Goal: Task Accomplishment & Management: Manage account settings

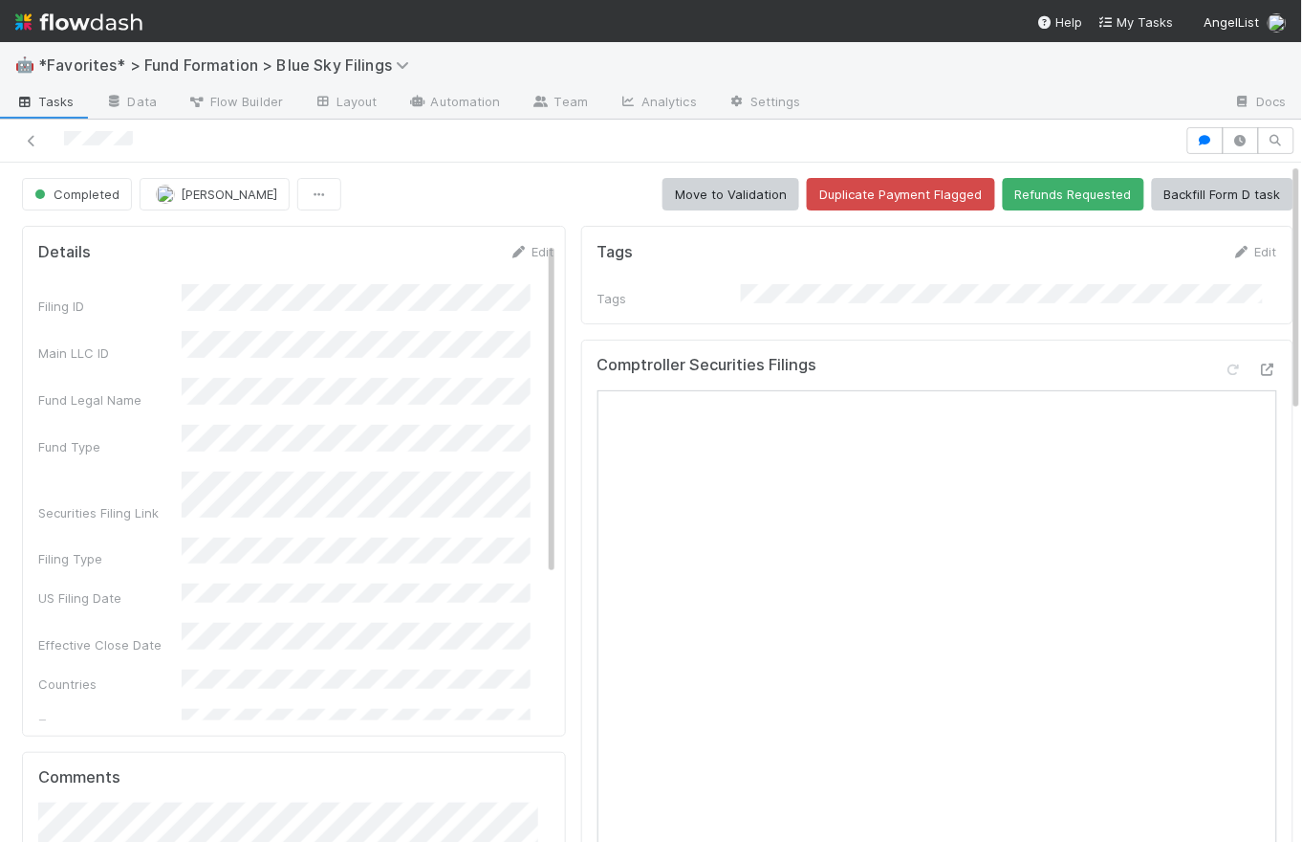
click at [118, 29] on img at bounding box center [78, 22] width 127 height 33
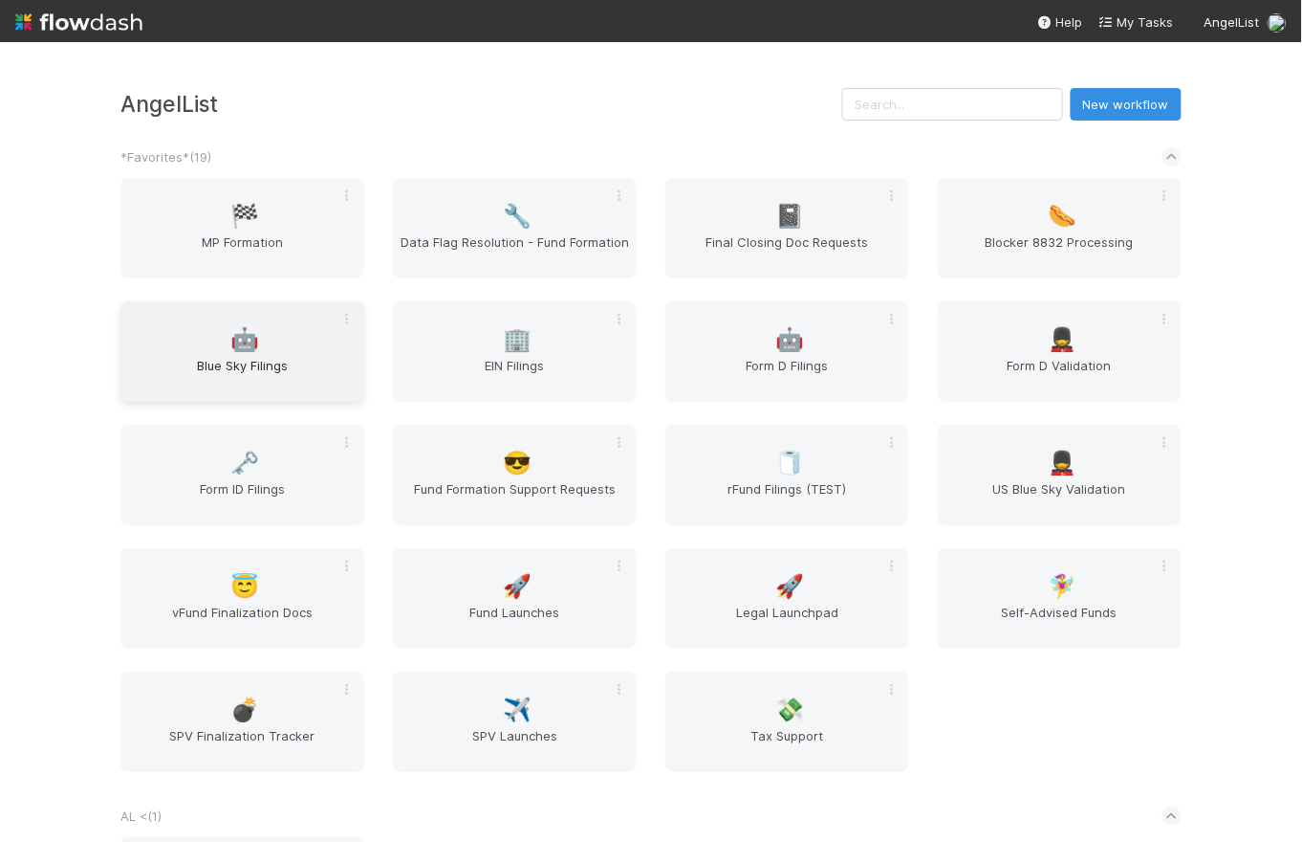
click at [246, 368] on span "Blue Sky Filings" at bounding box center [242, 375] width 229 height 38
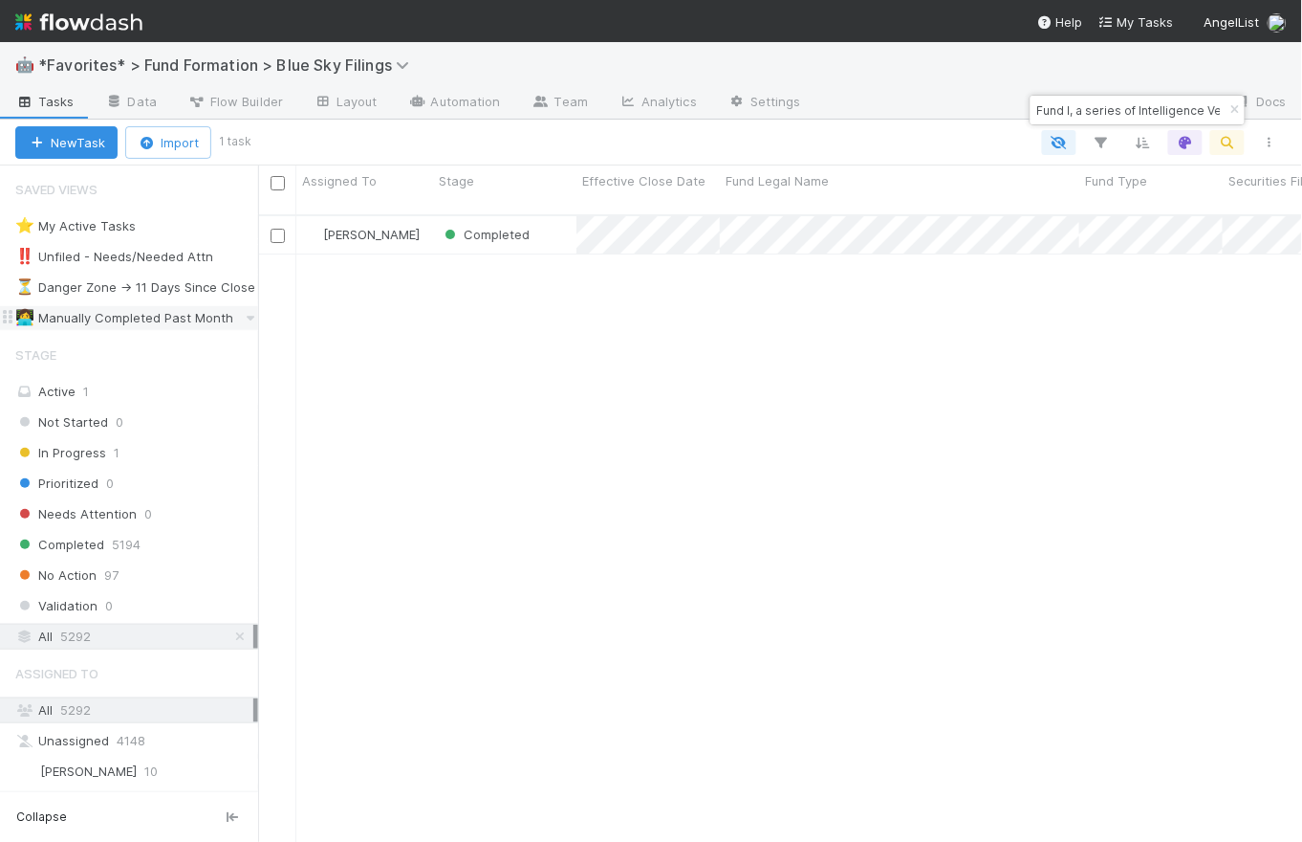
scroll to position [629, 1032]
click at [1231, 113] on icon "button" at bounding box center [1235, 109] width 19 height 11
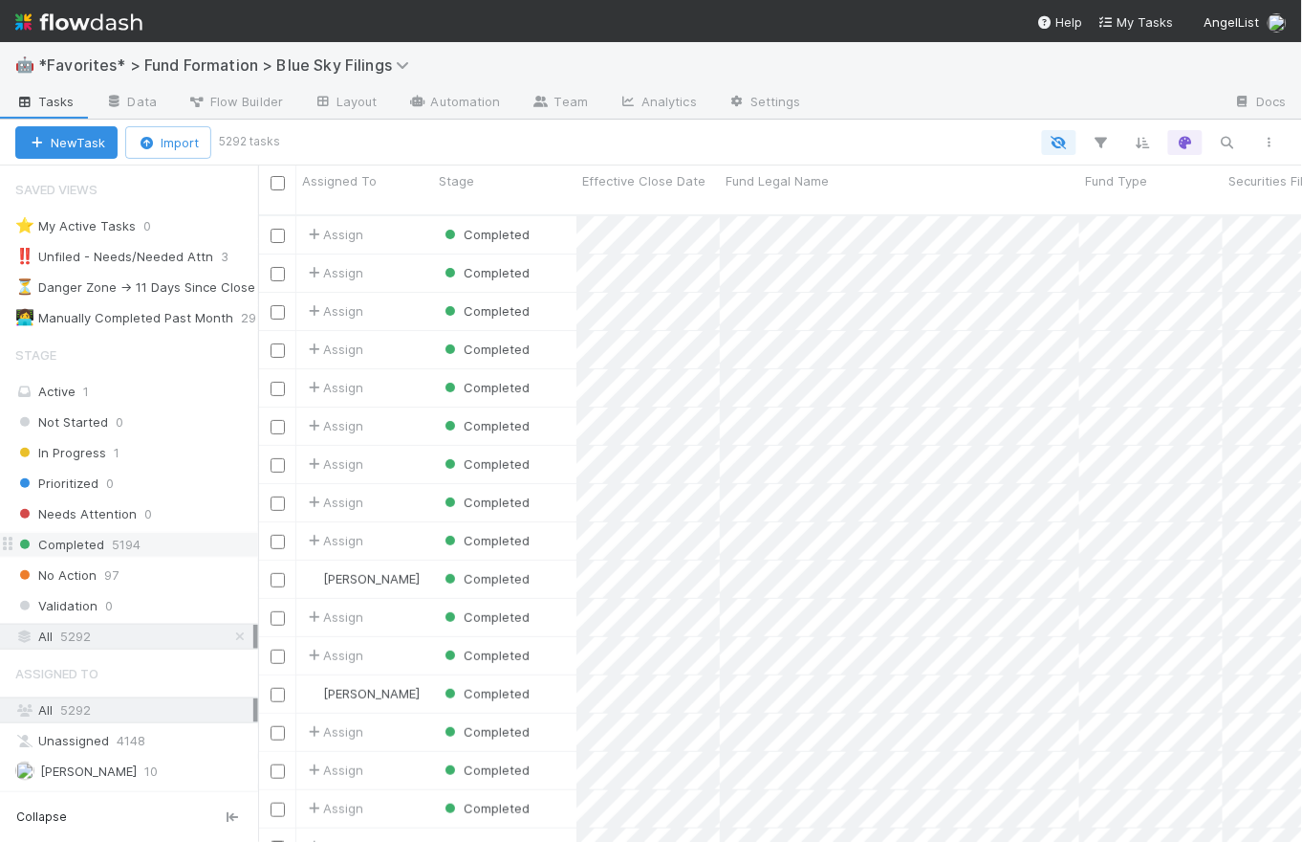
click at [119, 543] on span "5194" at bounding box center [126, 545] width 29 height 24
click at [682, 174] on span "Effective Close Date" at bounding box center [639, 180] width 114 height 19
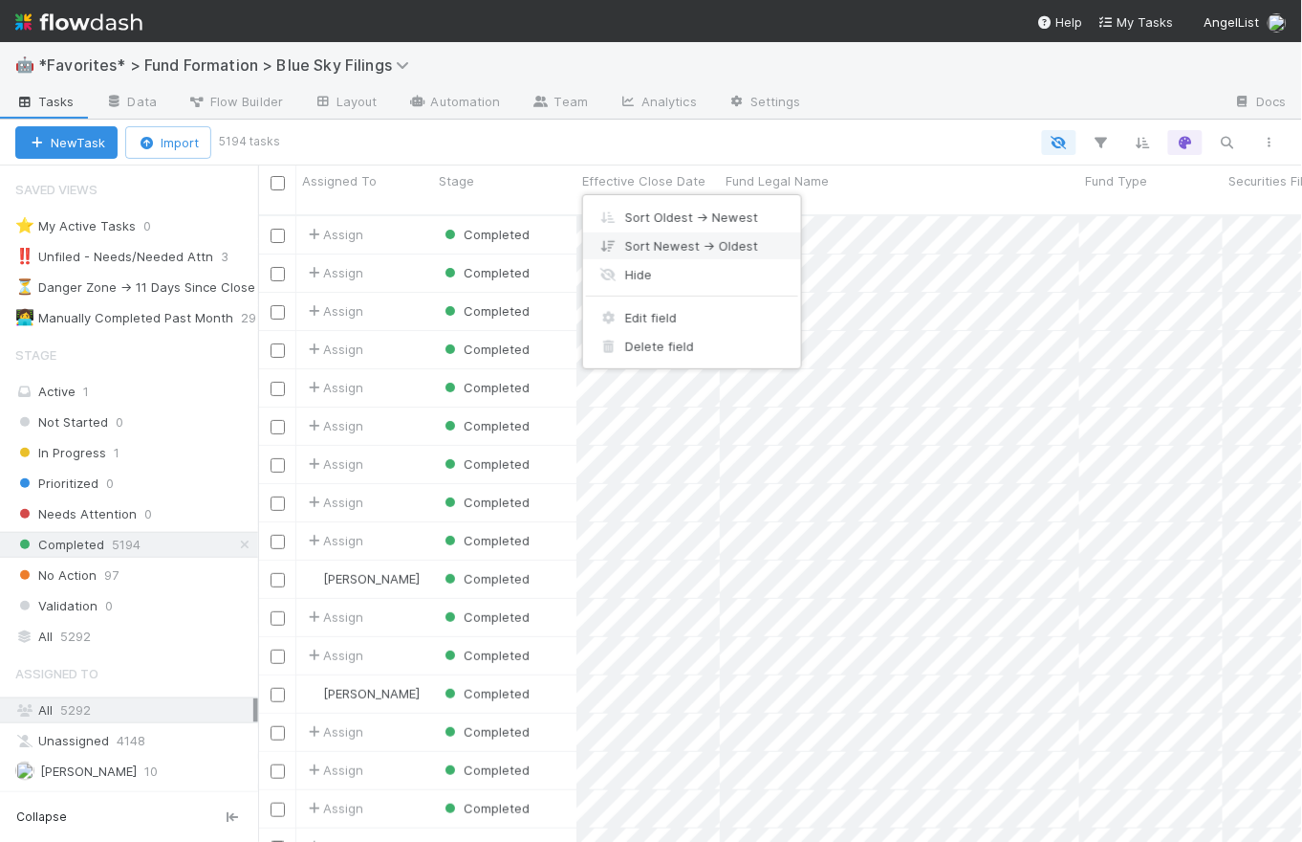
click at [705, 246] on div "Sort Newest → Oldest" at bounding box center [692, 245] width 218 height 29
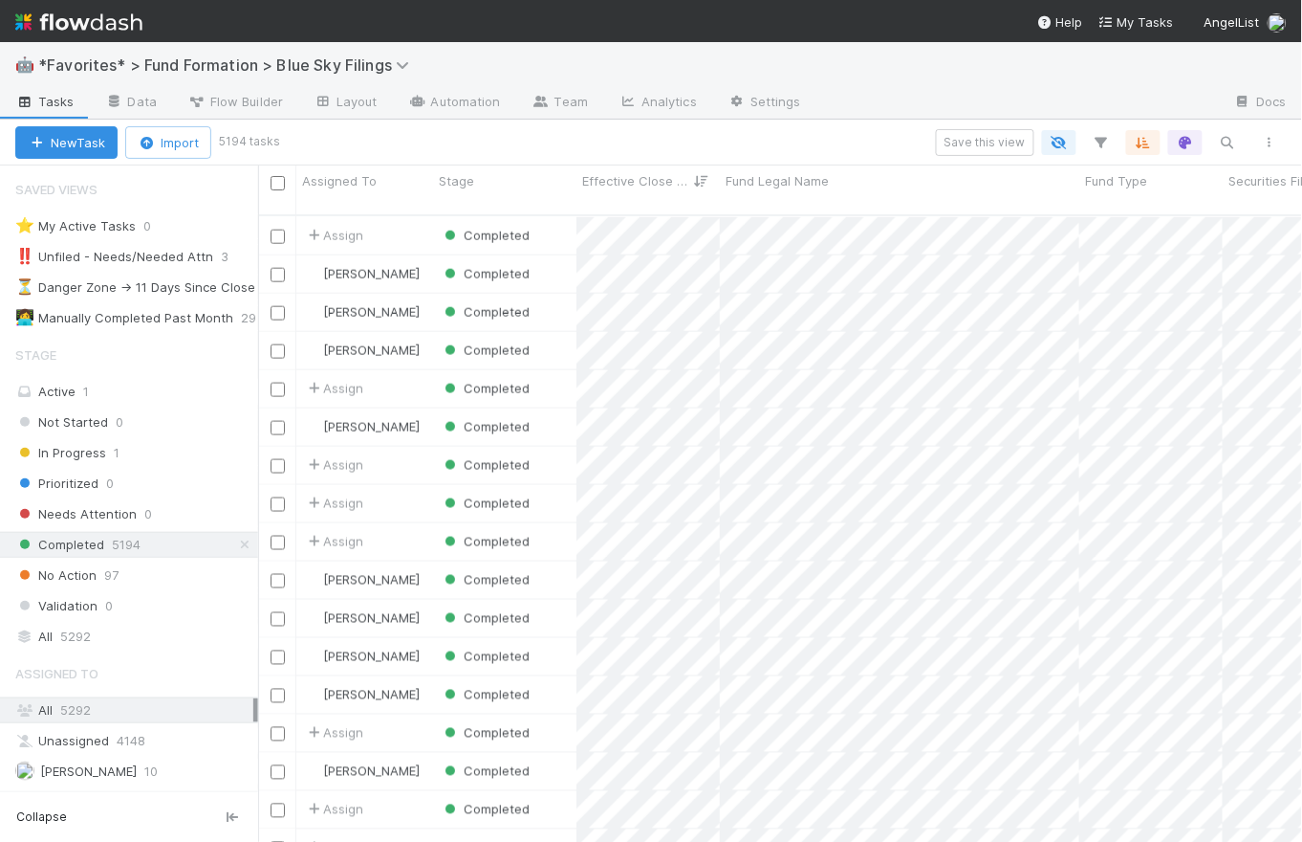
scroll to position [2406, 0]
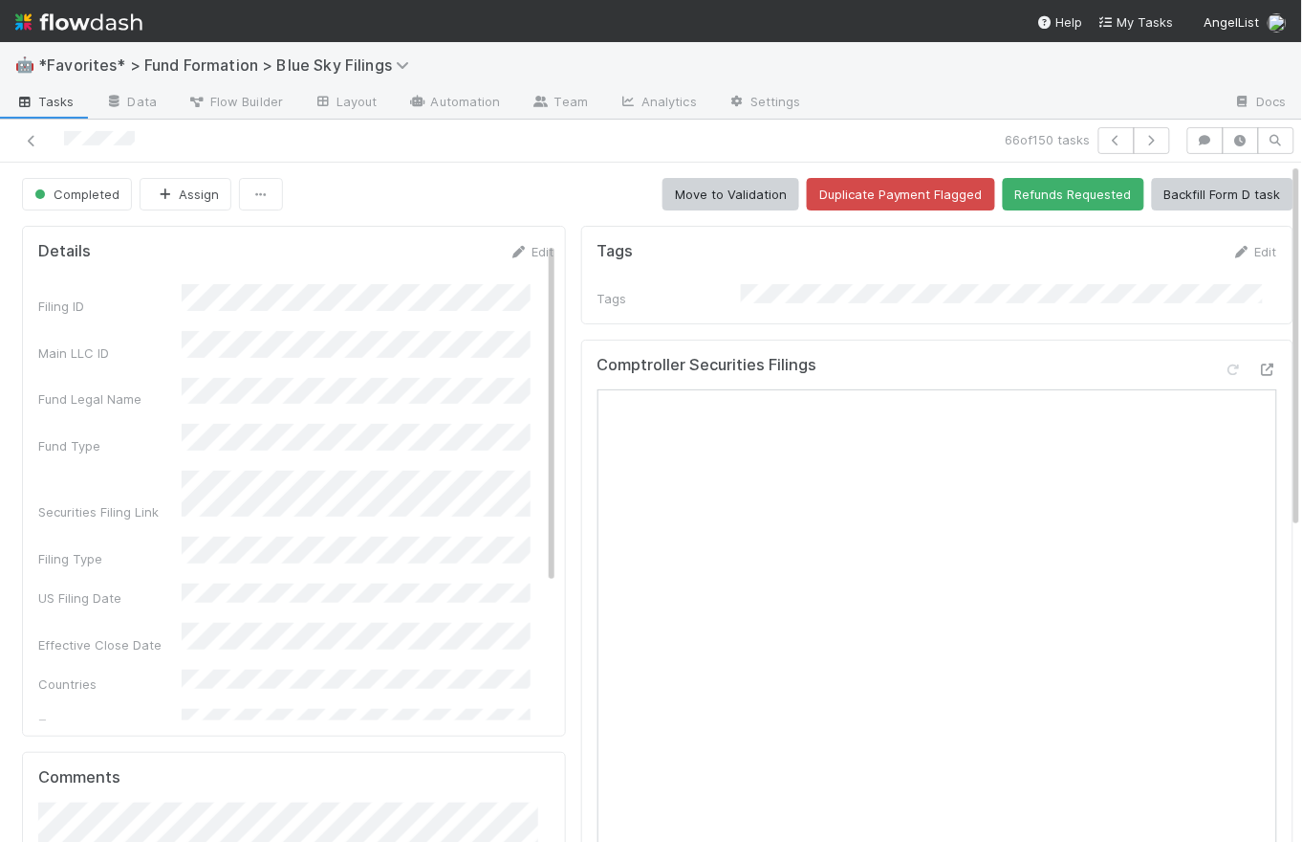
click at [49, 101] on span "Tasks" at bounding box center [44, 101] width 59 height 19
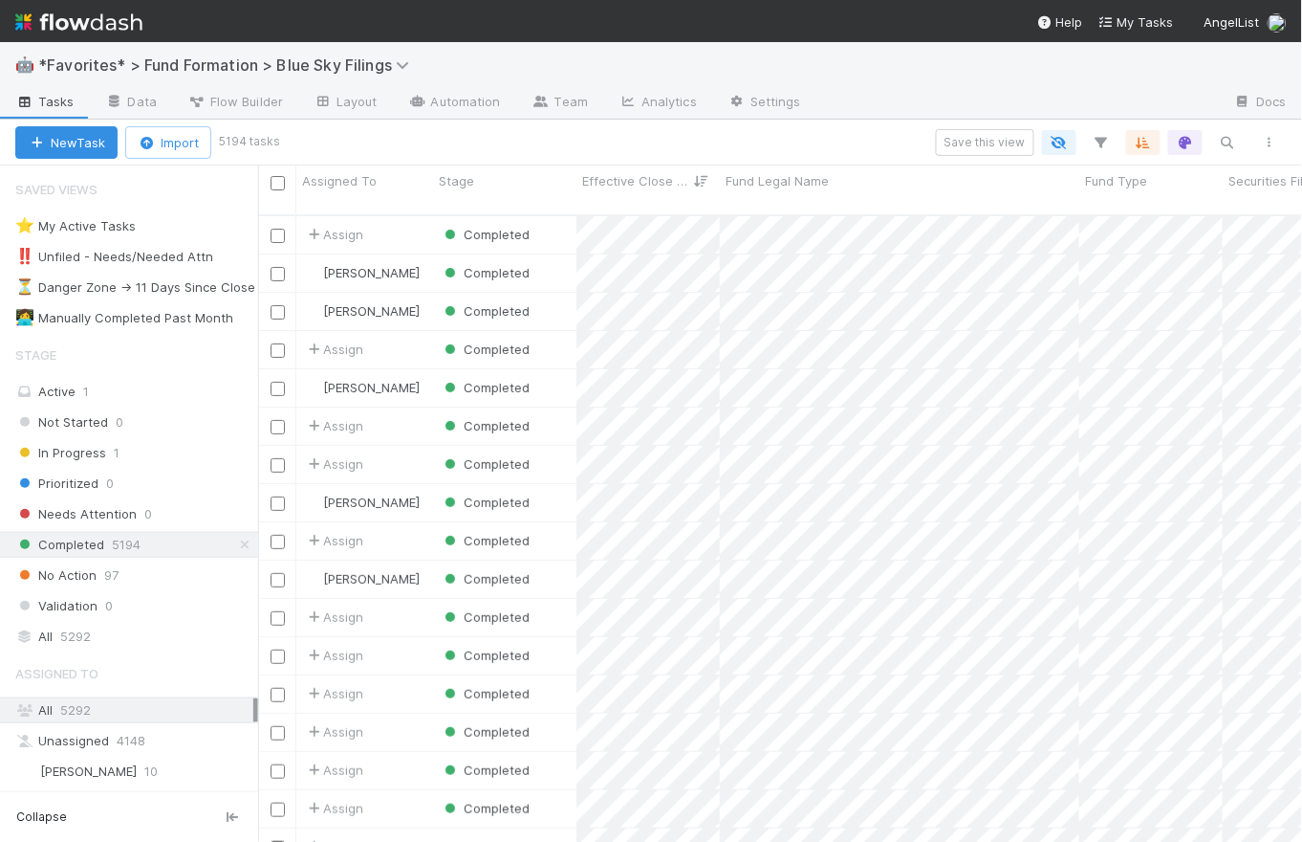
scroll to position [629, 1032]
click at [235, 546] on icon at bounding box center [244, 544] width 19 height 12
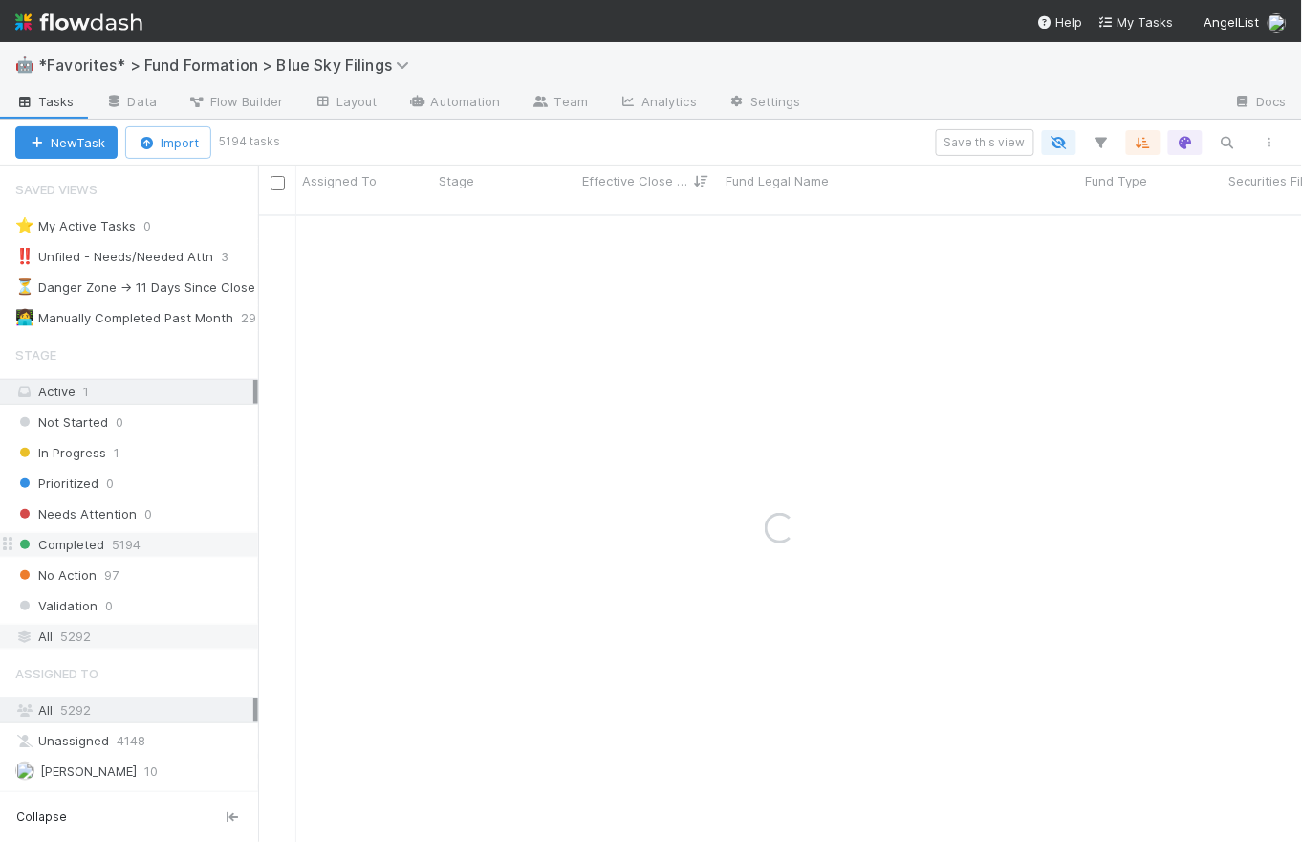
click at [93, 638] on div "All 5292" at bounding box center [134, 636] width 238 height 24
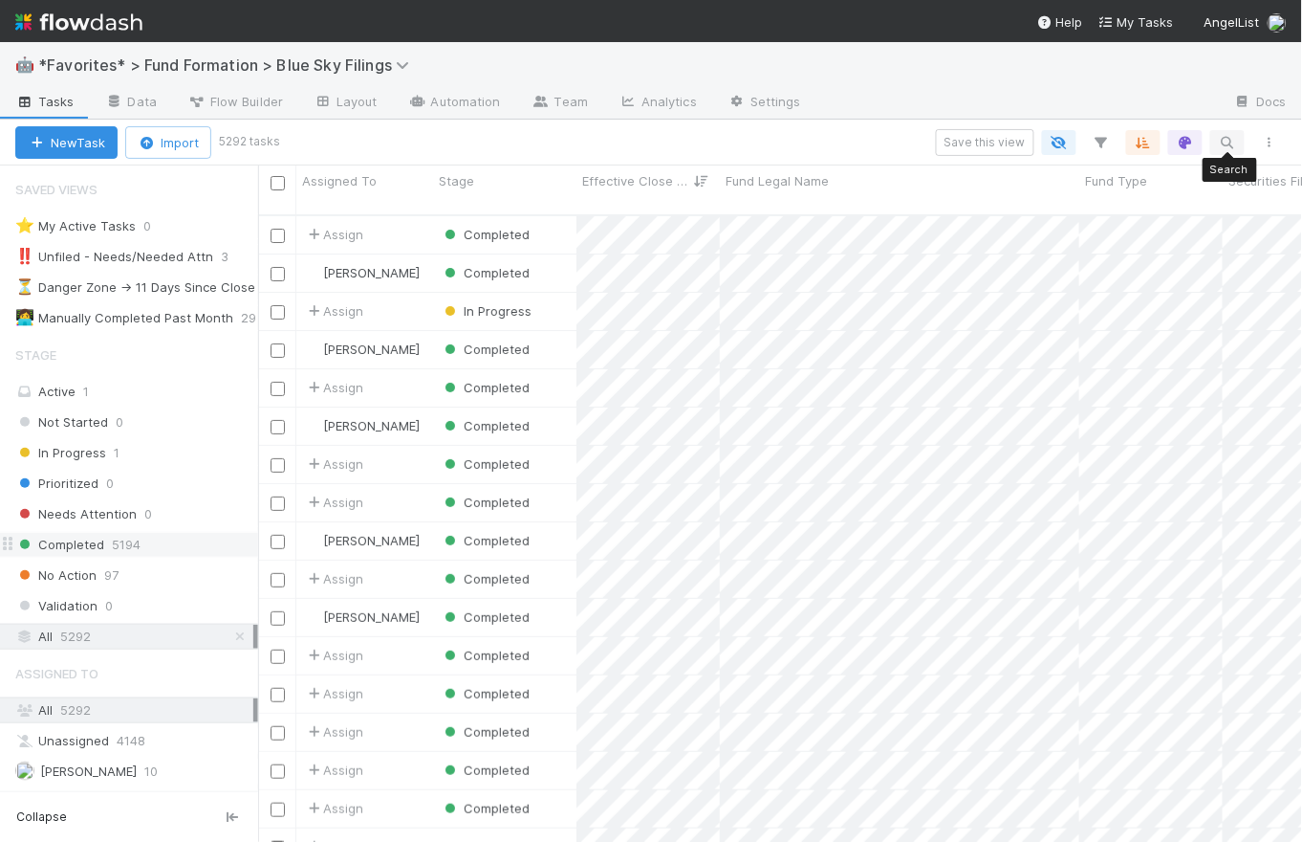
scroll to position [629, 1032]
click at [1226, 139] on icon "button" at bounding box center [1227, 142] width 19 height 17
click at [1080, 117] on input at bounding box center [1129, 109] width 191 height 23
type input "0002069954"
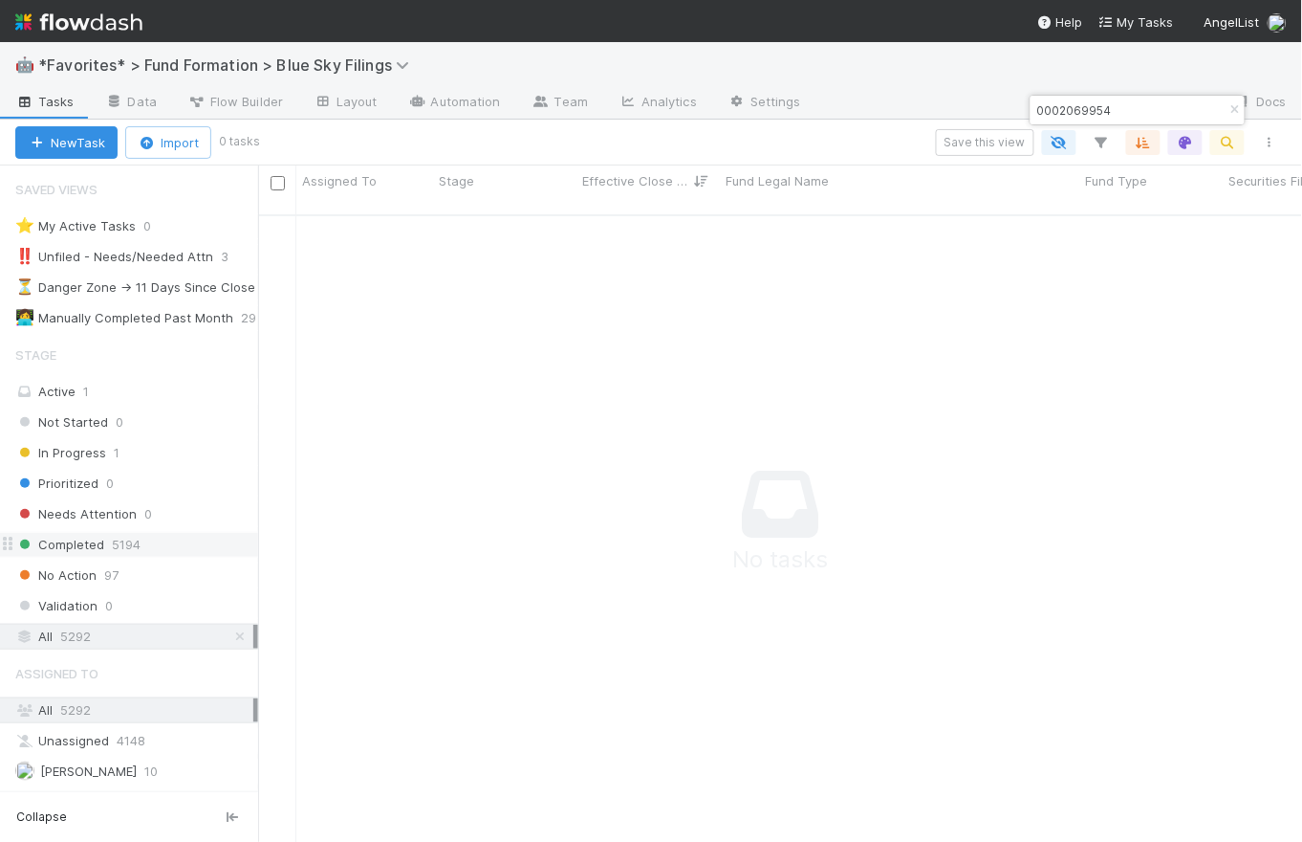
scroll to position [616, 1032]
click at [1092, 110] on input "0002069954" at bounding box center [1129, 109] width 191 height 23
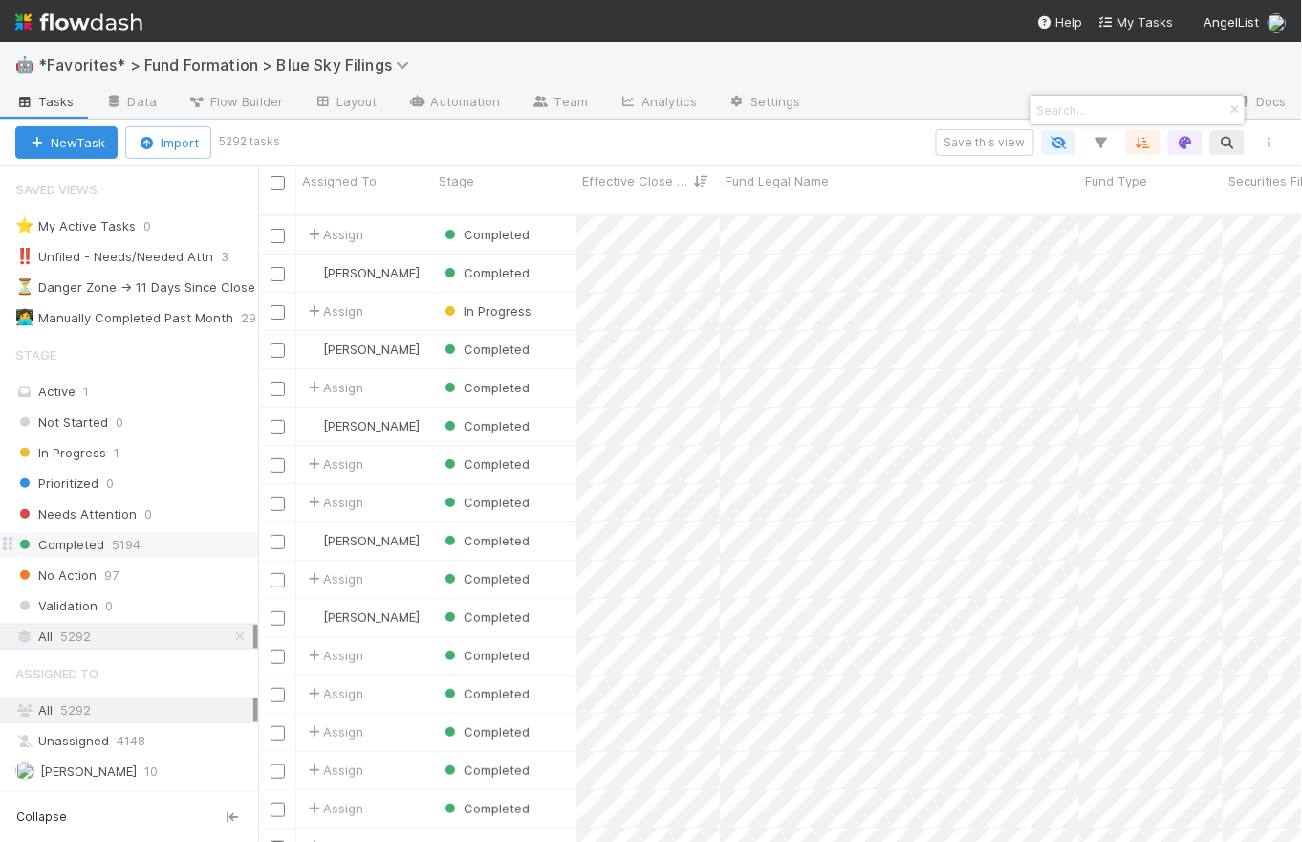
scroll to position [629, 1032]
click at [1075, 107] on input at bounding box center [1129, 109] width 191 height 23
paste input "Fund I, a series of Intelligence Ventures"
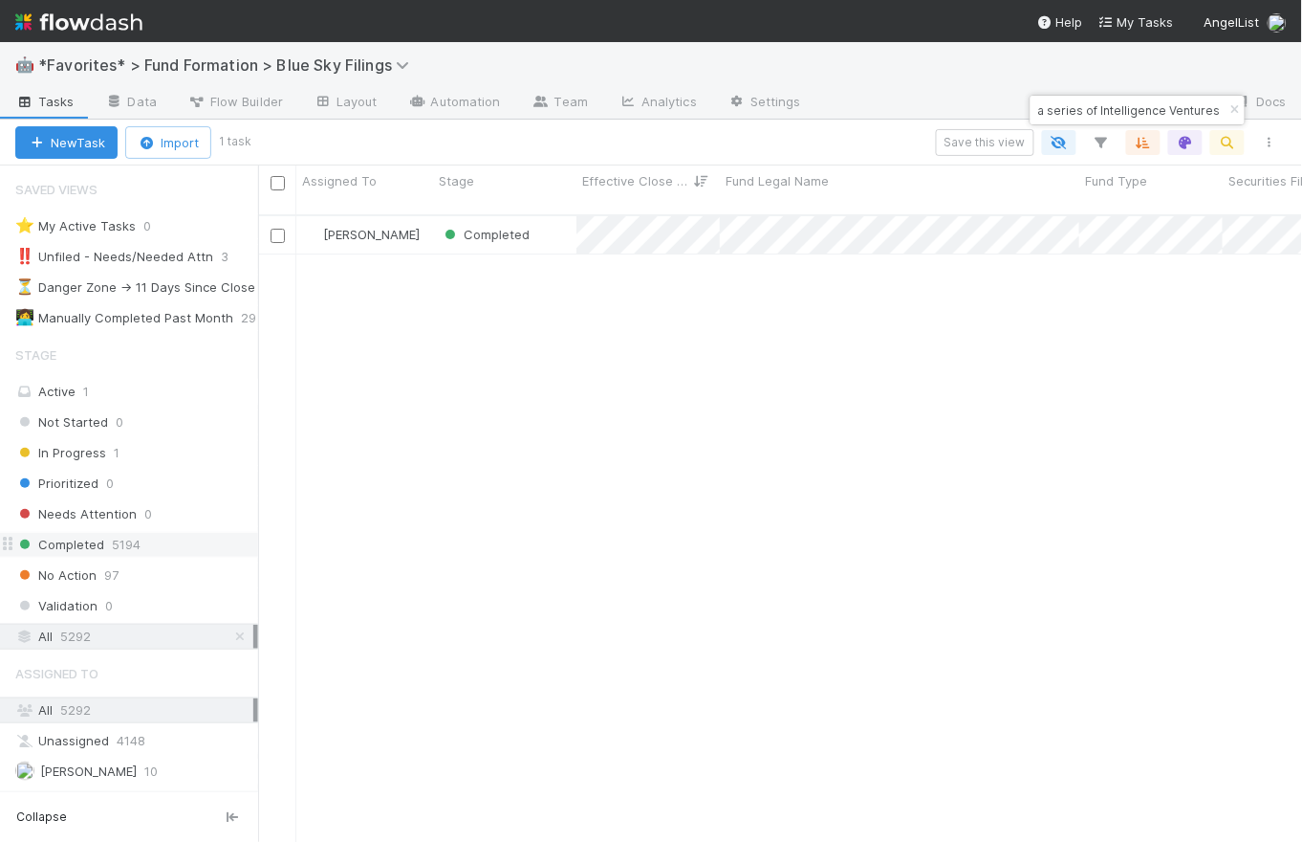
type input "Fund I, a series of Intelligence Ventures"
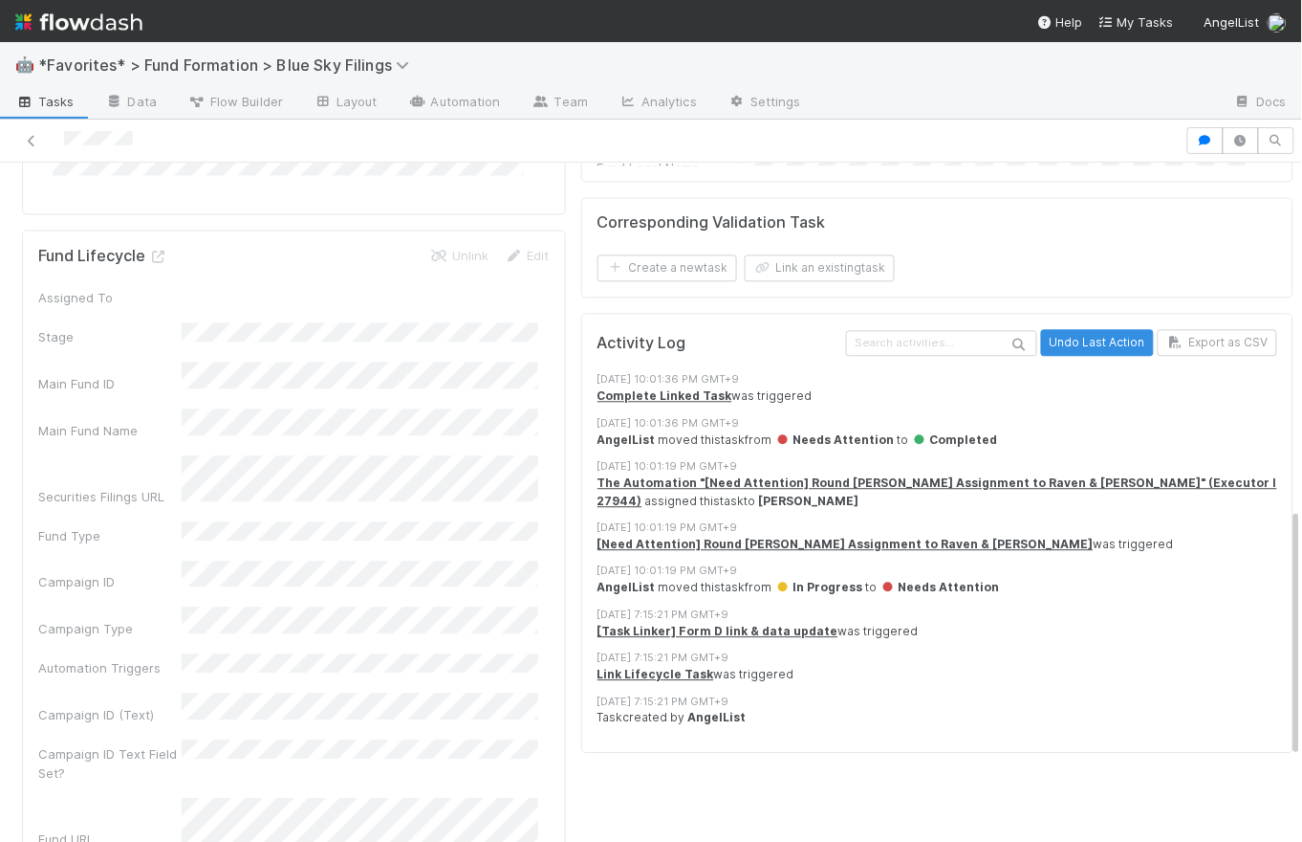
scroll to position [1072, 0]
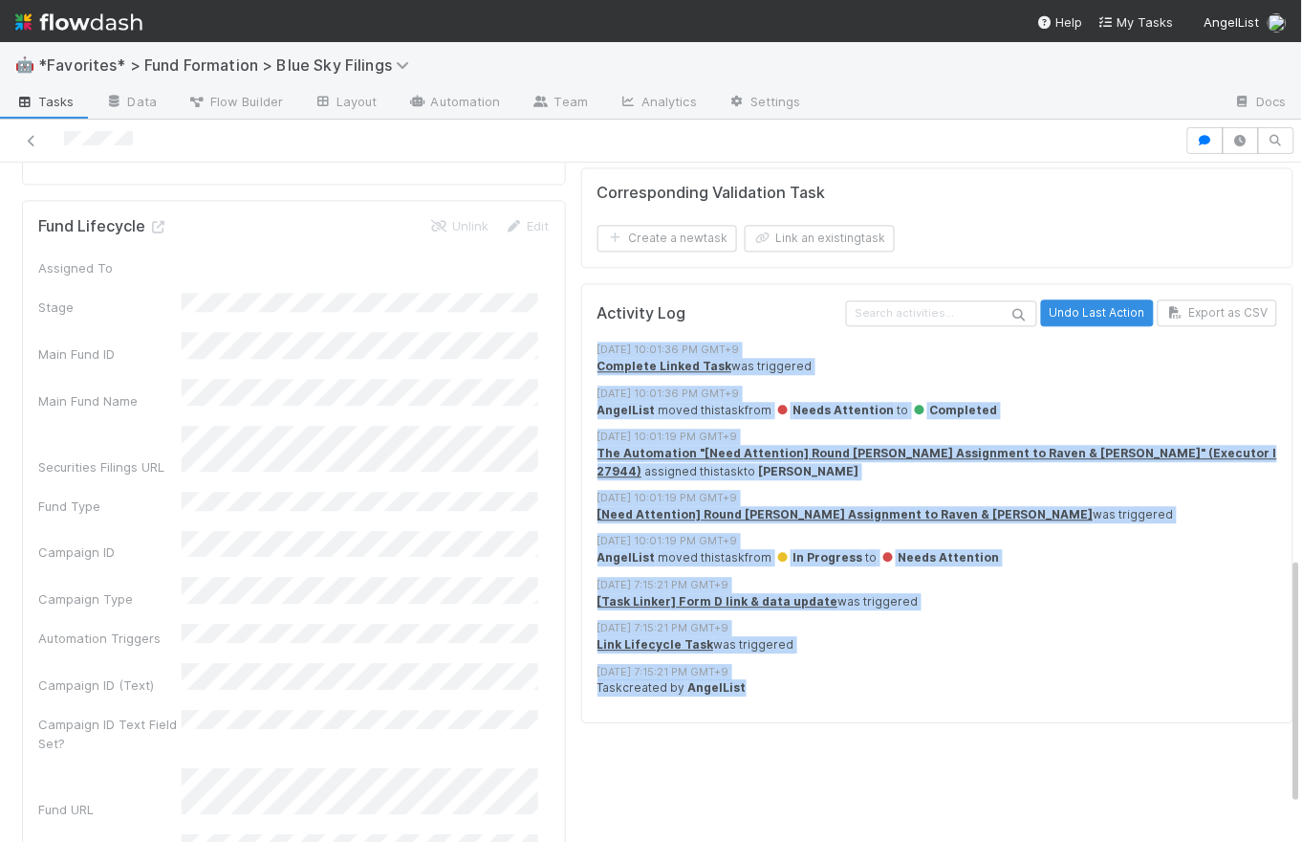
drag, startPoint x: 771, startPoint y: 675, endPoint x: 585, endPoint y: 335, distance: 387.7
click at [585, 335] on div "Activity Log Undo Last Action Export as CSV 8/13/25, 10:01:36 PM GMT+9 Complete…" at bounding box center [937, 502] width 712 height 439
click at [720, 477] on div "8/13/25, 10:01:36 PM GMT+9 Complete Linked Task was triggered 8/13/25, 10:01:36…" at bounding box center [944, 523] width 693 height 364
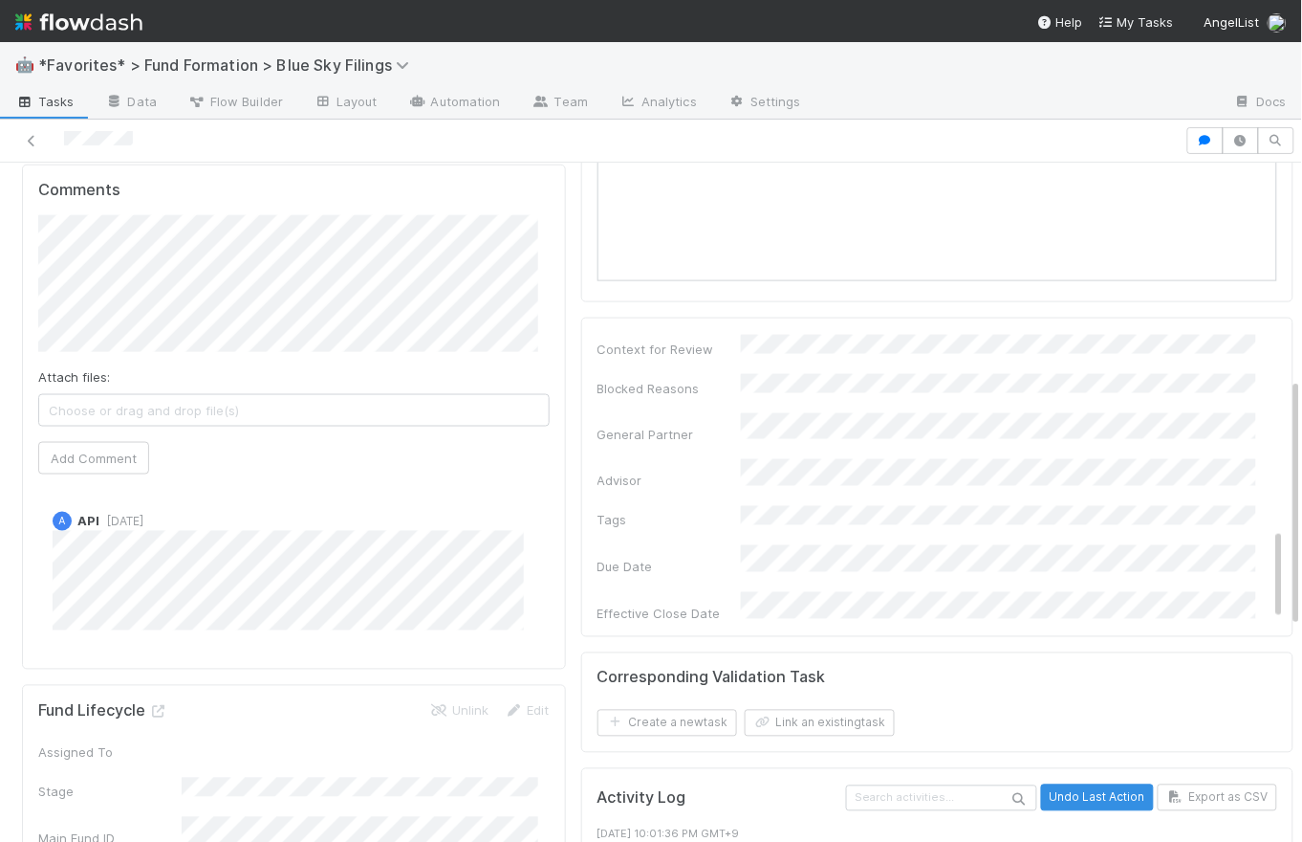
scroll to position [1142, 0]
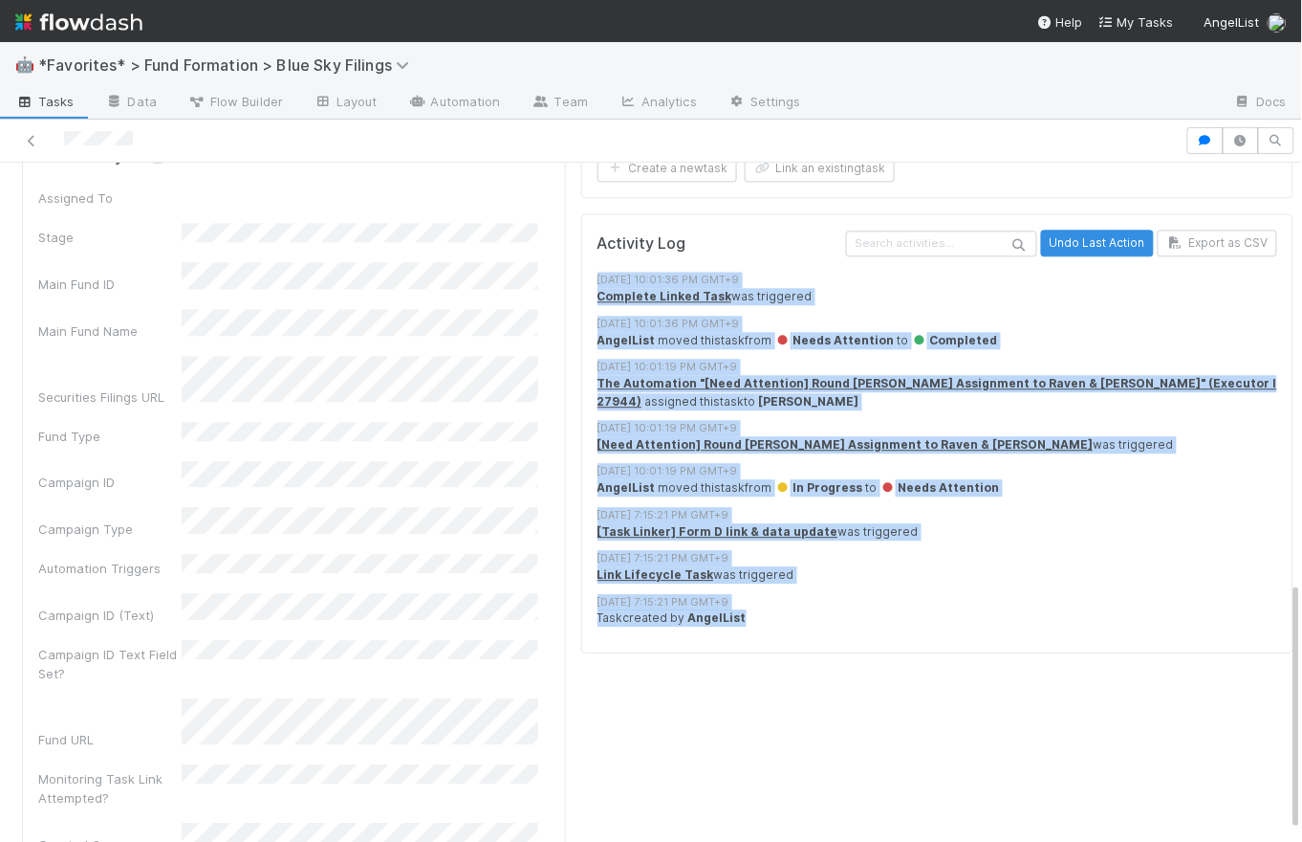
drag, startPoint x: 584, startPoint y: 270, endPoint x: 930, endPoint y: 625, distance: 496.4
click at [930, 625] on div "Activity Log Undo Last Action Export as CSV 8/13/25, 10:01:36 PM GMT+9 Complete…" at bounding box center [937, 432] width 712 height 439
click at [930, 597] on div "8/13/25, 7:15:21 PM GMT+9" at bounding box center [944, 602] width 693 height 16
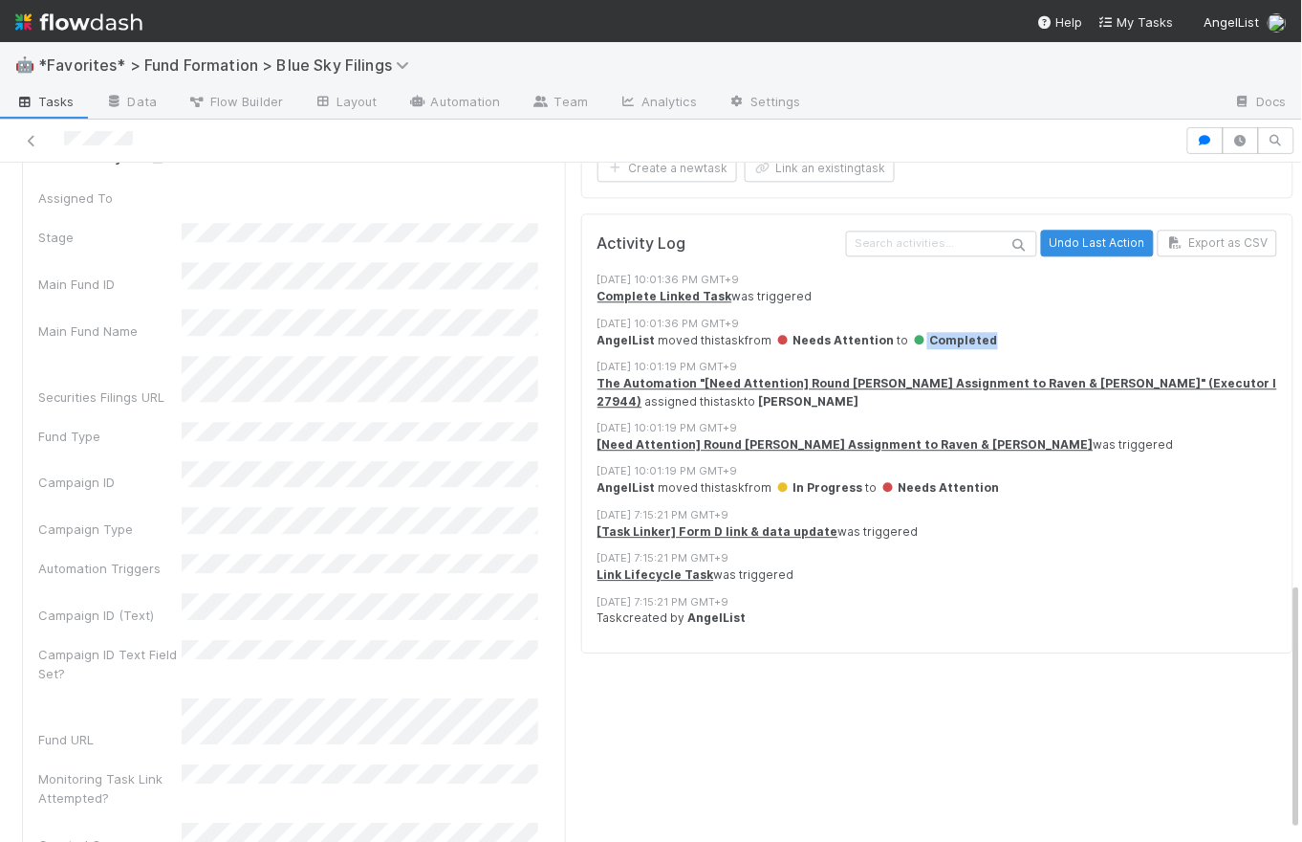
click at [902, 333] on div "AngelList moved this task from Needs Attention to Completed" at bounding box center [944, 340] width 693 height 17
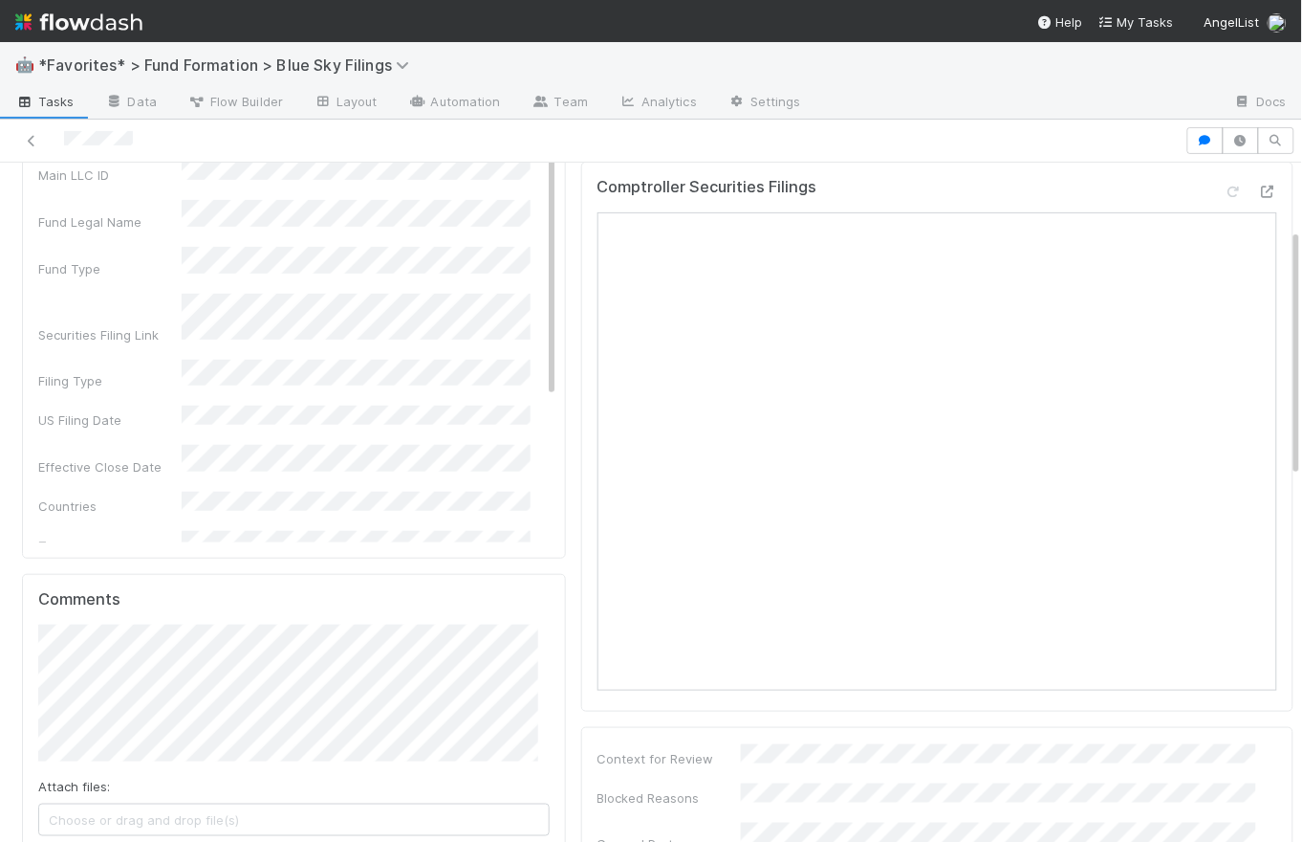
scroll to position [0, 0]
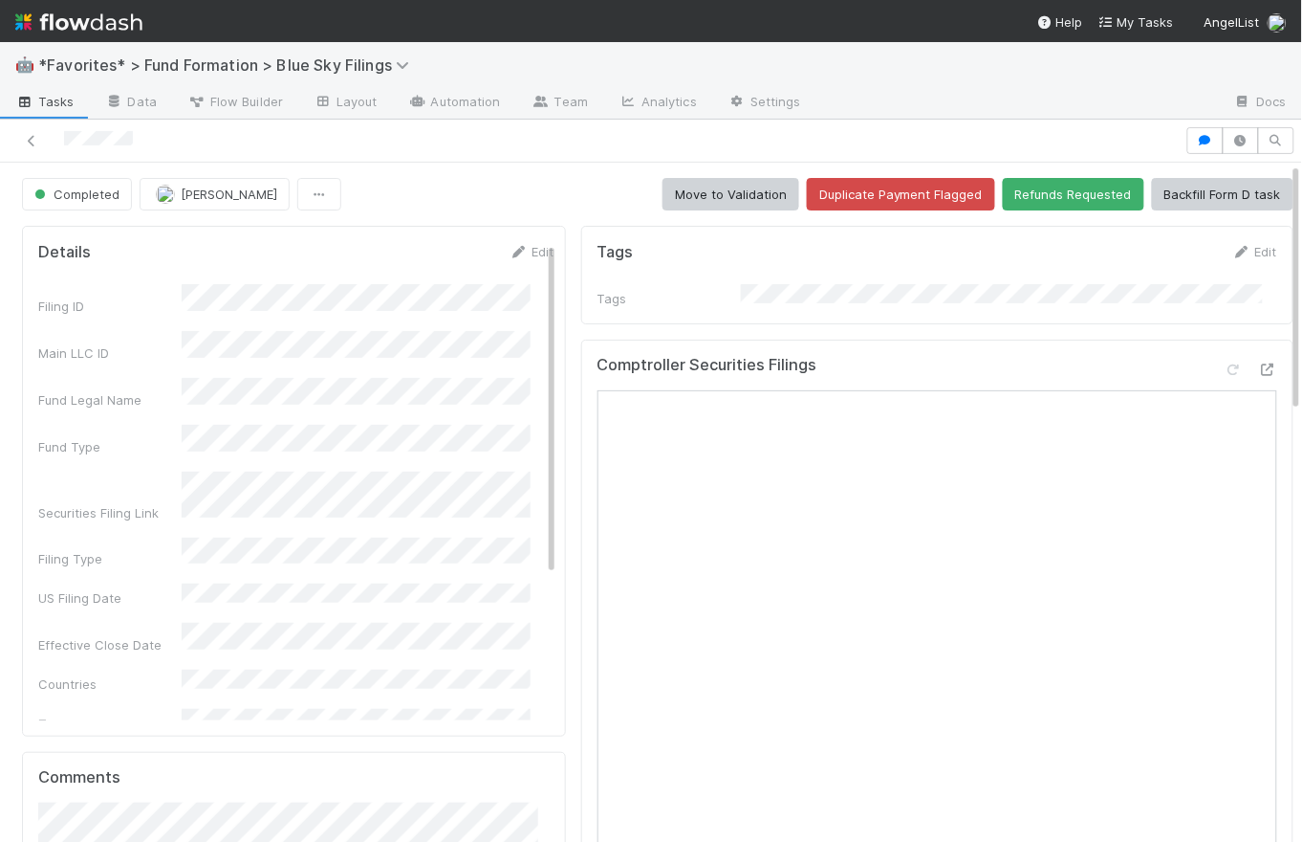
click at [216, 187] on span "[PERSON_NAME]" at bounding box center [229, 193] width 97 height 15
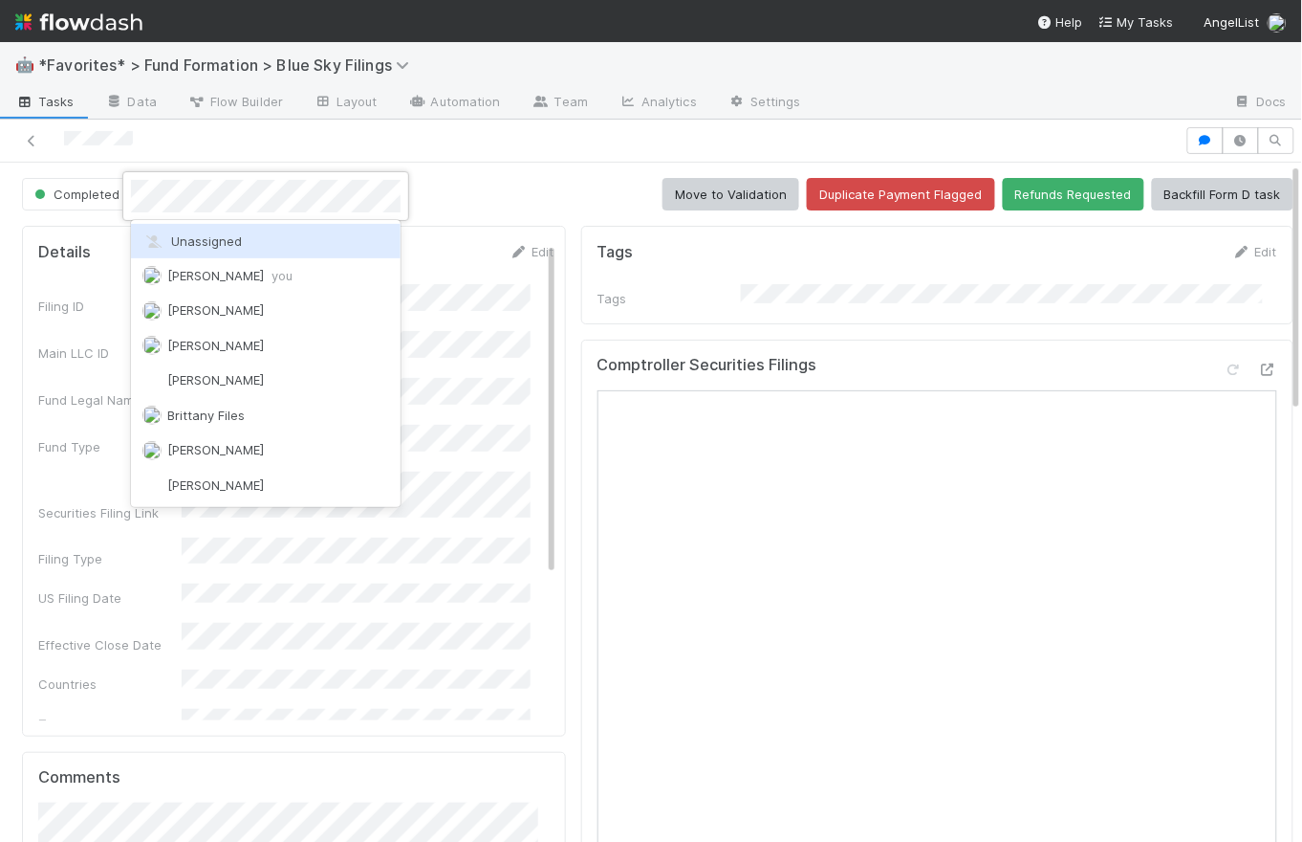
click at [252, 231] on div "Unassigned" at bounding box center [266, 241] width 270 height 34
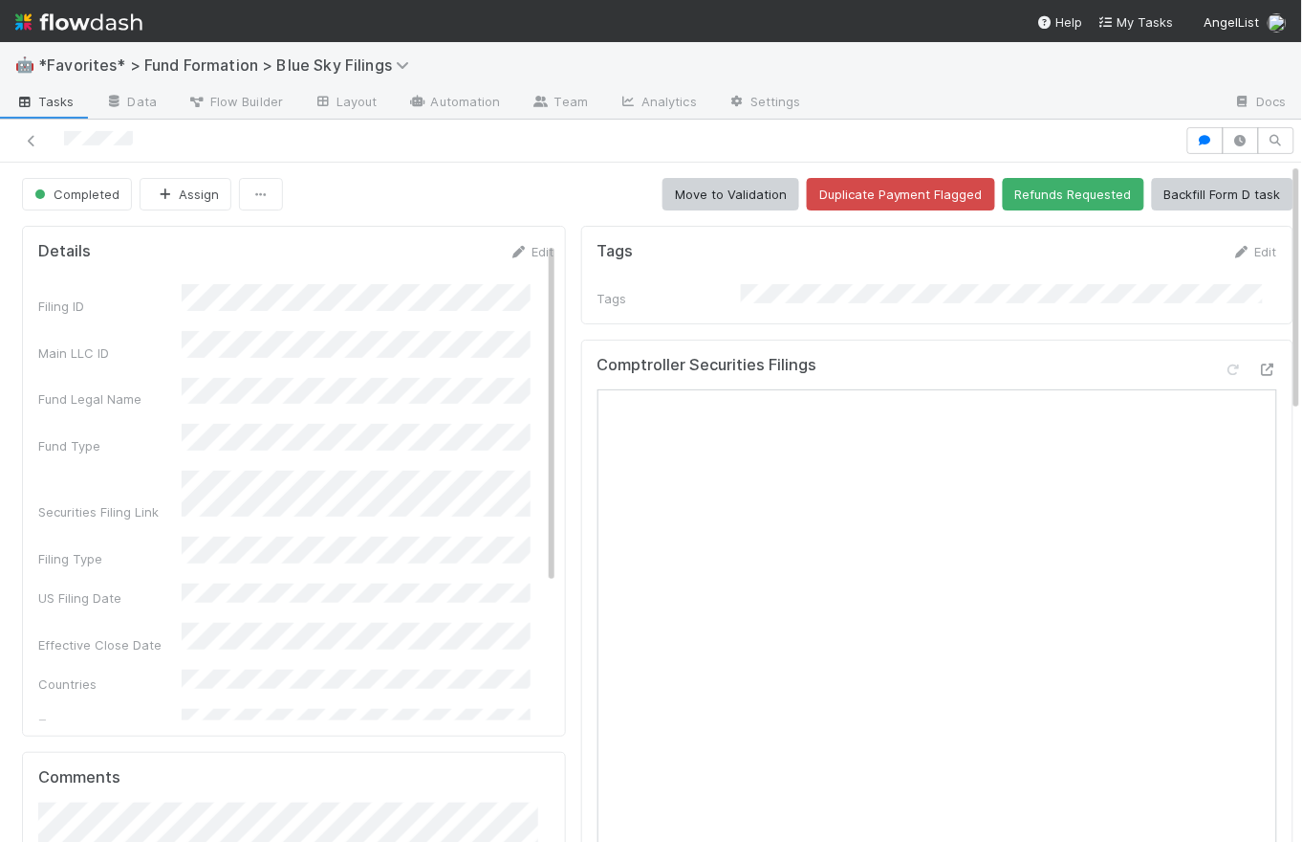
click at [429, 191] on div "Completed Assign Move to Validation Duplicate Payment Flagged Refunds Requested…" at bounding box center [658, 194] width 1272 height 33
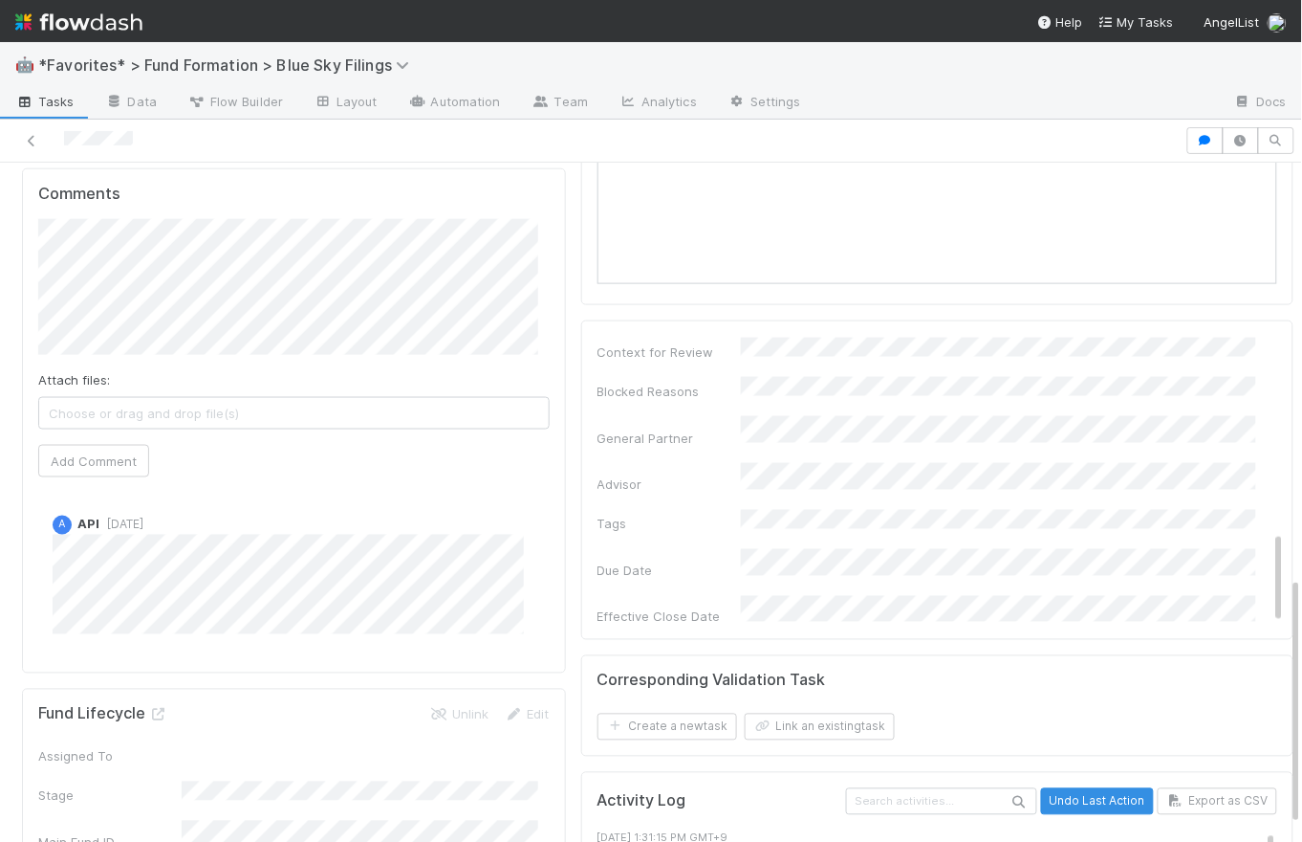
scroll to position [576, 0]
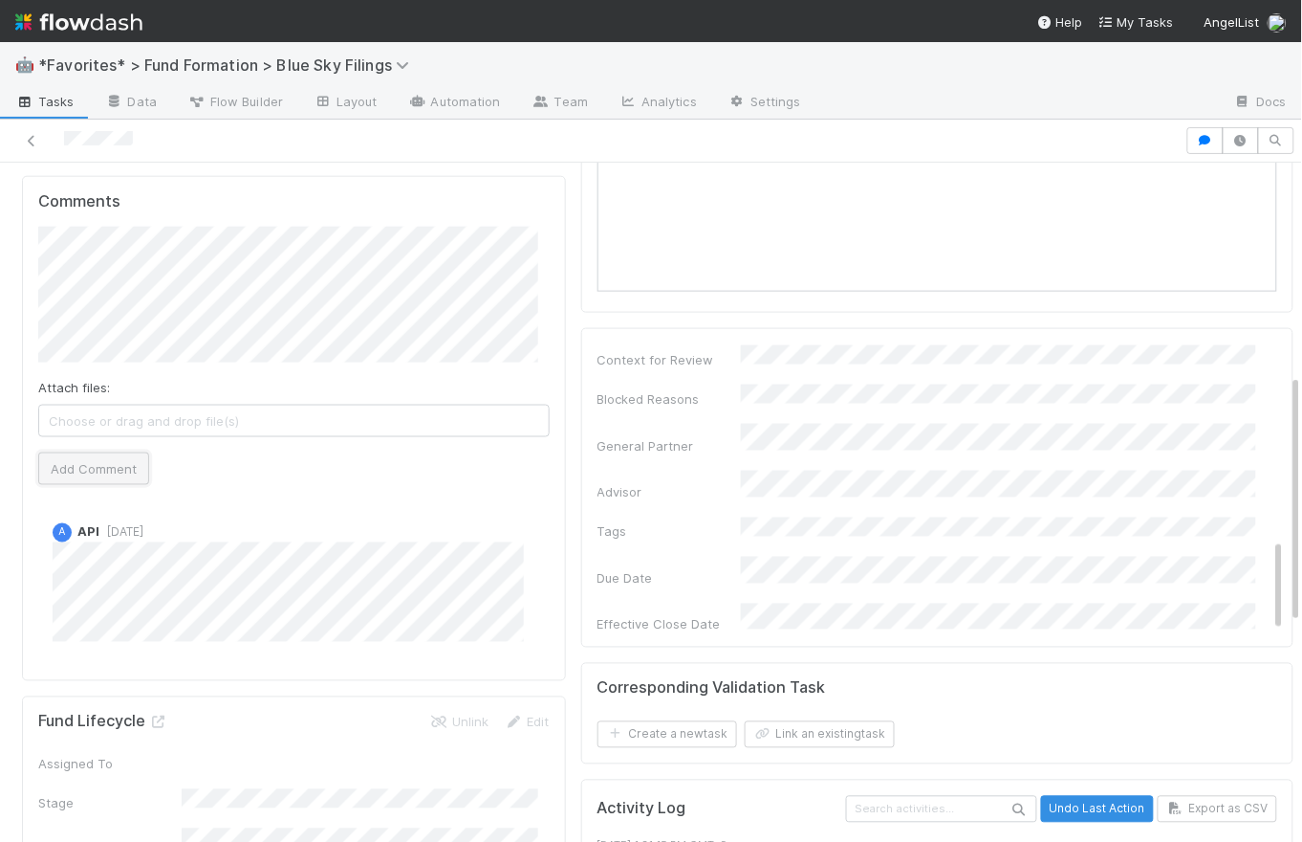
click at [121, 473] on button "Add Comment" at bounding box center [93, 468] width 111 height 33
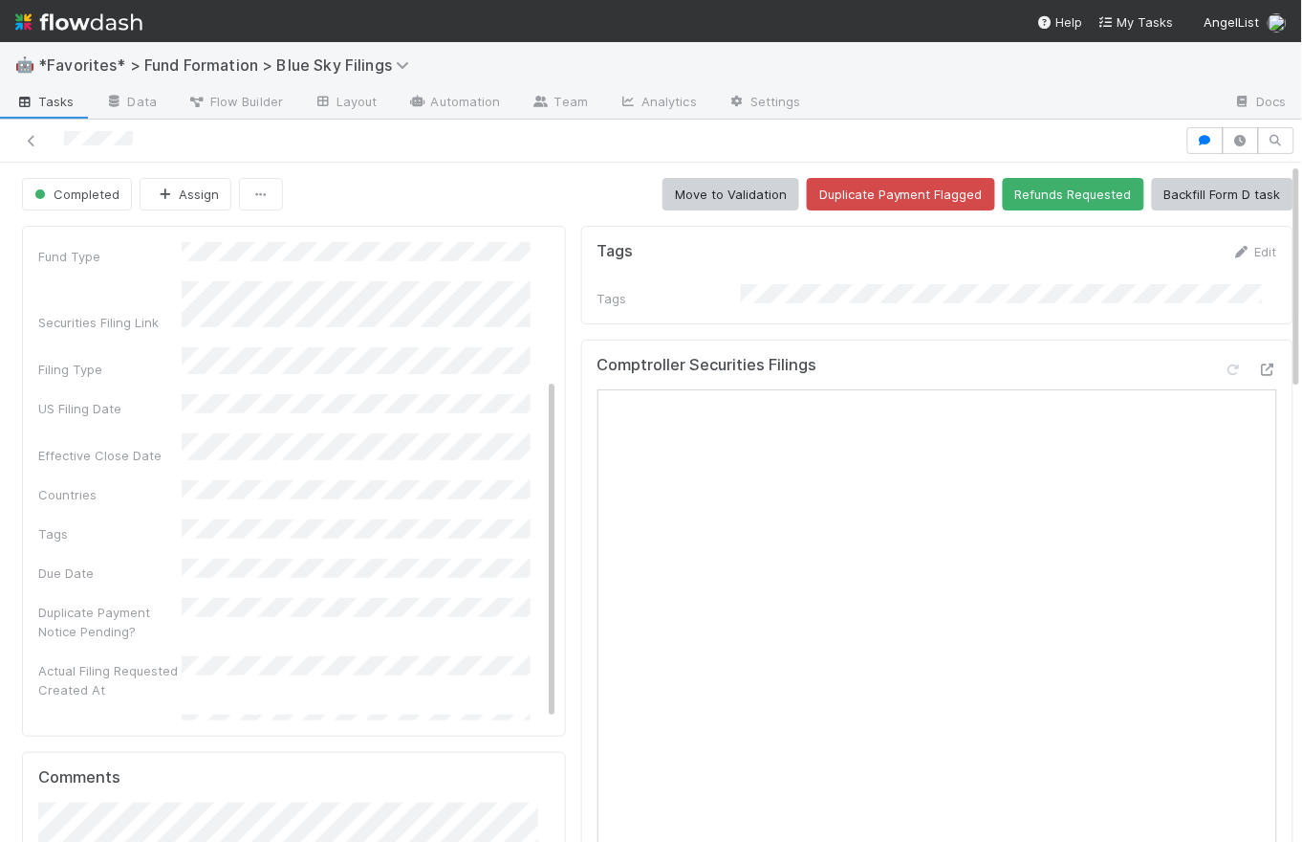
scroll to position [0, 0]
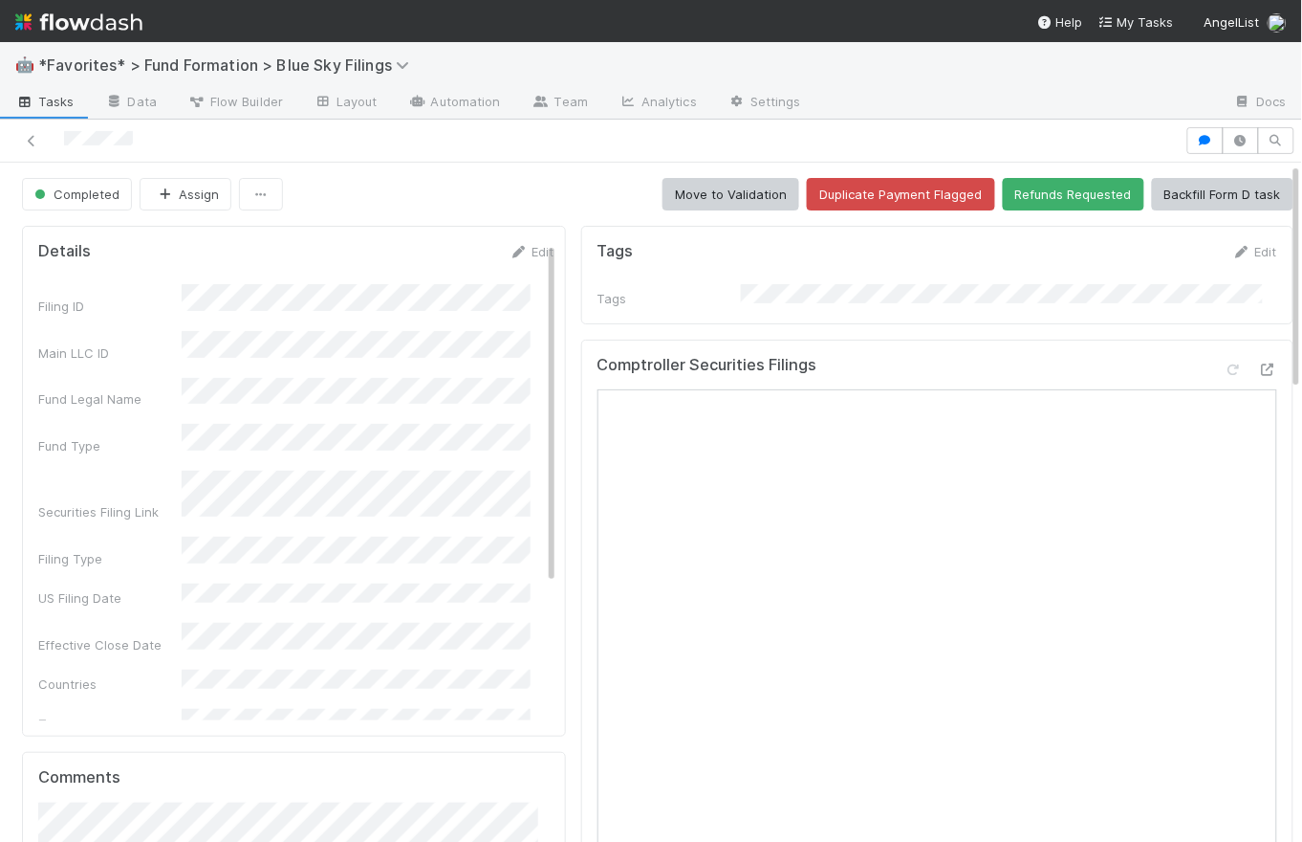
click at [181, 294] on div "Filing ID" at bounding box center [296, 300] width 516 height 32
click at [49, 98] on span "Tasks" at bounding box center [44, 101] width 59 height 19
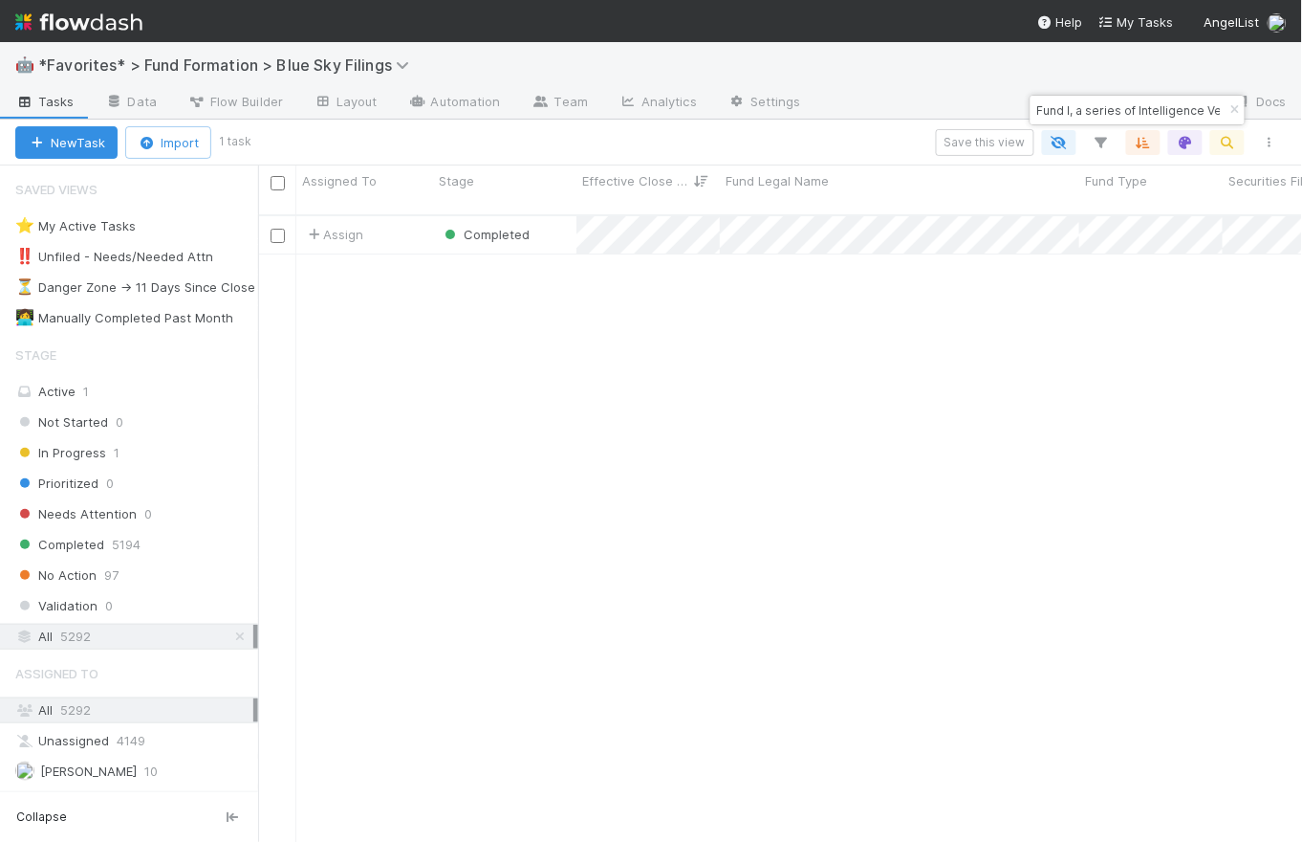
scroll to position [629, 1032]
click at [1237, 105] on icon "button" at bounding box center [1235, 109] width 19 height 11
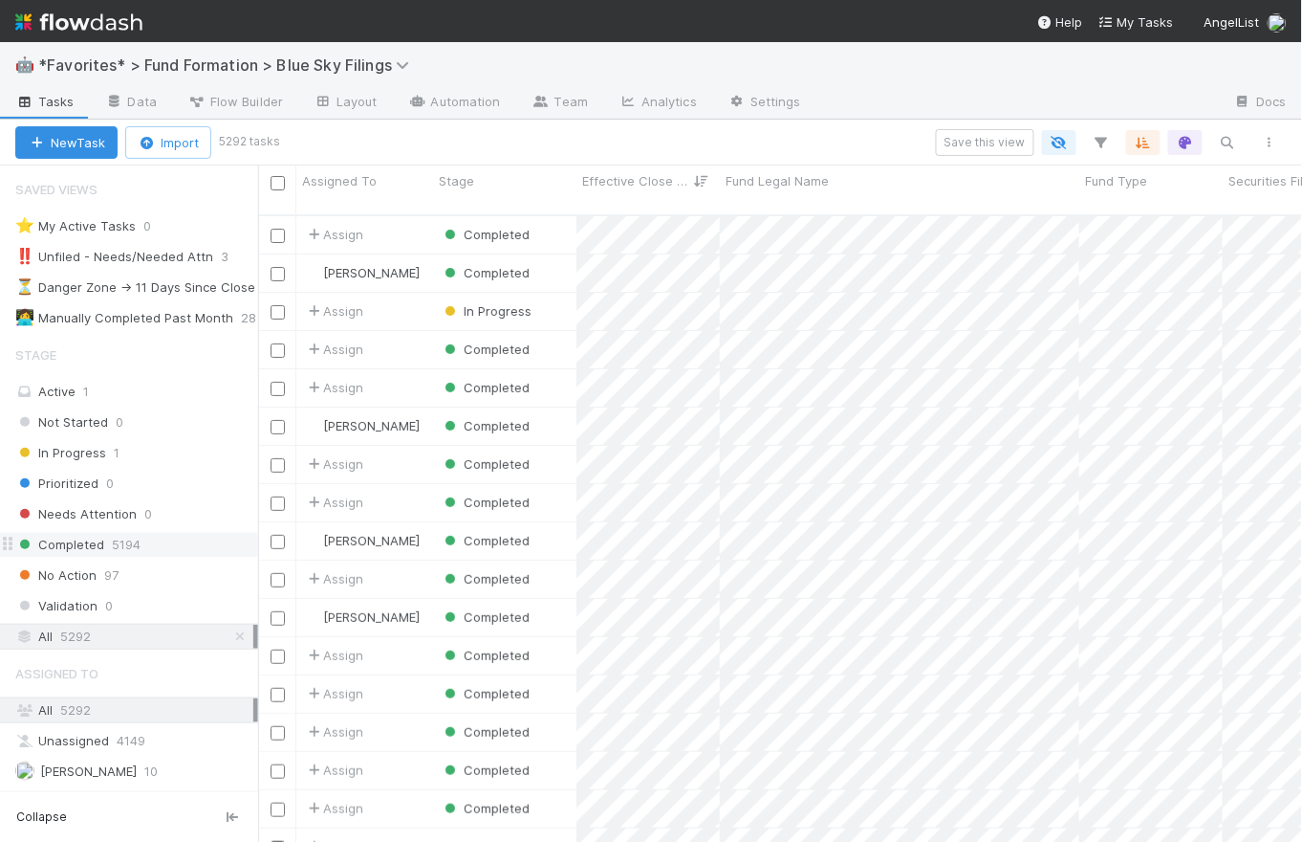
click at [131, 536] on span "5194" at bounding box center [126, 545] width 29 height 24
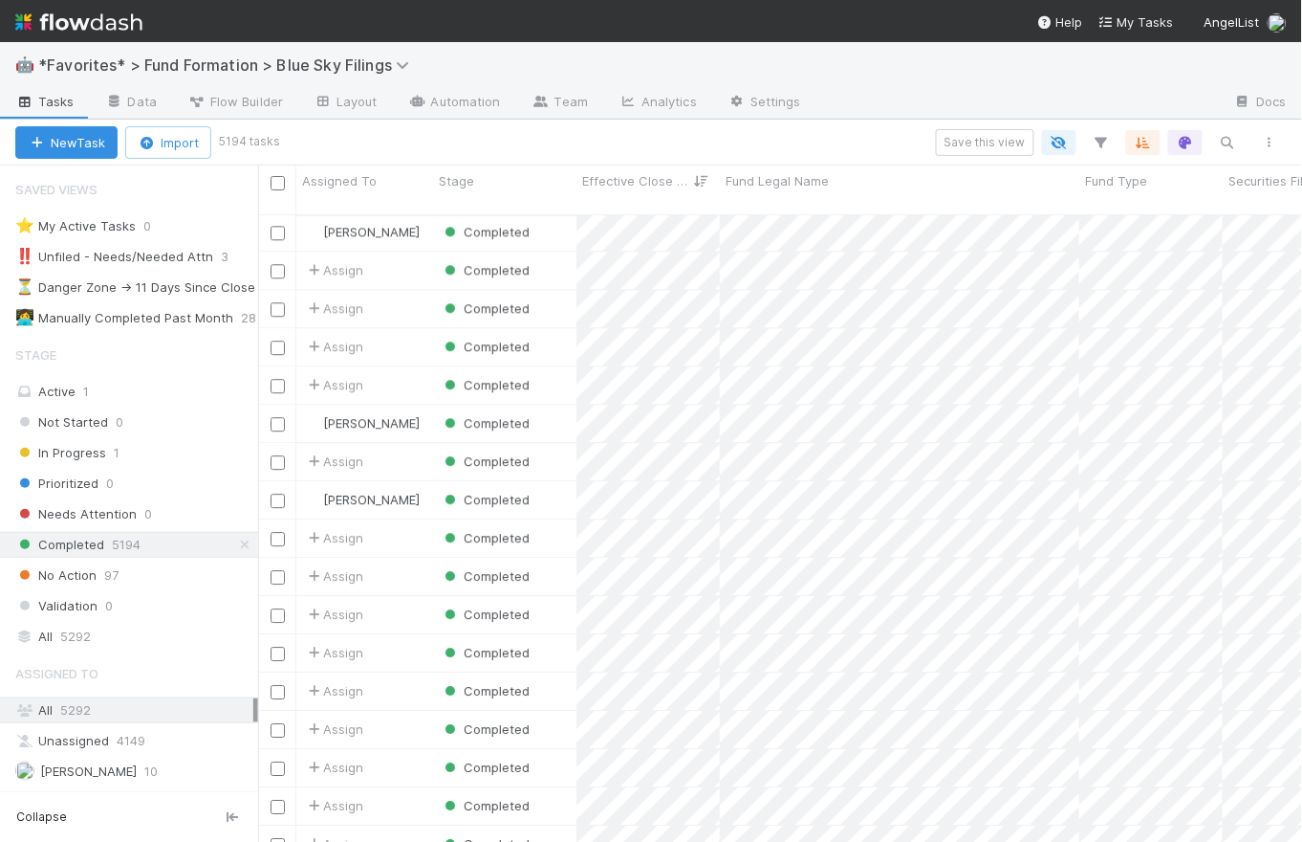
scroll to position [4838, 0]
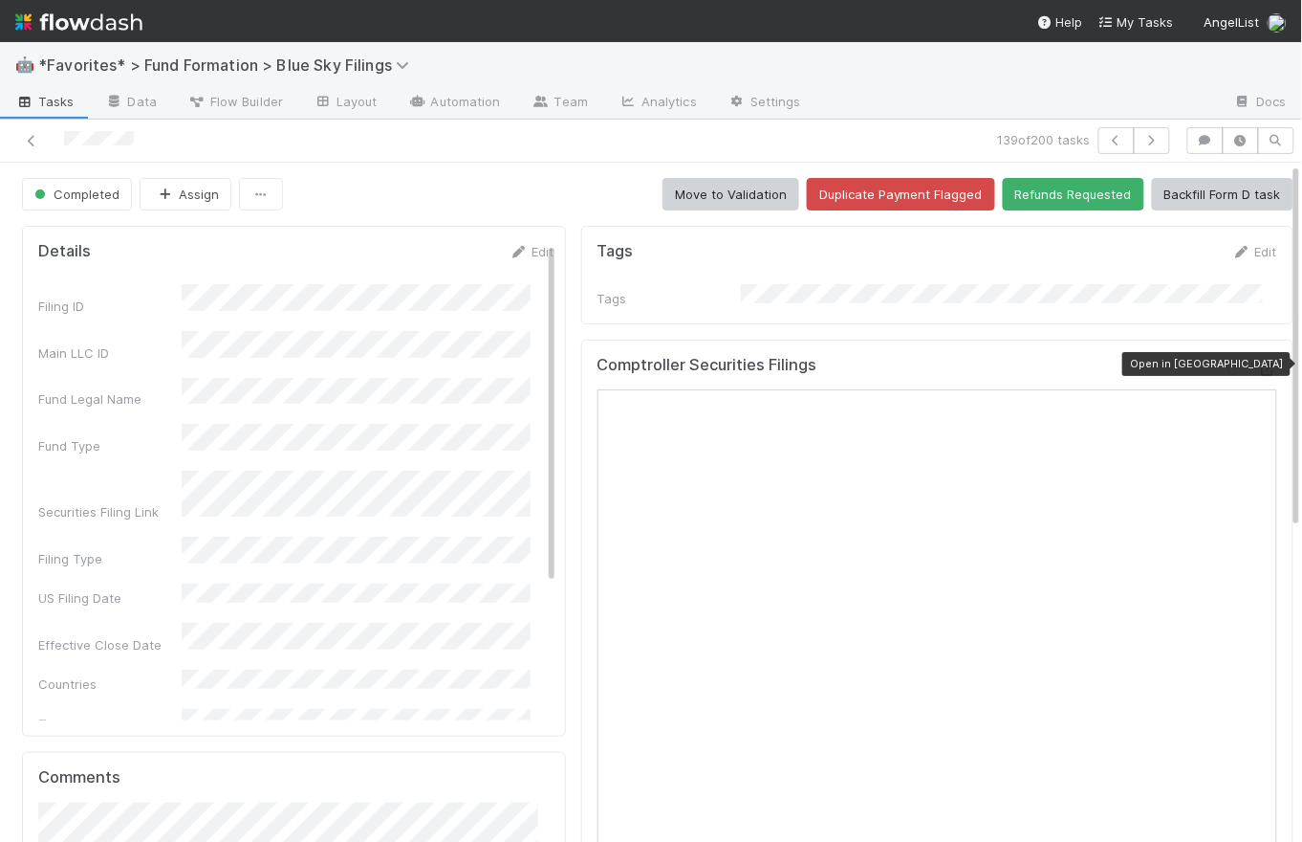
click at [1258, 363] on icon at bounding box center [1267, 369] width 19 height 12
click at [500, 206] on div "Completed Assign Move to Validation Duplicate Payment Flagged Refunds Requested…" at bounding box center [658, 194] width 1272 height 33
click at [53, 100] on span "Tasks" at bounding box center [44, 101] width 59 height 19
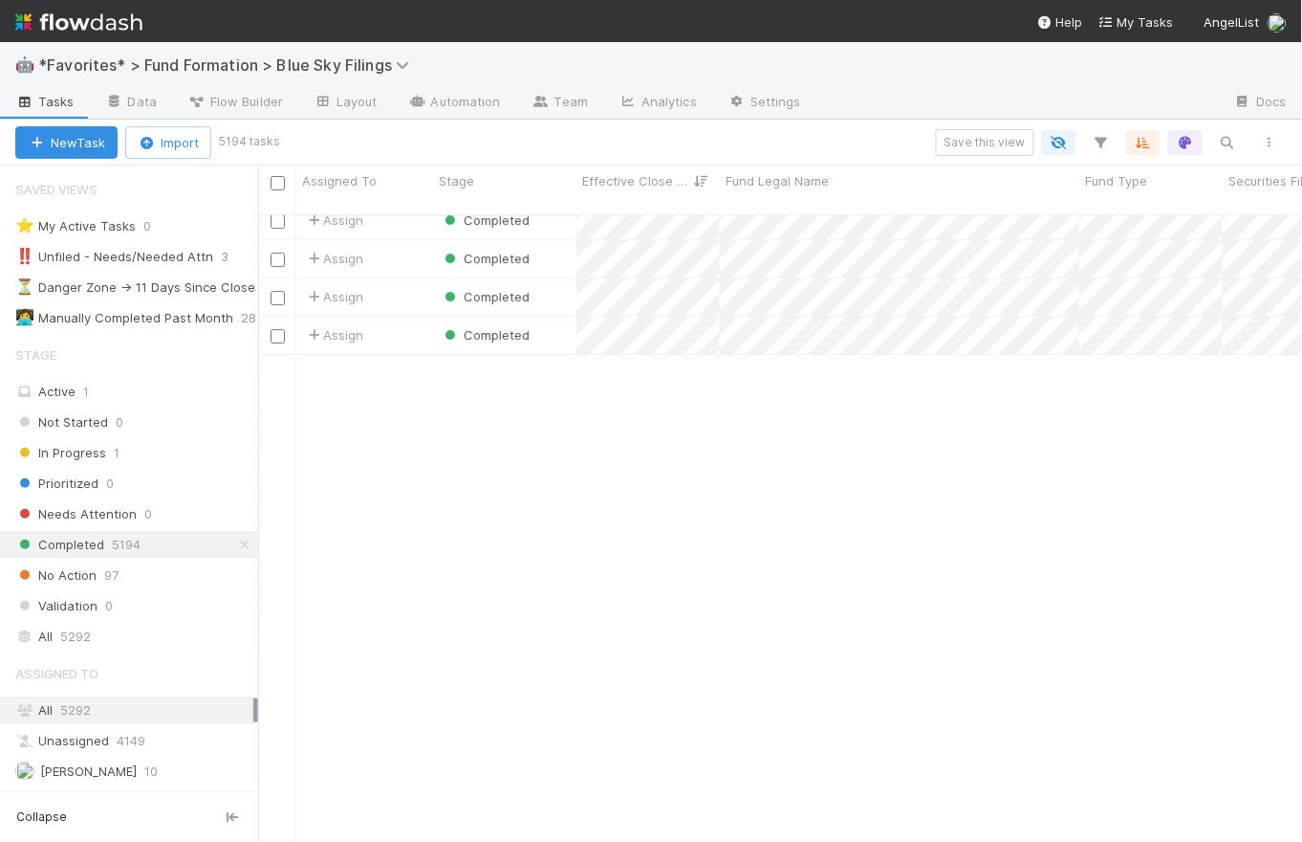
scroll to position [8748, 0]
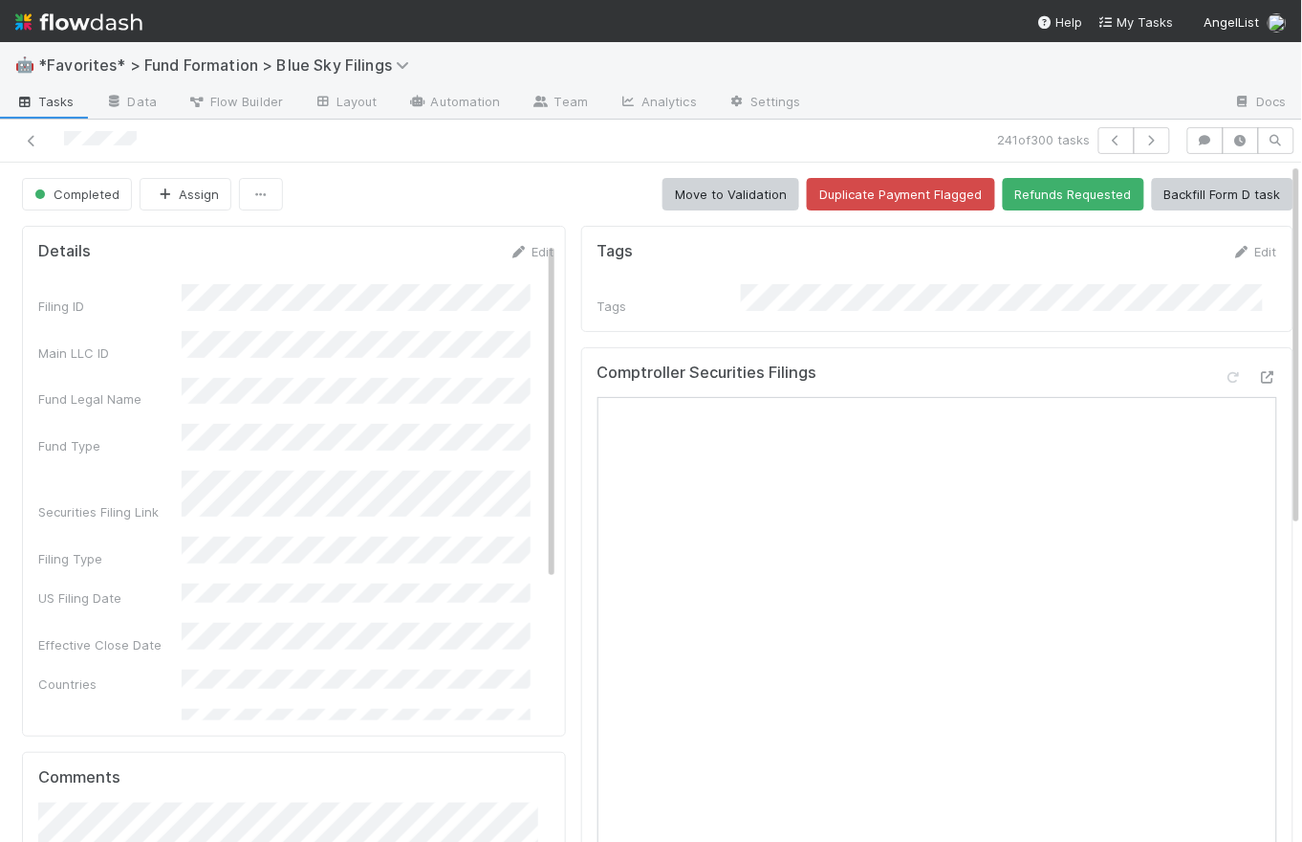
click at [58, 104] on span "Tasks" at bounding box center [44, 101] width 59 height 19
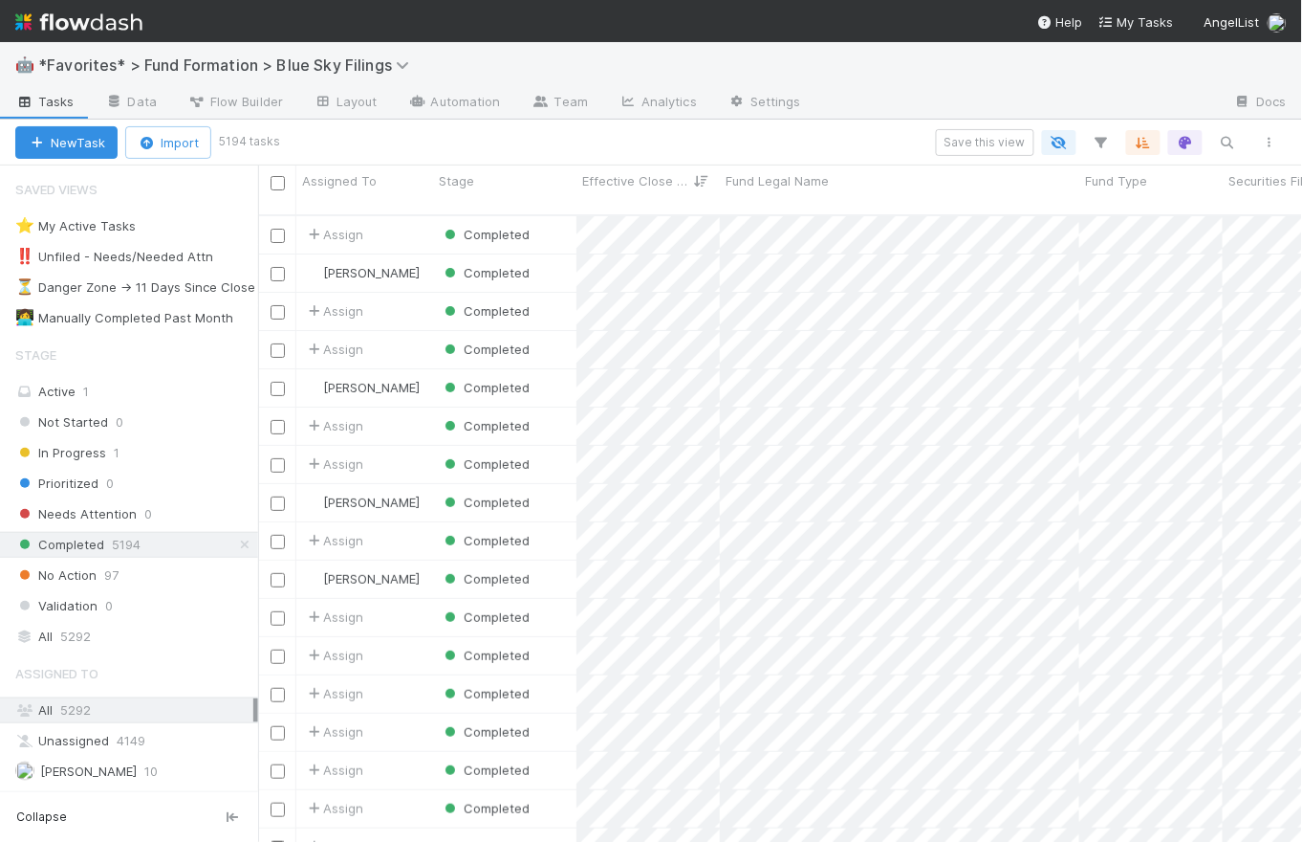
scroll to position [629, 1032]
click at [633, 190] on div "Effective Close Date" at bounding box center [648, 189] width 143 height 49
click at [638, 186] on span "Effective Close Date" at bounding box center [629, 180] width 95 height 19
click at [668, 251] on div "Sort Newest → Oldest" at bounding box center [692, 245] width 218 height 29
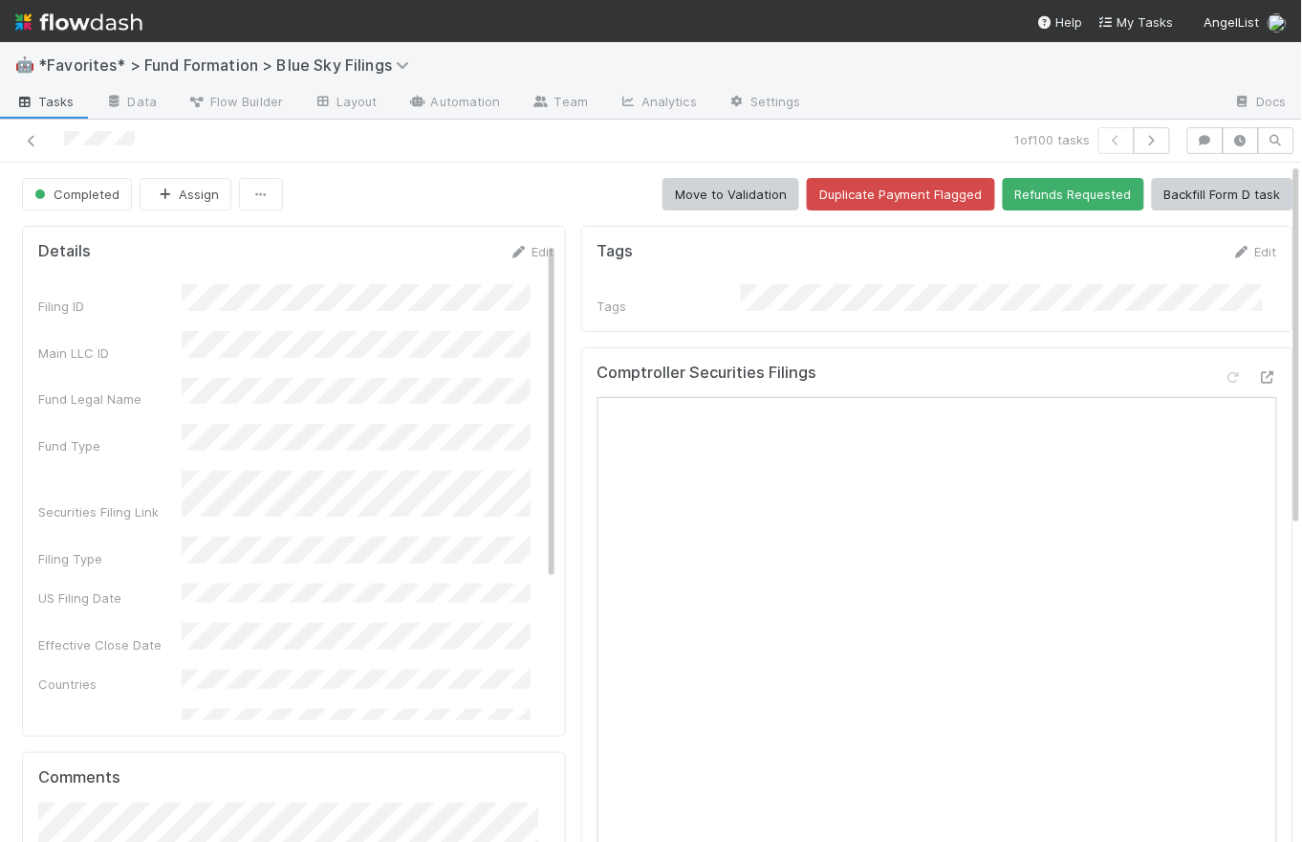
click at [444, 202] on div "Completed Assign Move to Validation Duplicate Payment Flagged Refunds Requested…" at bounding box center [658, 194] width 1272 height 33
click at [52, 101] on span "Tasks" at bounding box center [44, 101] width 59 height 19
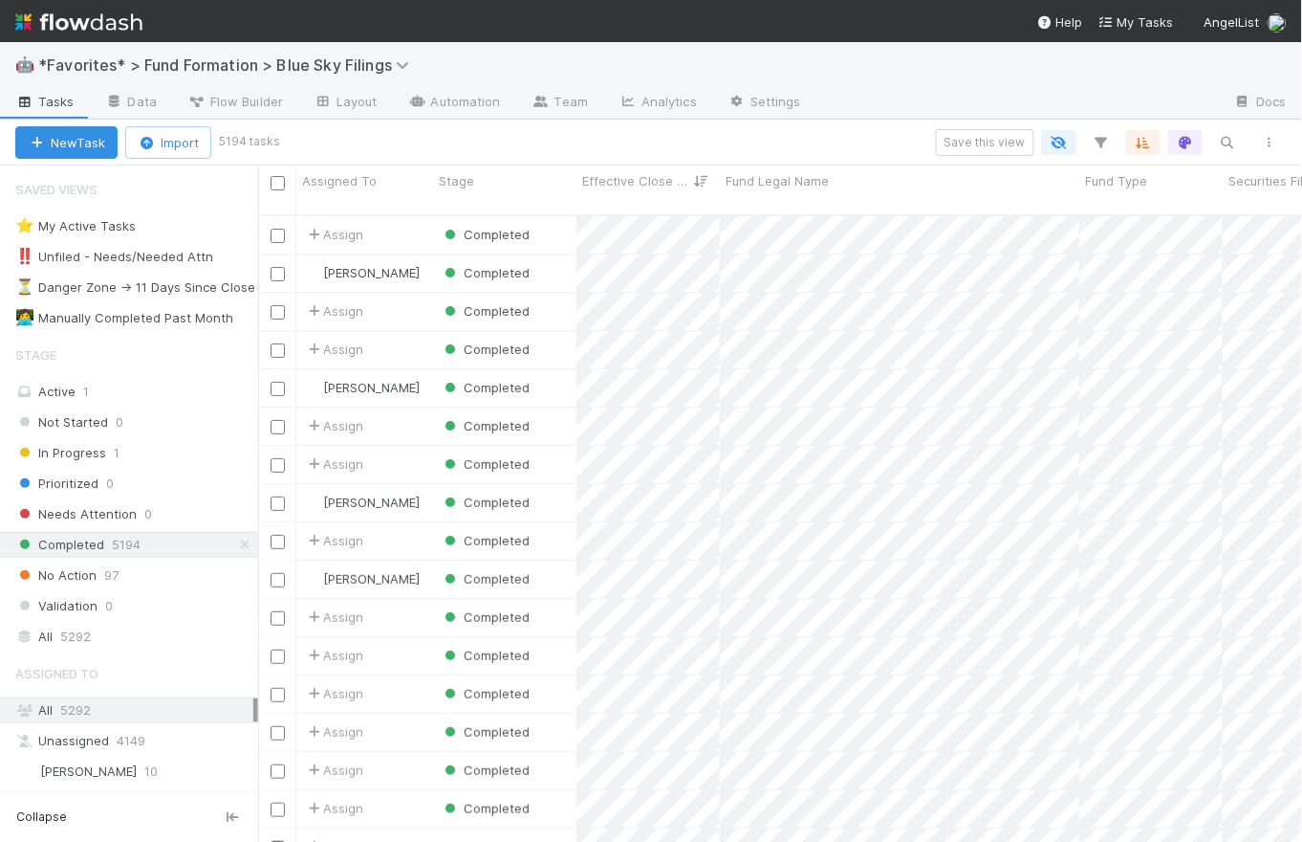
scroll to position [629, 1032]
click at [656, 173] on span "Effective Close Date" at bounding box center [629, 180] width 95 height 19
click at [677, 251] on div "Sort Newest → Oldest" at bounding box center [692, 245] width 218 height 29
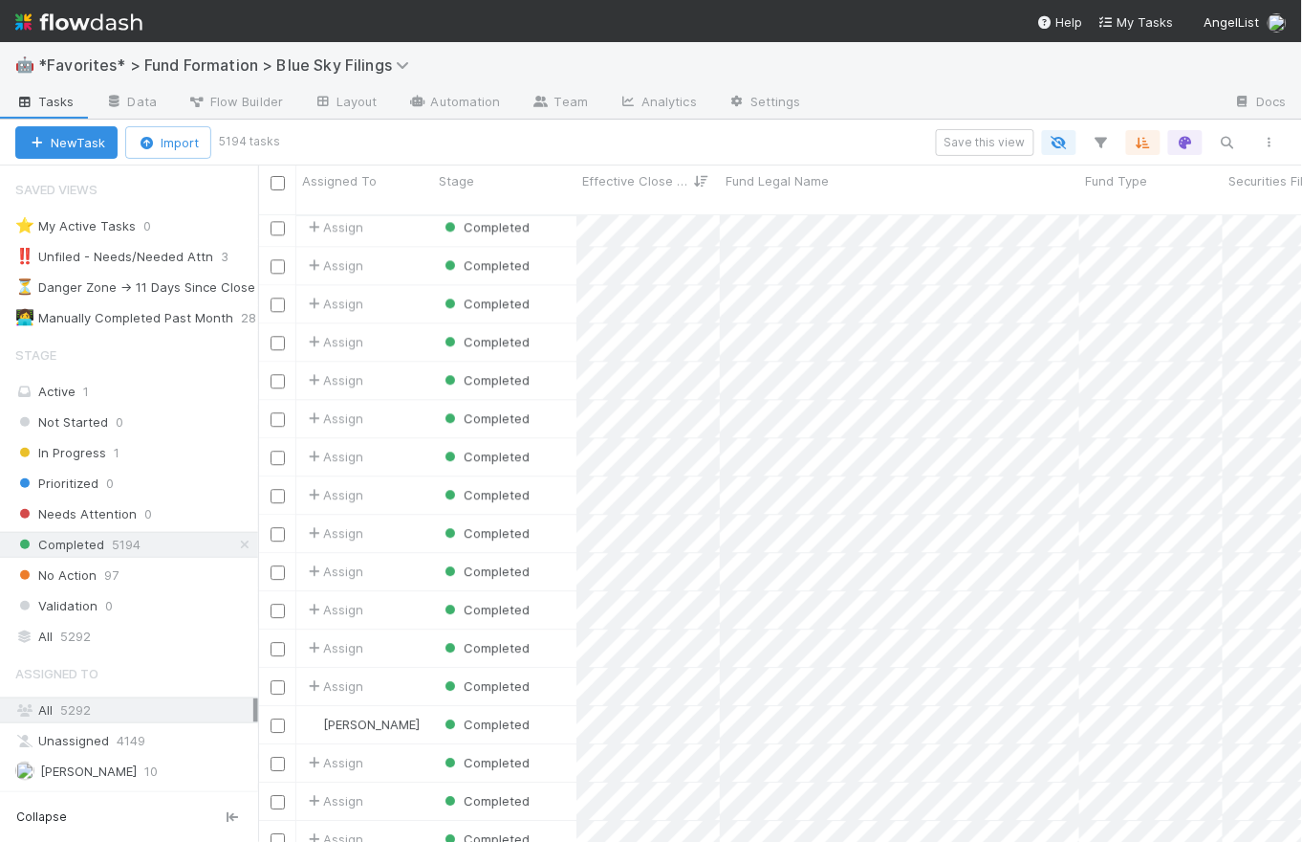
scroll to position [0, 0]
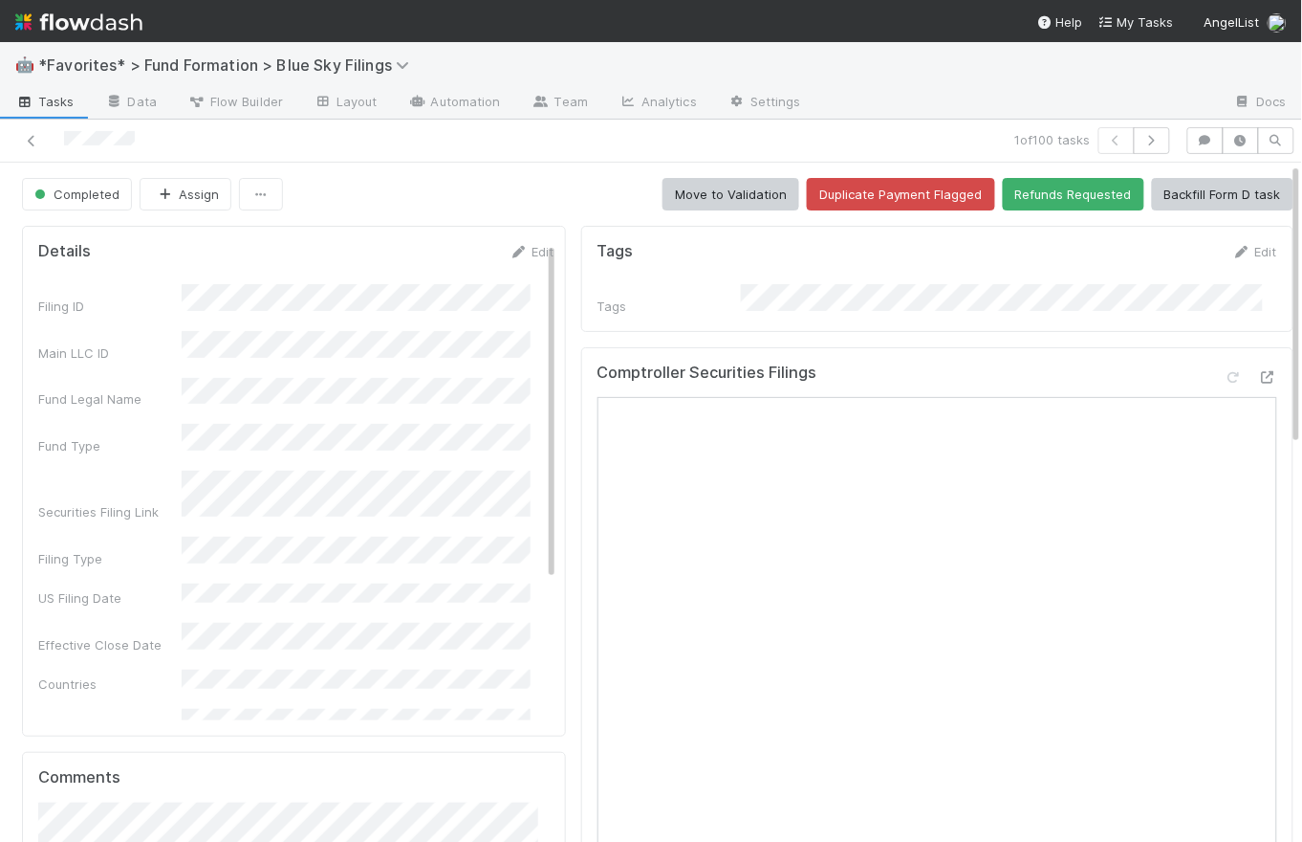
click at [559, 188] on div "Completed Assign Move to Validation Duplicate Payment Flagged Refunds Requested…" at bounding box center [658, 194] width 1272 height 33
click at [1258, 371] on icon at bounding box center [1267, 377] width 19 height 12
click at [569, 196] on div "Completed Assign Move to Validation Duplicate Payment Flagged Refunds Requested…" at bounding box center [658, 194] width 1272 height 33
click at [568, 203] on div "Completed Assign Move to Validation Duplicate Payment Flagged Refunds Requested…" at bounding box center [658, 194] width 1272 height 33
click at [74, 24] on img at bounding box center [78, 22] width 127 height 33
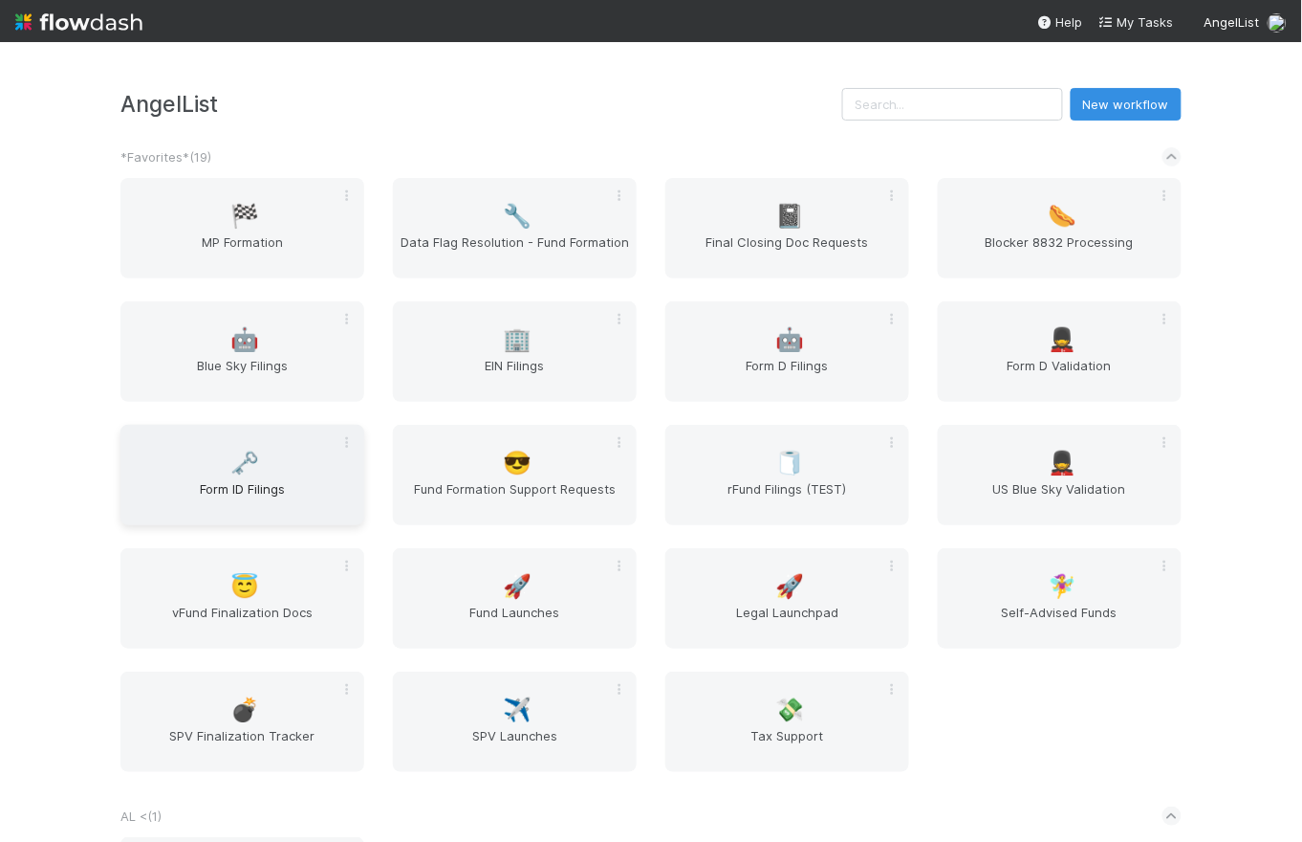
click at [244, 499] on span "Form ID Filings" at bounding box center [242, 498] width 229 height 38
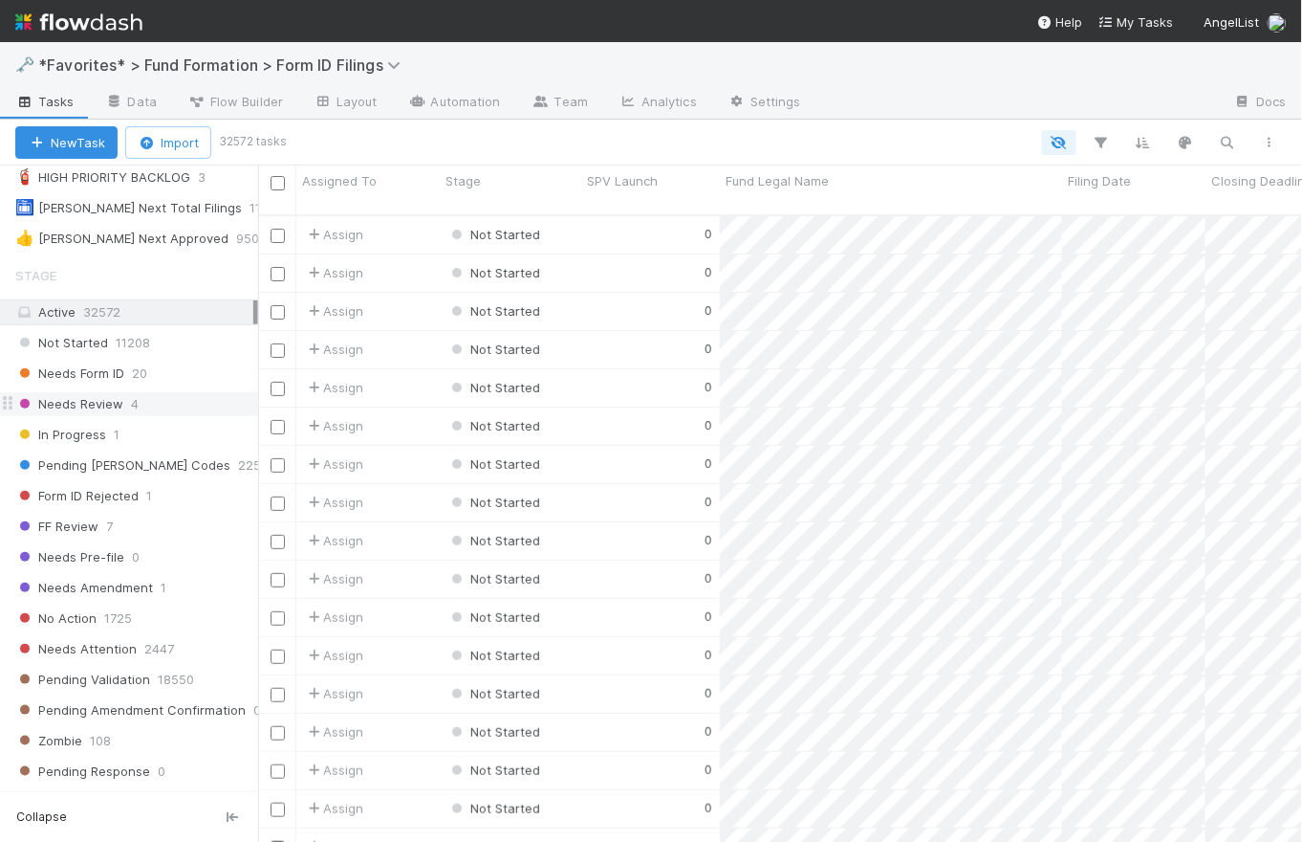
scroll to position [351, 0]
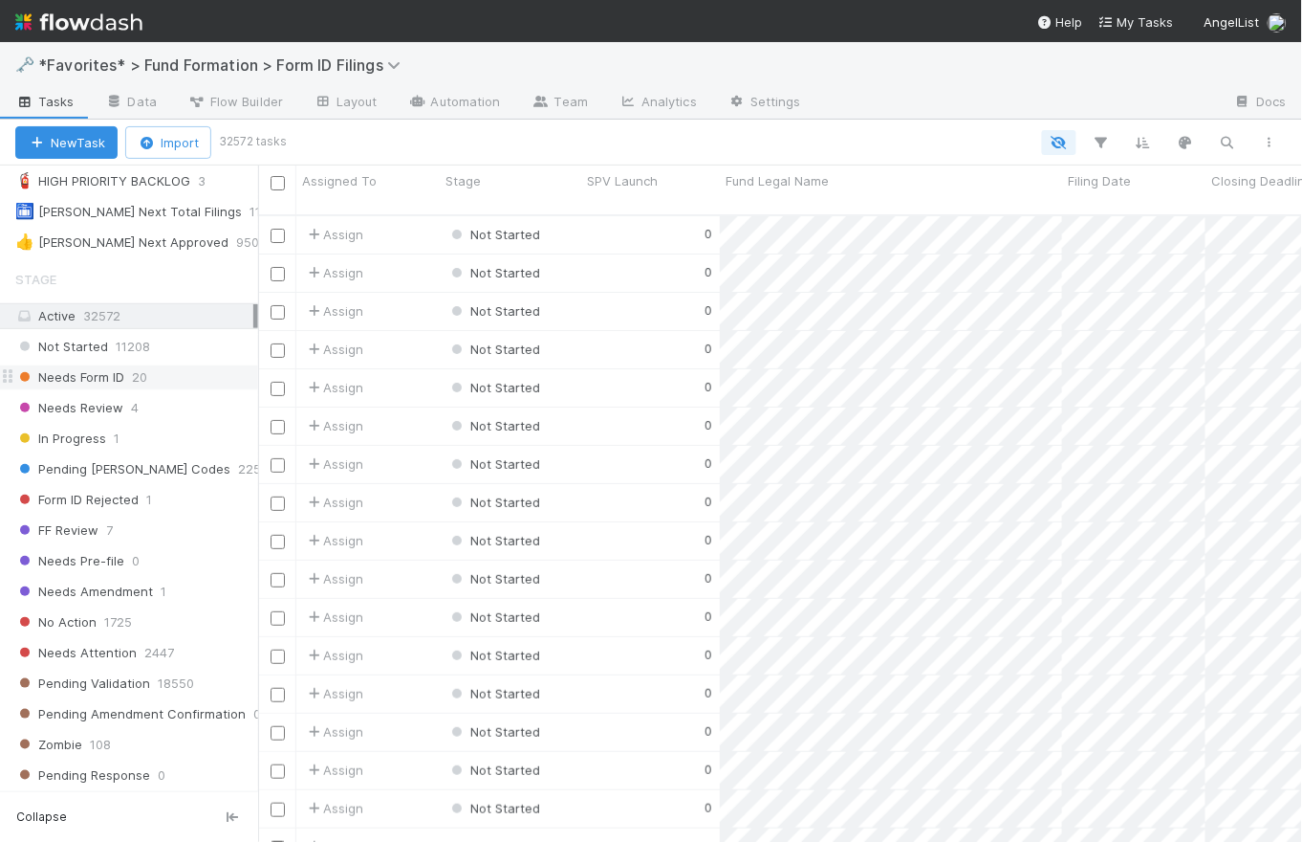
click at [110, 374] on span "Needs Form ID" at bounding box center [69, 377] width 109 height 24
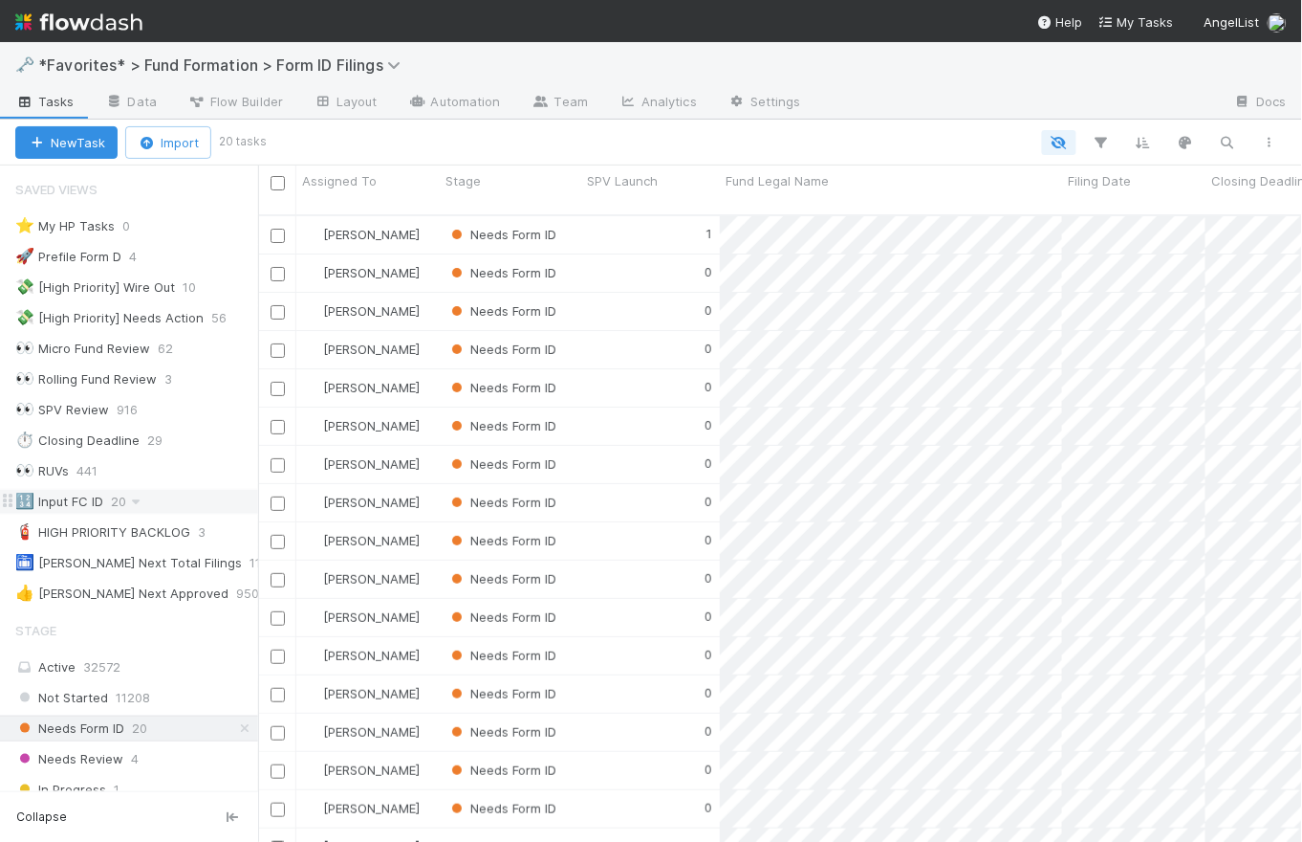
scroll to position [629, 1032]
click at [625, 255] on div "0" at bounding box center [650, 272] width 139 height 37
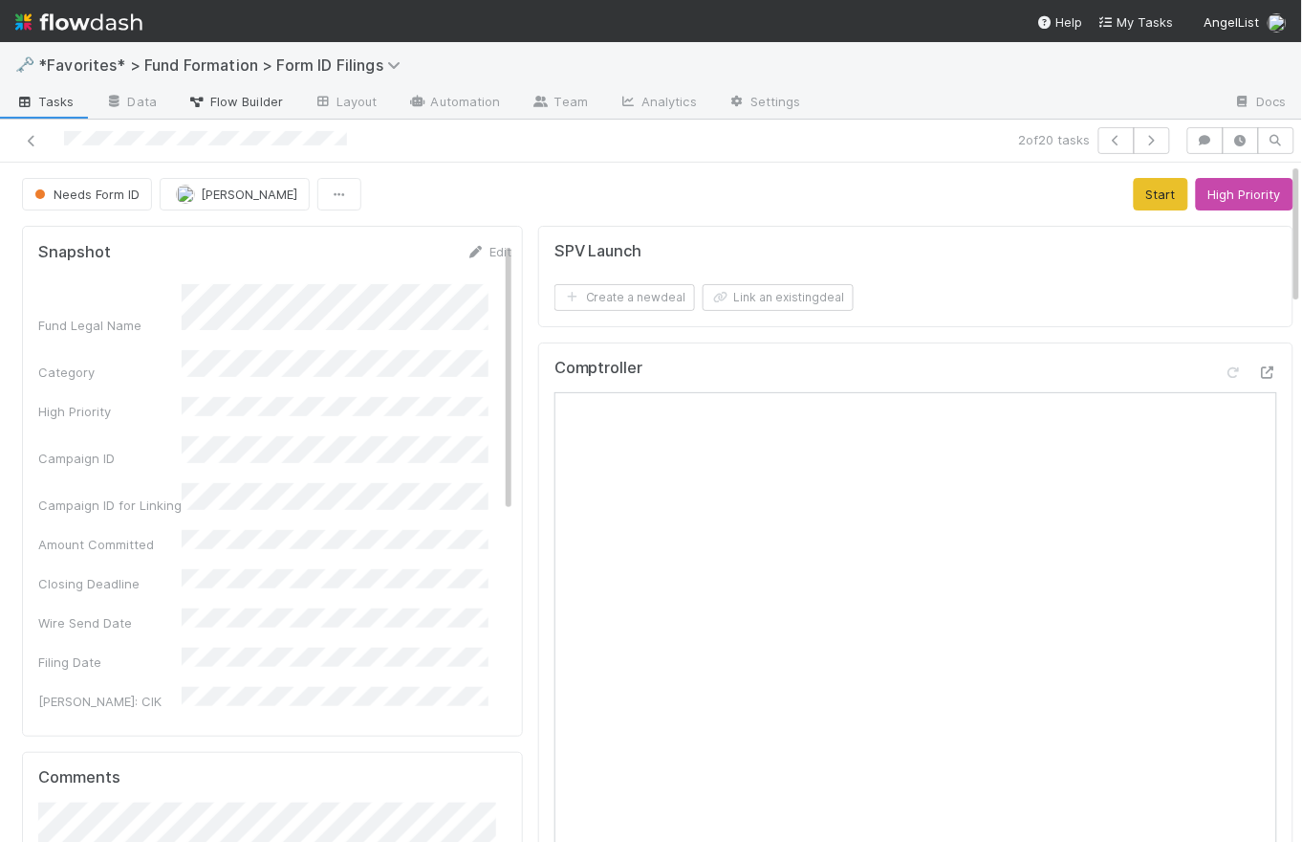
click at [252, 101] on span "Flow Builder" at bounding box center [235, 101] width 96 height 19
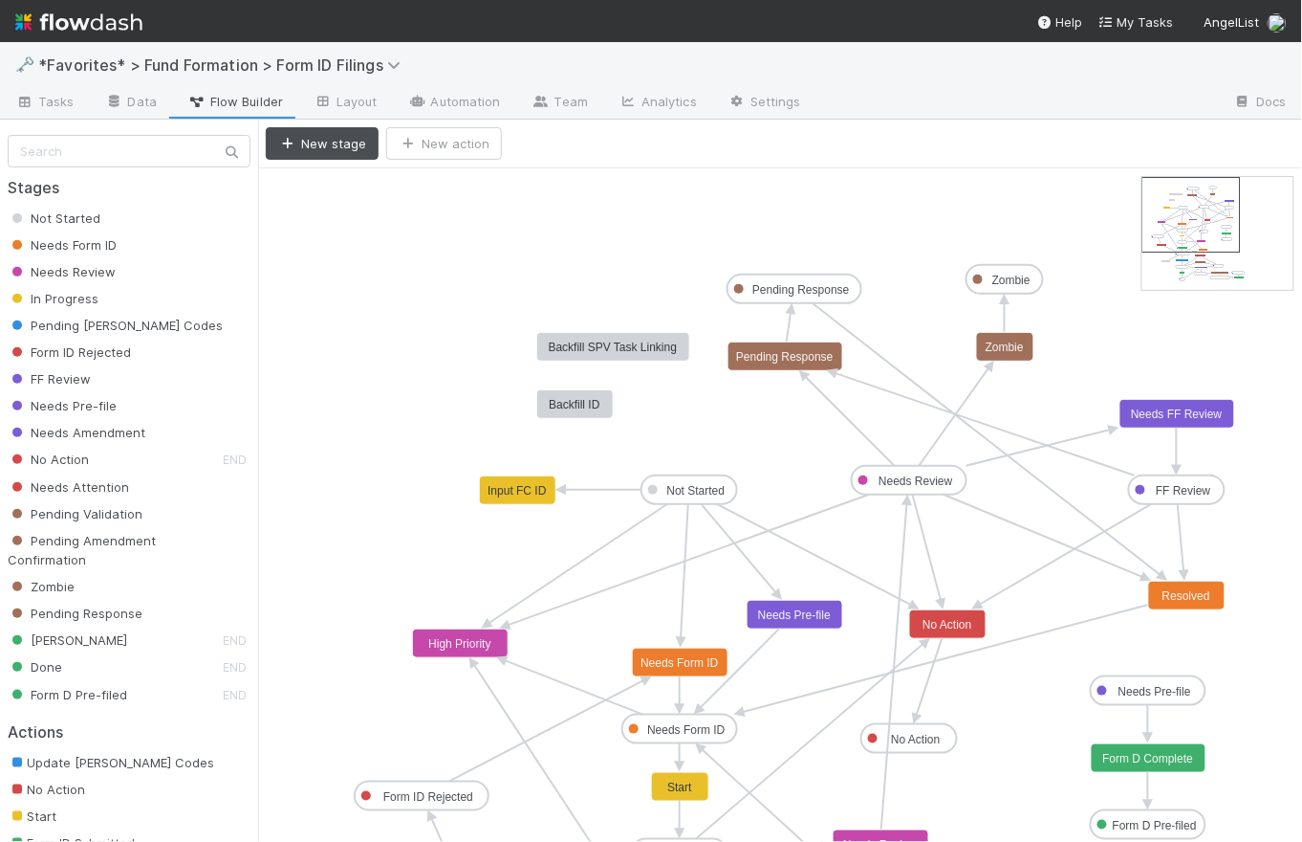
click at [685, 484] on text "Not Started" at bounding box center [696, 490] width 58 height 13
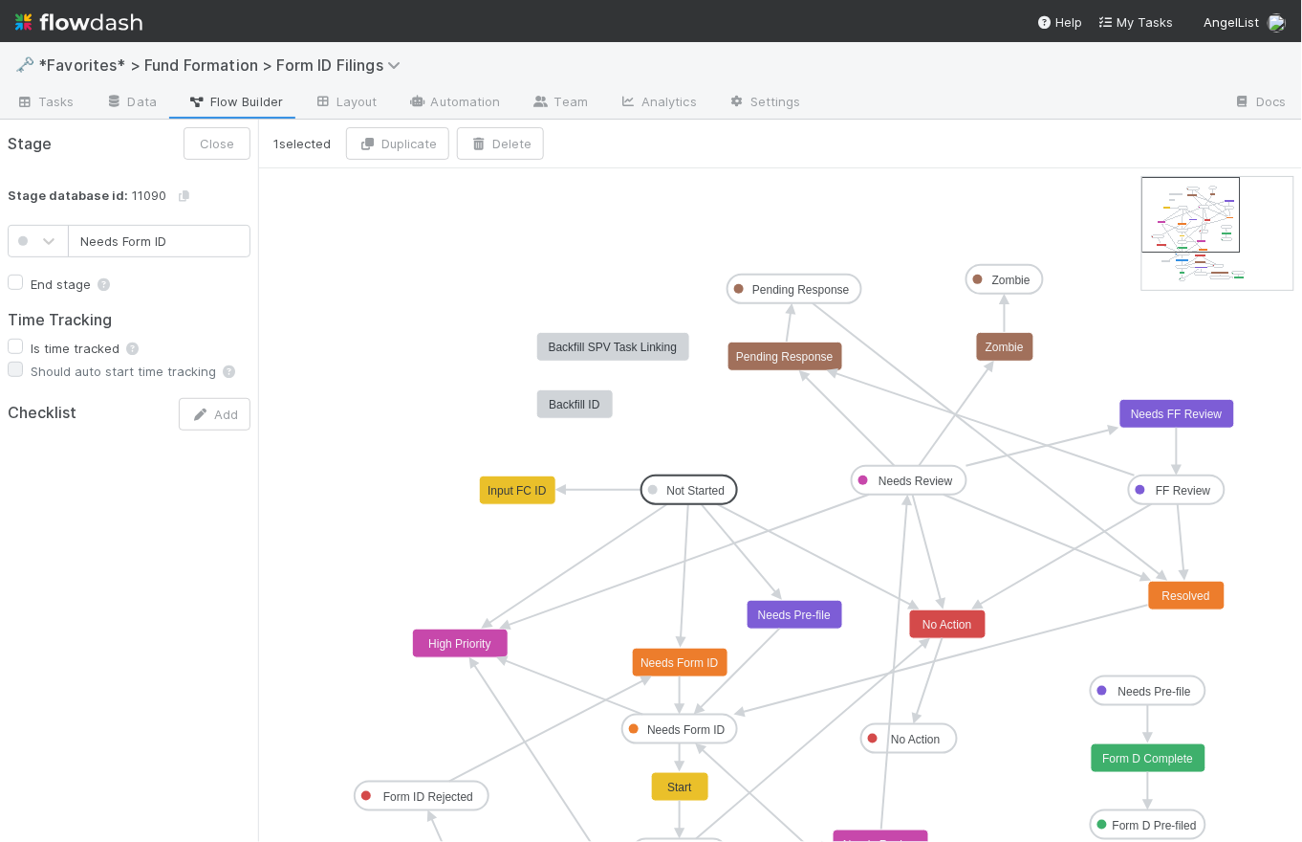
click at [710, 726] on text "Needs Form ID" at bounding box center [686, 729] width 78 height 13
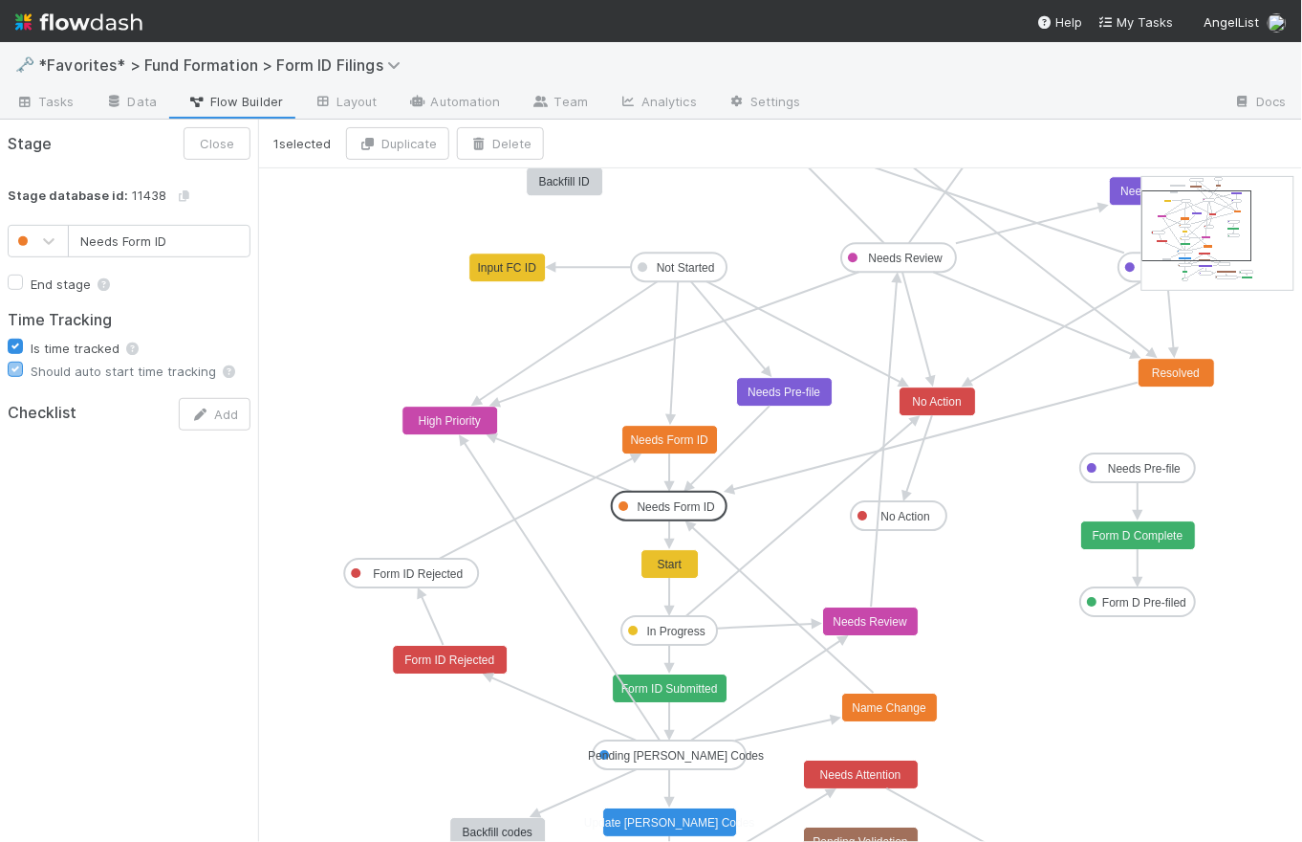
type input "In Progress"
checkbox input "true"
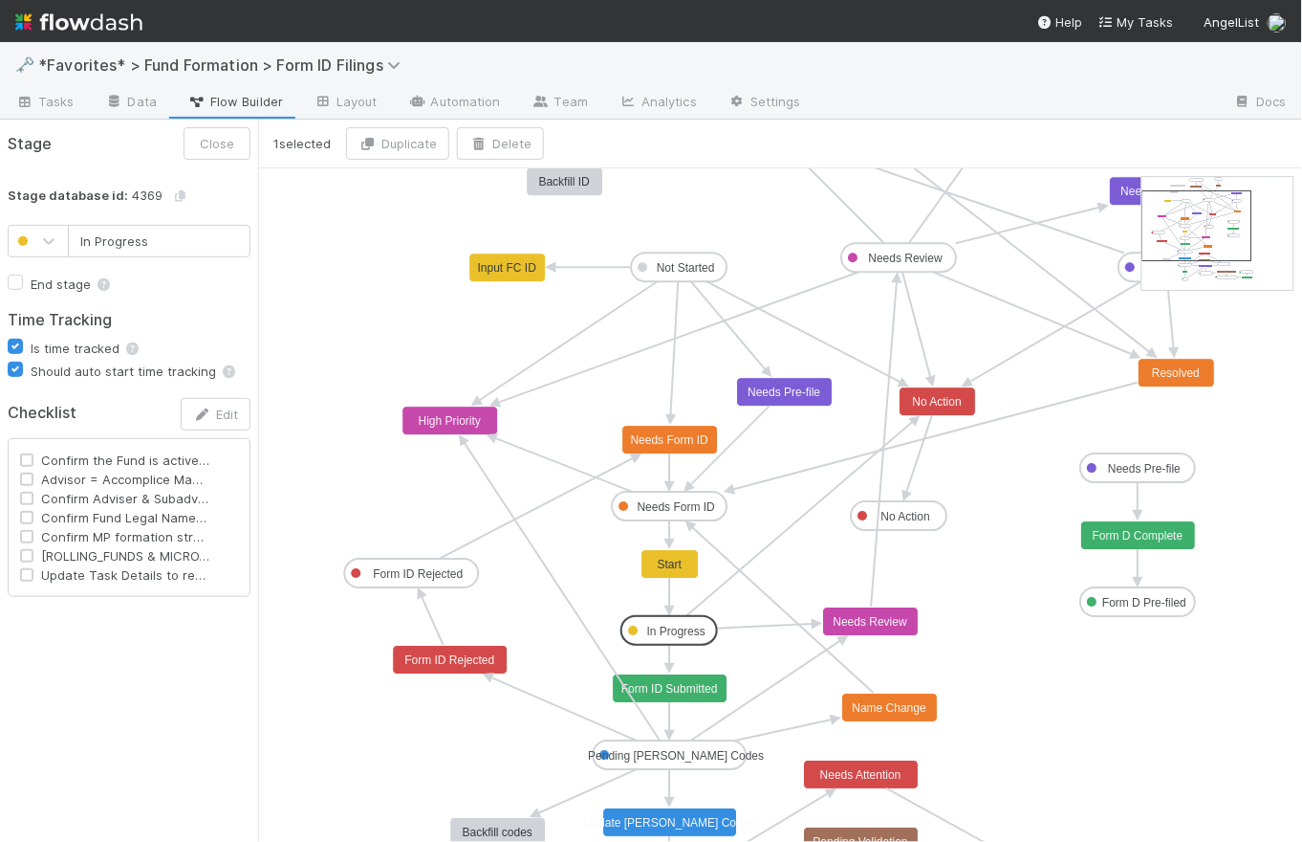
click at [667, 625] on text "In Progress" at bounding box center [676, 630] width 58 height 13
click at [232, 414] on button "Edit" at bounding box center [216, 414] width 70 height 33
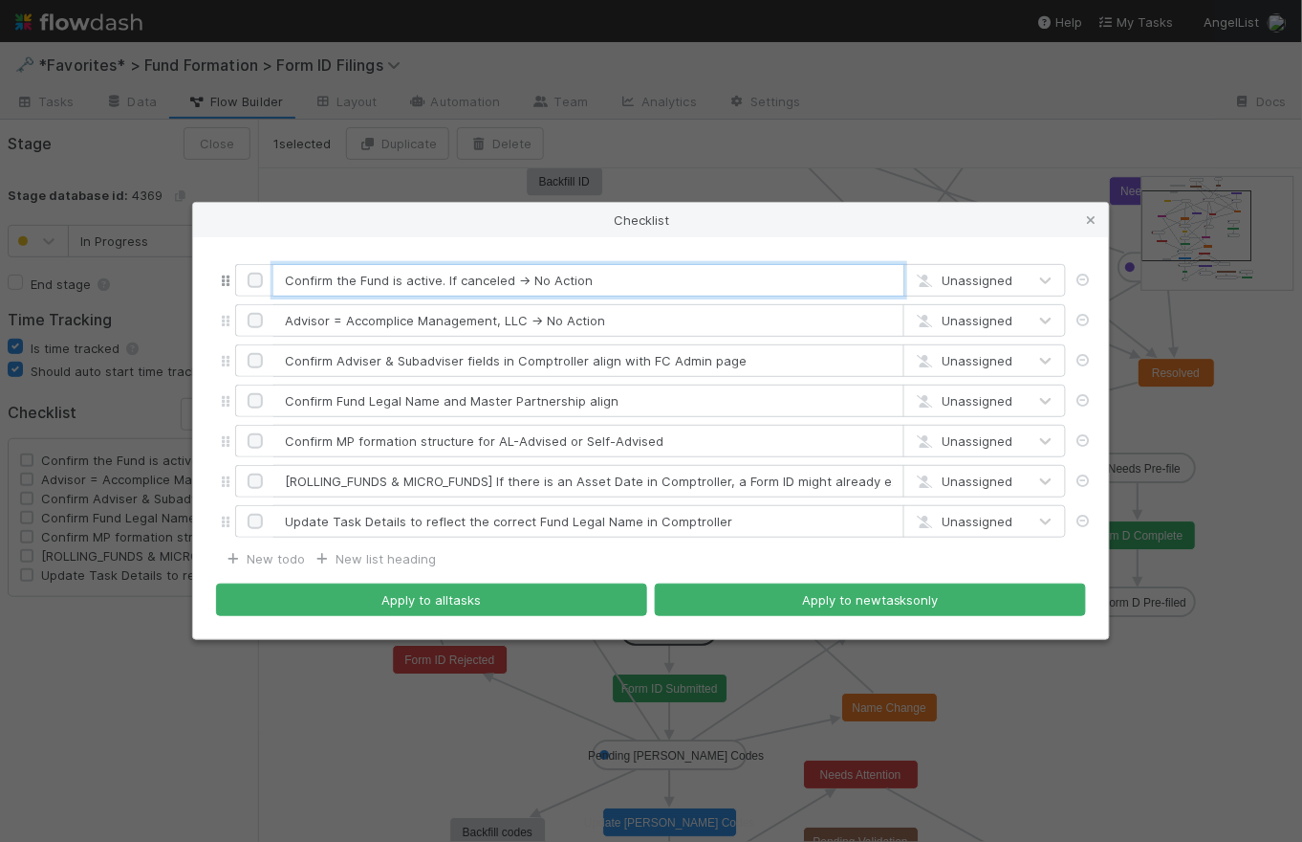
click at [633, 277] on input "Confirm the Fund is active. If canceled → No Action" at bounding box center [589, 280] width 631 height 33
click at [624, 318] on input "Advisor = Accomplice Management, LLC → No Action" at bounding box center [589, 320] width 631 height 33
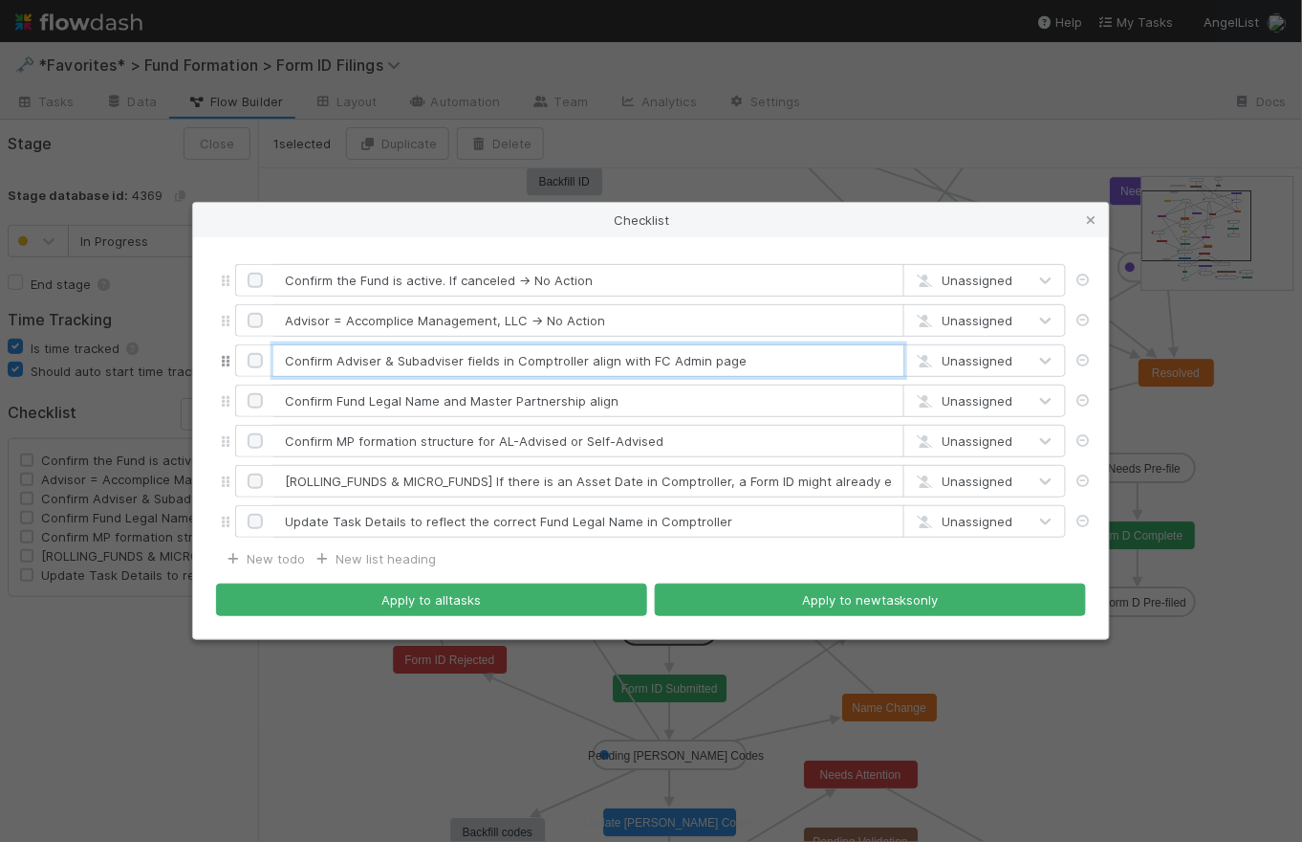
click at [619, 361] on input "Confirm Adviser & Subadviser fields in Comptroller align with FC Admin page" at bounding box center [589, 360] width 631 height 33
click at [738, 365] on input "Confirm Adviser & Subadviser fields in Comptroller align with FC Admin page" at bounding box center [589, 360] width 631 height 33
drag, startPoint x: 745, startPoint y: 363, endPoint x: 276, endPoint y: 346, distance: 468.9
click at [276, 346] on input "Confirm Adviser & Subadviser fields in Comptroller align with FC Admin page" at bounding box center [589, 360] width 631 height 33
click at [480, 354] on input "Confirm Adviser & Subadviser fields in Comptroller align with FC Admin page" at bounding box center [589, 360] width 631 height 33
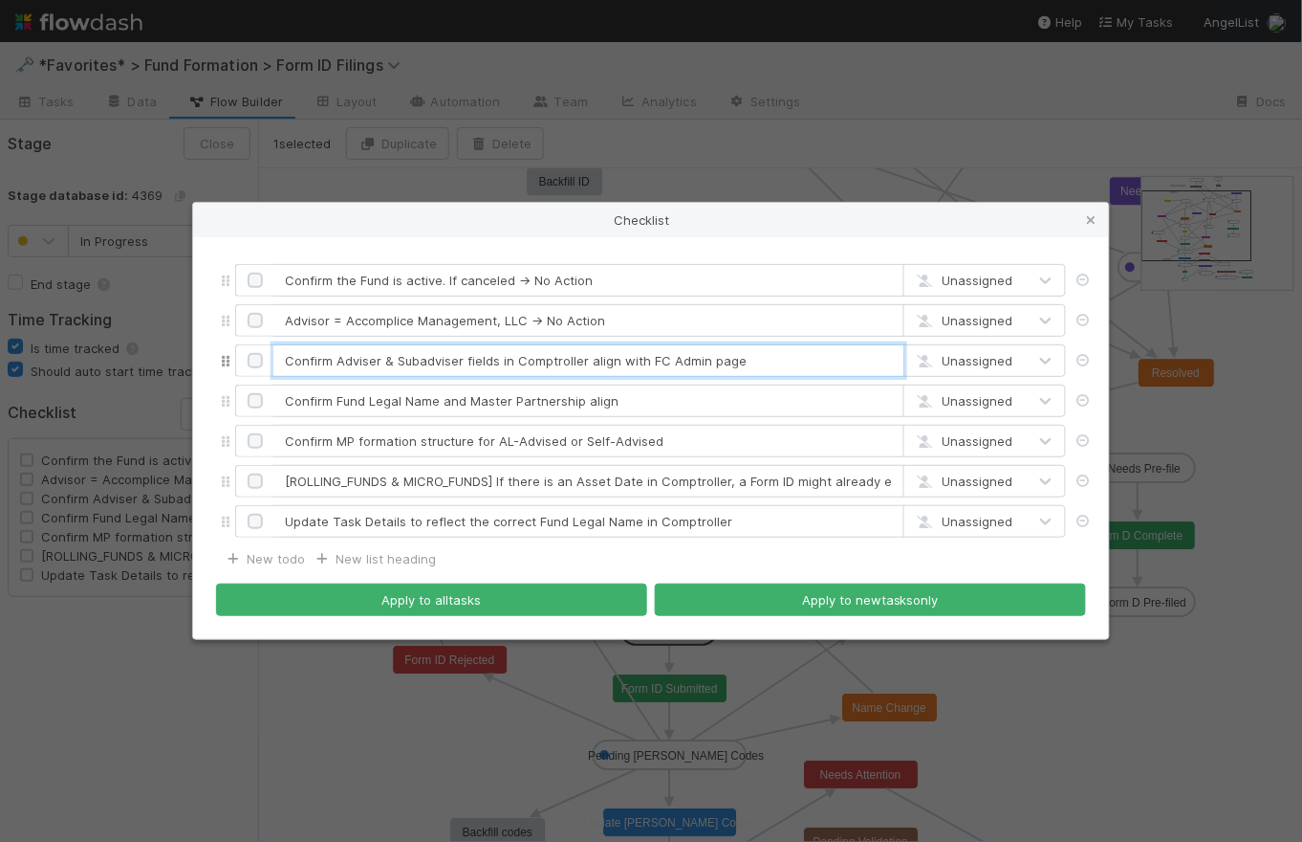
click at [569, 359] on input "Confirm Adviser & Subadviser fields in Comptroller align with FC Admin page" at bounding box center [589, 360] width 631 height 33
click at [690, 362] on input "Confirm Adviser & Subadviser fields in Comptroller align with FC Admin page" at bounding box center [589, 360] width 631 height 33
click at [735, 367] on input "Confirm Adviser & Subadviser fields in Comptroller align with FC Admin page" at bounding box center [589, 360] width 631 height 33
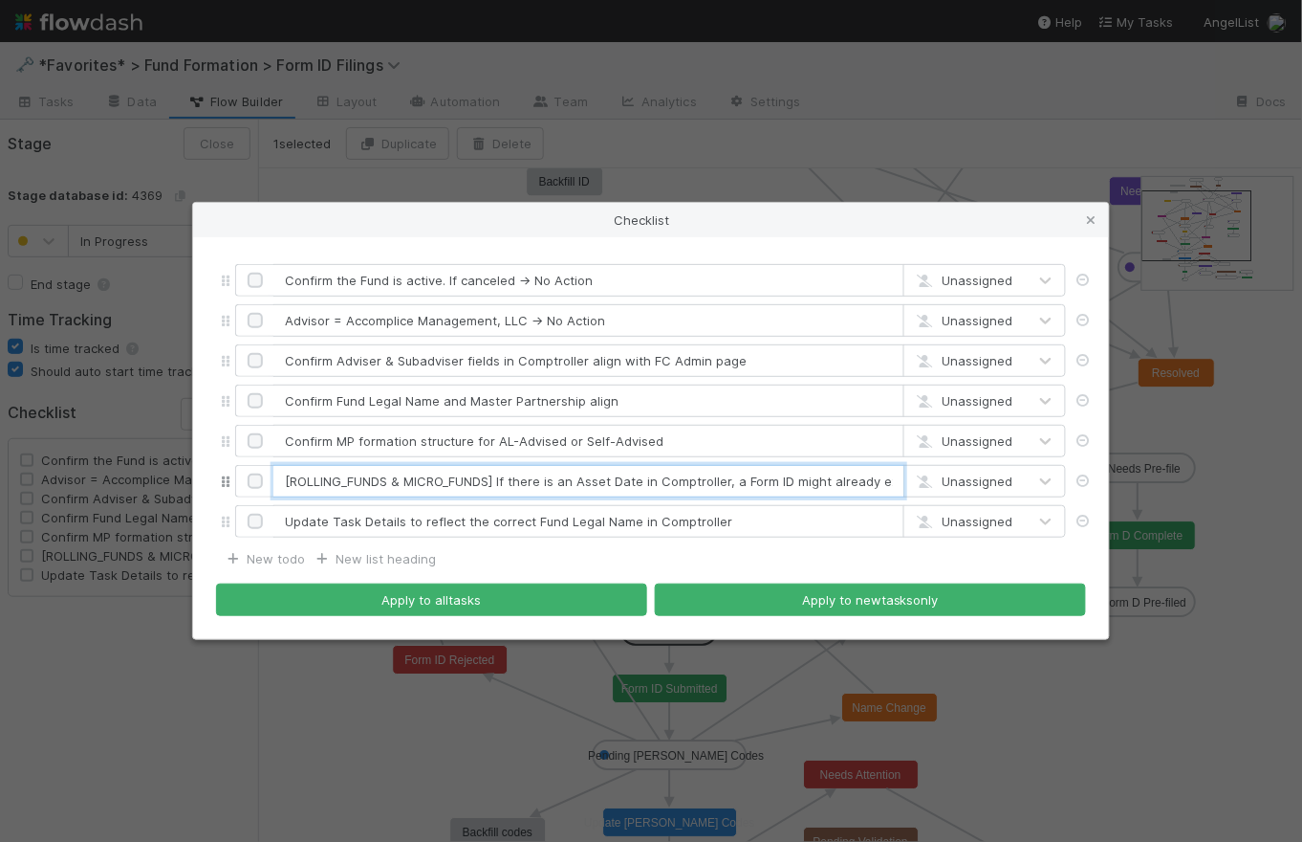
click at [755, 488] on input "[ROLLING_FUNDS & MICRO_FUNDS] If there is an Asset Date in Comptroller, a Form …" at bounding box center [589, 481] width 631 height 33
click at [758, 483] on input "[ROLLING_FUNDS & MICRO_FUNDS] If there is an Asset Date in Comptroller, a Form …" at bounding box center [589, 481] width 631 height 33
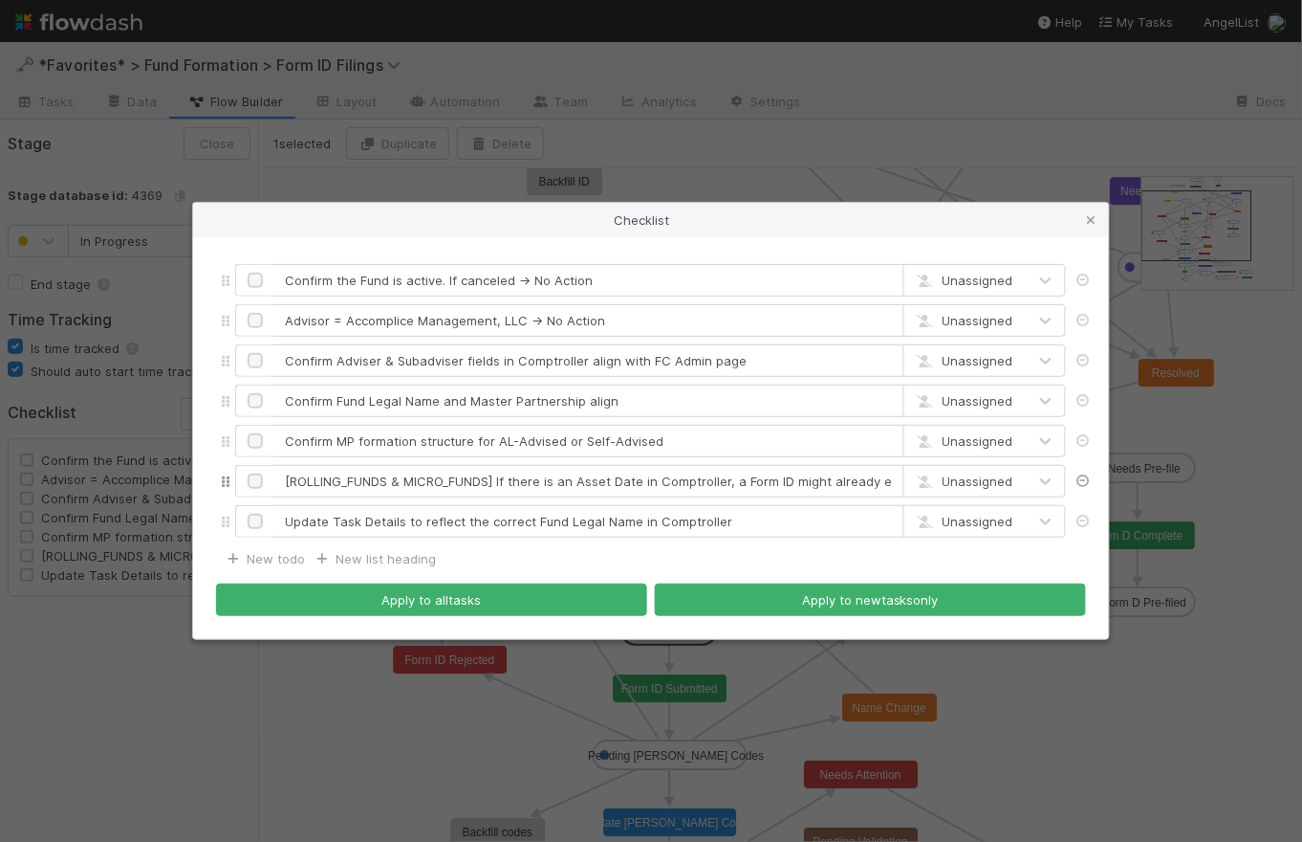
click at [1086, 478] on icon at bounding box center [1083, 480] width 19 height 12
type input "Update Task Details to reflect the correct Fund Legal Name in Comptroller"
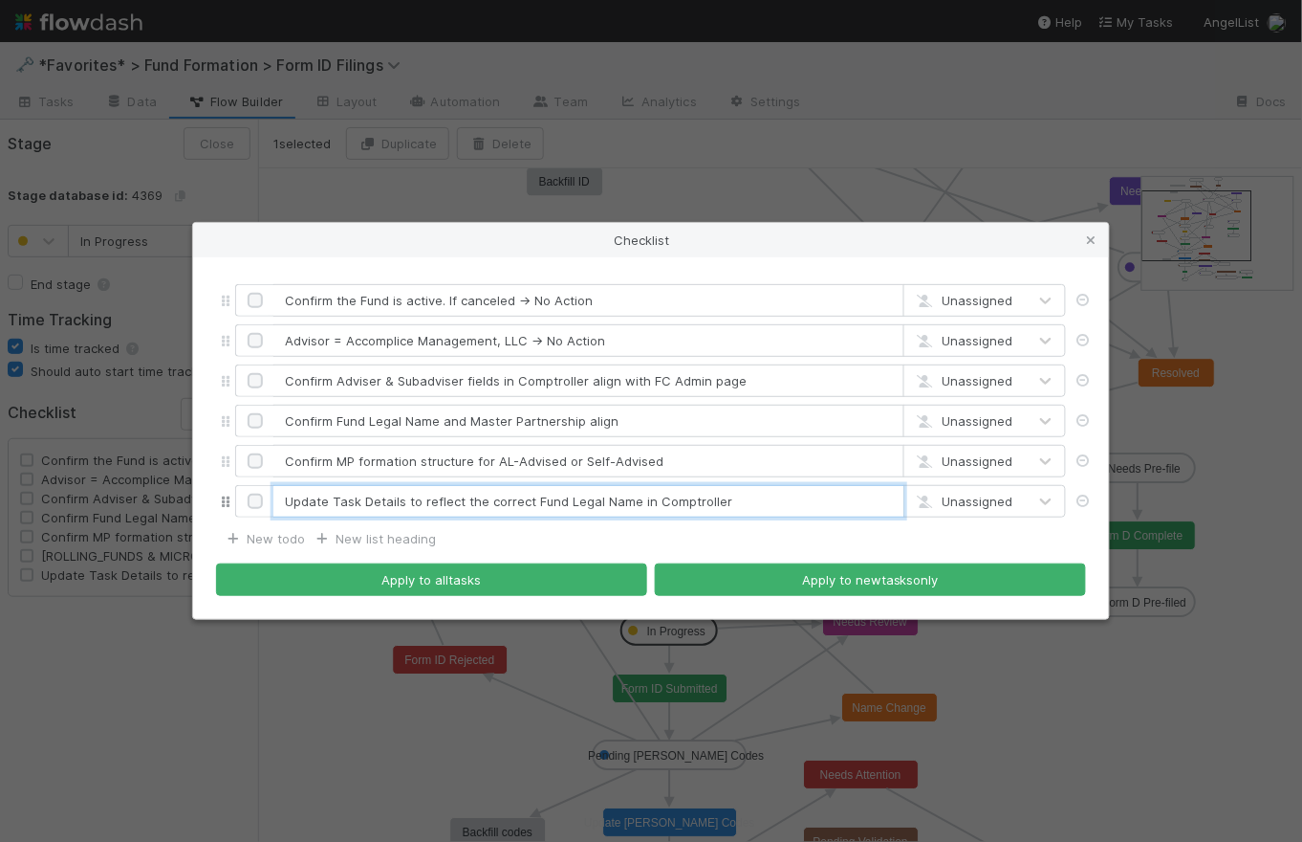
click at [755, 509] on input "Update Task Details to reflect the correct Fund Legal Name in Comptroller" at bounding box center [589, 501] width 631 height 33
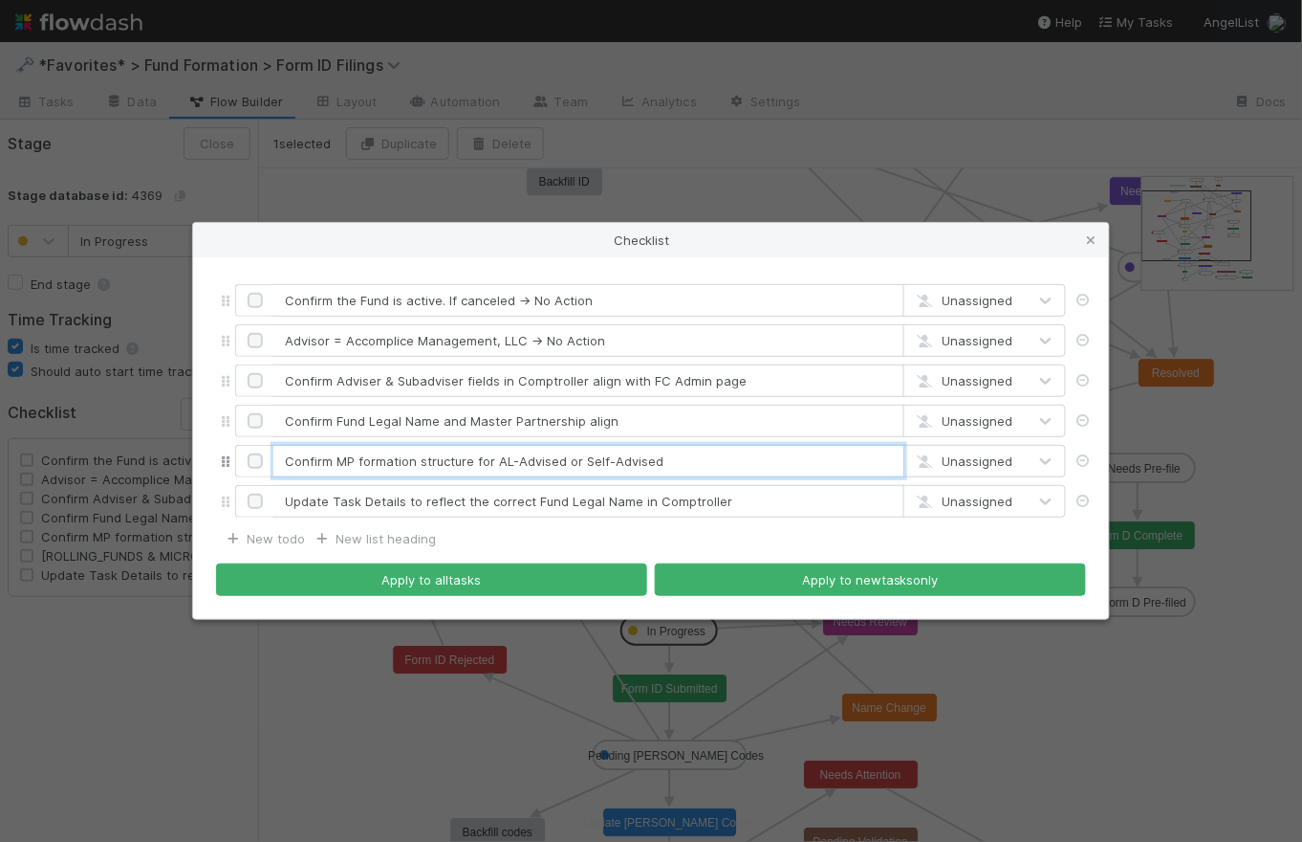
click at [695, 465] on input "Confirm MP formation structure for AL-Advised or Self-Advised" at bounding box center [589, 461] width 631 height 33
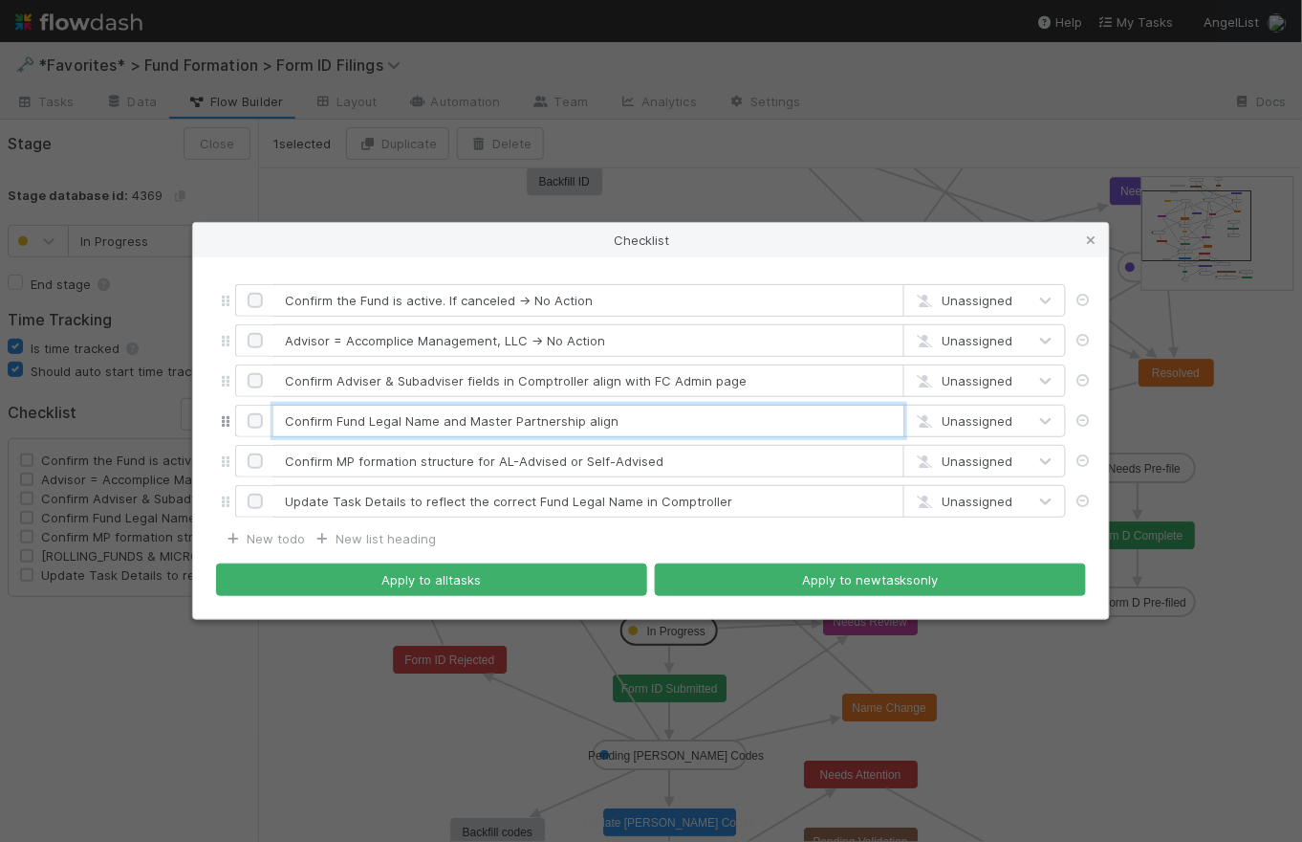
click at [652, 422] on input "Confirm Fund Legal Name and Master Partnership align" at bounding box center [589, 421] width 631 height 33
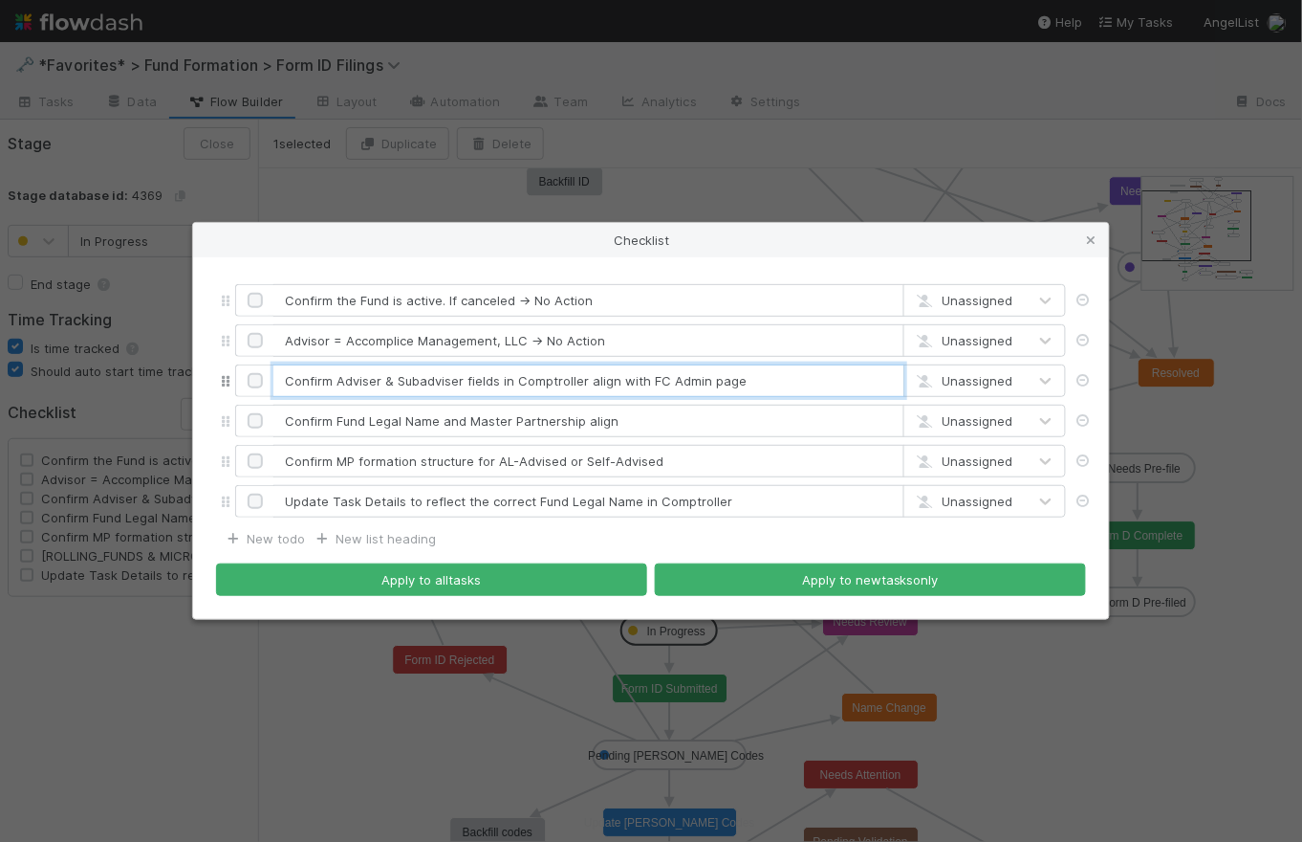
click at [742, 386] on input "Confirm Adviser & Subadviser fields in Comptroller align with FC Admin page" at bounding box center [589, 380] width 631 height 33
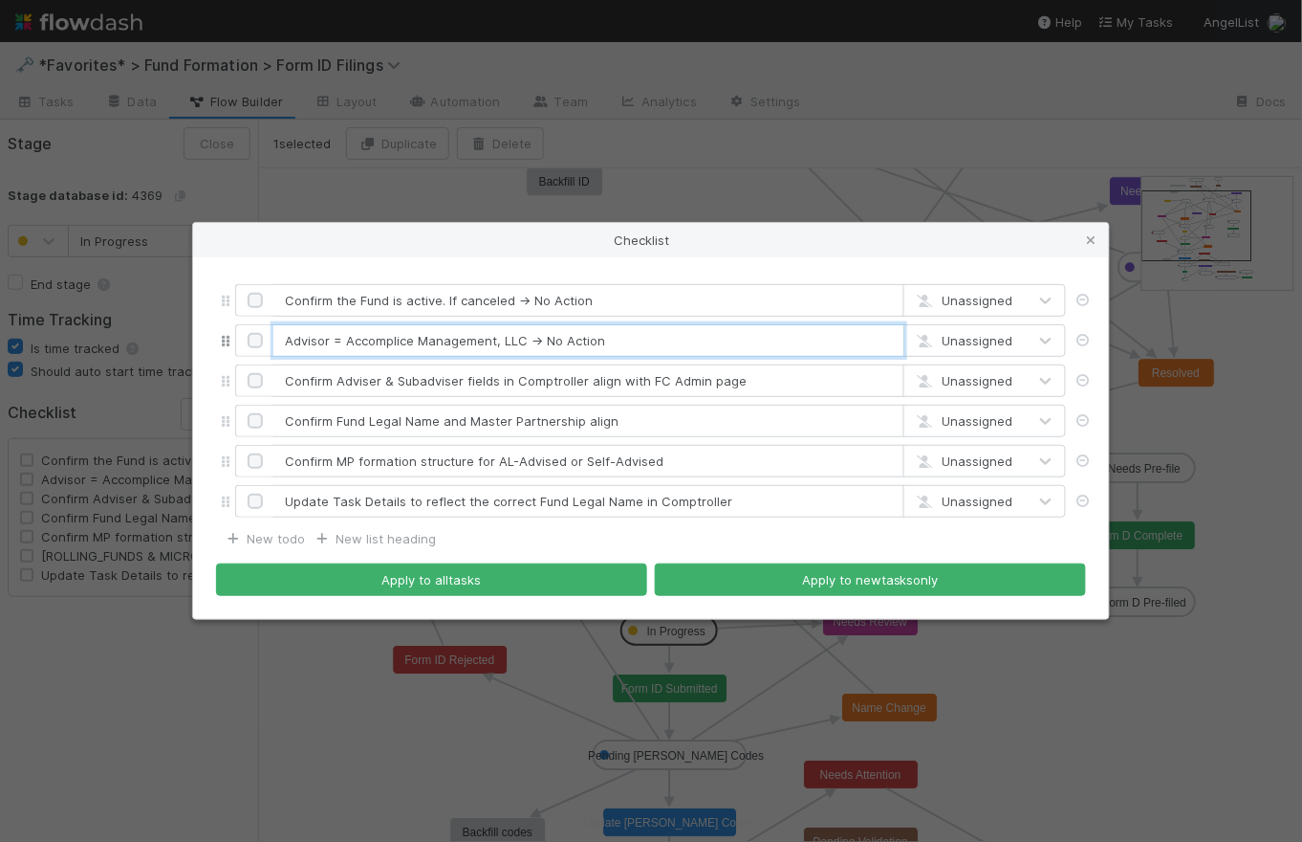
click at [620, 337] on input "Advisor = Accomplice Management, LLC → No Action" at bounding box center [589, 340] width 631 height 33
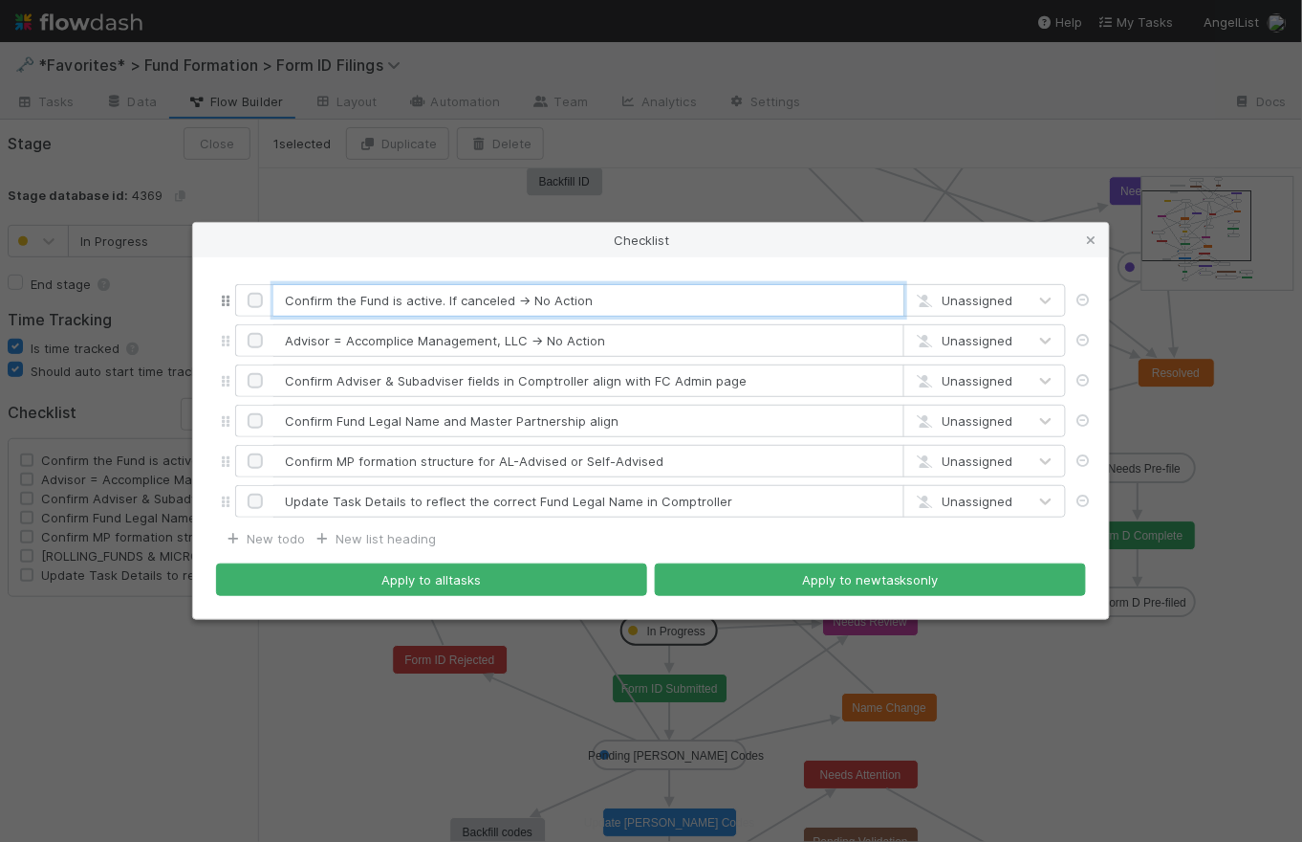
click at [602, 304] on input "Confirm the Fund is active. If canceled → No Action" at bounding box center [589, 300] width 631 height 33
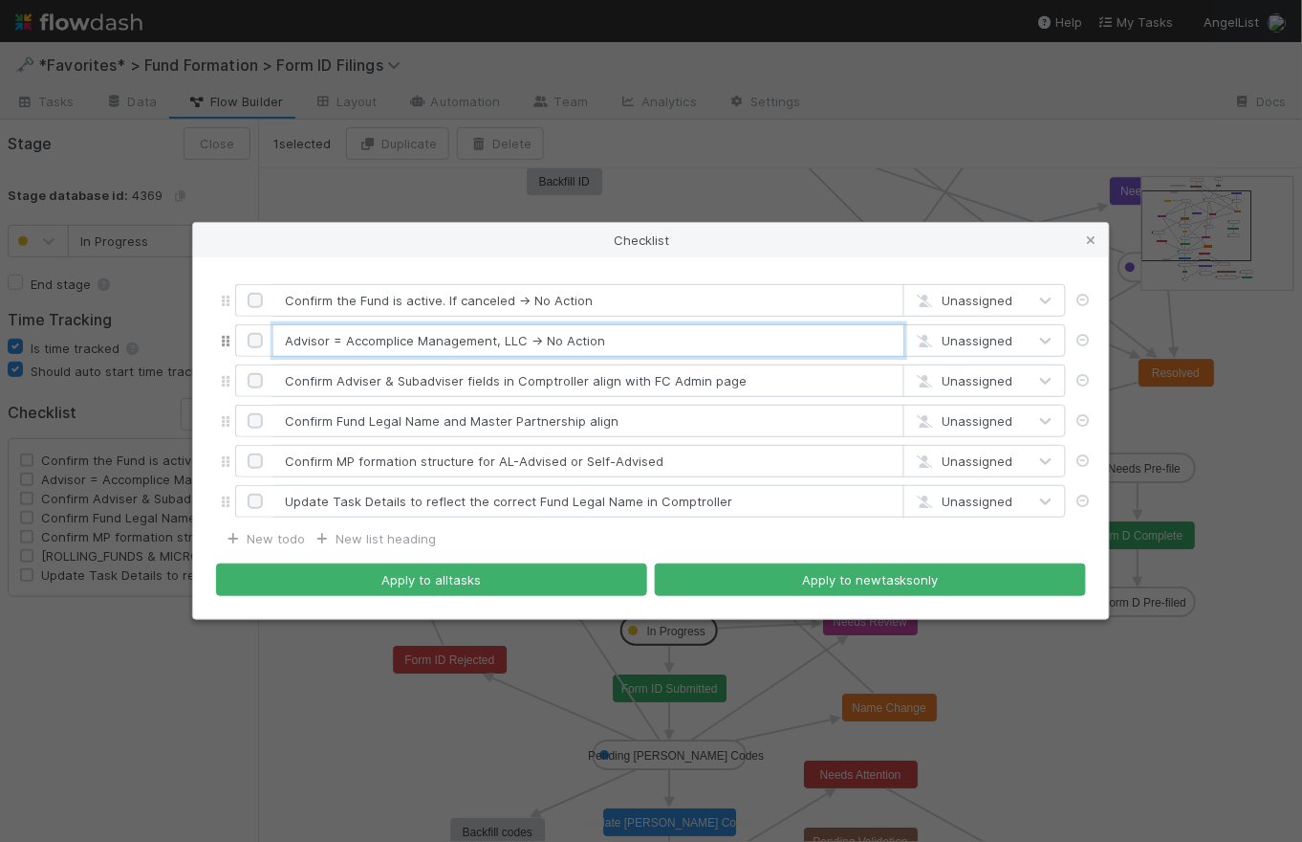
click at [605, 340] on input "Advisor = Accomplice Management, LLC → No Action" at bounding box center [589, 340] width 631 height 33
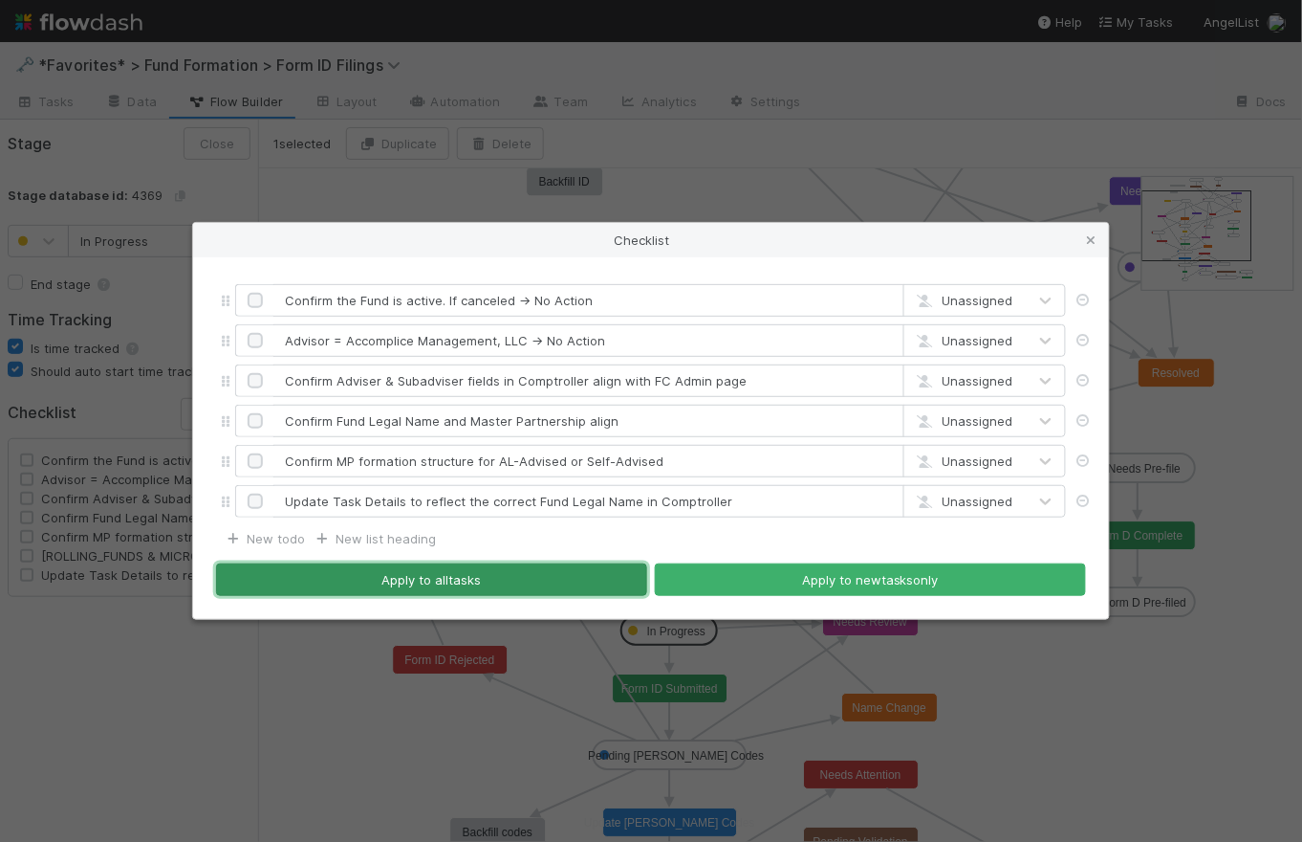
click at [481, 583] on button "Apply to all tasks" at bounding box center [431, 579] width 431 height 33
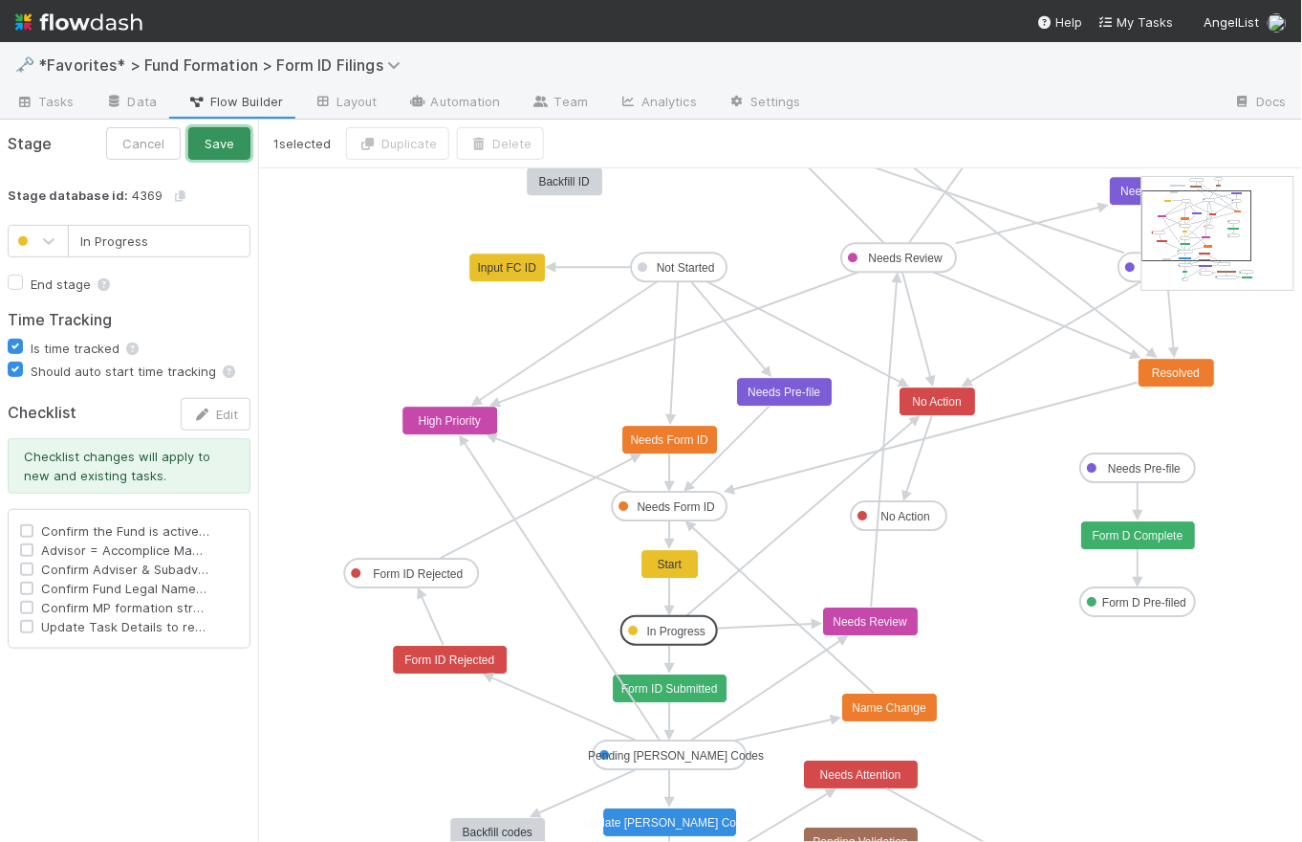
click at [230, 143] on button "Save" at bounding box center [219, 143] width 62 height 33
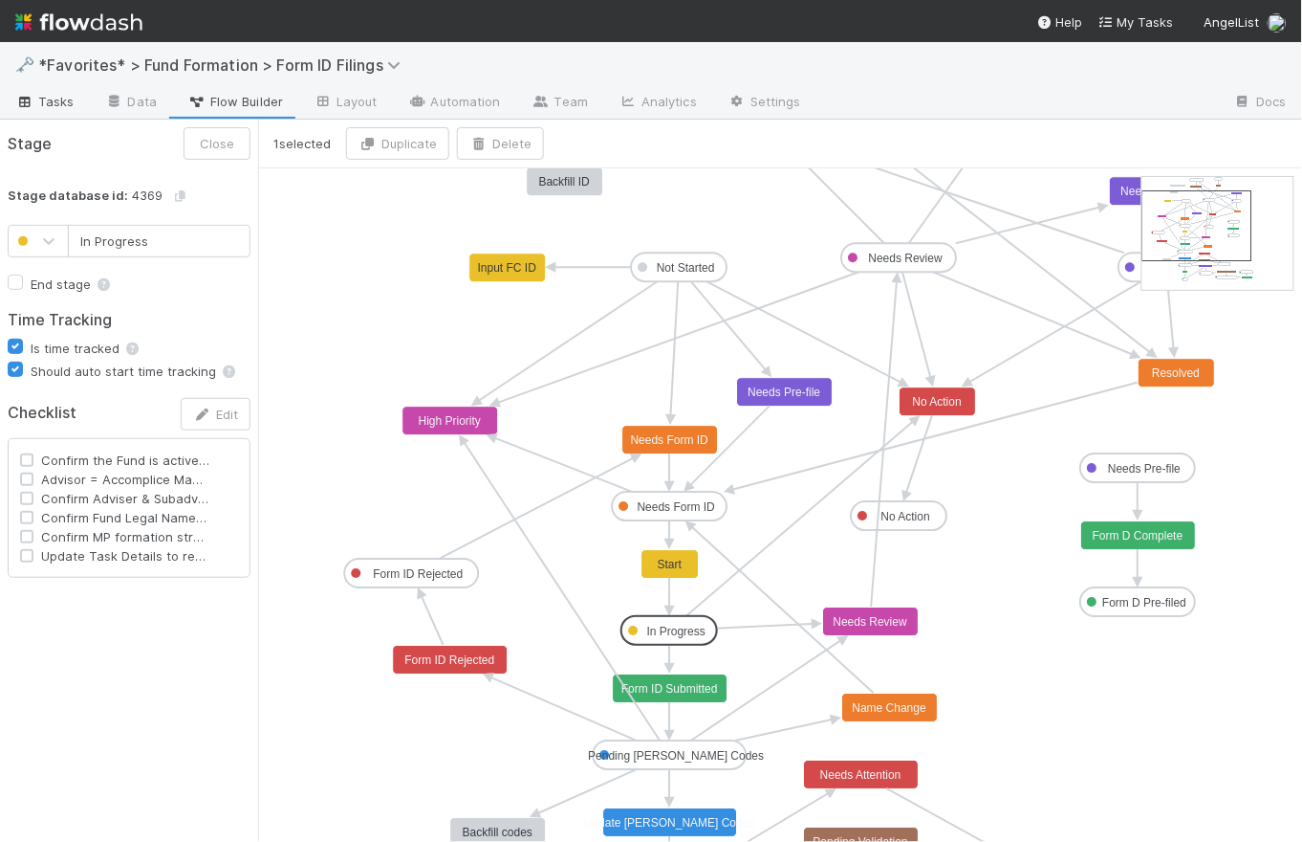
click at [63, 103] on span "Tasks" at bounding box center [44, 101] width 59 height 19
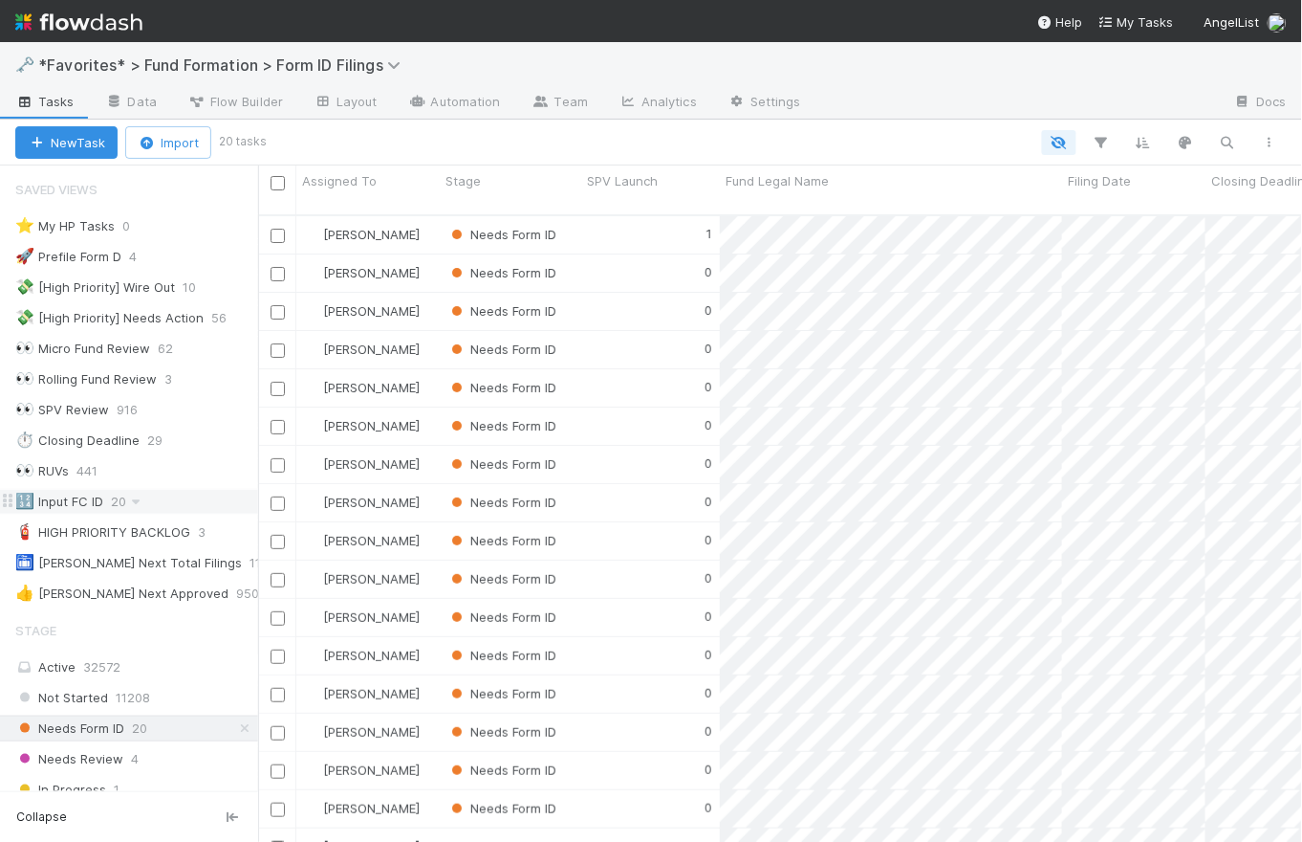
scroll to position [177, 0]
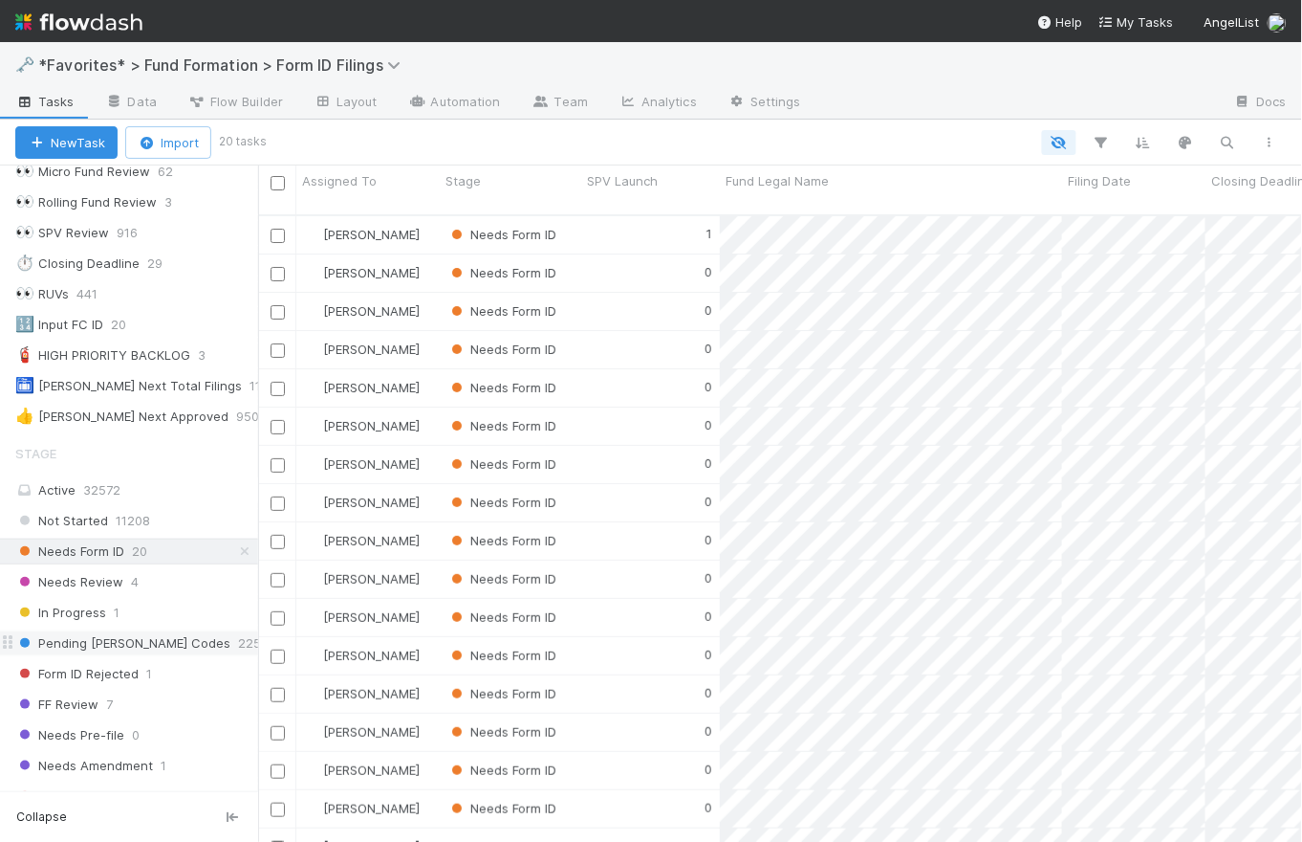
click at [120, 640] on span "Pending [PERSON_NAME] Codes" at bounding box center [122, 643] width 215 height 24
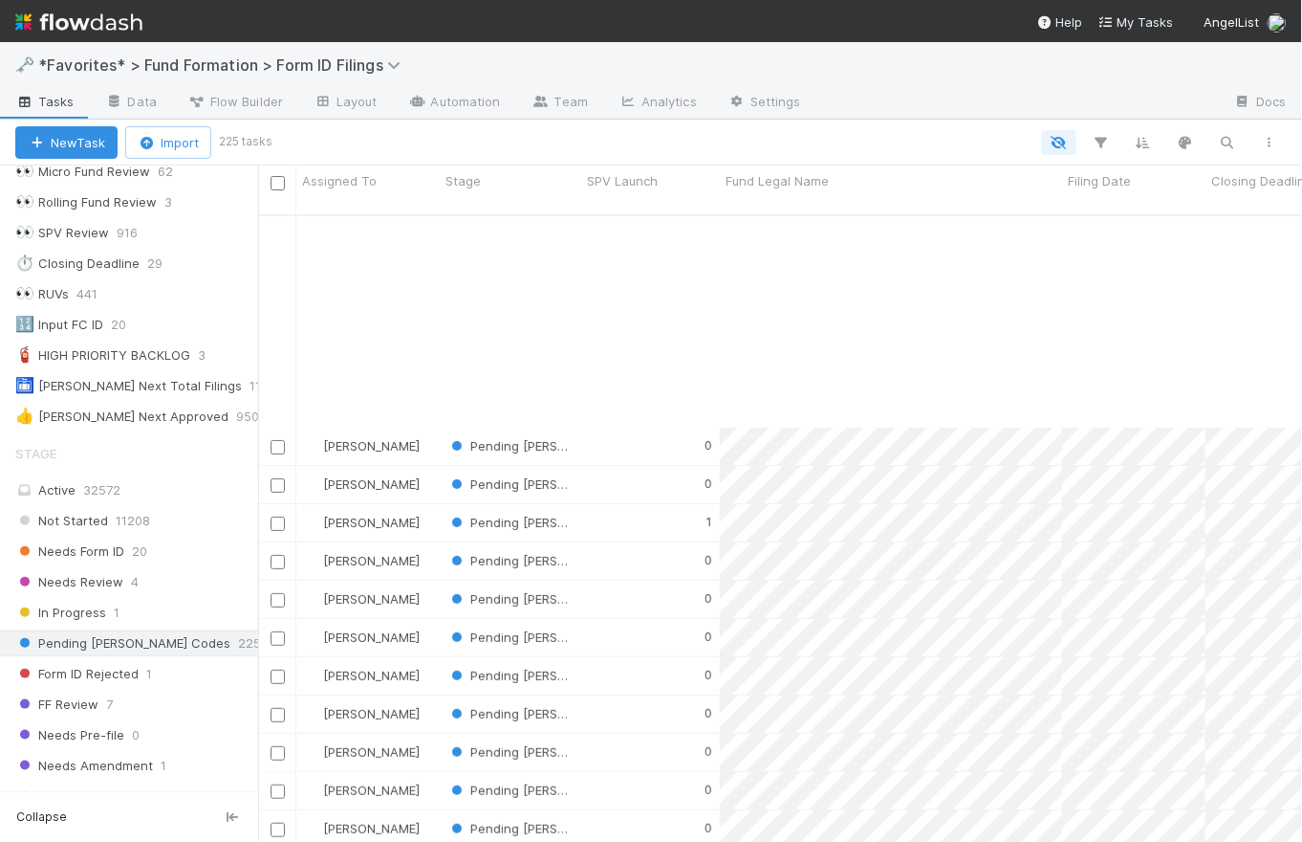
scroll to position [2599, 0]
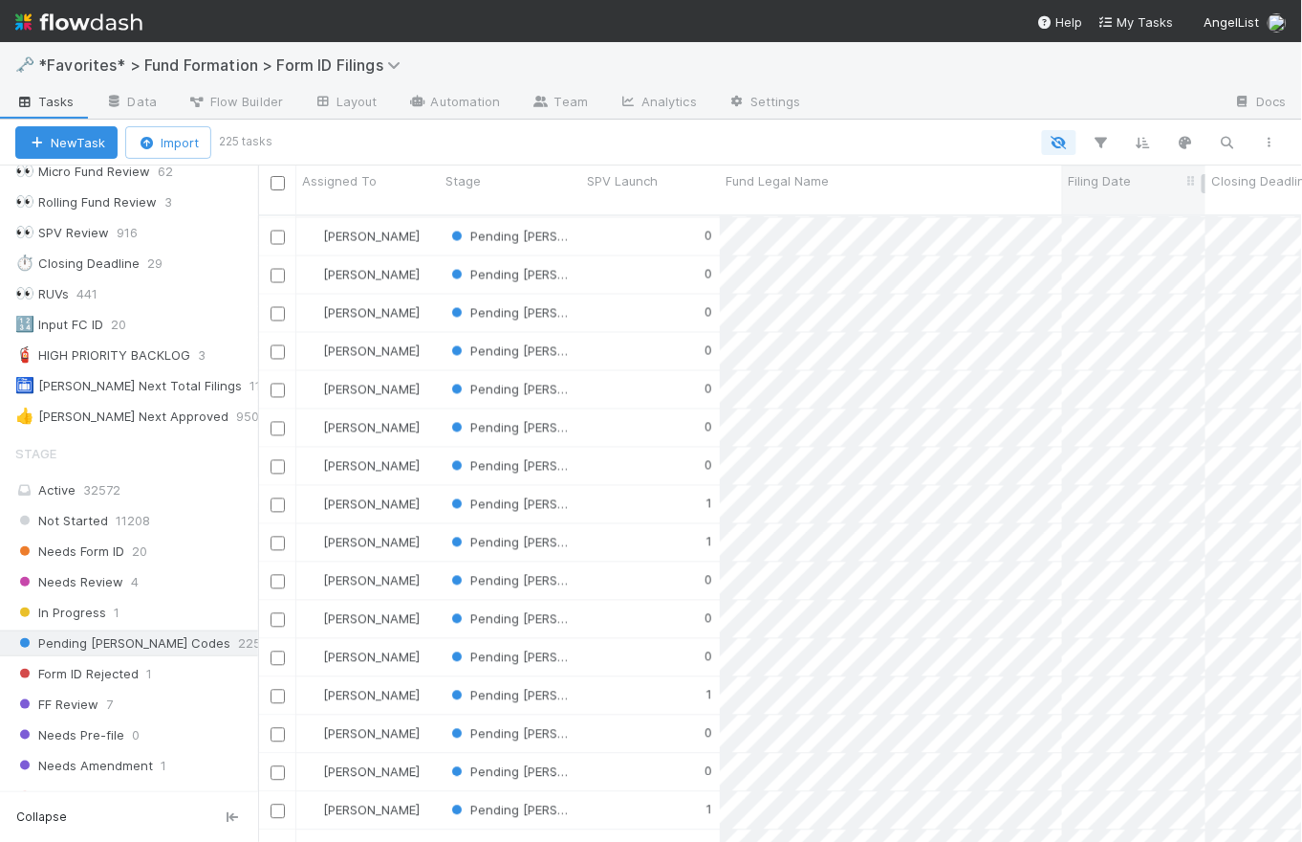
click at [1115, 186] on span "Filing Date" at bounding box center [1099, 180] width 63 height 19
click at [1137, 212] on div "Sort Oldest → Newest" at bounding box center [1178, 217] width 218 height 29
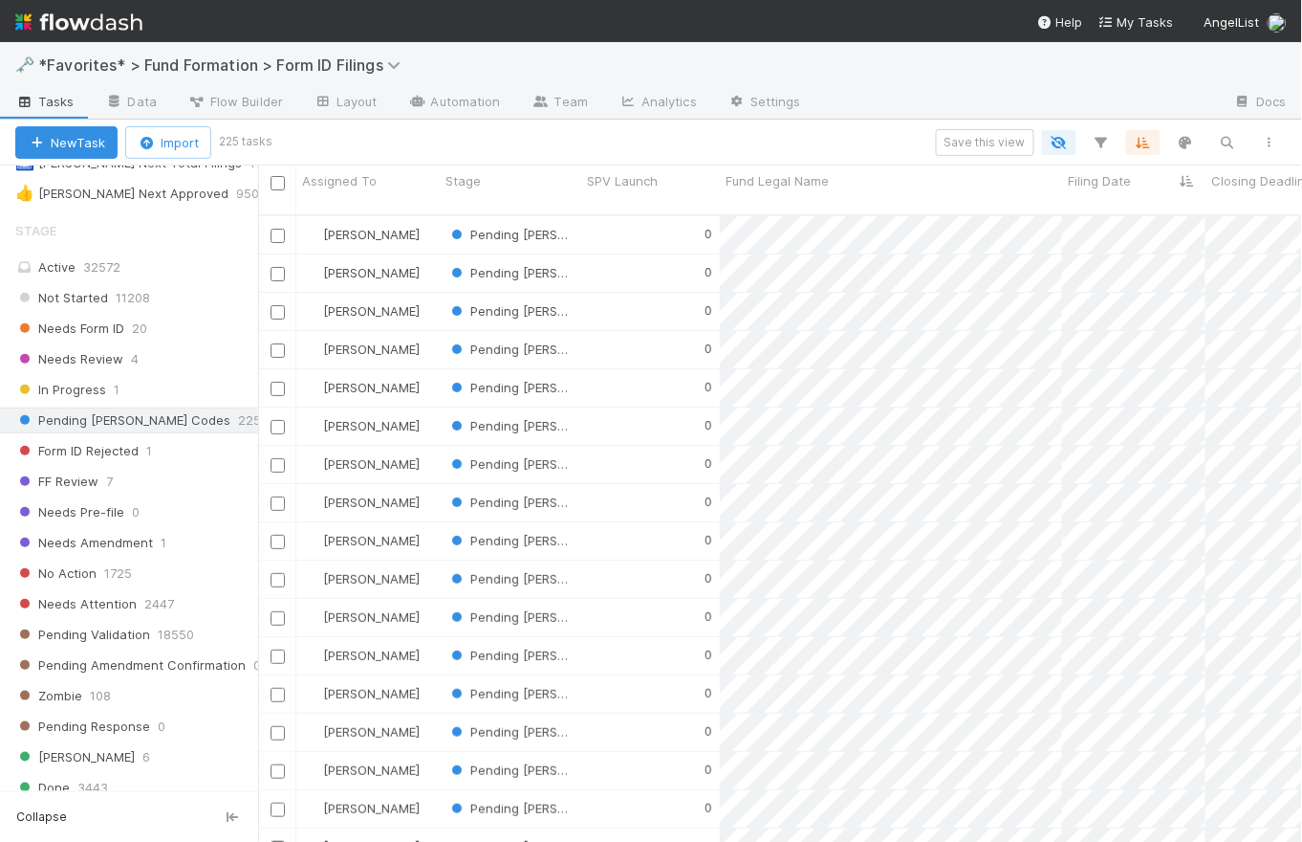
click at [134, 24] on img at bounding box center [78, 22] width 127 height 33
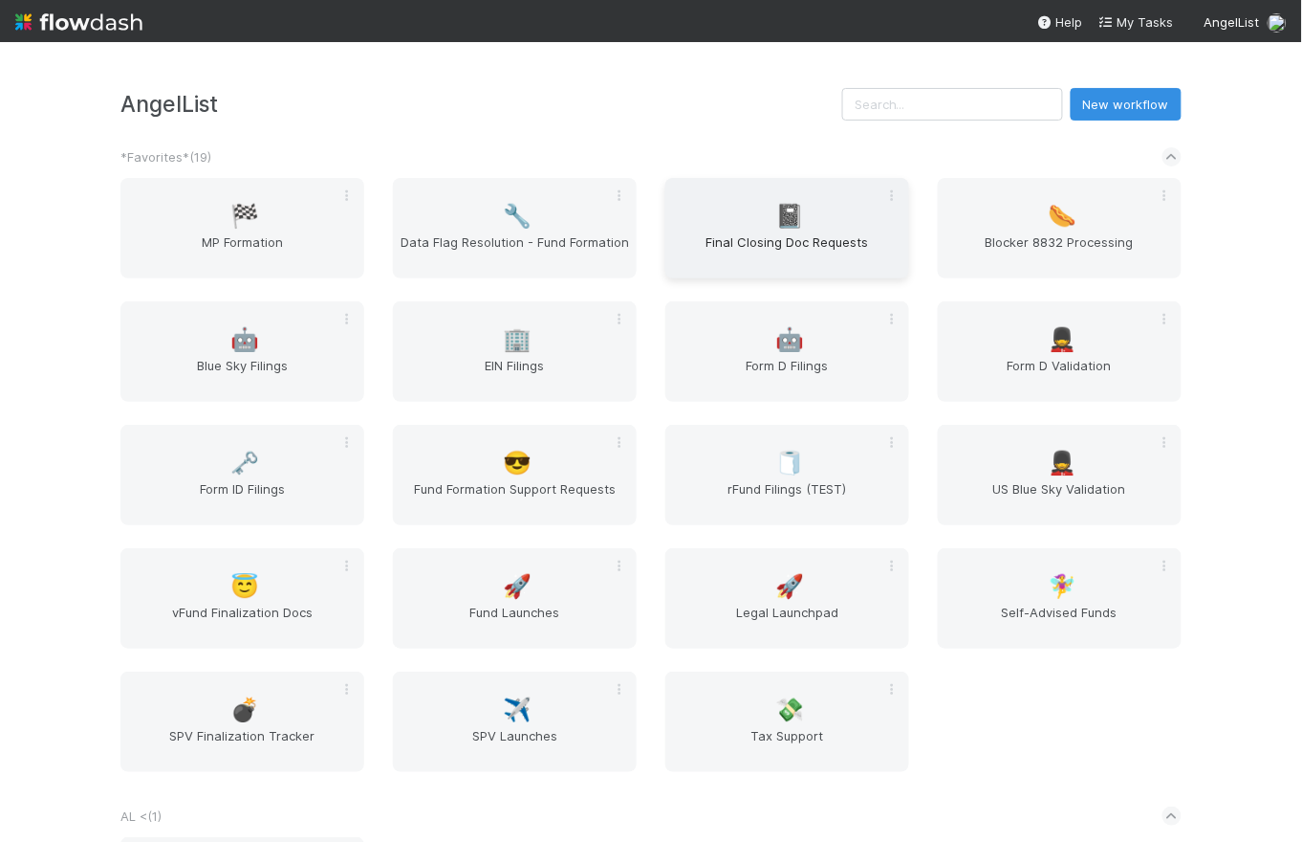
click at [796, 214] on div "📓 Final Closing Doc Requests" at bounding box center [788, 228] width 244 height 100
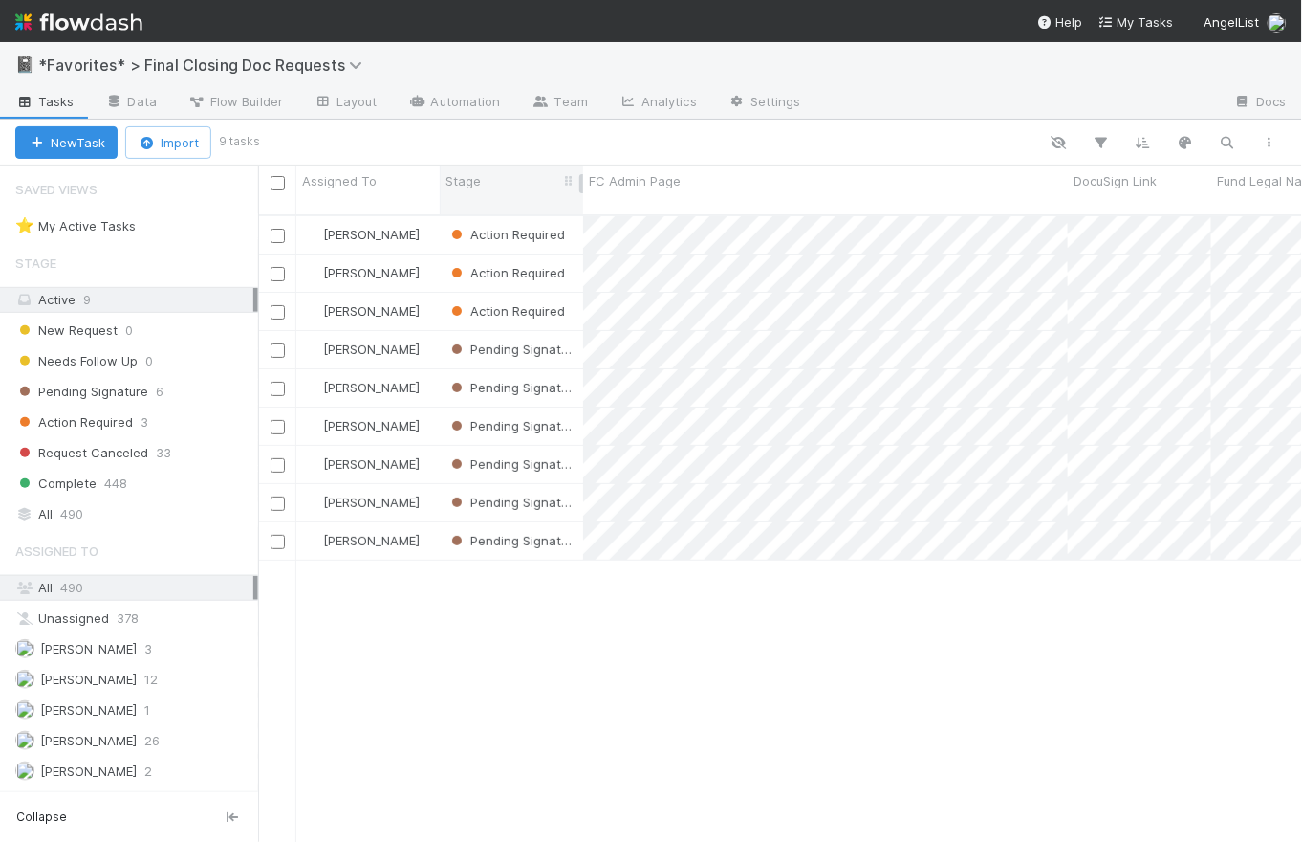
scroll to position [629, 1032]
click at [437, 216] on div "[PERSON_NAME]" at bounding box center [367, 234] width 143 height 37
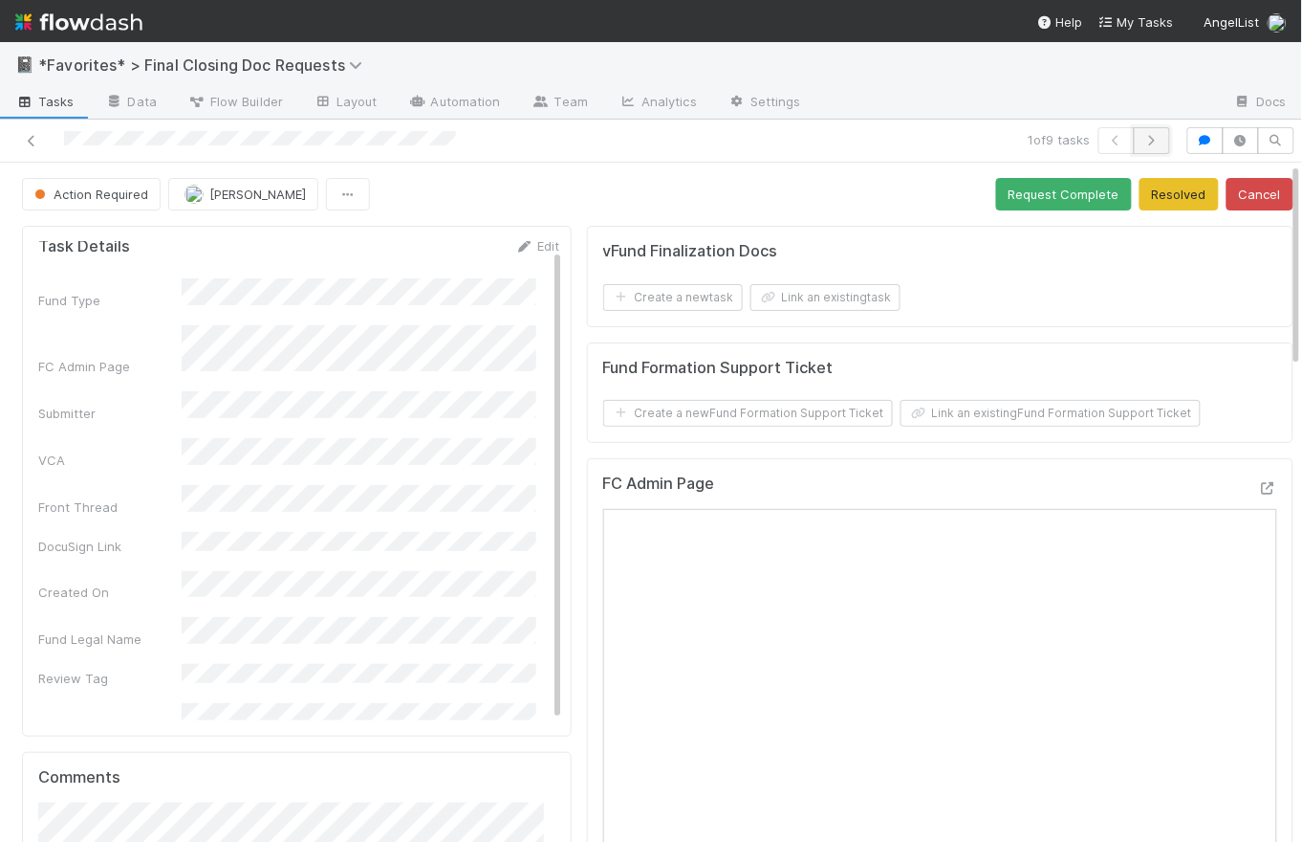
click at [1143, 140] on icon "button" at bounding box center [1152, 140] width 19 height 11
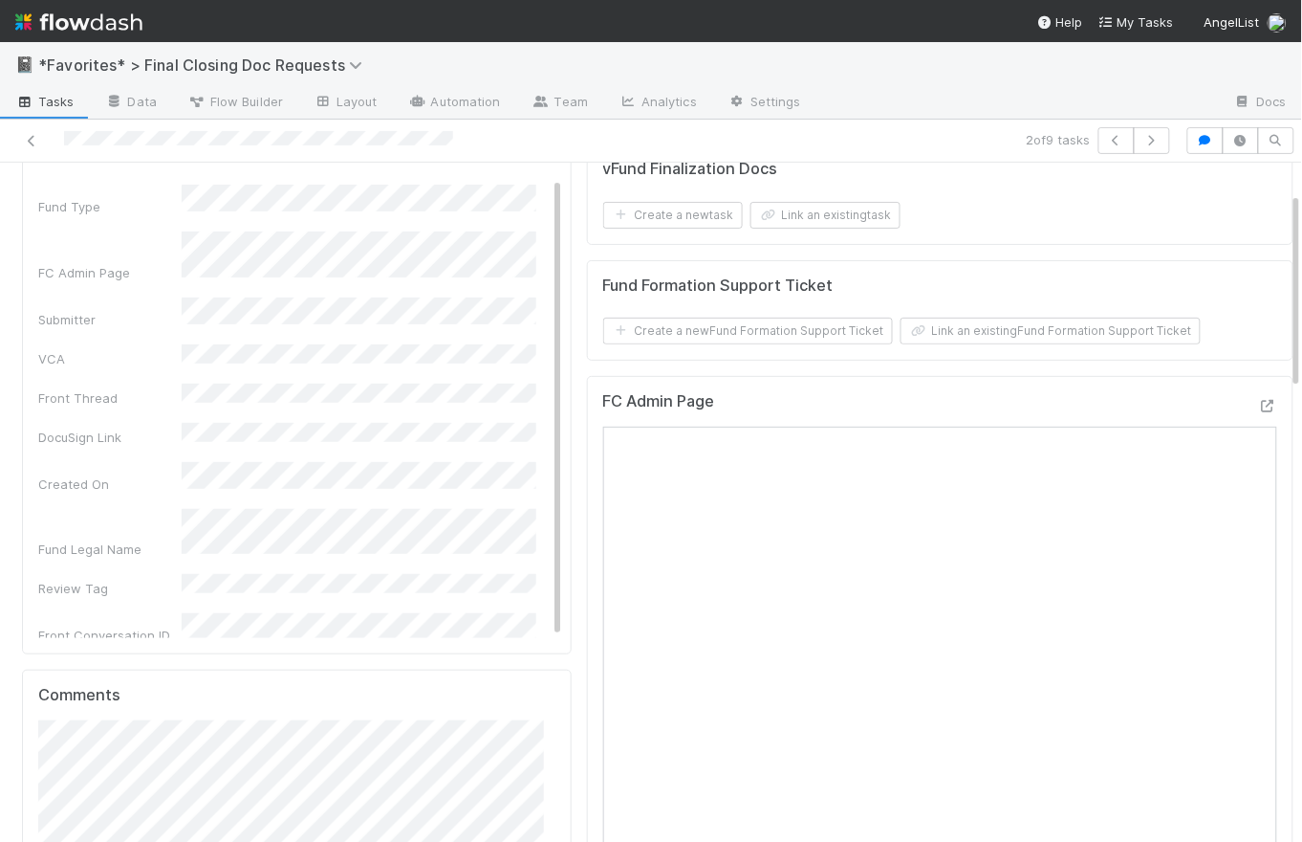
scroll to position [65, 0]
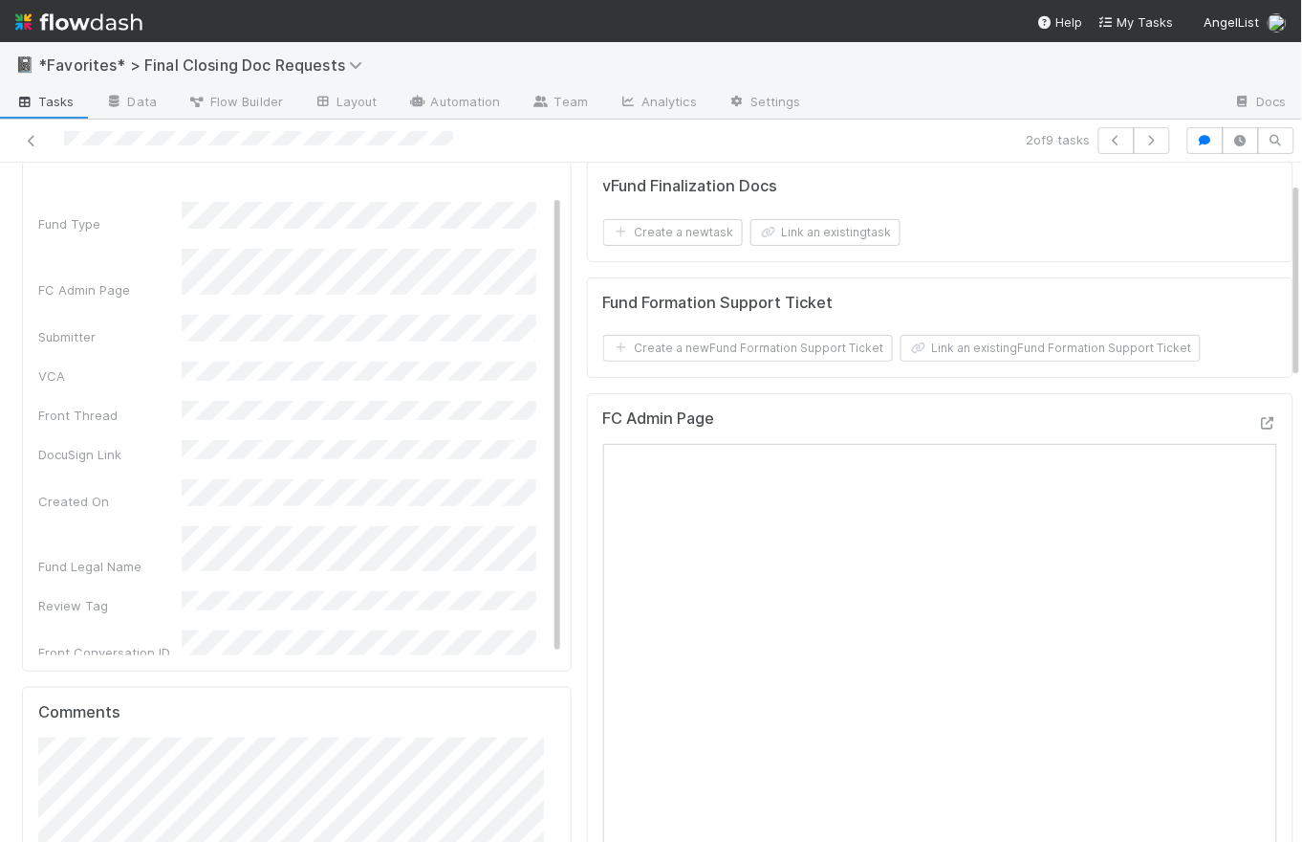
click at [555, 158] on div "2 of 9 tasks" at bounding box center [651, 141] width 1302 height 43
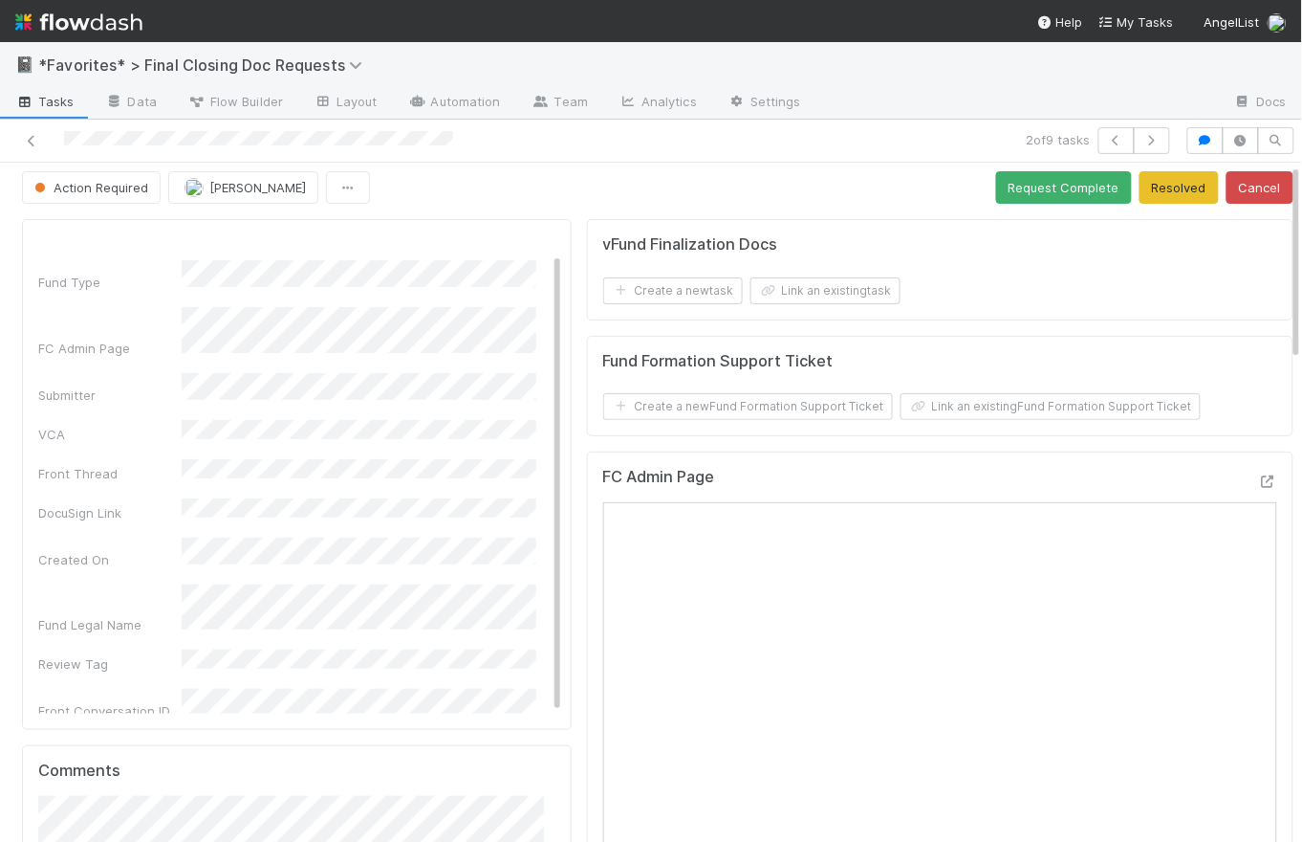
scroll to position [0, 0]
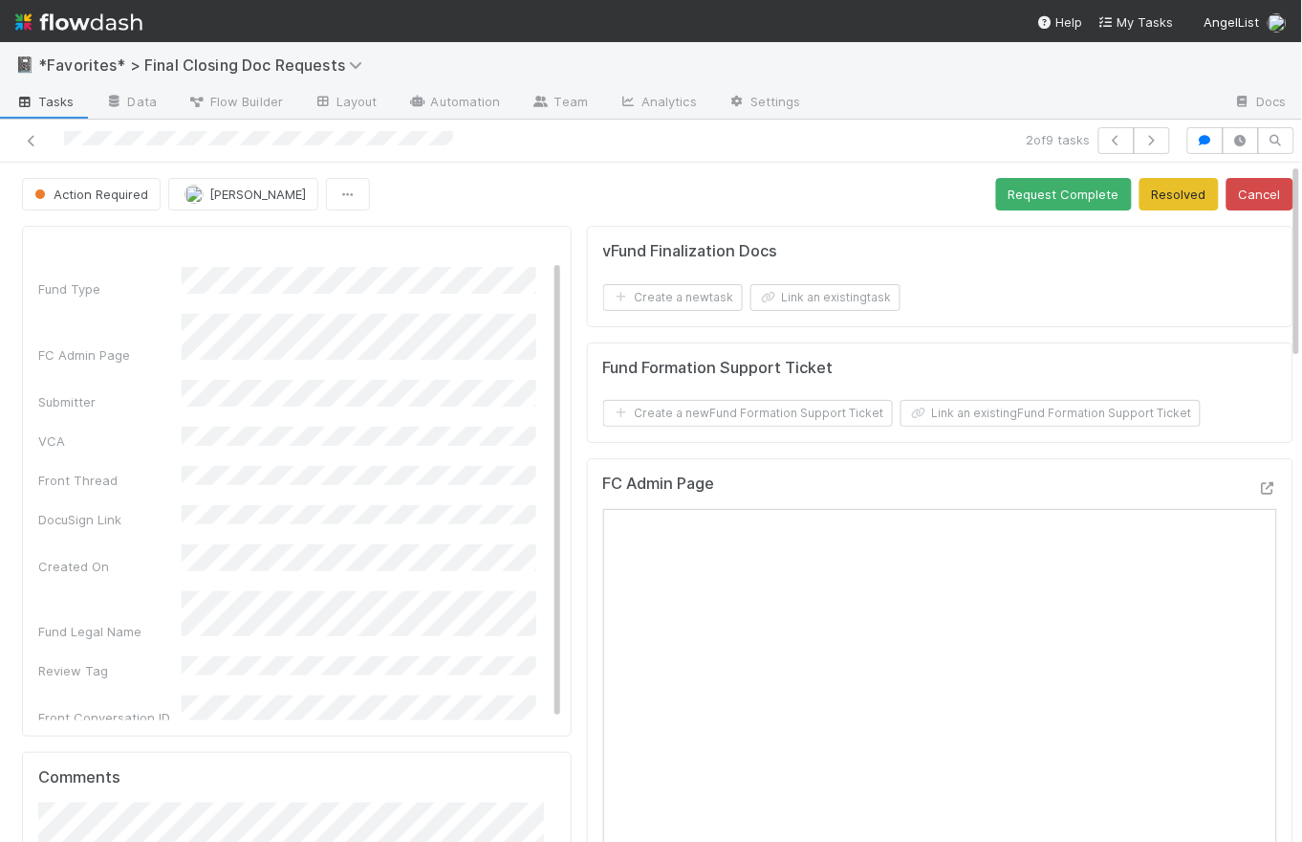
click at [615, 207] on div "Action Required Catherine Lambright Request Complete Resolved Cancel" at bounding box center [658, 194] width 1272 height 33
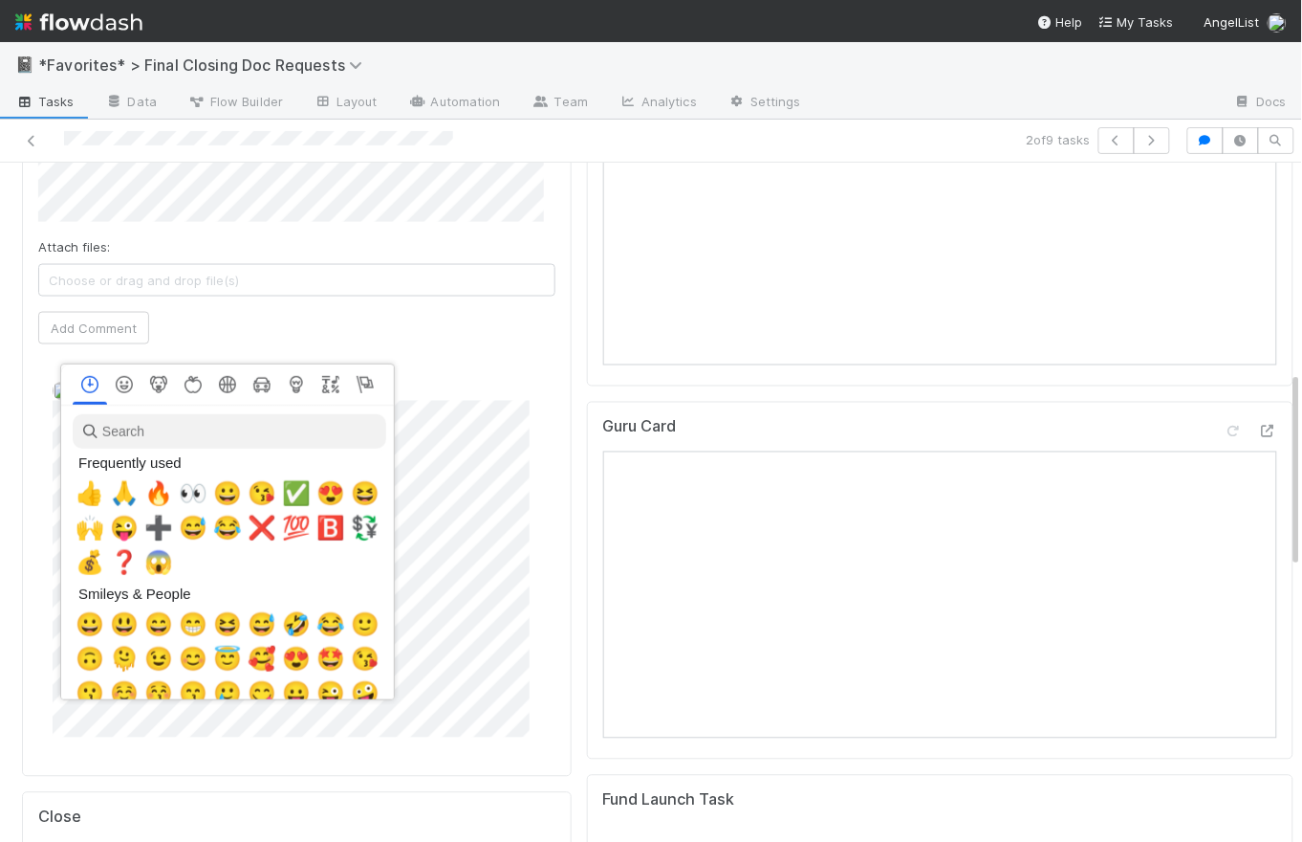
scroll to position [0, 5]
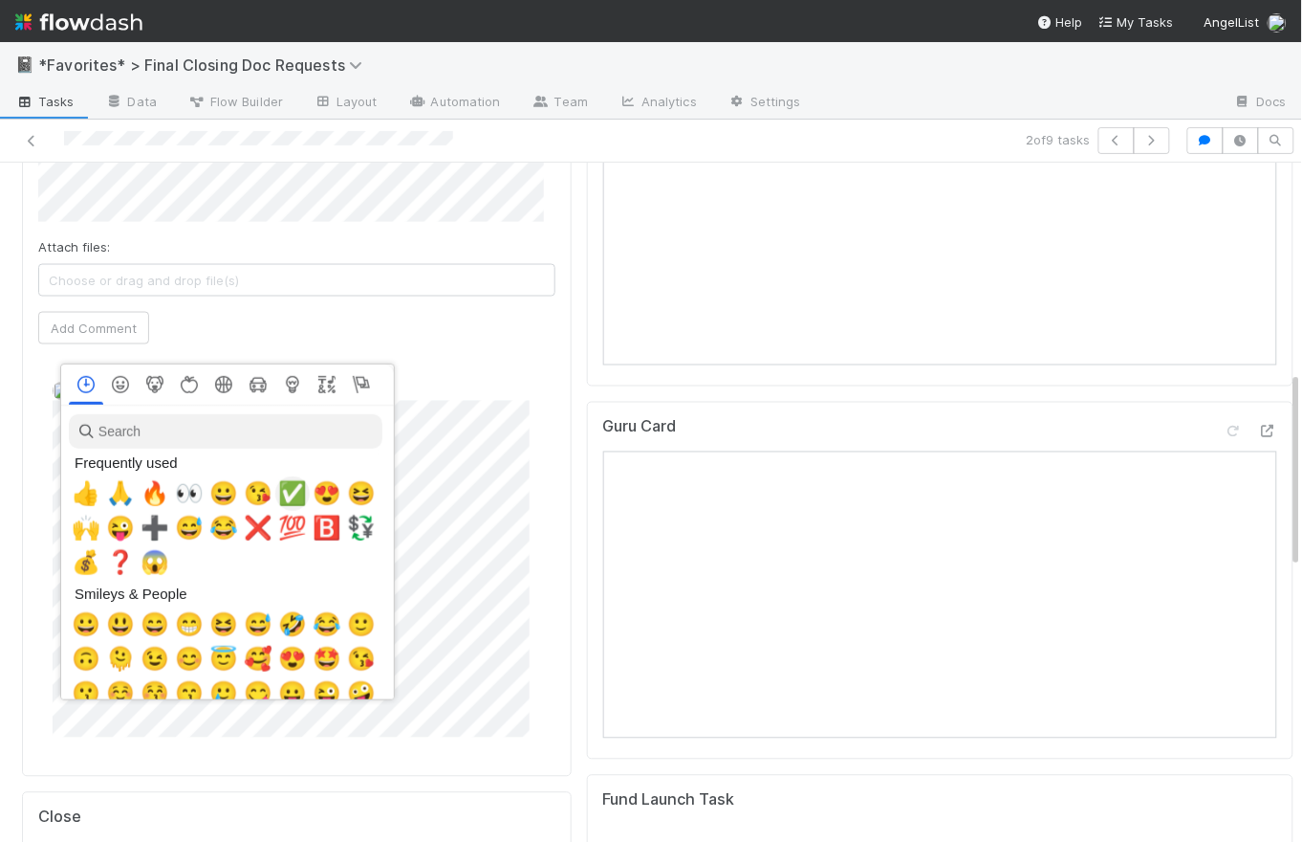
click at [289, 488] on span "✅" at bounding box center [292, 493] width 29 height 27
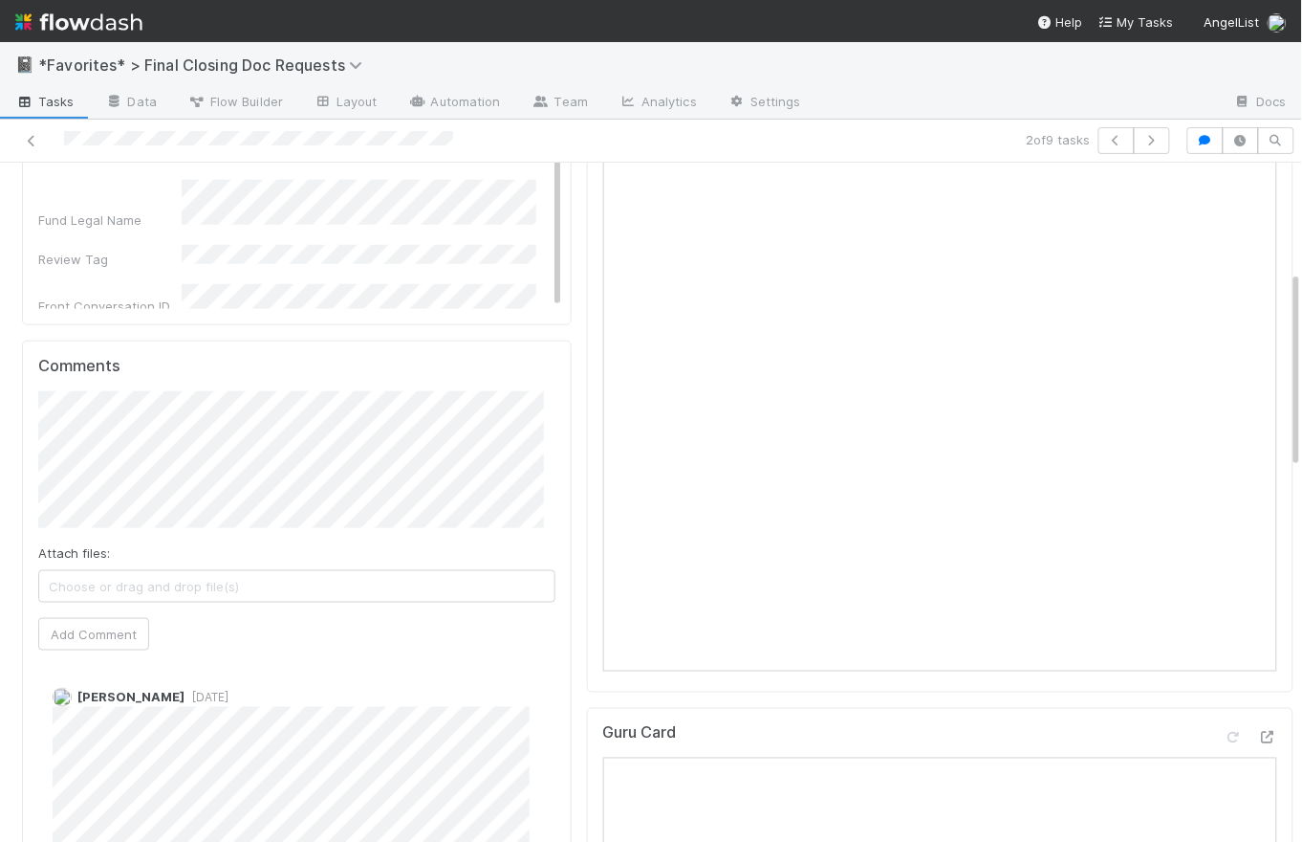
scroll to position [370, 0]
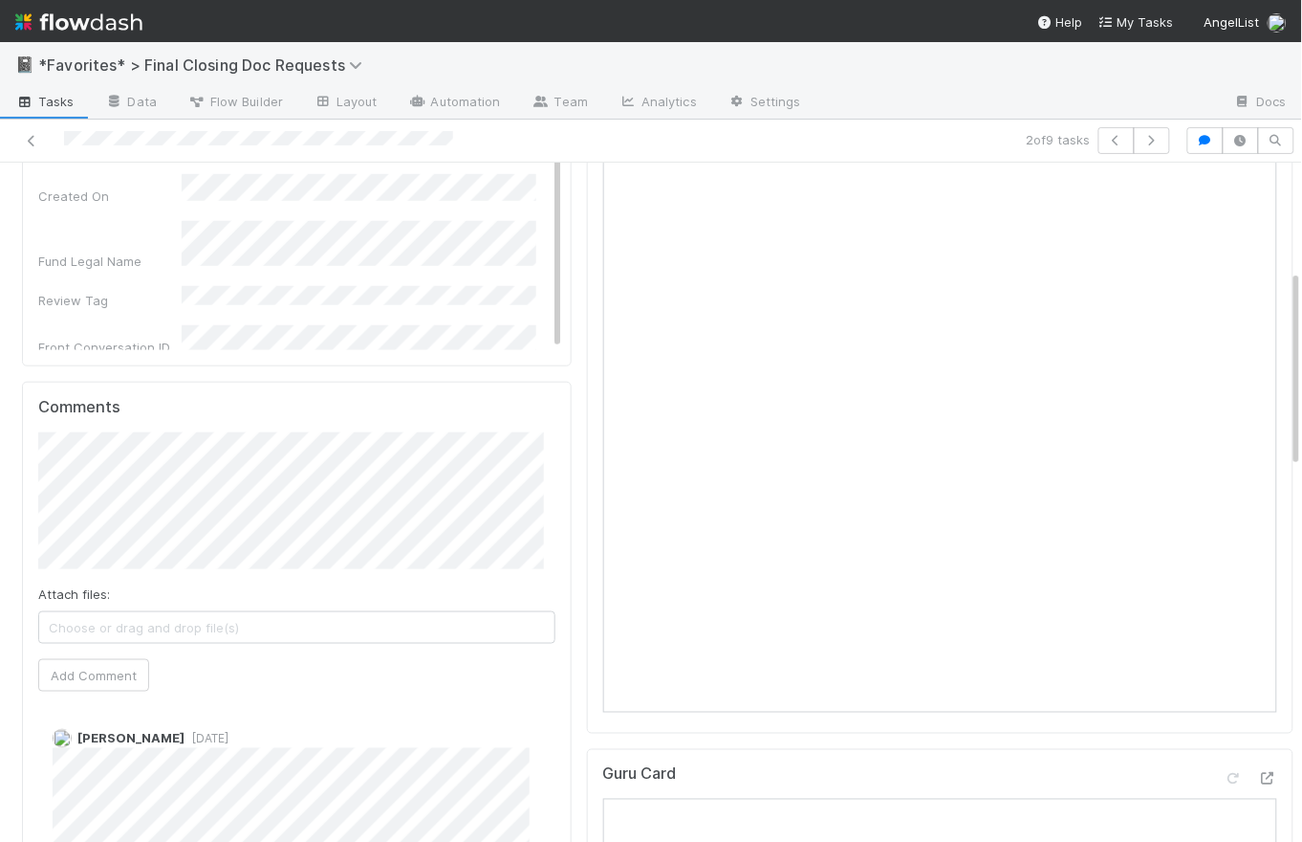
click at [33, 471] on div "Comments Attach files: Choose or drag and drop file(s) Add Comment Raven Jacint…" at bounding box center [297, 753] width 550 height 742
click at [95, 686] on button "Add Comment" at bounding box center [93, 675] width 111 height 33
click at [1107, 135] on icon "button" at bounding box center [1116, 140] width 19 height 11
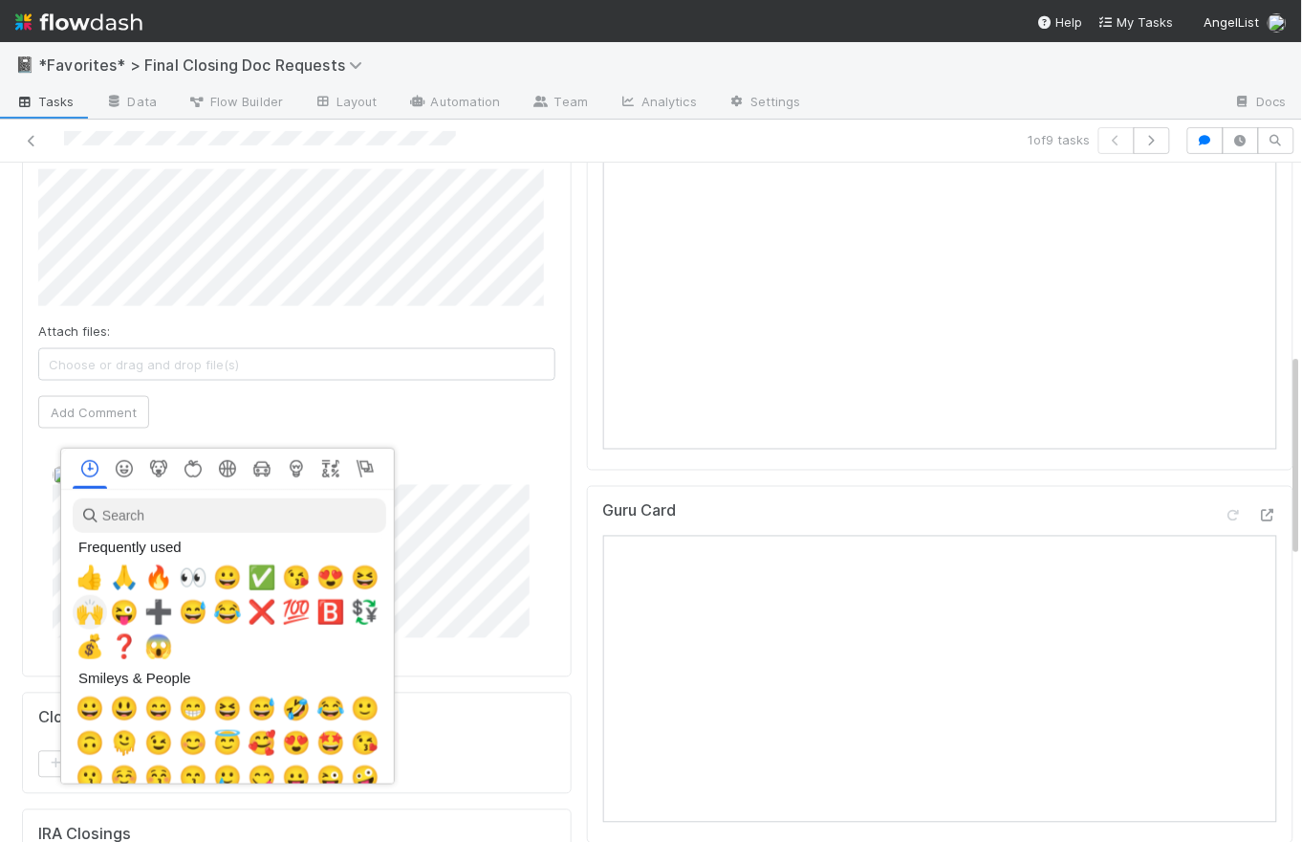
scroll to position [0, 5]
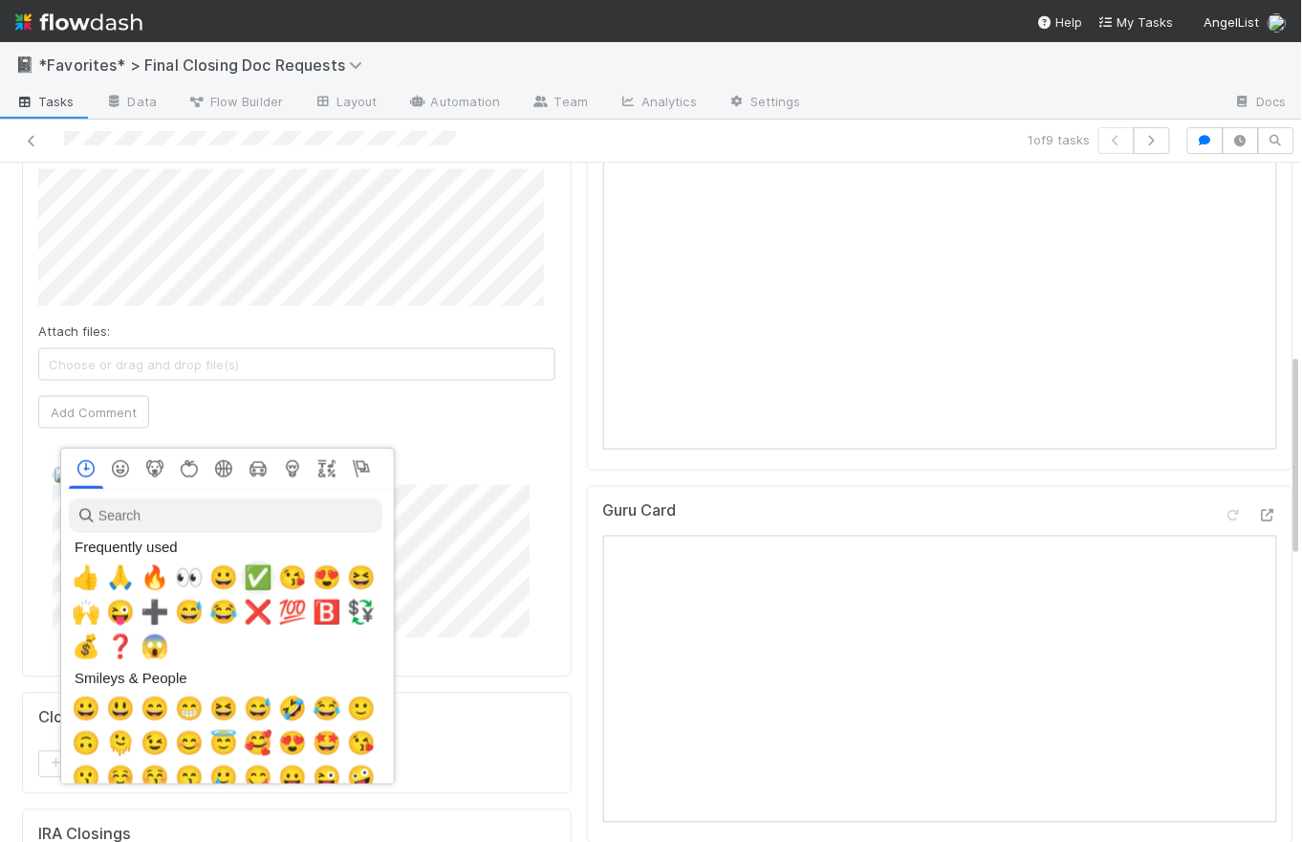
click at [252, 577] on span "✅" at bounding box center [258, 577] width 29 height 27
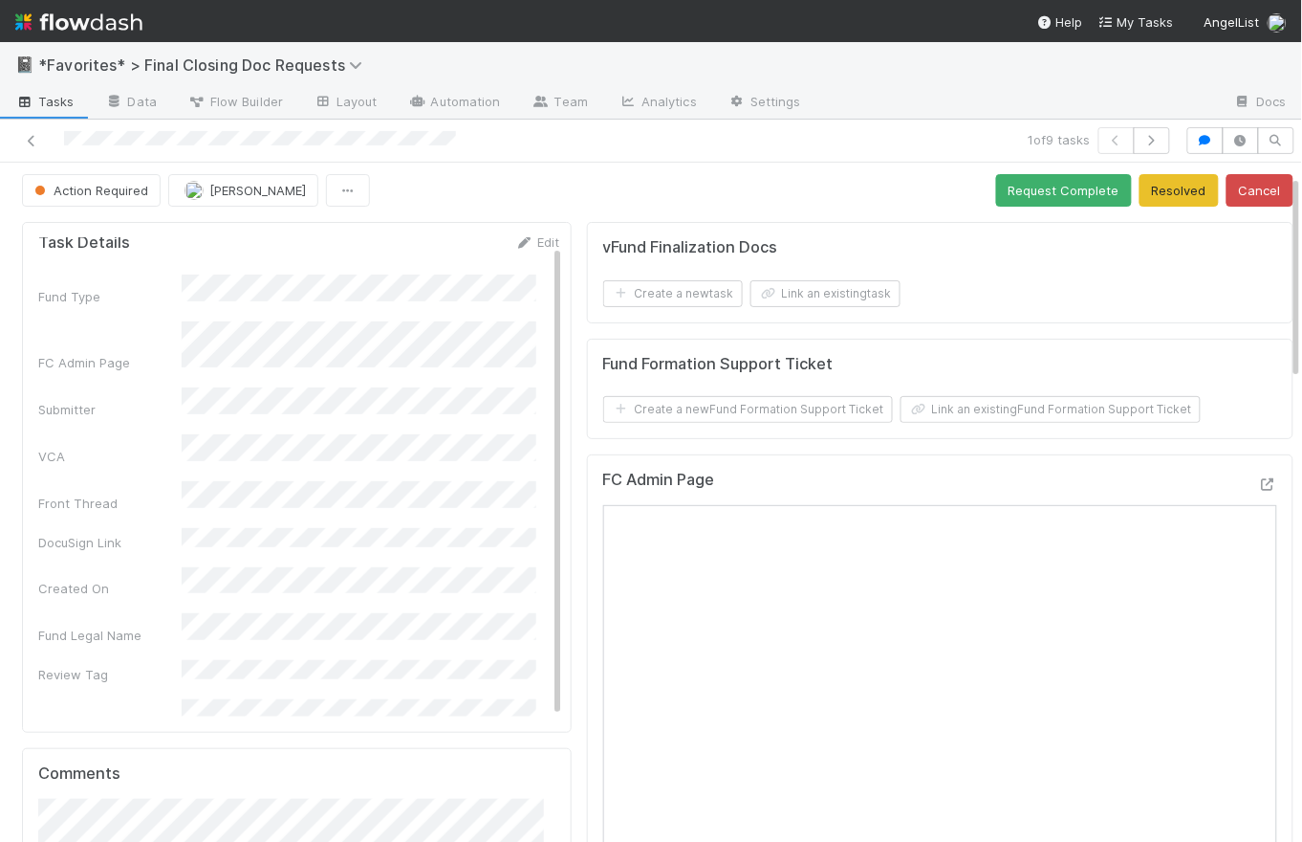
scroll to position [0, 0]
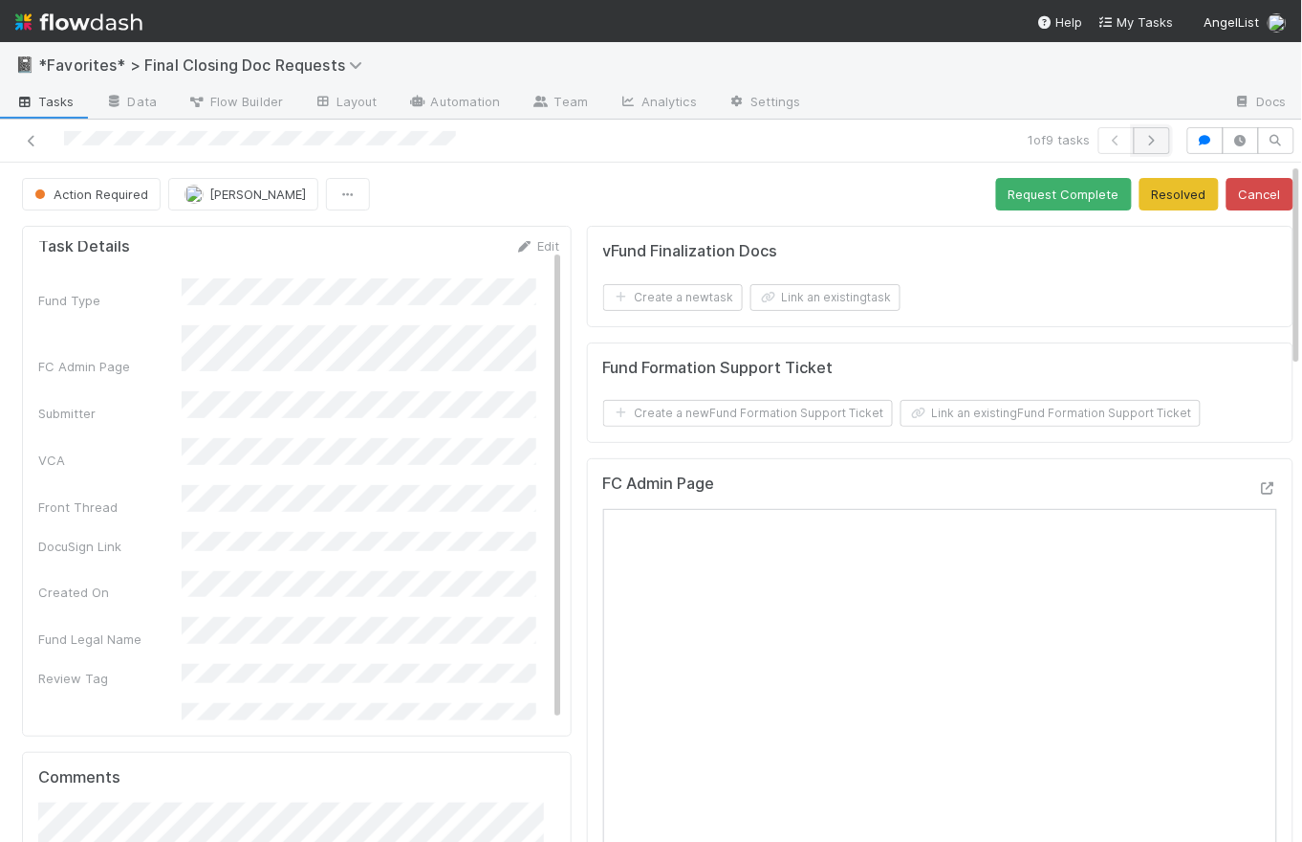
click at [1151, 137] on button "button" at bounding box center [1152, 140] width 36 height 27
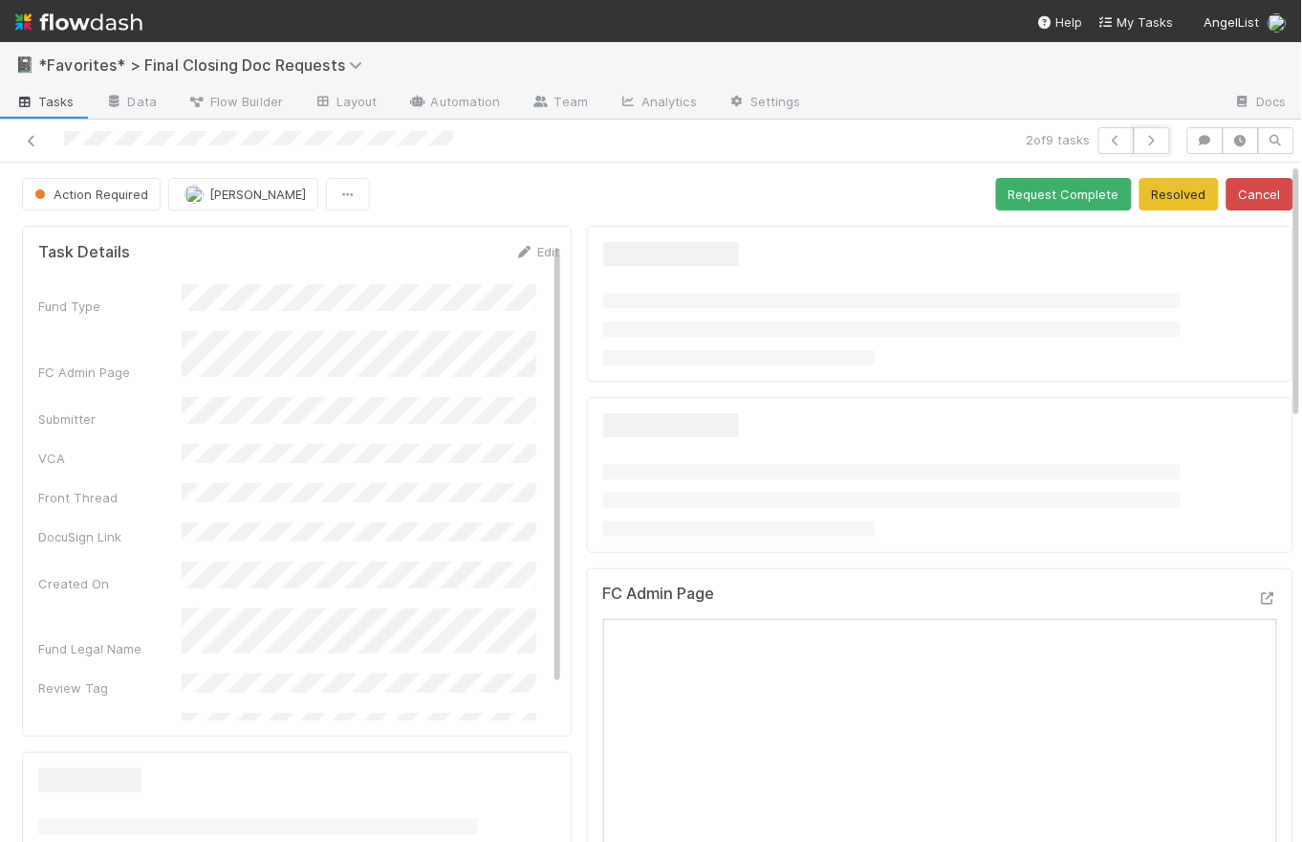
click at [1151, 137] on button "button" at bounding box center [1152, 140] width 36 height 27
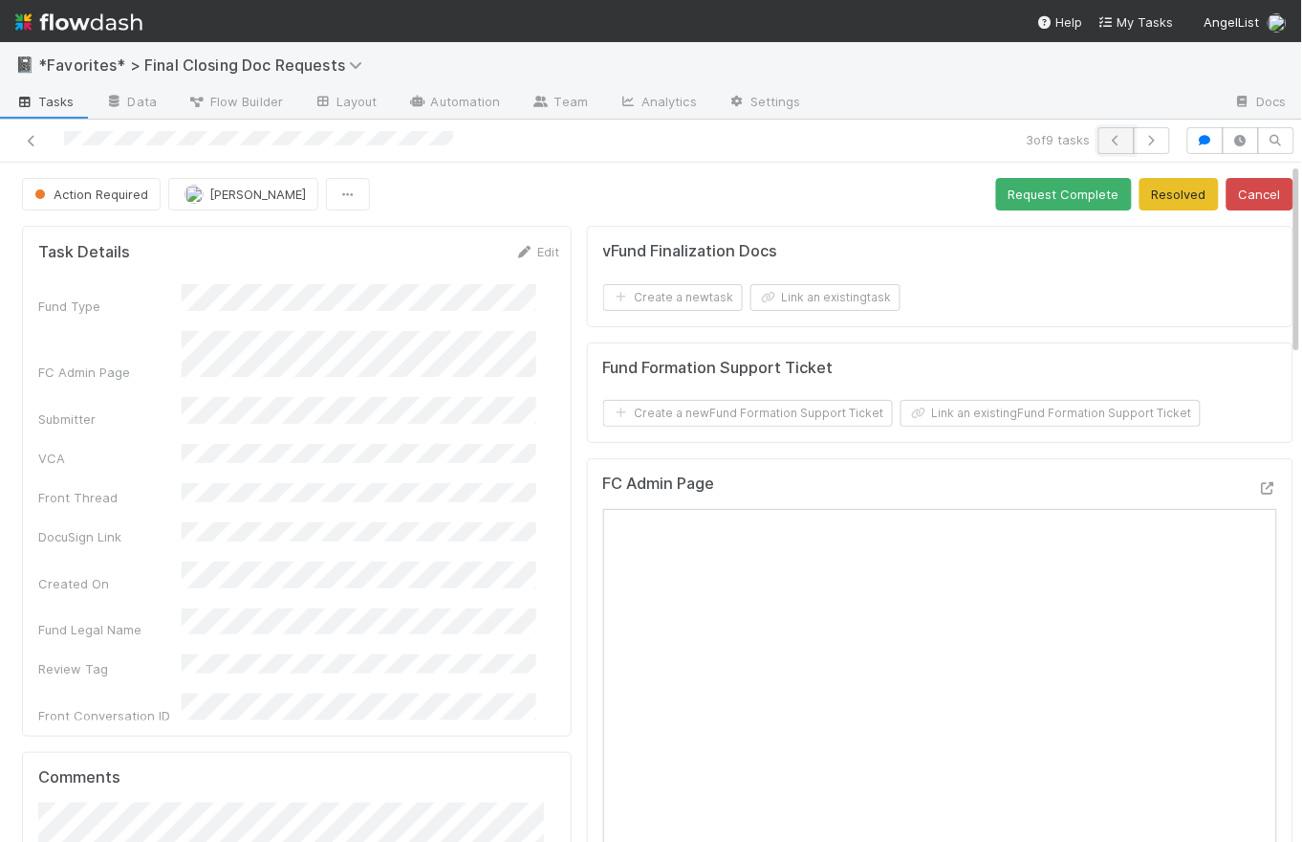
click at [1104, 147] on button "button" at bounding box center [1117, 140] width 36 height 27
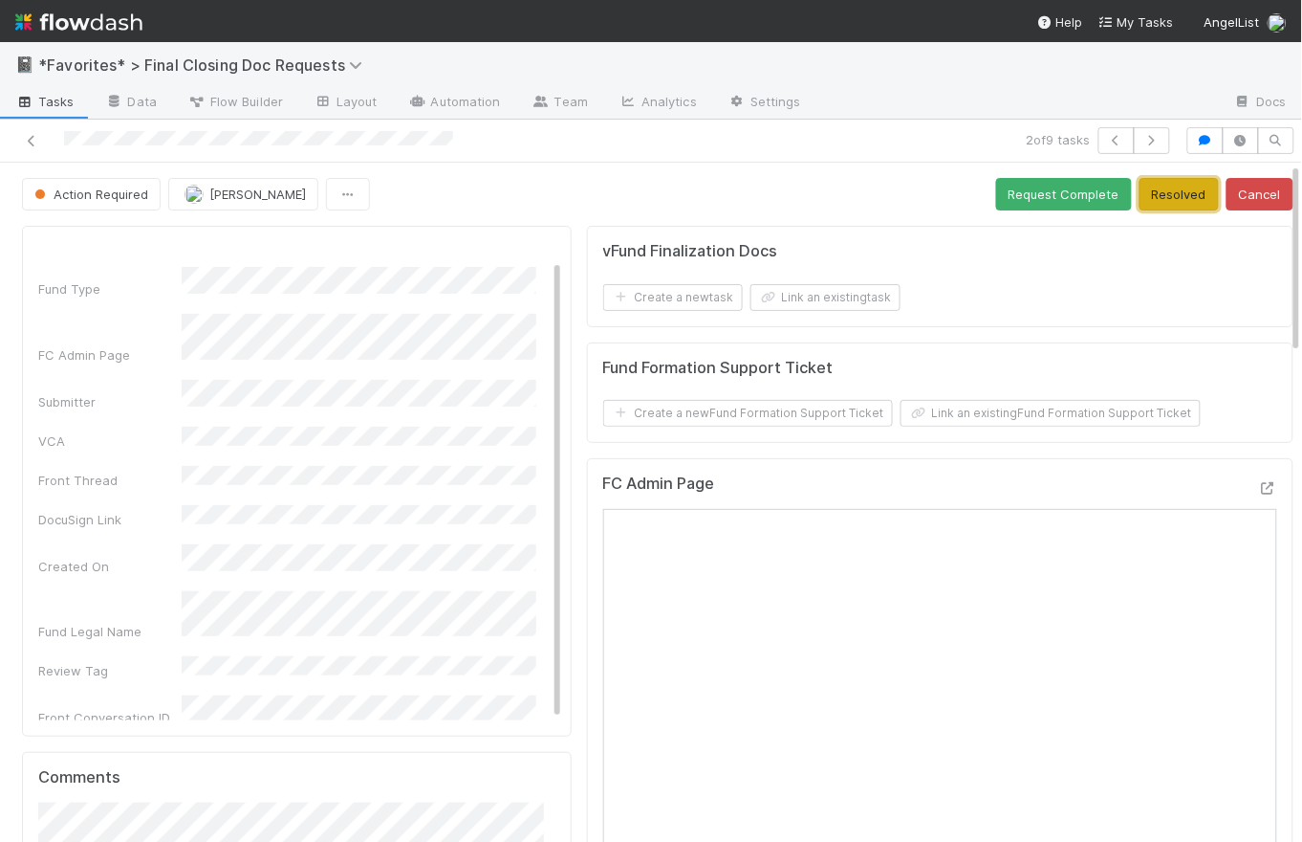
click at [1149, 203] on button "Resolved" at bounding box center [1179, 194] width 79 height 33
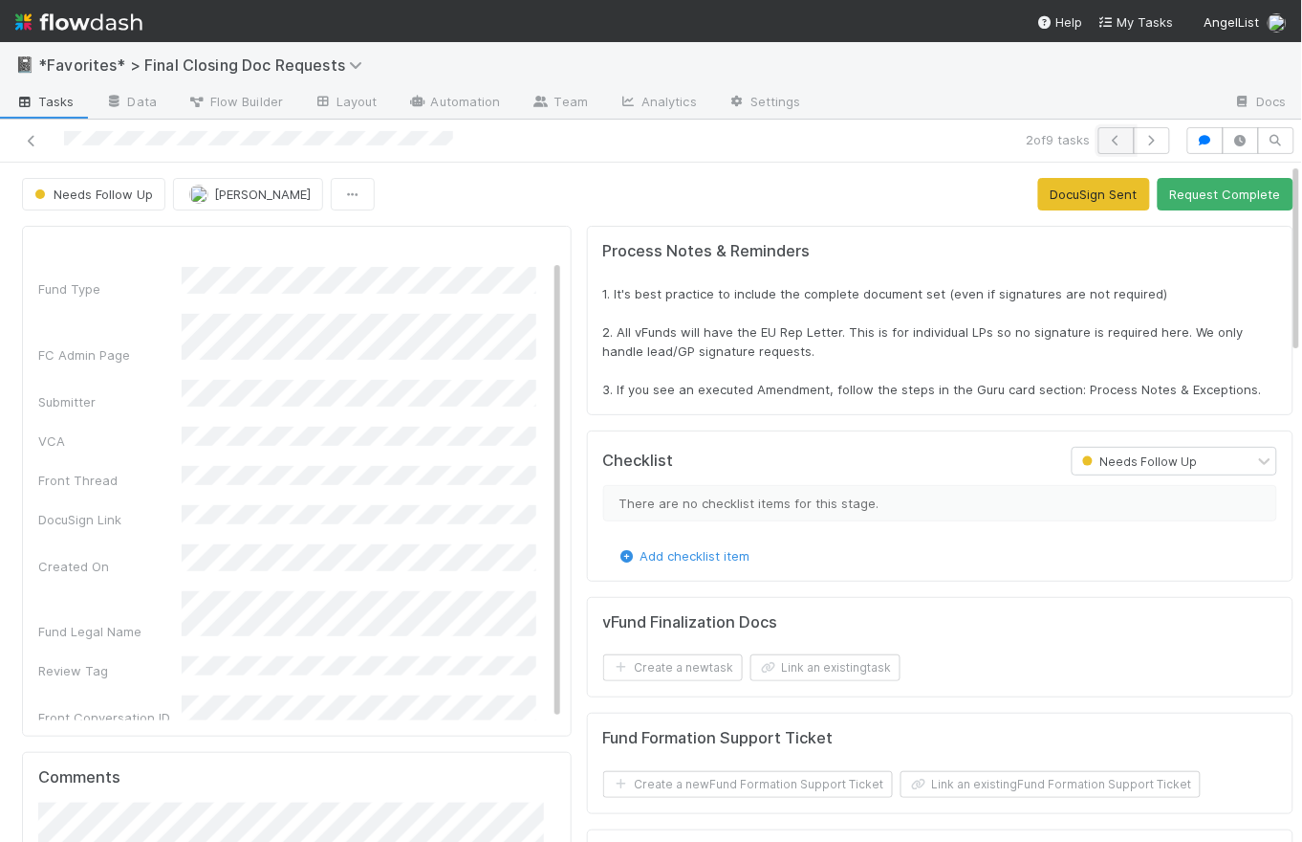
click at [1107, 142] on icon "button" at bounding box center [1116, 140] width 19 height 11
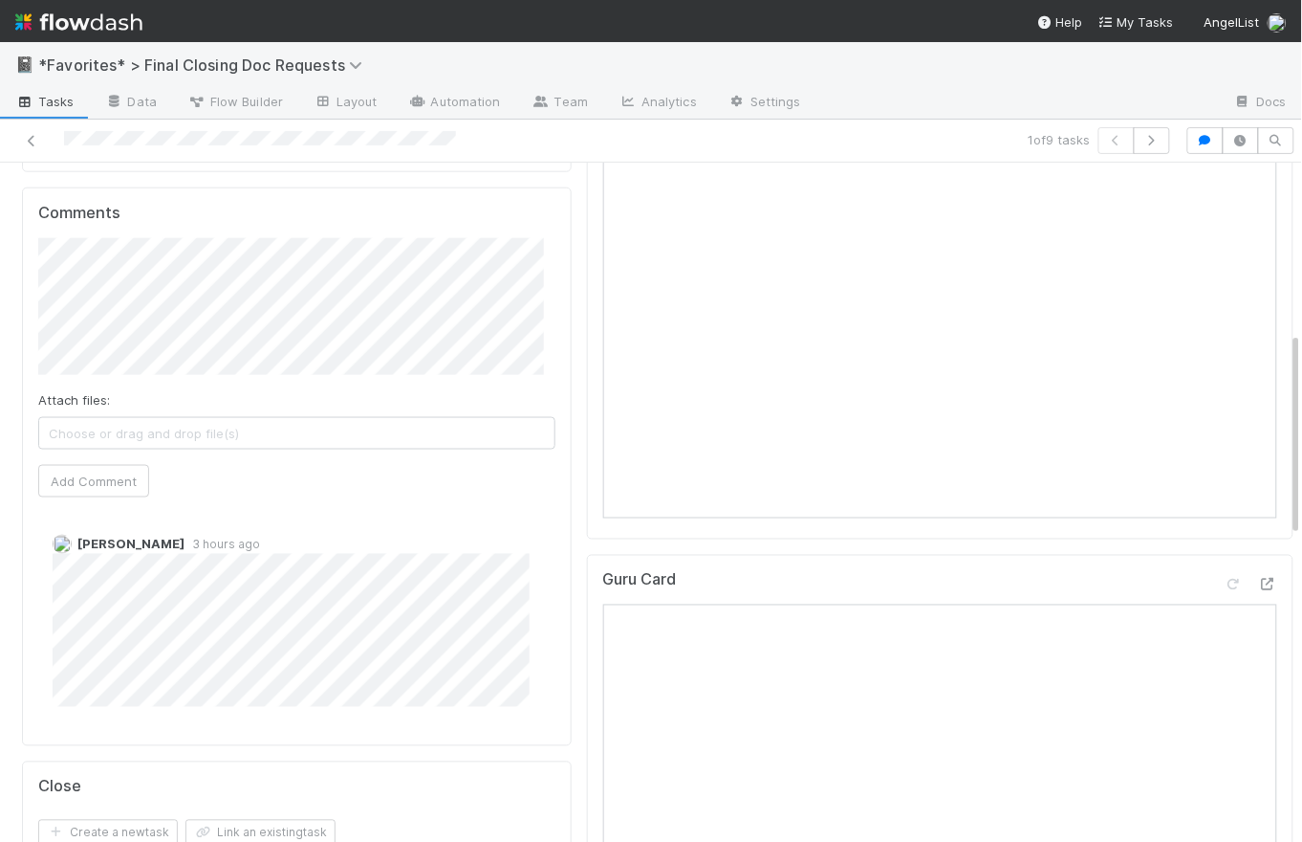
scroll to position [563, 0]
click at [80, 489] on button "Add Comment" at bounding box center [93, 482] width 111 height 33
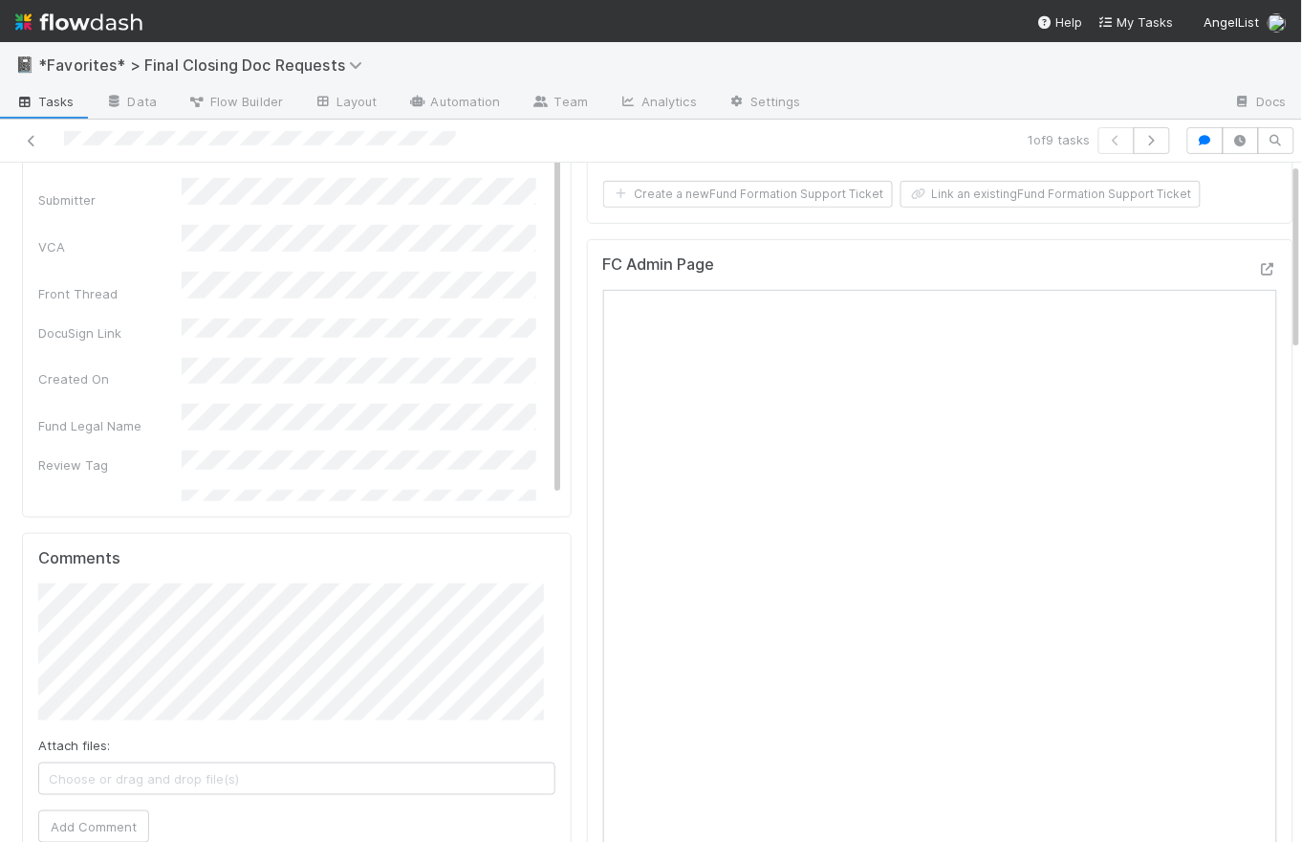
scroll to position [0, 0]
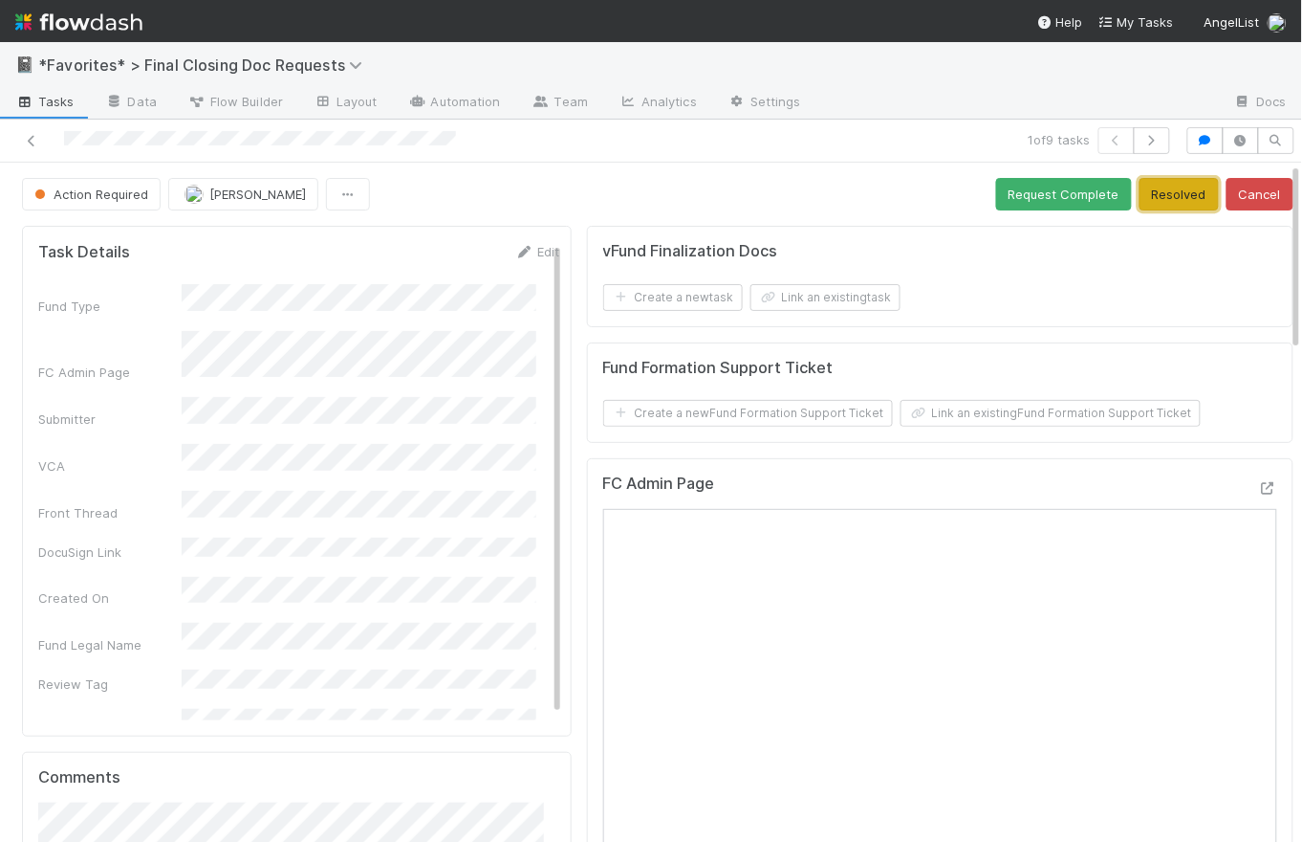
click at [1160, 199] on button "Resolved" at bounding box center [1179, 194] width 79 height 33
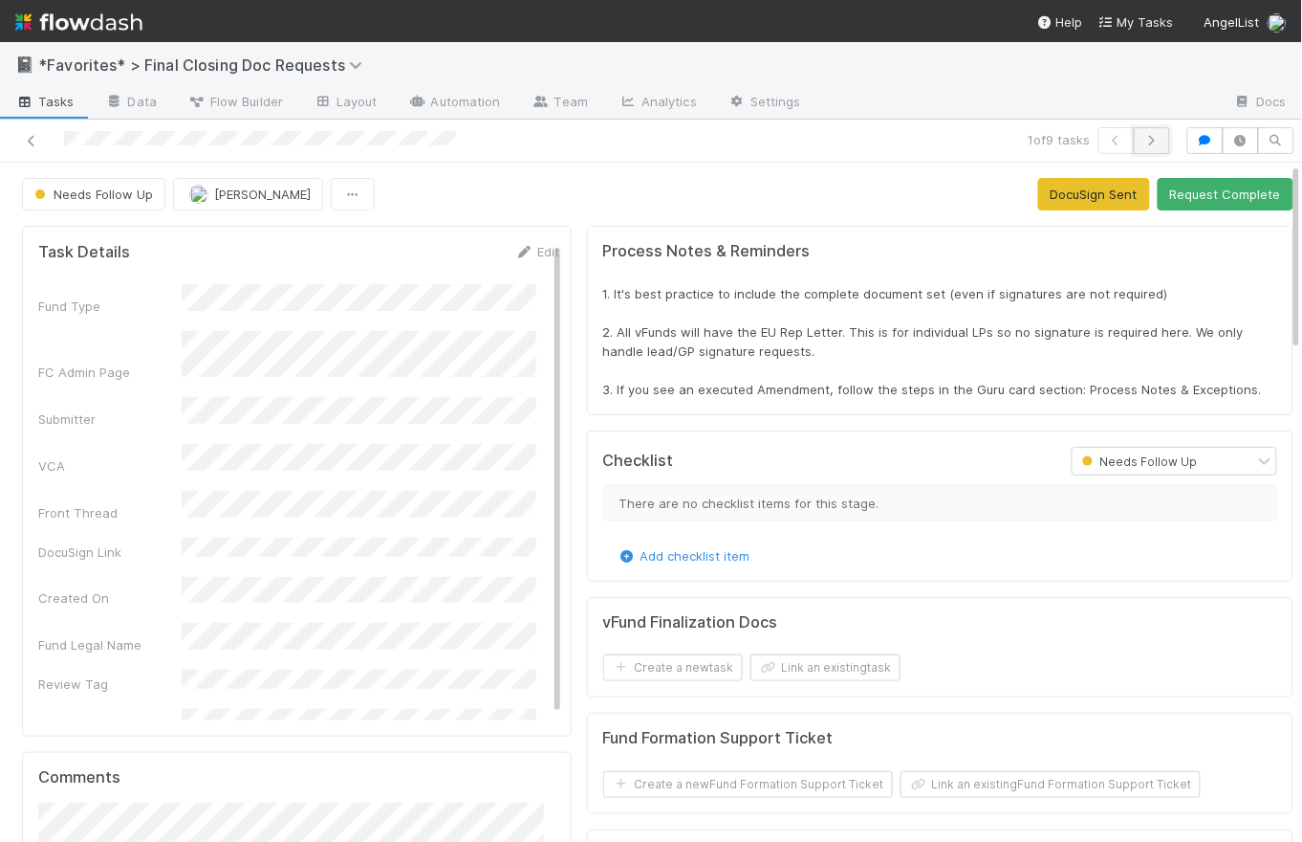
click at [1143, 145] on button "button" at bounding box center [1152, 140] width 36 height 27
click at [1144, 144] on icon "button" at bounding box center [1152, 140] width 19 height 11
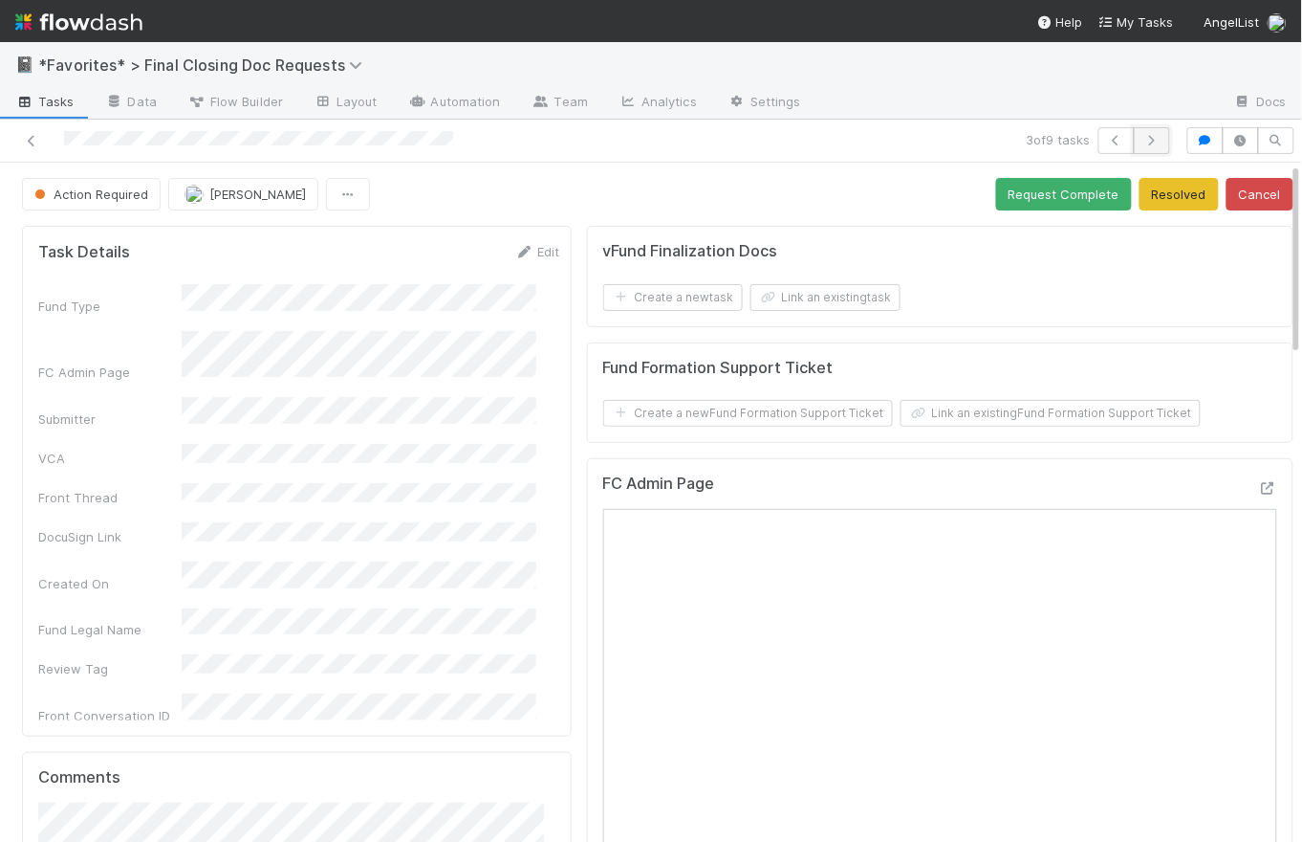
click at [1143, 142] on icon "button" at bounding box center [1152, 140] width 19 height 11
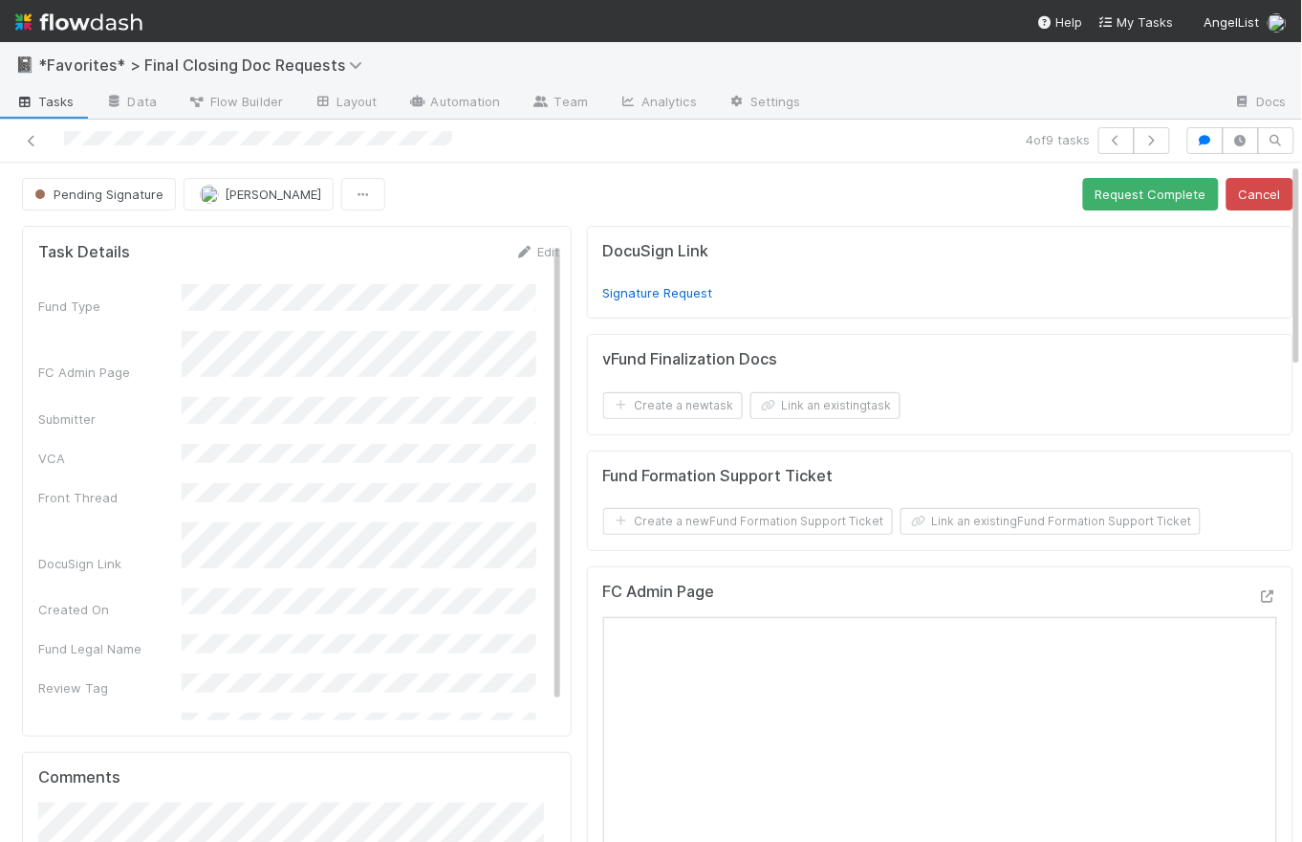
click at [56, 107] on span "Tasks" at bounding box center [44, 101] width 59 height 19
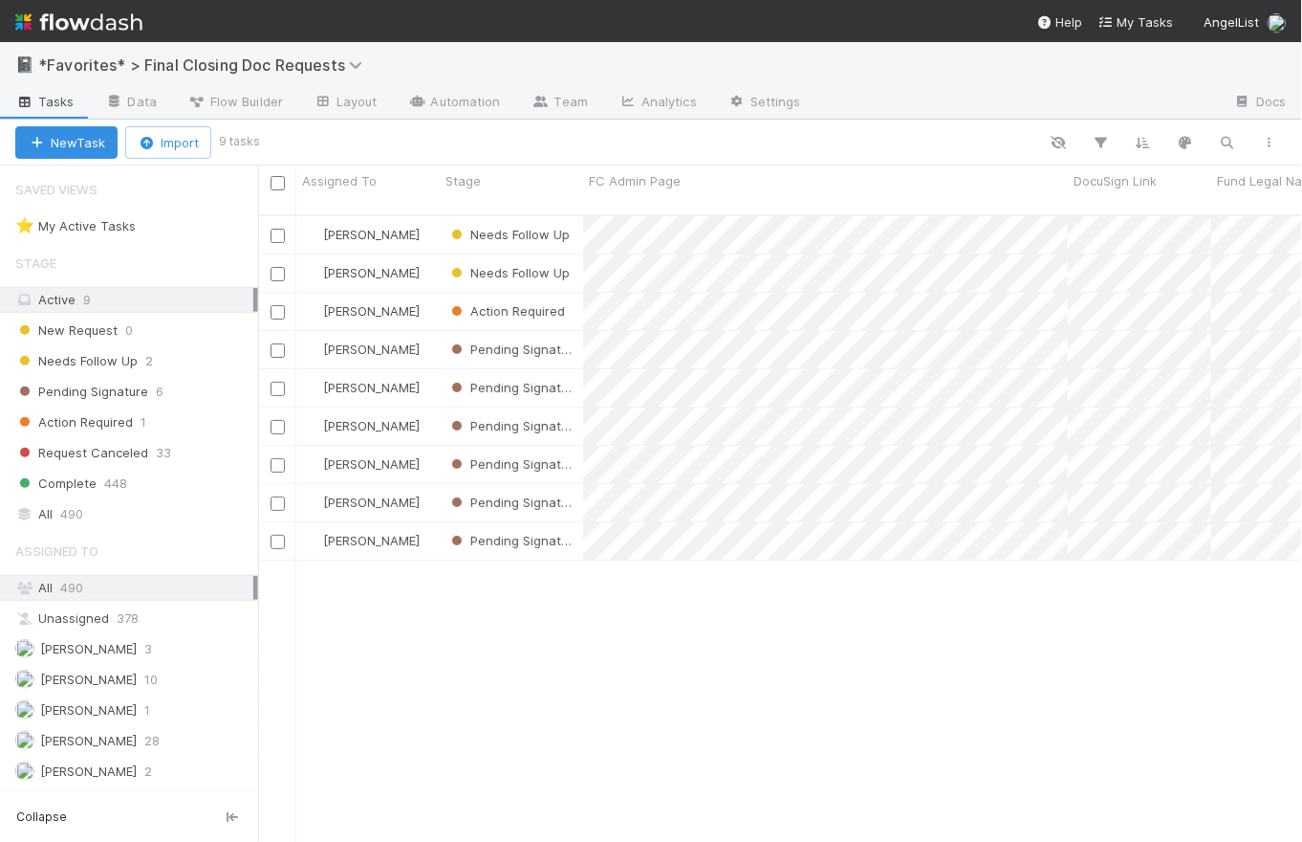
scroll to position [629, 1032]
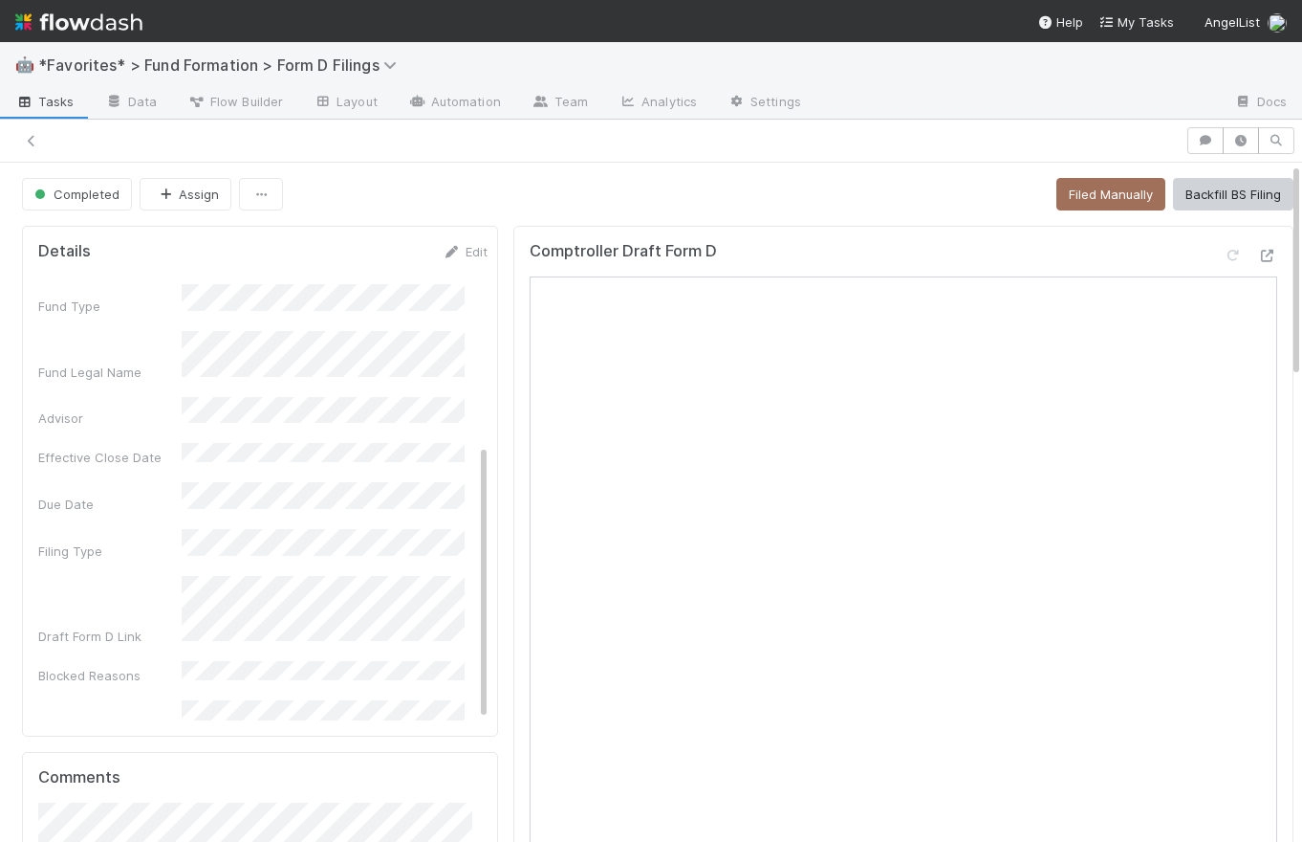
click at [529, 194] on div "Completed Assign Filed Manually Backfill BS Filing" at bounding box center [658, 194] width 1272 height 33
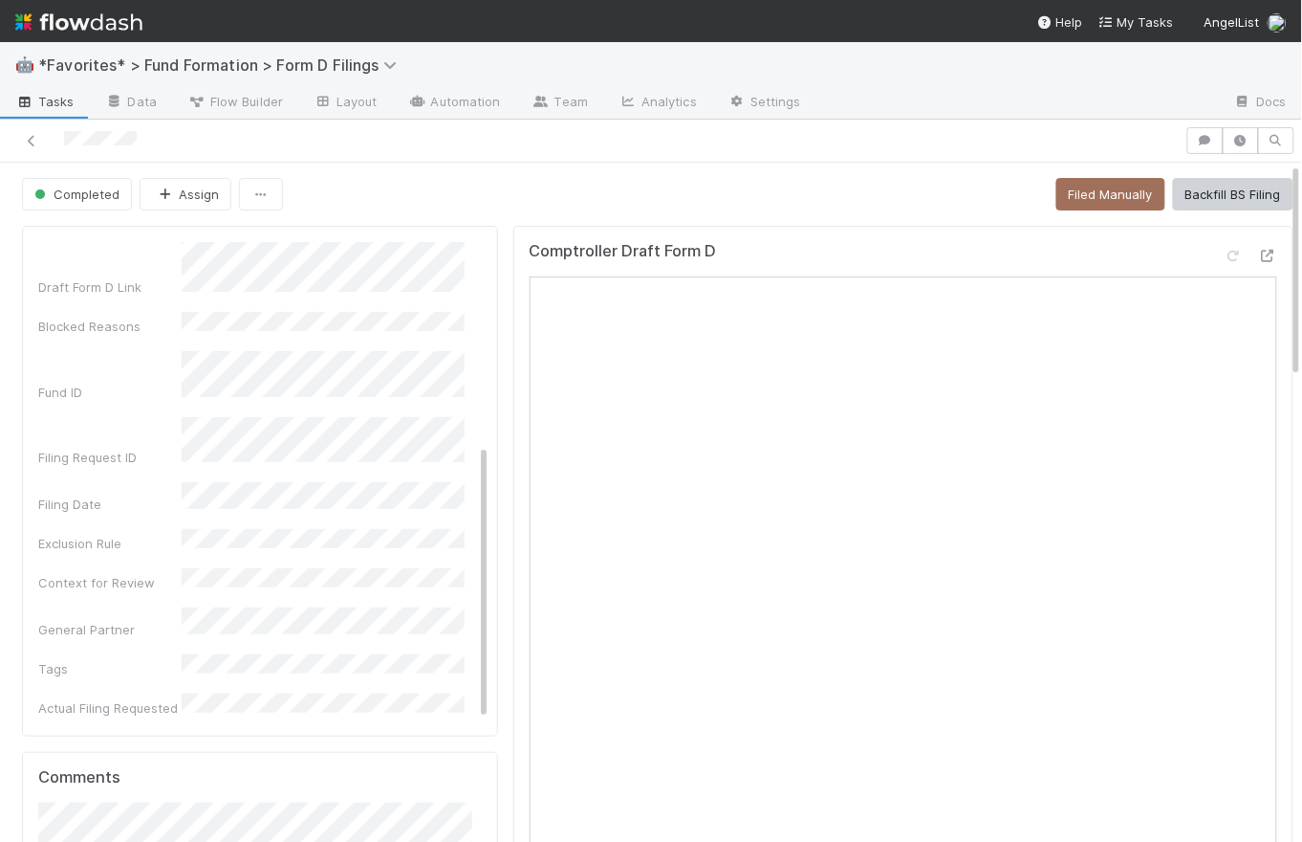
click at [98, 21] on img at bounding box center [78, 22] width 127 height 33
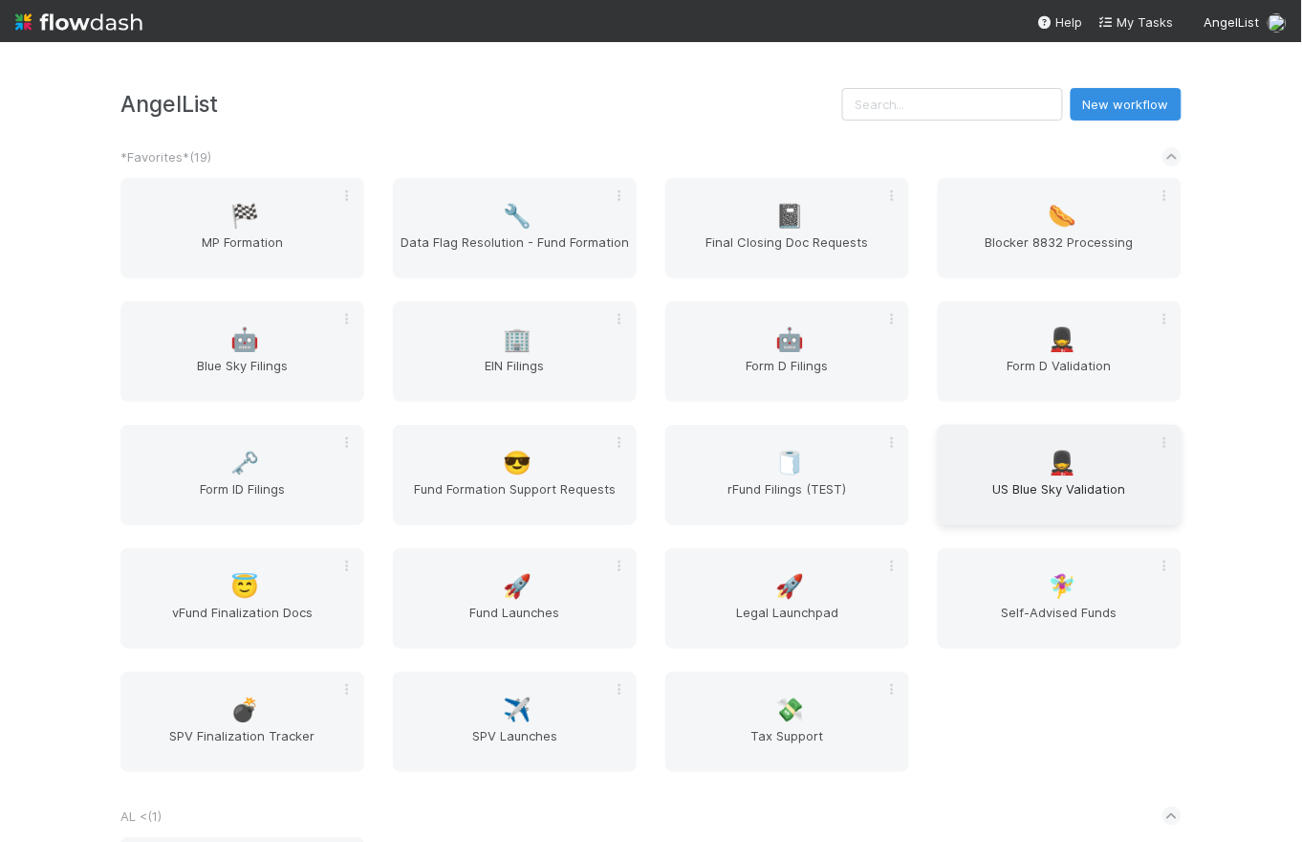
click at [1053, 460] on span "💂" at bounding box center [1063, 462] width 29 height 25
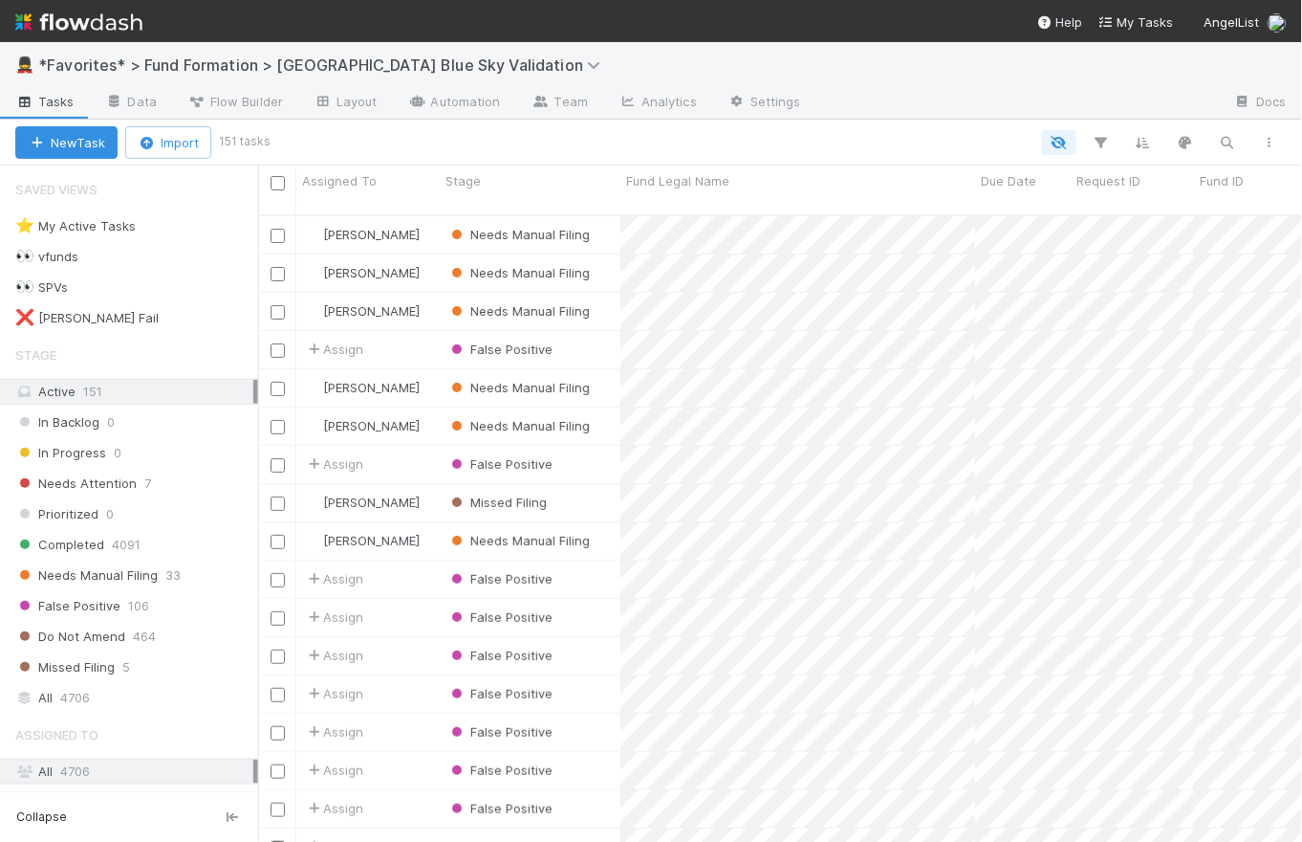
scroll to position [629, 1032]
click at [560, 188] on div "Stage" at bounding box center [531, 180] width 170 height 19
click at [602, 150] on div "Sort First → Last Sort Last → First Hide" at bounding box center [651, 421] width 1302 height 842
click at [116, 565] on span "Needs Manual Filing" at bounding box center [86, 575] width 142 height 24
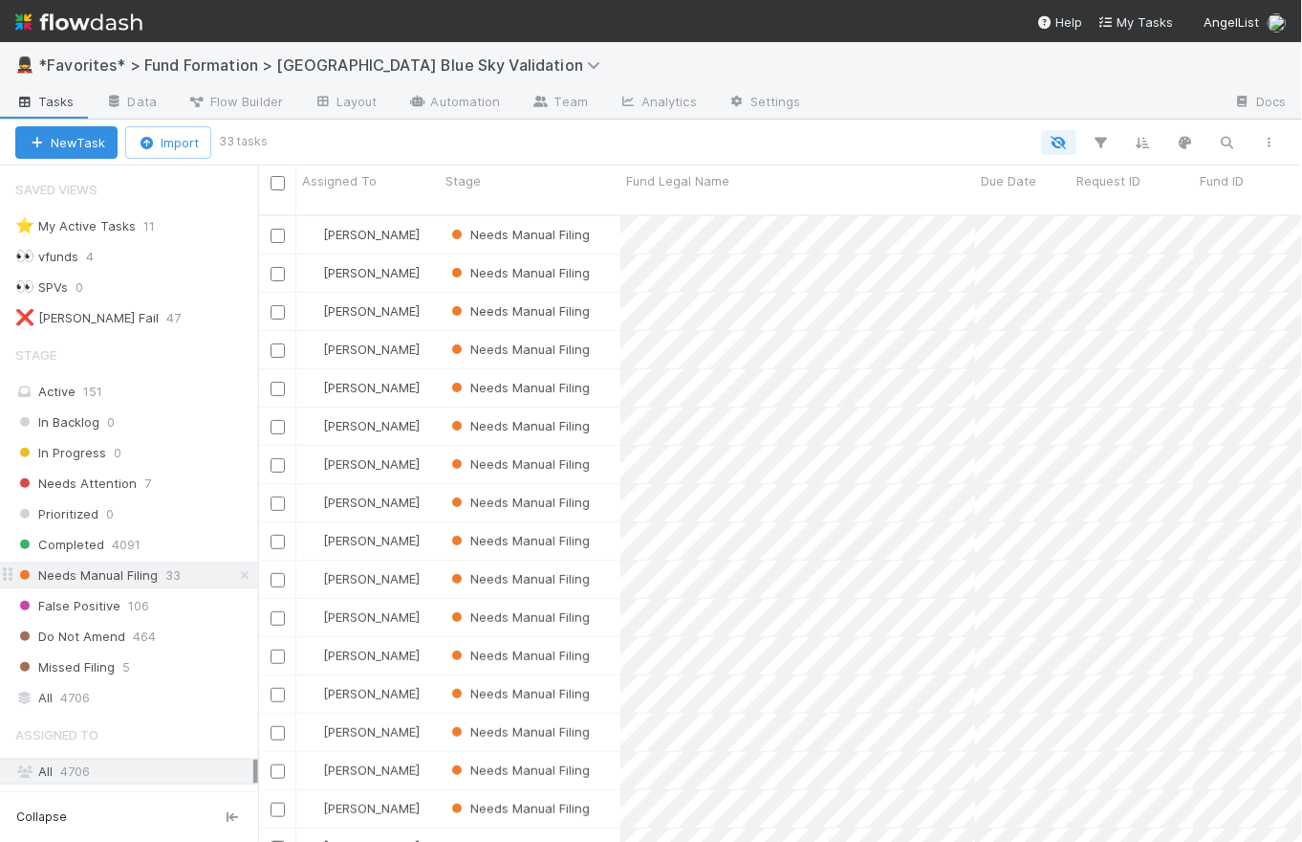
scroll to position [629, 1032]
click at [110, 26] on img at bounding box center [78, 22] width 127 height 33
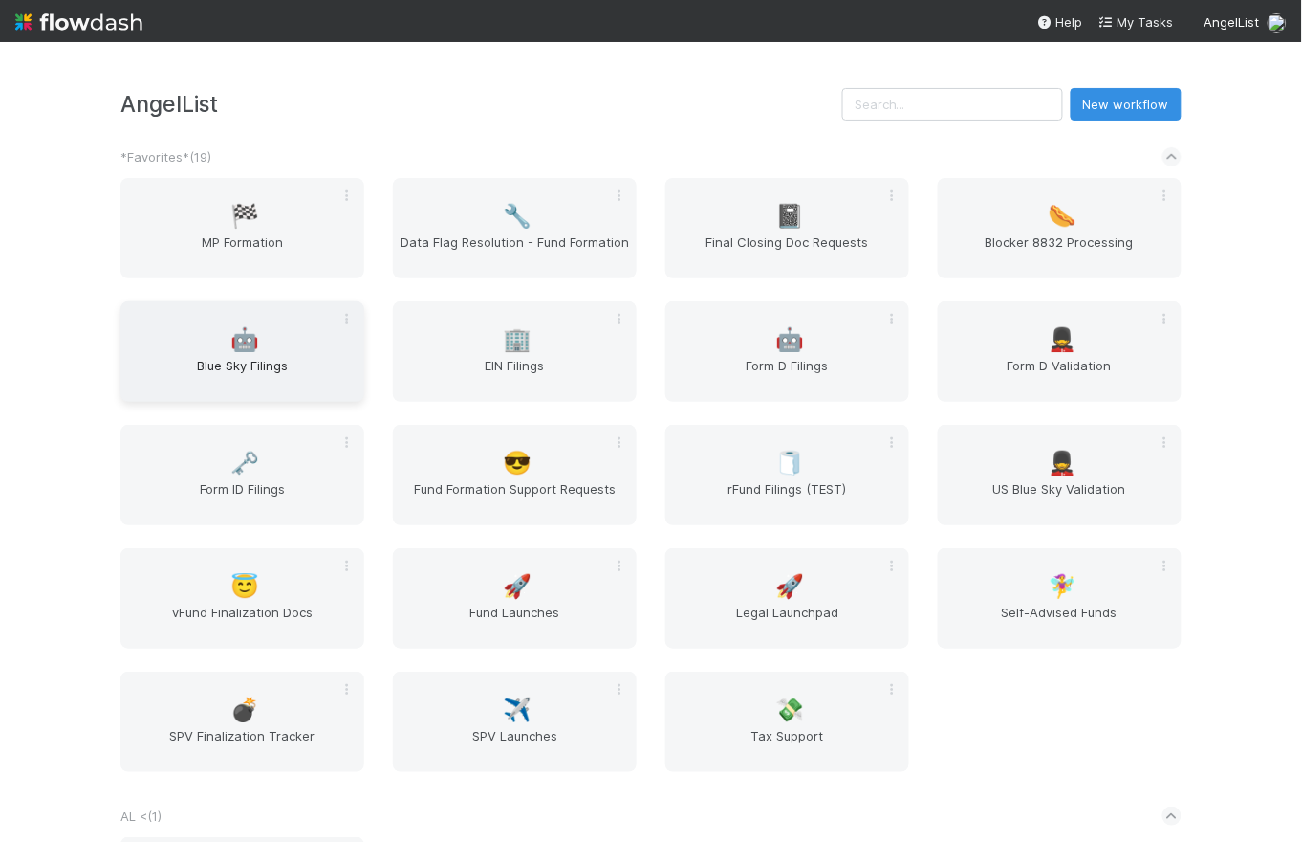
click at [185, 377] on span "Blue Sky Filings" at bounding box center [242, 375] width 229 height 38
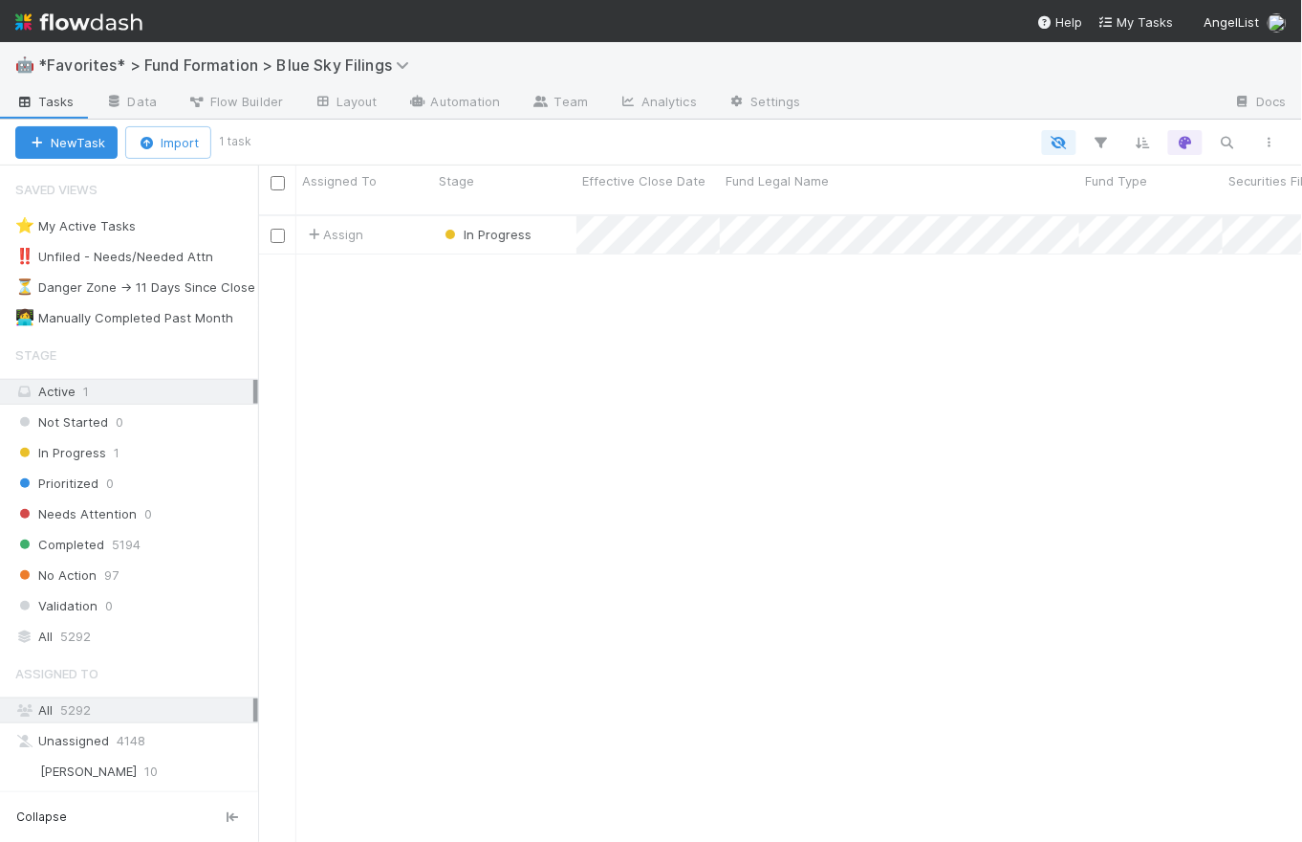
scroll to position [629, 1032]
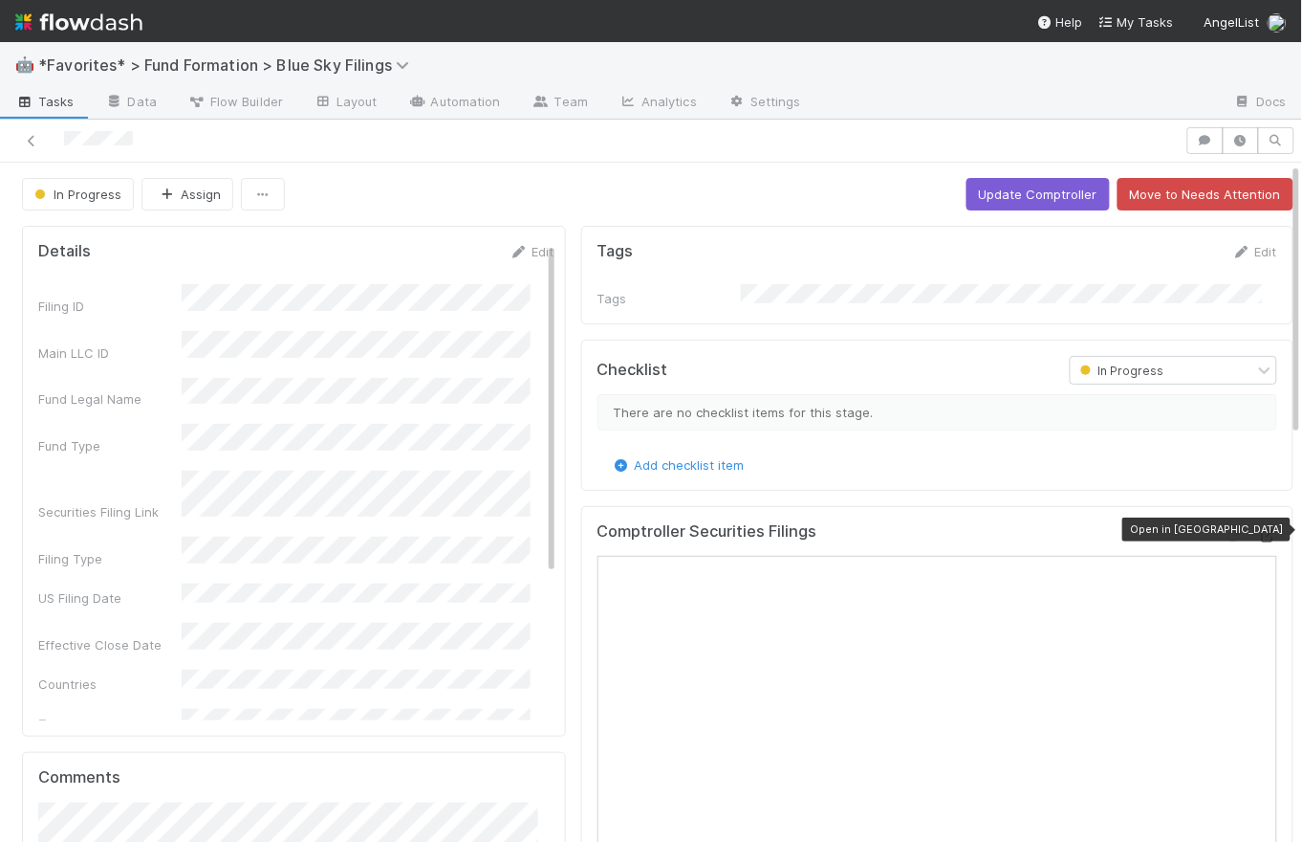
click at [1258, 531] on icon at bounding box center [1267, 536] width 19 height 12
click at [75, 22] on img at bounding box center [78, 22] width 127 height 33
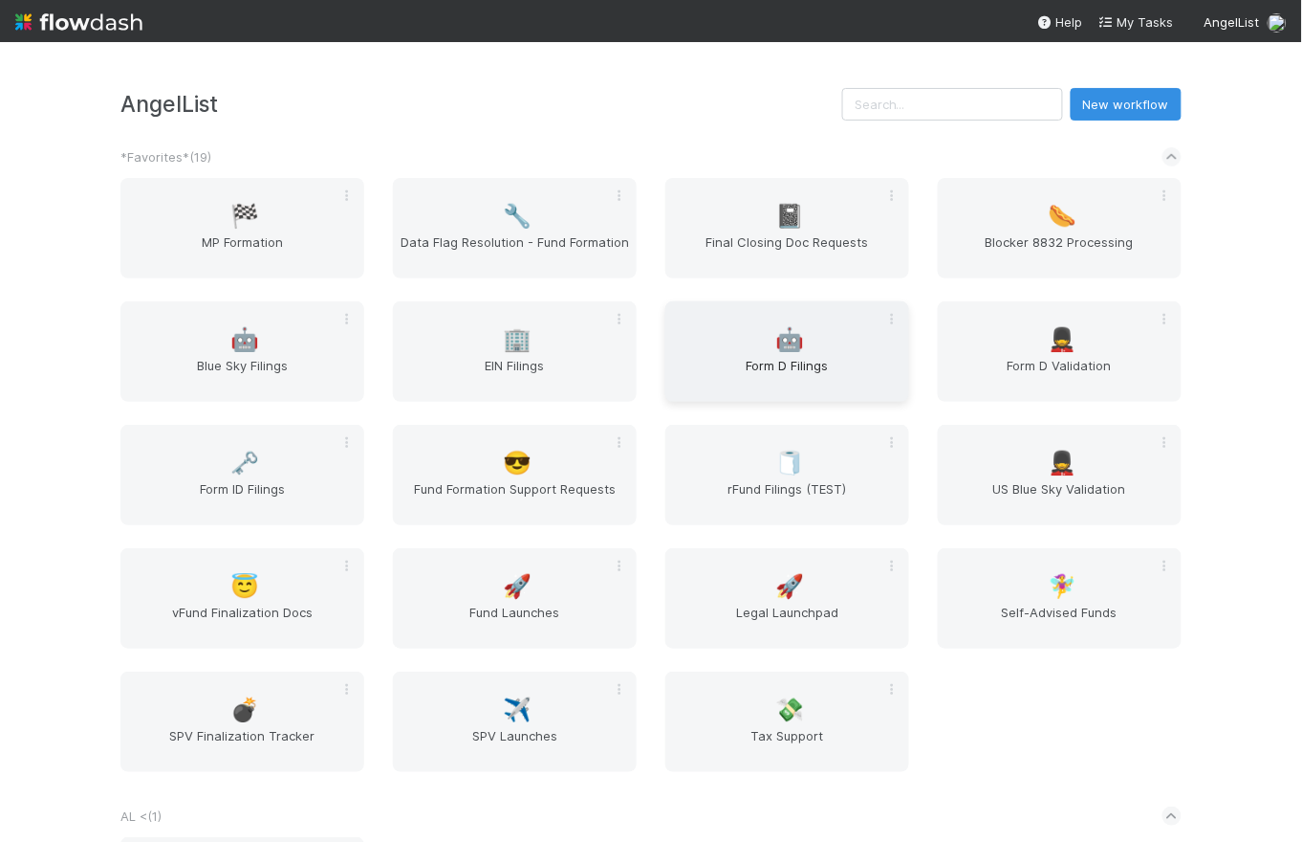
click at [799, 366] on span "Form D Filings" at bounding box center [787, 375] width 229 height 38
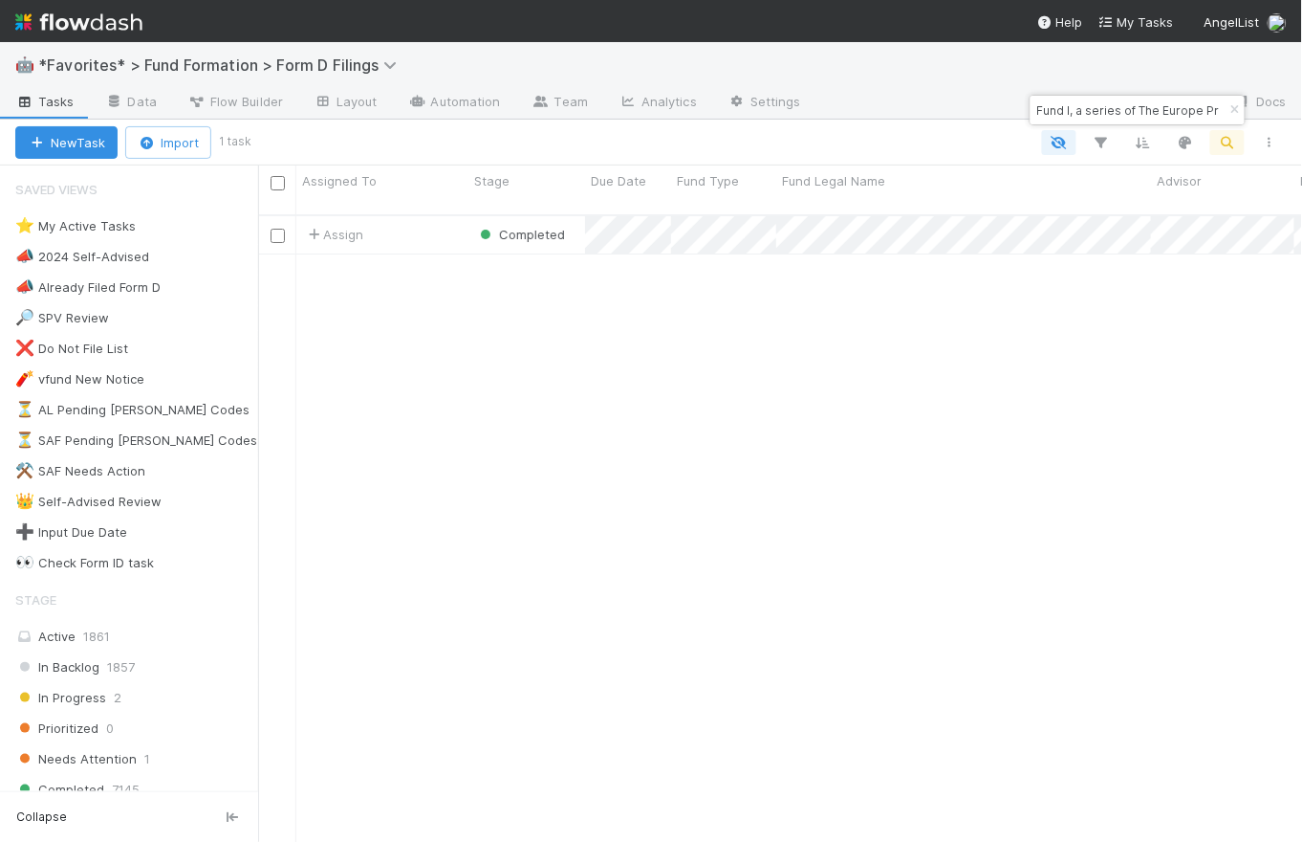
scroll to position [629, 1032]
click at [1237, 105] on icon "button" at bounding box center [1235, 109] width 19 height 11
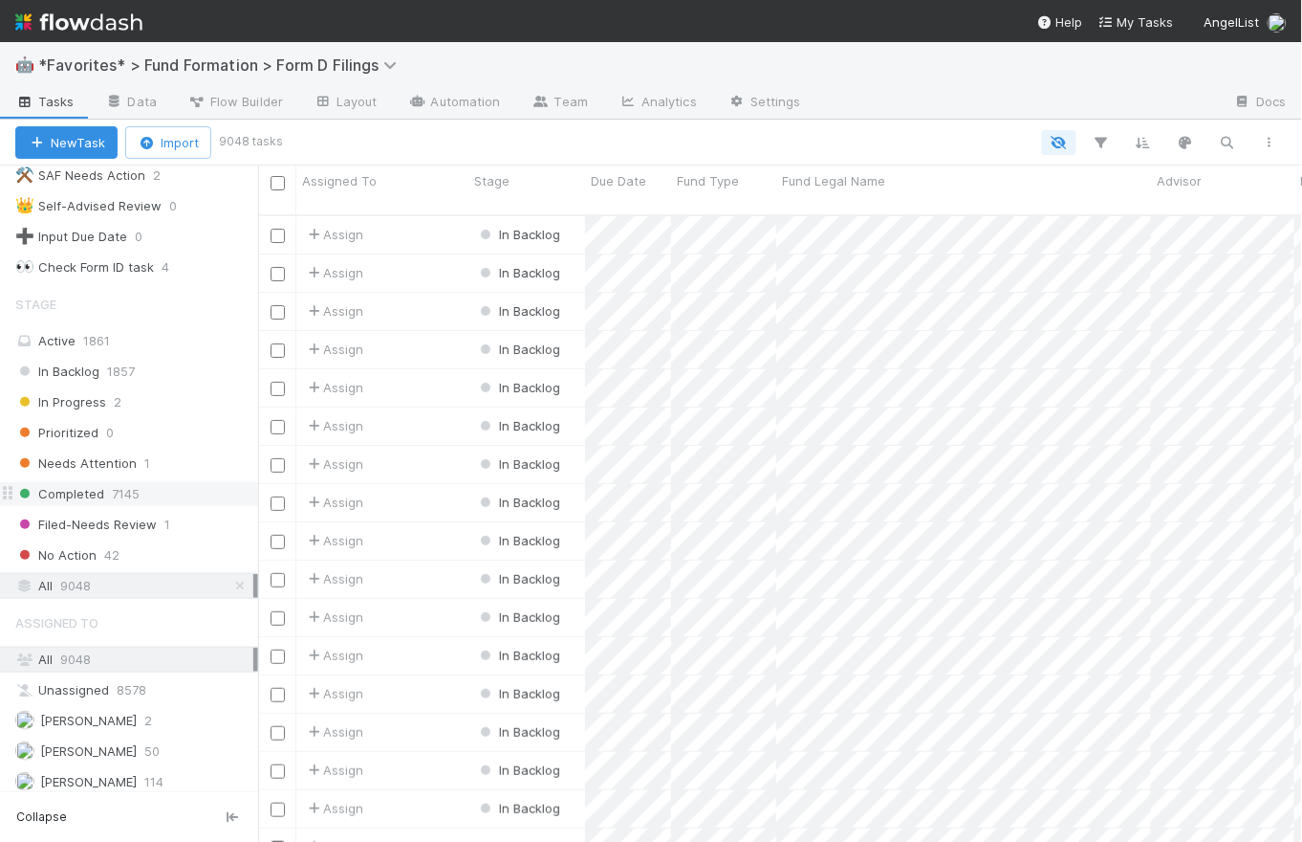
click at [94, 492] on span "Completed" at bounding box center [59, 494] width 89 height 24
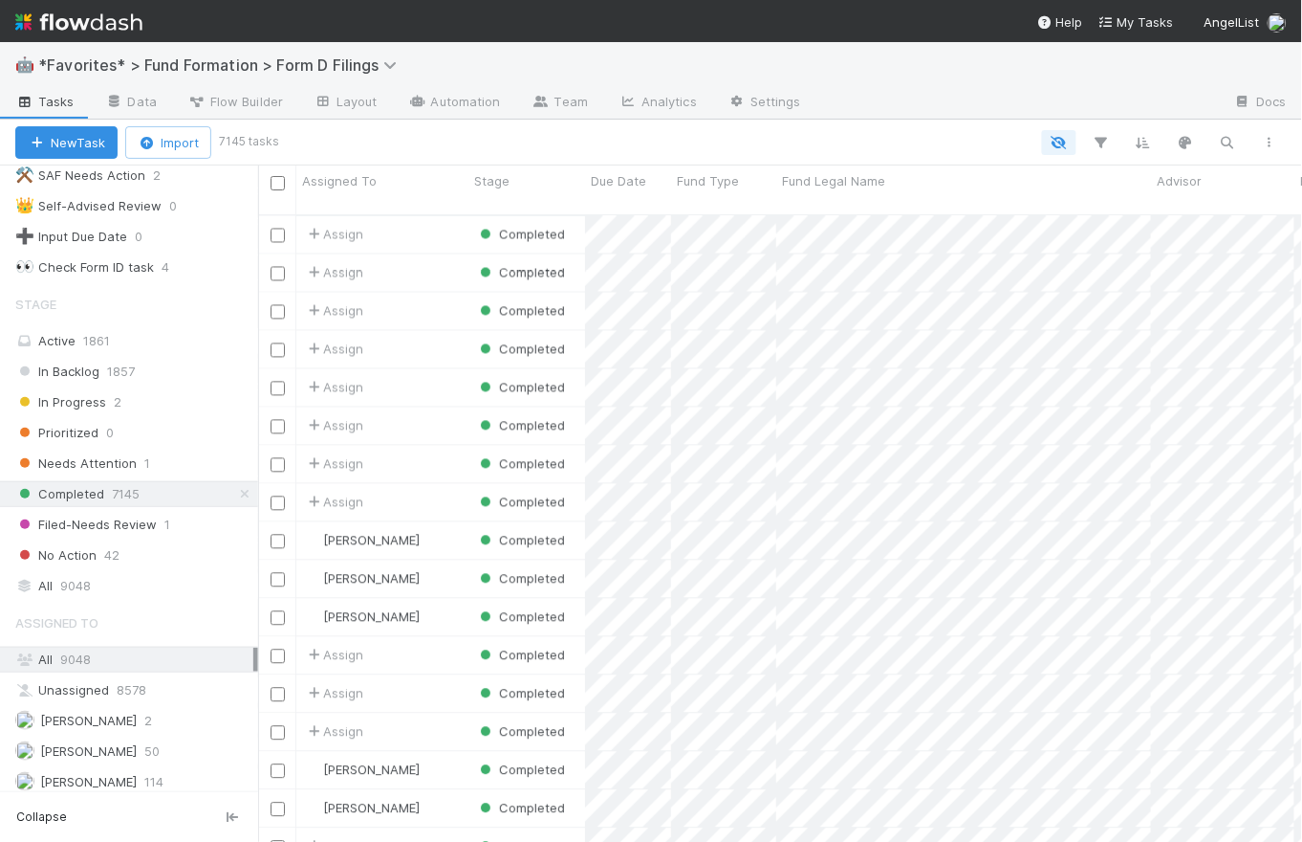
scroll to position [945, 0]
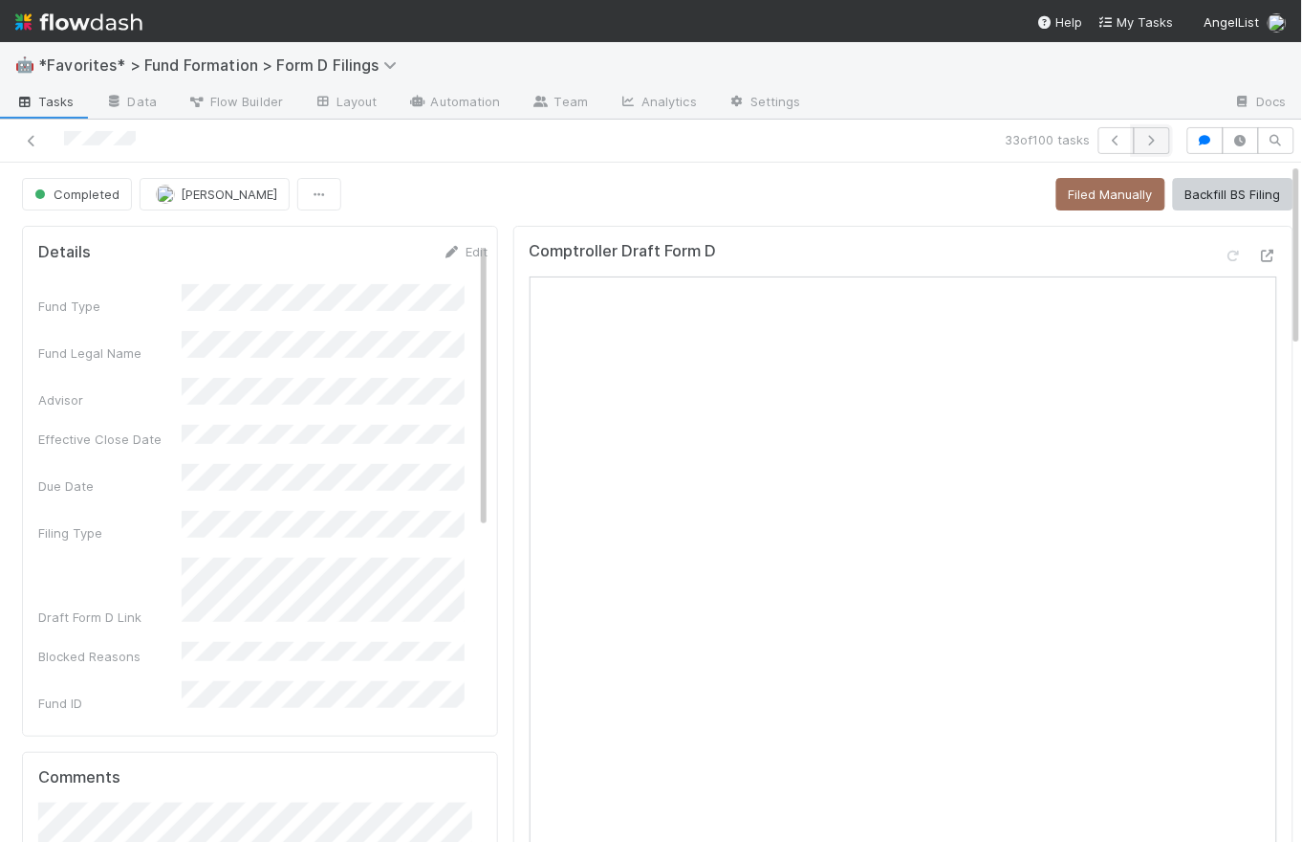
click at [1149, 133] on button "button" at bounding box center [1152, 140] width 36 height 27
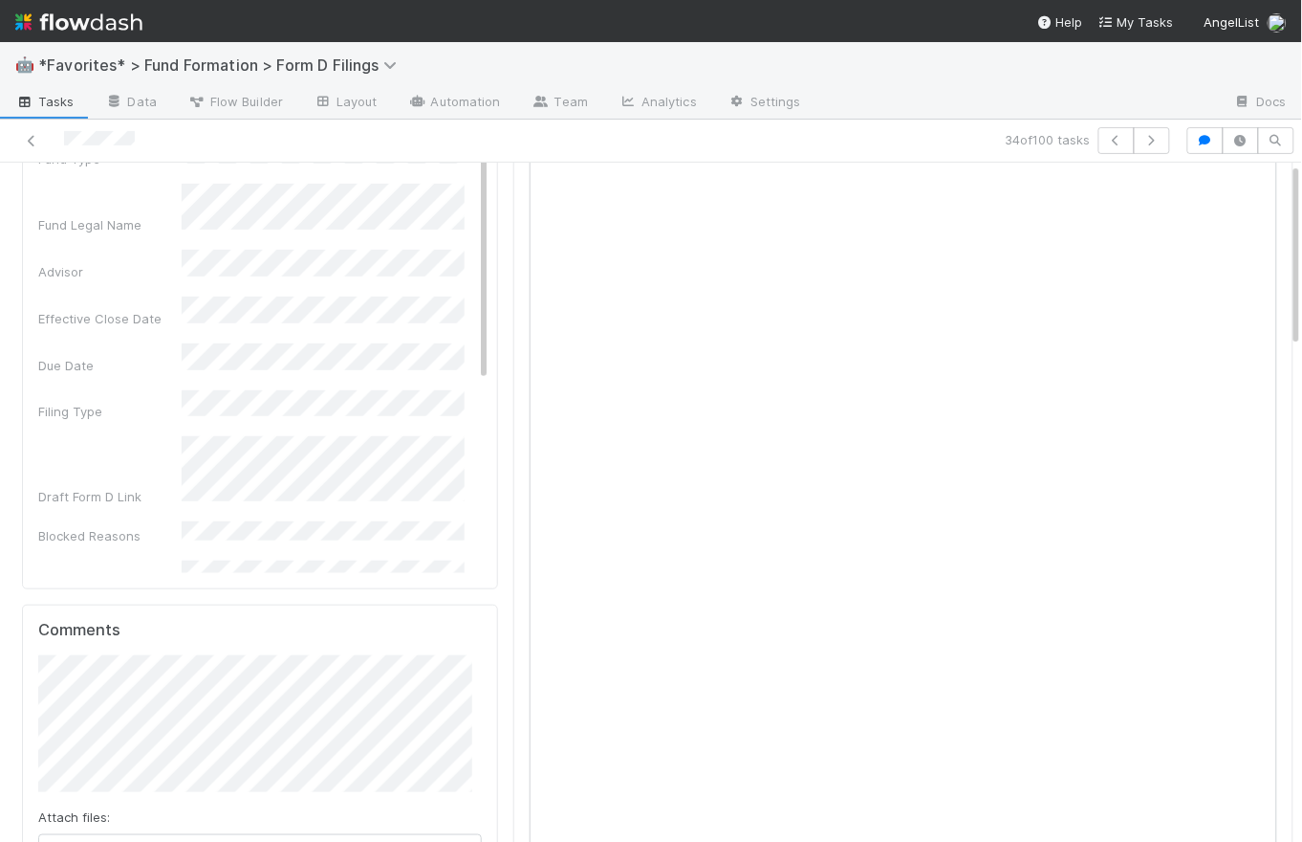
scroll to position [154, 0]
click at [1148, 139] on icon "button" at bounding box center [1152, 140] width 19 height 11
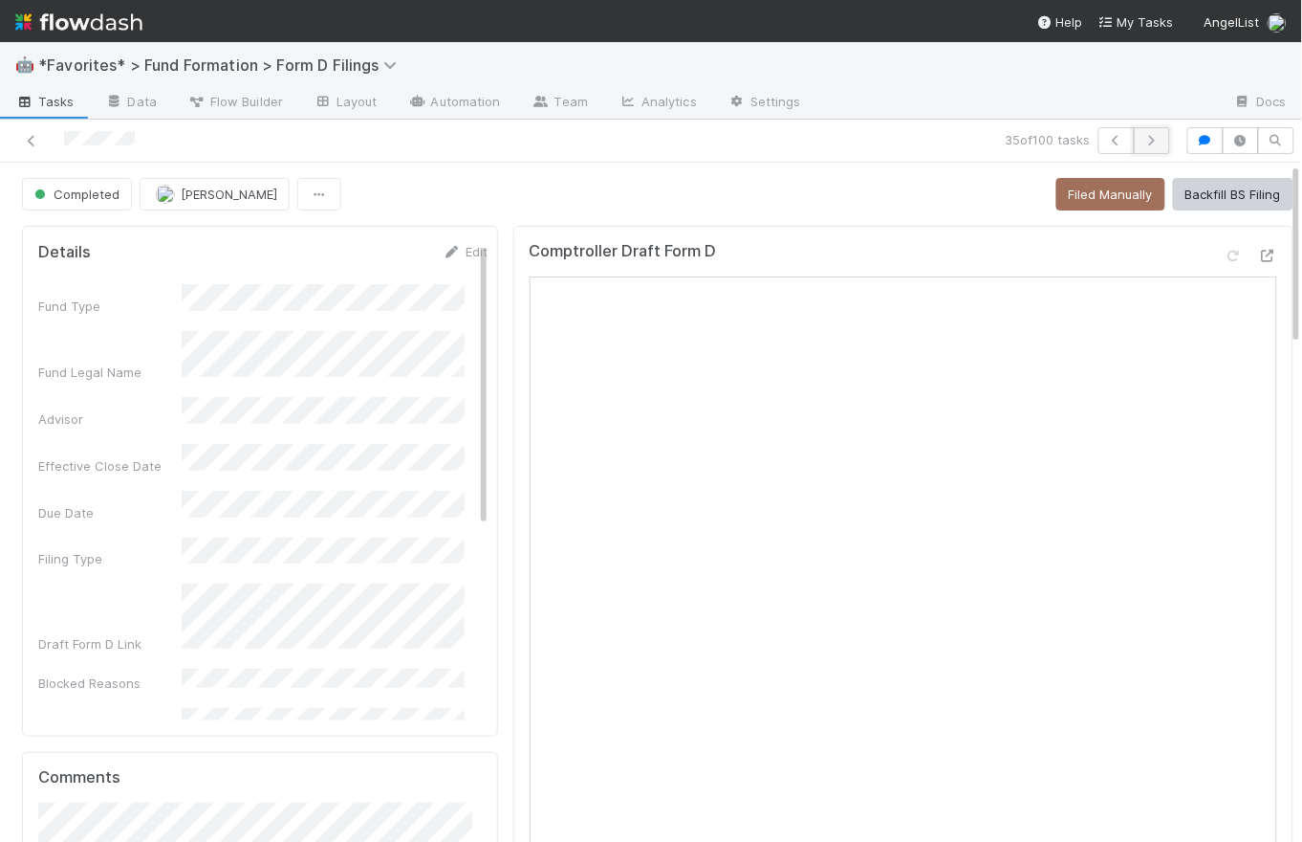
click at [1147, 142] on icon "button" at bounding box center [1152, 140] width 19 height 11
click at [55, 100] on span "Tasks" at bounding box center [44, 101] width 59 height 19
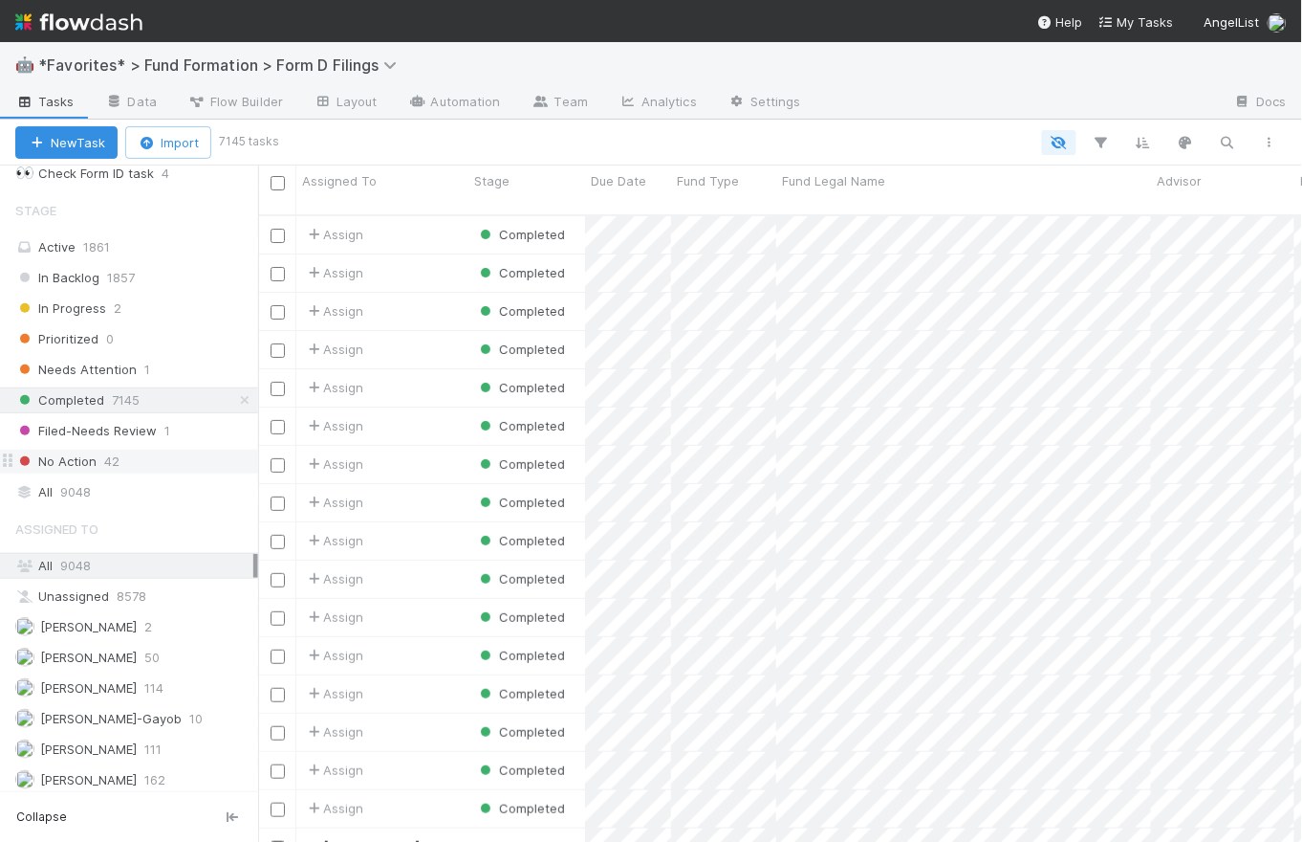
scroll to position [390, 0]
click at [104, 679] on span "Karen Jane Salcedo" at bounding box center [88, 686] width 97 height 15
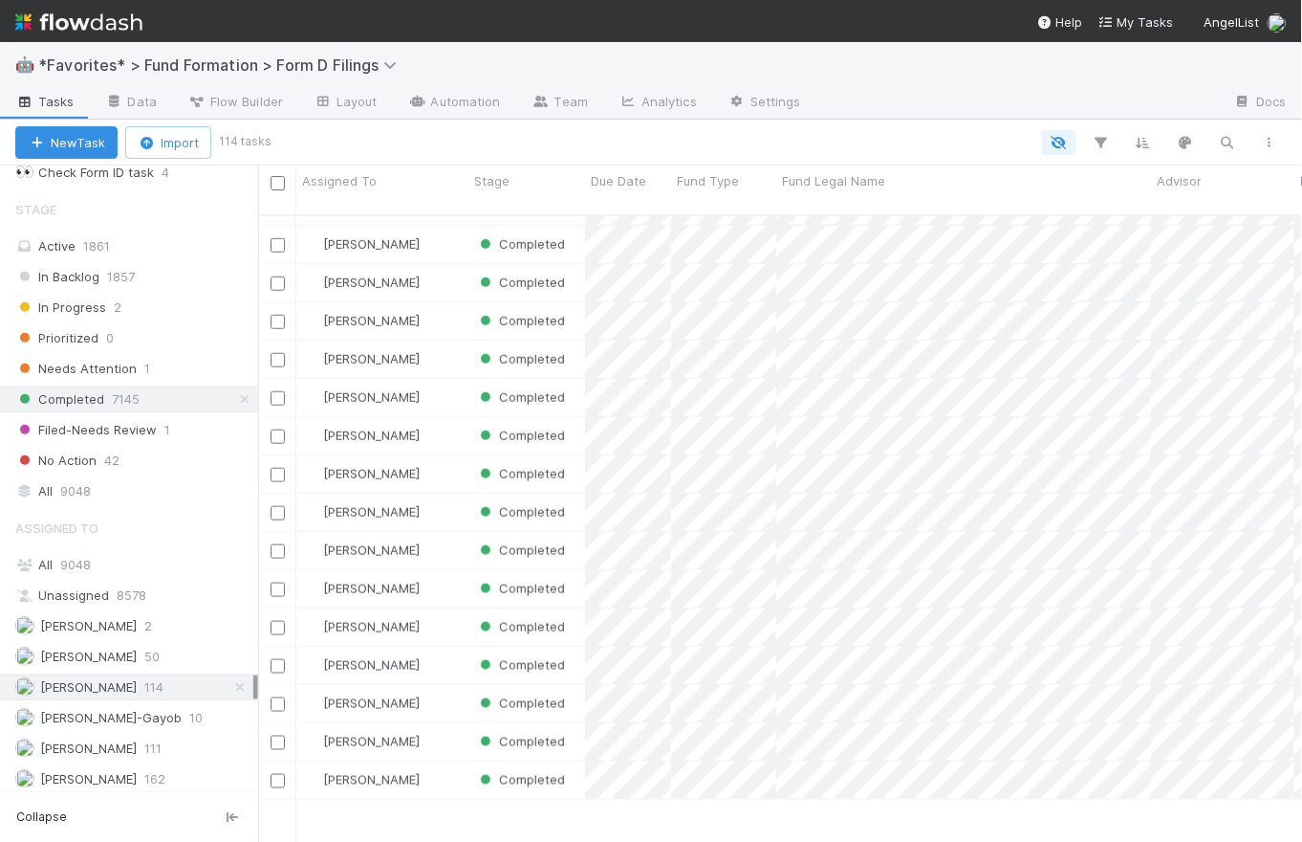
scroll to position [751, 0]
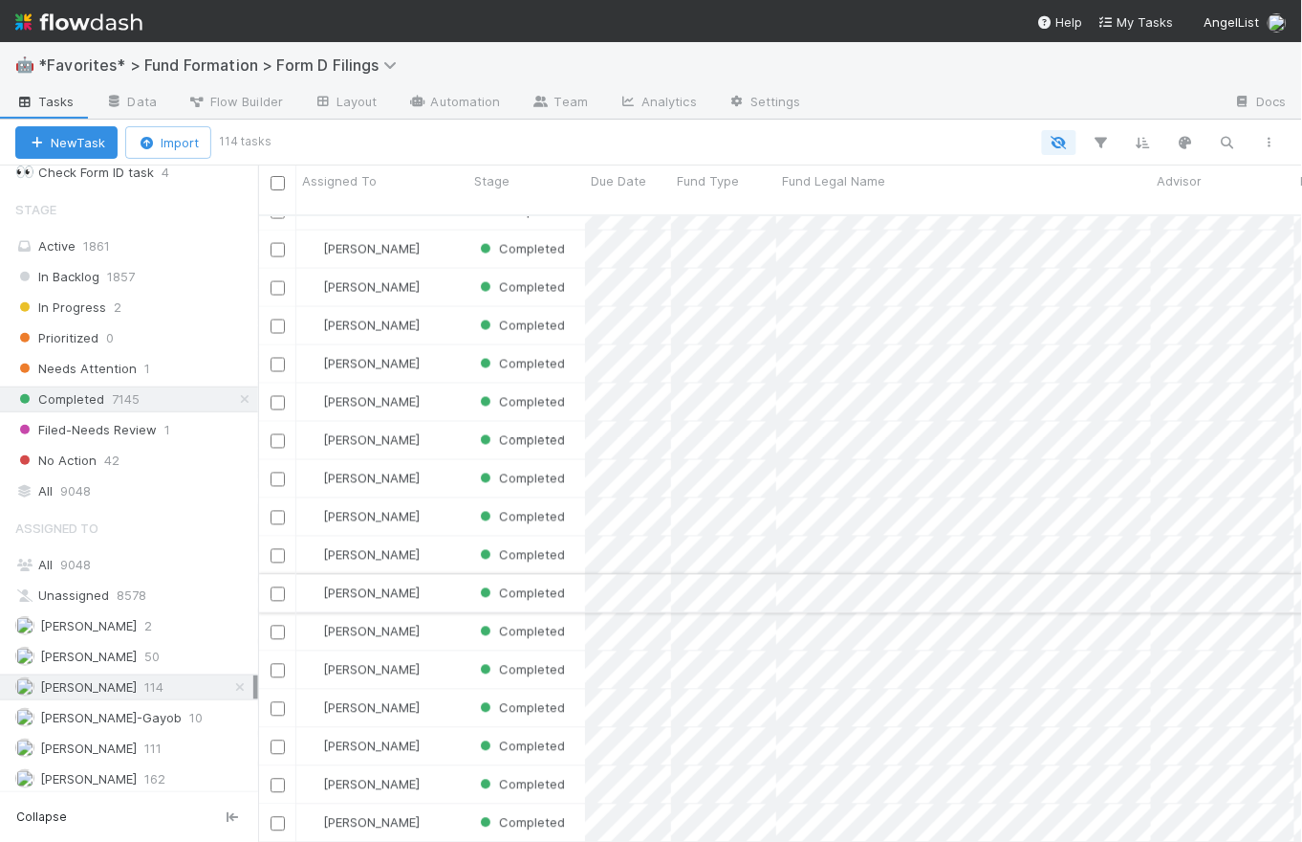
click at [454, 575] on div "Karen Jane Salcedo" at bounding box center [382, 593] width 172 height 37
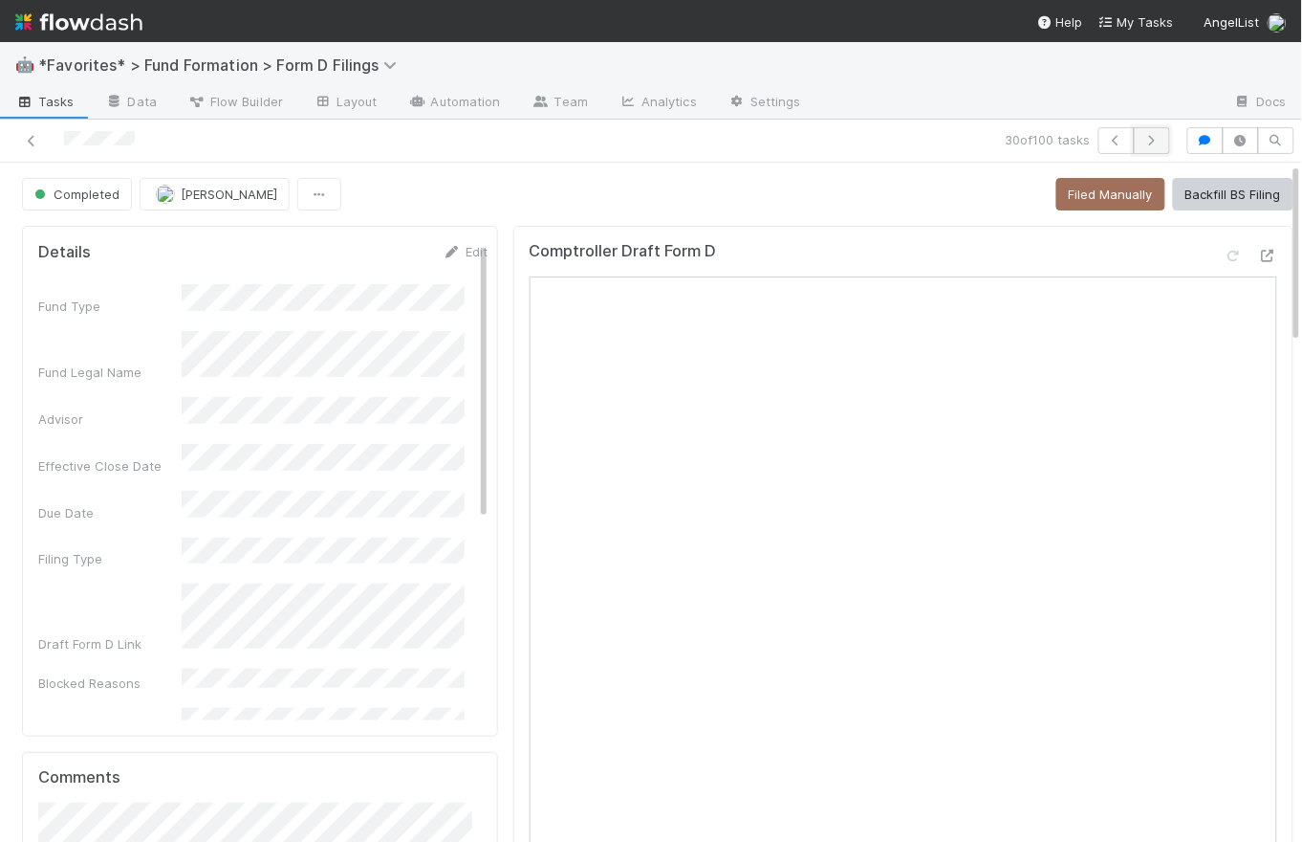
click at [1149, 140] on icon "button" at bounding box center [1152, 140] width 19 height 11
click at [1153, 136] on button "button" at bounding box center [1152, 140] width 36 height 27
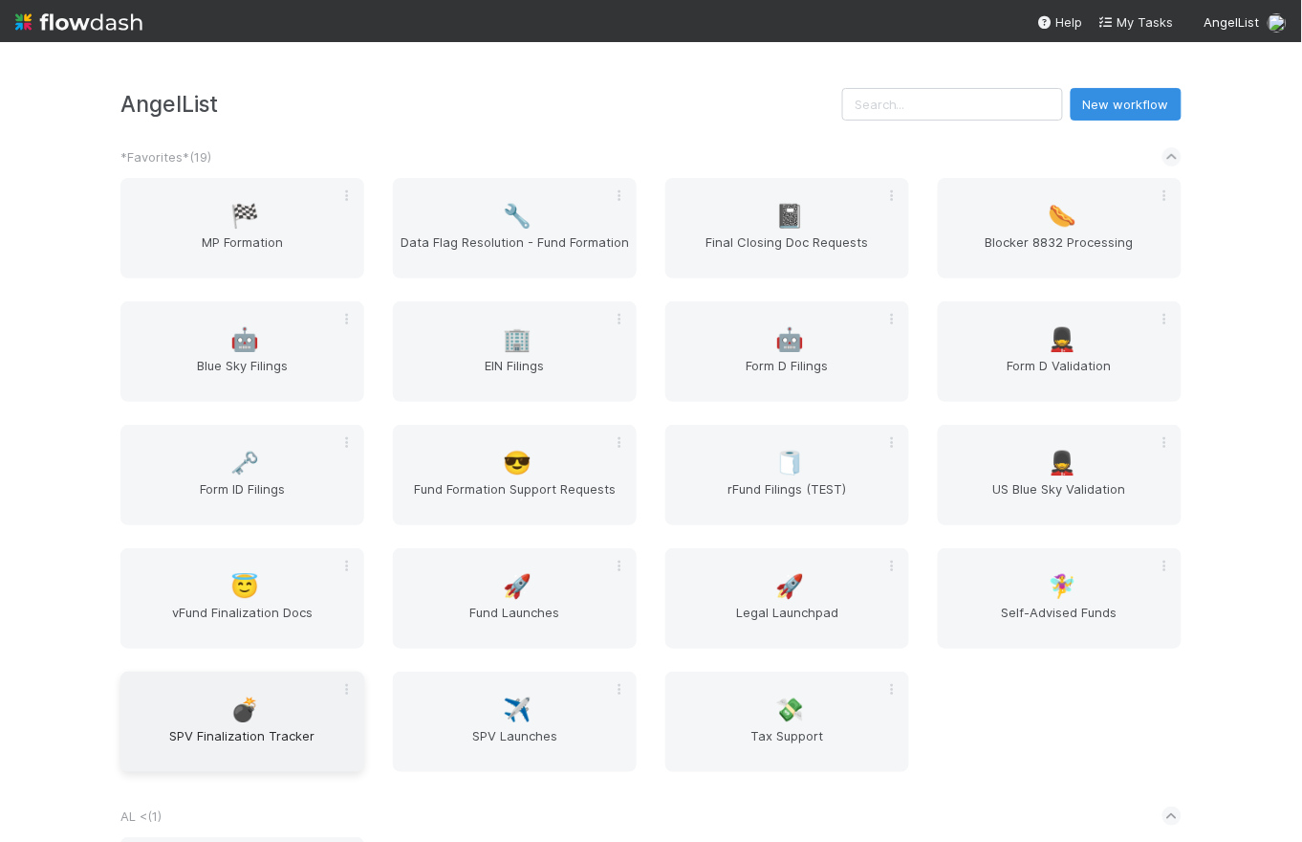
click at [265, 722] on div "💣 SPV Finalization Tracker" at bounding box center [242, 721] width 244 height 100
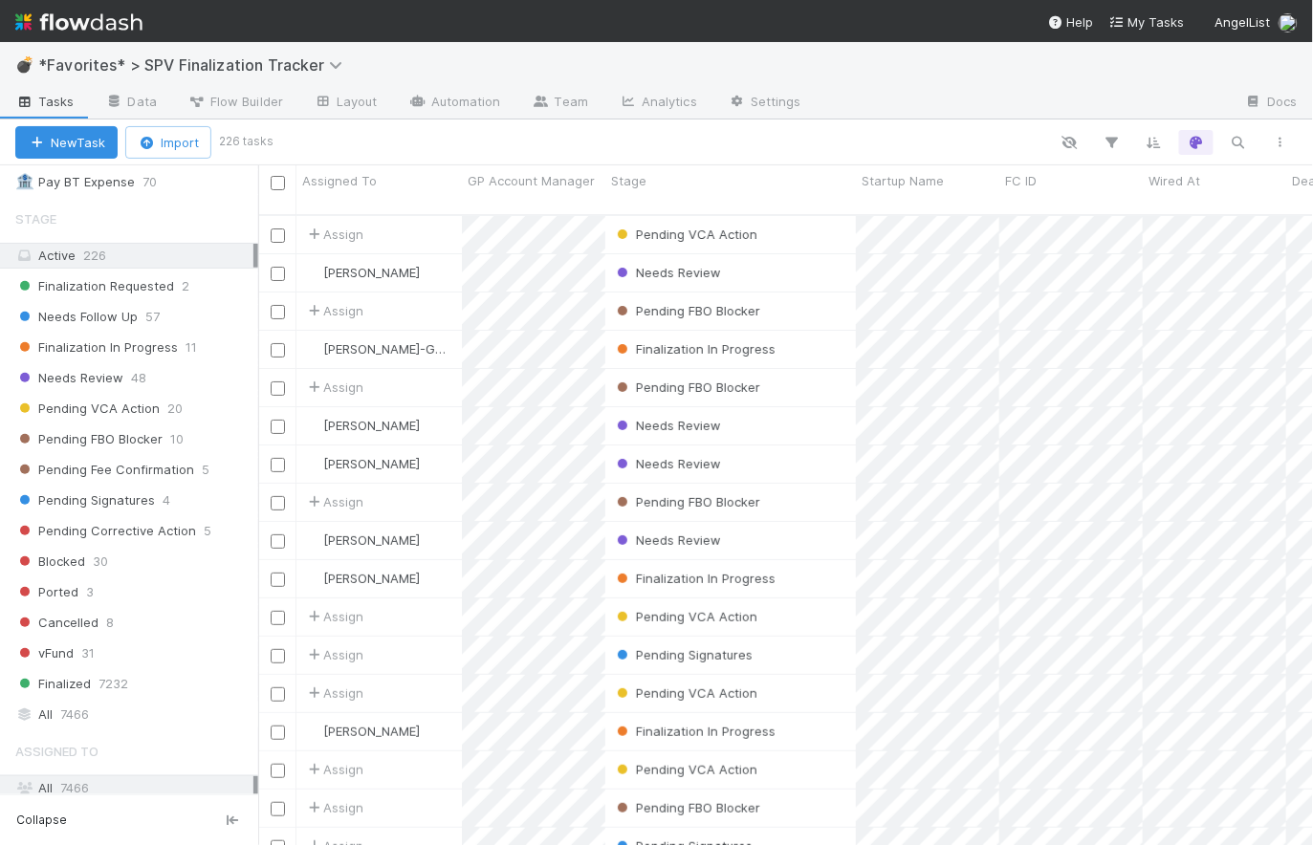
scroll to position [486, 0]
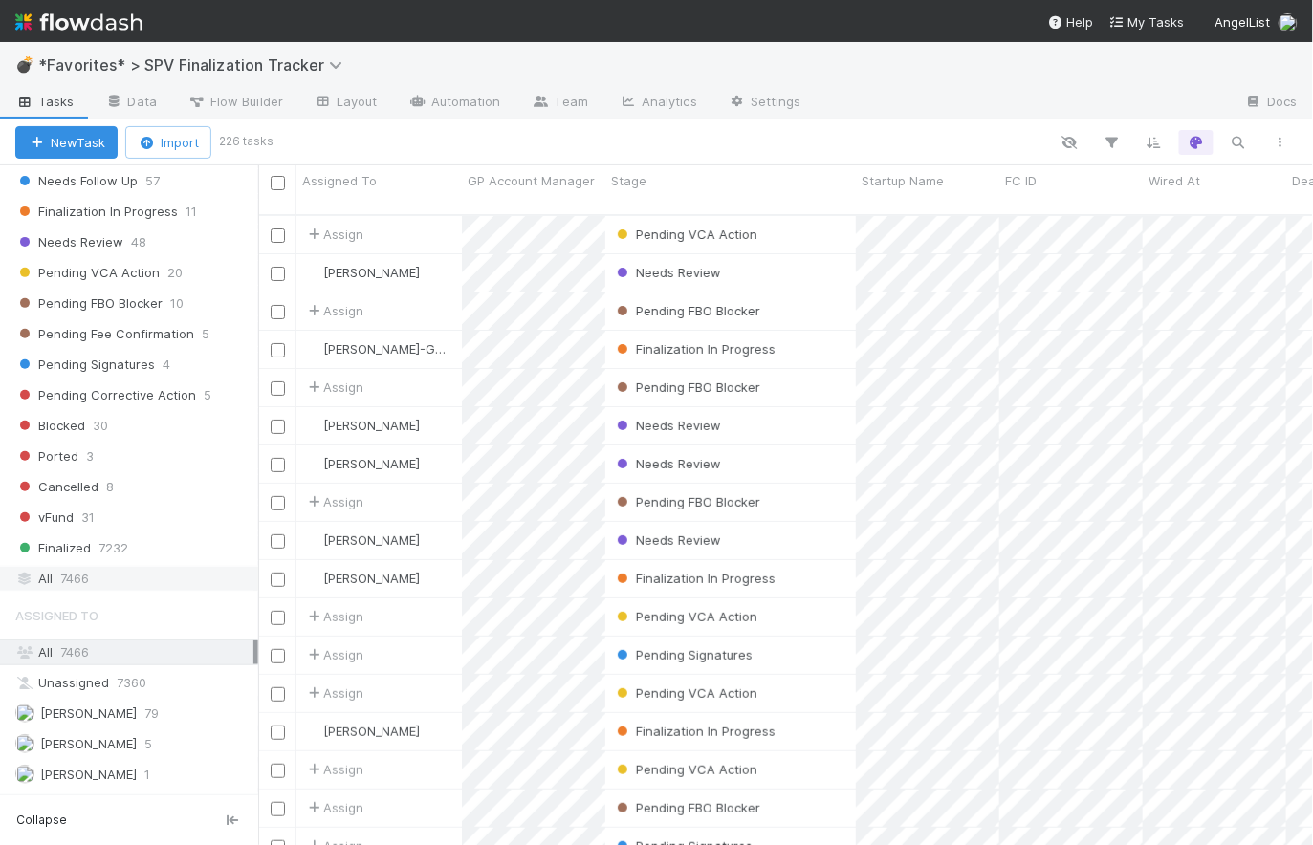
click at [92, 569] on div "All 7466" at bounding box center [134, 579] width 238 height 24
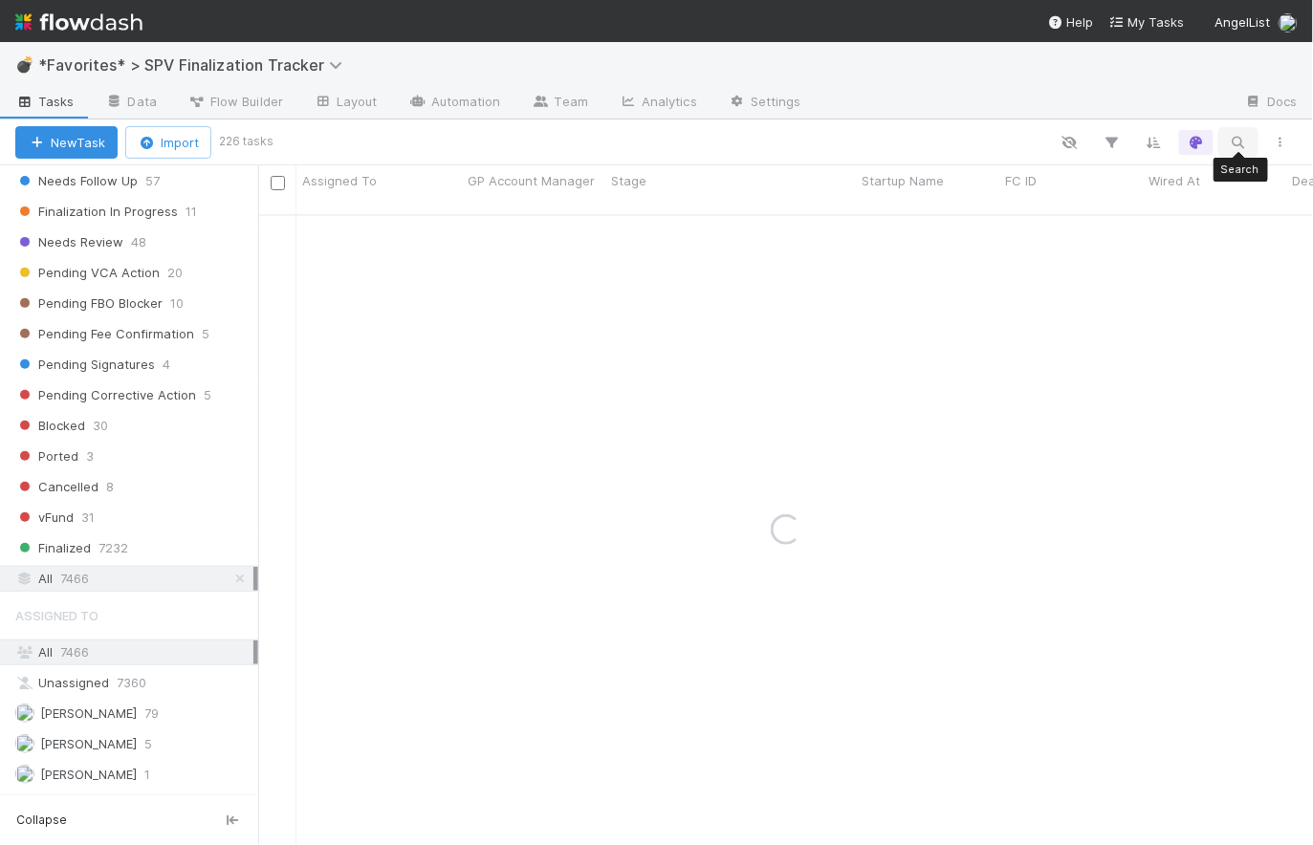
click at [1236, 144] on icon "button" at bounding box center [1238, 142] width 19 height 17
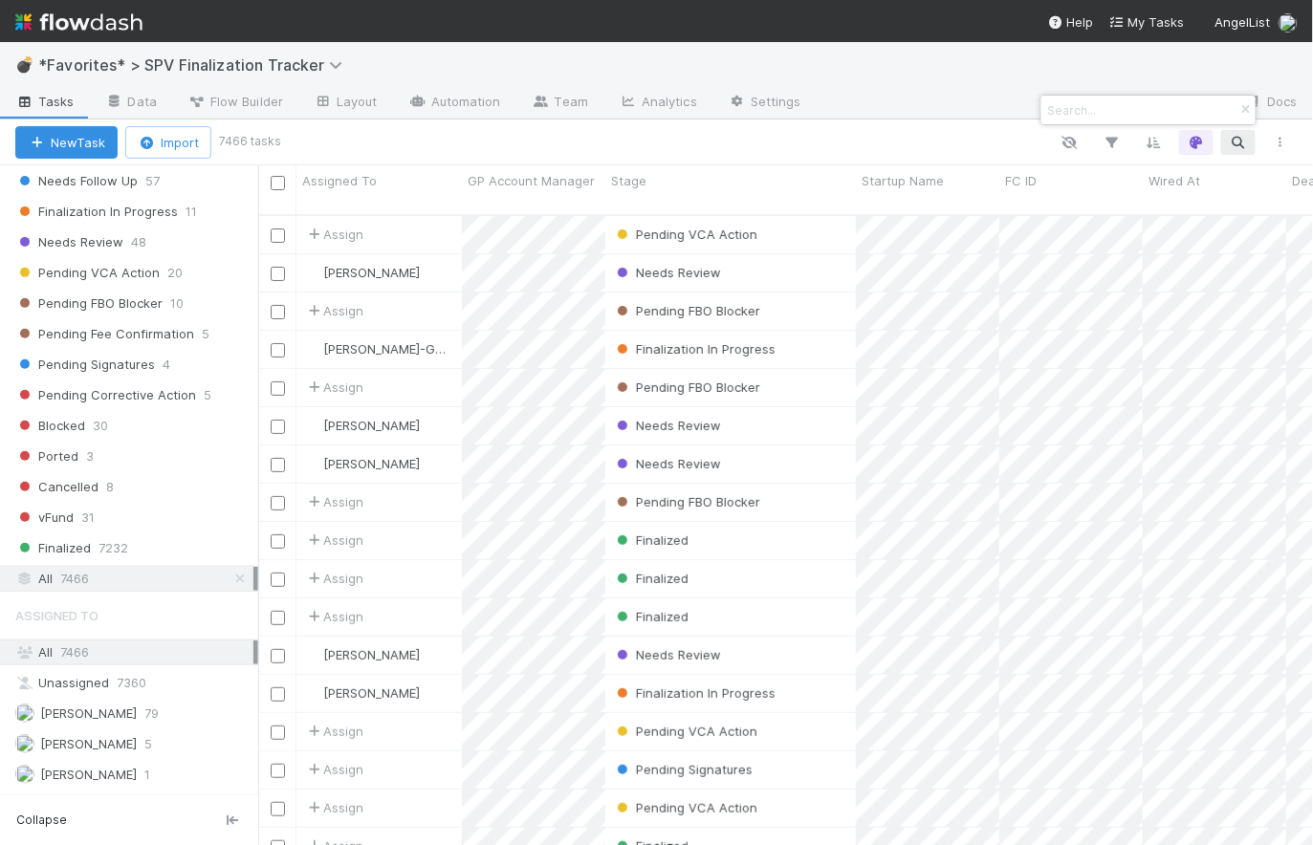
scroll to position [633, 1042]
click at [1102, 114] on input at bounding box center [1139, 109] width 191 height 23
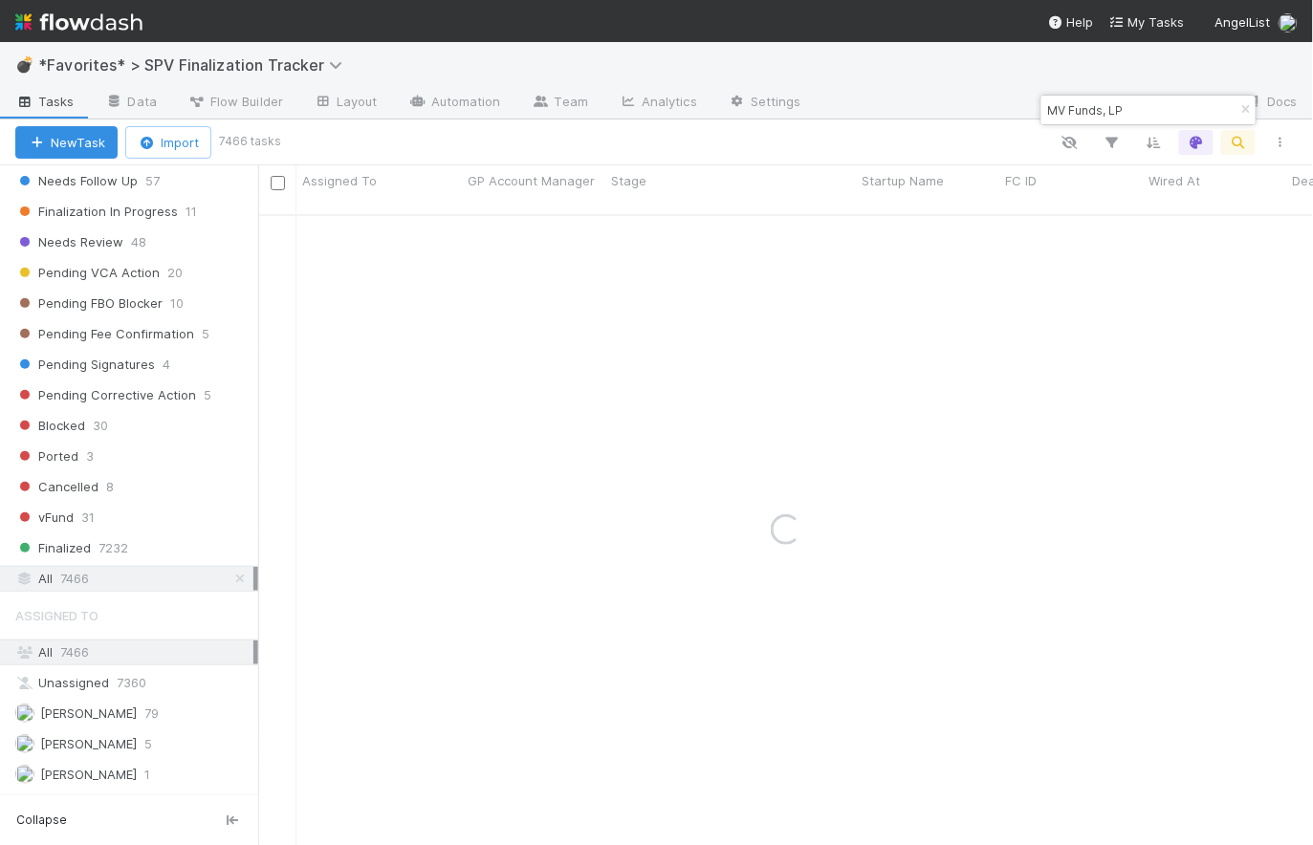
type input "MV Funds, LP"
click at [990, 107] on div at bounding box center [1023, 103] width 413 height 31
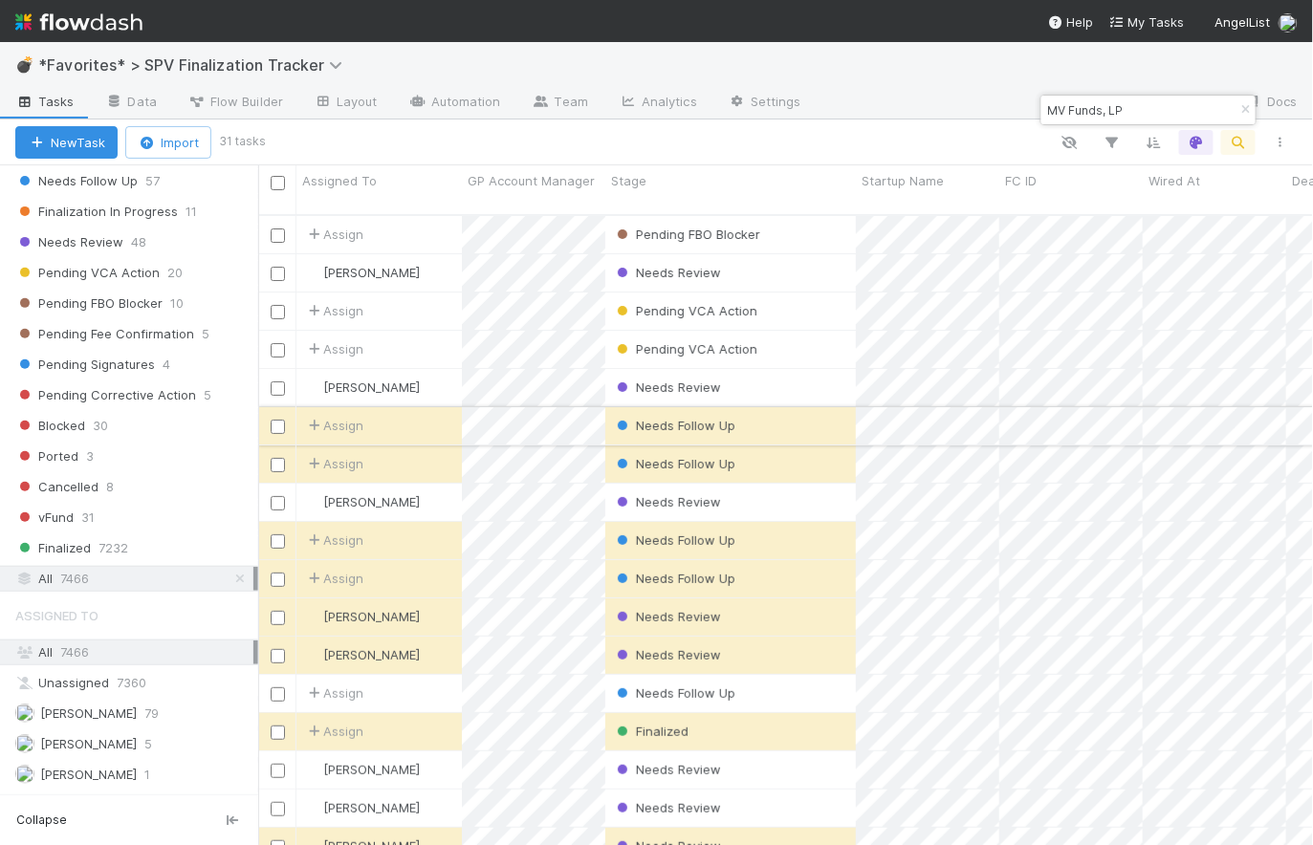
click at [815, 408] on div "Needs Follow Up" at bounding box center [730, 425] width 251 height 37
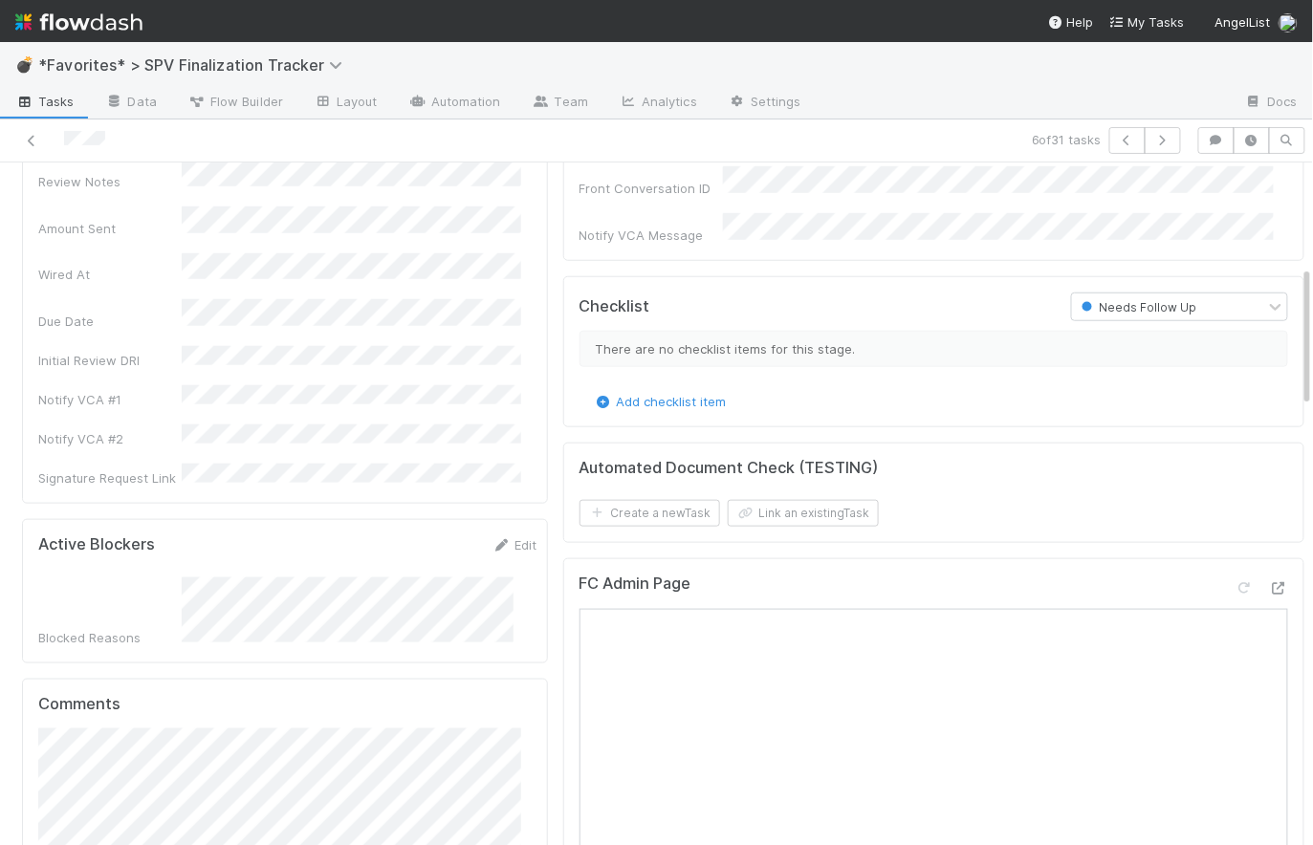
scroll to position [604, 0]
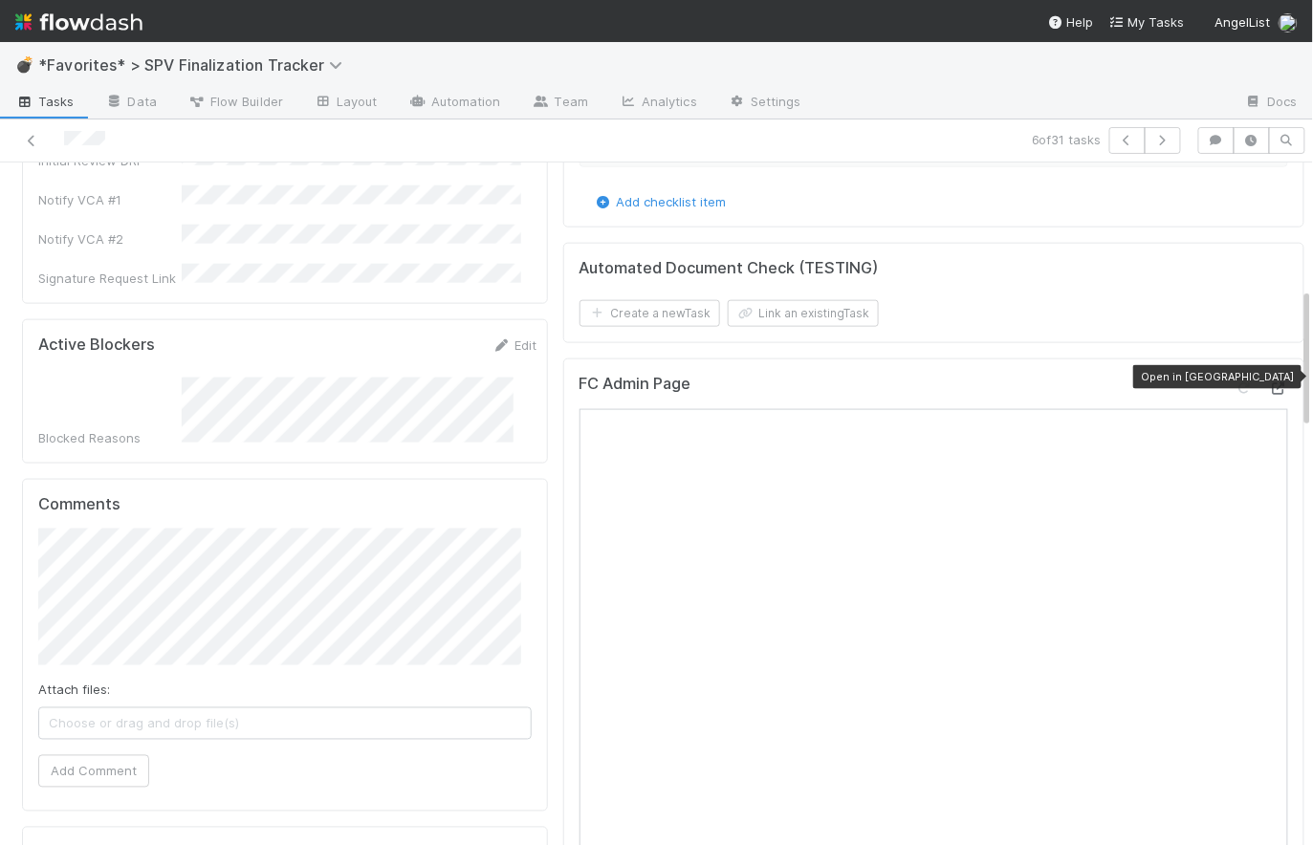
click at [1269, 383] on icon at bounding box center [1278, 389] width 19 height 12
click at [798, 243] on div "Automated Document Check (TESTING) Create a new Task Link an existing Task" at bounding box center [933, 293] width 741 height 101
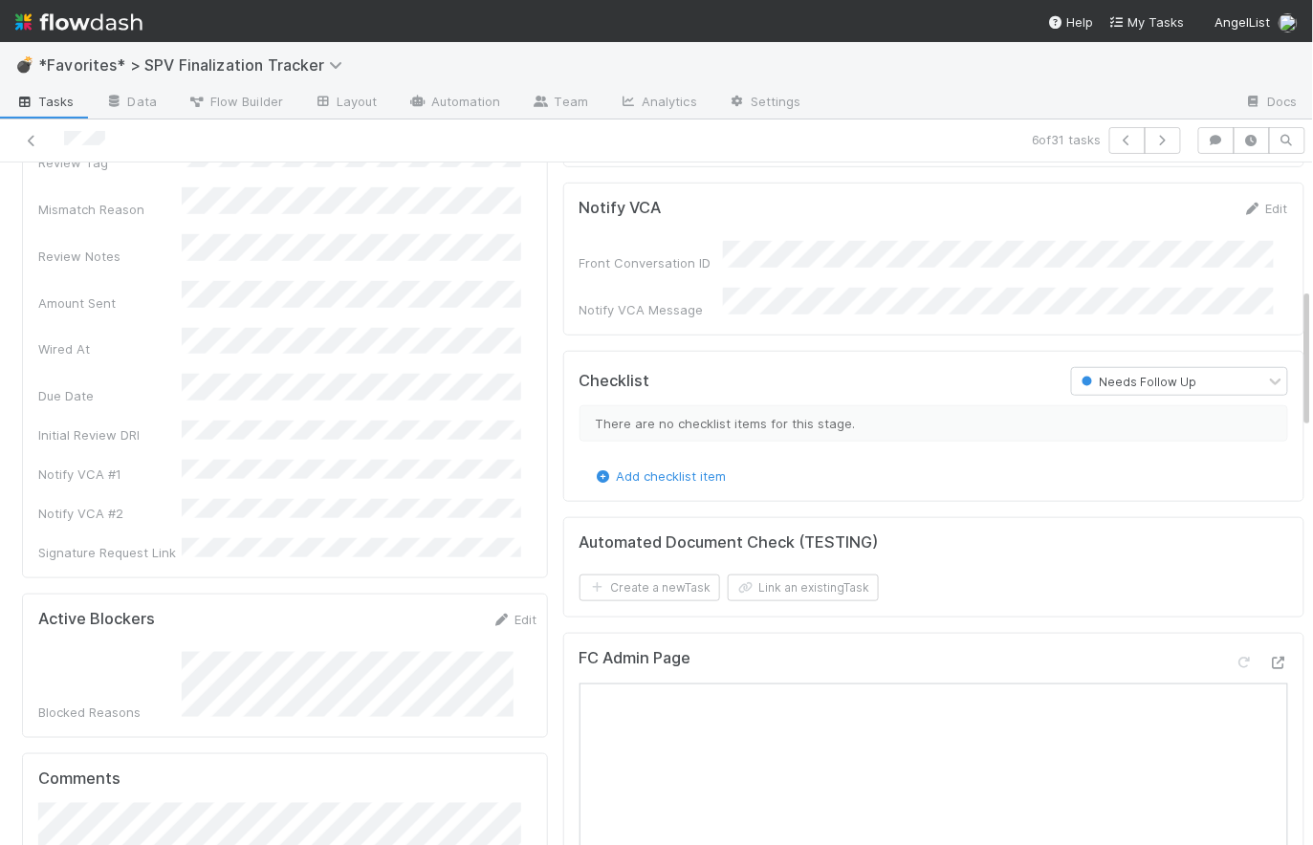
scroll to position [0, 0]
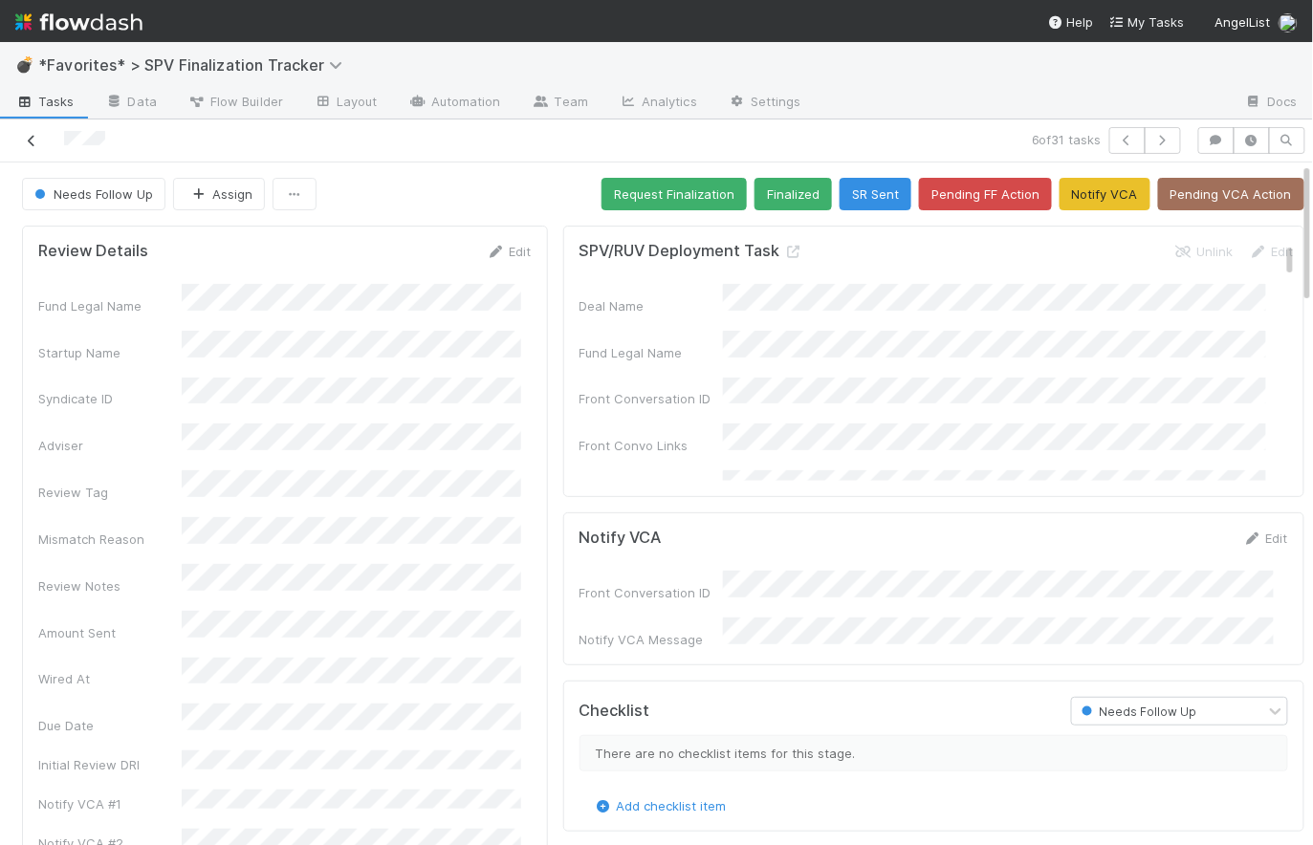
click at [24, 142] on icon at bounding box center [31, 141] width 19 height 12
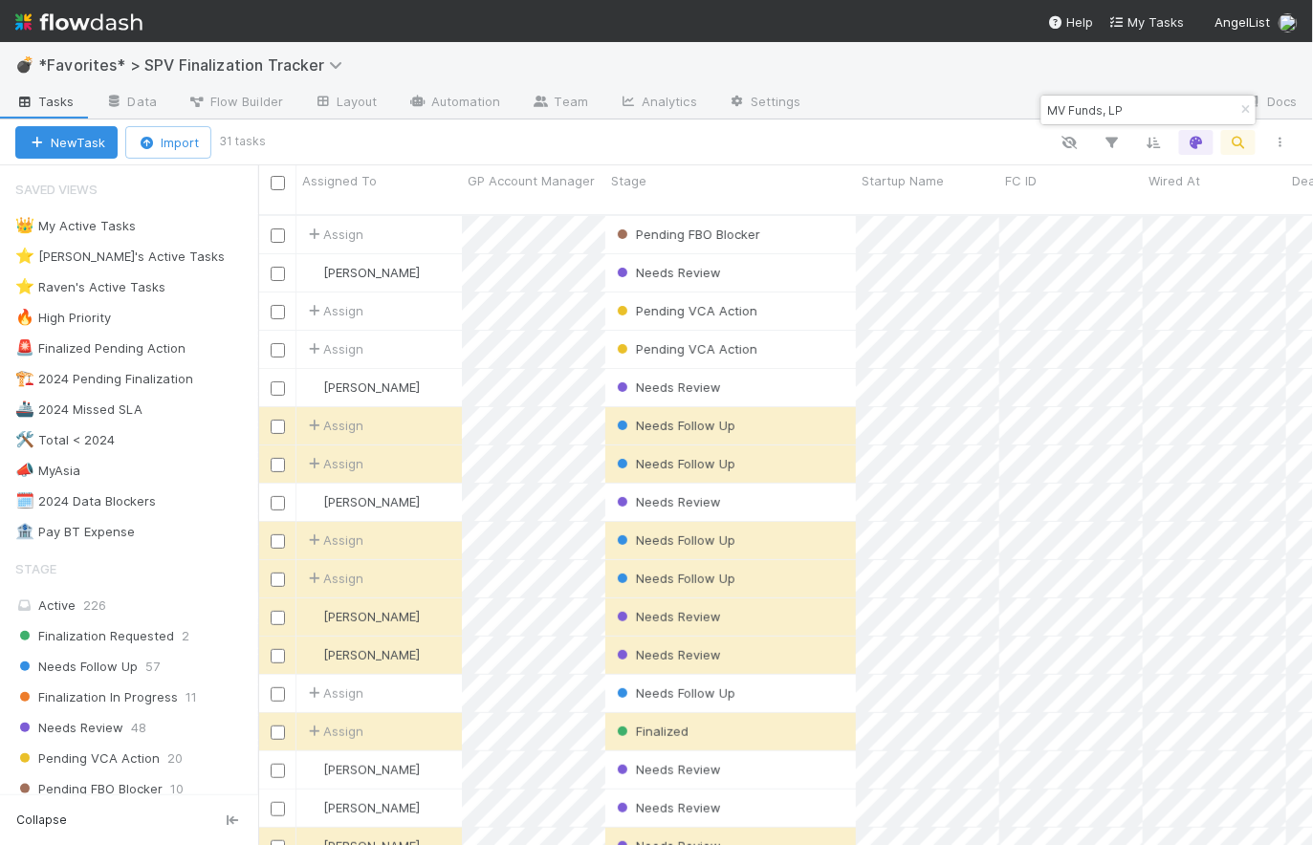
scroll to position [633, 1042]
click at [1176, 116] on input "MV Funds, LP" at bounding box center [1139, 109] width 191 height 23
click at [804, 216] on div "Pending FBO Blocker" at bounding box center [730, 234] width 251 height 37
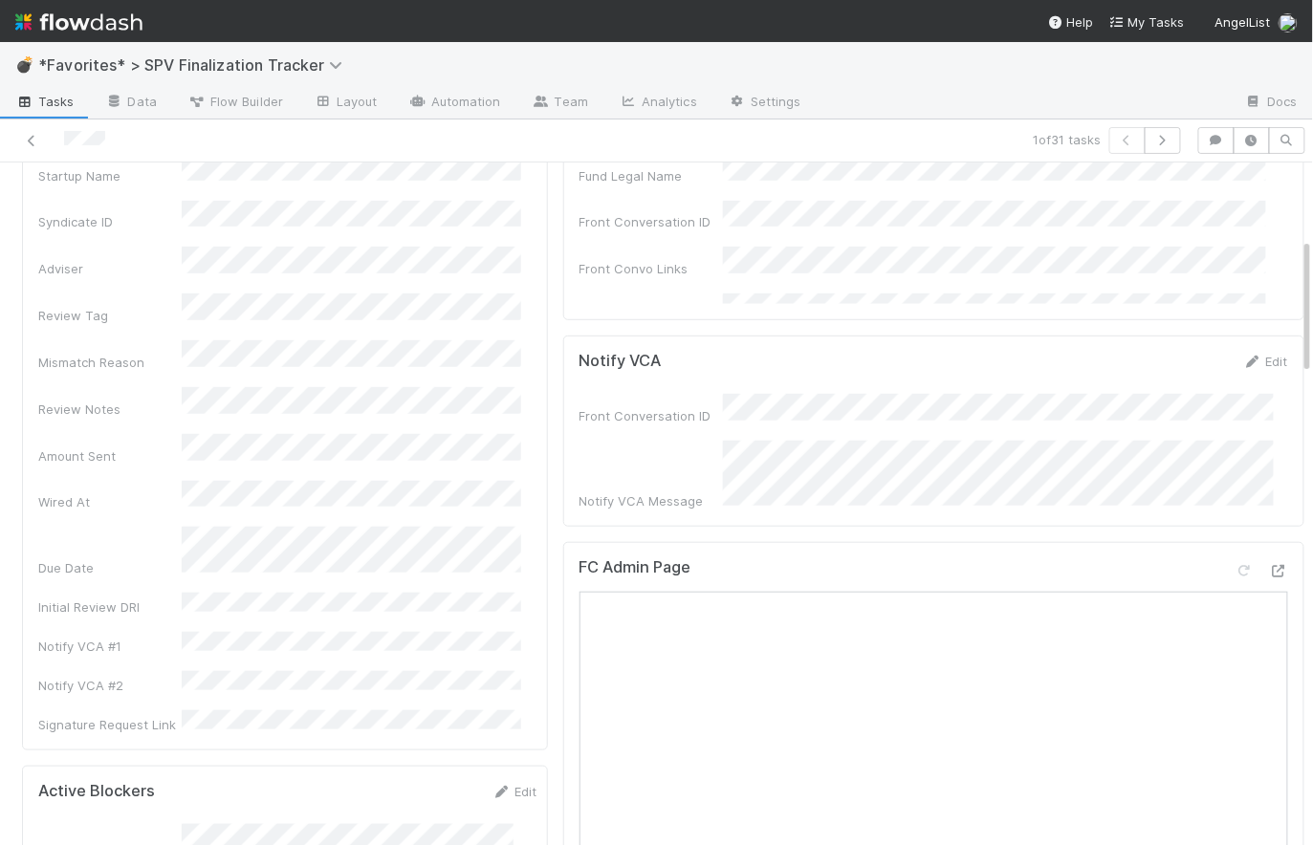
scroll to position [376, 0]
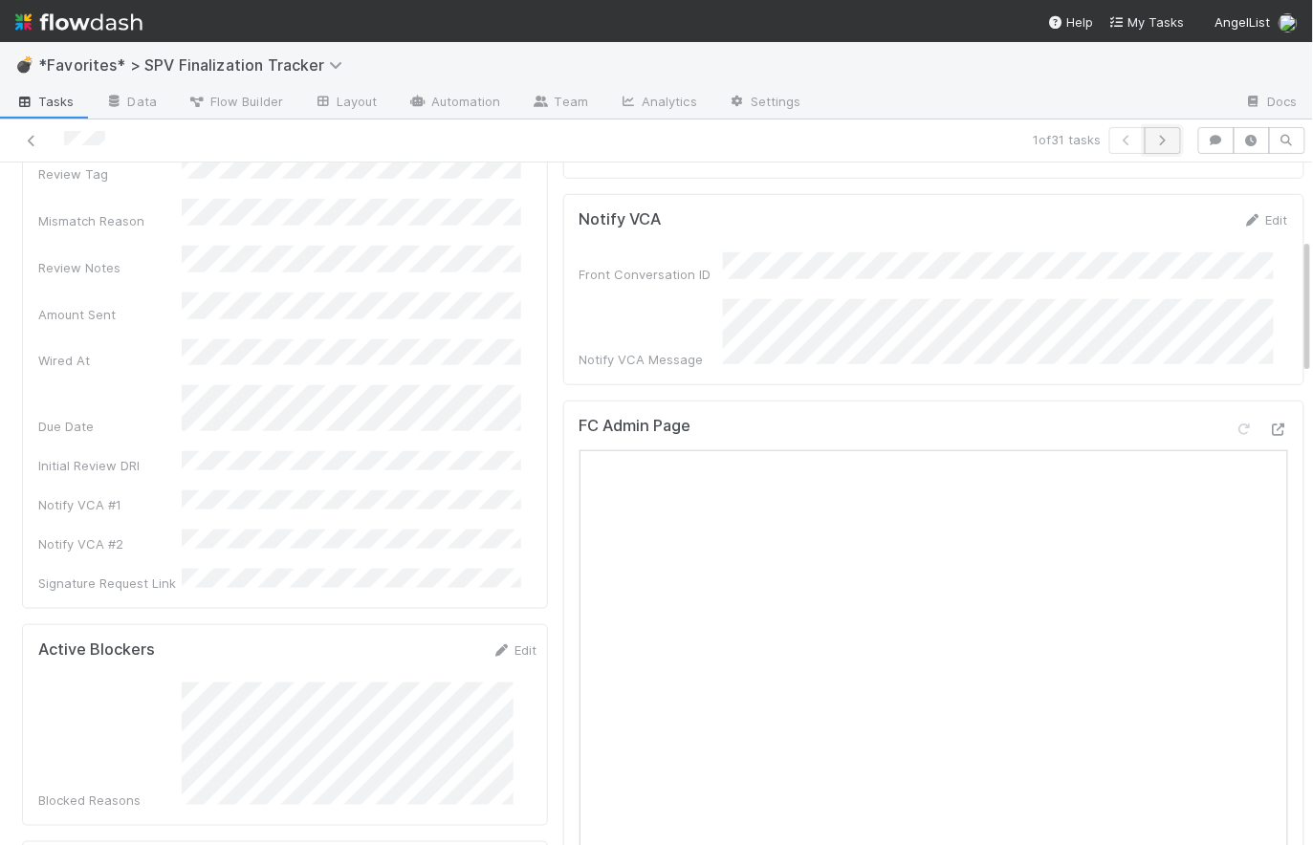
click at [1157, 135] on icon "button" at bounding box center [1162, 140] width 19 height 11
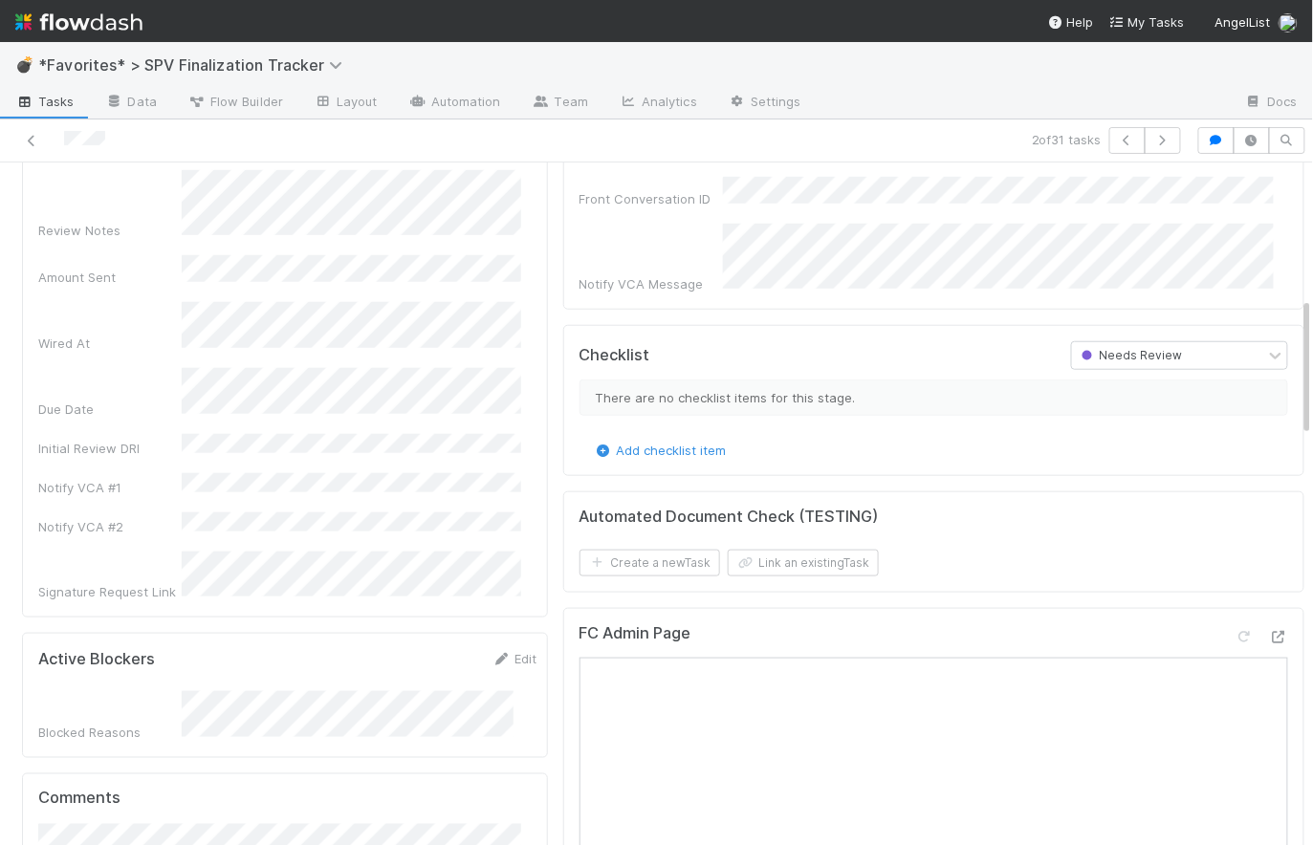
scroll to position [661, 0]
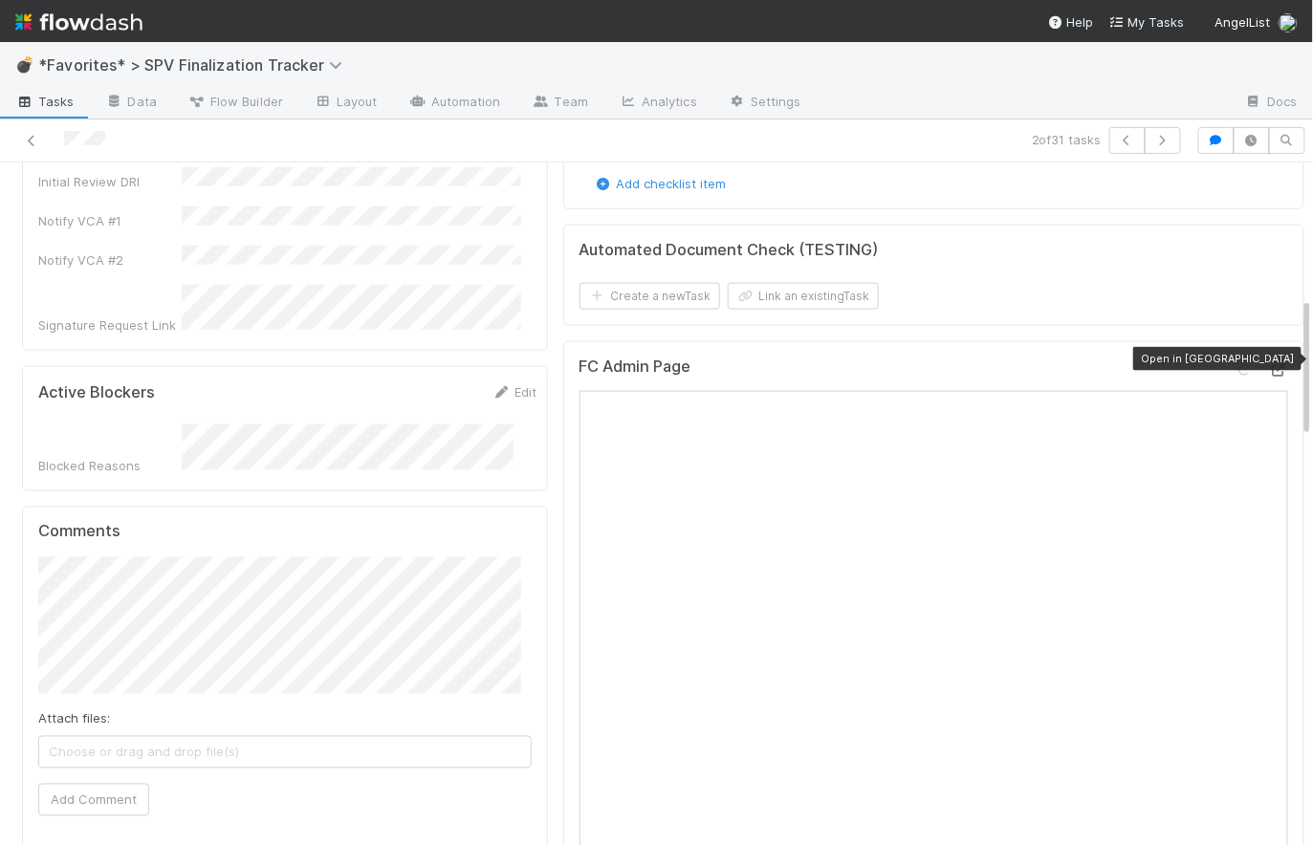
click at [1269, 364] on icon at bounding box center [1278, 370] width 19 height 12
click at [1160, 142] on icon "button" at bounding box center [1162, 140] width 19 height 11
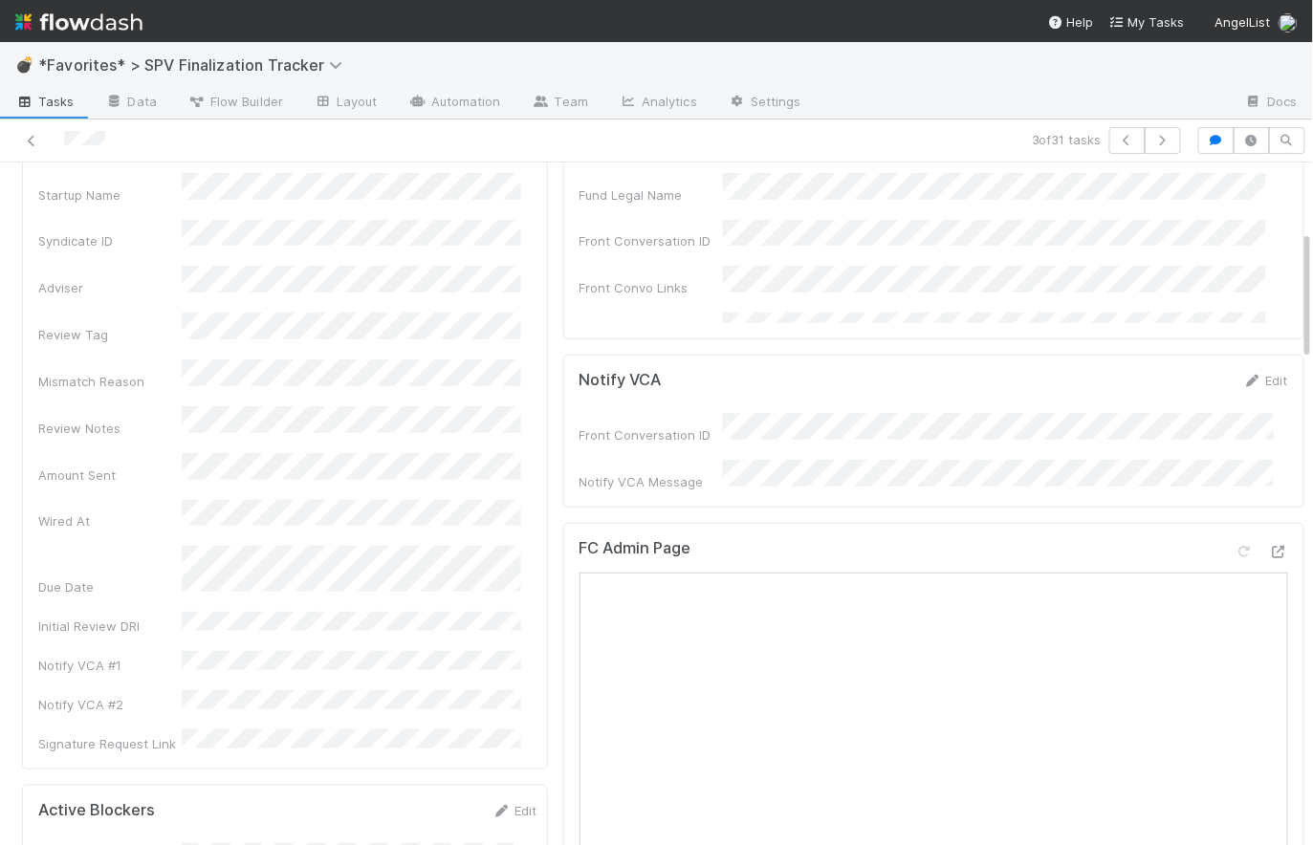
scroll to position [592, 0]
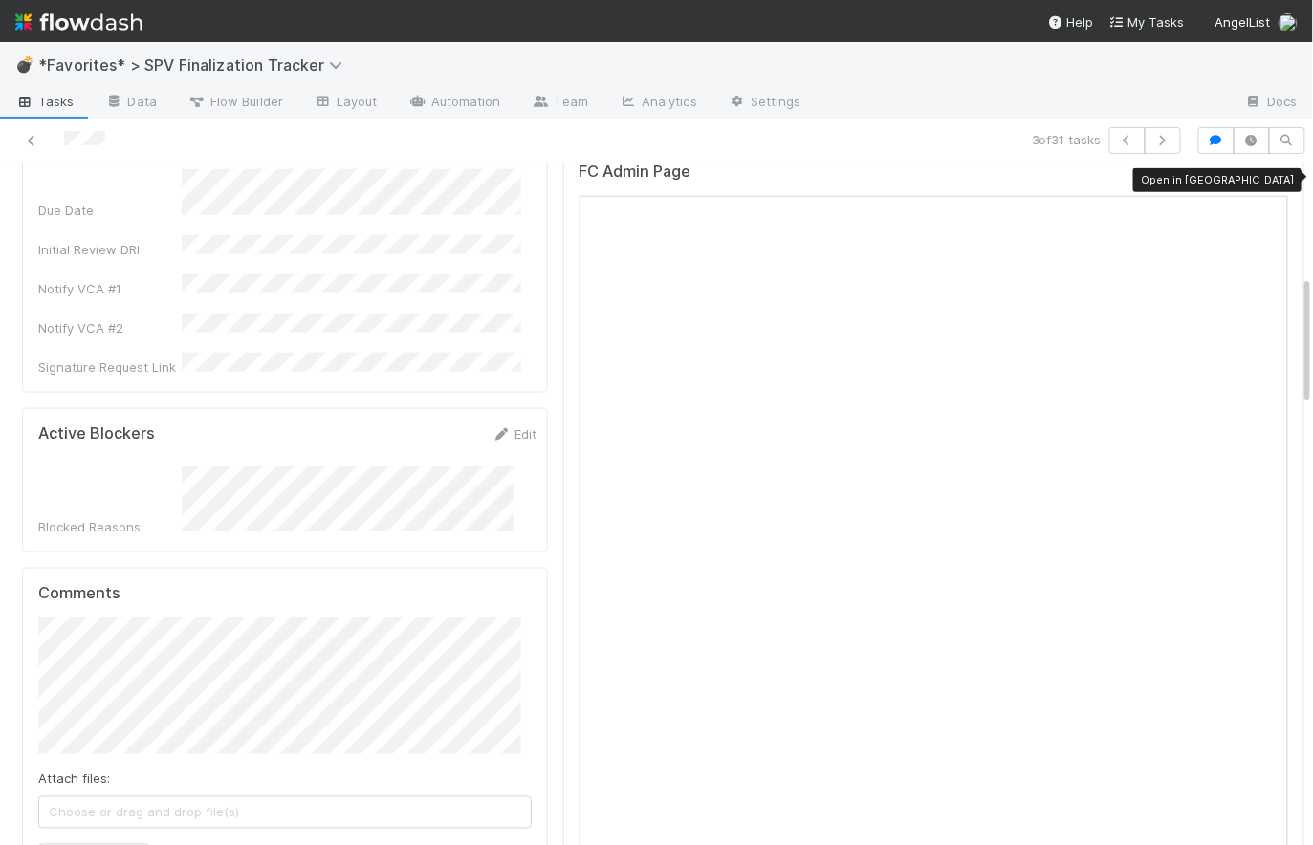
click at [1269, 169] on icon at bounding box center [1278, 175] width 19 height 12
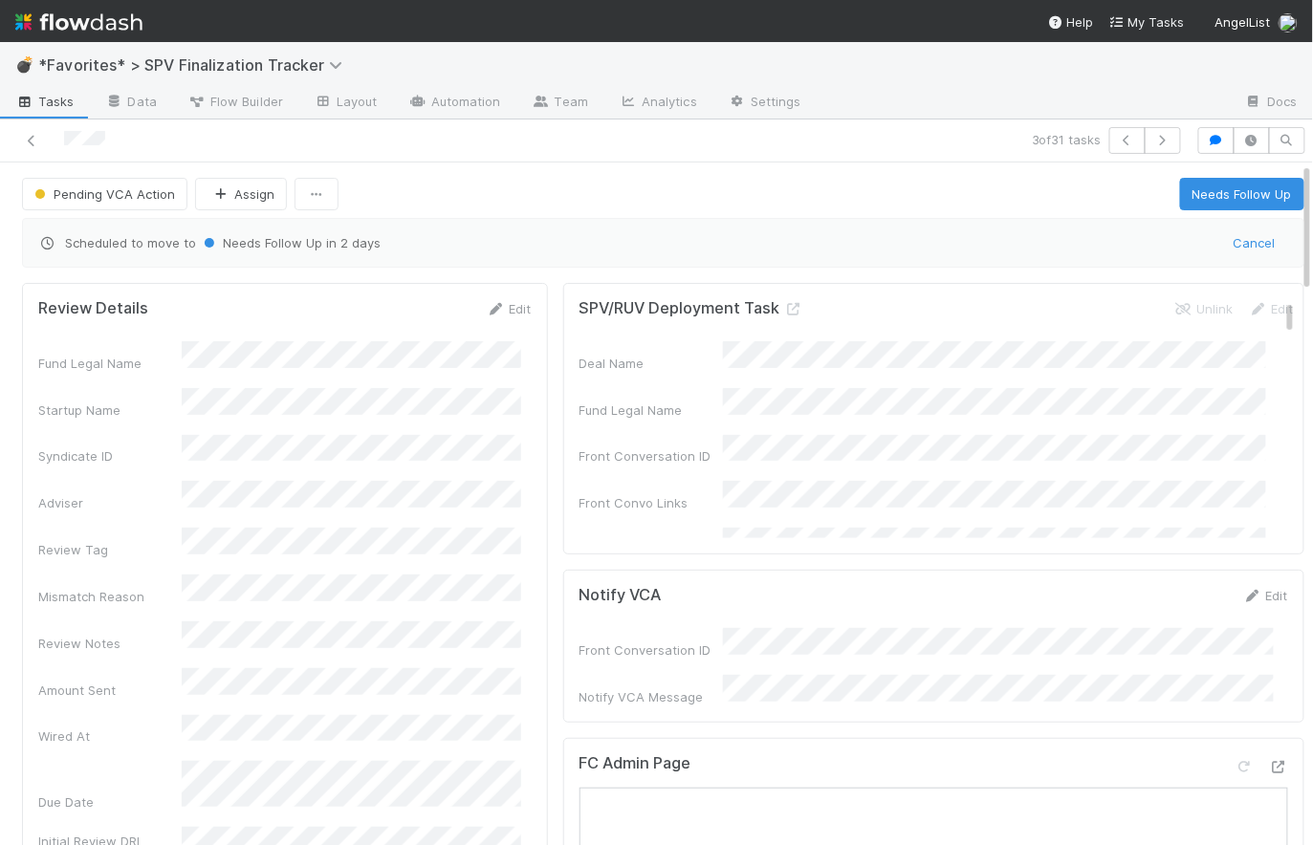
click at [47, 108] on span "Tasks" at bounding box center [44, 101] width 59 height 19
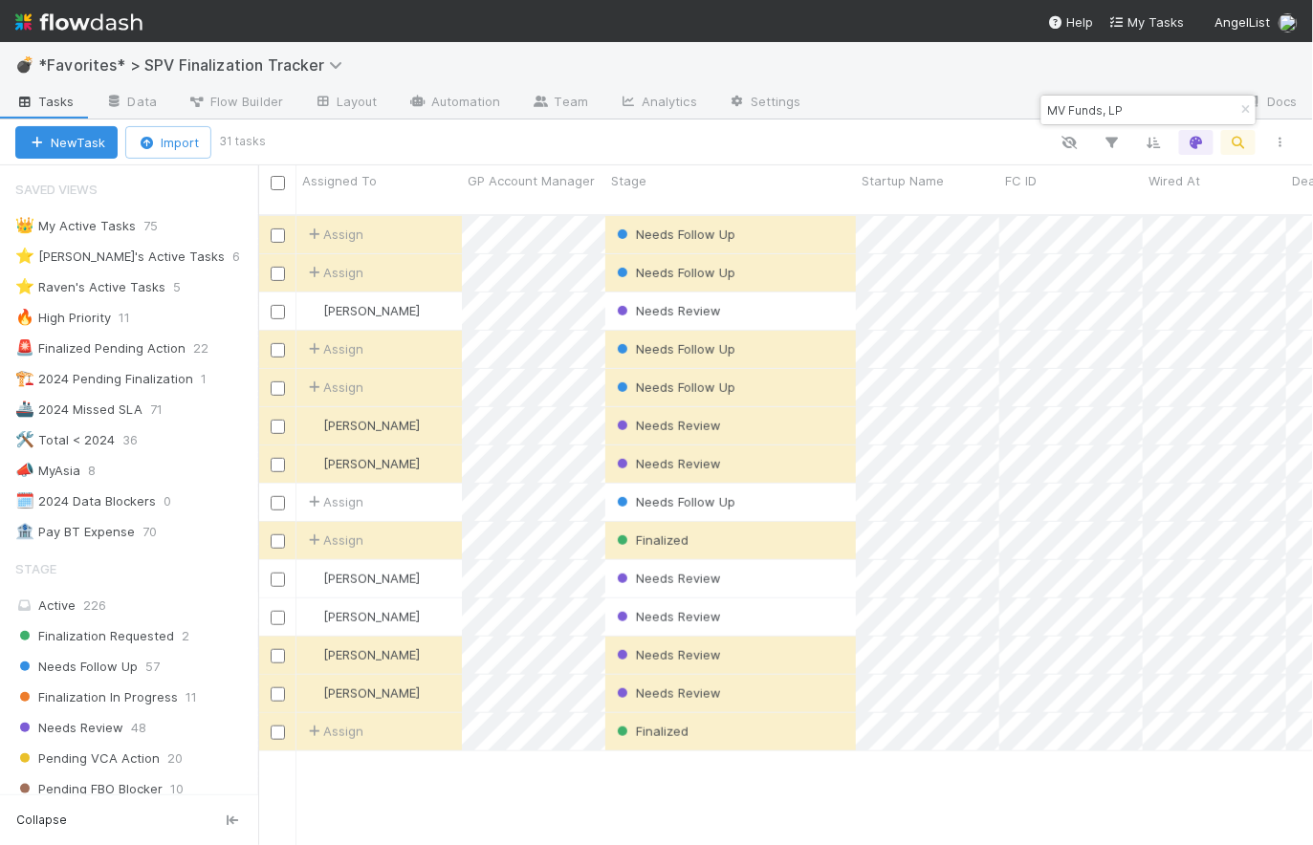
scroll to position [553, 0]
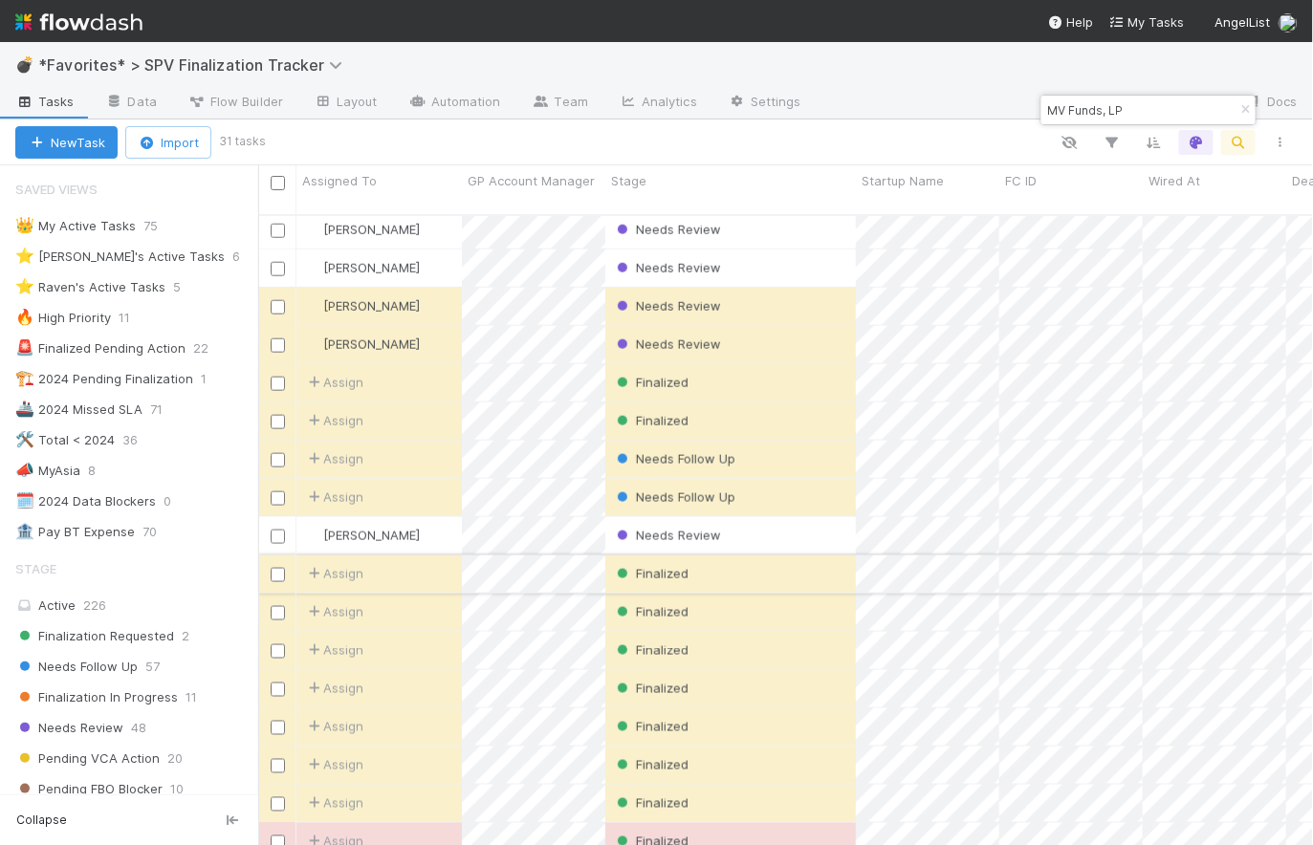
click at [792, 557] on div "Finalized" at bounding box center [730, 574] width 251 height 37
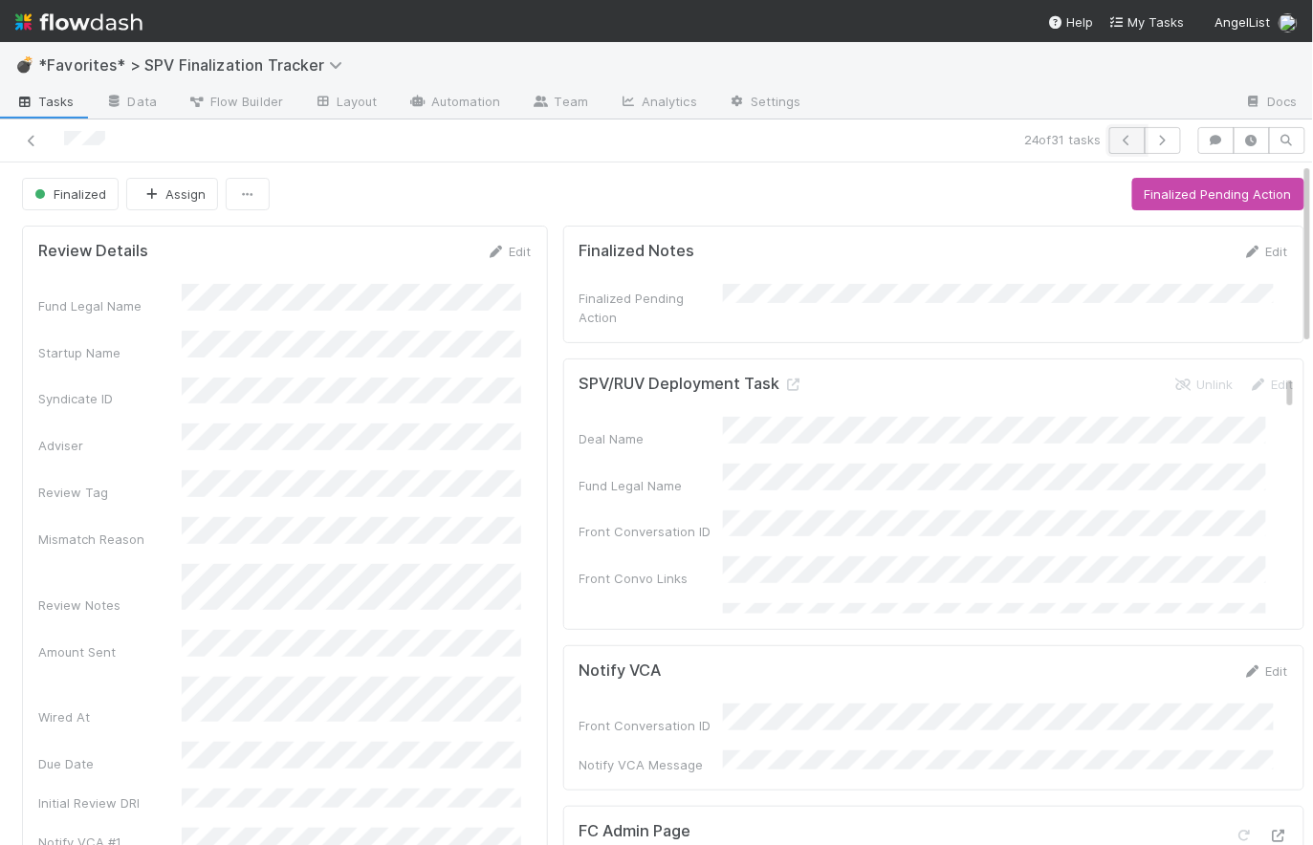
click at [1118, 144] on icon "button" at bounding box center [1127, 140] width 19 height 11
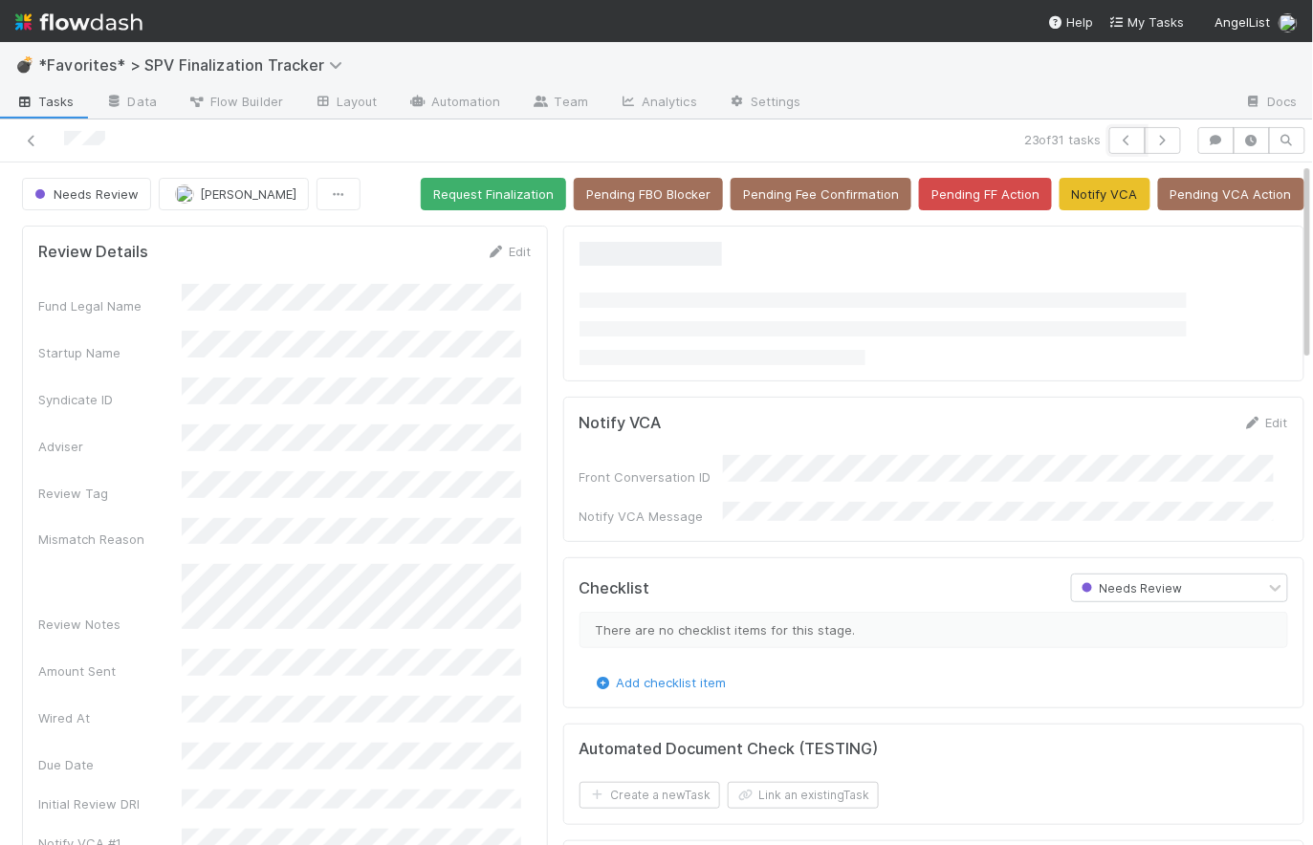
click at [1118, 144] on icon "button" at bounding box center [1127, 140] width 19 height 11
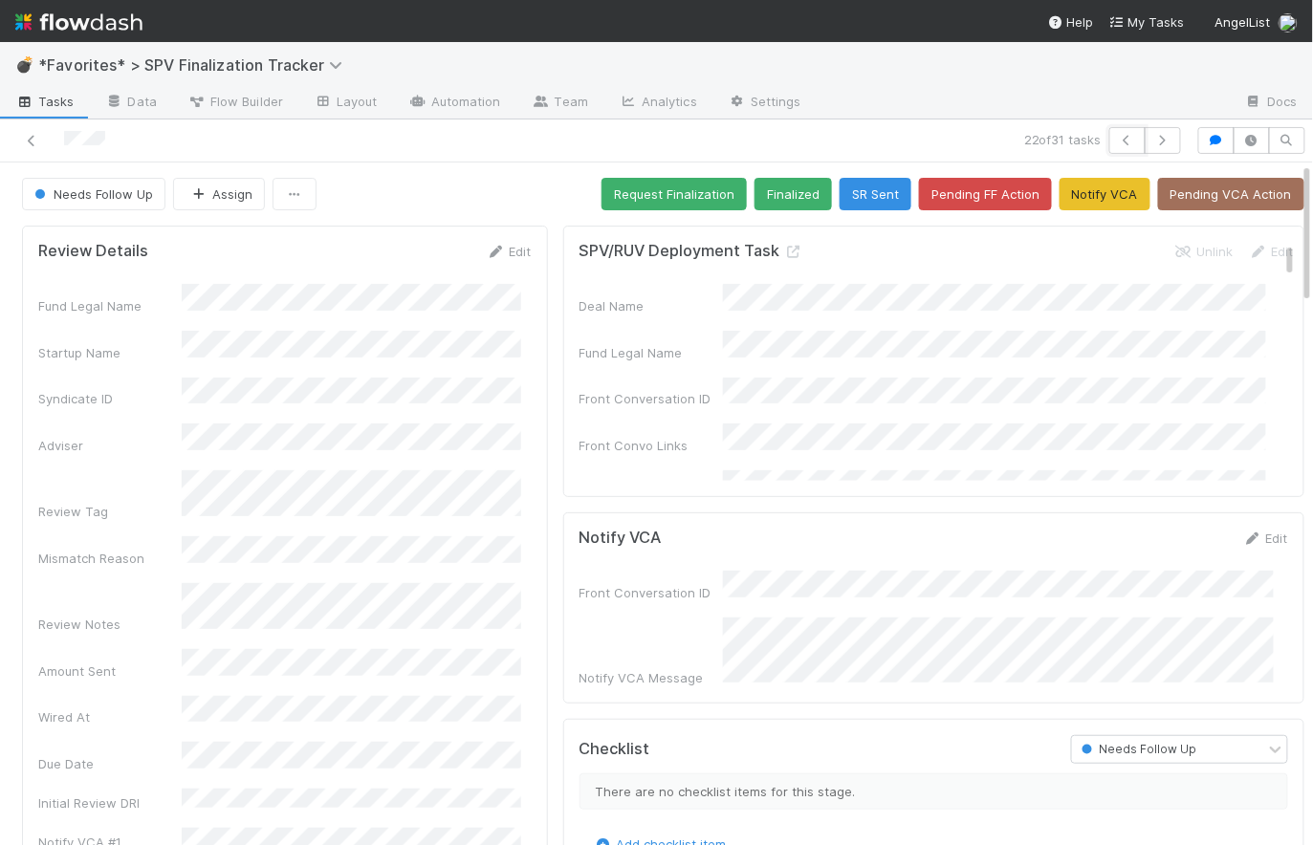
click at [1118, 144] on icon "button" at bounding box center [1127, 140] width 19 height 11
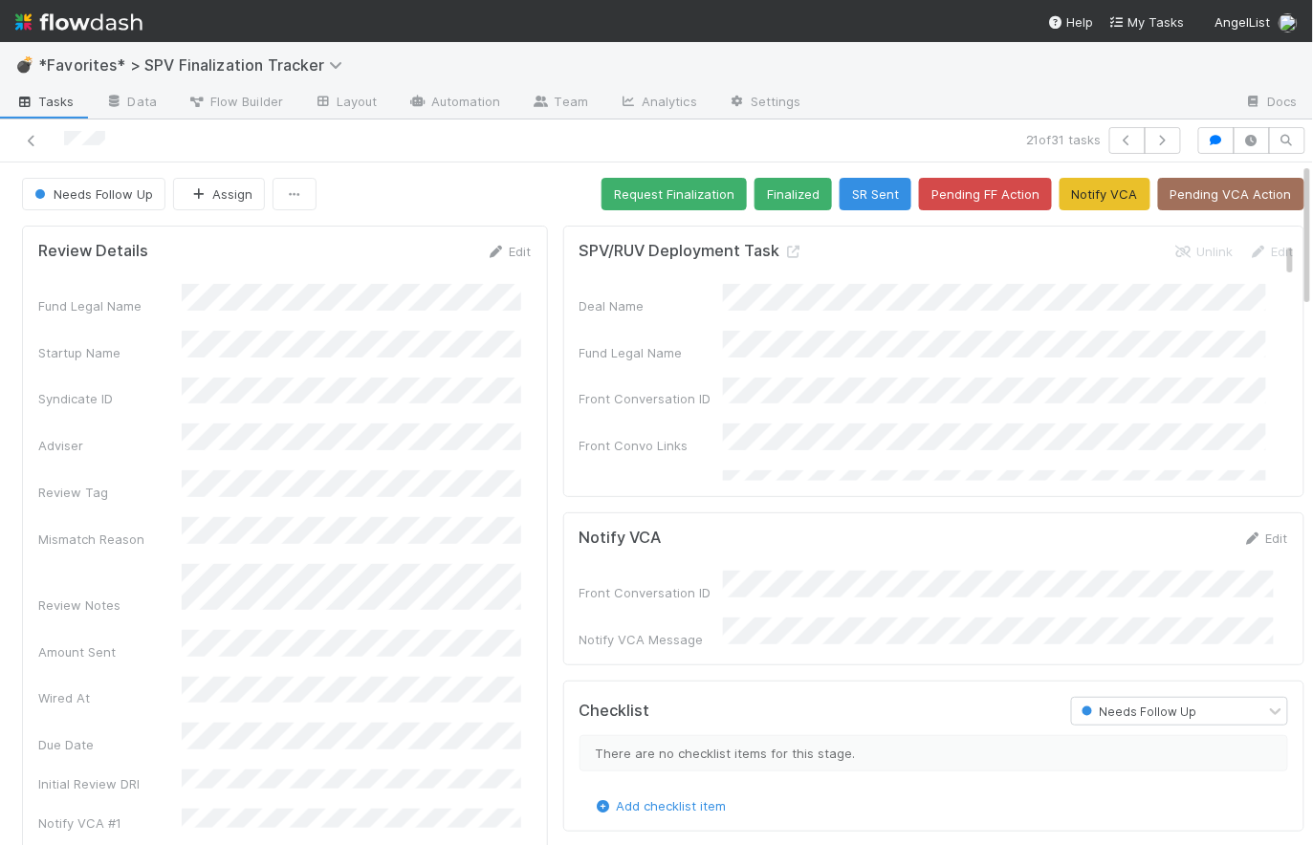
click at [47, 109] on span "Tasks" at bounding box center [44, 101] width 59 height 19
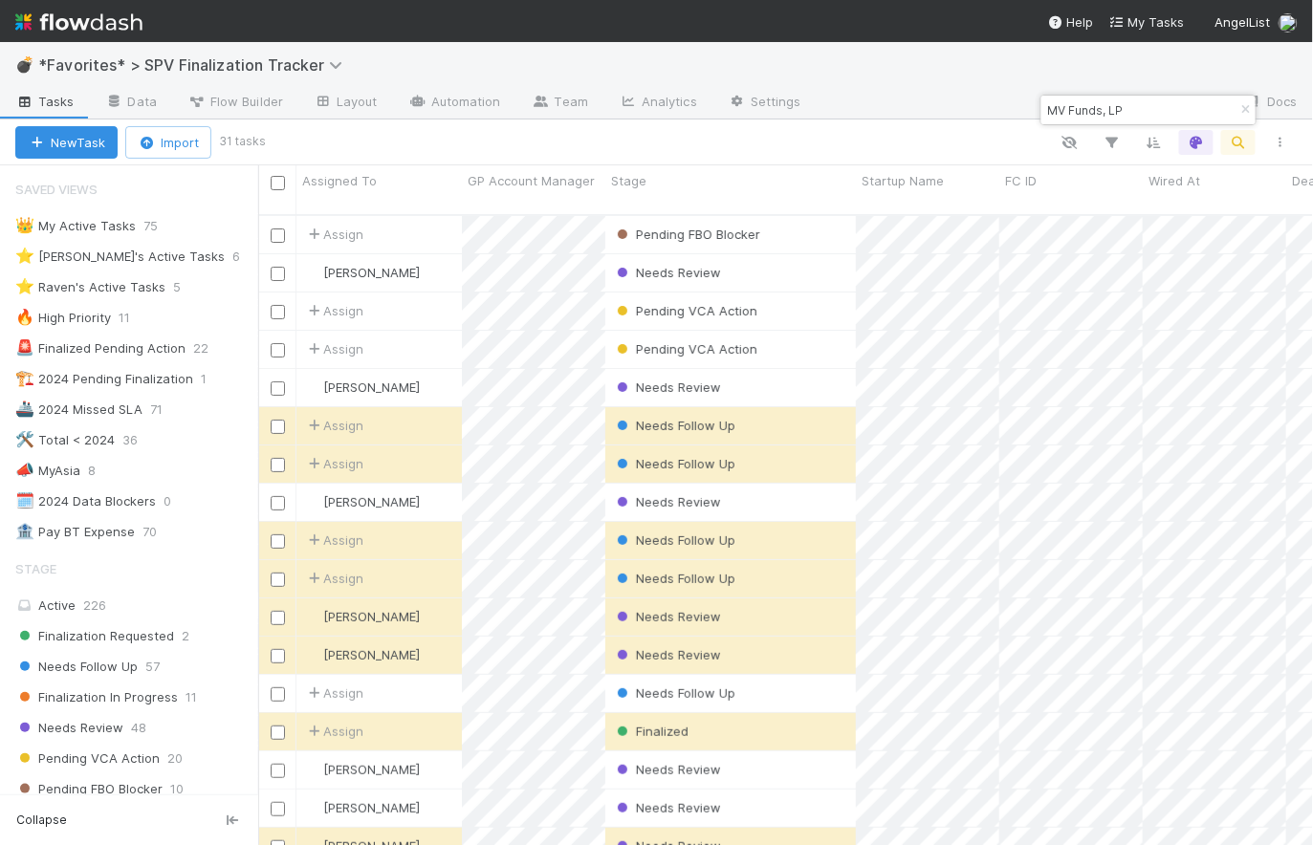
click at [1149, 111] on input "MV Funds, LP" at bounding box center [1139, 109] width 191 height 23
click at [1173, 71] on div "💣 *Favorites* > SPV Finalization Tracker" at bounding box center [656, 65] width 1313 height 46
click at [1005, 130] on div at bounding box center [781, 142] width 1039 height 25
click at [731, 179] on div "Stage" at bounding box center [731, 180] width 240 height 19
click at [734, 220] on div "Sort First → Last" at bounding box center [721, 217] width 218 height 29
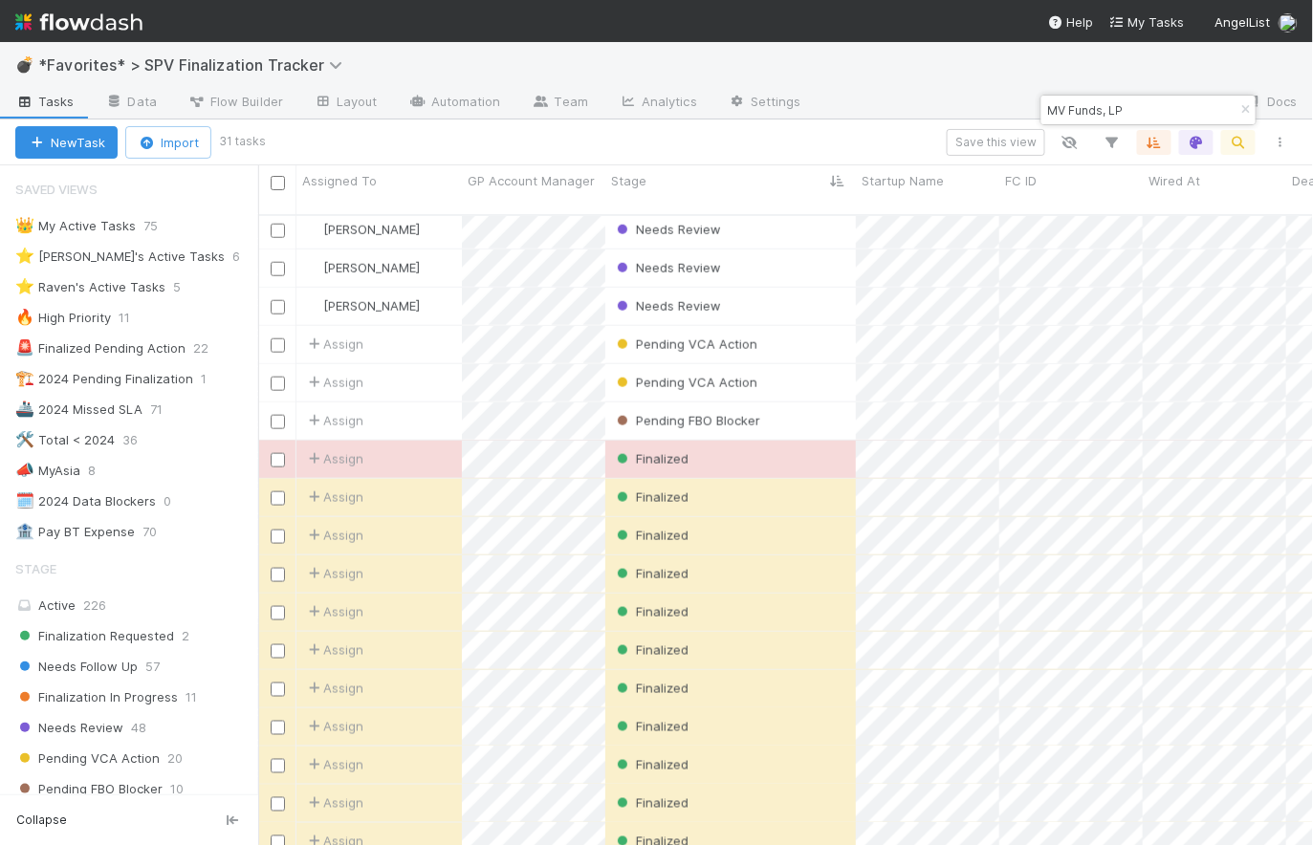
scroll to position [392, 0]
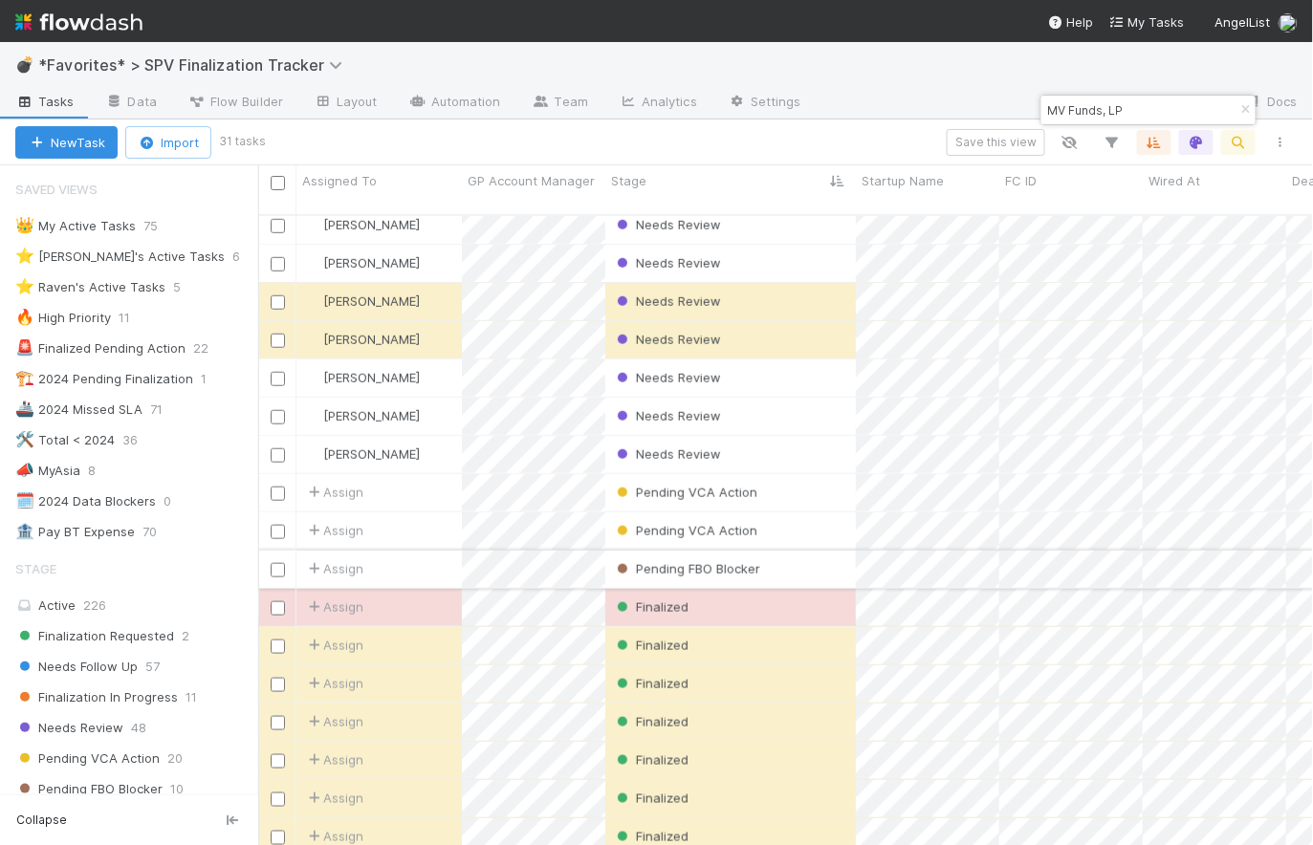
click at [274, 563] on input "checkbox" at bounding box center [278, 570] width 14 height 14
click at [278, 219] on input "checkbox" at bounding box center [278, 226] width 14 height 14
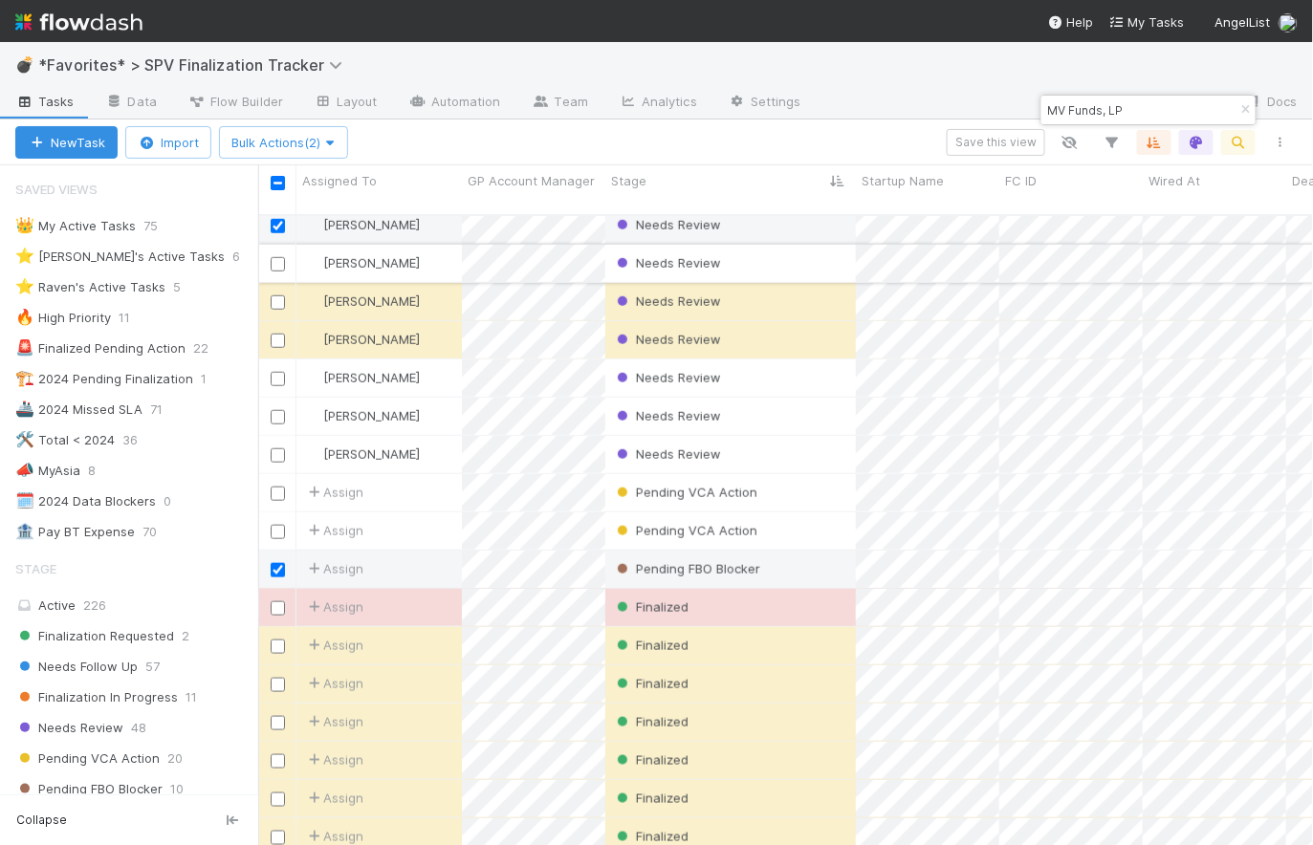
click at [277, 257] on input "checkbox" at bounding box center [278, 264] width 14 height 14
click at [277, 295] on input "checkbox" at bounding box center [278, 302] width 14 height 14
click at [276, 334] on input "checkbox" at bounding box center [278, 341] width 14 height 14
click at [278, 372] on input "checkbox" at bounding box center [278, 379] width 14 height 14
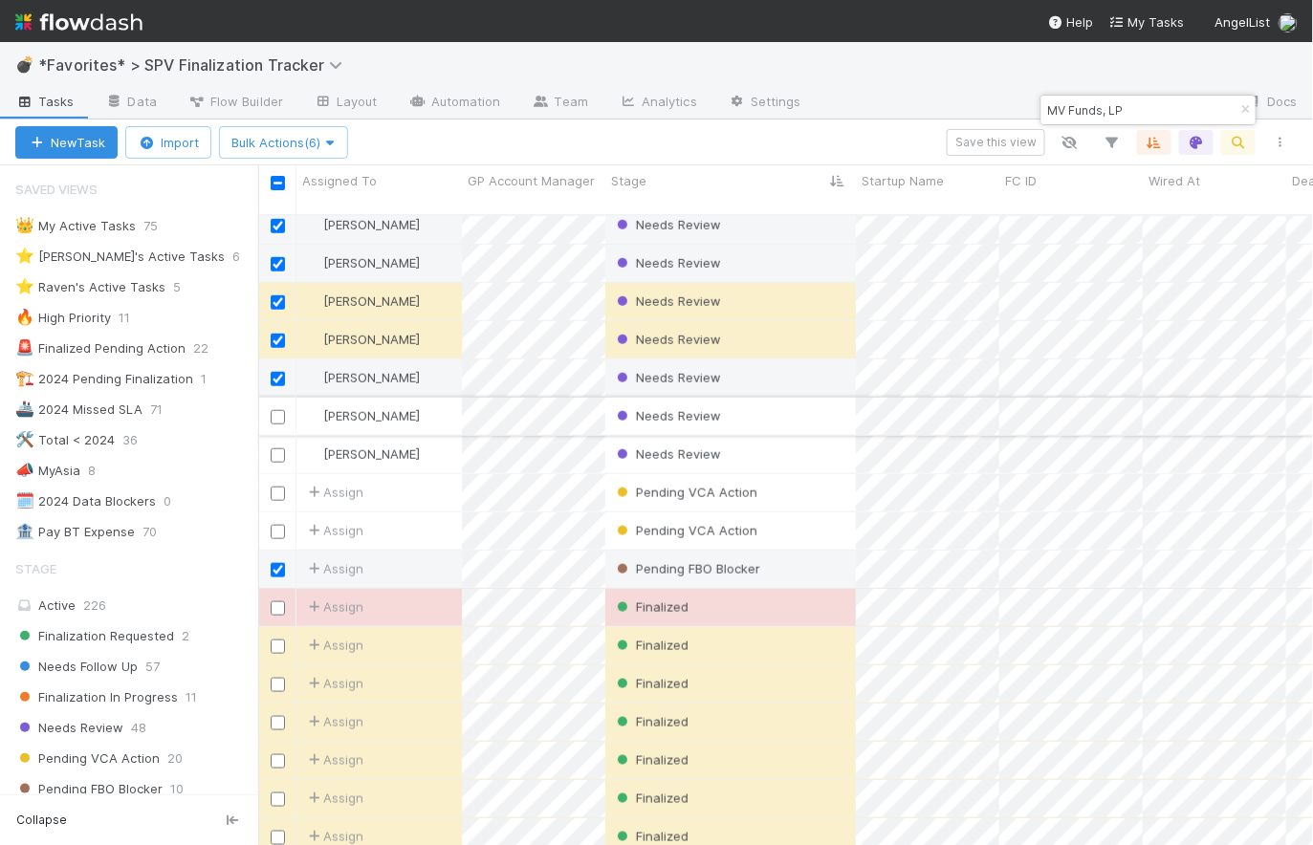
click at [277, 410] on input "checkbox" at bounding box center [278, 417] width 14 height 14
click at [278, 449] on input "checkbox" at bounding box center [278, 456] width 14 height 14
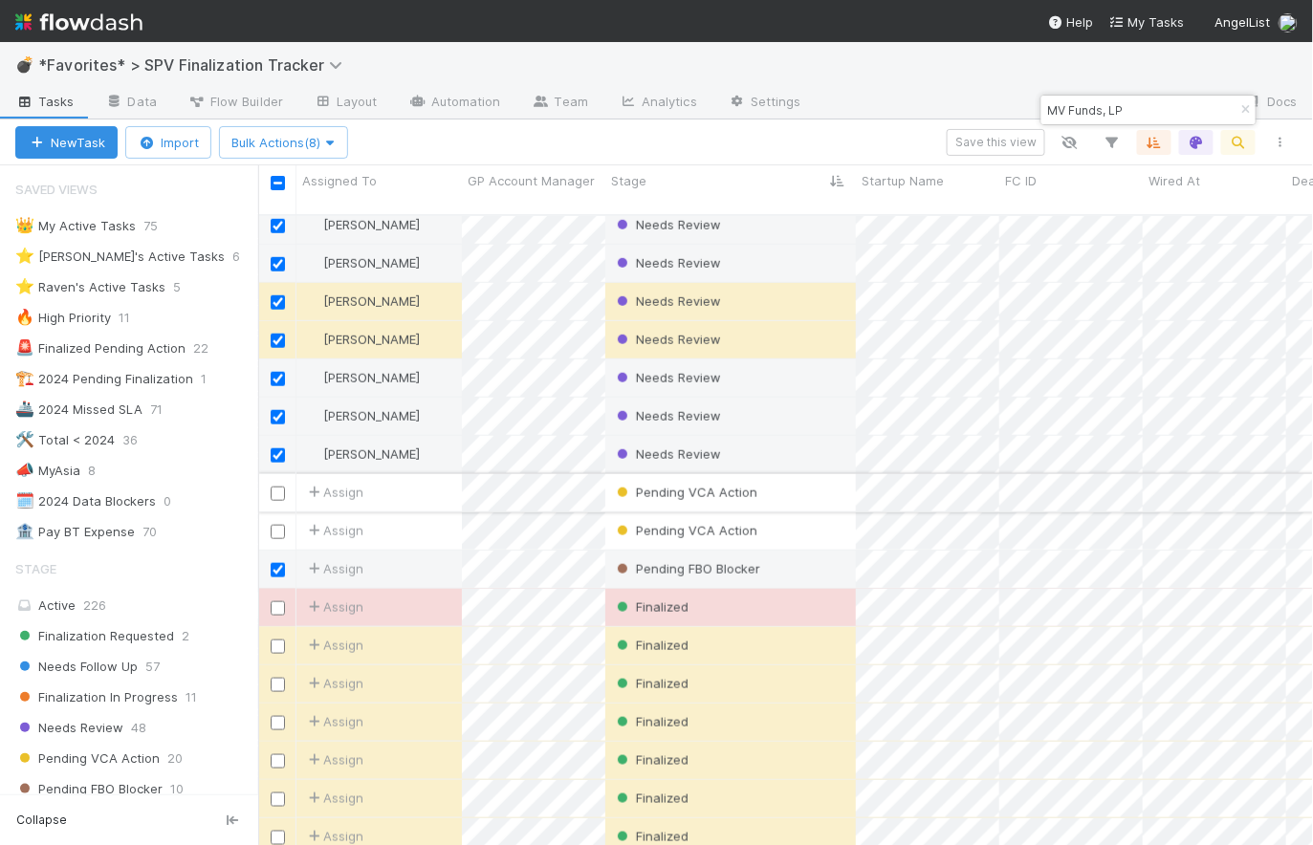
click at [277, 487] on input "checkbox" at bounding box center [278, 494] width 14 height 14
click at [276, 525] on input "checkbox" at bounding box center [278, 532] width 14 height 14
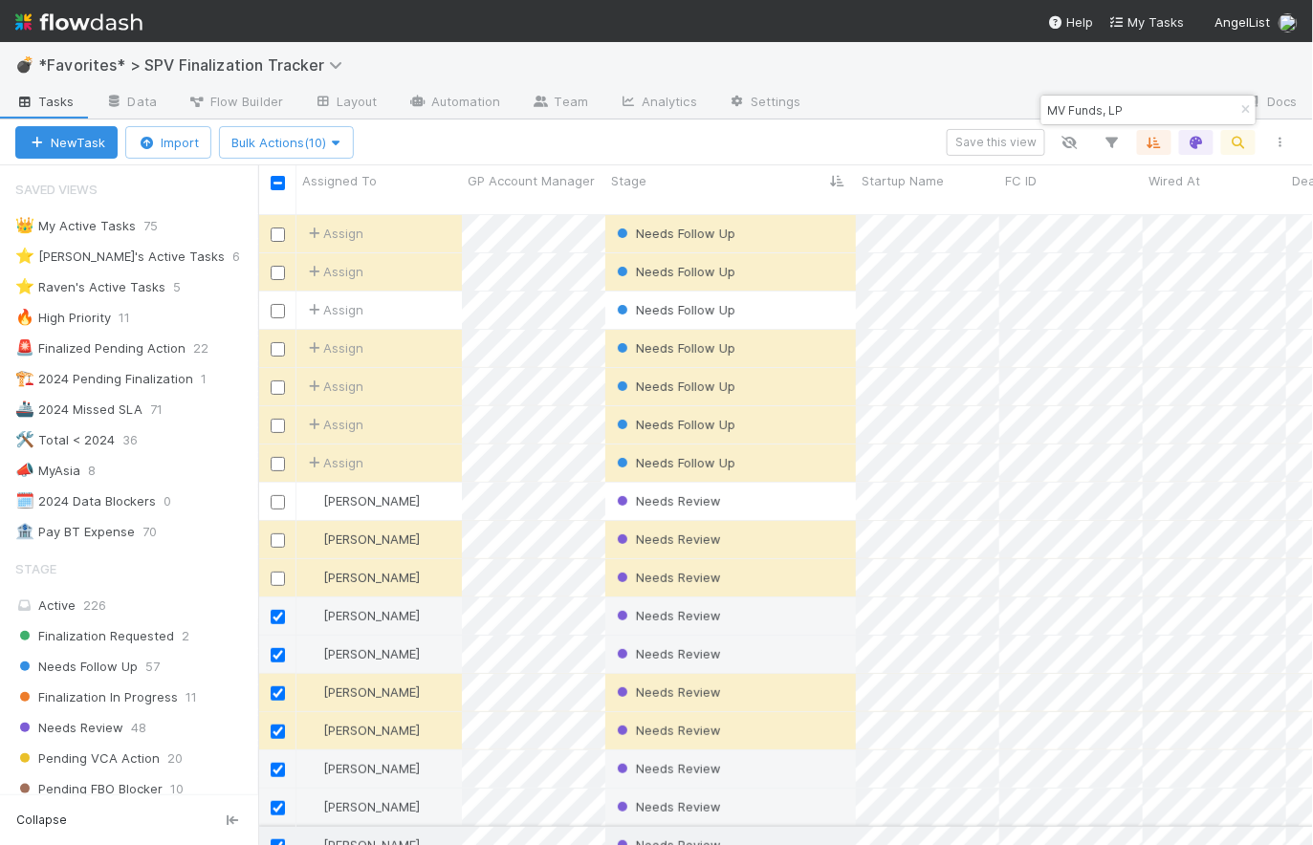
scroll to position [0, 0]
click at [283, 229] on input "checkbox" at bounding box center [278, 236] width 14 height 14
click at [278, 267] on input "checkbox" at bounding box center [278, 274] width 14 height 14
click at [279, 305] on input "checkbox" at bounding box center [278, 312] width 14 height 14
click at [282, 343] on input "checkbox" at bounding box center [278, 350] width 14 height 14
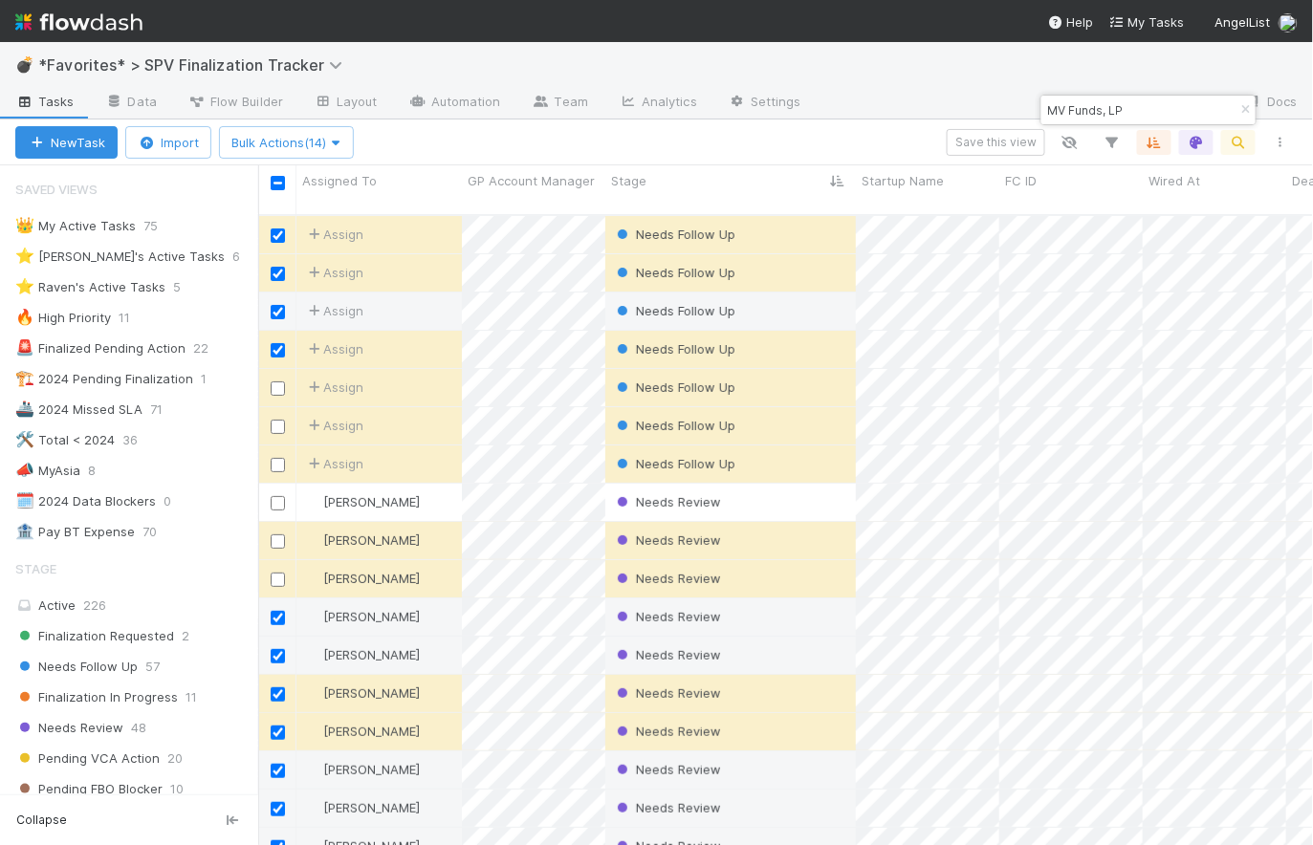
click at [279, 382] on input "checkbox" at bounding box center [278, 389] width 14 height 14
click at [275, 415] on div at bounding box center [277, 425] width 23 height 21
click at [277, 420] on input "checkbox" at bounding box center [278, 427] width 14 height 14
click at [275, 458] on input "checkbox" at bounding box center [278, 465] width 14 height 14
click at [273, 496] on input "checkbox" at bounding box center [278, 503] width 14 height 14
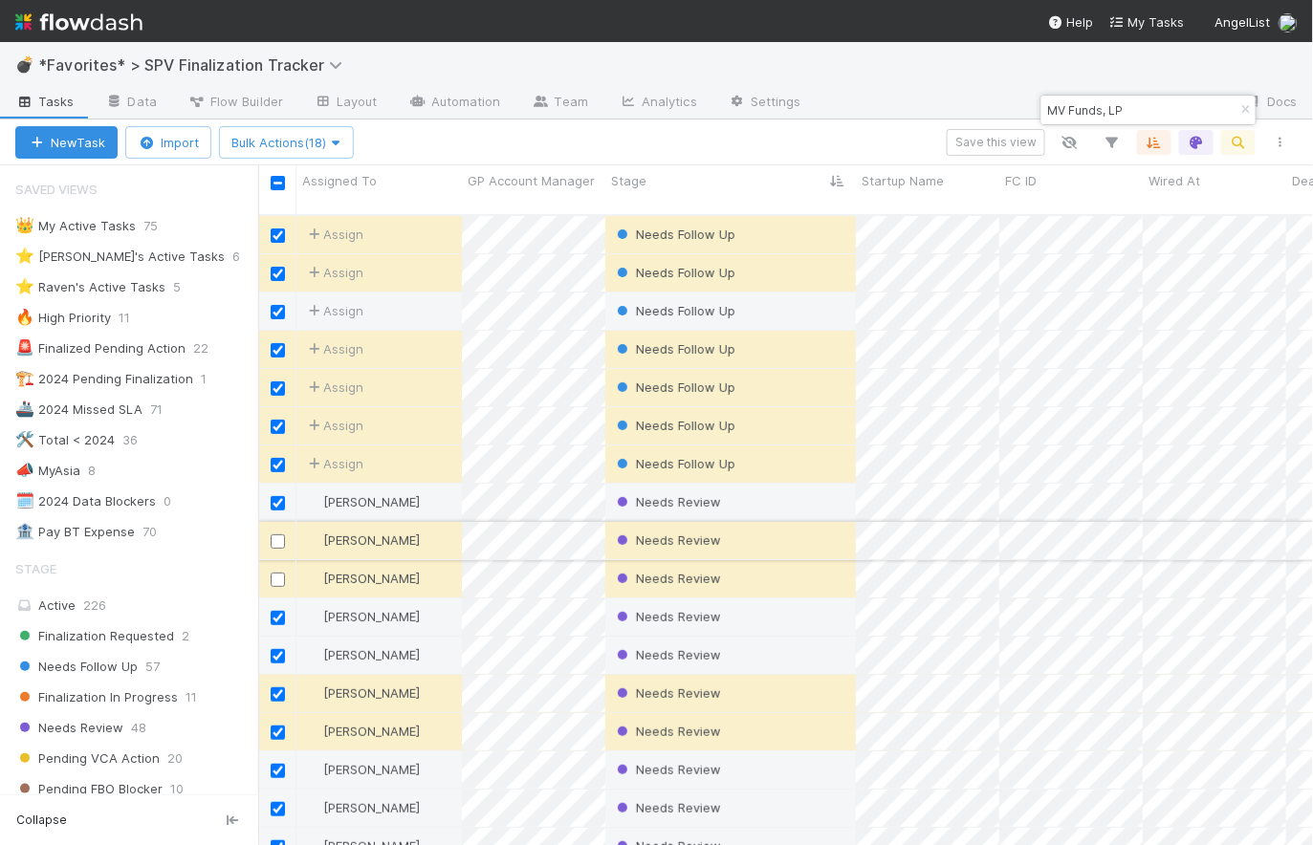
click at [278, 535] on input "checkbox" at bounding box center [278, 542] width 14 height 14
click at [284, 573] on input "checkbox" at bounding box center [278, 580] width 14 height 14
click at [277, 186] on input "checkbox" at bounding box center [278, 183] width 14 height 14
click at [281, 179] on input "checkbox" at bounding box center [278, 183] width 14 height 14
checkbox input "false"
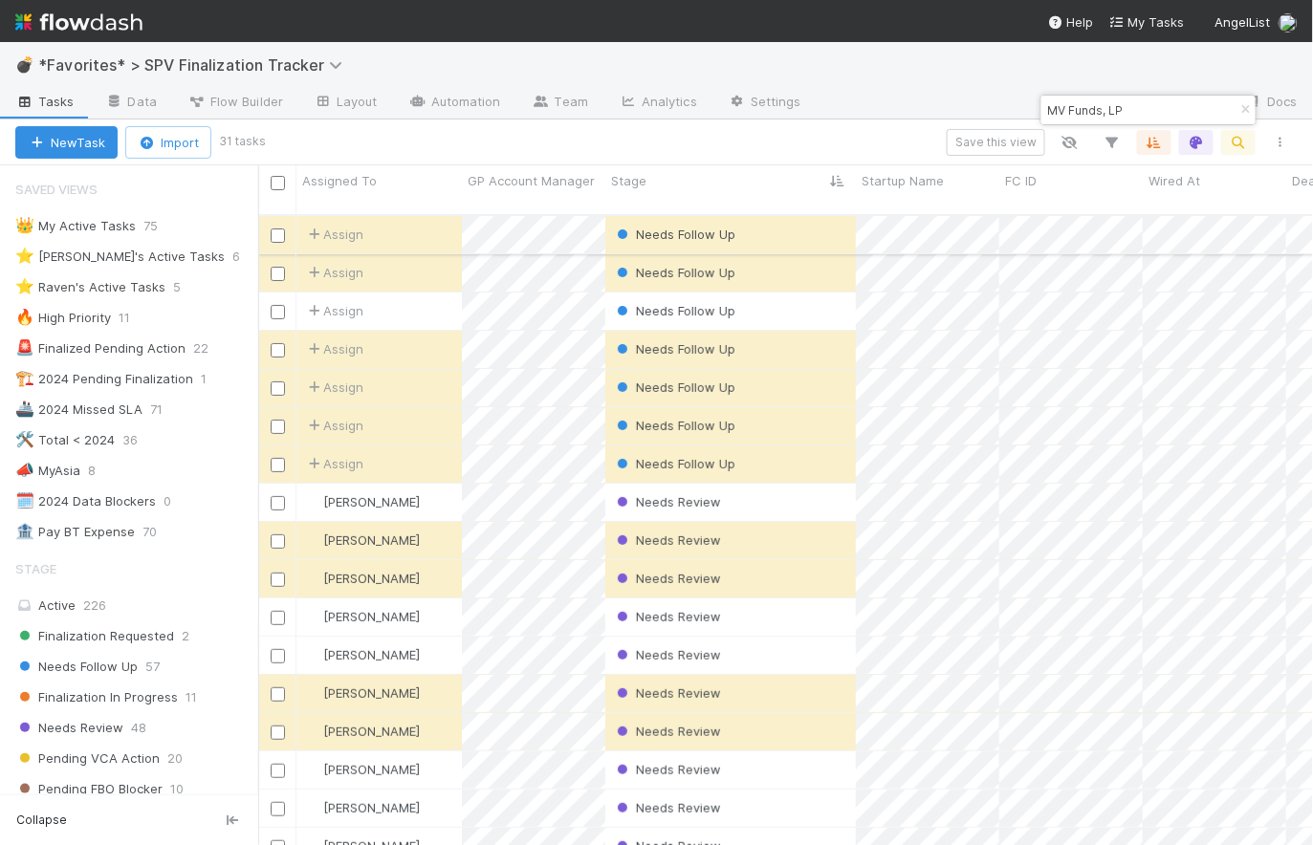
click at [393, 227] on div "Assign" at bounding box center [378, 234] width 165 height 37
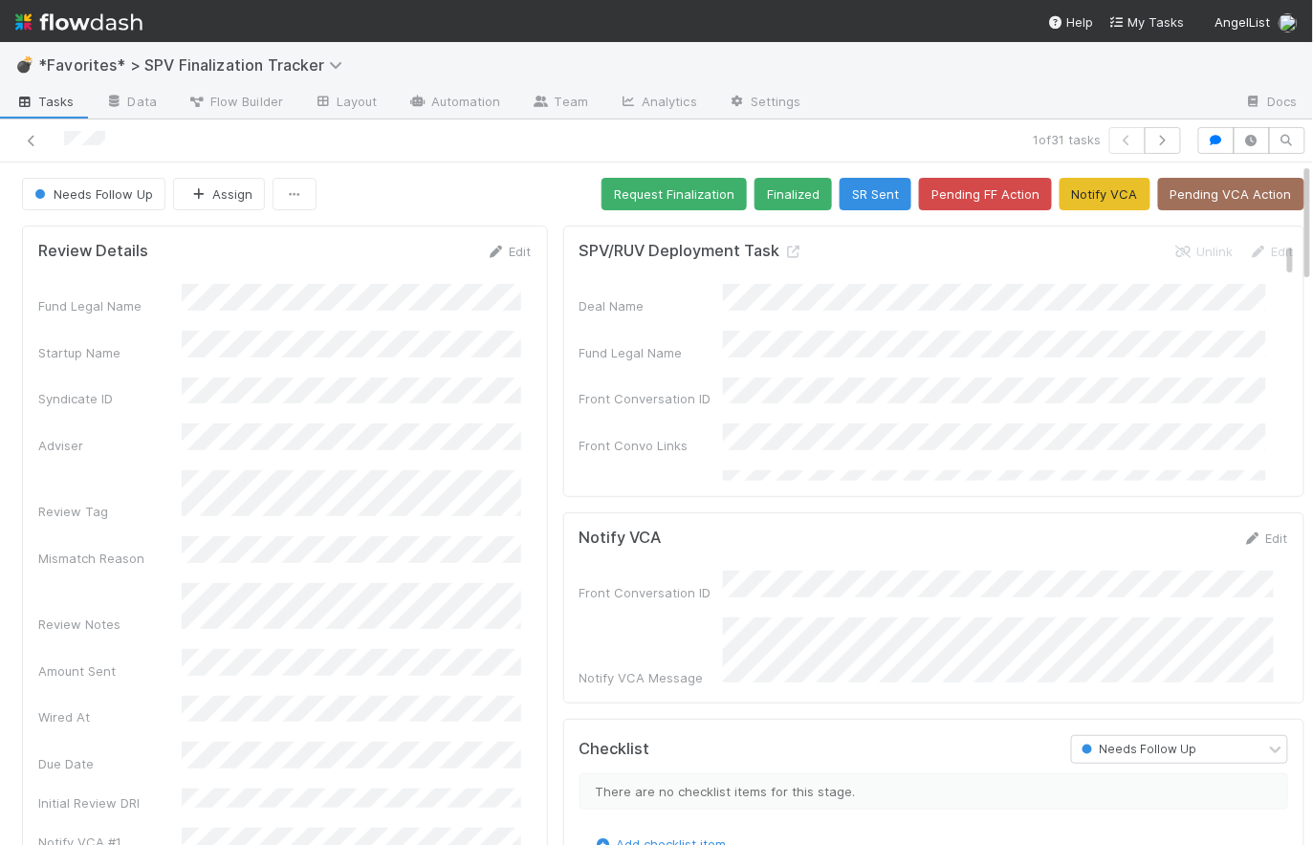
click at [54, 102] on span "Tasks" at bounding box center [44, 101] width 59 height 19
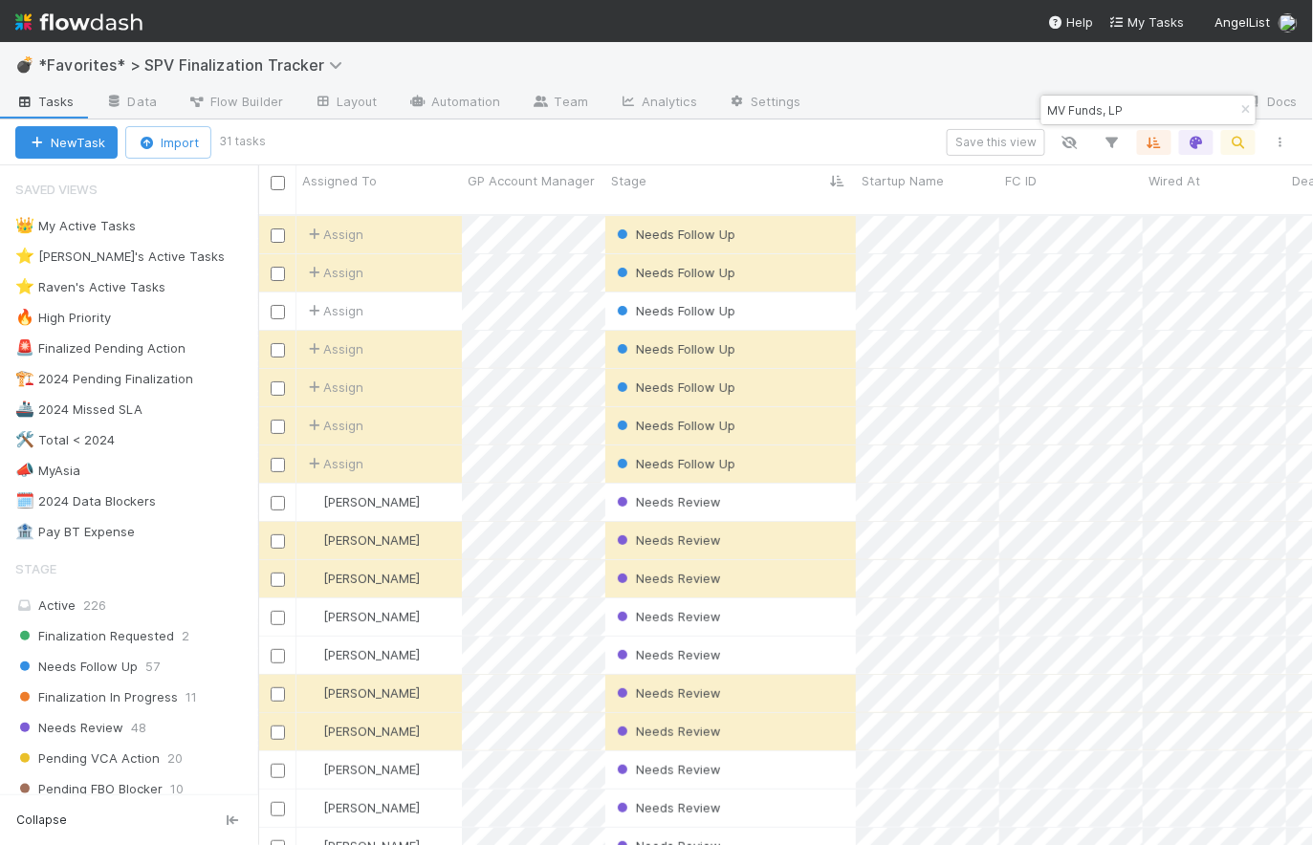
scroll to position [633, 1042]
click at [410, 216] on div "Assign" at bounding box center [378, 234] width 165 height 37
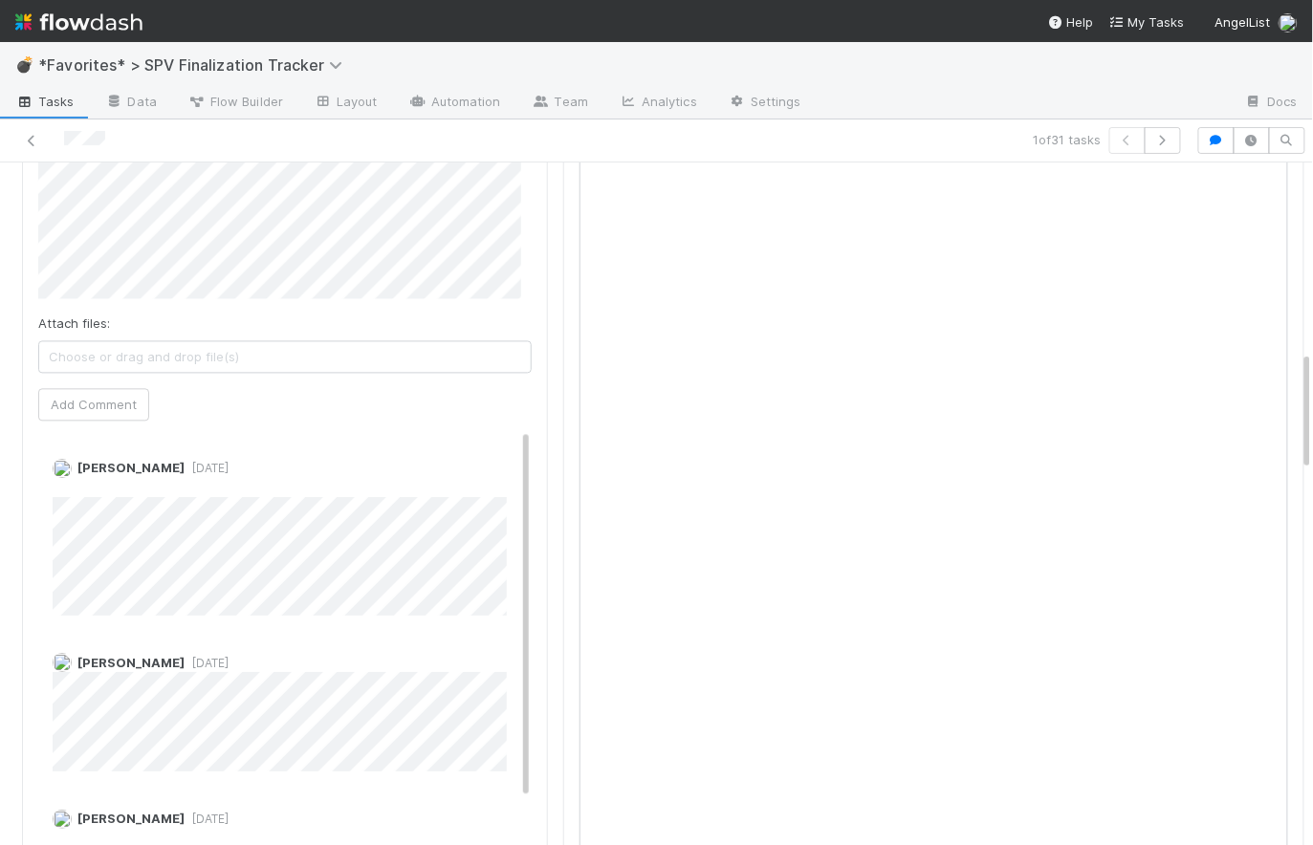
scroll to position [908, 0]
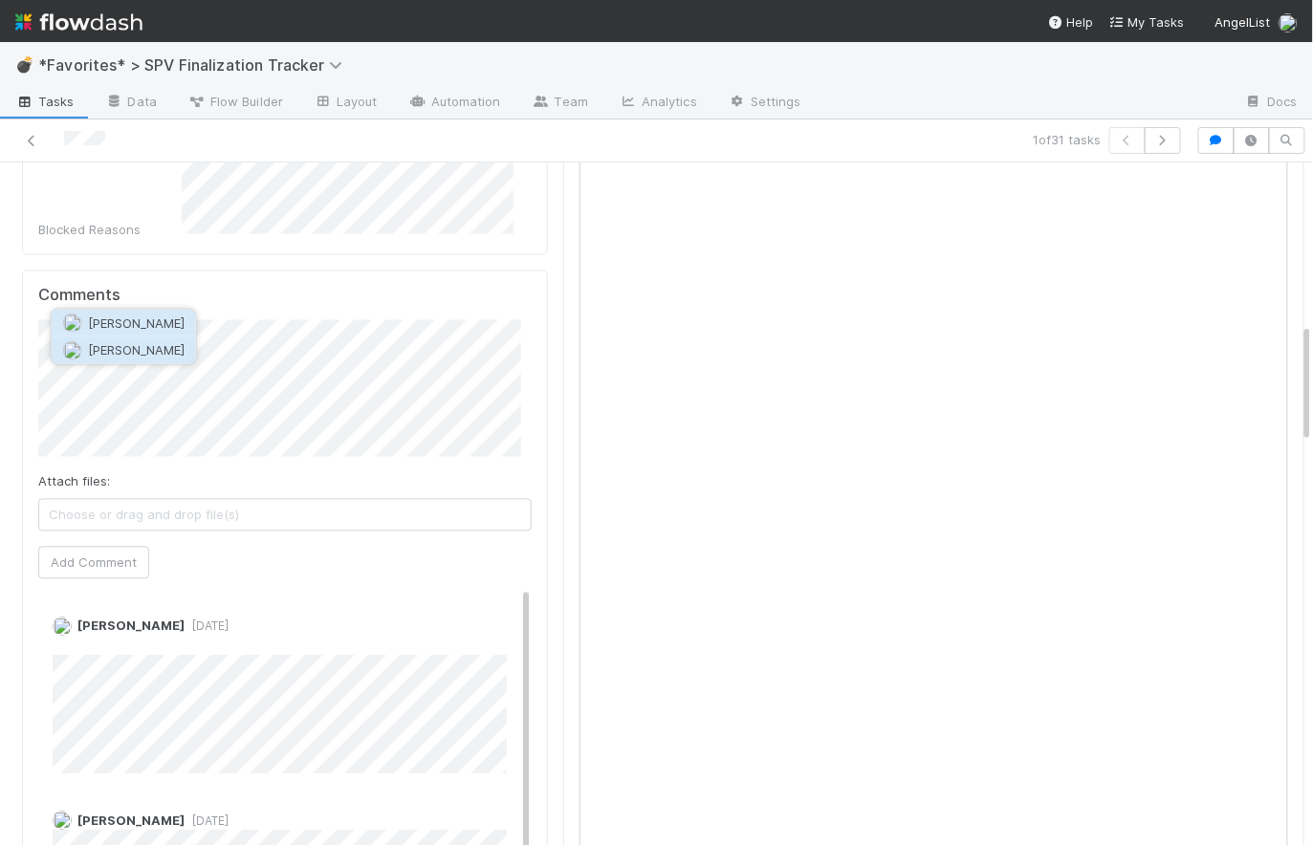
click at [164, 351] on span "Manav Mehta" at bounding box center [136, 349] width 97 height 15
click at [118, 547] on button "Add Comment" at bounding box center [93, 563] width 111 height 33
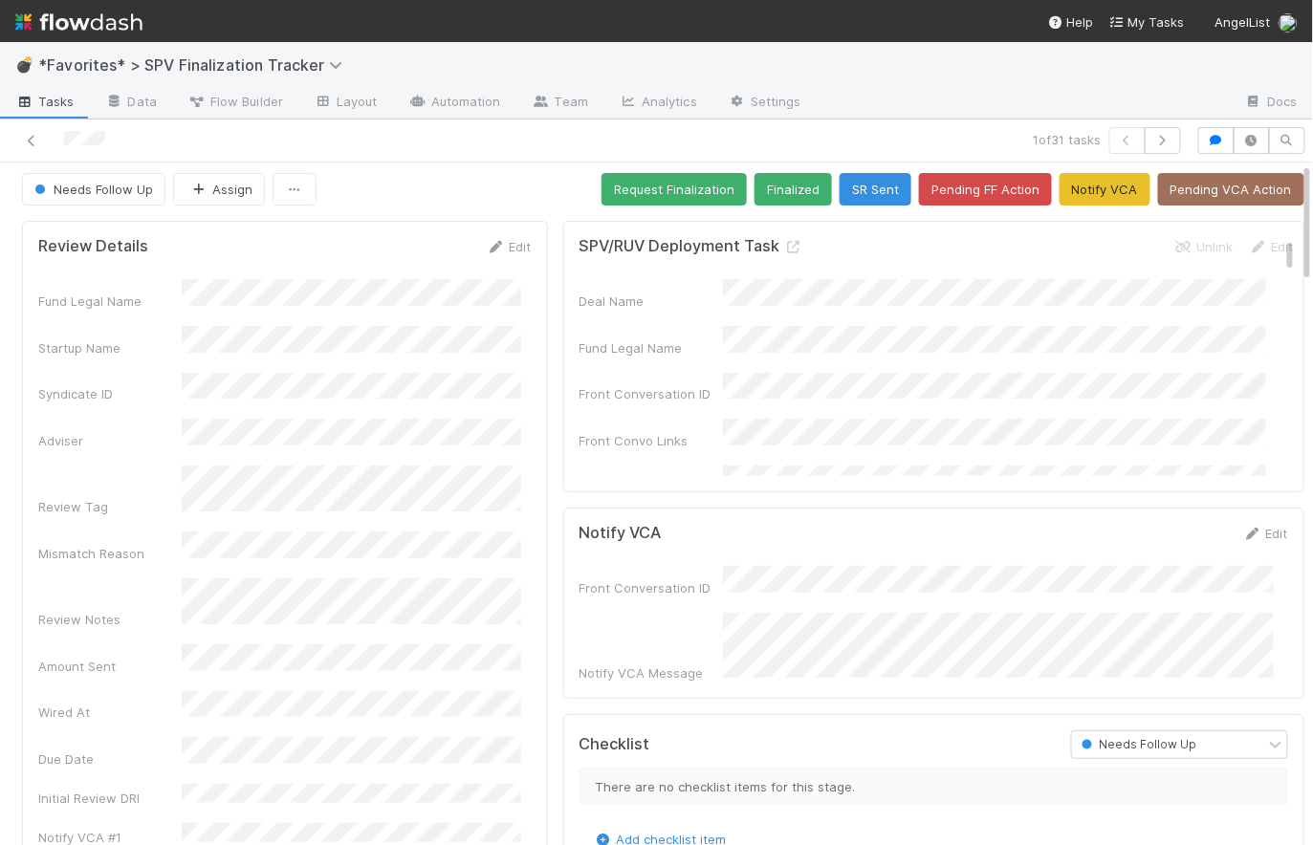
scroll to position [0, 0]
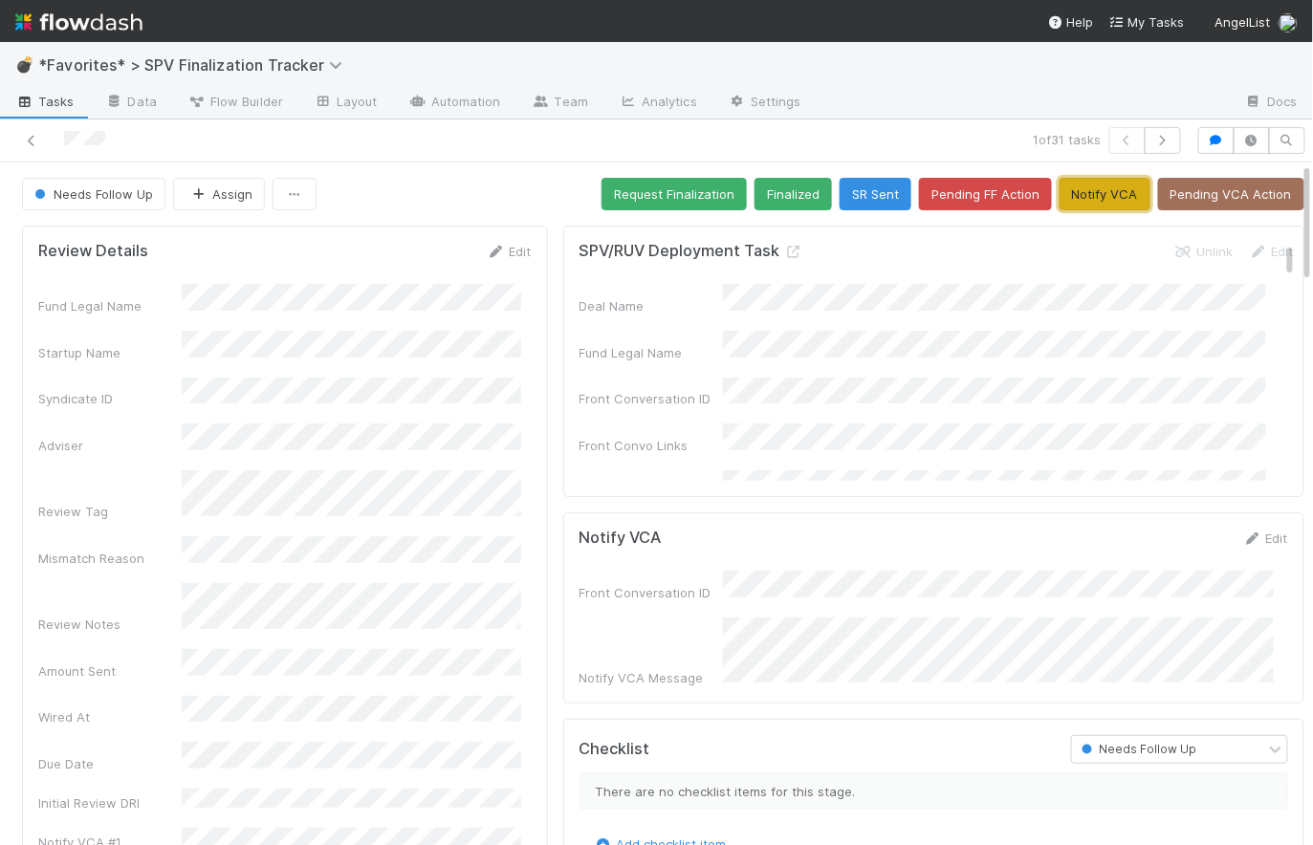
click at [1087, 203] on button "Notify VCA" at bounding box center [1105, 194] width 91 height 33
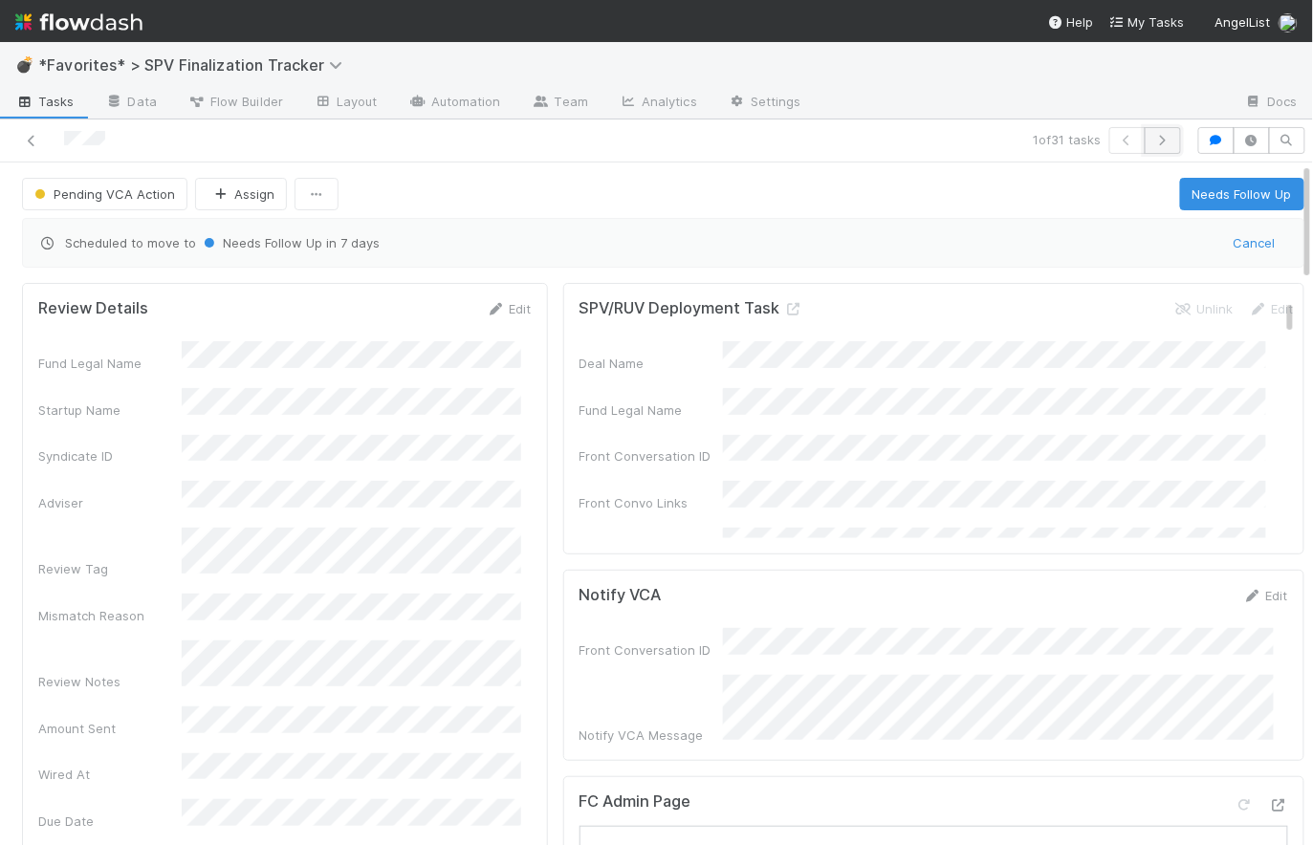
click at [1158, 146] on button "button" at bounding box center [1163, 140] width 36 height 27
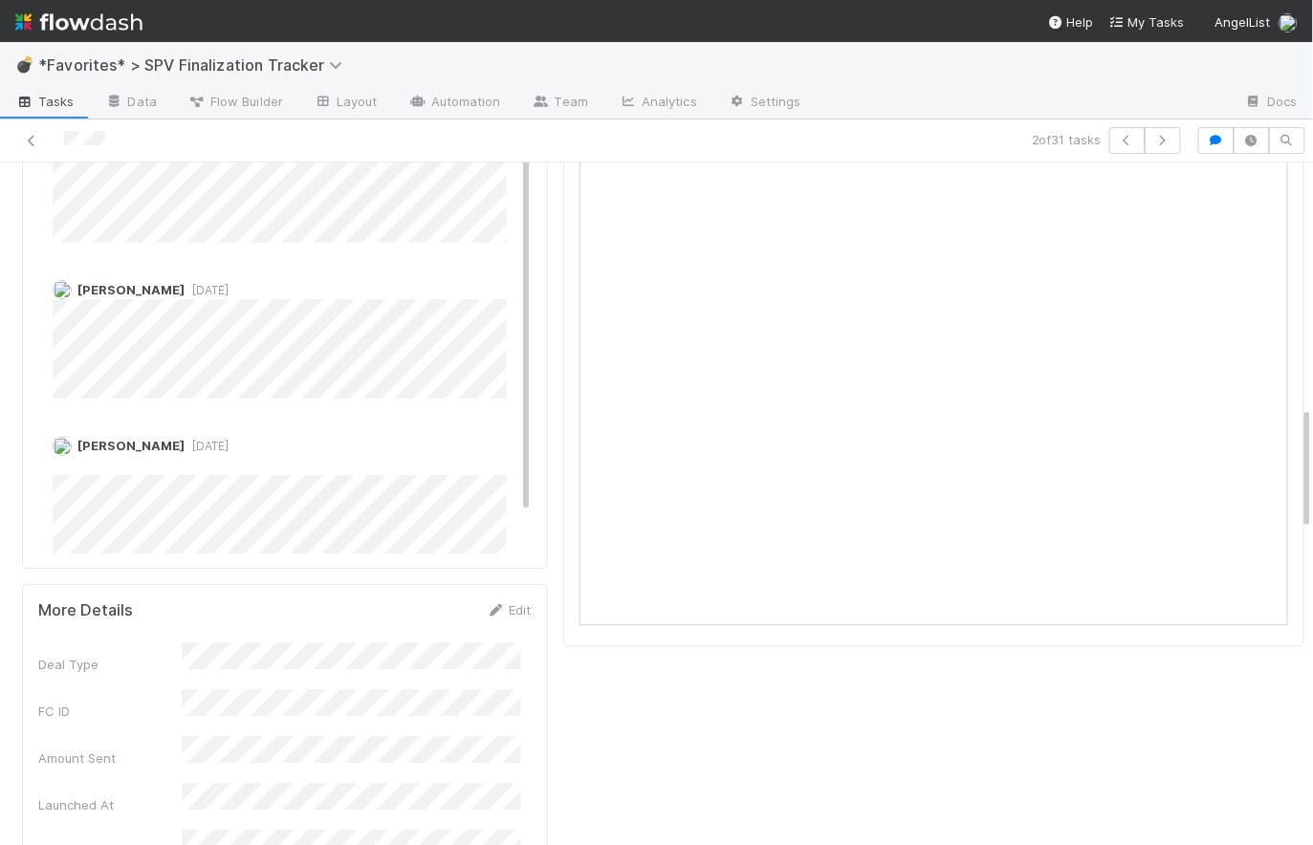
scroll to position [744, 0]
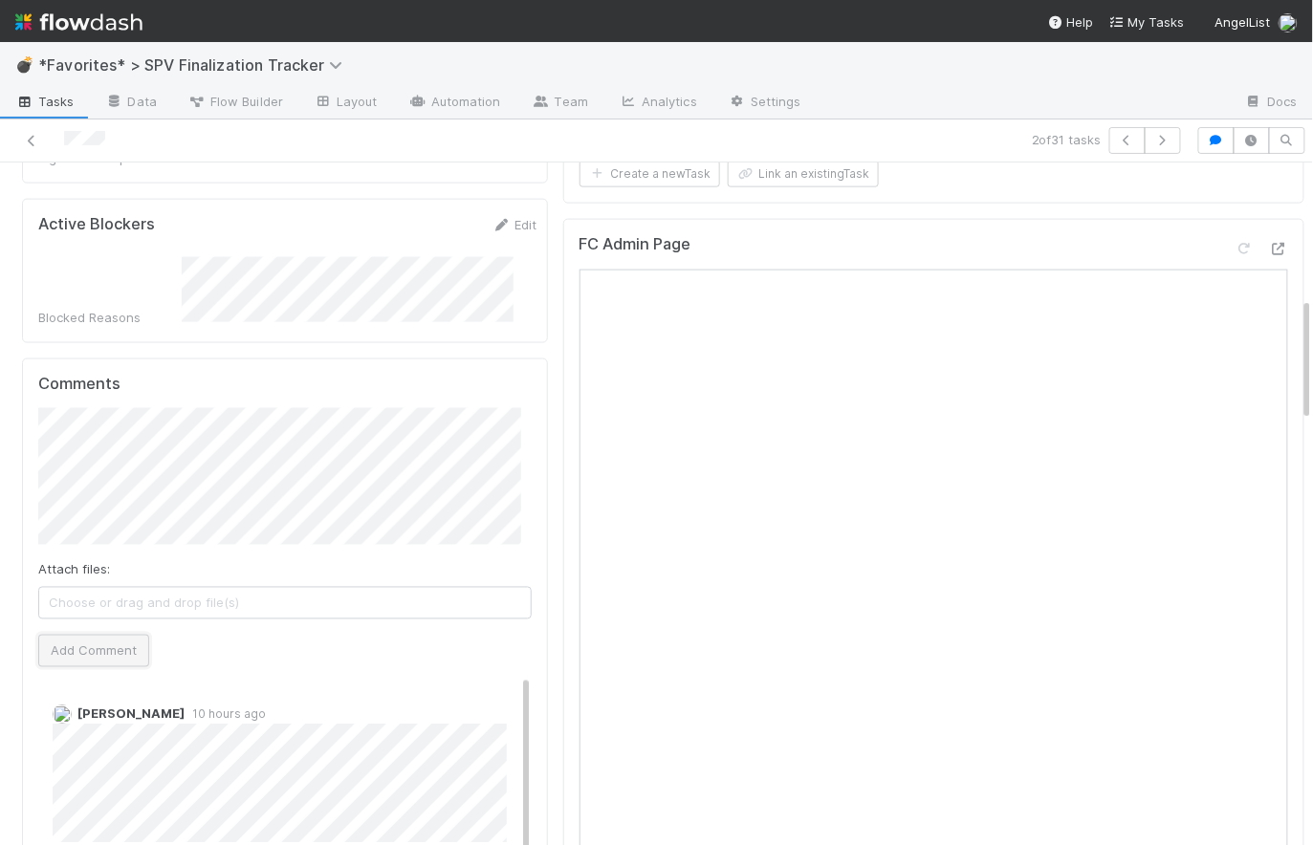
click at [121, 635] on button "Add Comment" at bounding box center [93, 651] width 111 height 33
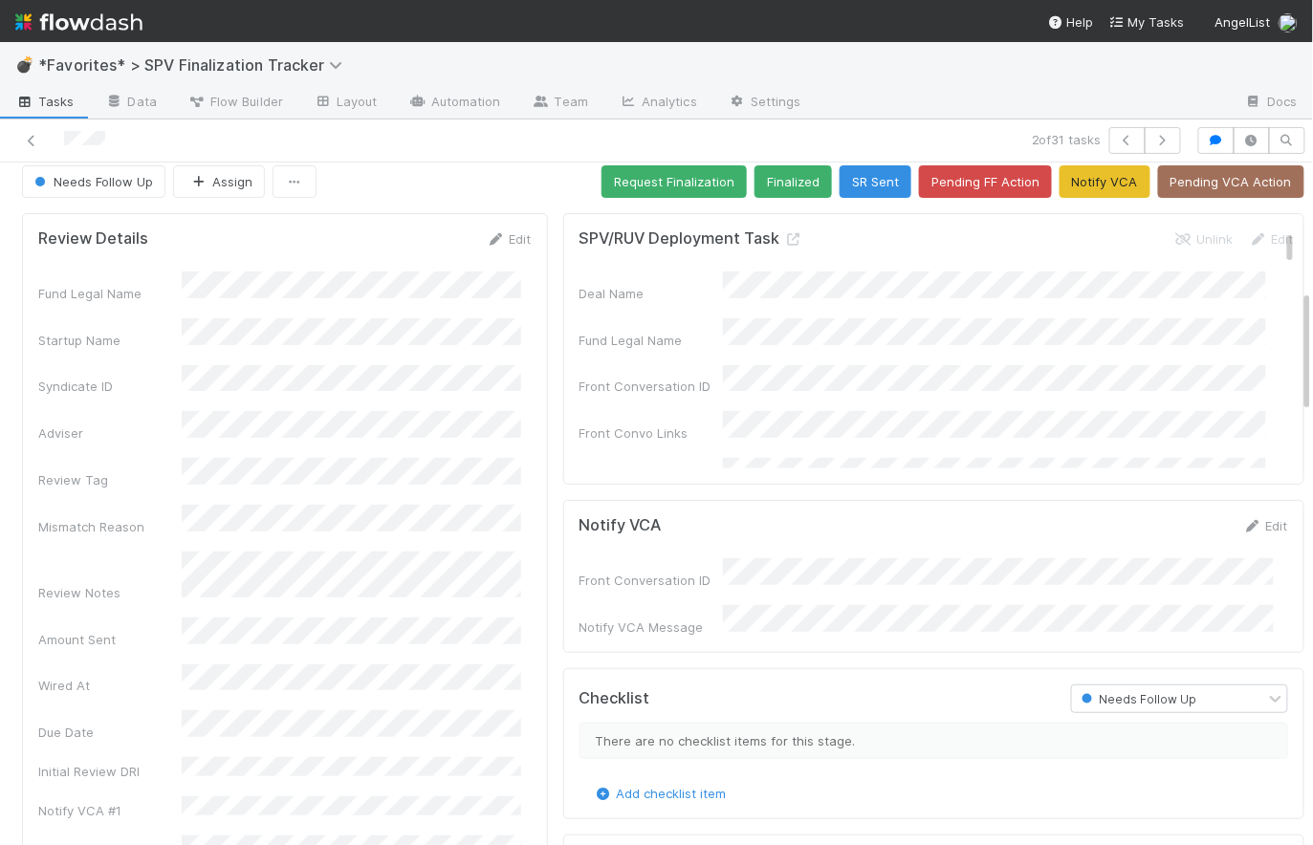
scroll to position [0, 0]
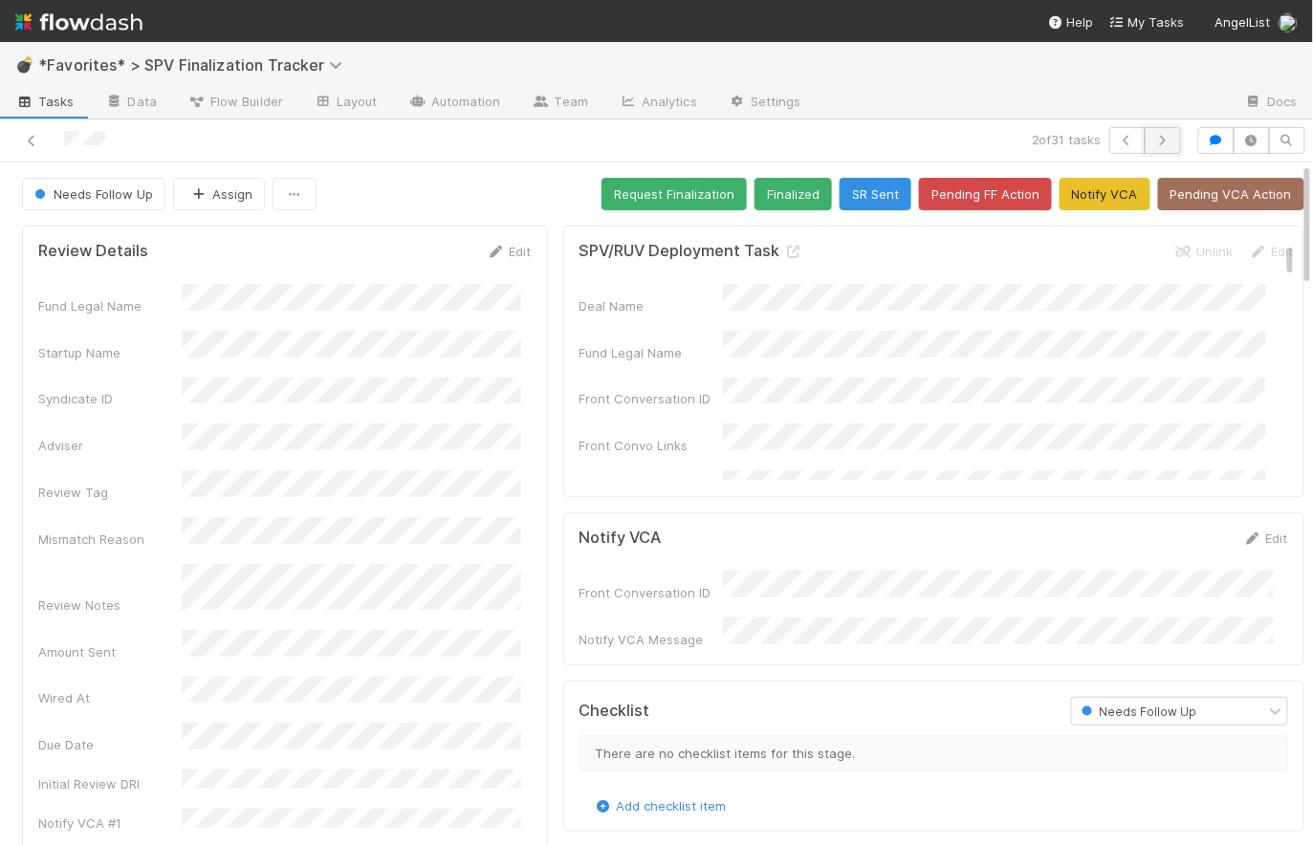
click at [1153, 143] on icon "button" at bounding box center [1162, 140] width 19 height 11
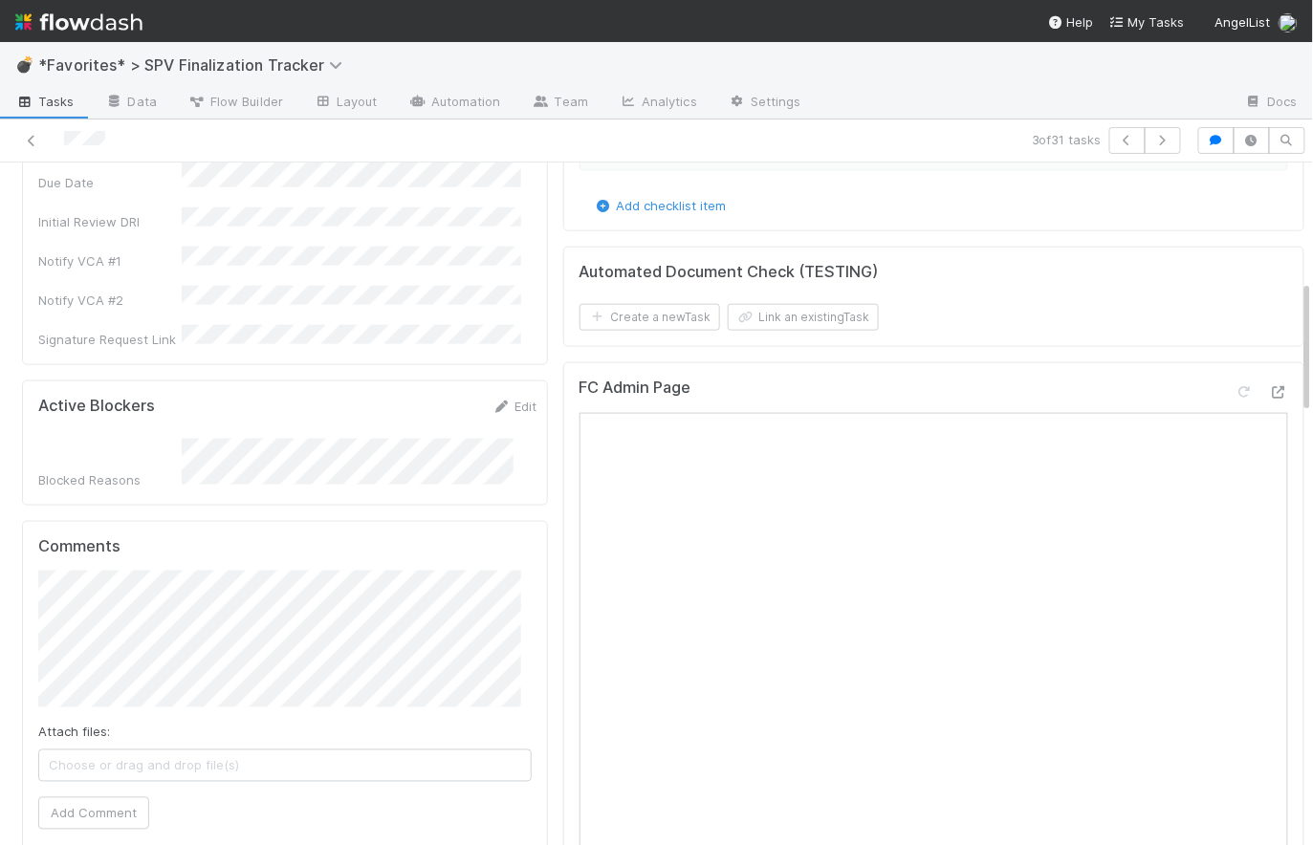
scroll to position [760, 0]
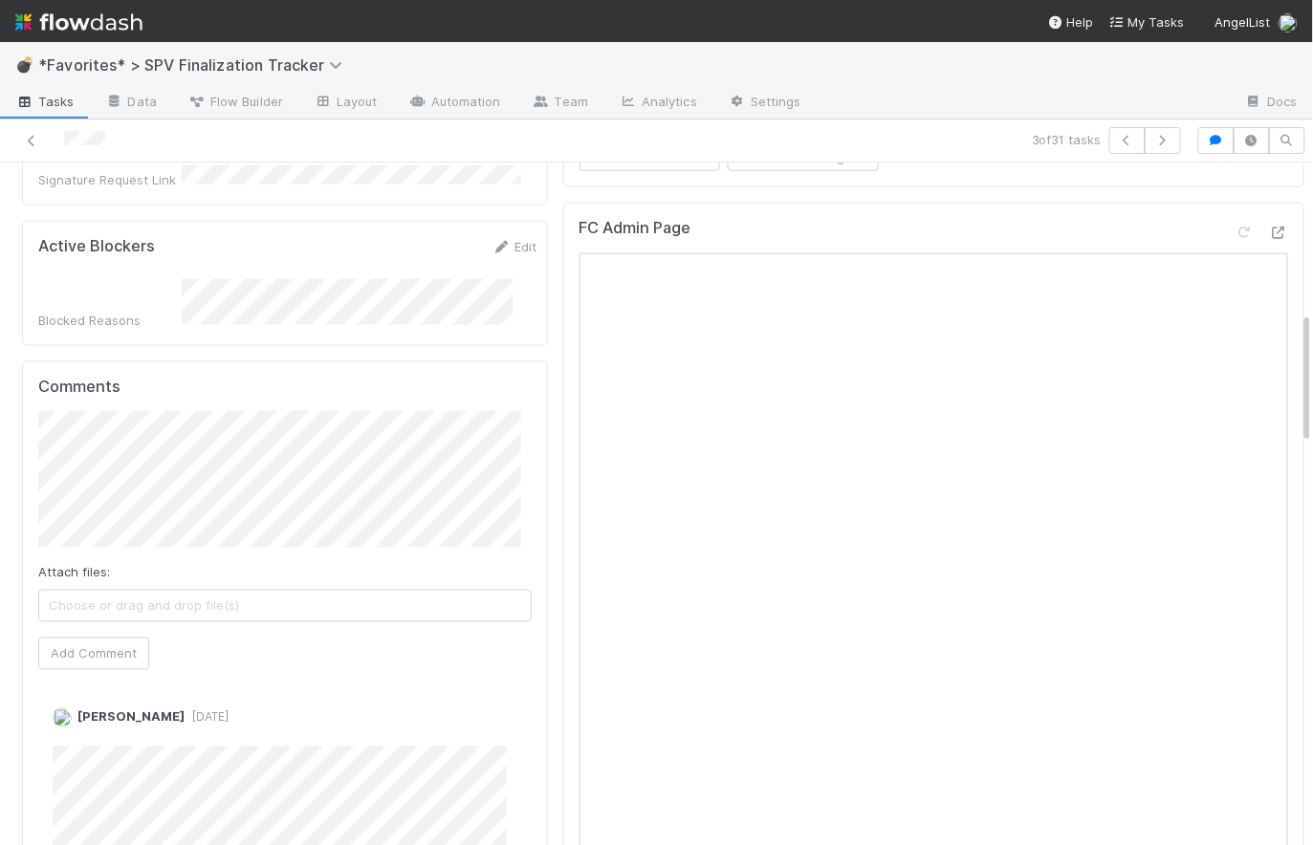
click at [110, 638] on button "Add Comment" at bounding box center [93, 654] width 111 height 33
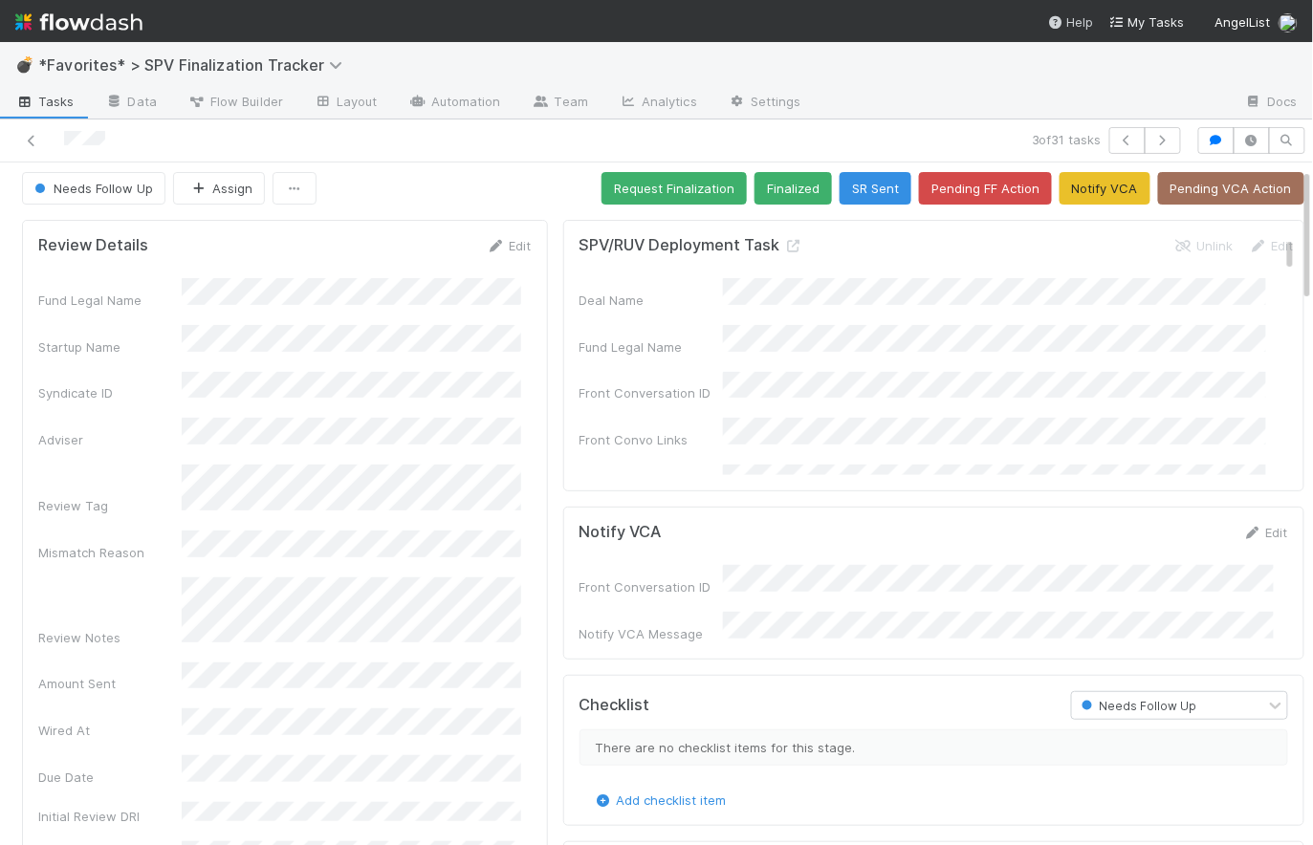
scroll to position [0, 0]
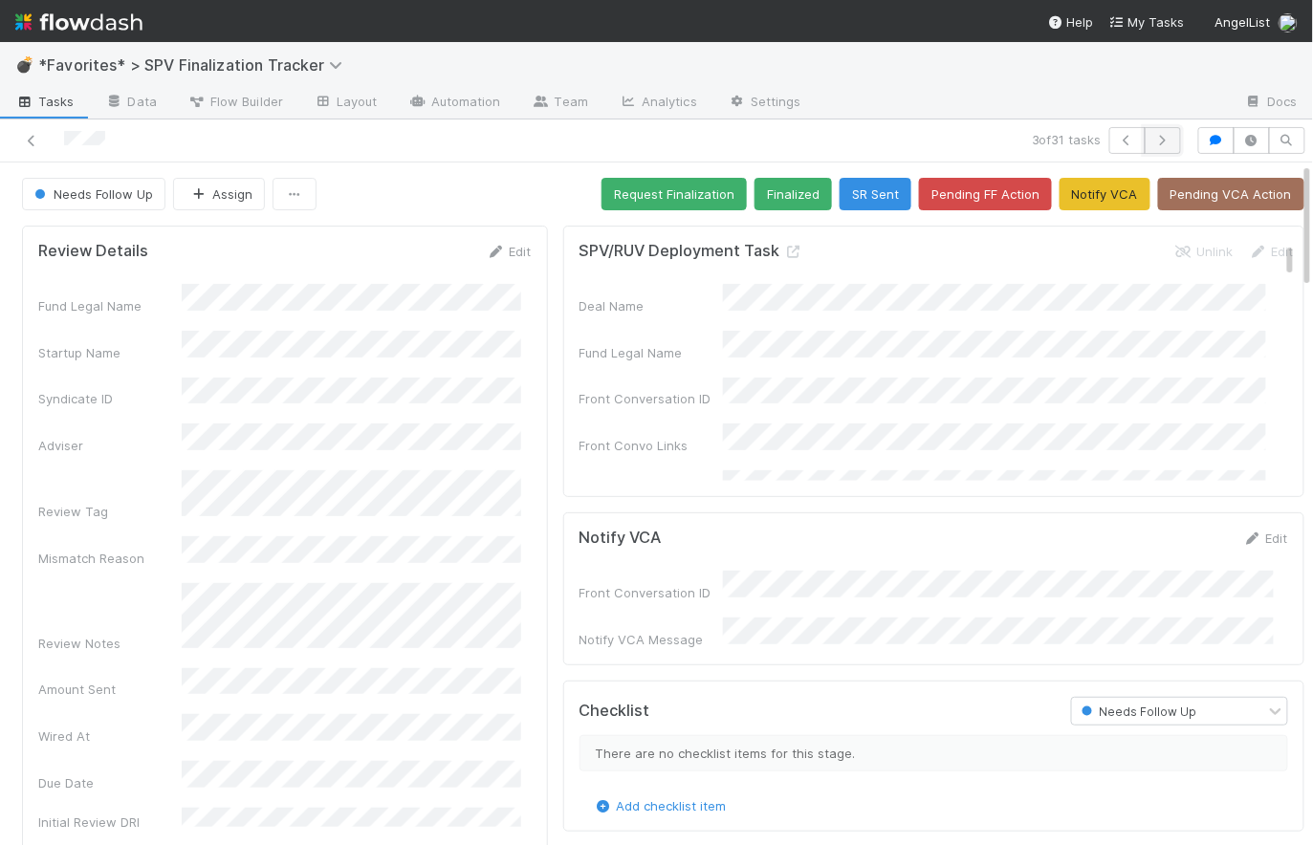
click at [1158, 142] on icon "button" at bounding box center [1162, 140] width 19 height 11
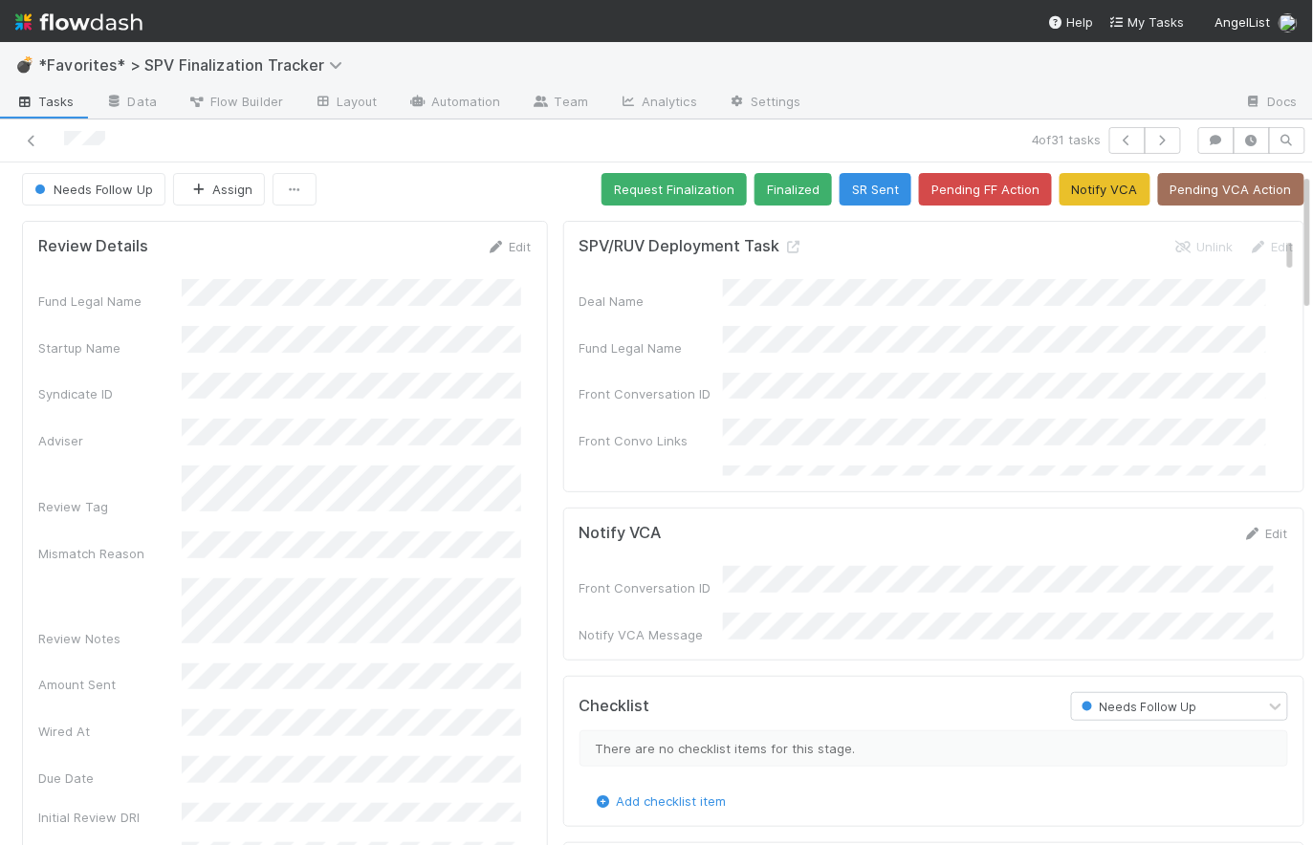
scroll to position [602, 0]
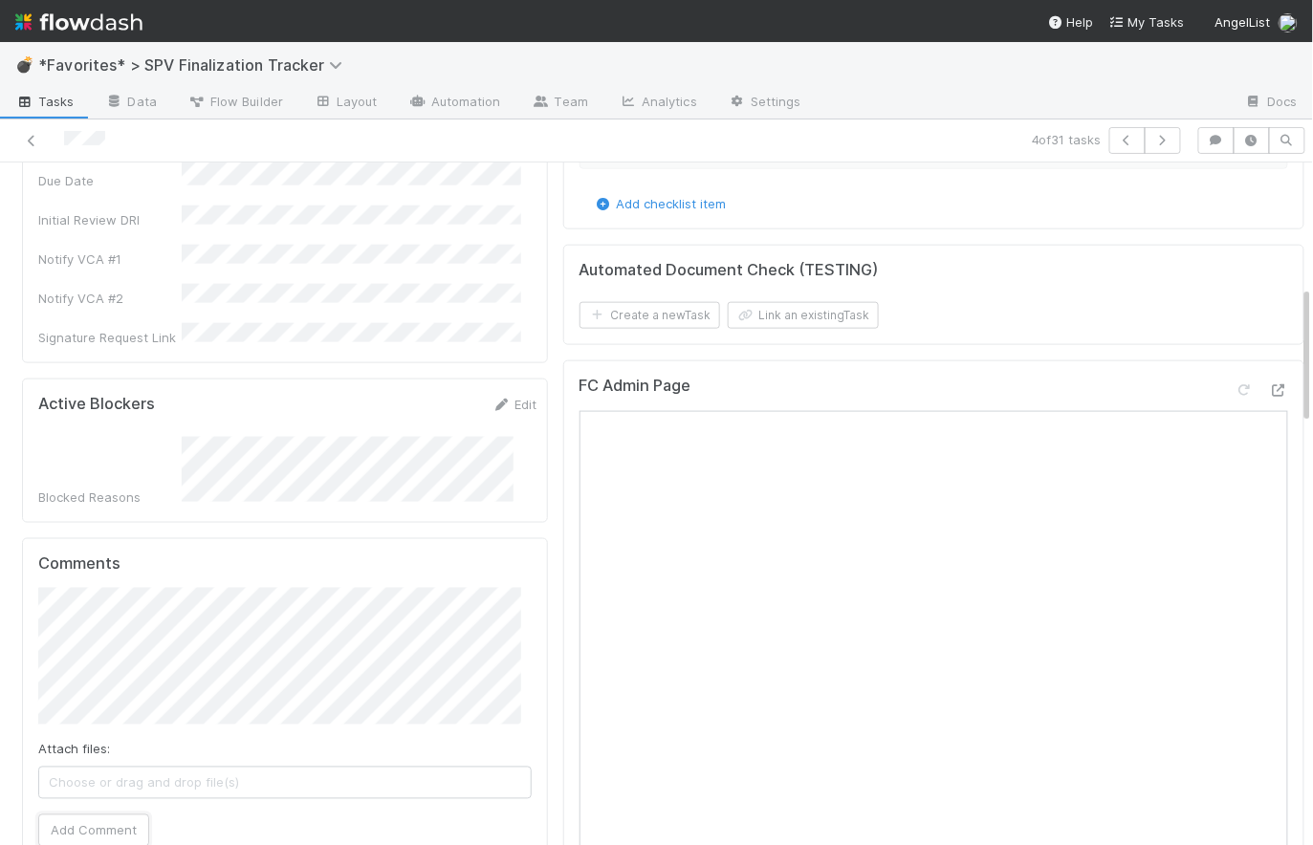
click at [122, 815] on button "Add Comment" at bounding box center [93, 831] width 111 height 33
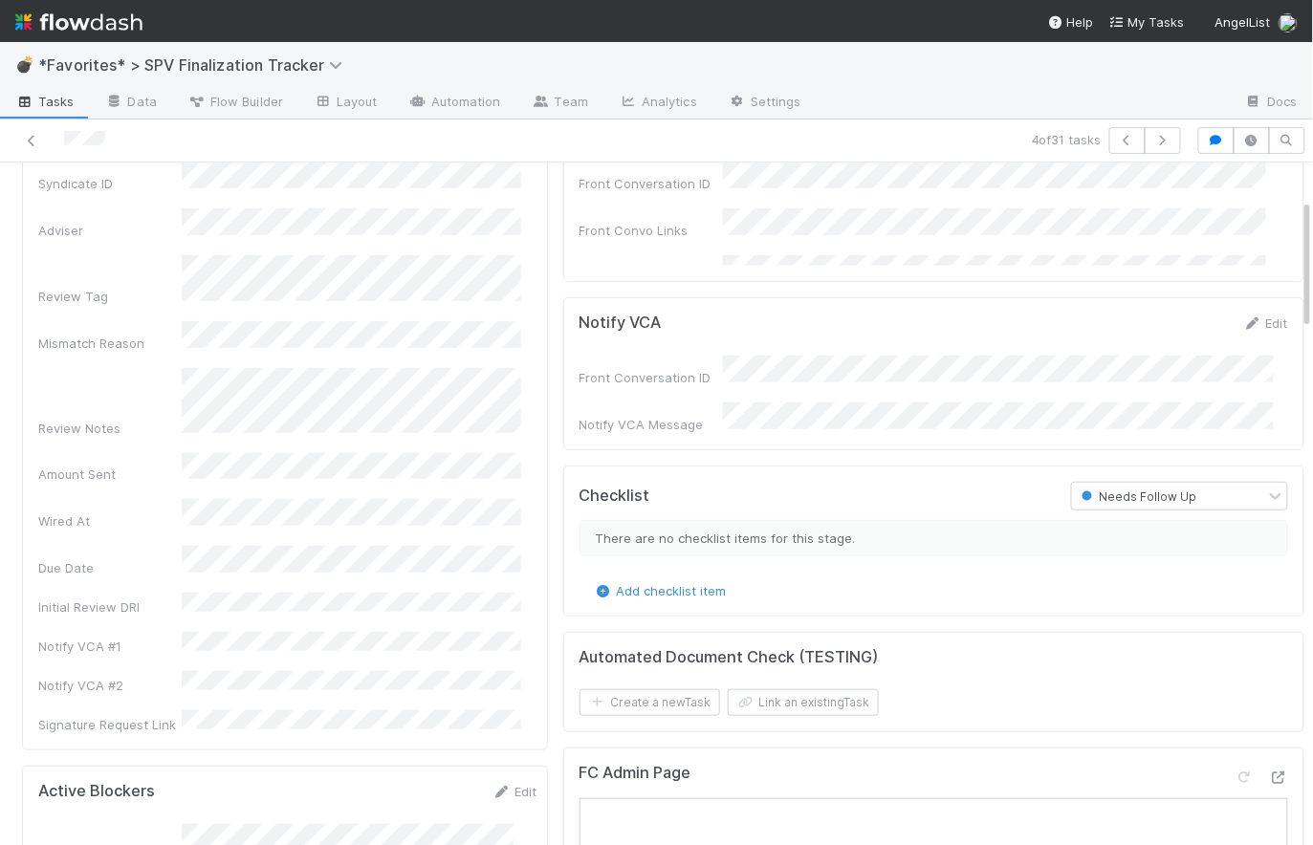
scroll to position [0, 0]
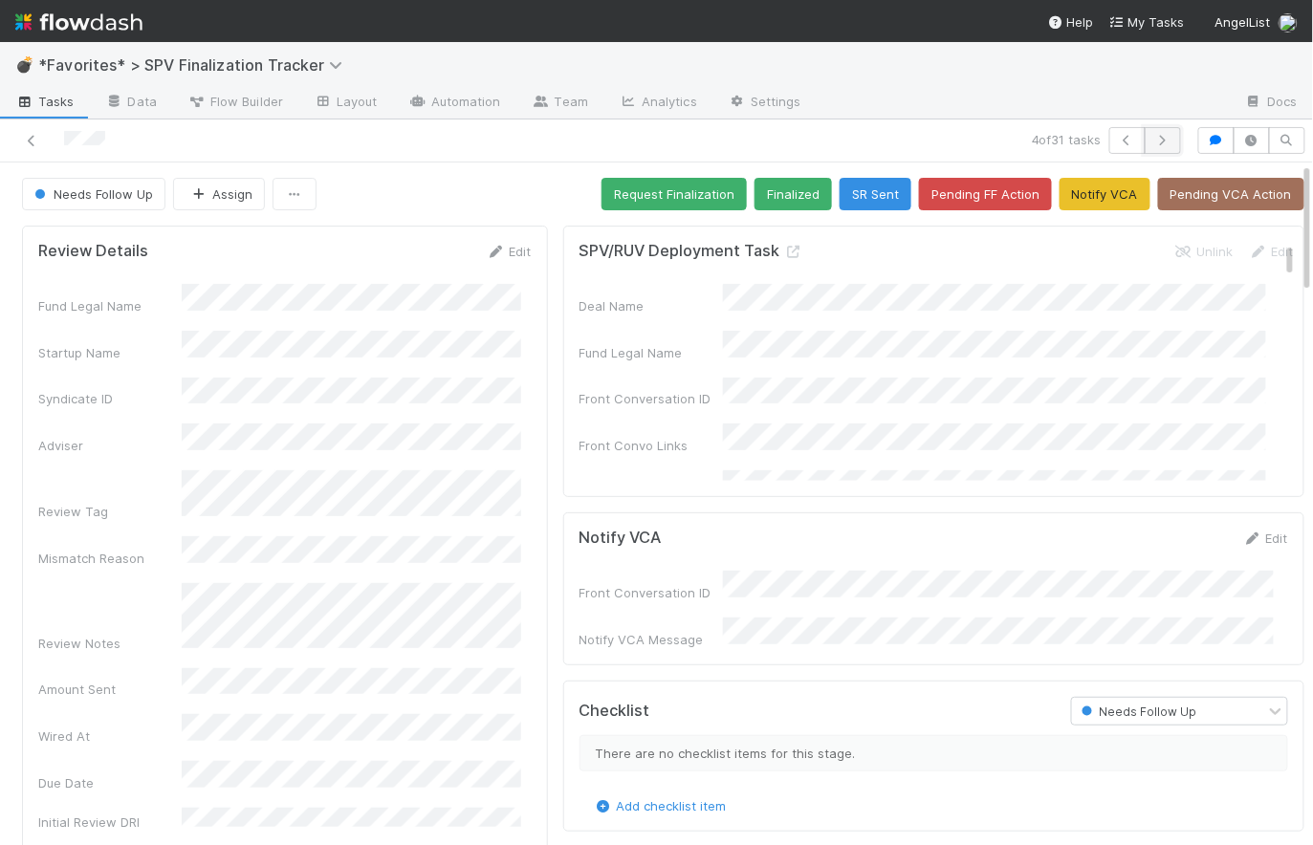
click at [1158, 143] on icon "button" at bounding box center [1162, 140] width 19 height 11
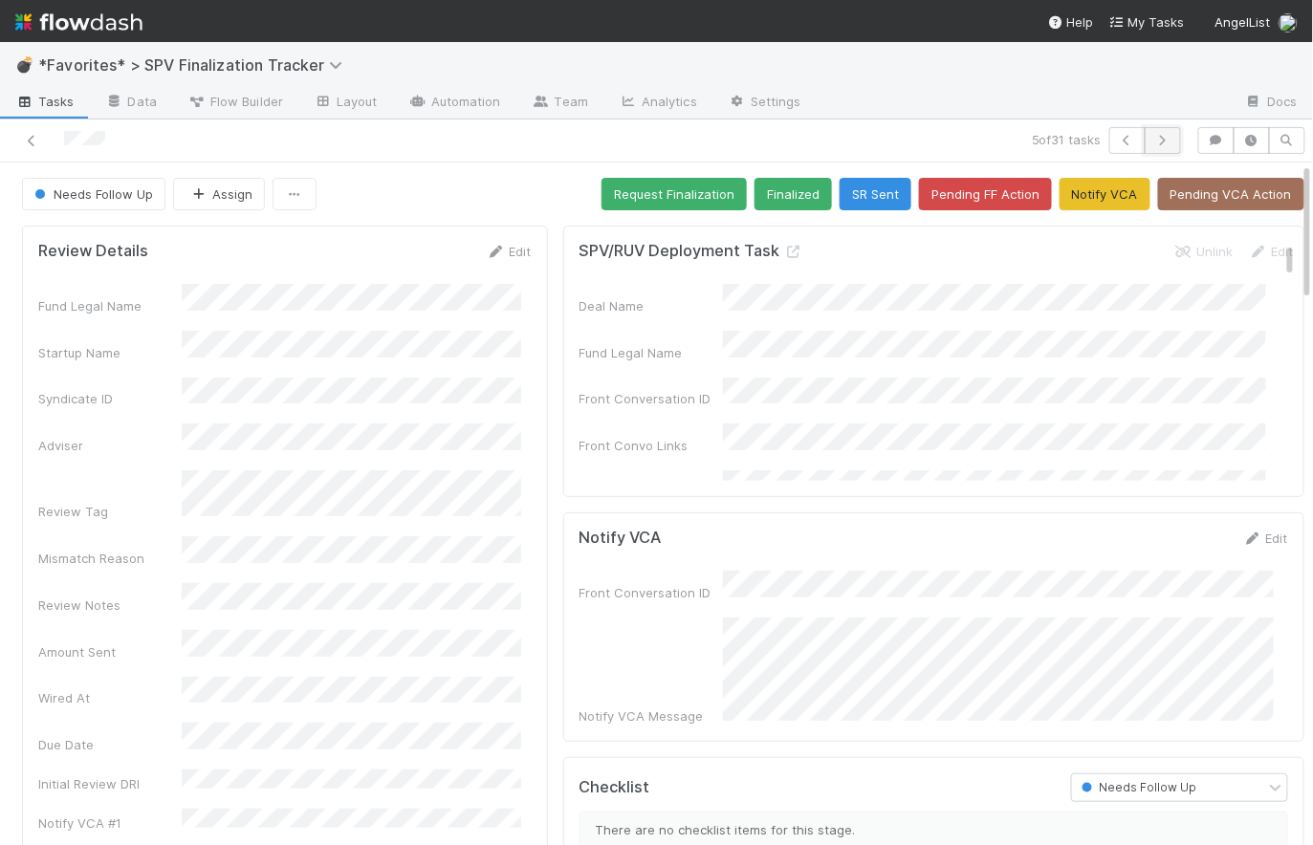
click at [1149, 148] on button "button" at bounding box center [1163, 140] width 36 height 27
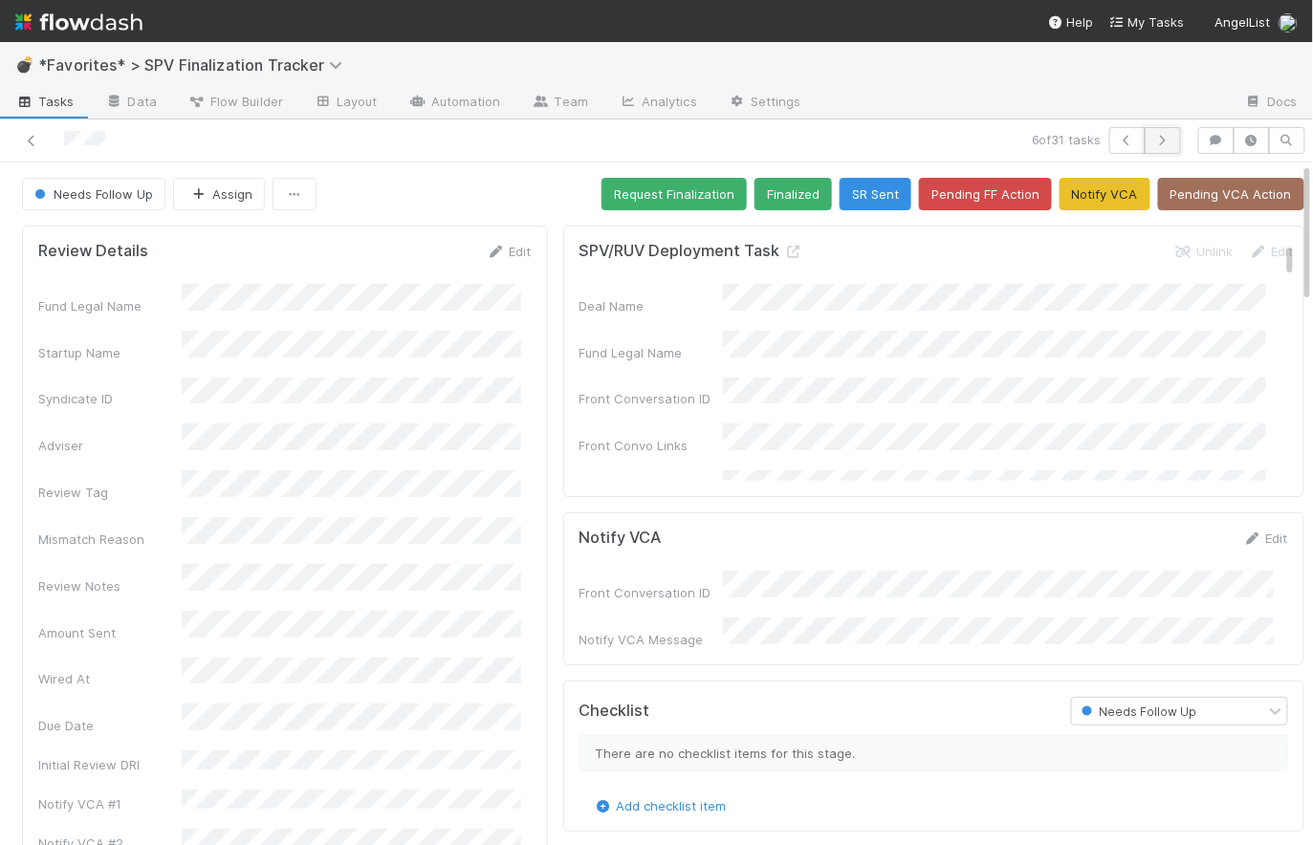
click at [1153, 143] on icon "button" at bounding box center [1162, 140] width 19 height 11
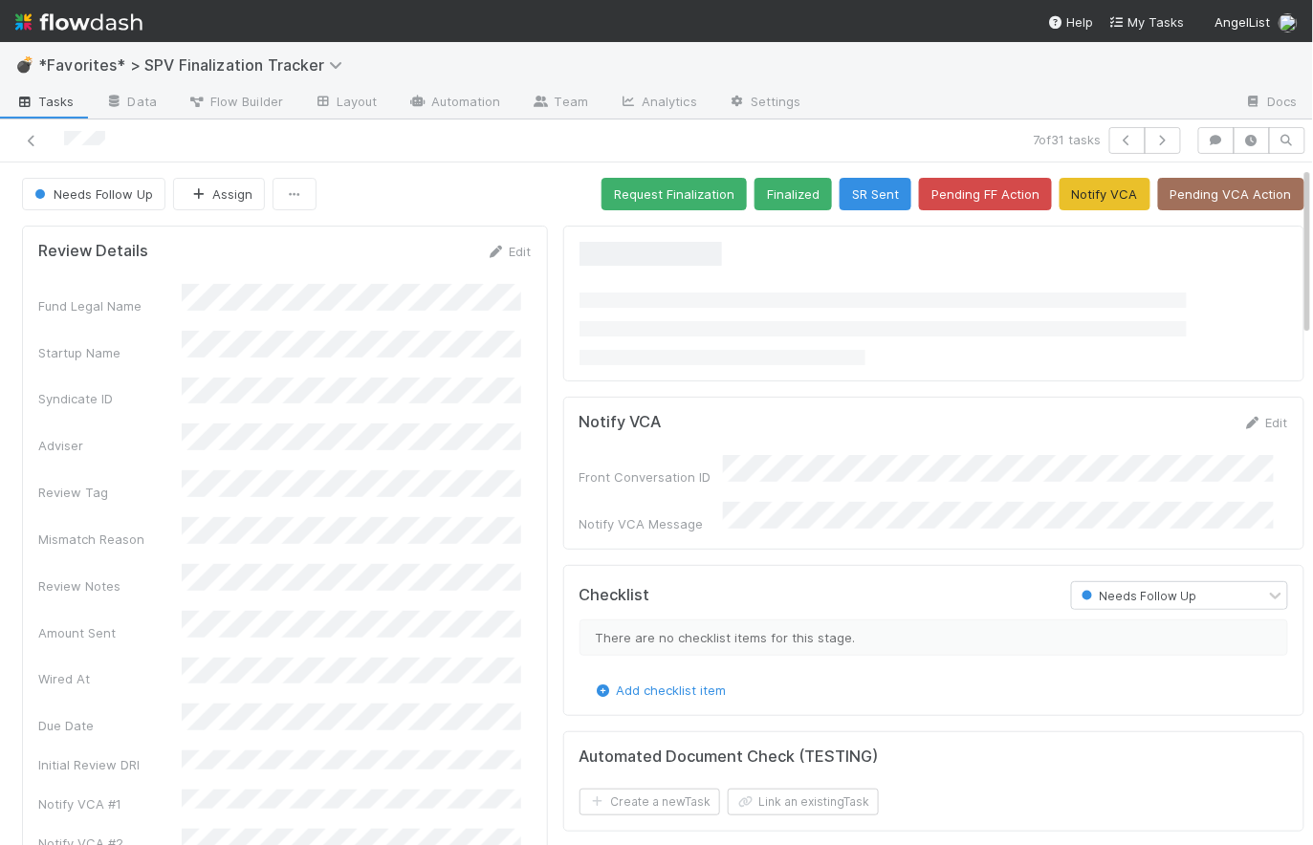
scroll to position [599, 0]
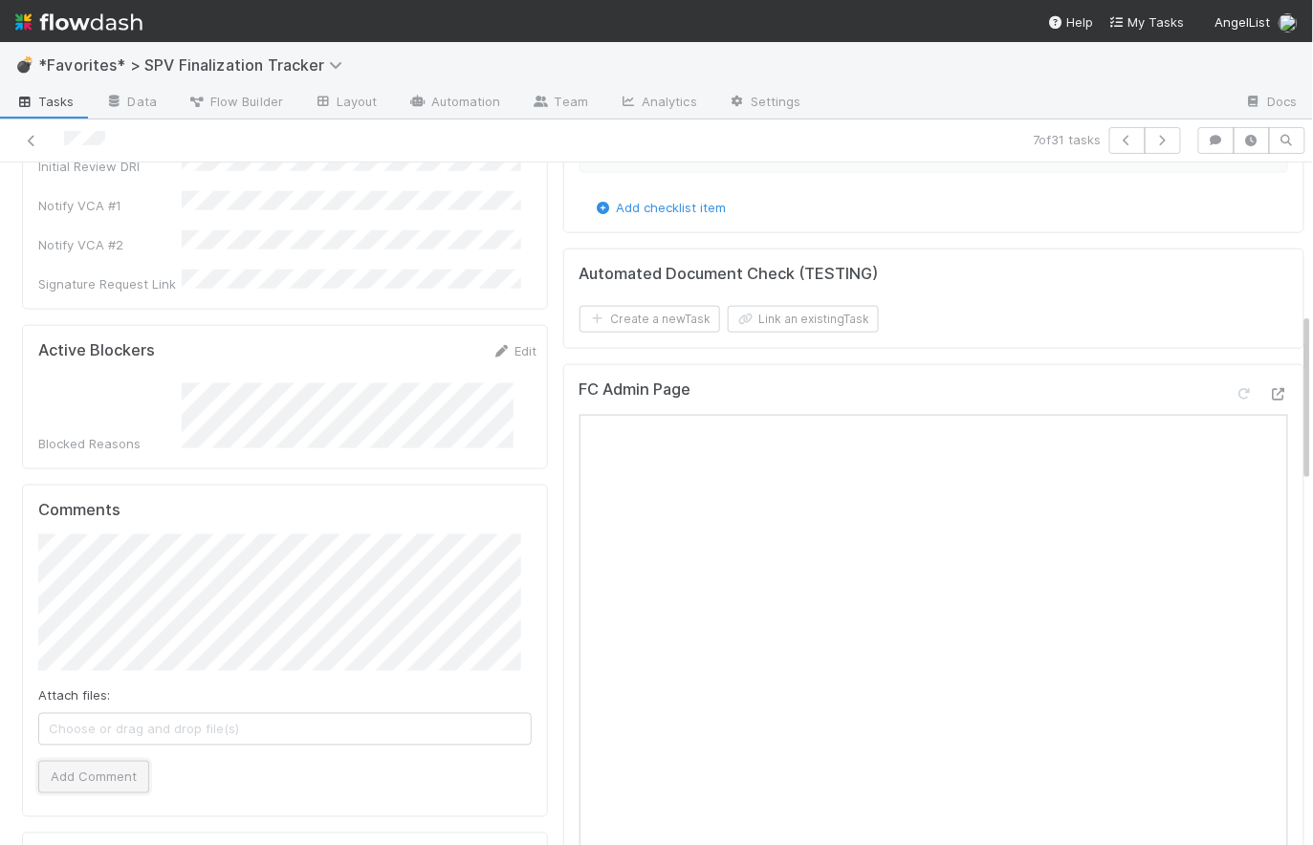
click at [113, 761] on button "Add Comment" at bounding box center [93, 777] width 111 height 33
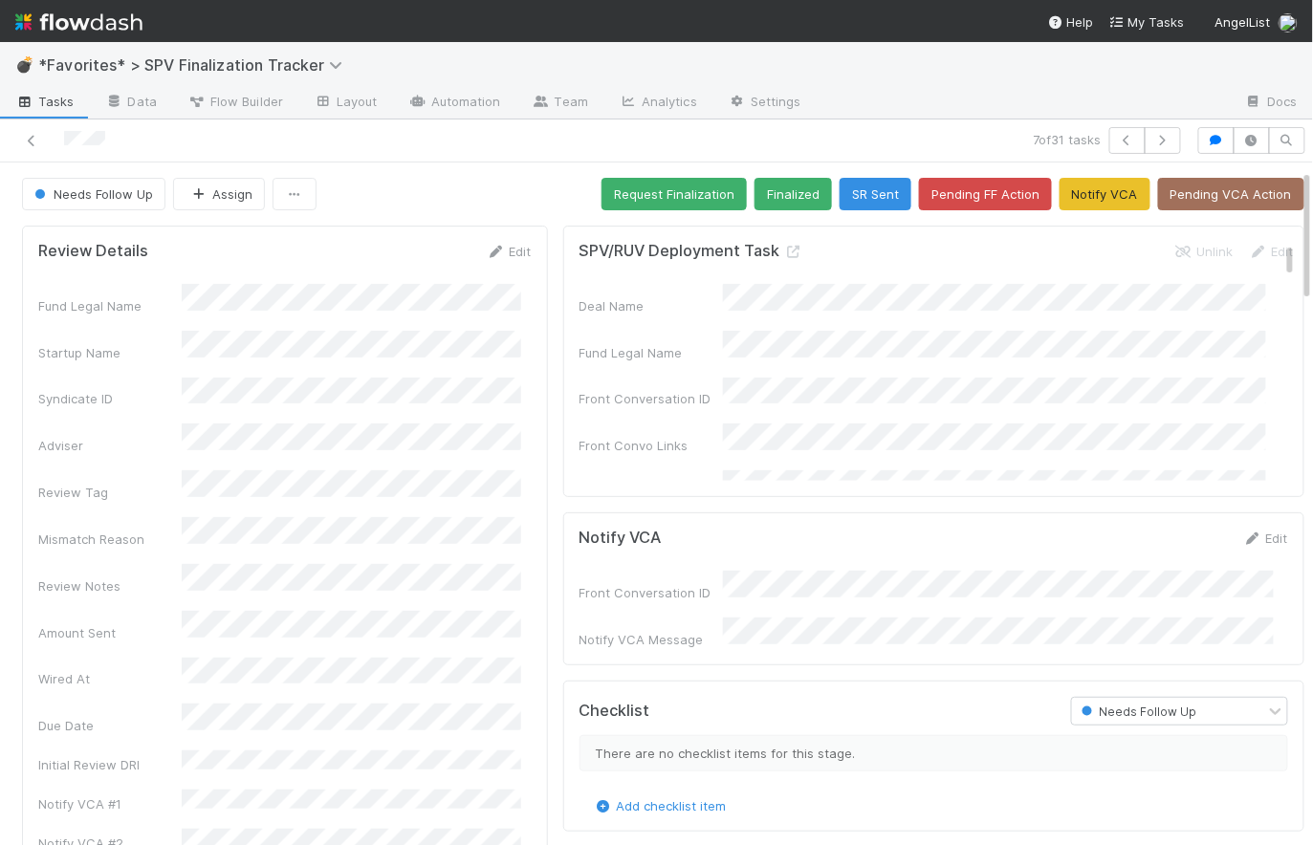
scroll to position [0, 0]
click at [1153, 139] on icon "button" at bounding box center [1162, 140] width 19 height 11
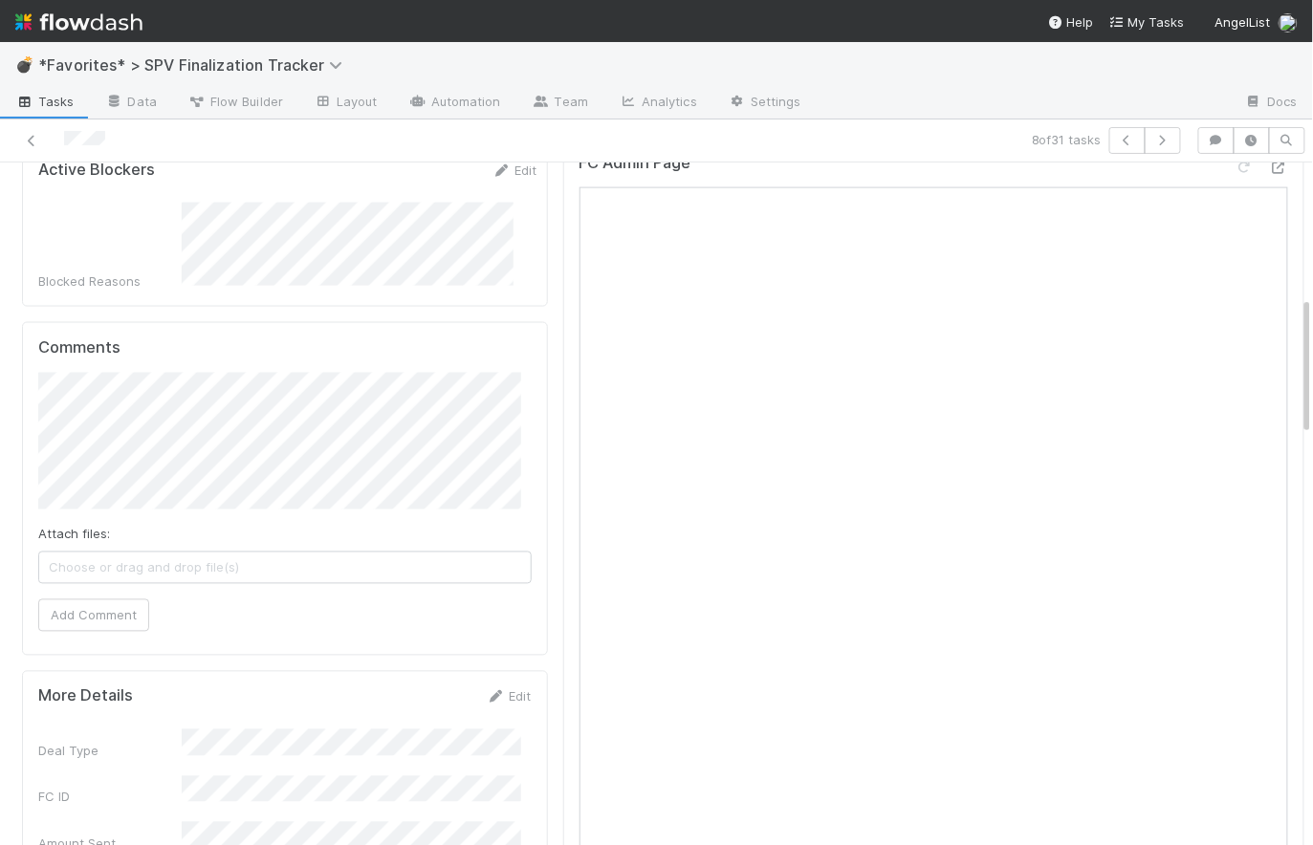
scroll to position [610, 0]
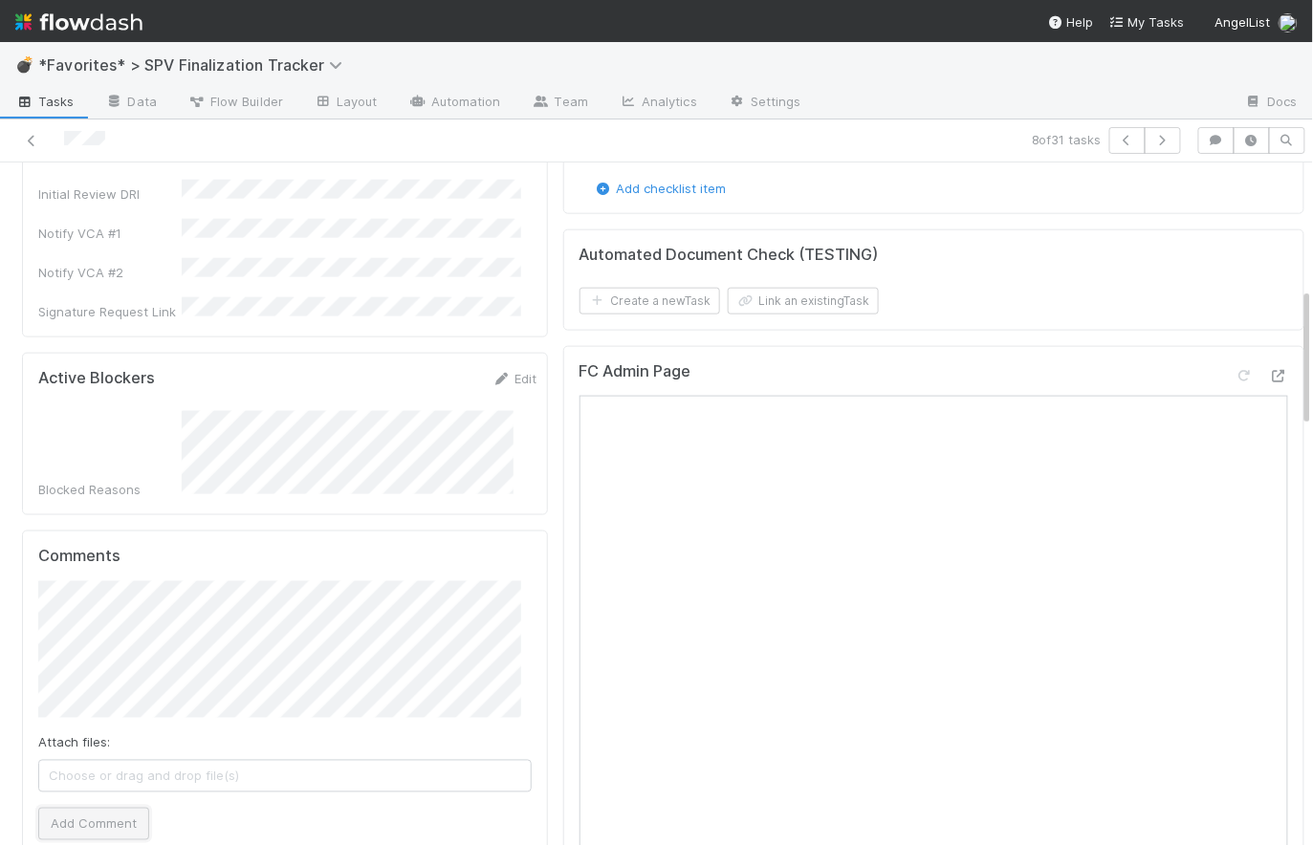
click at [102, 808] on button "Add Comment" at bounding box center [93, 824] width 111 height 33
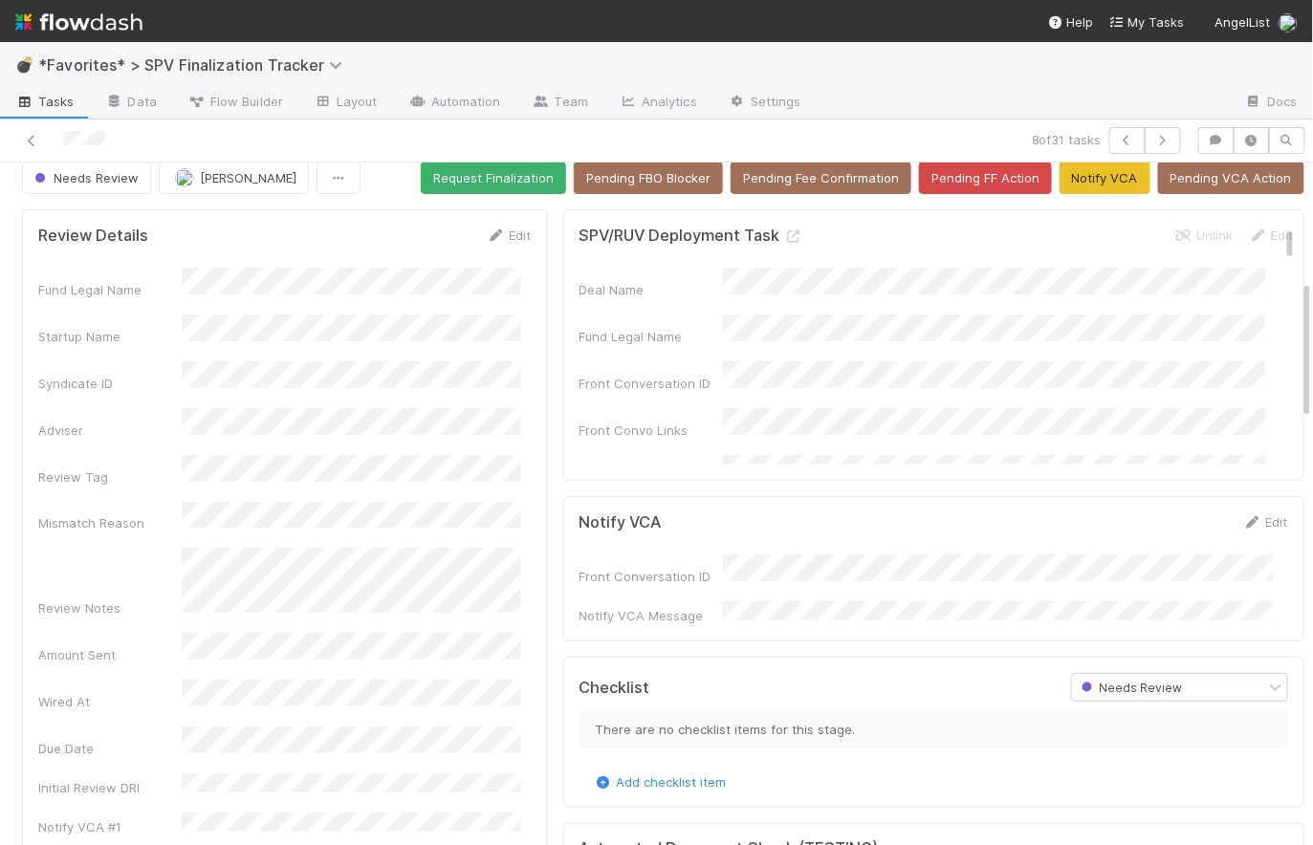
scroll to position [0, 0]
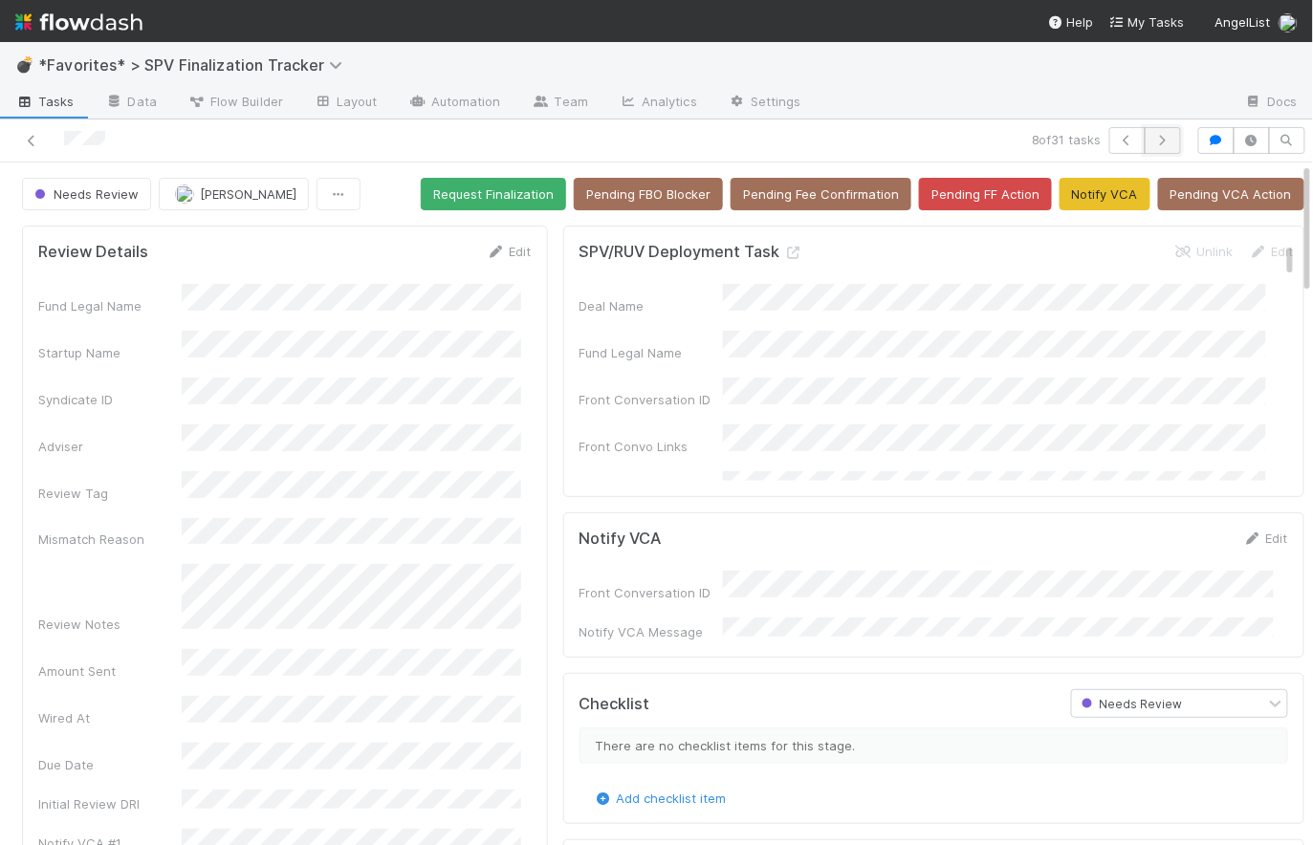
click at [1165, 137] on button "button" at bounding box center [1163, 140] width 36 height 27
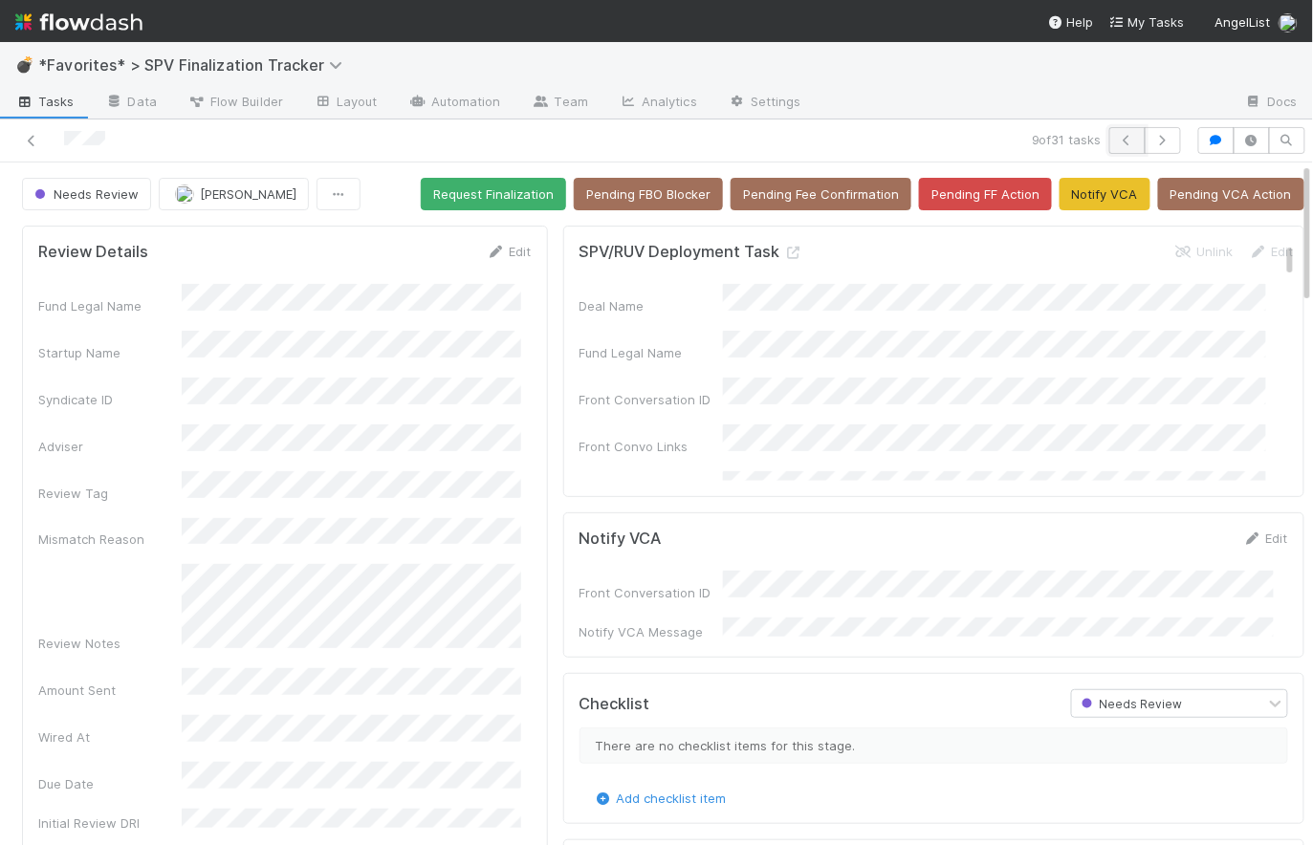
click at [1124, 137] on icon "button" at bounding box center [1127, 140] width 19 height 11
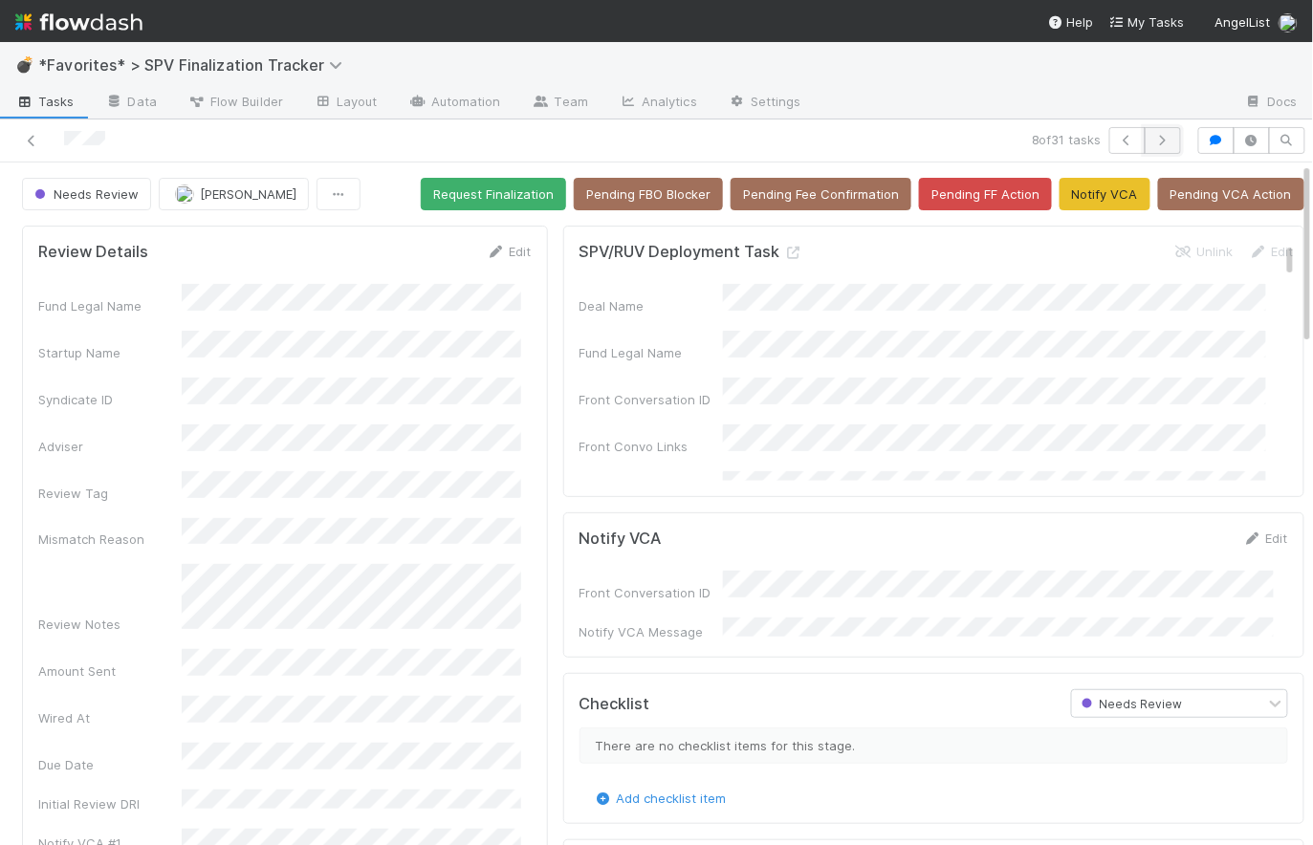
click at [1153, 145] on icon "button" at bounding box center [1162, 140] width 19 height 11
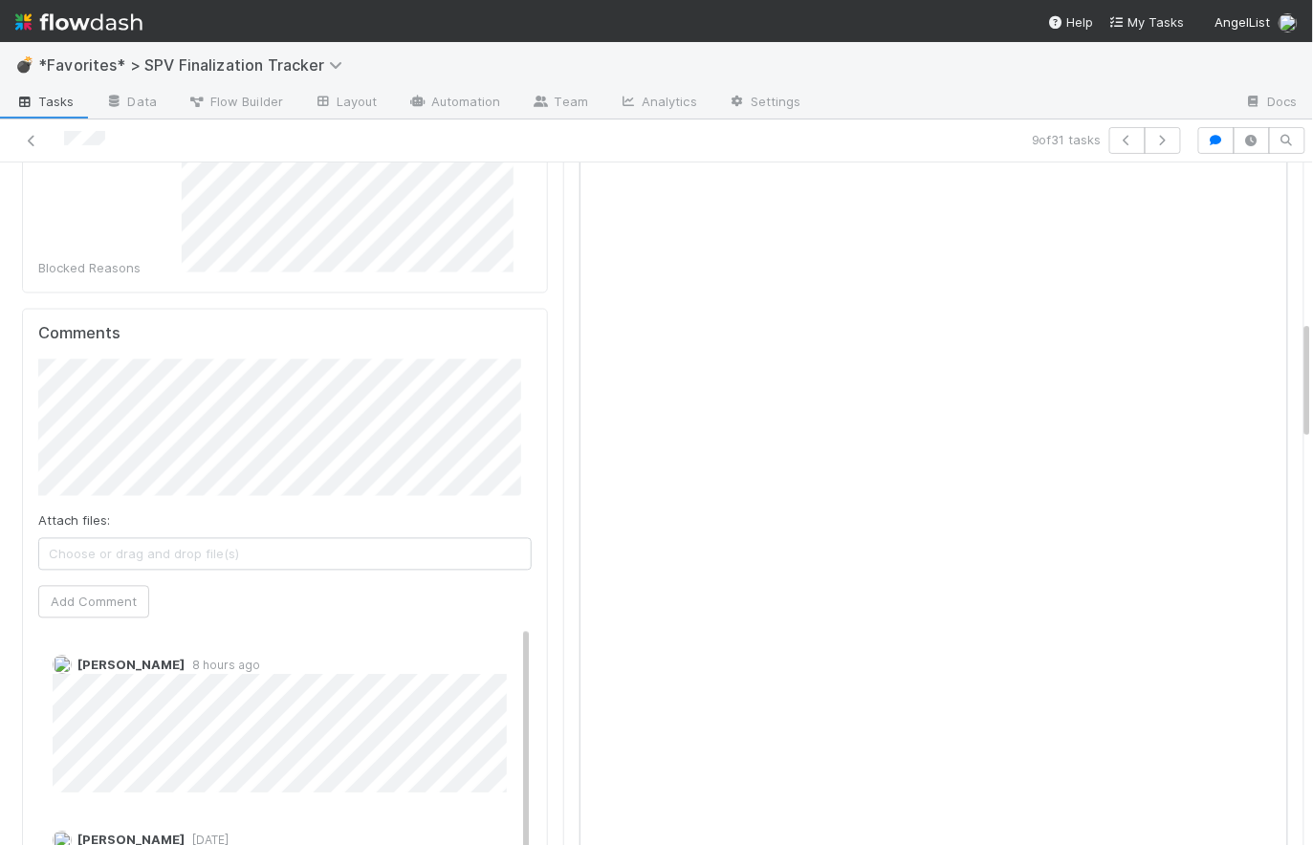
scroll to position [888, 0]
click at [140, 587] on button "Add Comment" at bounding box center [93, 603] width 111 height 33
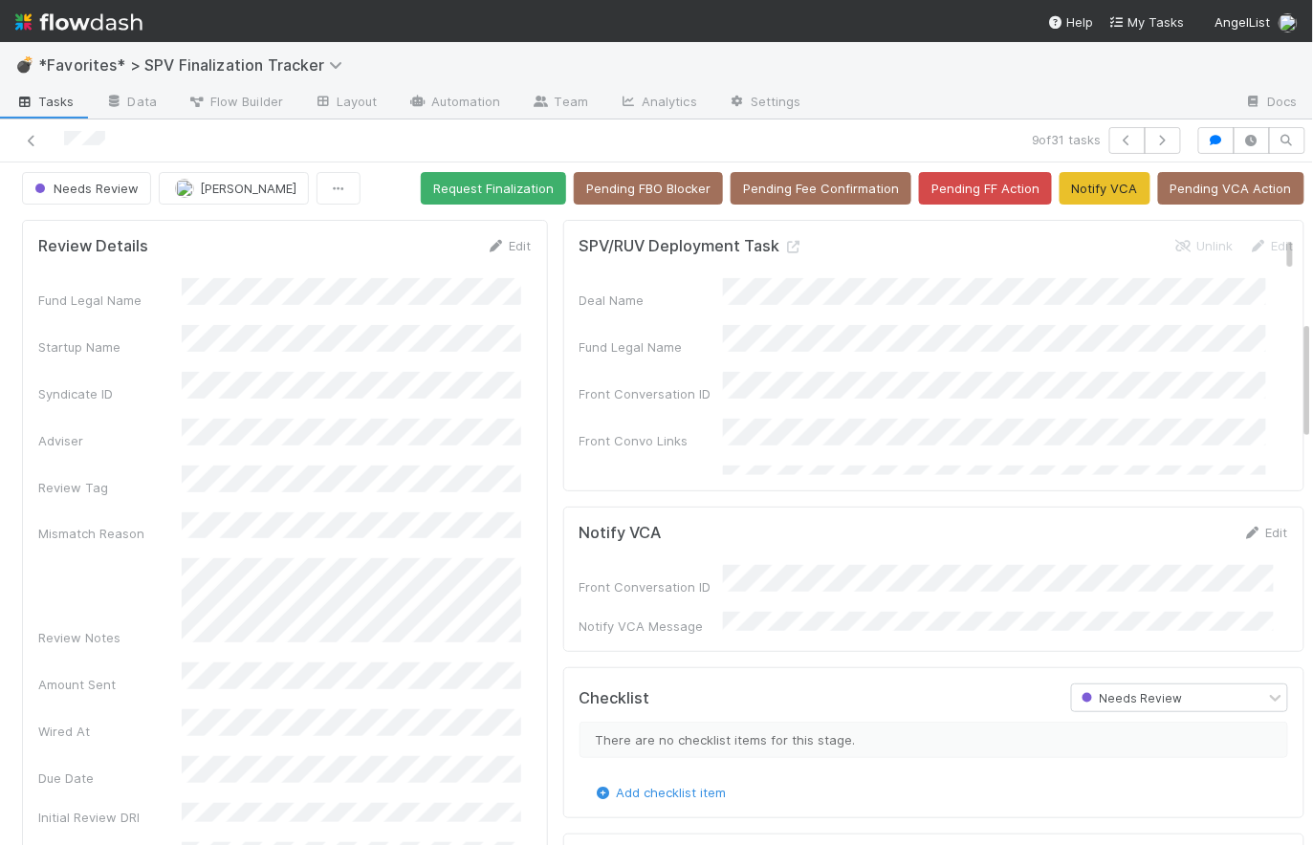
scroll to position [0, 0]
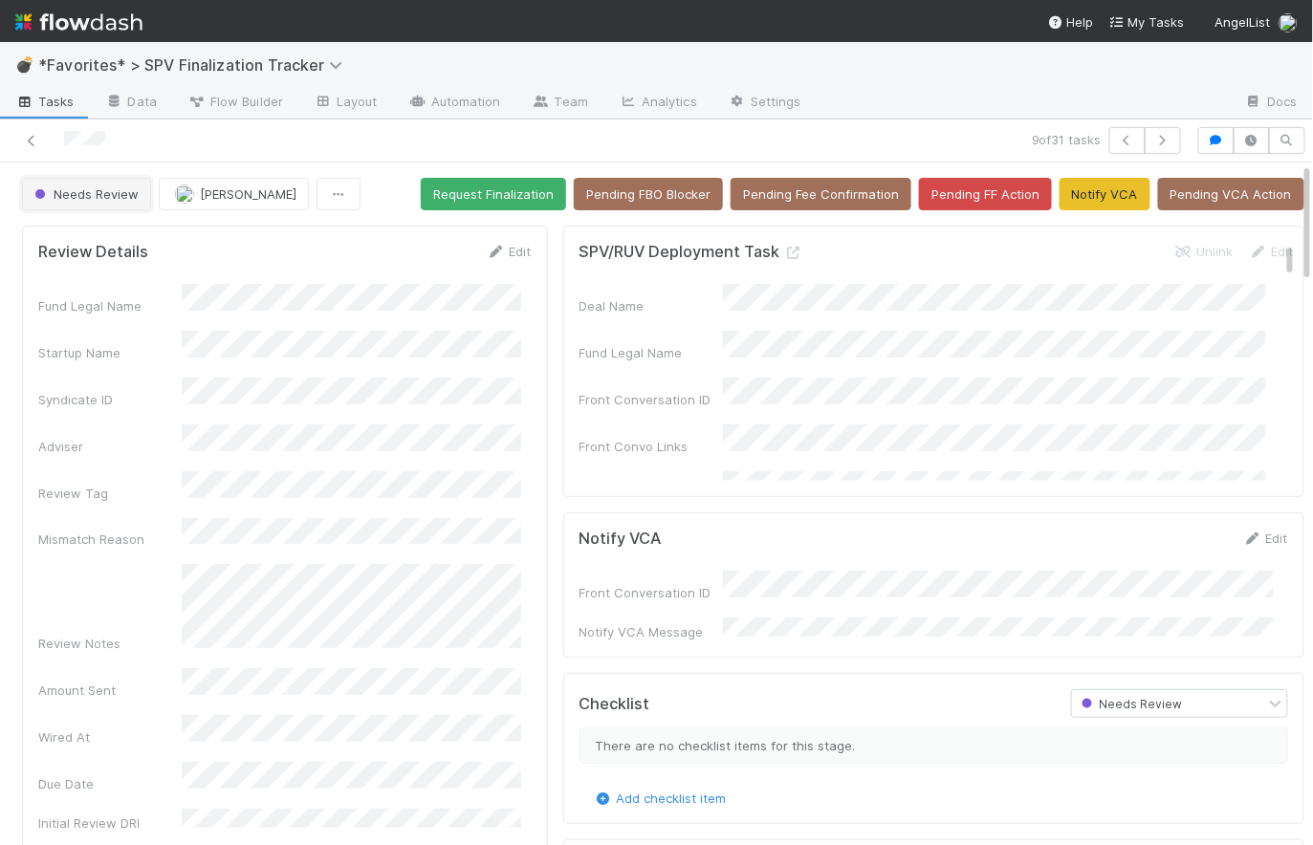
click at [104, 200] on span "Needs Review" at bounding box center [85, 193] width 108 height 15
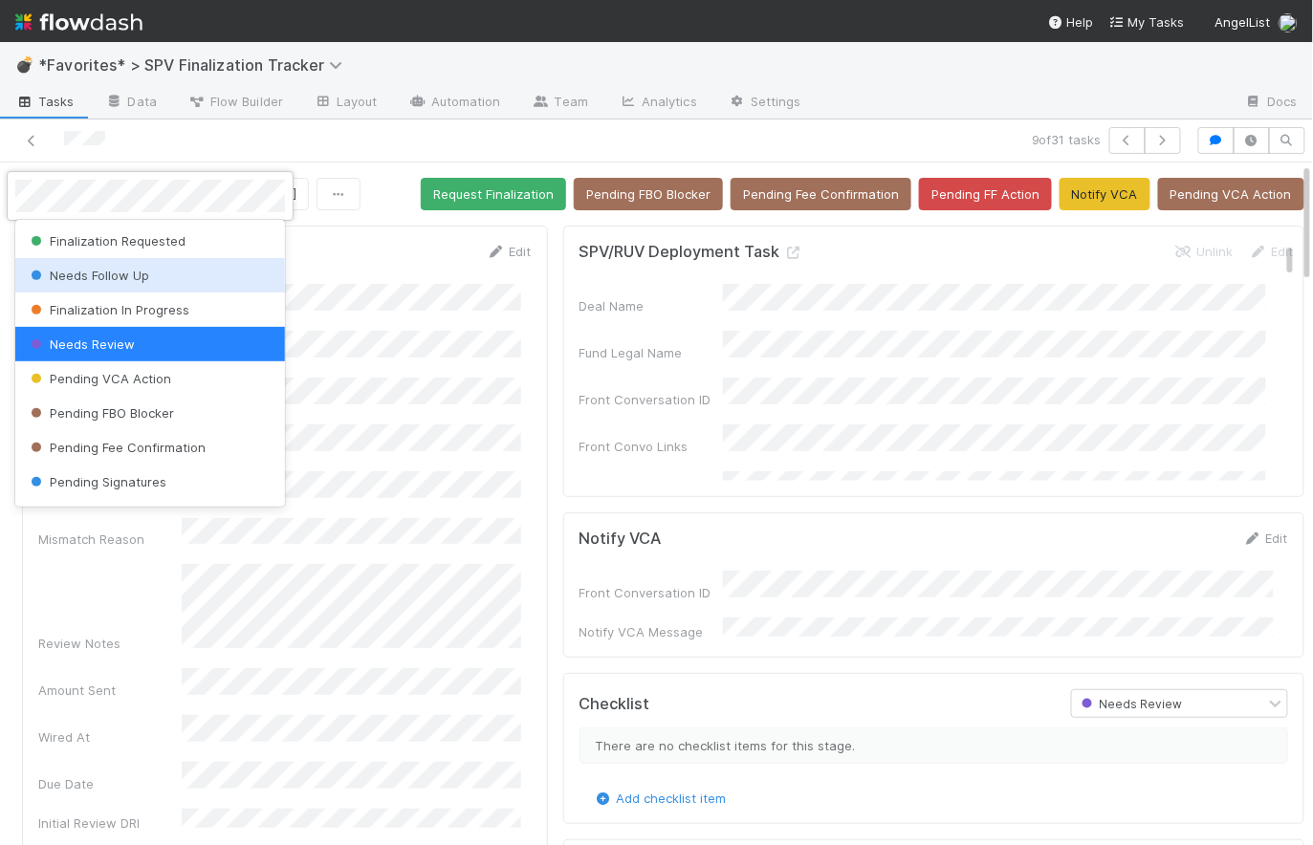
click at [107, 280] on span "Needs Follow Up" at bounding box center [88, 275] width 122 height 15
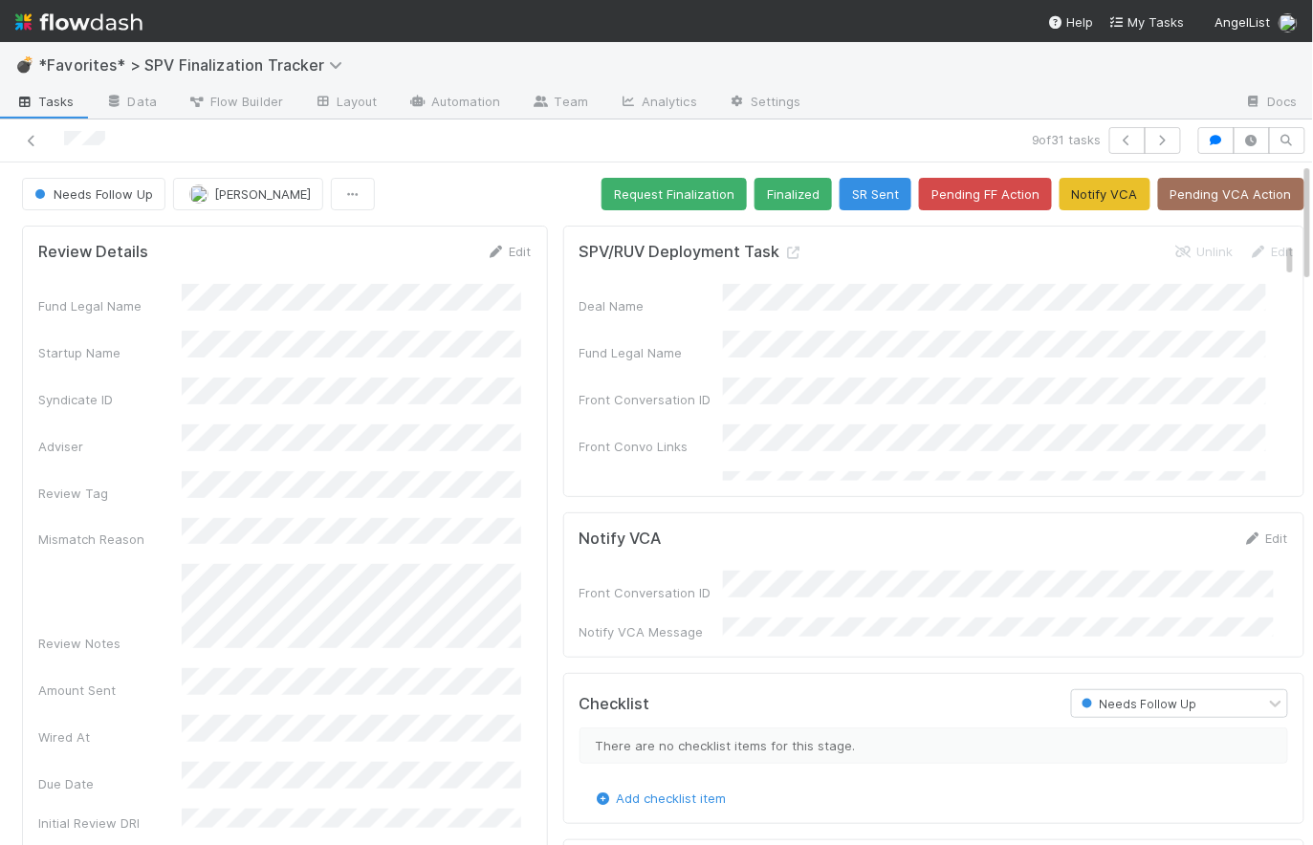
click at [522, 183] on div "Needs Follow Up Catherine Lambright Request Finalization Finalized SR Sent Pend…" at bounding box center [663, 194] width 1282 height 33
click at [111, 20] on img at bounding box center [78, 22] width 127 height 33
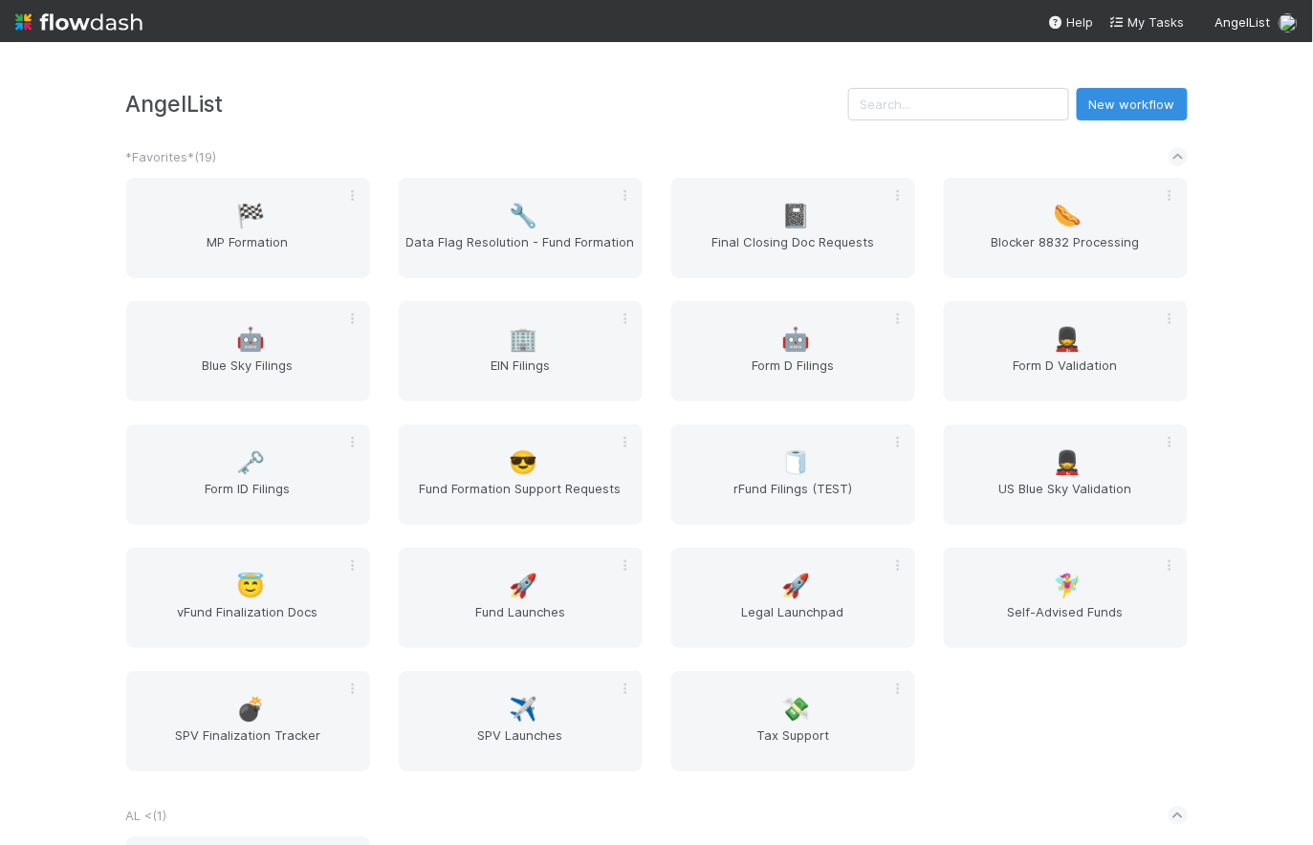
click at [383, 145] on div "*Favorites* ( 19 )" at bounding box center [656, 157] width 1061 height 42
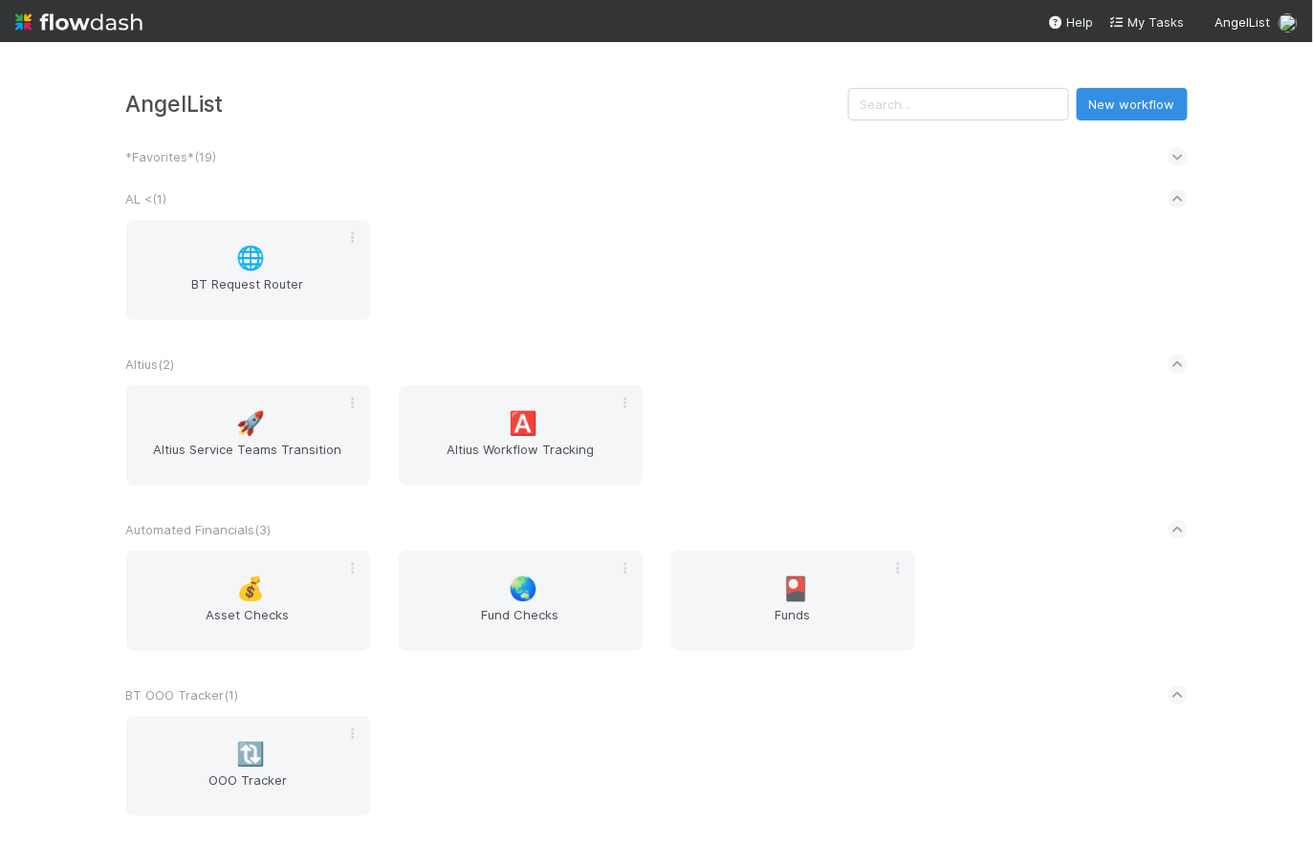
click at [262, 151] on div "*Favorites* ( 19 )" at bounding box center [656, 157] width 1061 height 42
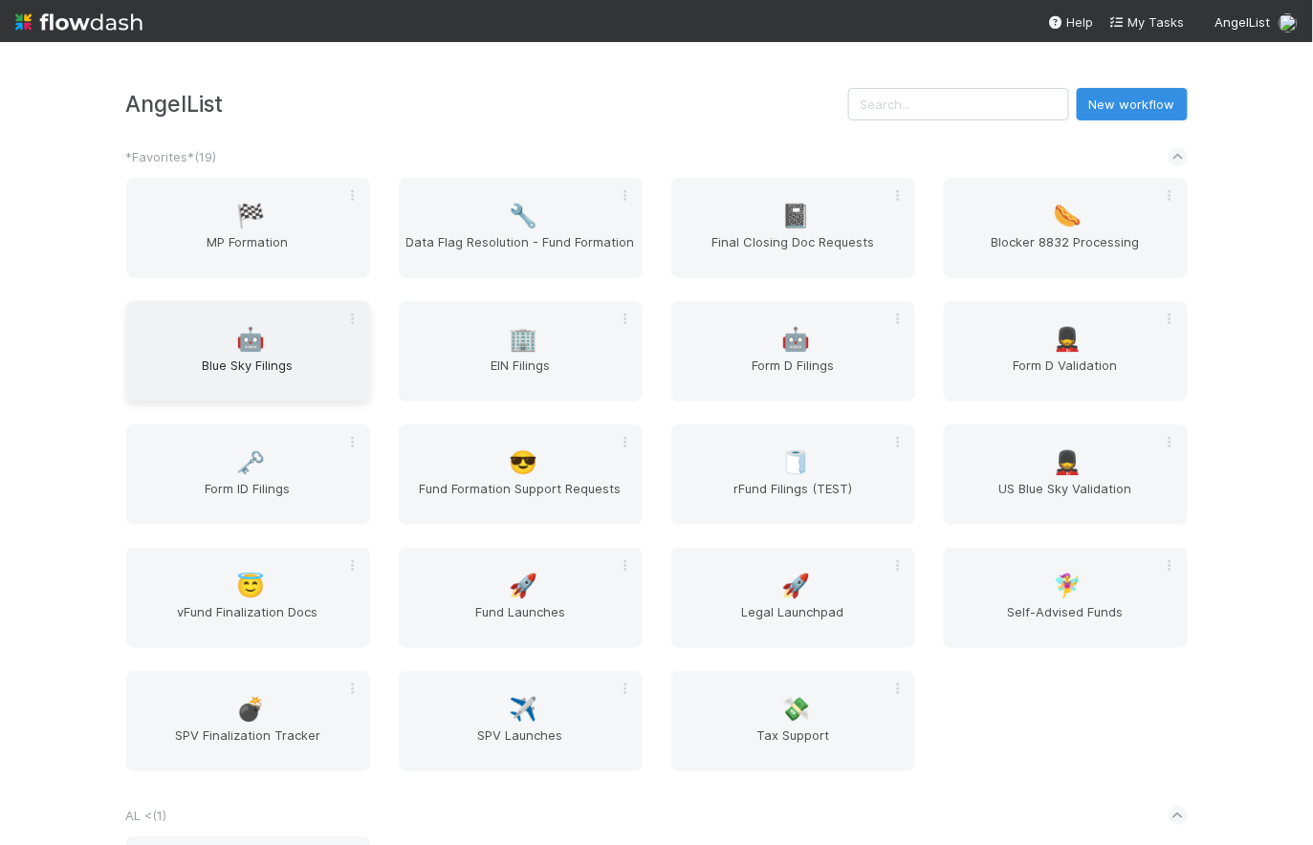
click at [267, 344] on div "🤖 Blue Sky Filings" at bounding box center [248, 351] width 244 height 100
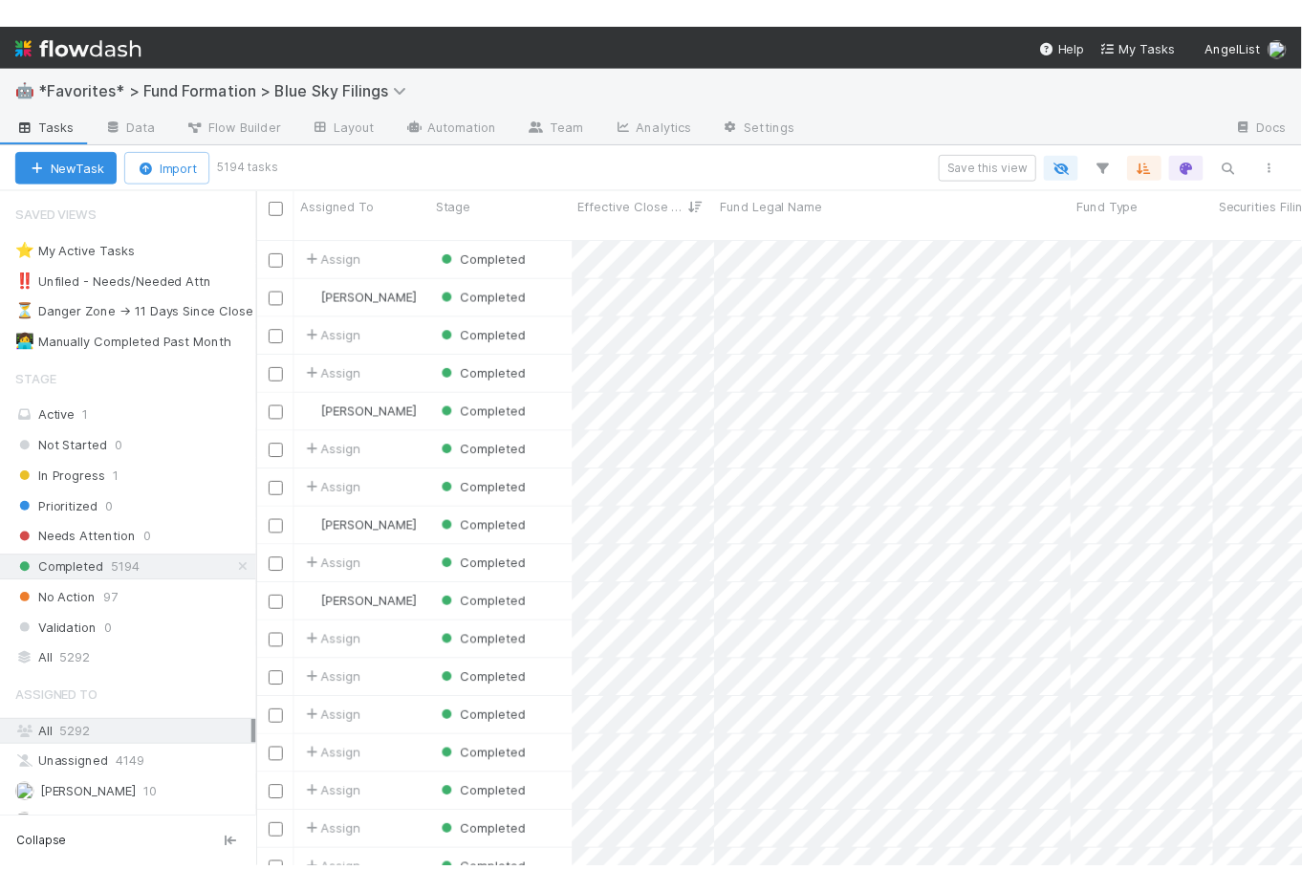
scroll to position [633, 1042]
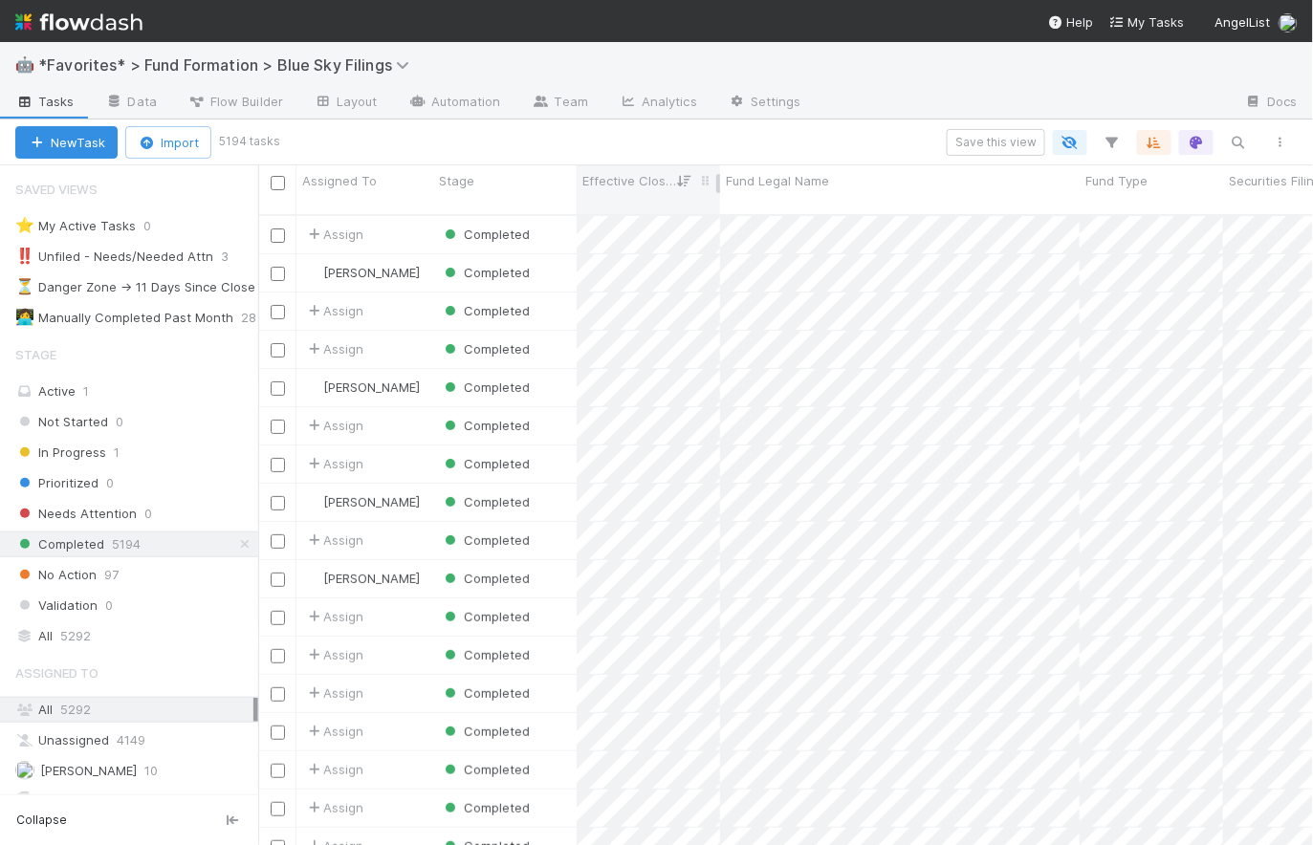
click at [663, 184] on span "Effective Close Date" at bounding box center [629, 180] width 95 height 19
click at [623, 134] on div "Sort Oldest → Newest Sort Newest → Oldest Hide Edit field Delete field" at bounding box center [656, 422] width 1313 height 845
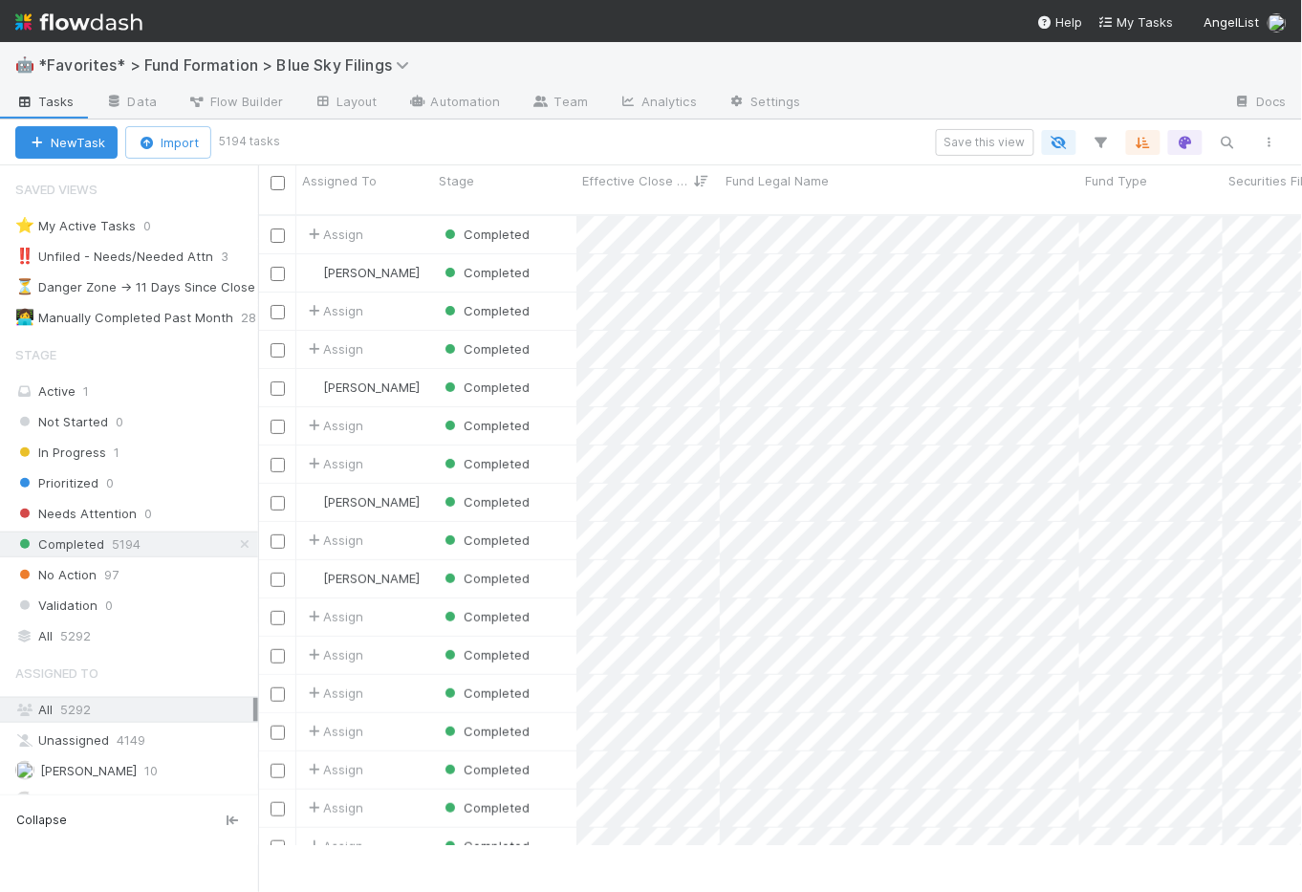
scroll to position [13, 14]
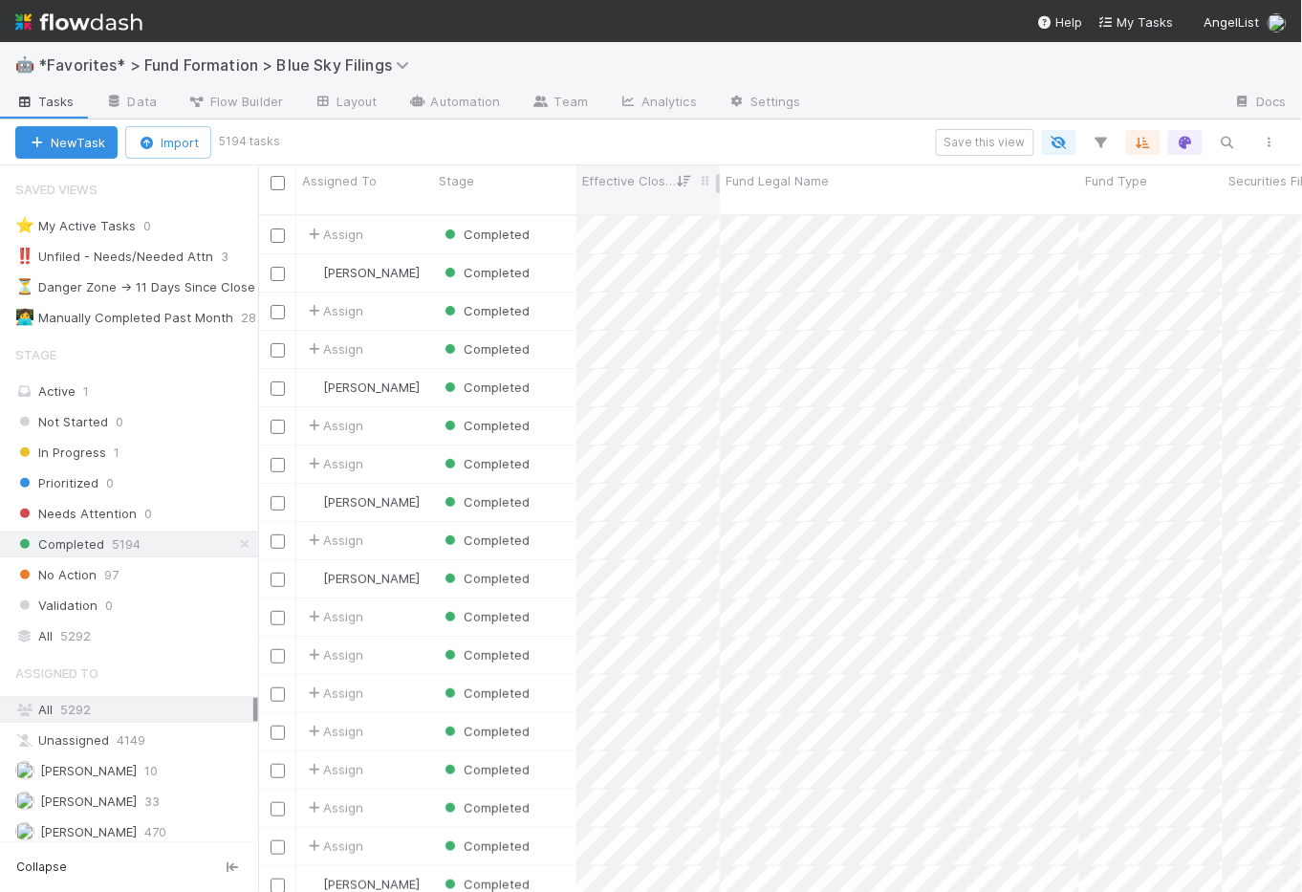
click at [629, 188] on span "Effective Close Date" at bounding box center [629, 180] width 95 height 19
click at [674, 242] on div "Sort Newest → Oldest" at bounding box center [692, 245] width 218 height 29
click at [757, 133] on div "Save this view" at bounding box center [783, 142] width 1015 height 27
click at [1111, 142] on icon "button" at bounding box center [1101, 142] width 19 height 17
click at [809, 194] on button "Add Filter" at bounding box center [809, 200] width 574 height 28
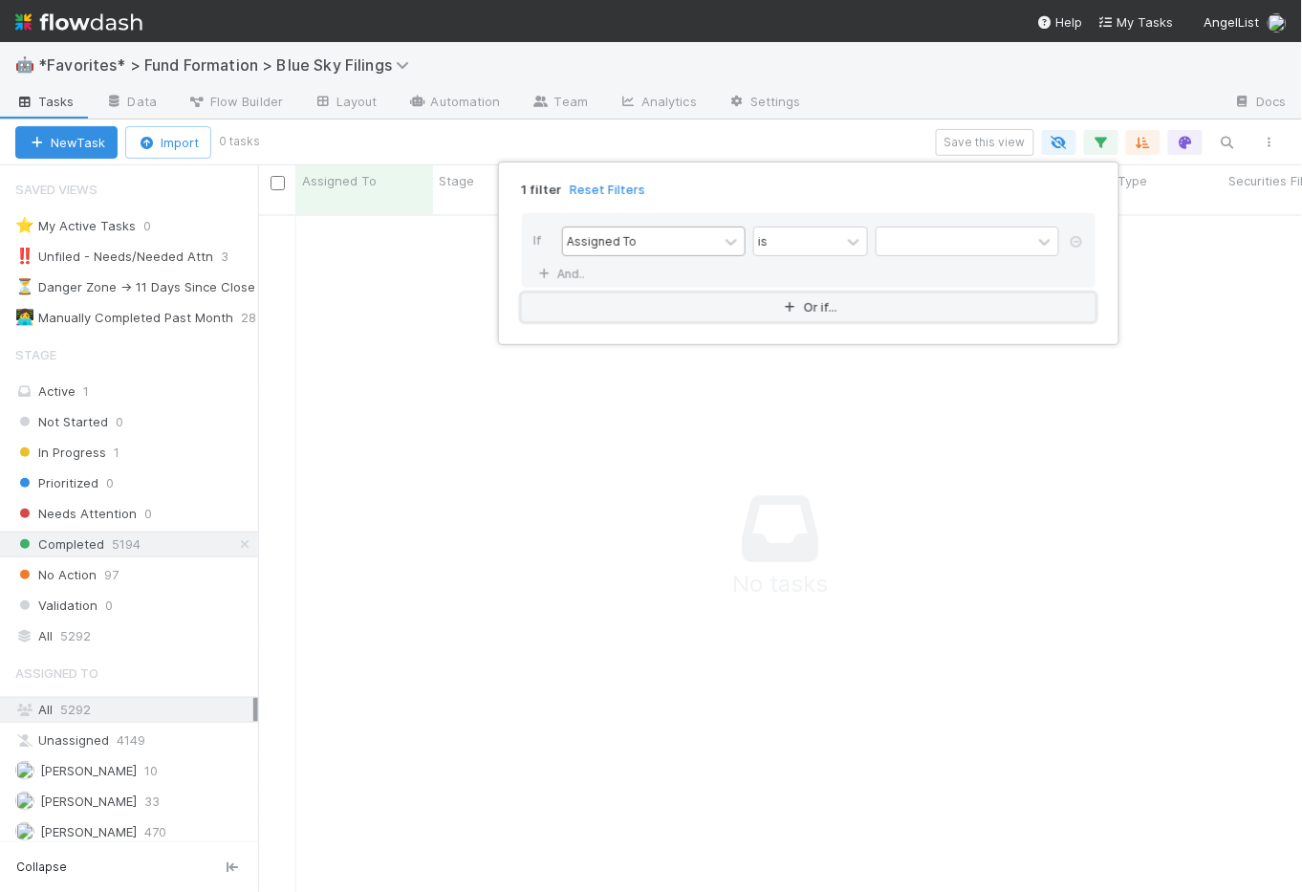
scroll to position [667, 1032]
click at [681, 242] on div "Assigned To" at bounding box center [640, 242] width 155 height 28
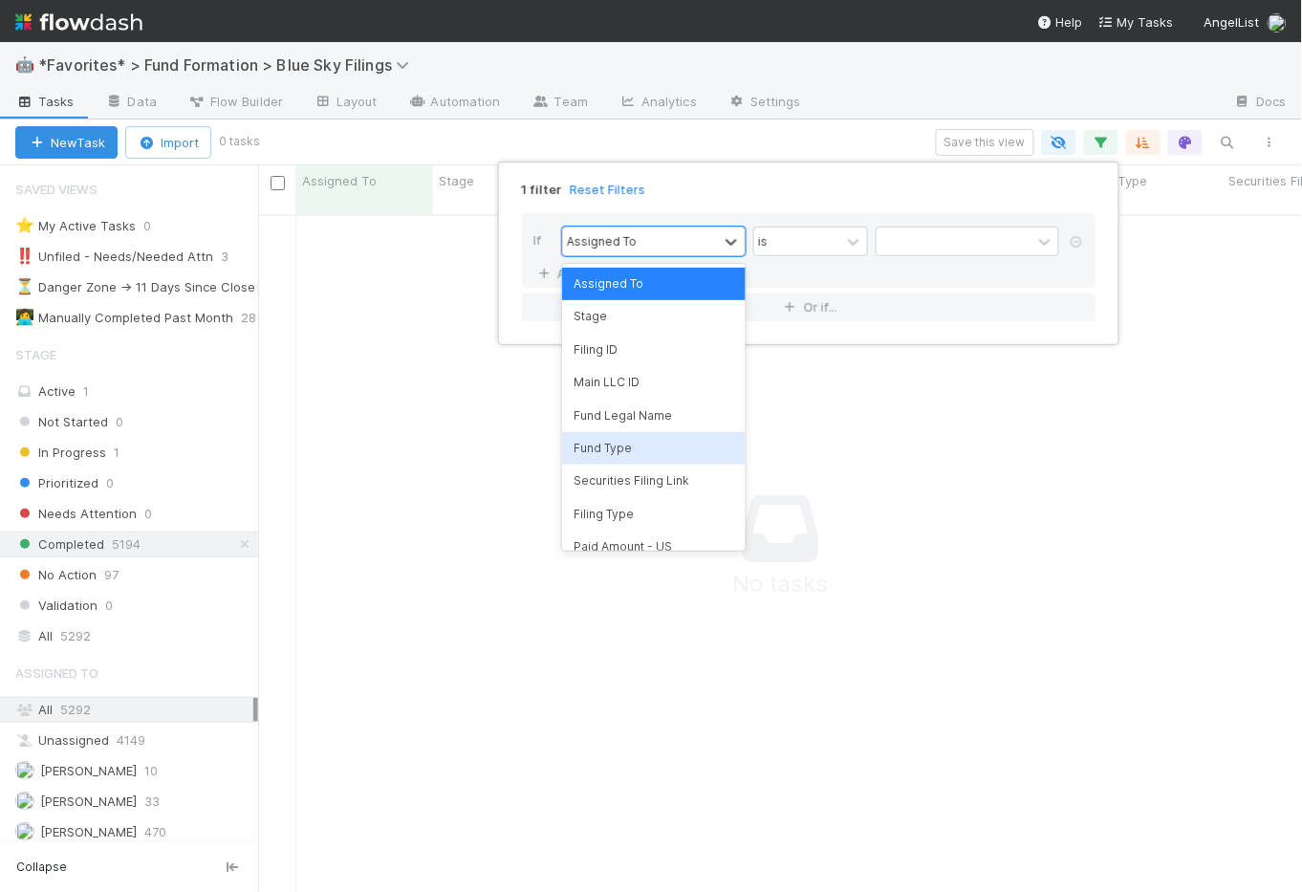
click at [657, 446] on div "Fund Type" at bounding box center [654, 448] width 184 height 33
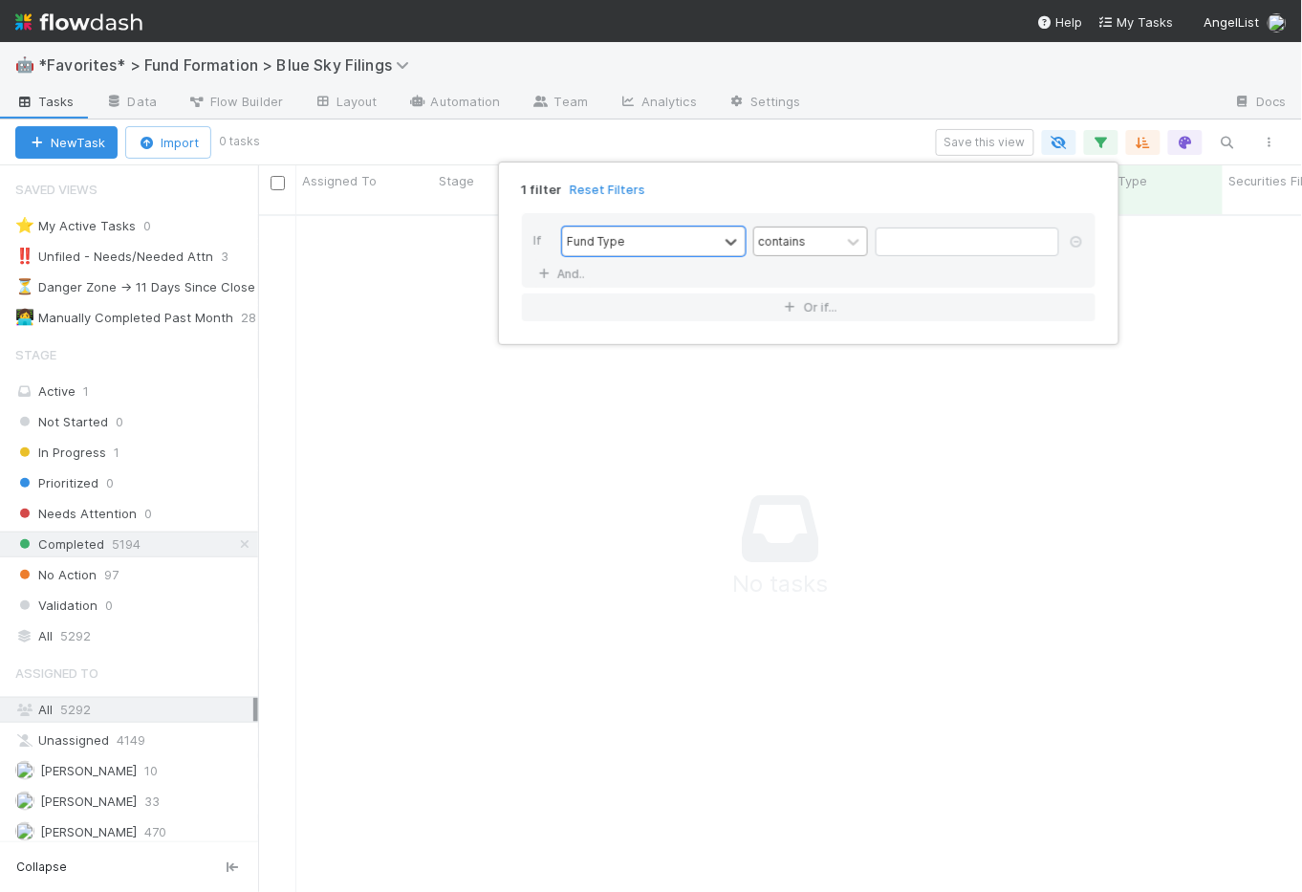
click at [823, 235] on div "contains" at bounding box center [798, 242] width 86 height 28
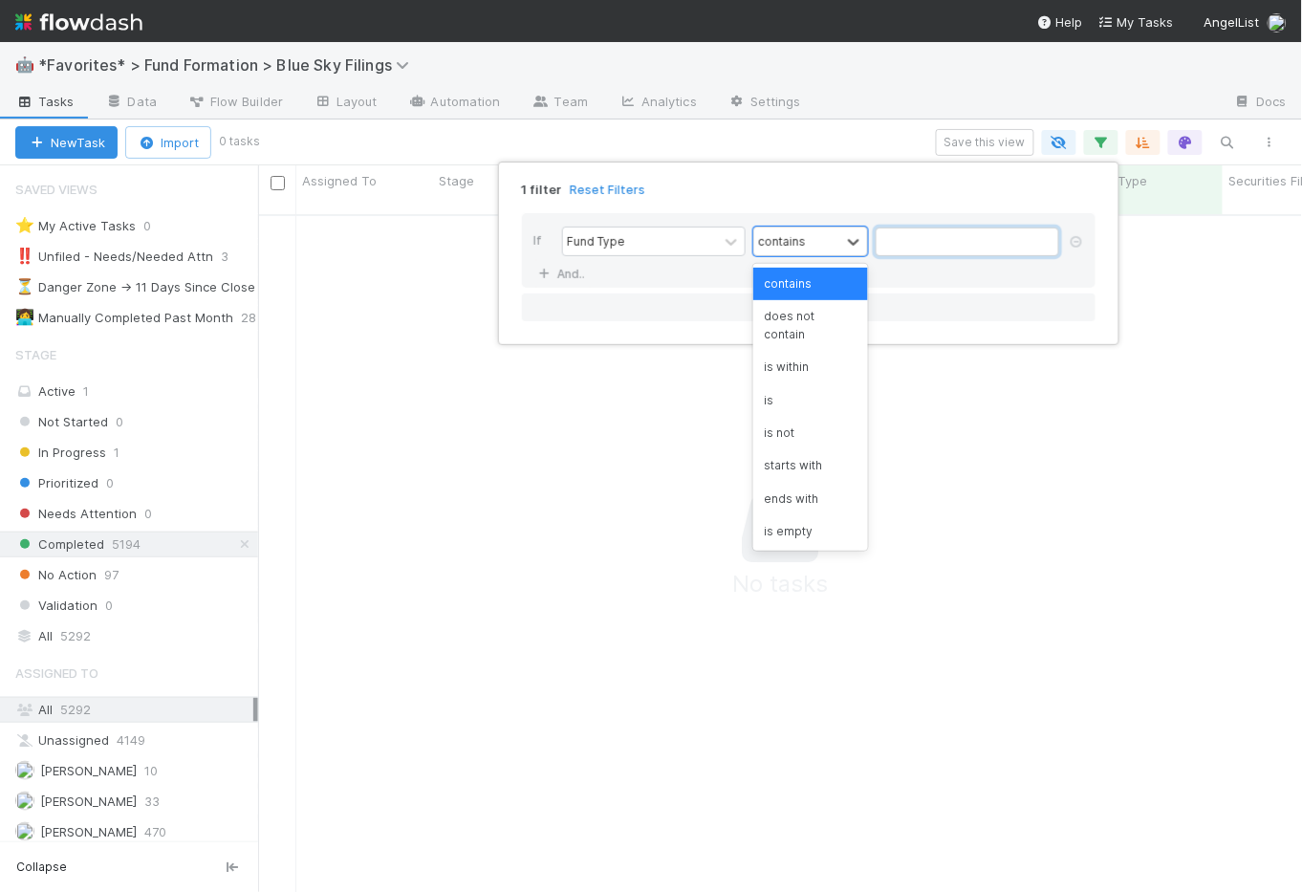
click at [933, 239] on input "text" at bounding box center [968, 242] width 184 height 29
type input "Micro Fund"
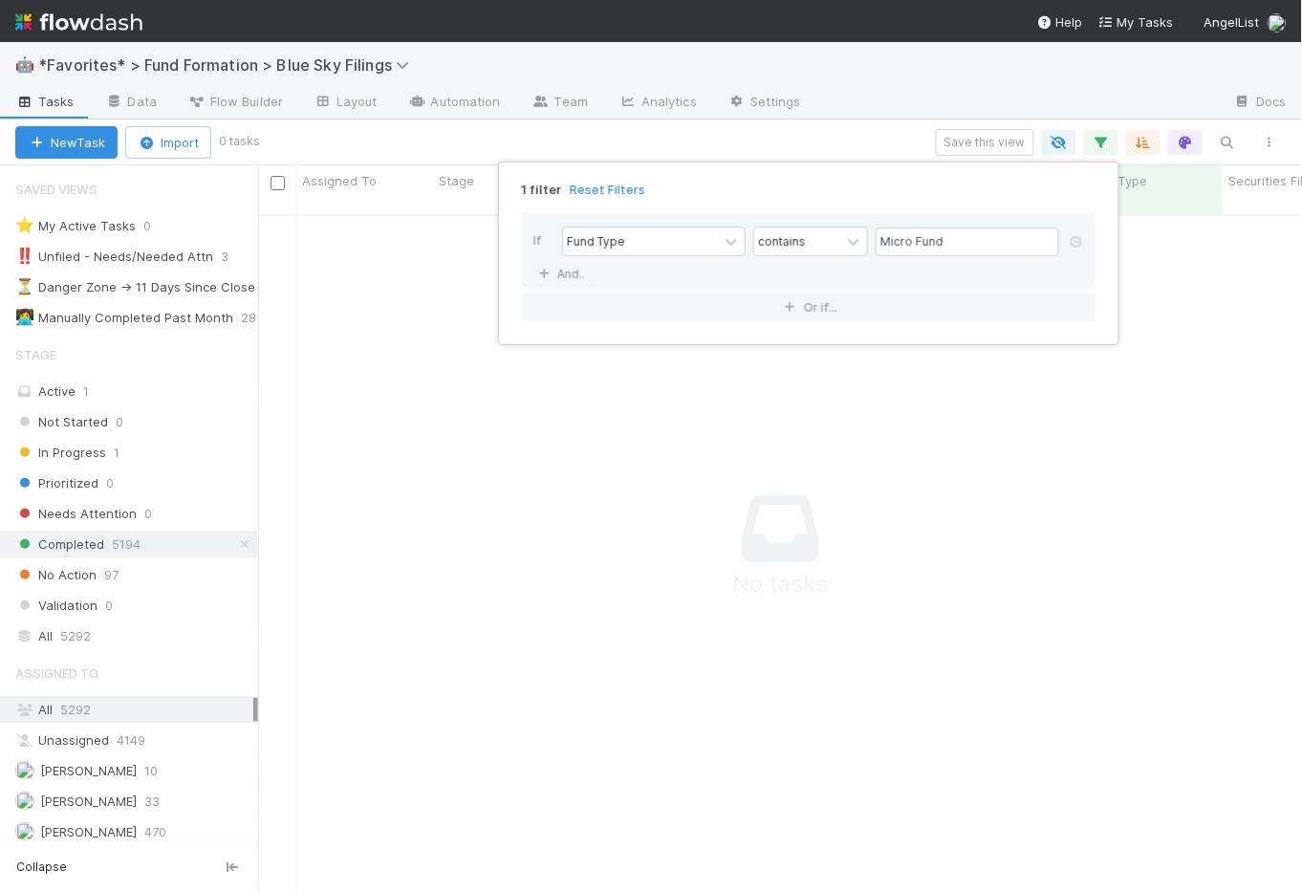
click at [866, 152] on div "1 filter Reset Filters If Fund Type contains Micro Fund And.. Or if..." at bounding box center [651, 446] width 1302 height 892
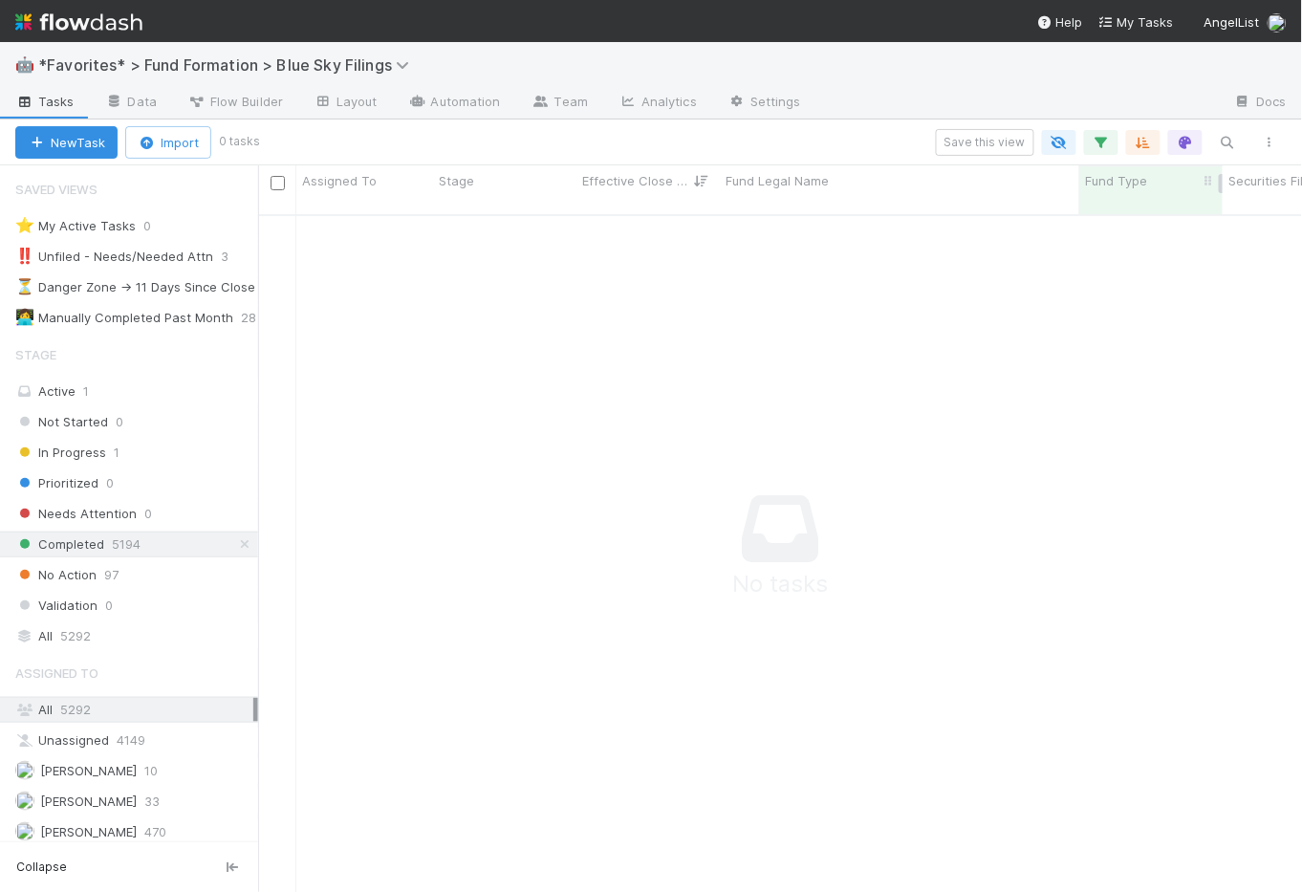
click at [1109, 182] on span "Fund Type" at bounding box center [1116, 180] width 62 height 19
click at [1109, 182] on div "Sort A → Z Sort Z → A Hide Edit field Delete field" at bounding box center [651, 446] width 1302 height 892
click at [1101, 137] on icon "button" at bounding box center [1101, 142] width 19 height 17
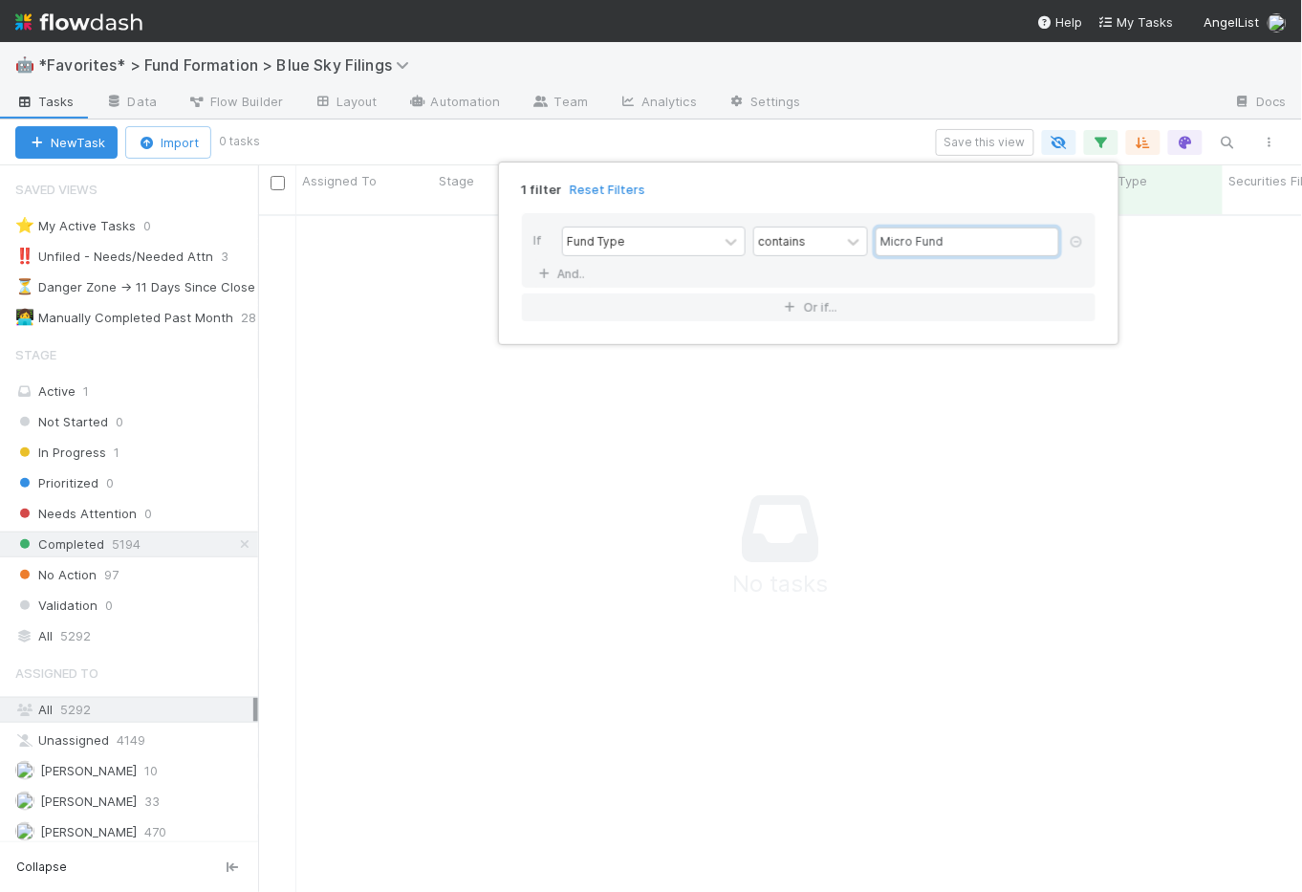
click at [983, 242] on input "Micro Fund" at bounding box center [968, 242] width 184 height 29
click at [916, 244] on input "Micro Fund" at bounding box center [968, 242] width 184 height 29
drag, startPoint x: 949, startPoint y: 241, endPoint x: 861, endPoint y: 230, distance: 88.7
click at [861, 230] on div "Fund Type contains Micro Fund" at bounding box center [814, 243] width 505 height 33
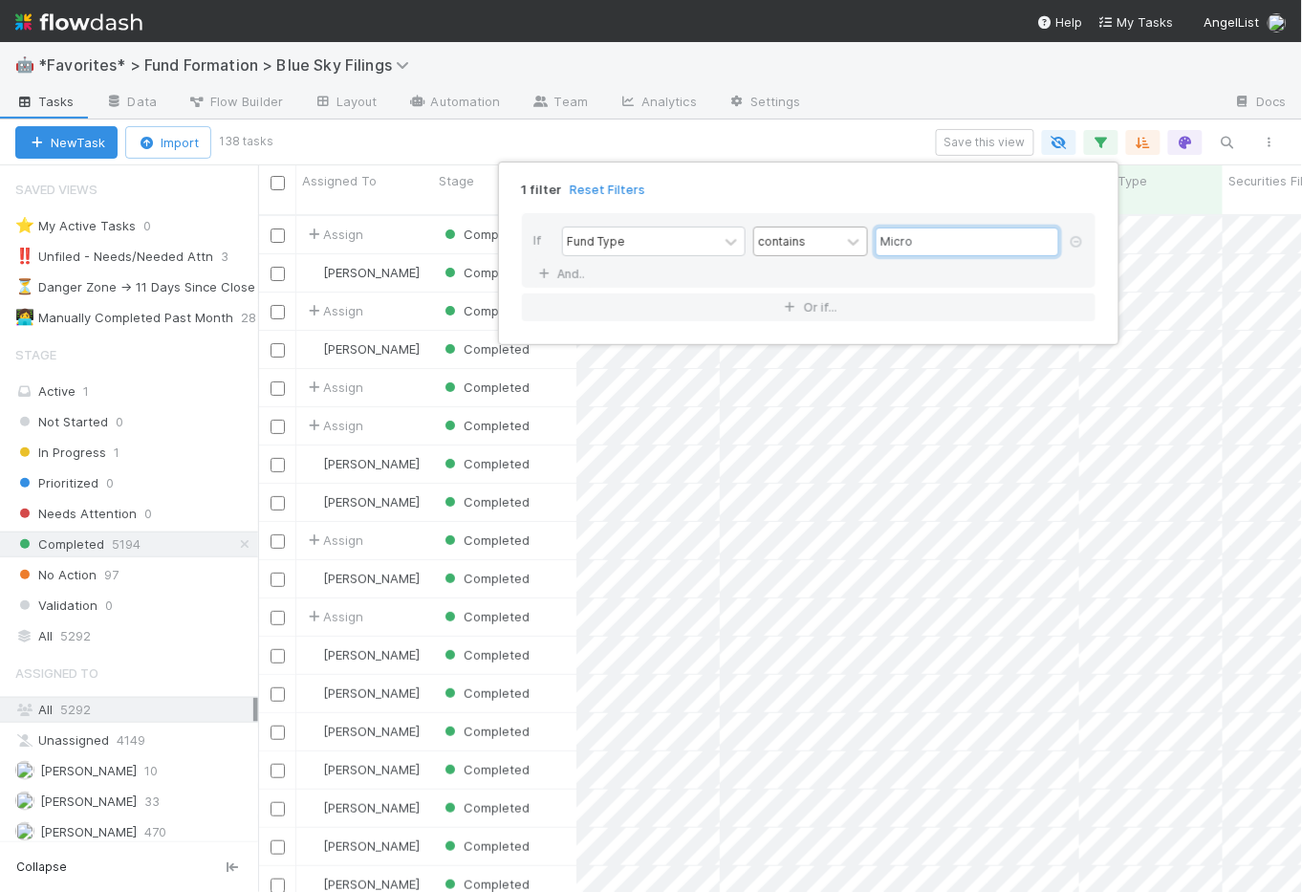
scroll to position [680, 1032]
type input "Micro"
click at [786, 143] on div "1 filter Reset Filters If Fund Type contains Micro And.. Or if..." at bounding box center [651, 446] width 1302 height 892
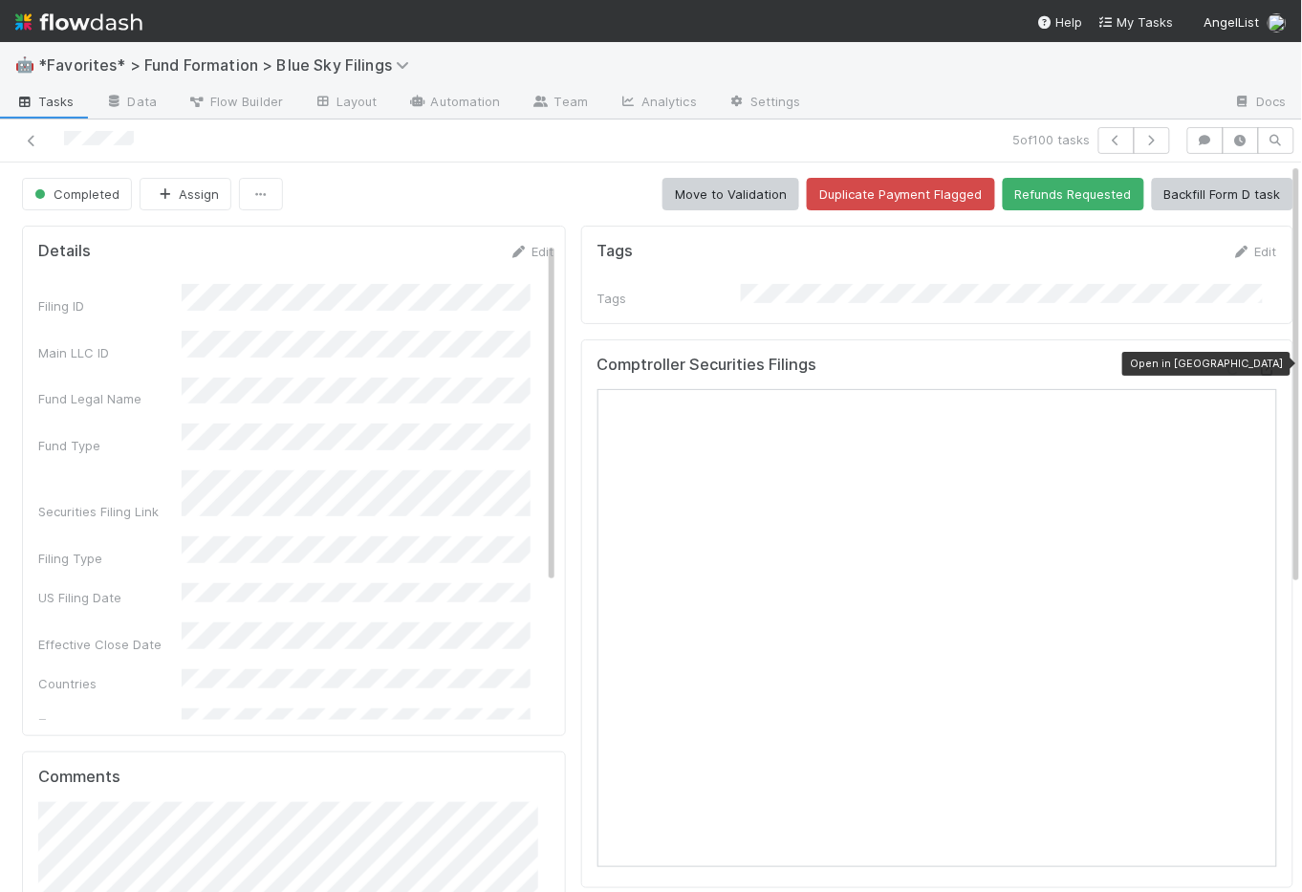
click at [1258, 363] on icon at bounding box center [1267, 369] width 19 height 12
click at [1155, 142] on button "button" at bounding box center [1152, 140] width 36 height 27
click at [1144, 132] on button "button" at bounding box center [1152, 140] width 36 height 27
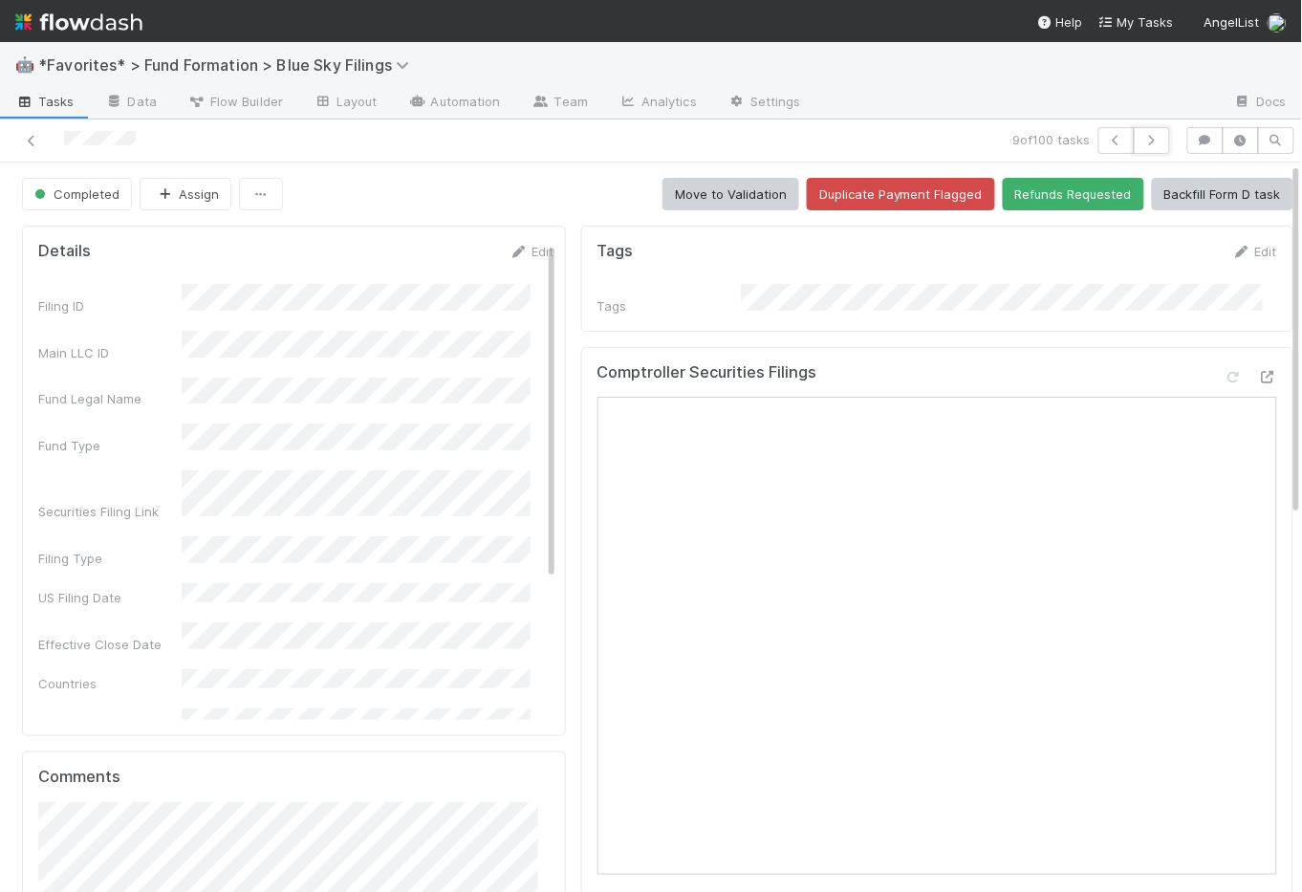
click at [1144, 132] on button "button" at bounding box center [1152, 140] width 36 height 27
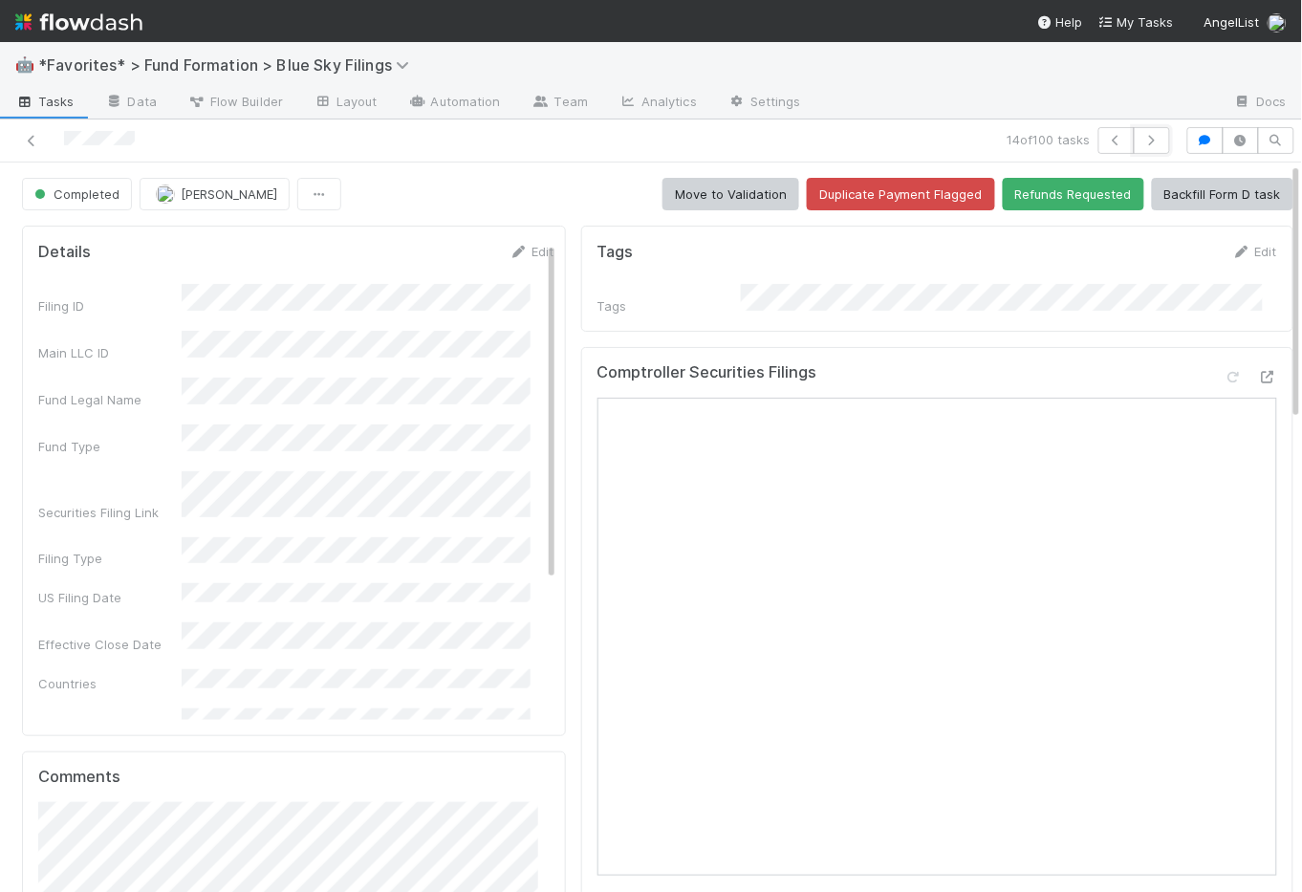
click at [1144, 132] on button "button" at bounding box center [1152, 140] width 36 height 27
click at [1258, 363] on icon at bounding box center [1267, 369] width 19 height 12
click at [539, 207] on div "Completed Raven Jacinto Move to Validation Duplicate Payment Flagged Refunds Re…" at bounding box center [658, 194] width 1272 height 33
click at [518, 205] on div "Completed Raven Jacinto Move to Validation Duplicate Payment Flagged Refunds Re…" at bounding box center [658, 194] width 1272 height 33
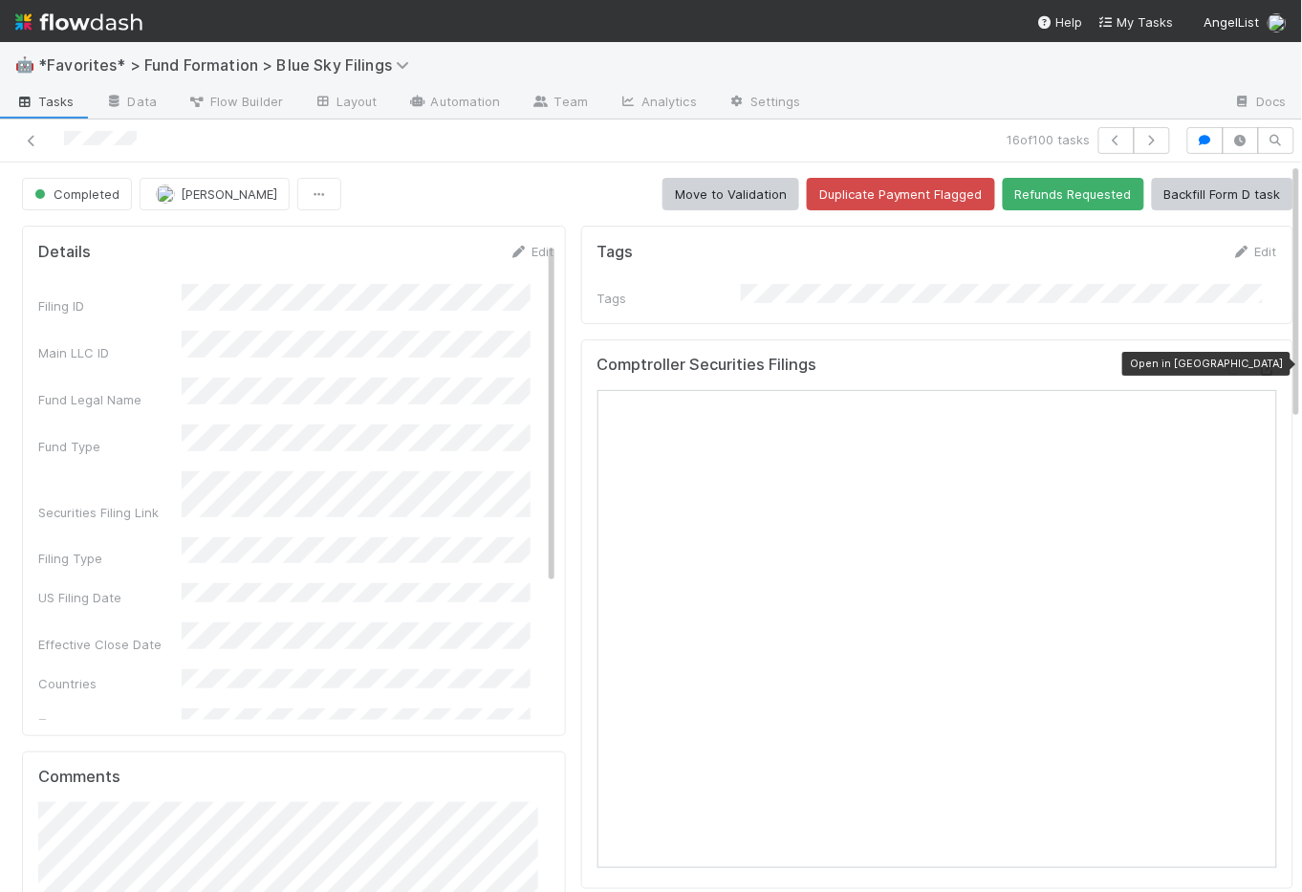
click at [1258, 363] on icon at bounding box center [1267, 369] width 19 height 12
click at [462, 184] on div "Completed Raven Jacinto Move to Validation Duplicate Payment Flagged Refunds Re…" at bounding box center [658, 194] width 1272 height 33
click at [119, 17] on img at bounding box center [78, 22] width 127 height 33
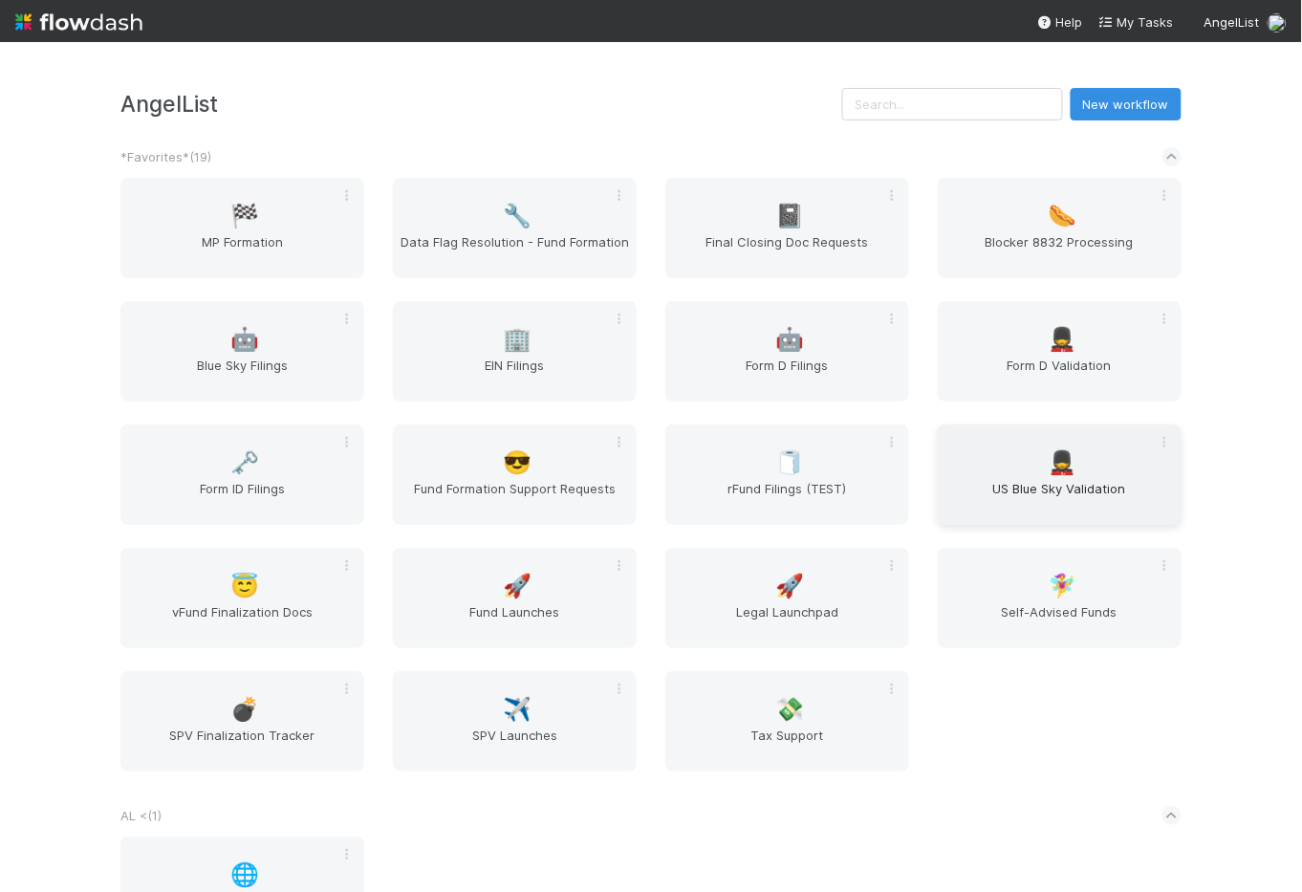
click at [1022, 471] on div "💂 US Blue Sky Validation" at bounding box center [1060, 475] width 244 height 100
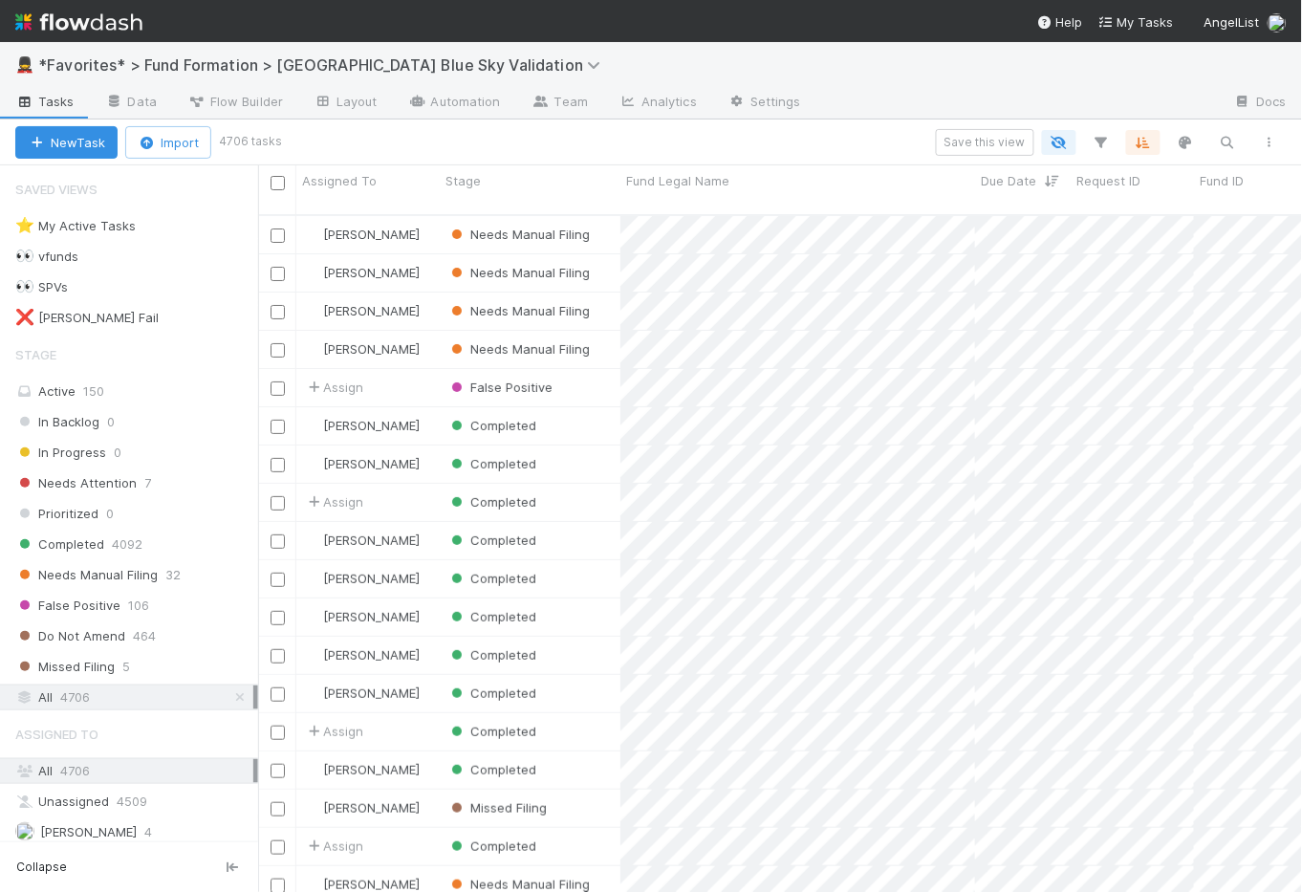
scroll to position [680, 1032]
click at [87, 578] on span "Needs Manual Filing" at bounding box center [86, 575] width 142 height 24
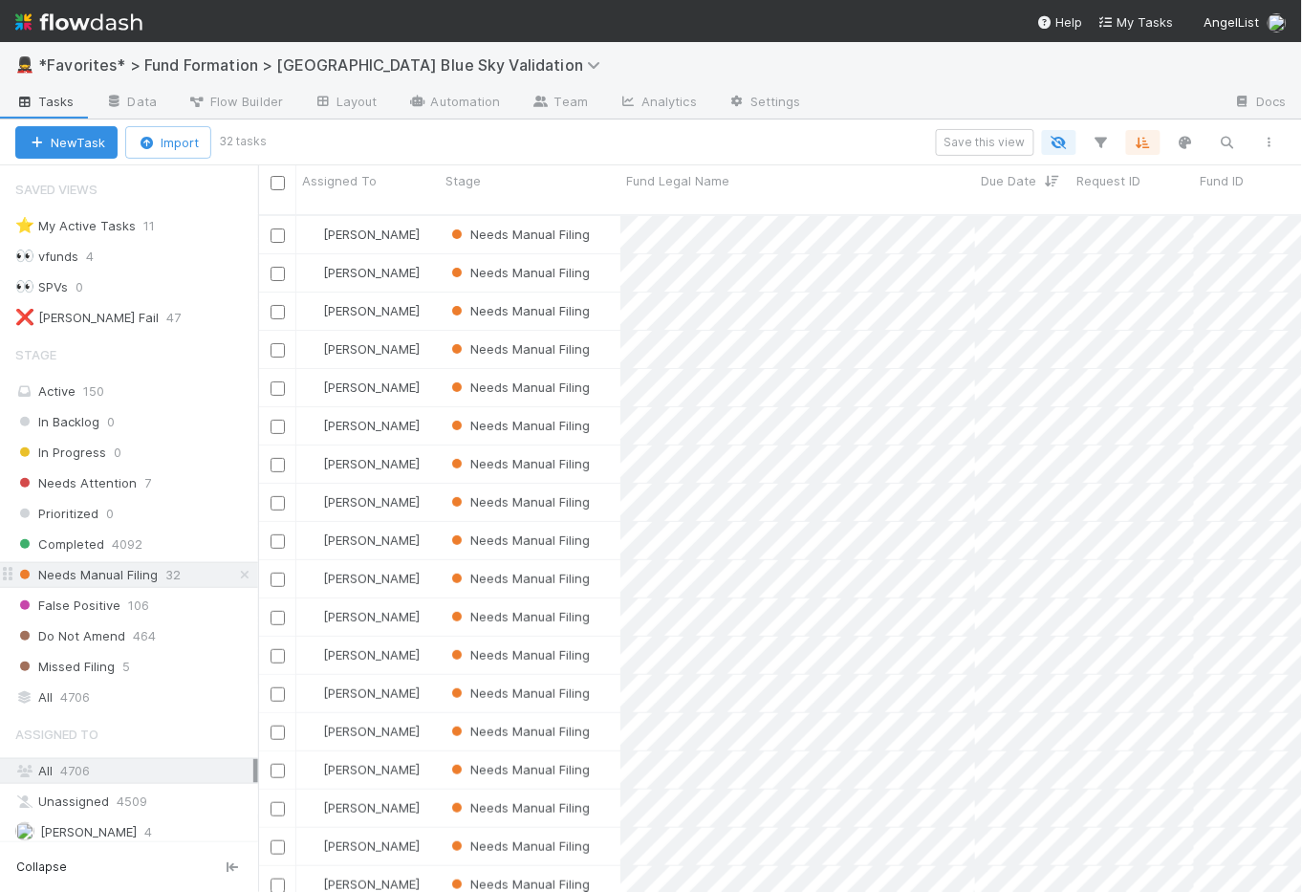
scroll to position [680, 1032]
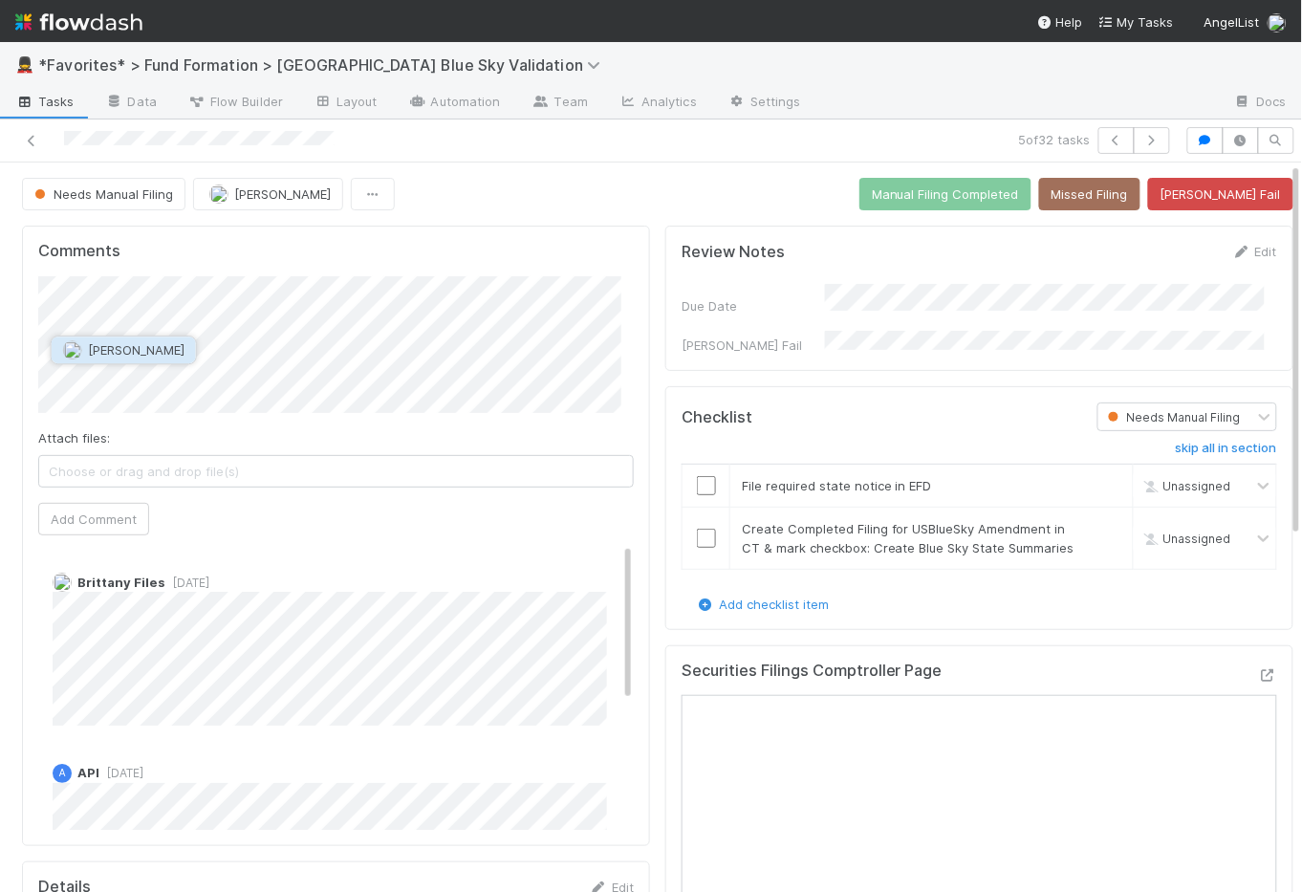
click at [153, 350] on span "[PERSON_NAME]" at bounding box center [136, 349] width 97 height 15
click at [125, 516] on button "Add Comment" at bounding box center [93, 519] width 111 height 33
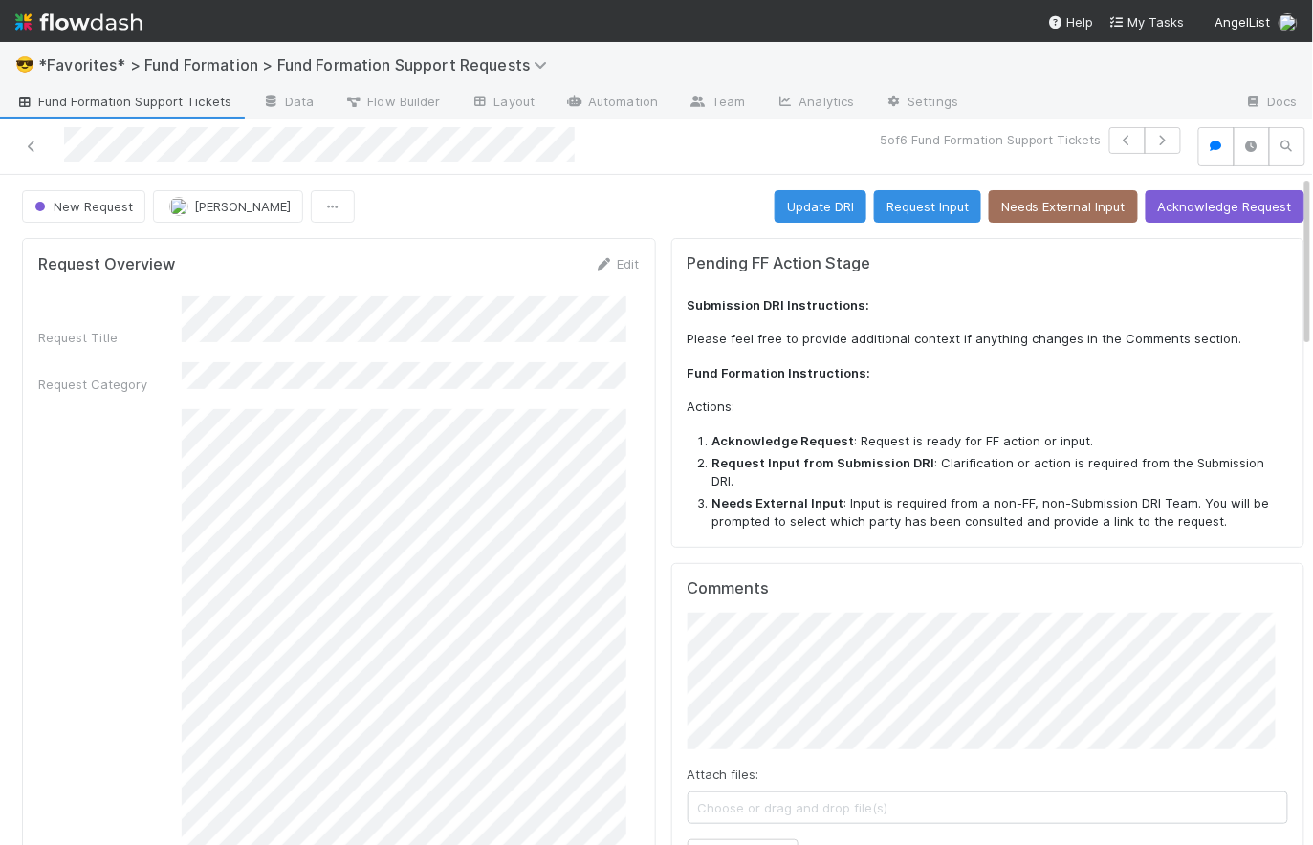
click at [90, 97] on span "Fund Formation Support Tickets" at bounding box center [123, 101] width 216 height 19
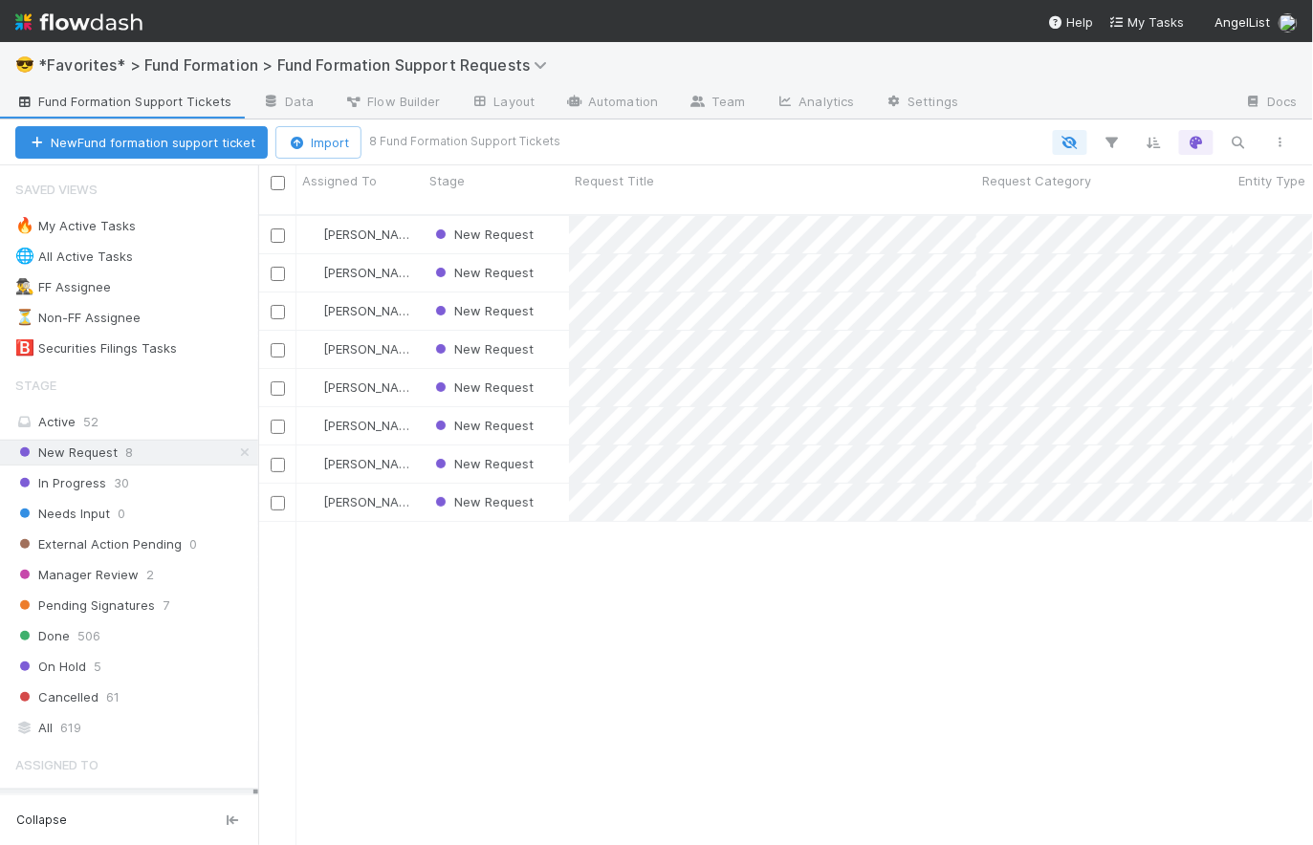
scroll to position [633, 1042]
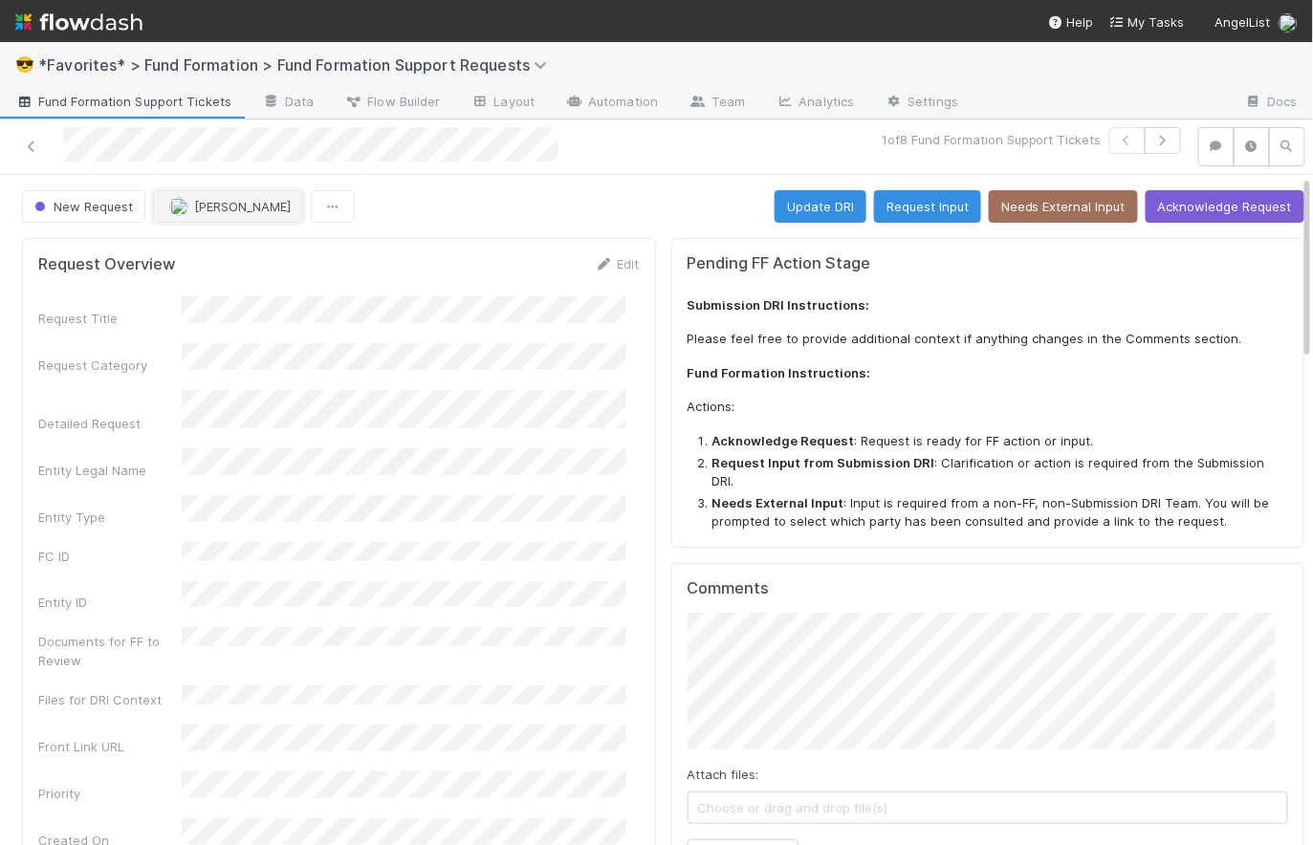
click at [266, 208] on span "[PERSON_NAME]" at bounding box center [242, 206] width 97 height 15
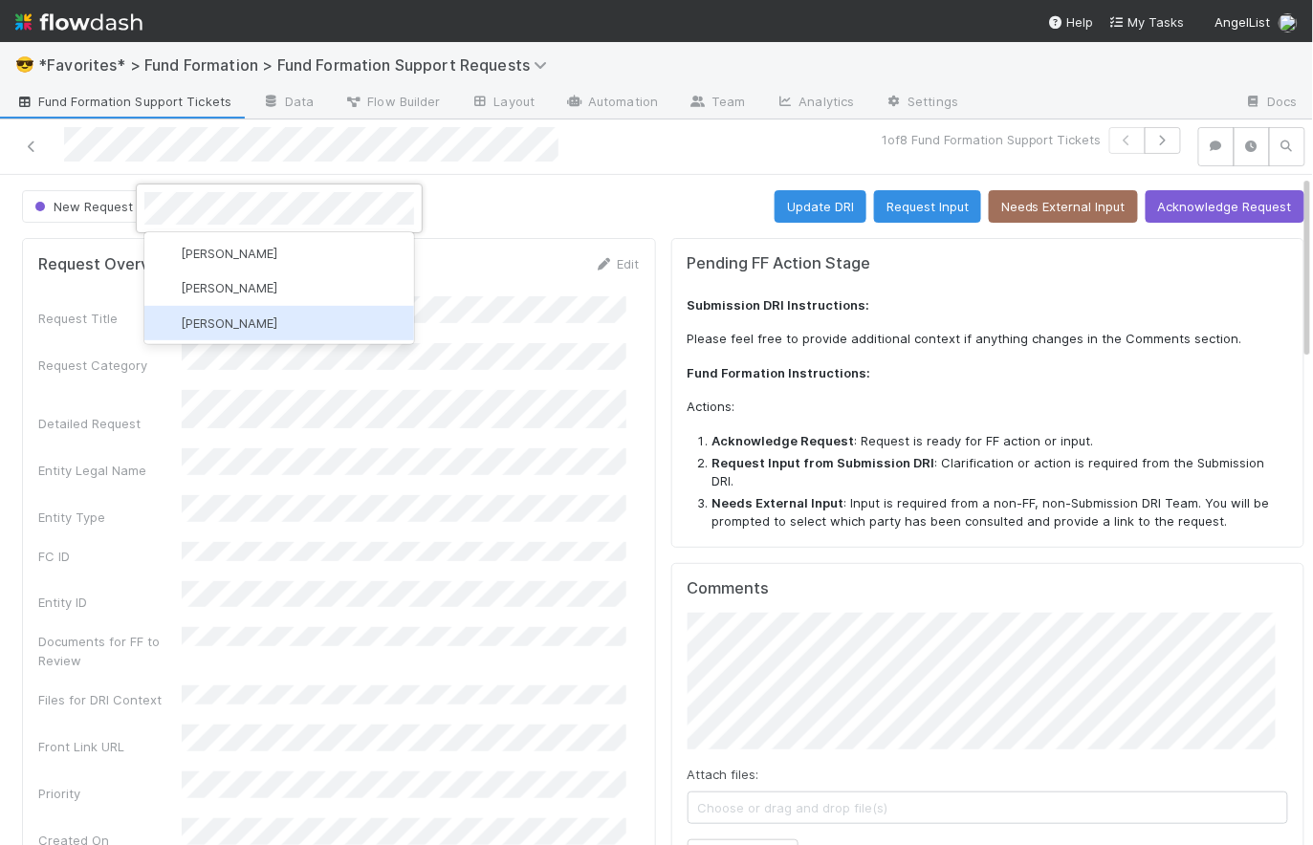
click at [315, 316] on div "[PERSON_NAME]" at bounding box center [279, 323] width 270 height 34
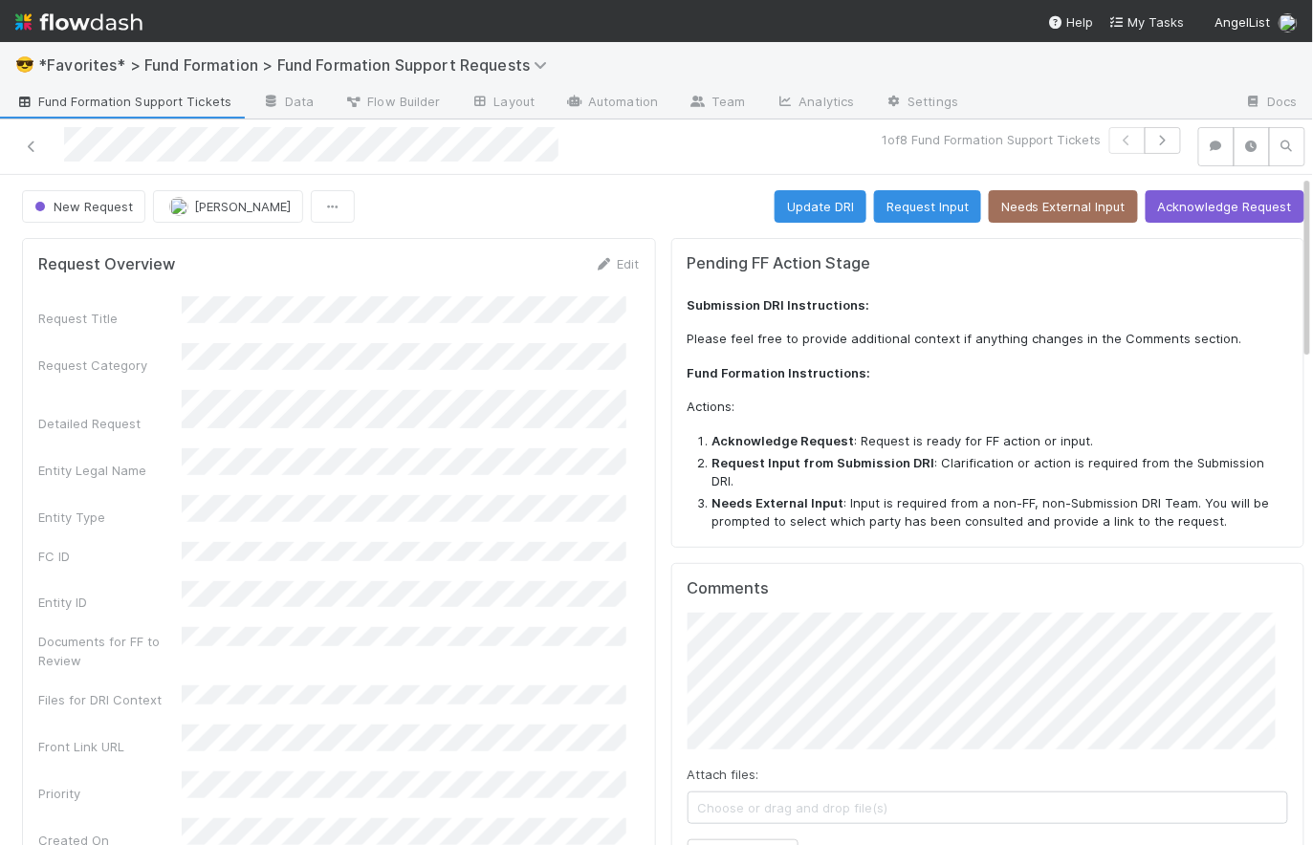
click at [584, 193] on div "New Request [PERSON_NAME] Update DRI Request Input Needs External Input Acknowl…" at bounding box center [663, 206] width 1282 height 33
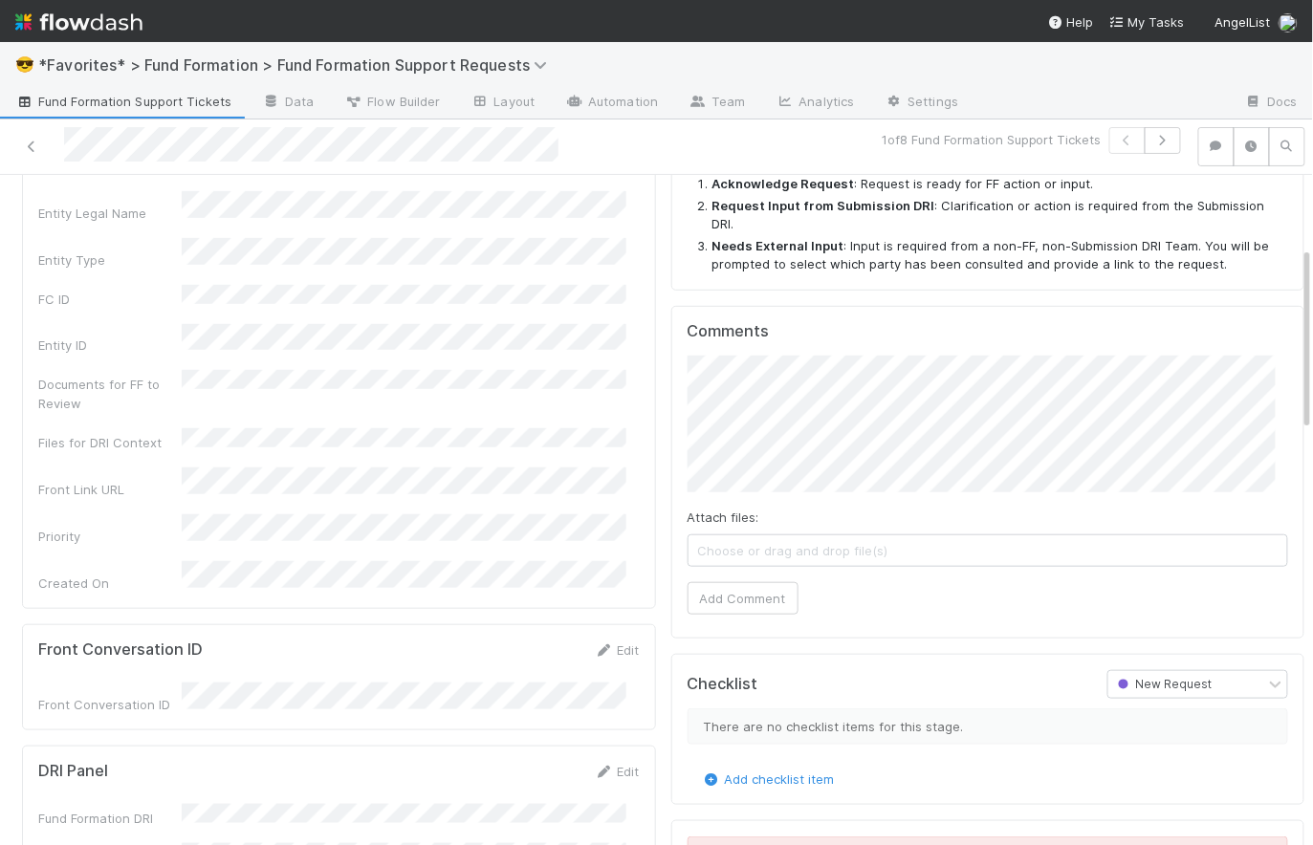
scroll to position [255, 0]
click at [671, 372] on div "Comments Attach files: Choose or drag and drop file(s) Add Comment" at bounding box center [988, 474] width 634 height 333
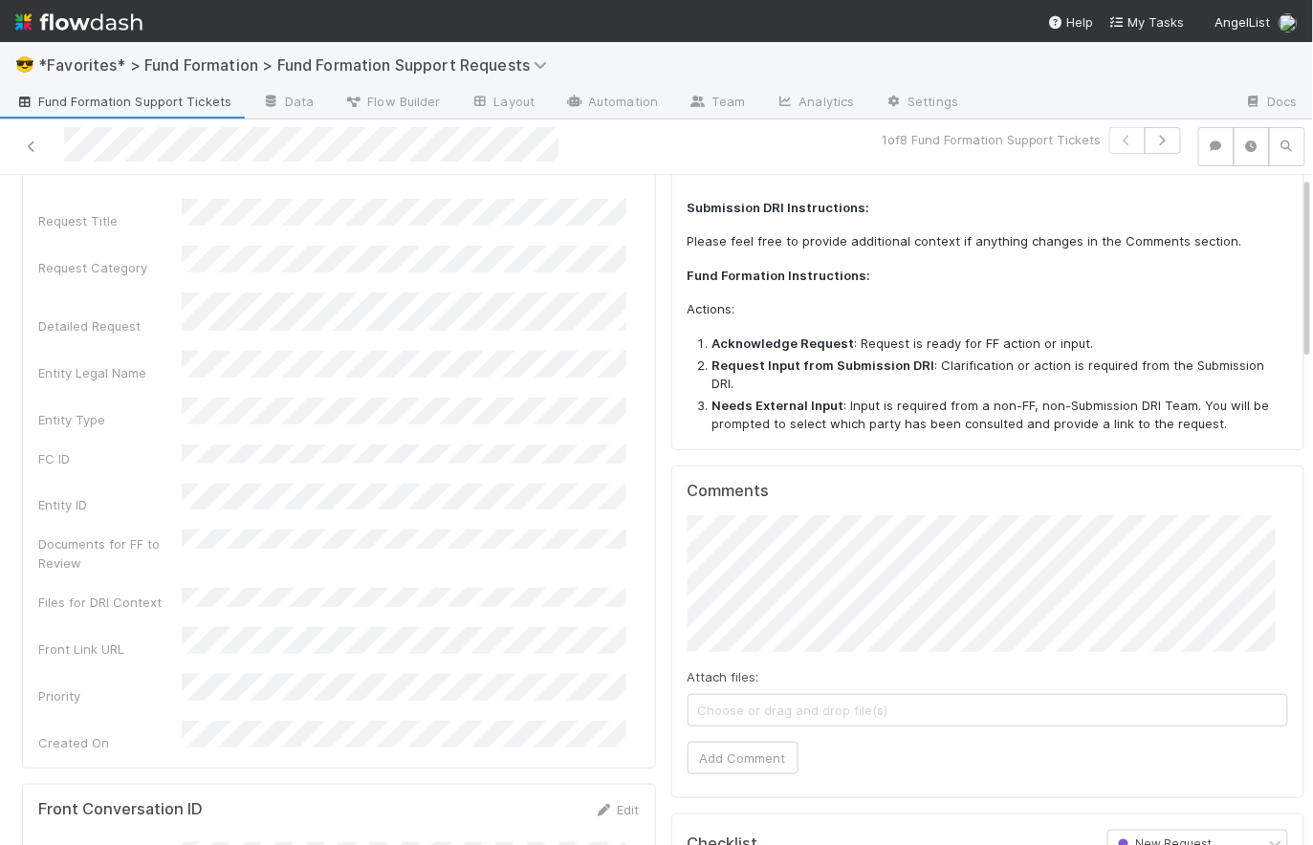
scroll to position [0, 0]
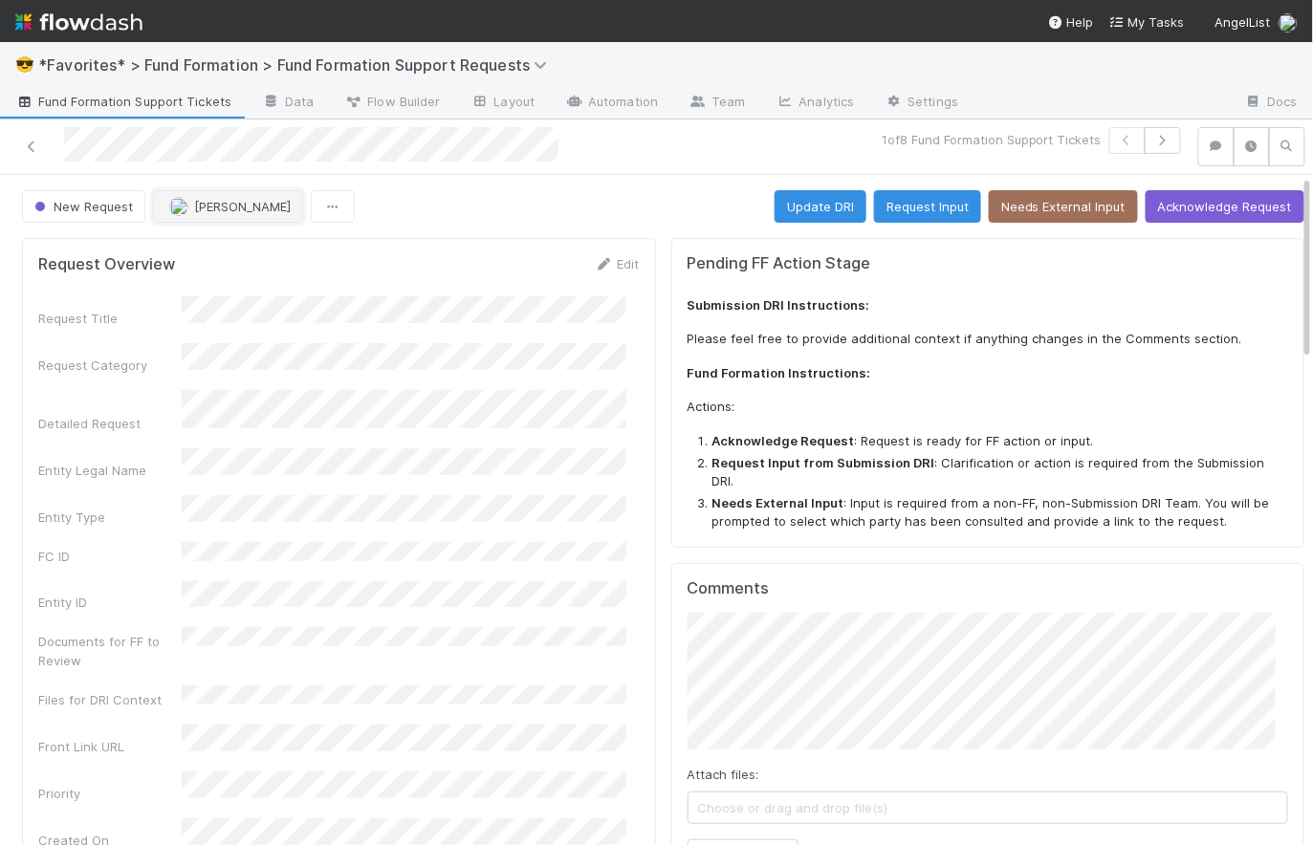
click at [235, 209] on span "[PERSON_NAME]" at bounding box center [242, 206] width 97 height 15
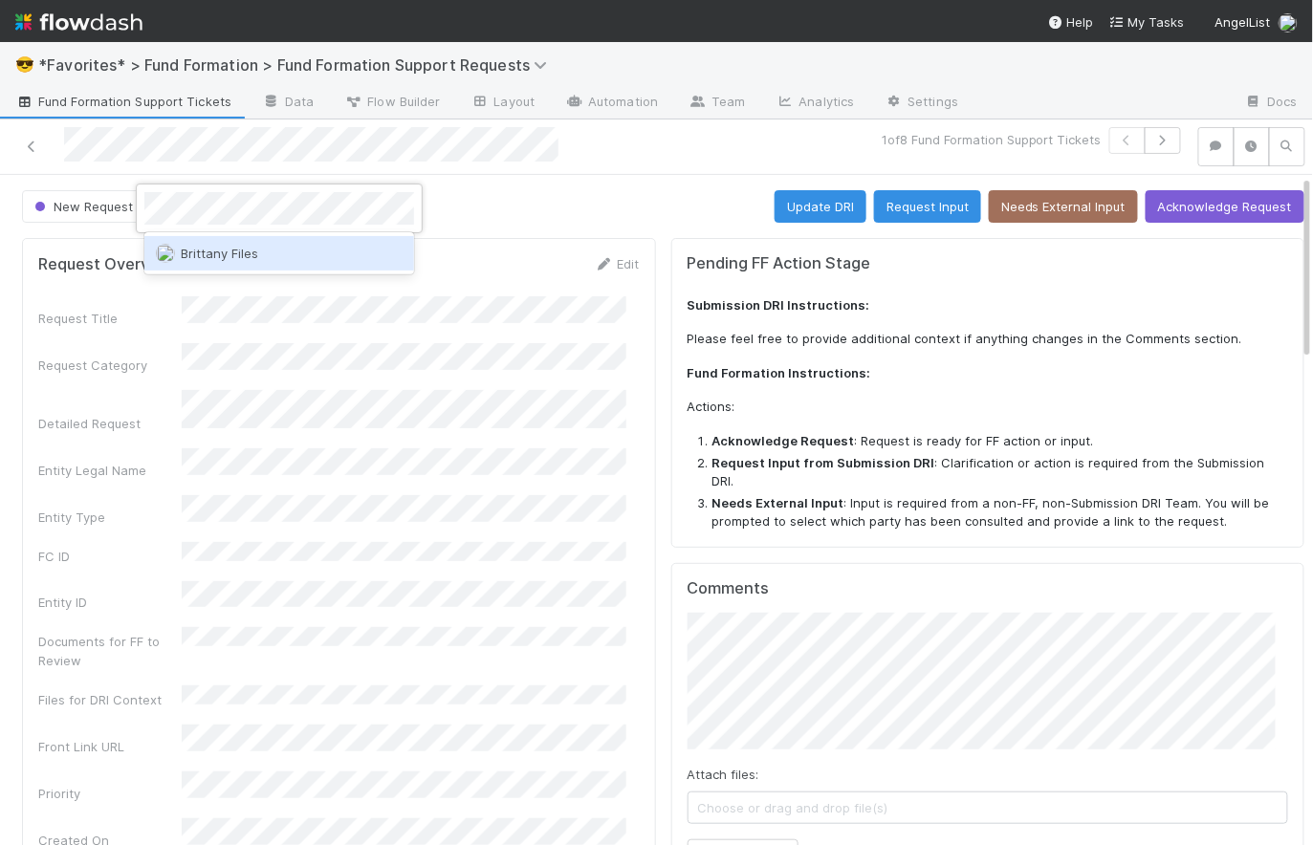
click at [295, 257] on div "Brittany Files" at bounding box center [279, 253] width 270 height 34
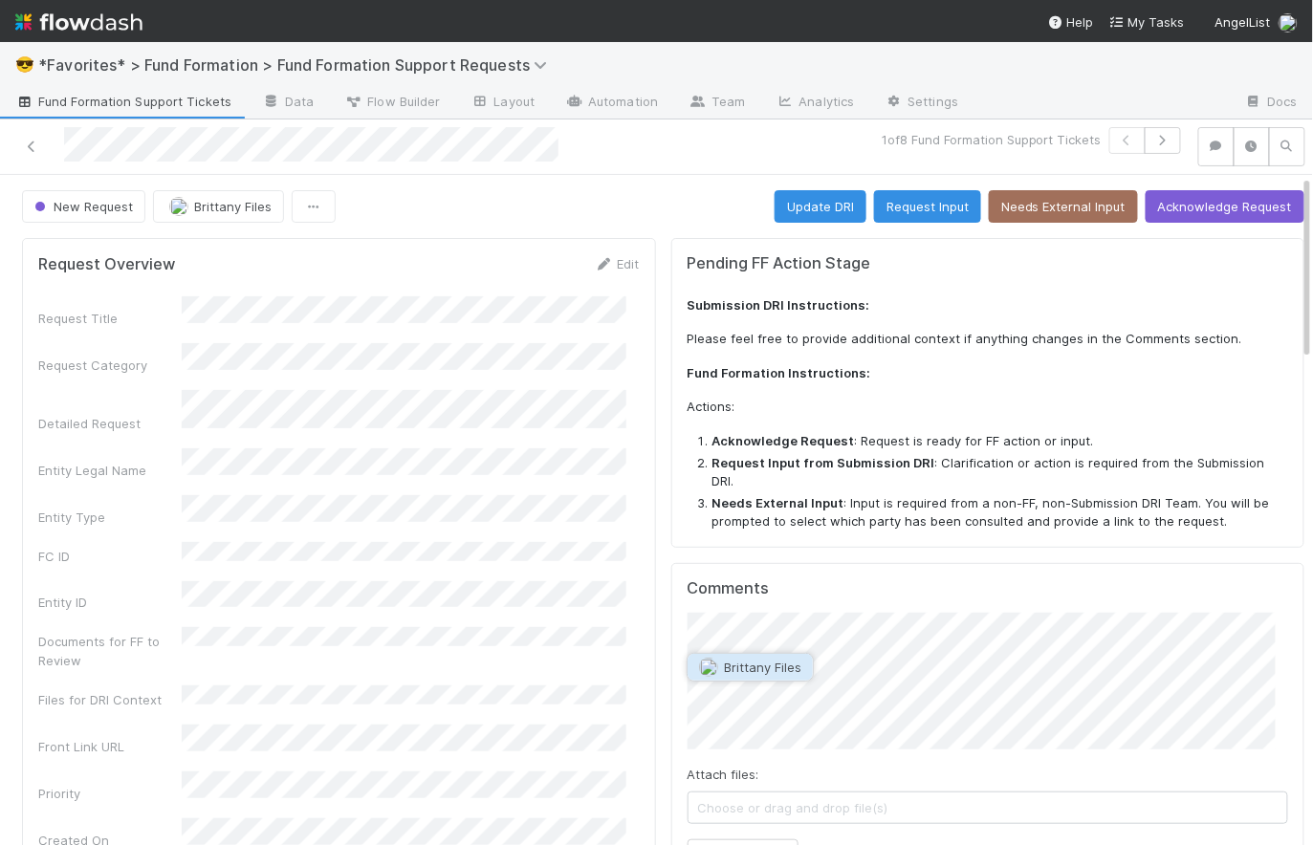
click at [796, 675] on button "Brittany Files" at bounding box center [750, 667] width 125 height 27
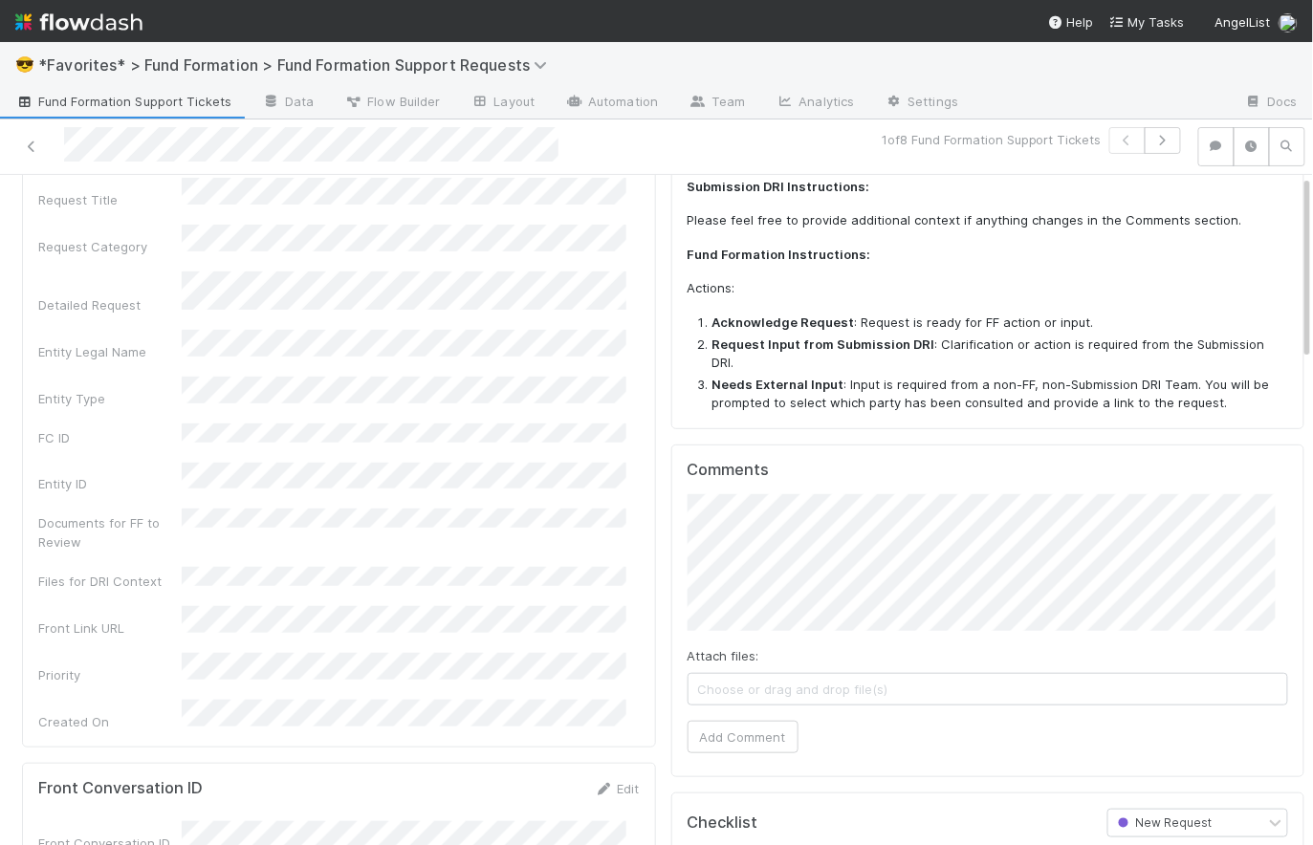
scroll to position [136, 0]
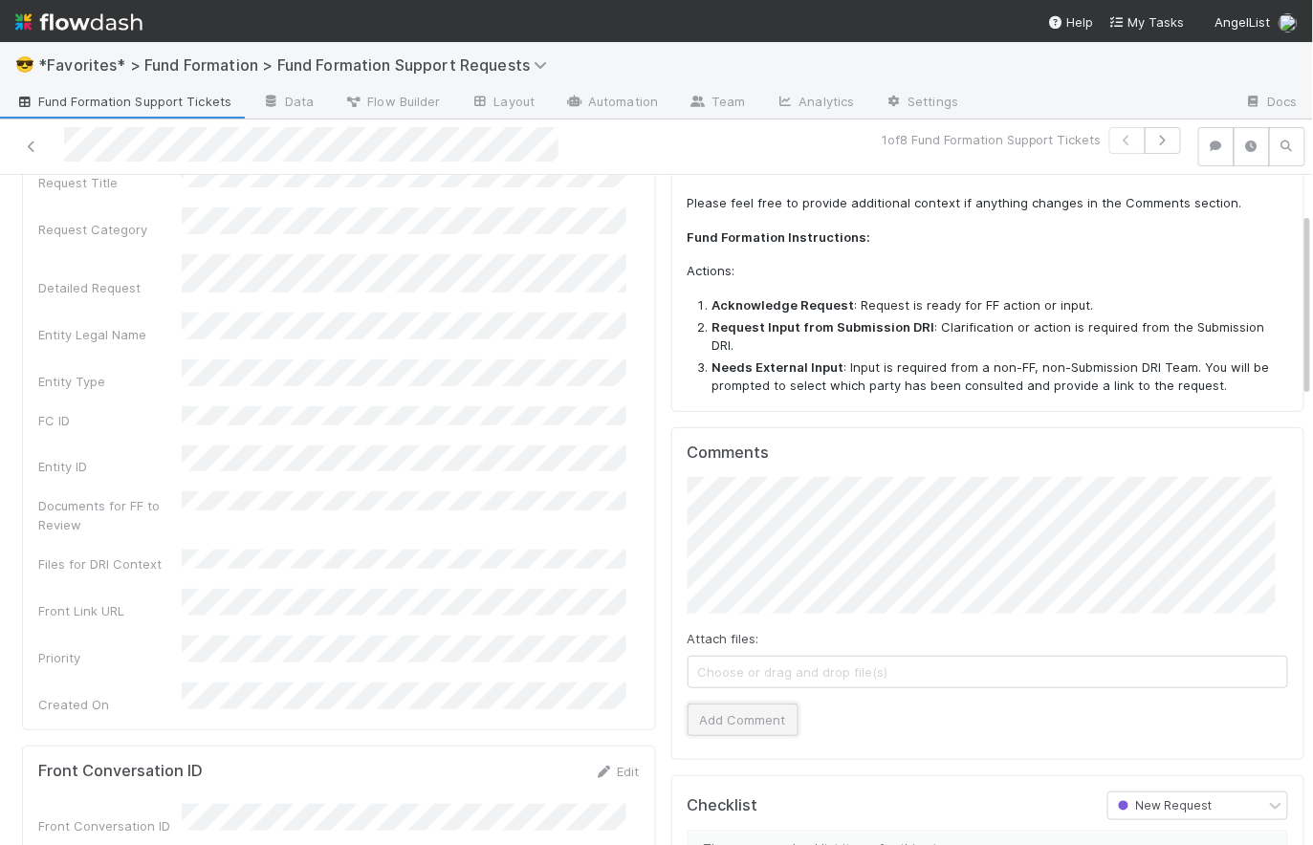
click at [749, 704] on button "Add Comment" at bounding box center [743, 720] width 111 height 33
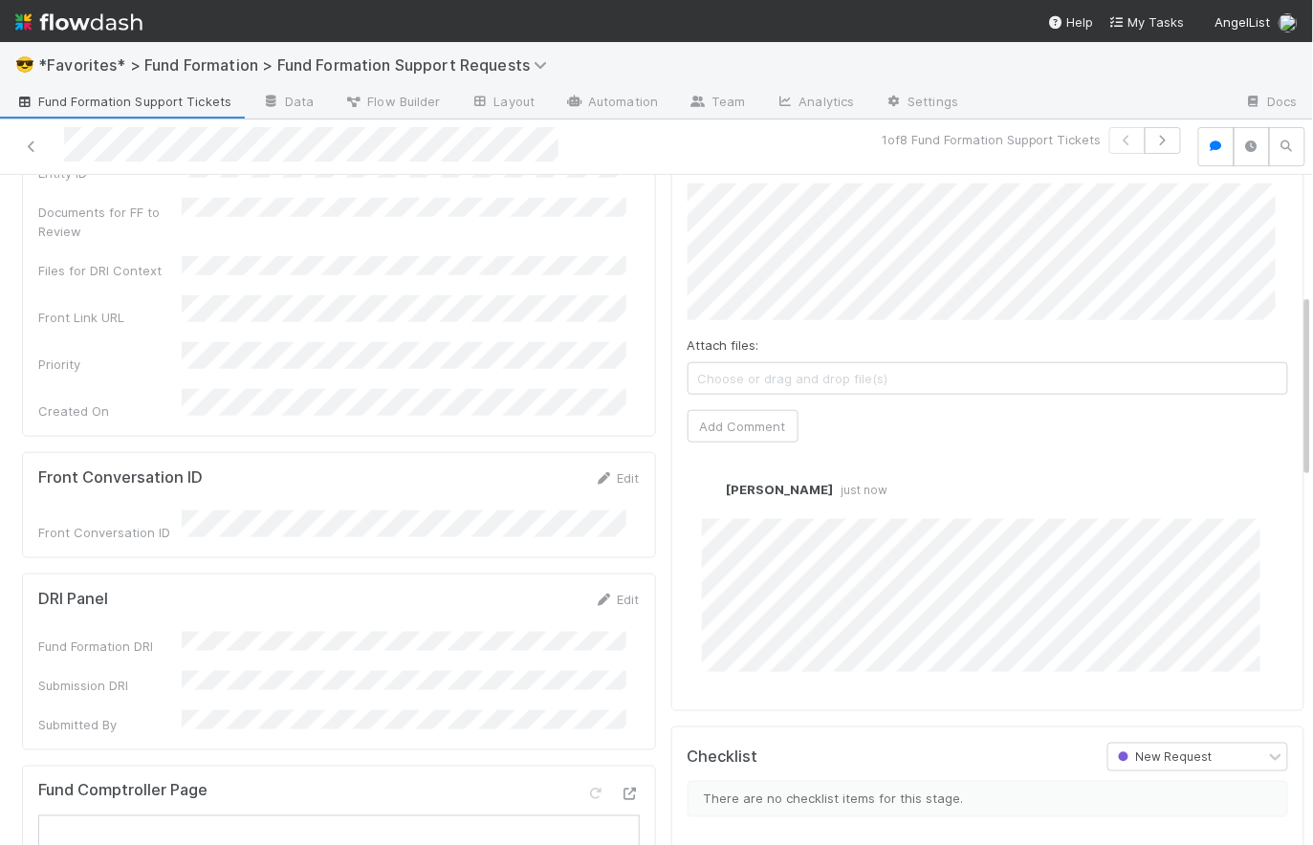
scroll to position [0, 0]
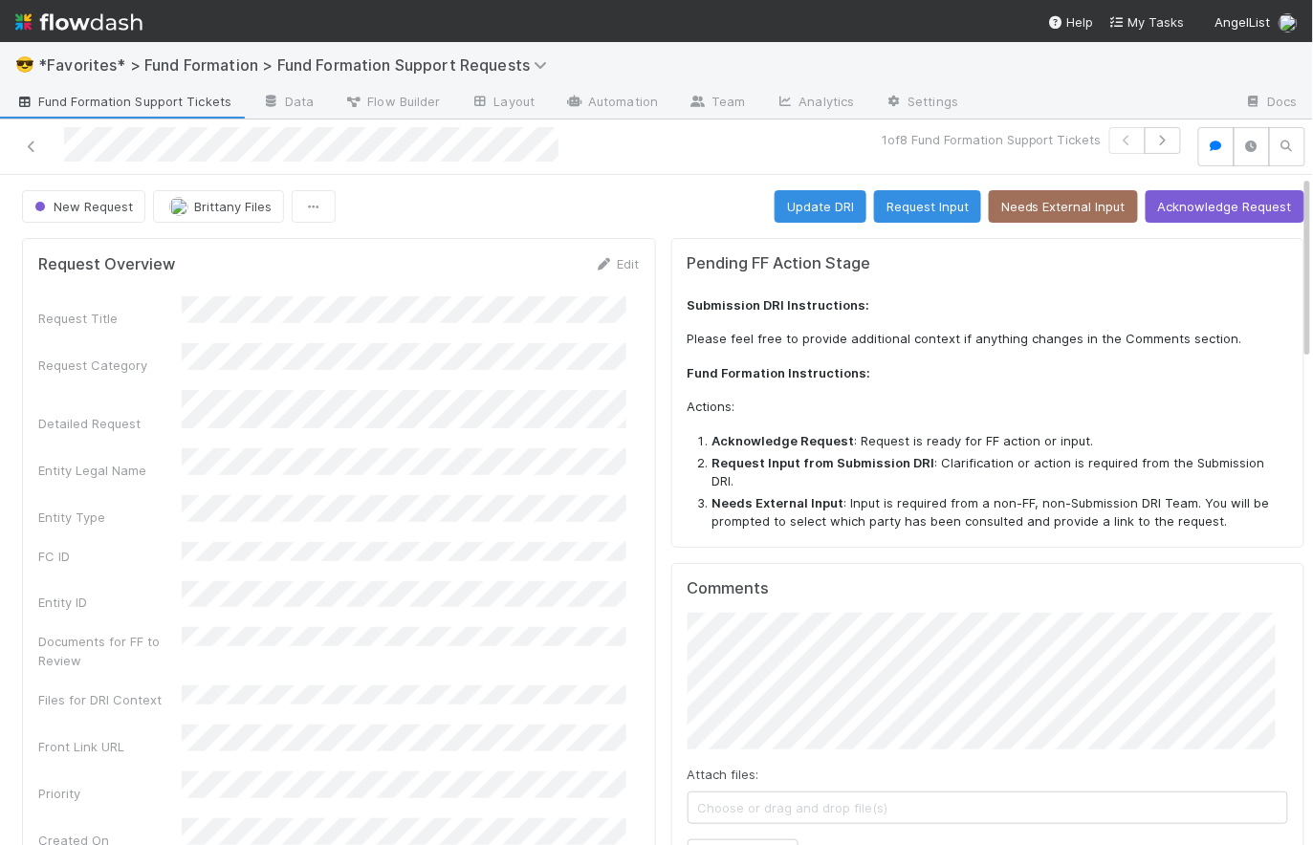
click at [117, 101] on span "Fund Formation Support Tickets" at bounding box center [123, 101] width 216 height 19
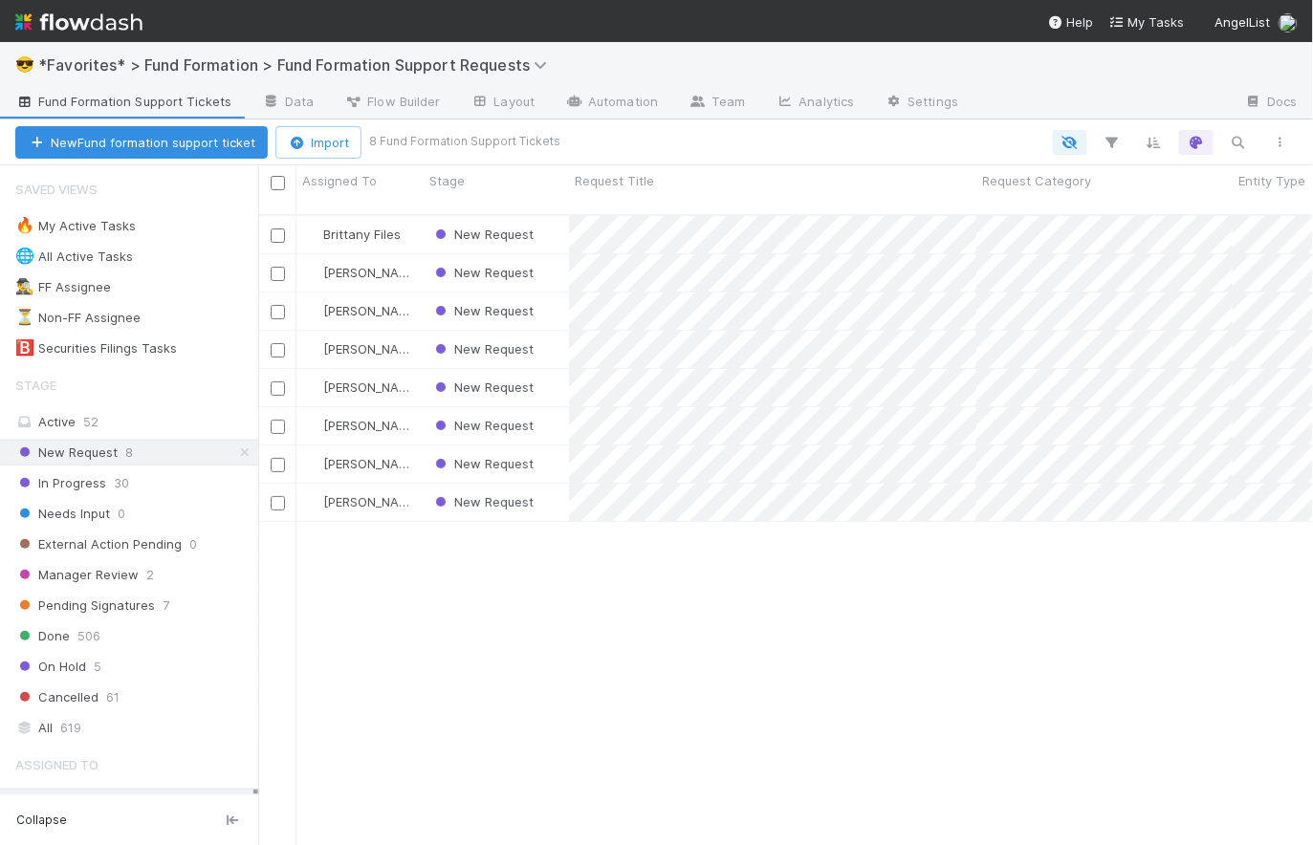
scroll to position [633, 1042]
click at [620, 579] on div "Brittany Files New Request [DATE] 1:47:22 PM [DATE] 2:36:17 PM 0 0 0 0 0 [PERSO…" at bounding box center [786, 539] width 1056 height 646
click at [546, 416] on div "New Request" at bounding box center [496, 425] width 145 height 37
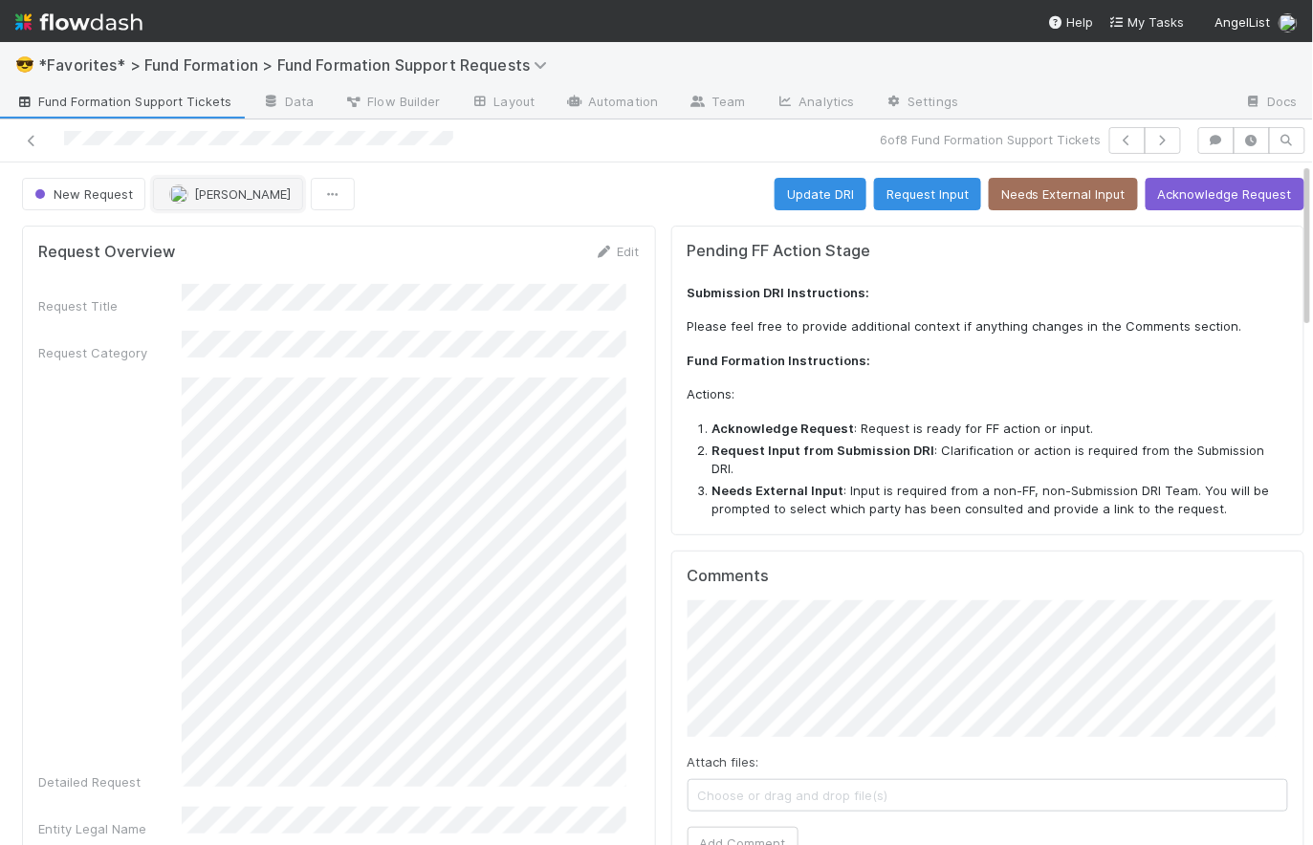
click at [245, 188] on span "[PERSON_NAME]" at bounding box center [242, 193] width 97 height 15
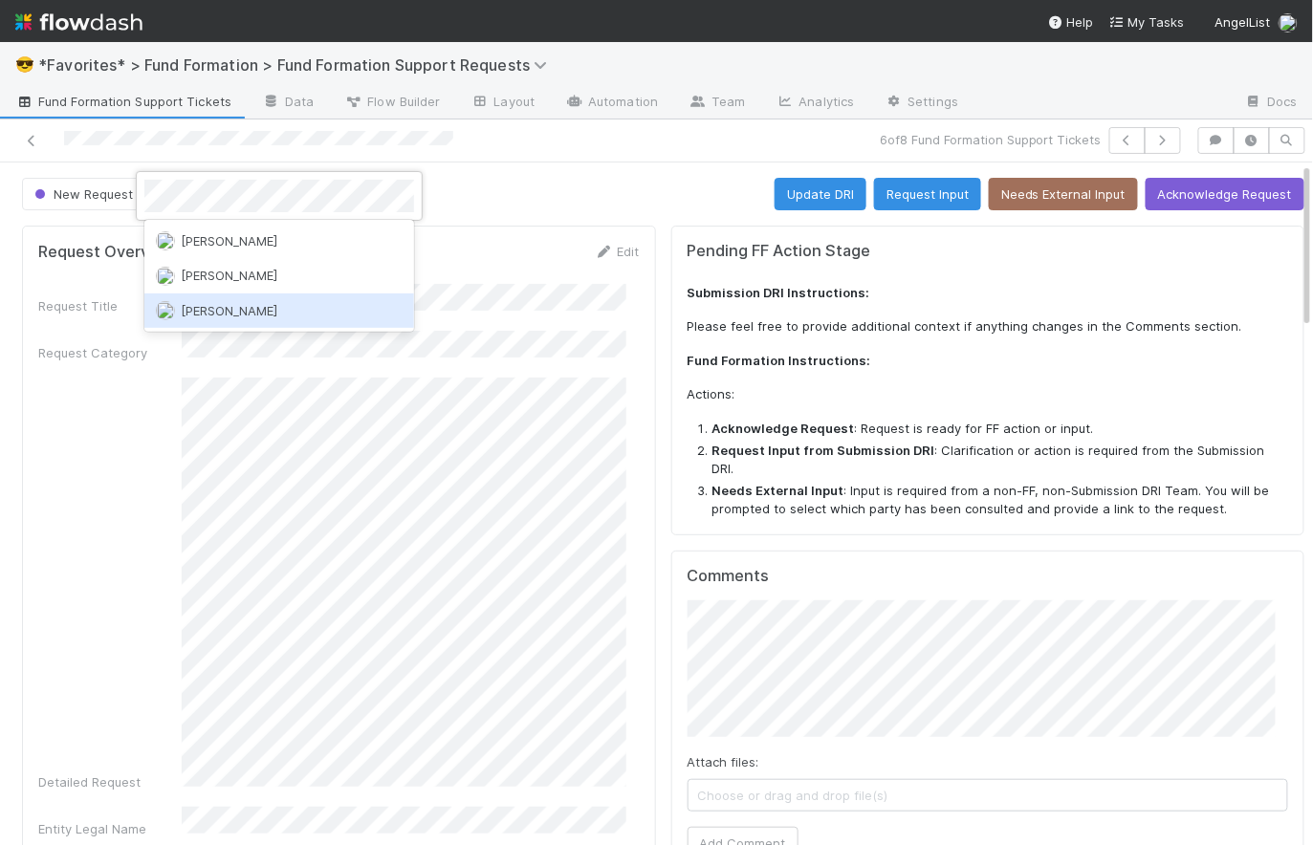
click at [271, 311] on div "[PERSON_NAME]" at bounding box center [279, 311] width 270 height 34
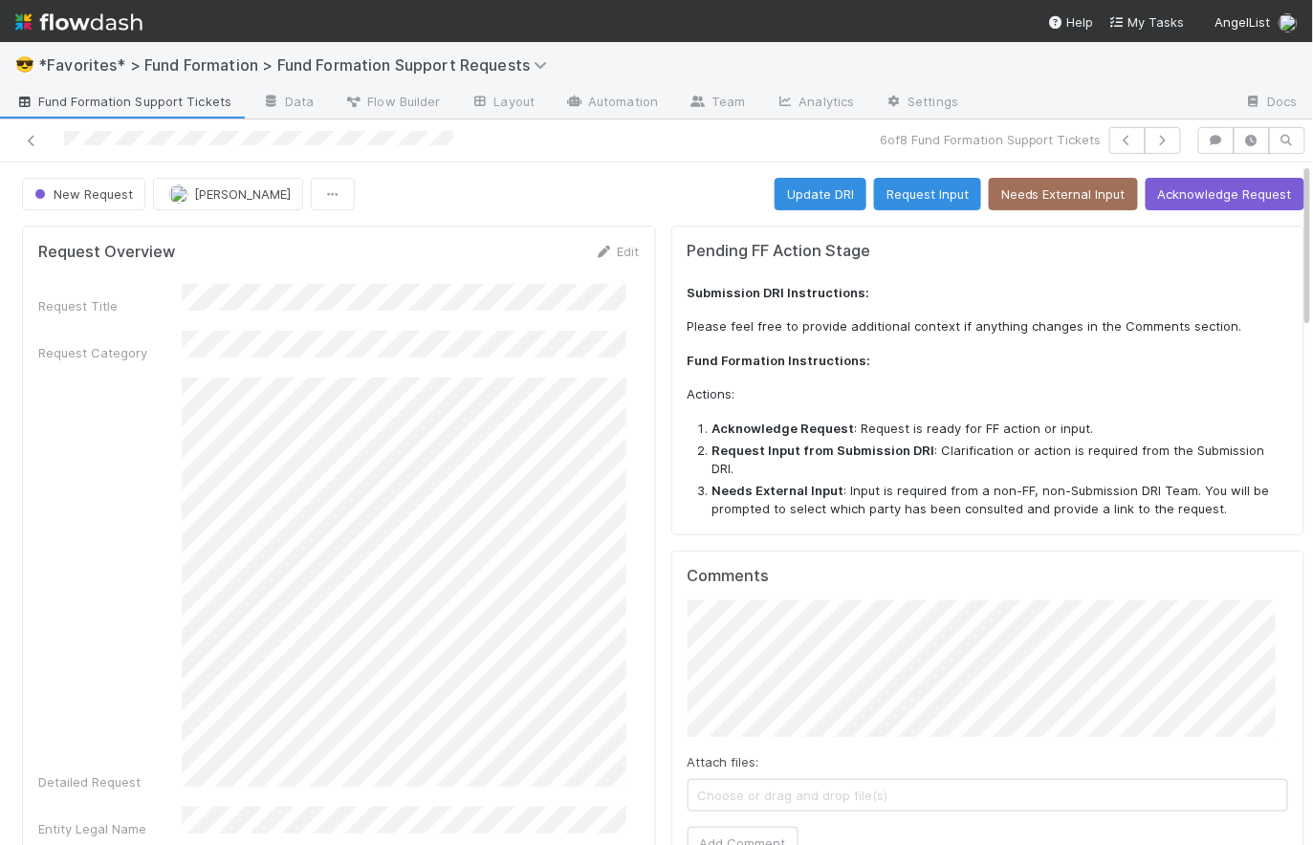
click at [639, 183] on div "New Request [PERSON_NAME] Update DRI Request Input Needs External Input Acknowl…" at bounding box center [663, 194] width 1282 height 33
click at [619, 249] on link "Edit" at bounding box center [617, 251] width 45 height 15
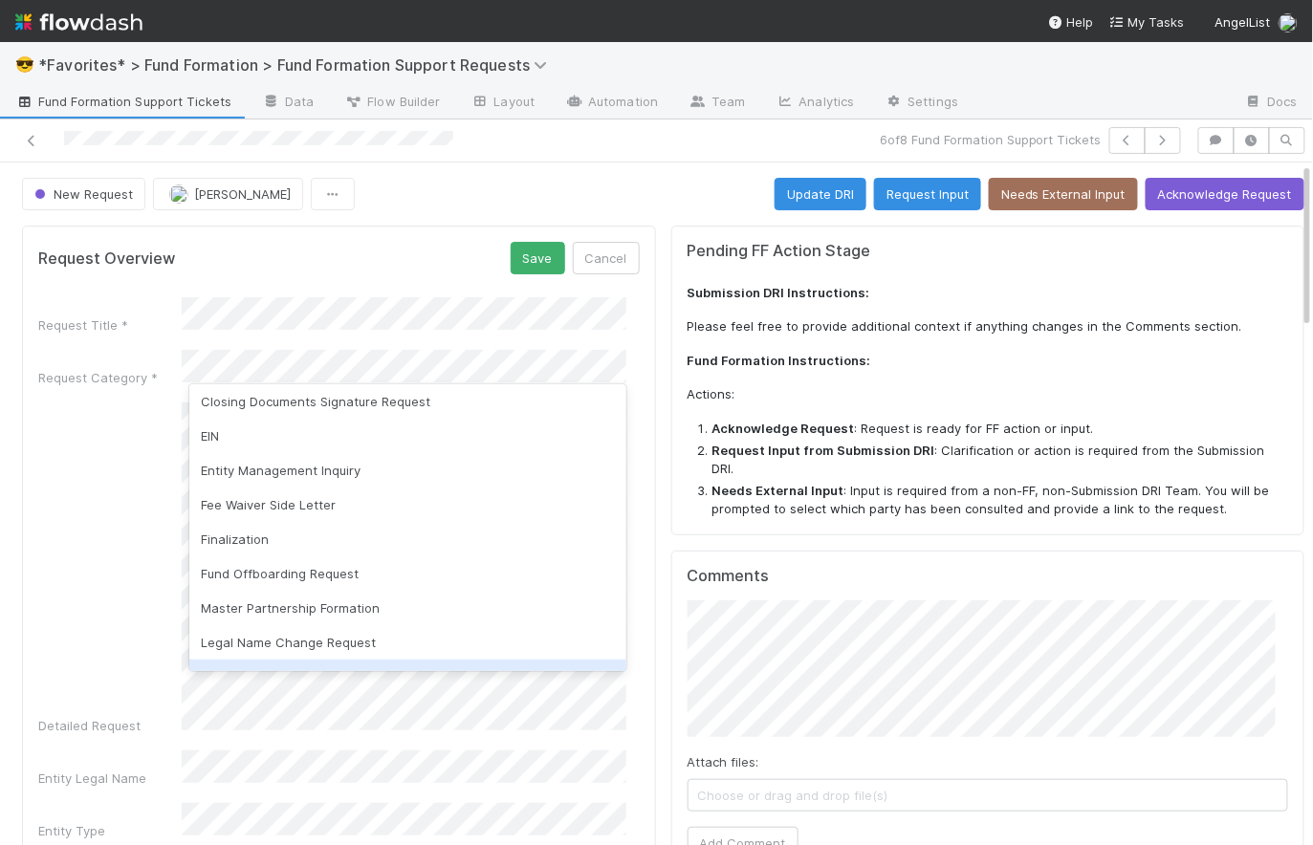
scroll to position [26, 0]
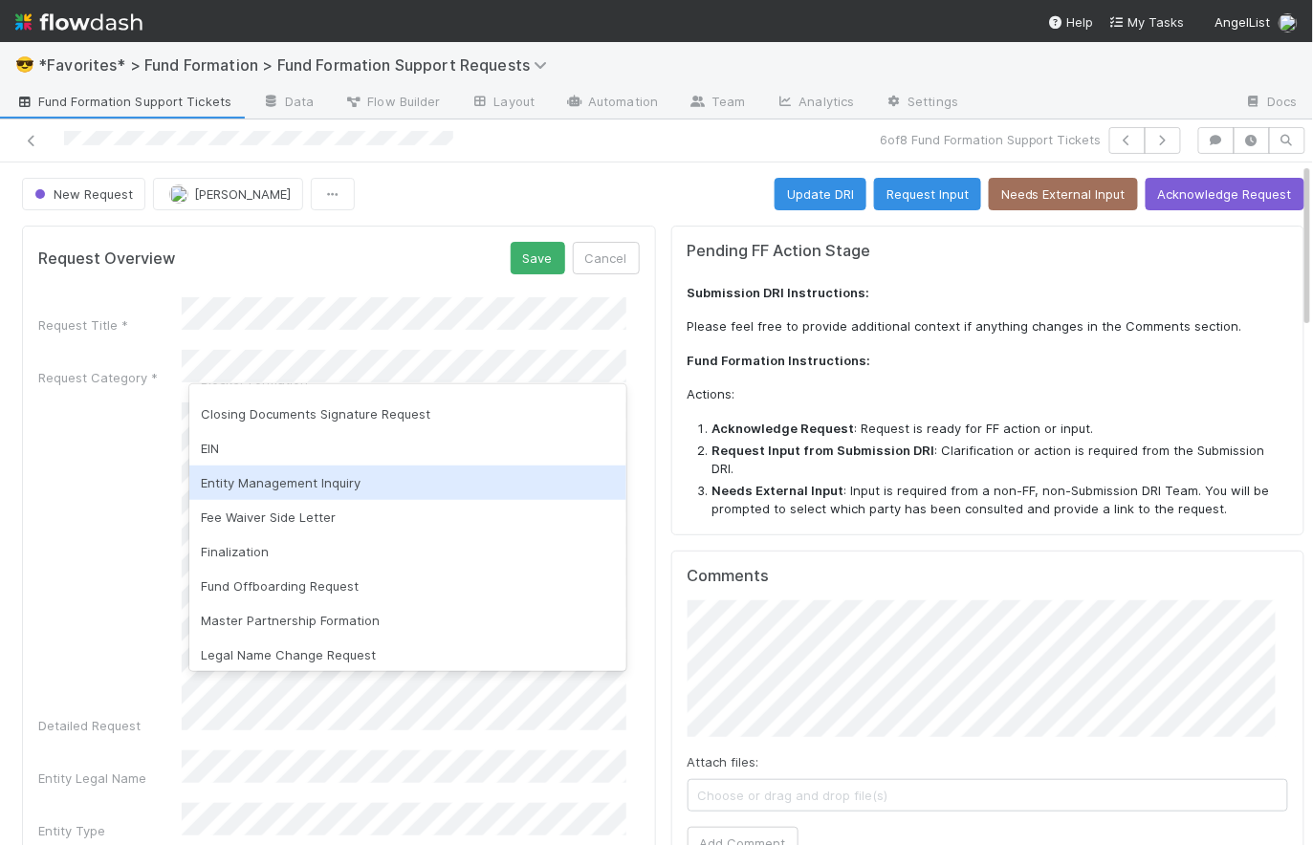
click at [366, 492] on div "Entity Management Inquiry" at bounding box center [407, 483] width 437 height 34
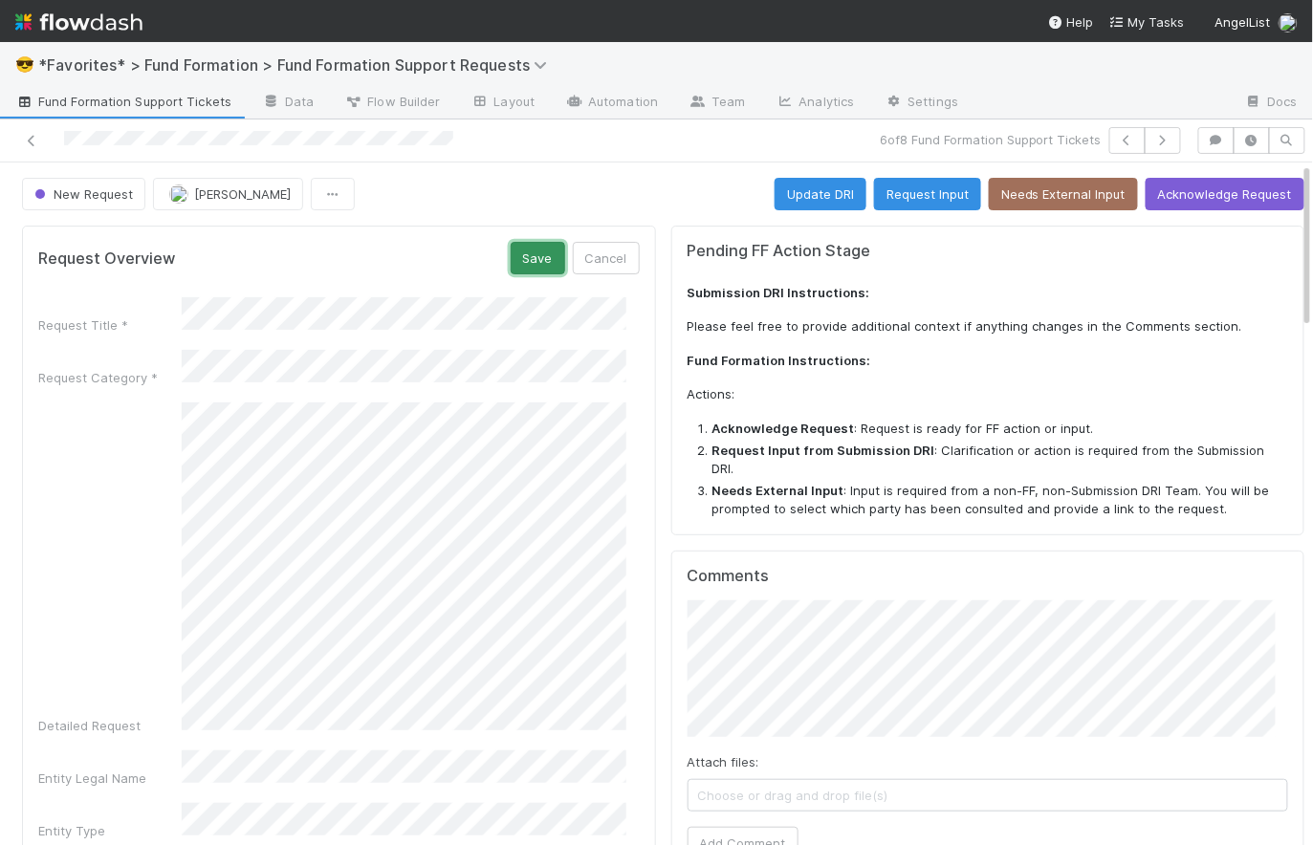
click at [535, 250] on button "Save" at bounding box center [538, 258] width 55 height 33
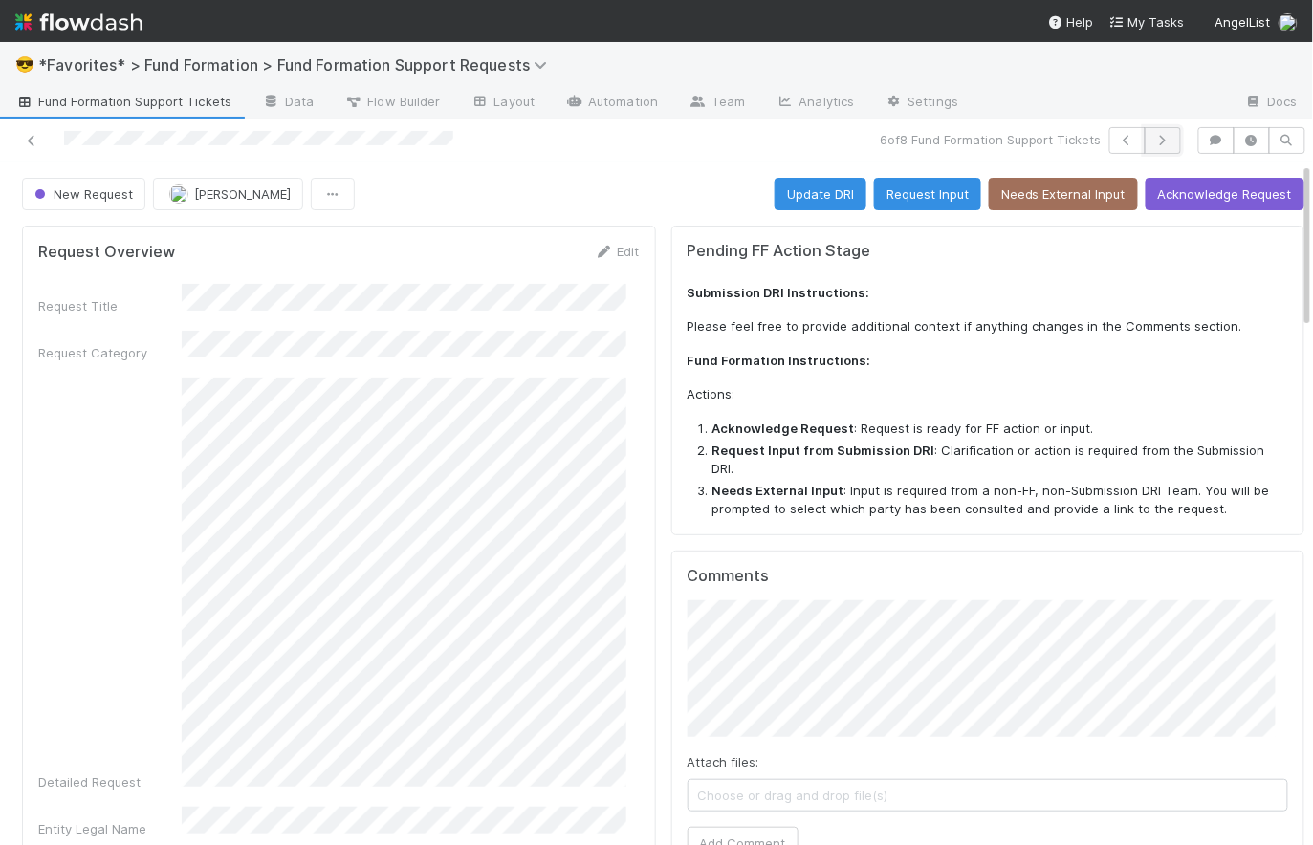
click at [1153, 145] on icon "button" at bounding box center [1162, 140] width 19 height 11
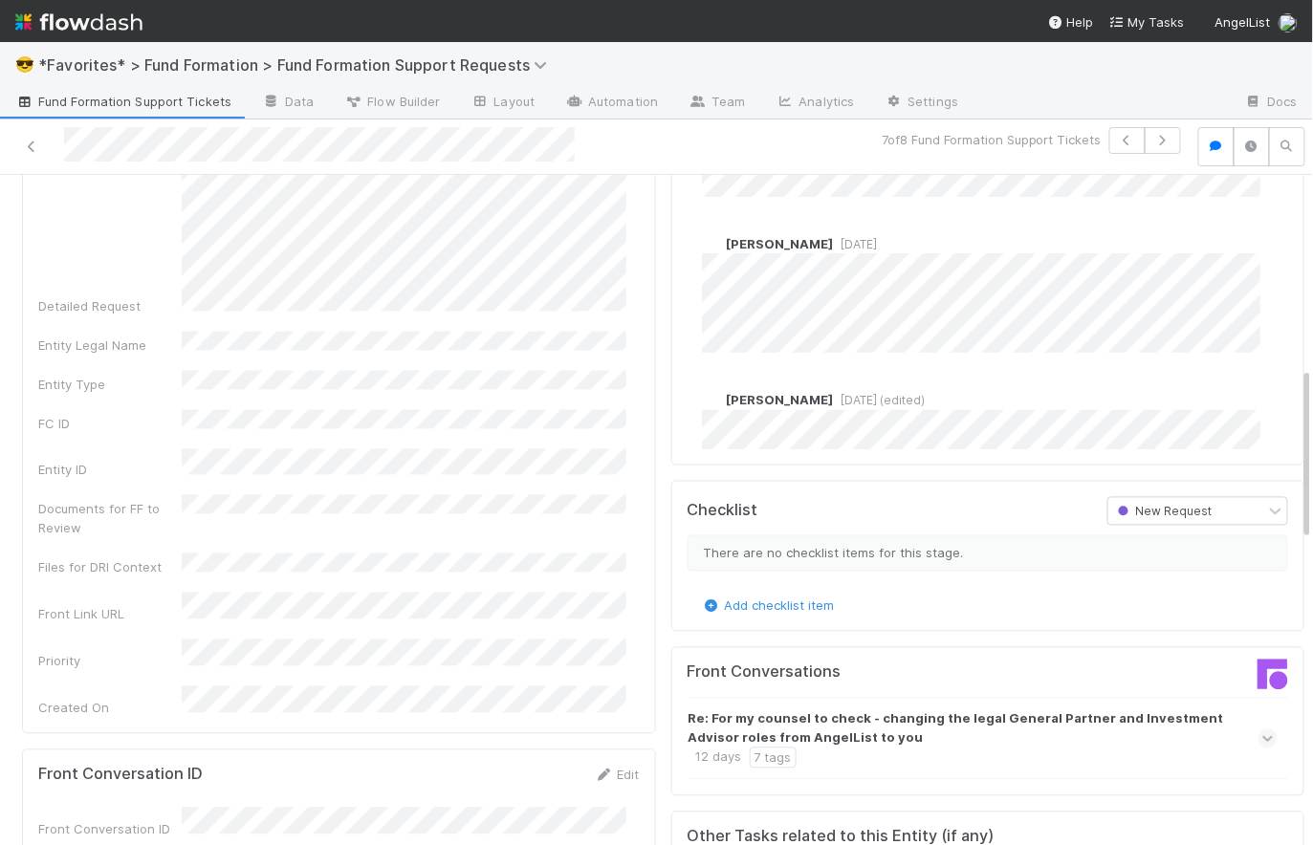
scroll to position [62, 0]
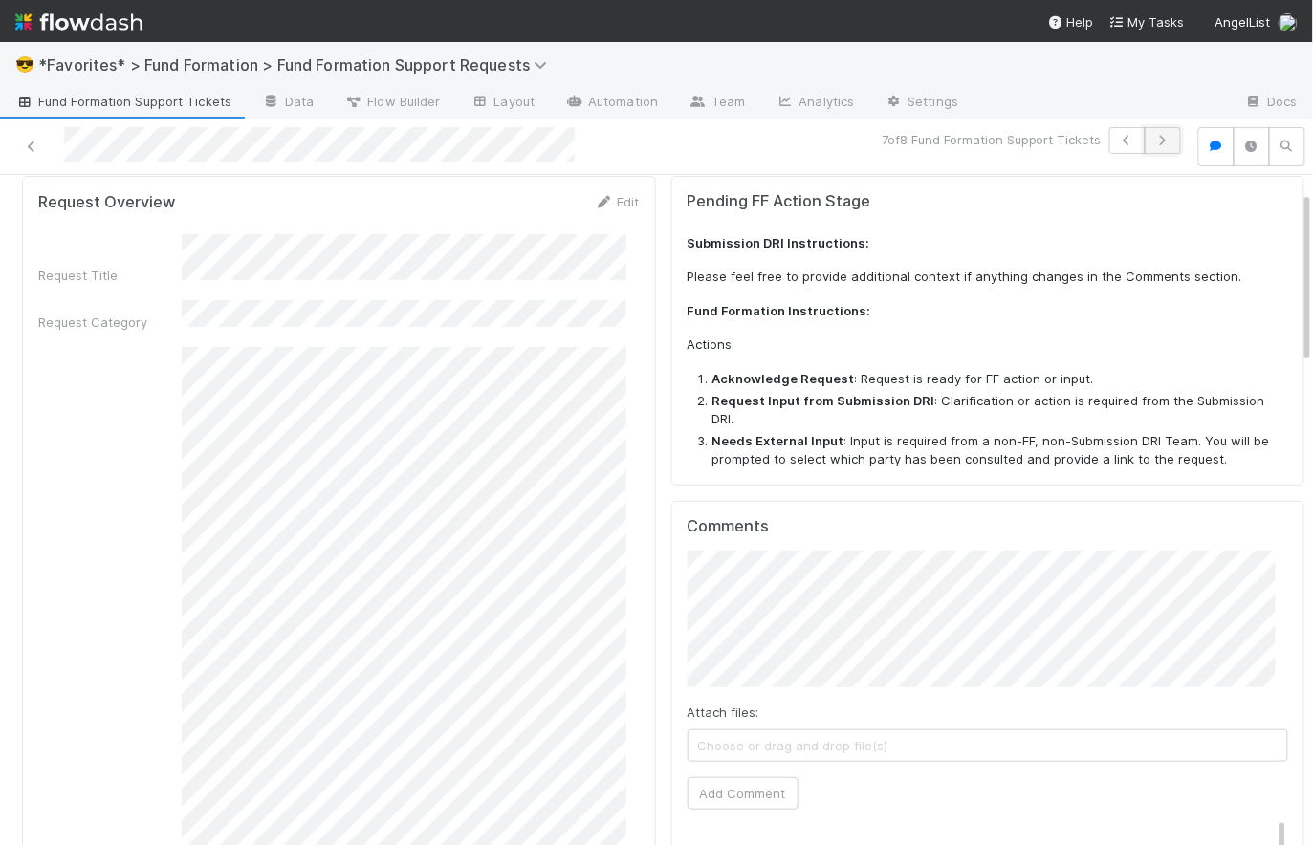
click at [1149, 147] on button "button" at bounding box center [1163, 140] width 36 height 27
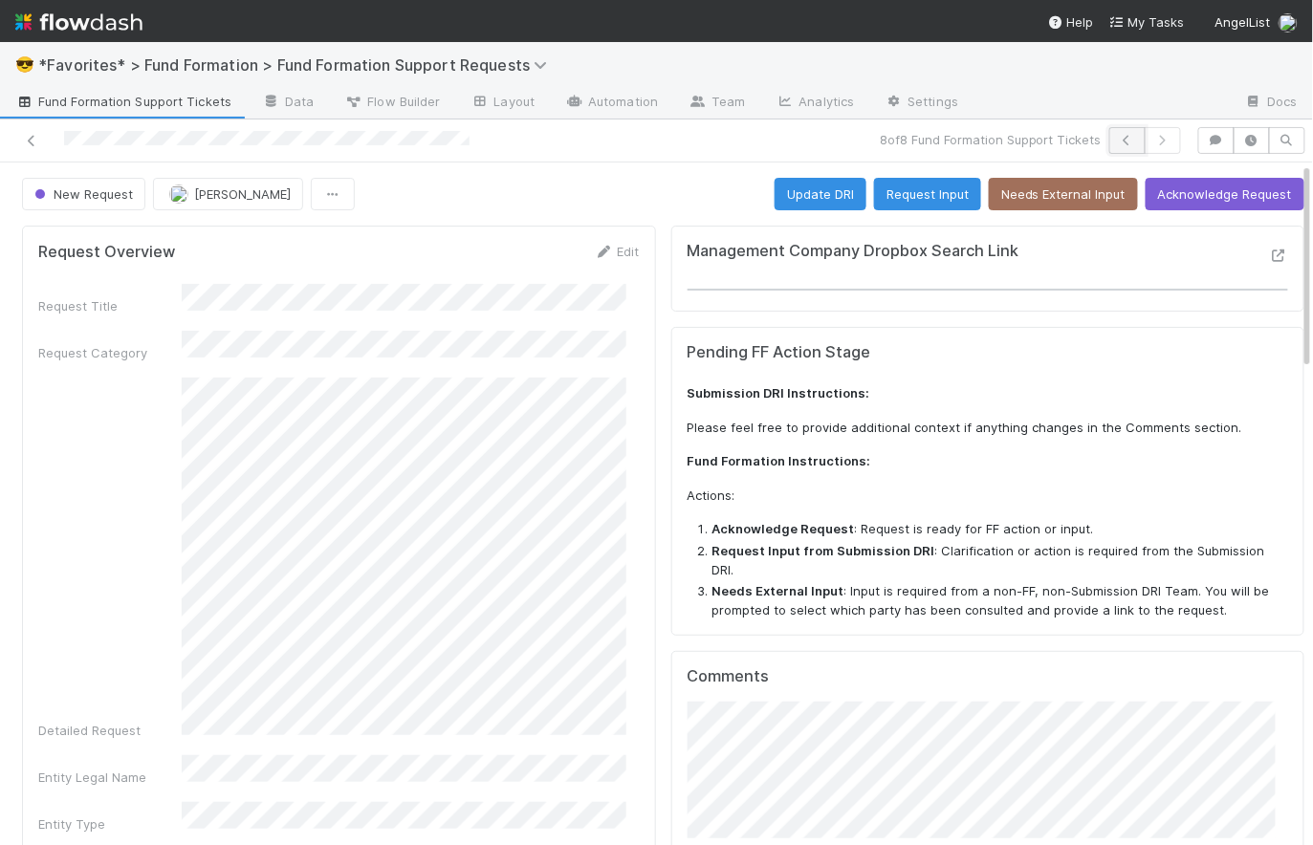
click at [1118, 142] on icon "button" at bounding box center [1127, 140] width 19 height 11
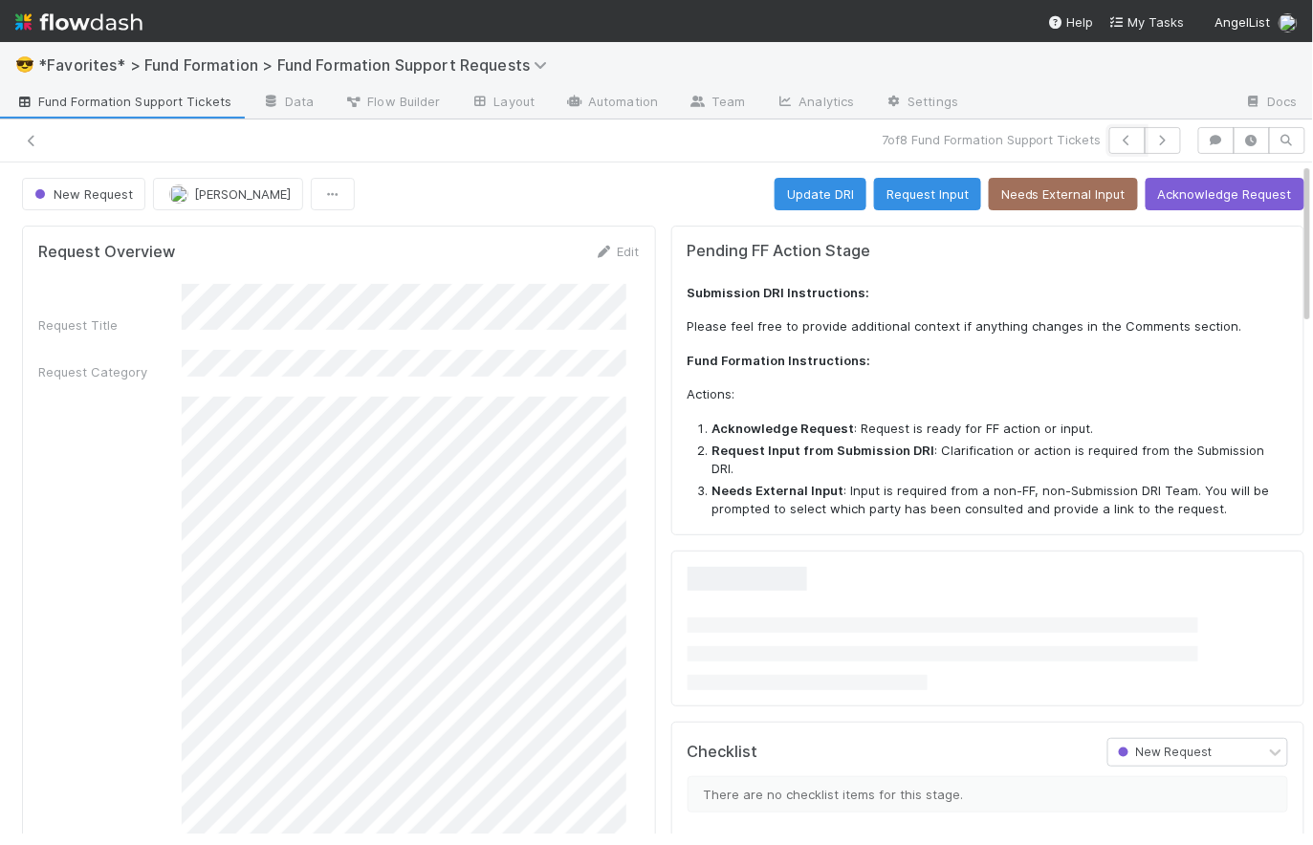
click at [1118, 145] on icon "button" at bounding box center [1127, 140] width 19 height 11
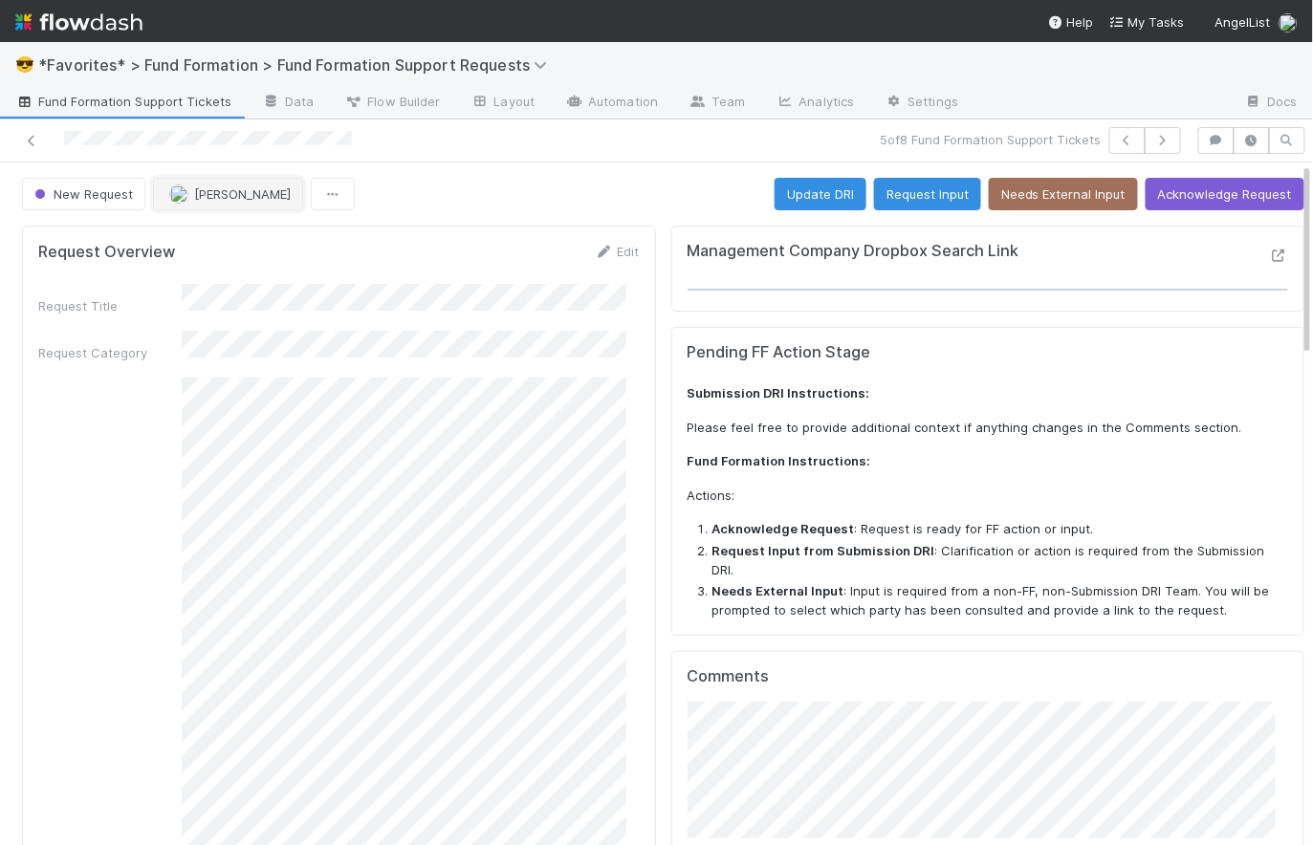
click at [269, 202] on button "[PERSON_NAME]" at bounding box center [228, 194] width 150 height 33
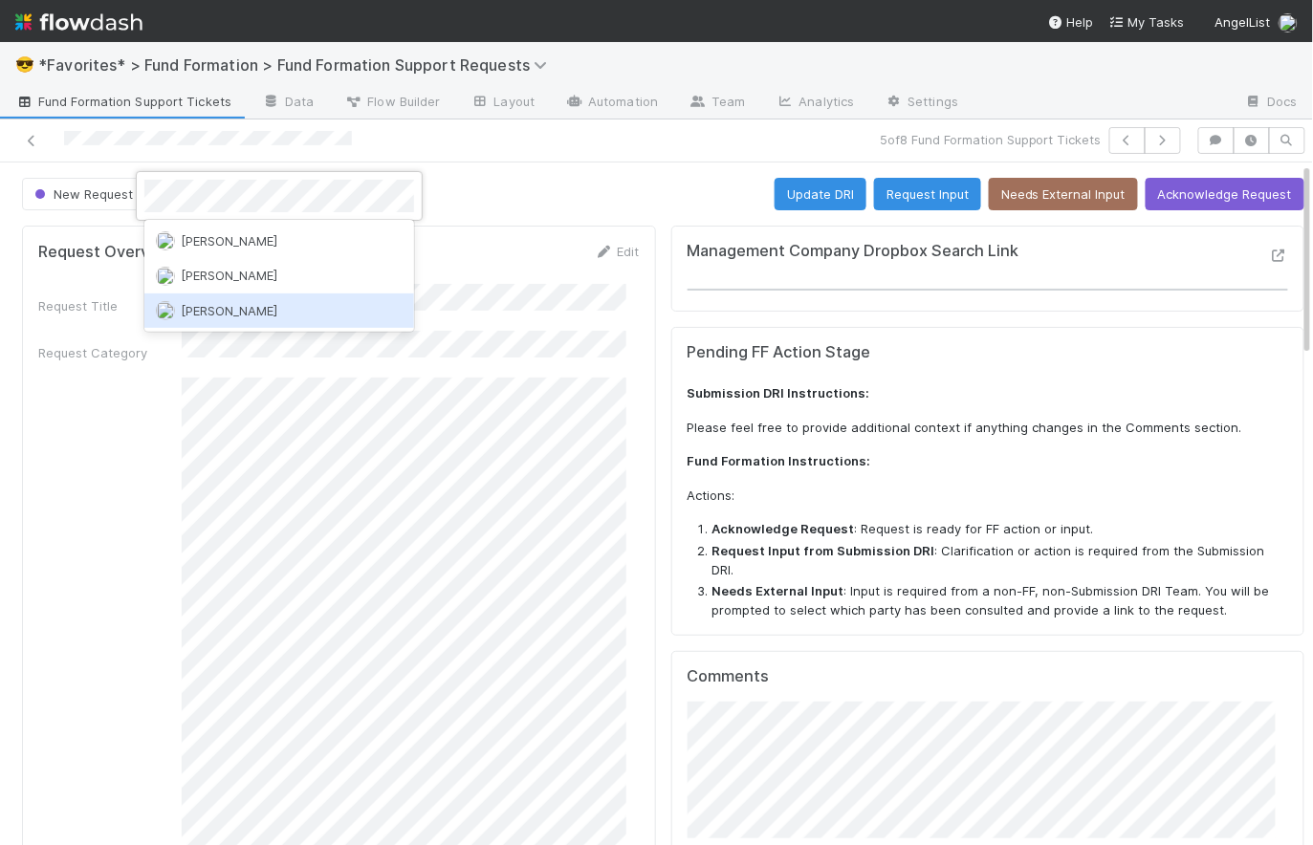
click at [295, 329] on div "[PERSON_NAME] [PERSON_NAME] [PERSON_NAME]" at bounding box center [279, 276] width 270 height 112
click at [295, 316] on div "[PERSON_NAME]" at bounding box center [279, 311] width 270 height 34
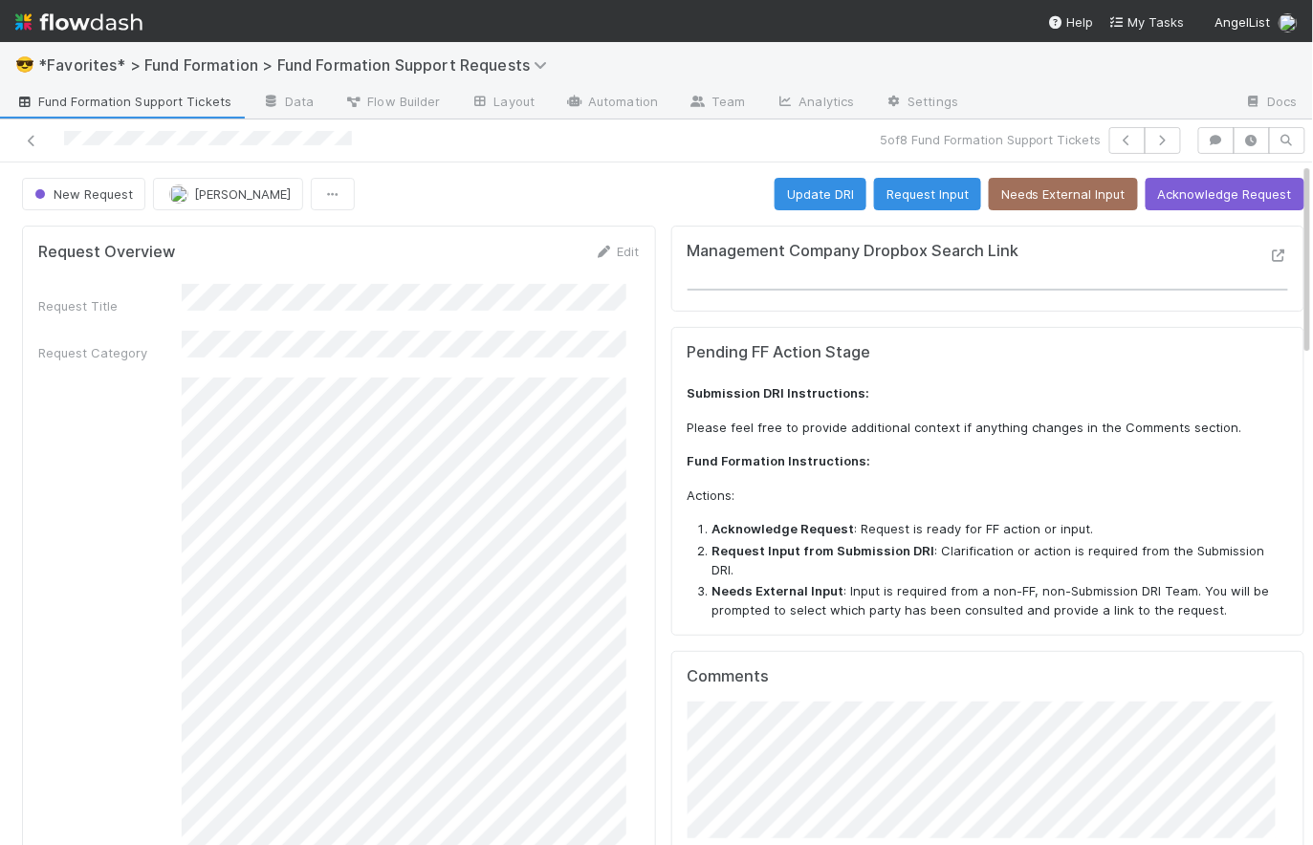
click at [568, 186] on div "New Request [PERSON_NAME] Update DRI Request Input Needs External Input Acknowl…" at bounding box center [663, 194] width 1282 height 33
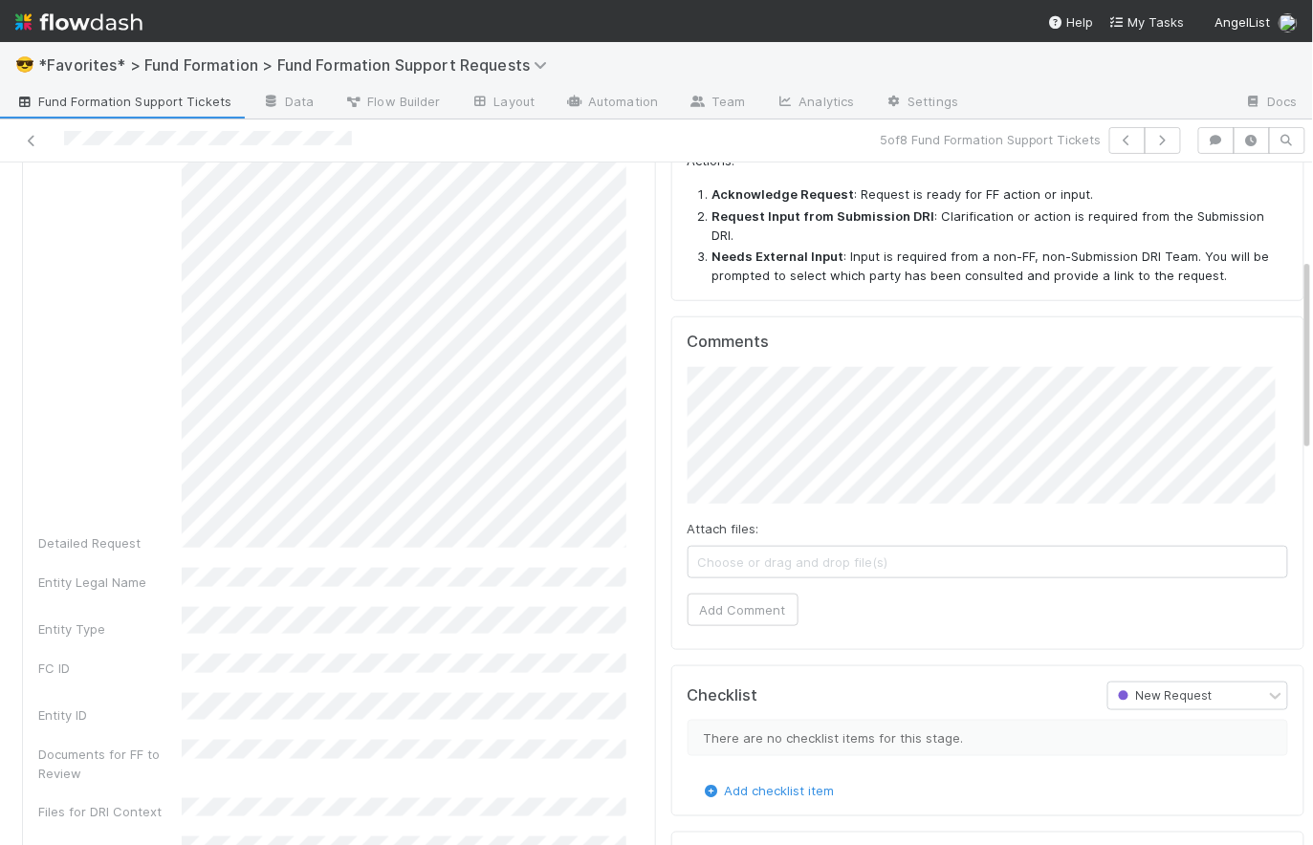
scroll to position [338, 0]
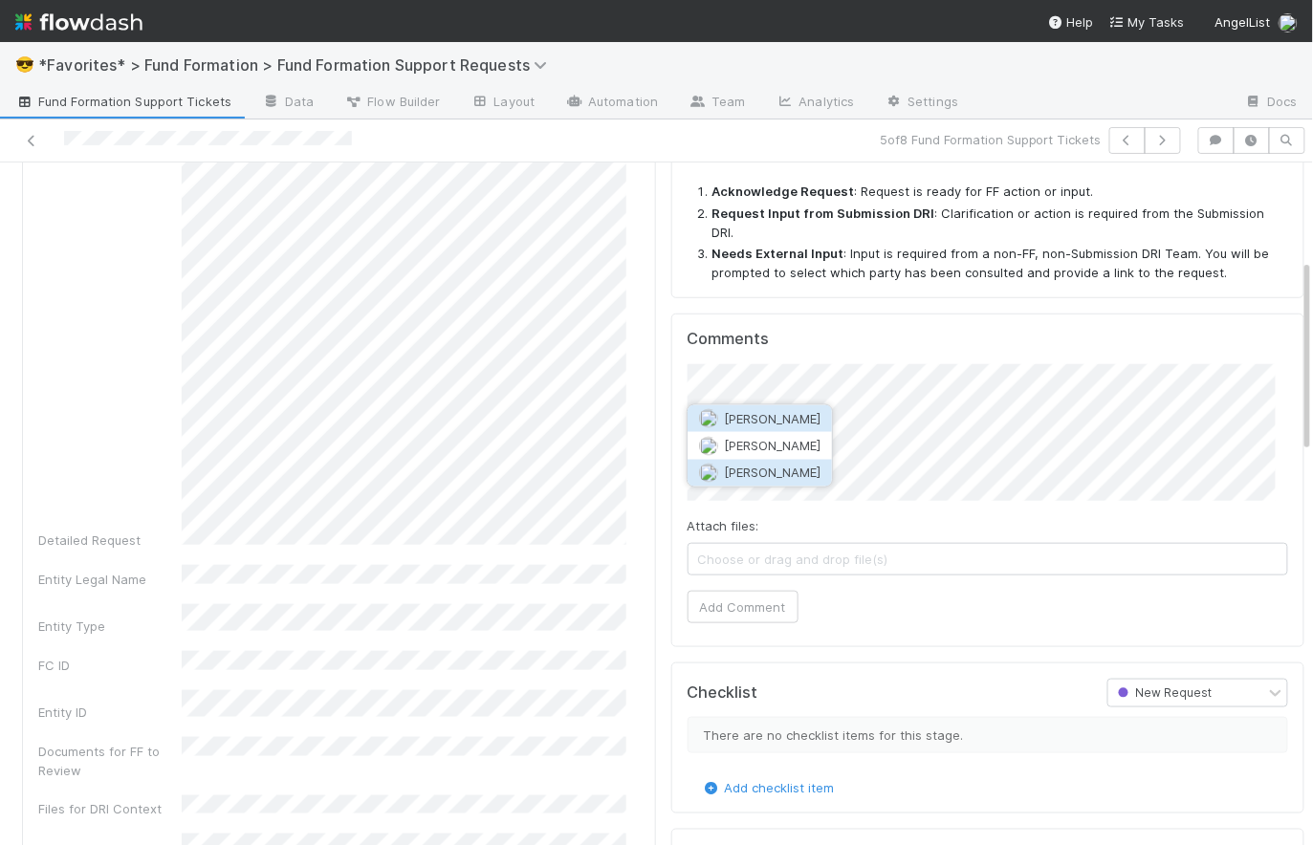
click at [795, 472] on button "[PERSON_NAME]" at bounding box center [760, 473] width 144 height 27
click at [756, 591] on button "Add Comment" at bounding box center [743, 607] width 111 height 33
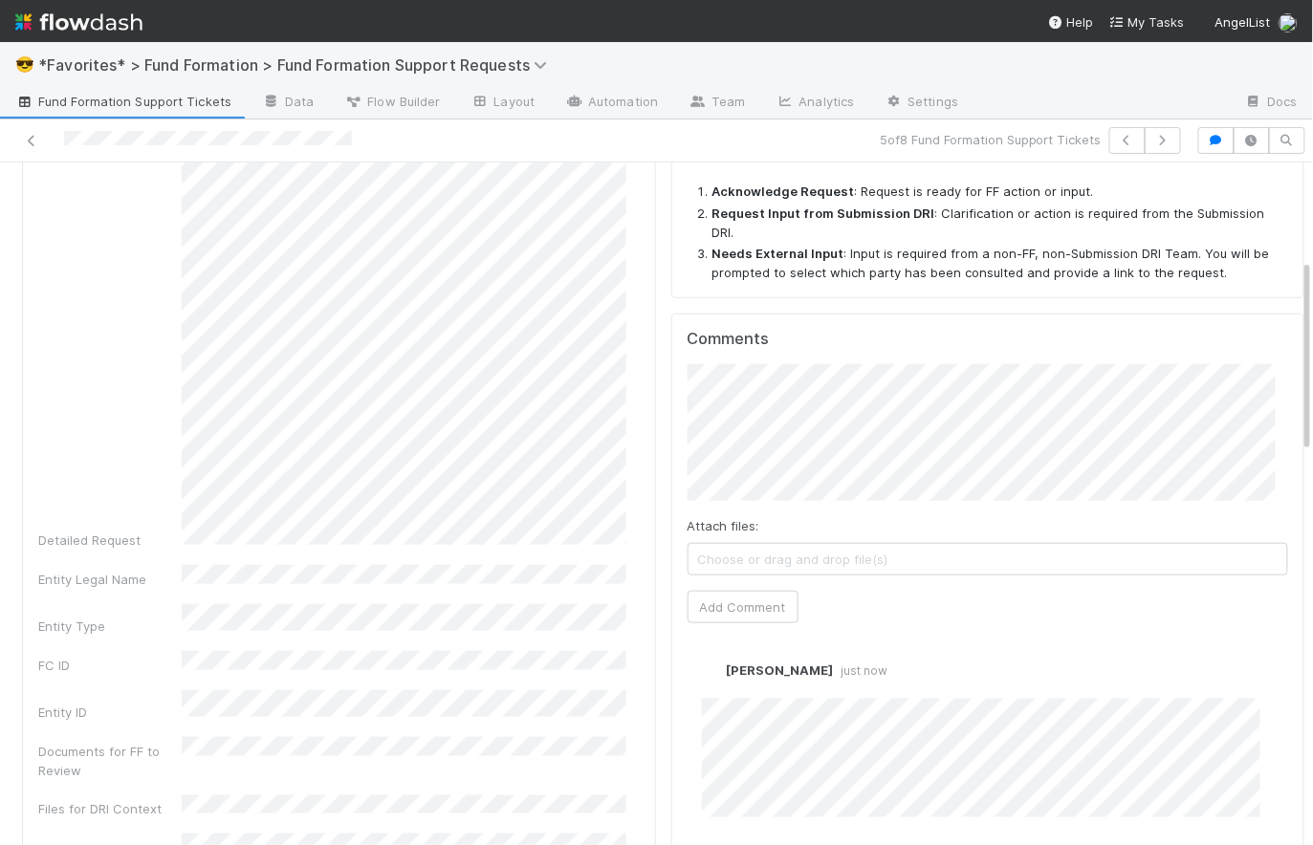
scroll to position [0, 0]
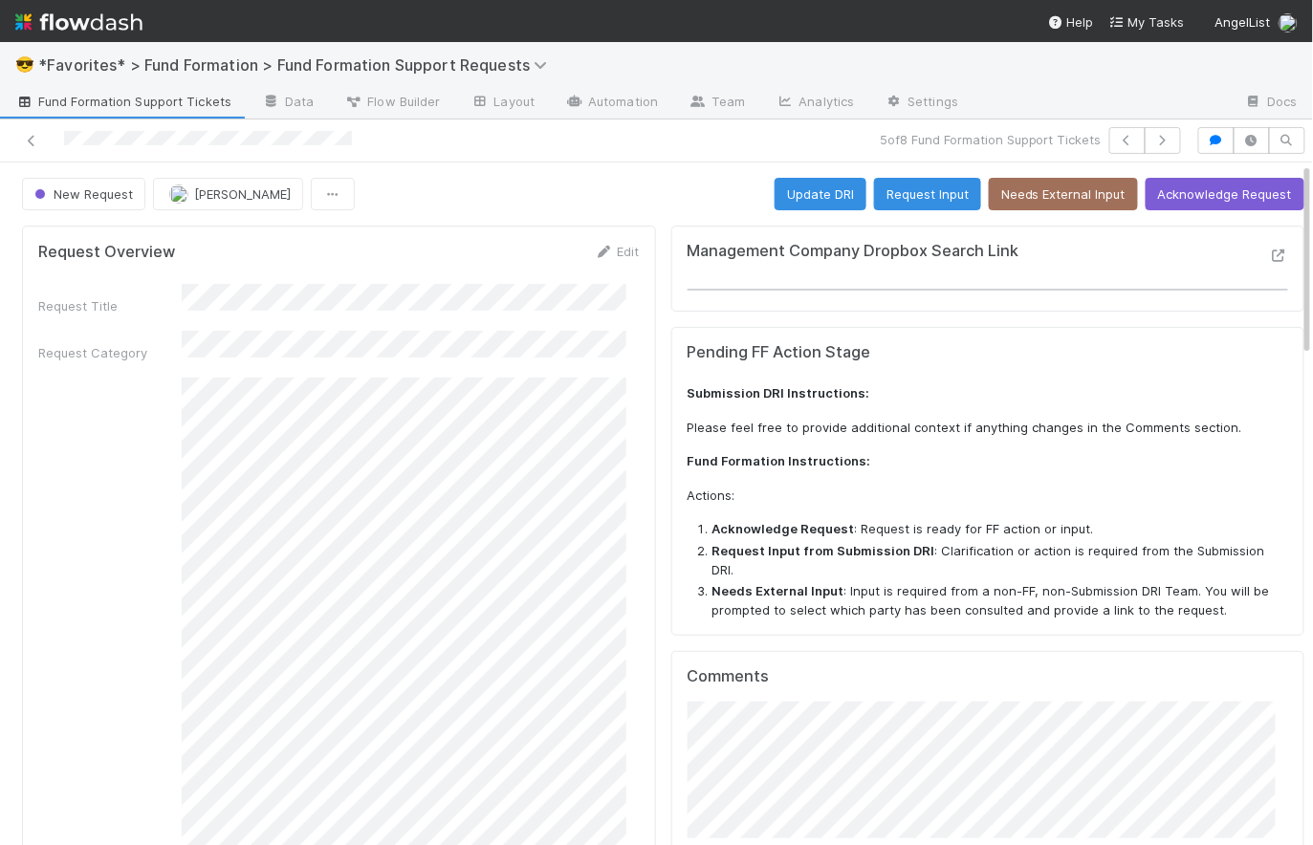
click at [612, 193] on div "New Request [PERSON_NAME] Update DRI Request Input Needs External Input Acknowl…" at bounding box center [663, 194] width 1282 height 33
click at [171, 107] on span "Fund Formation Support Tickets" at bounding box center [123, 101] width 216 height 19
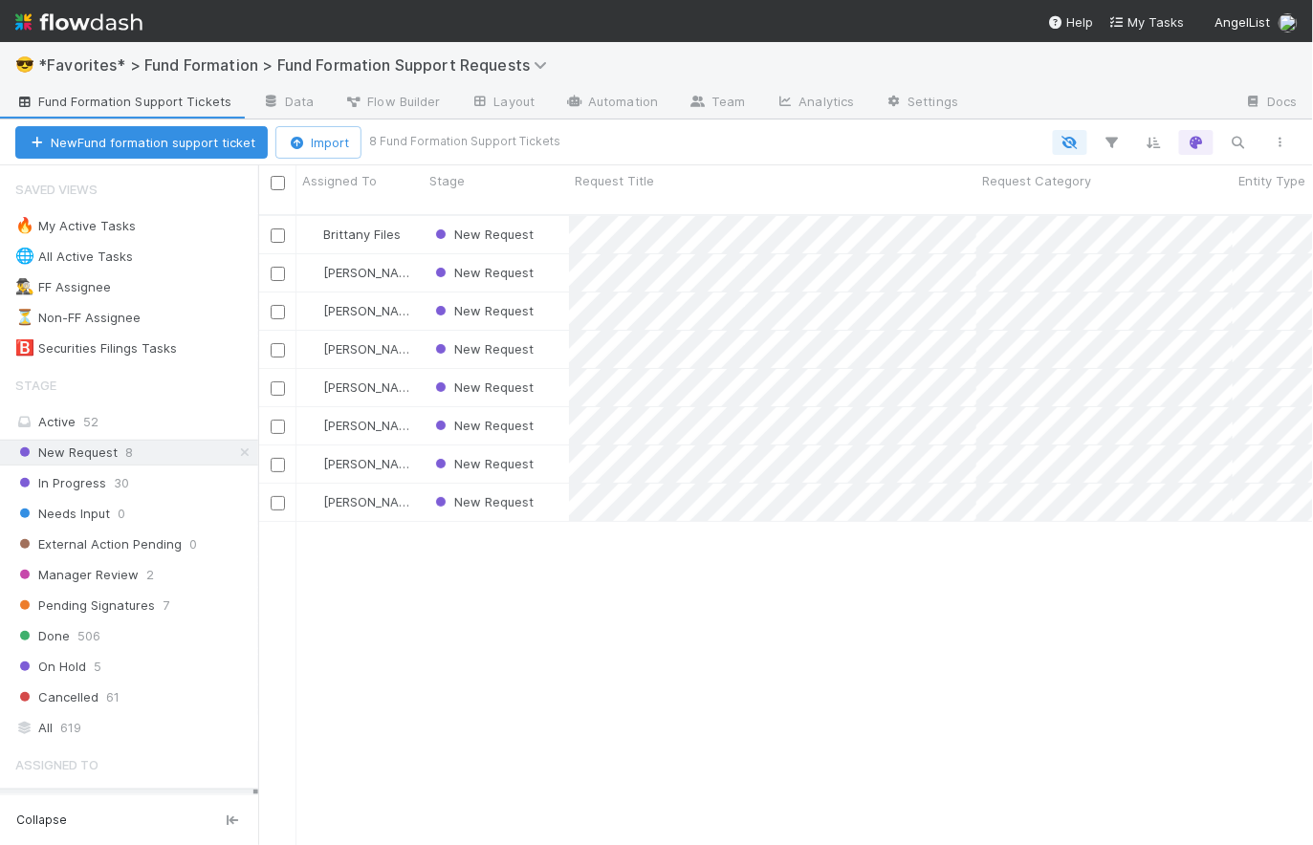
scroll to position [633, 1042]
click at [459, 562] on div "Brittany Files New Request [DATE] 1:47:22 PM [DATE] 2:36:17 PM 0 0 0 0 0 [PERSO…" at bounding box center [786, 539] width 1056 height 646
click at [542, 331] on div "New Request" at bounding box center [496, 349] width 145 height 37
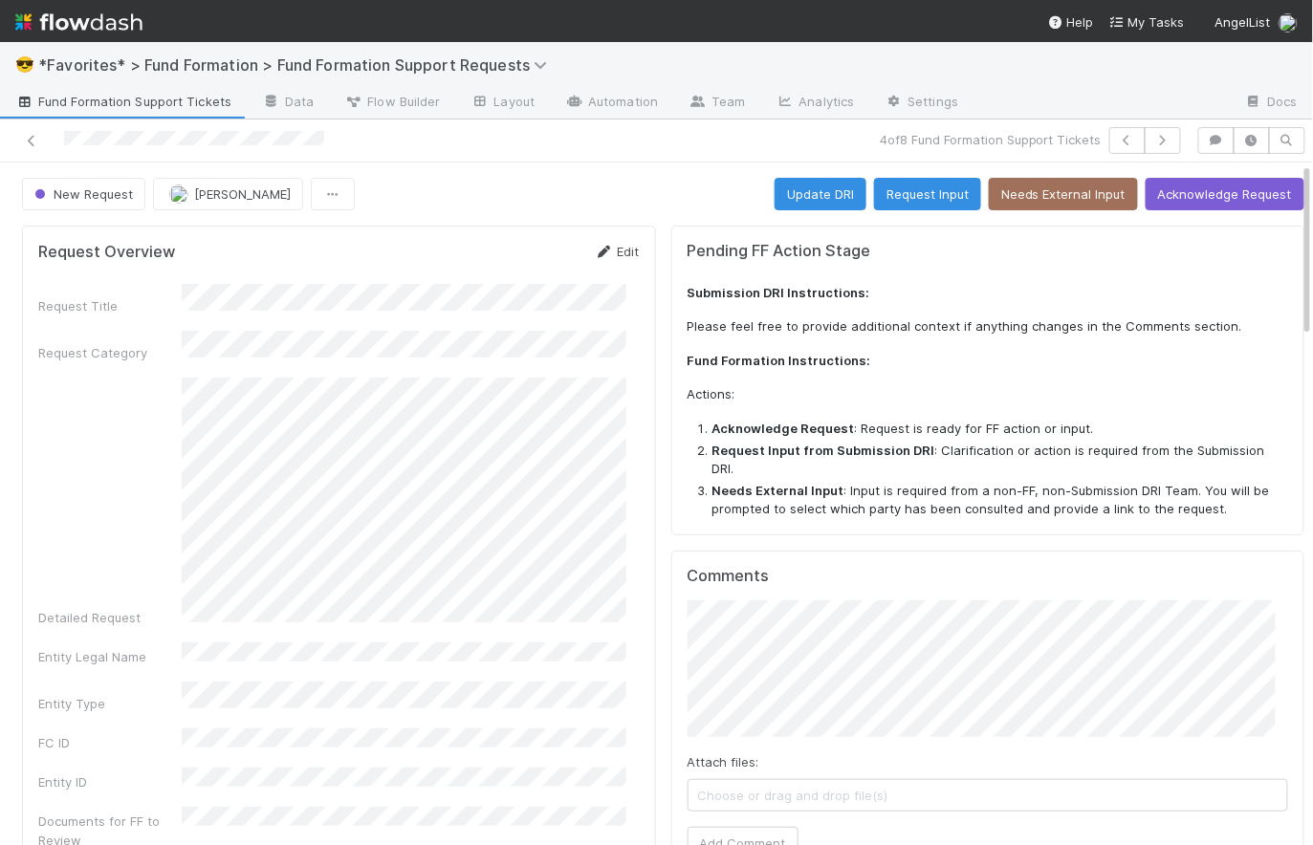
click at [617, 251] on link "Edit" at bounding box center [617, 251] width 45 height 15
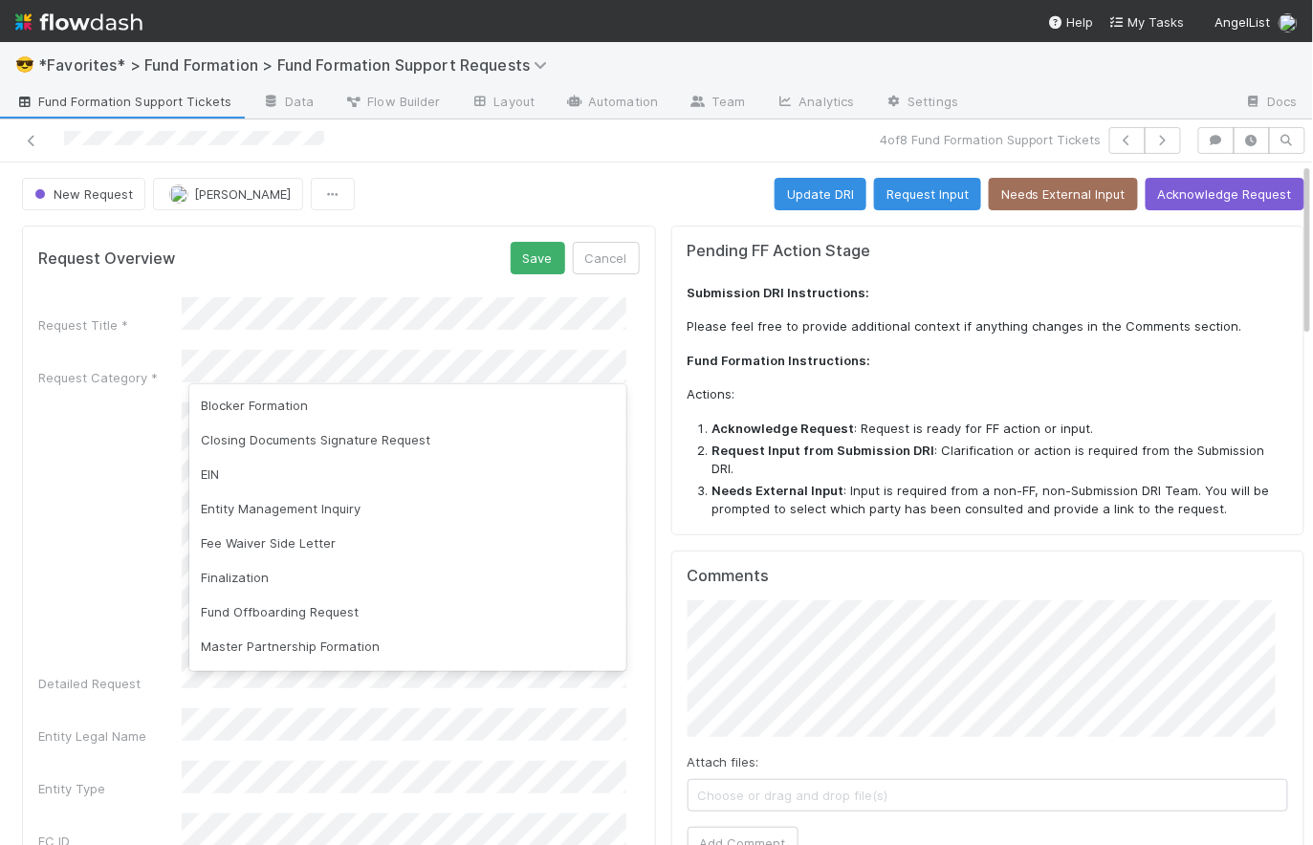
scroll to position [142, 0]
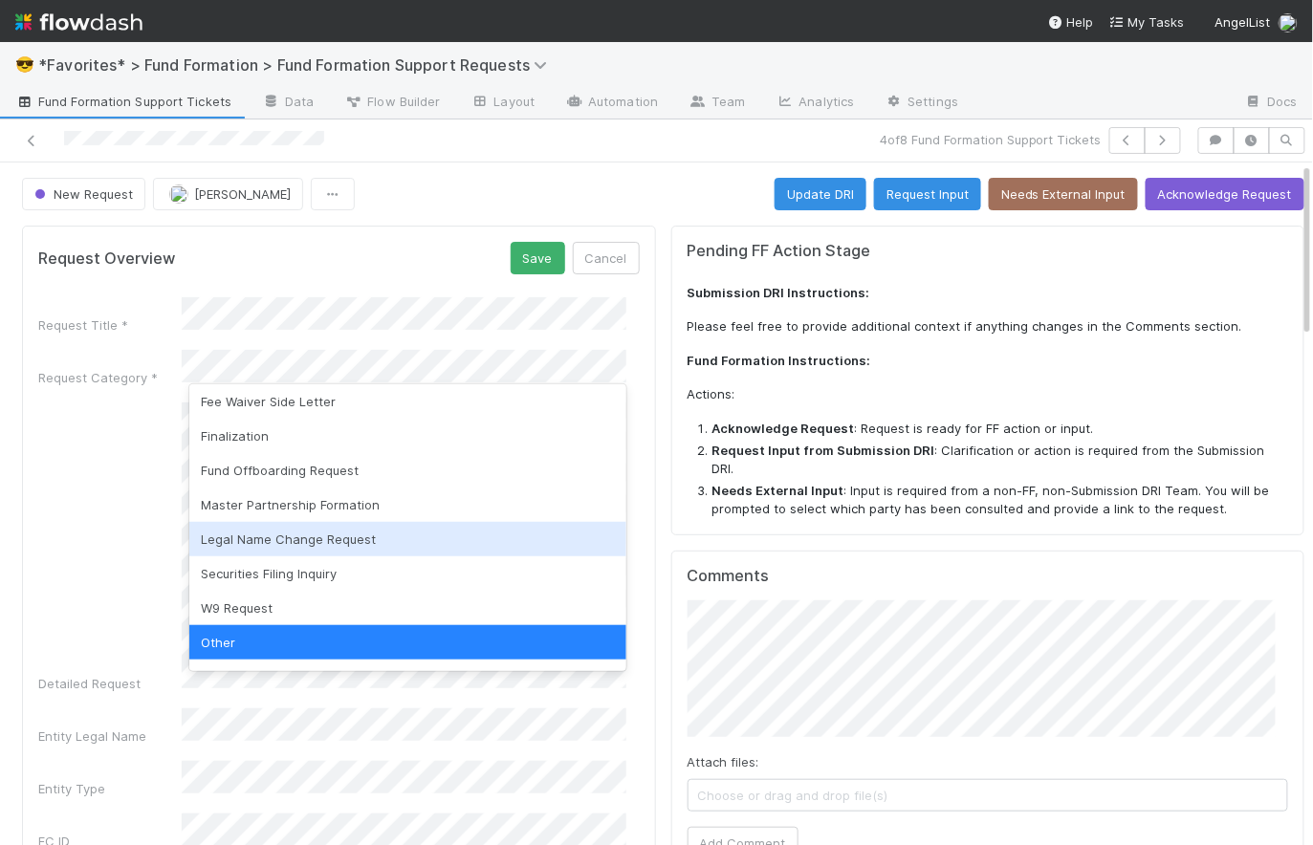
click at [333, 548] on div "Legal Name Change Request" at bounding box center [407, 539] width 437 height 34
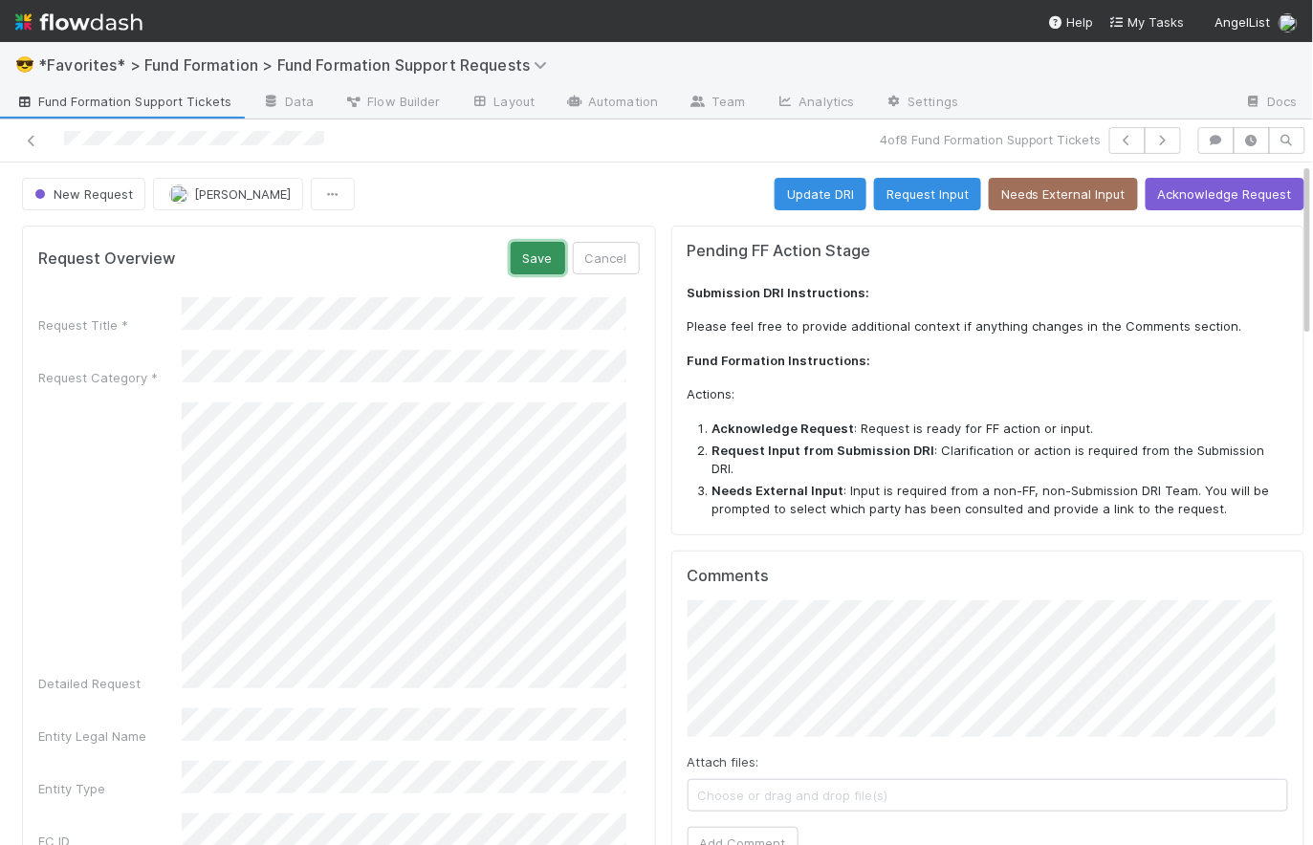
click at [519, 262] on button "Save" at bounding box center [538, 258] width 55 height 33
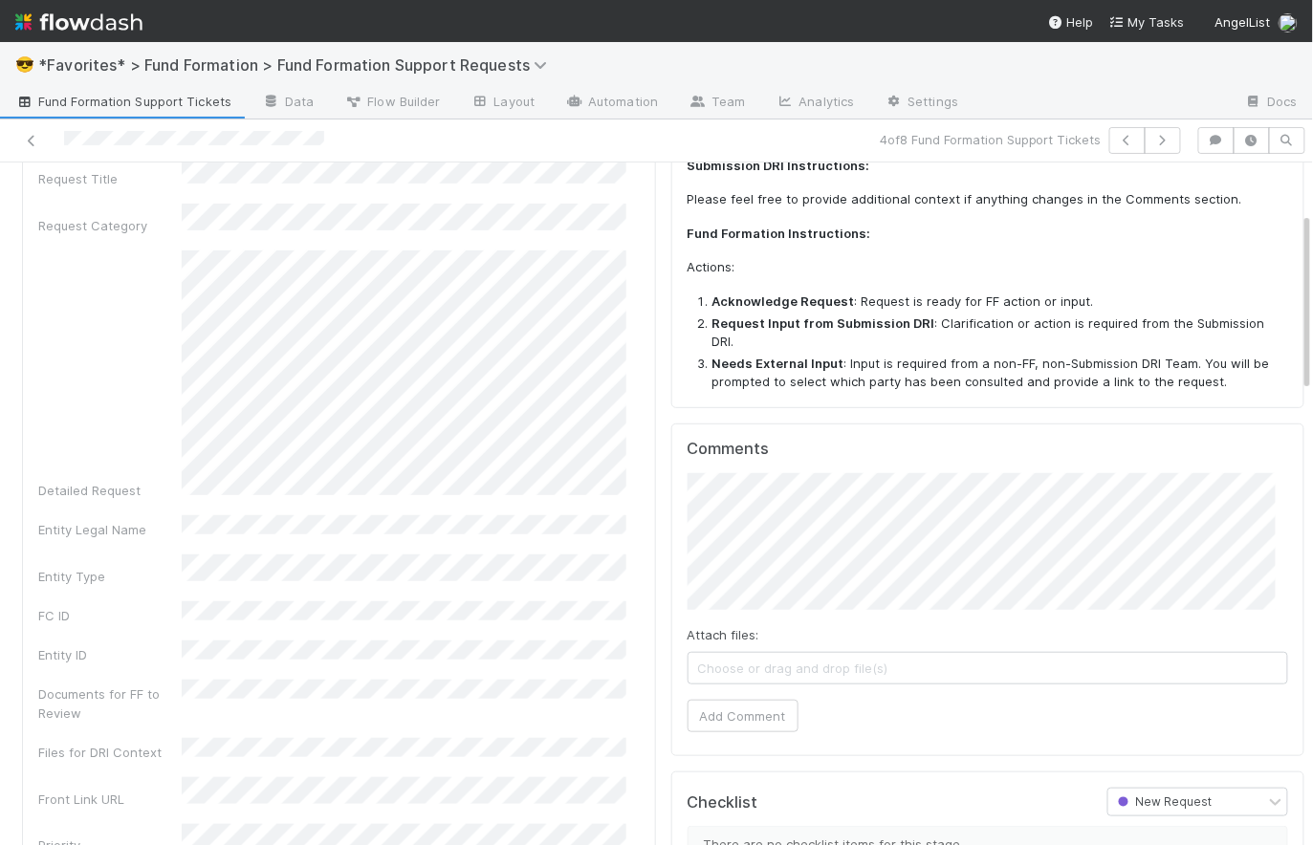
scroll to position [0, 0]
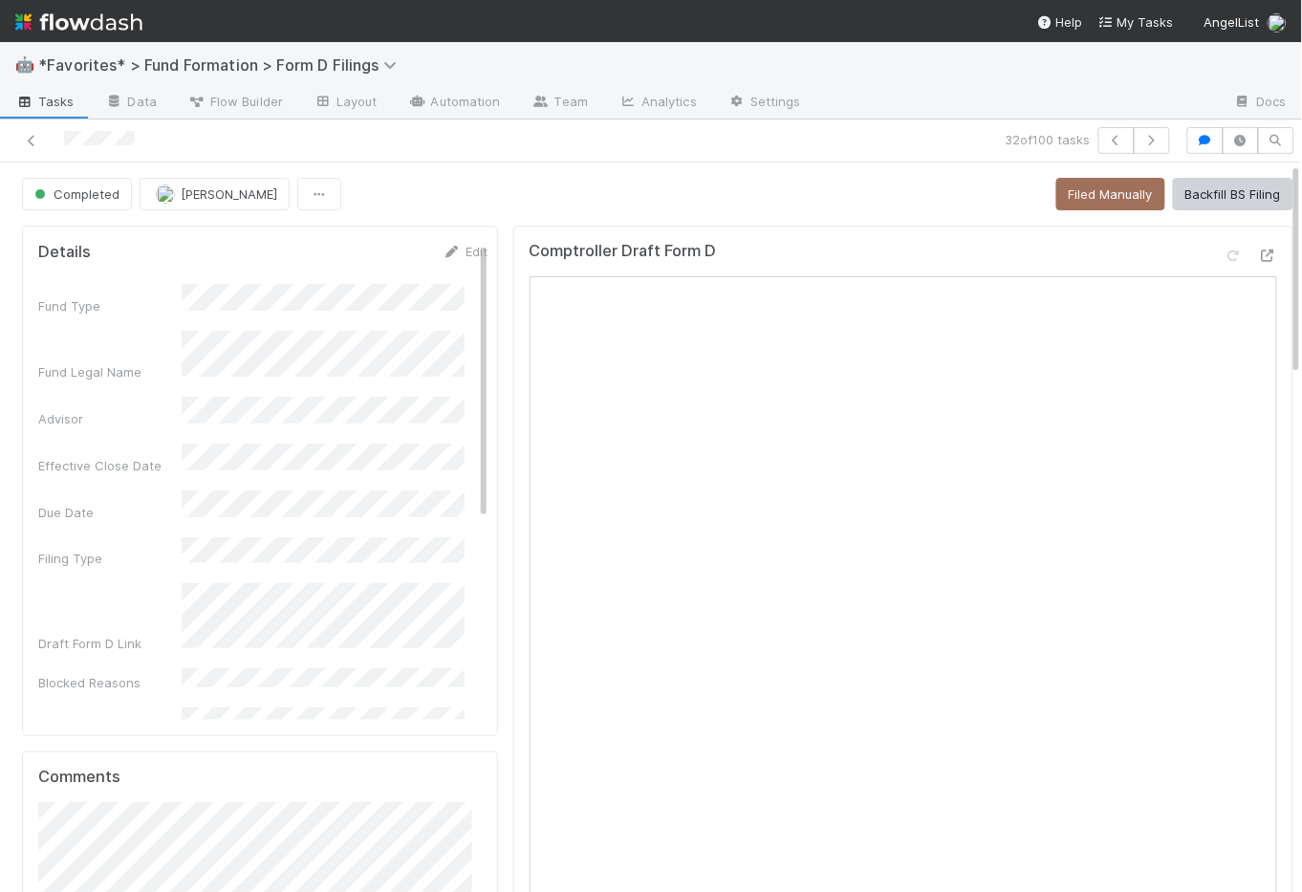
click at [594, 186] on div "Completed [PERSON_NAME] Filed Manually Backfill BS Filing" at bounding box center [658, 194] width 1272 height 33
click at [109, 20] on img at bounding box center [78, 22] width 127 height 33
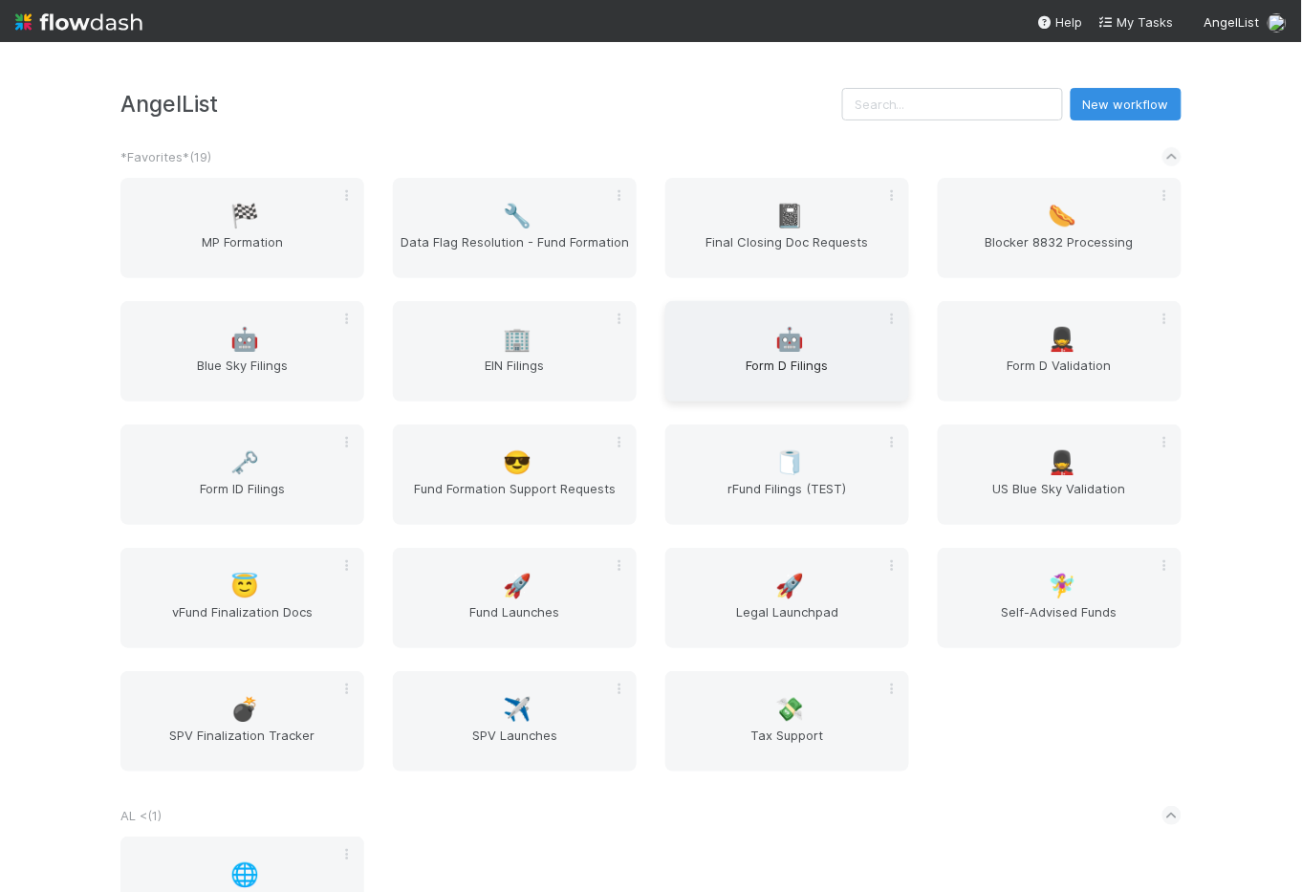
click at [784, 340] on span "🤖" at bounding box center [791, 339] width 29 height 25
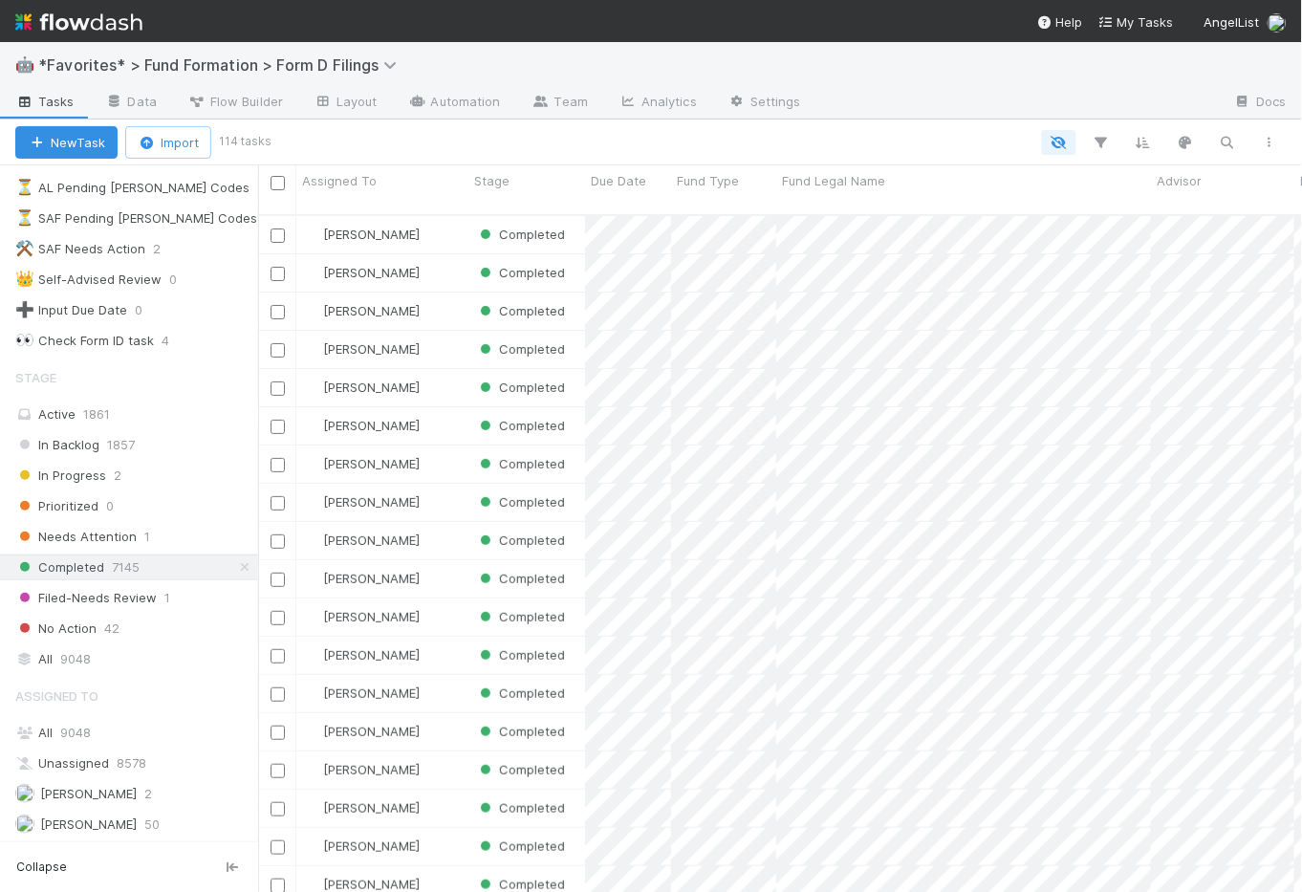
scroll to position [339, 0]
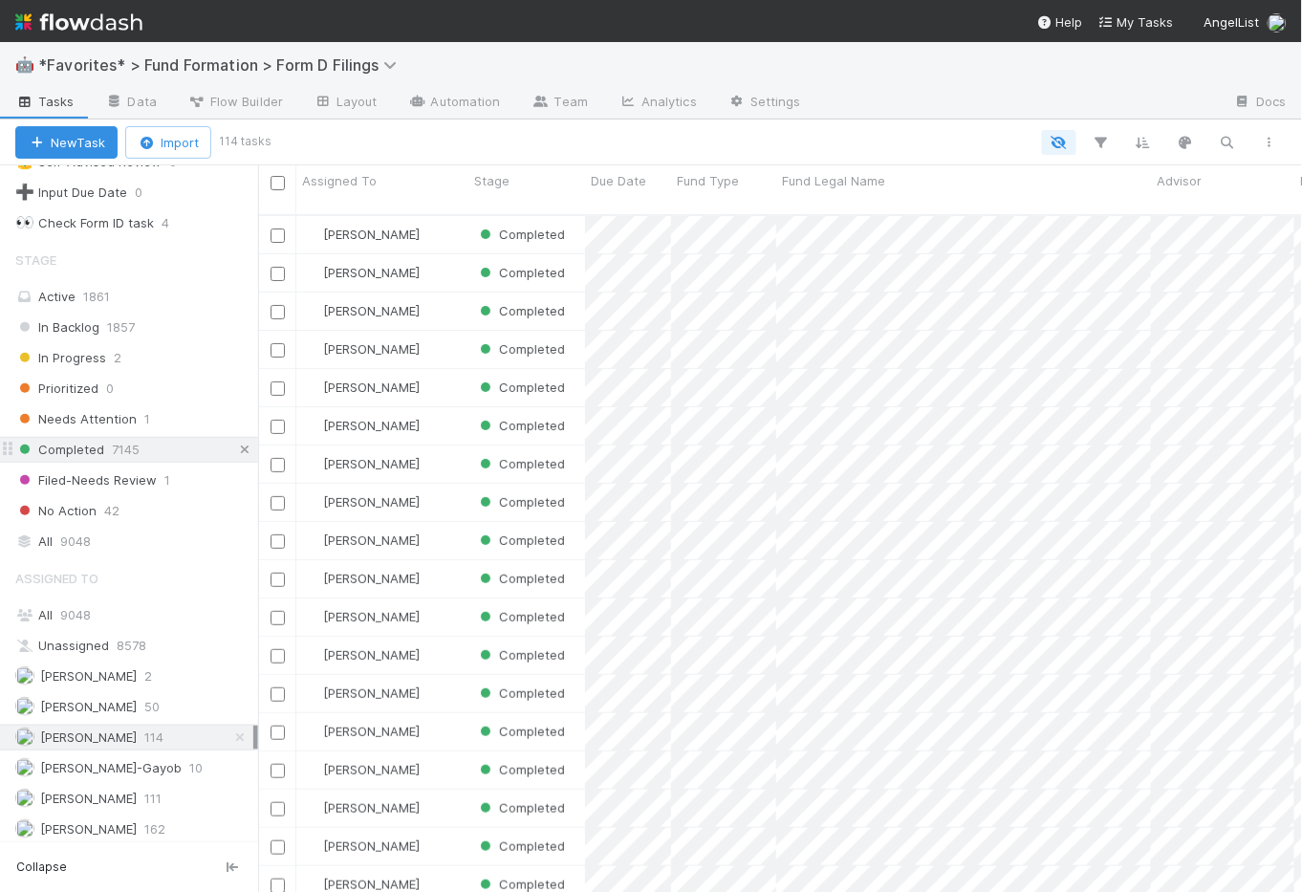
click at [235, 449] on icon at bounding box center [244, 450] width 19 height 12
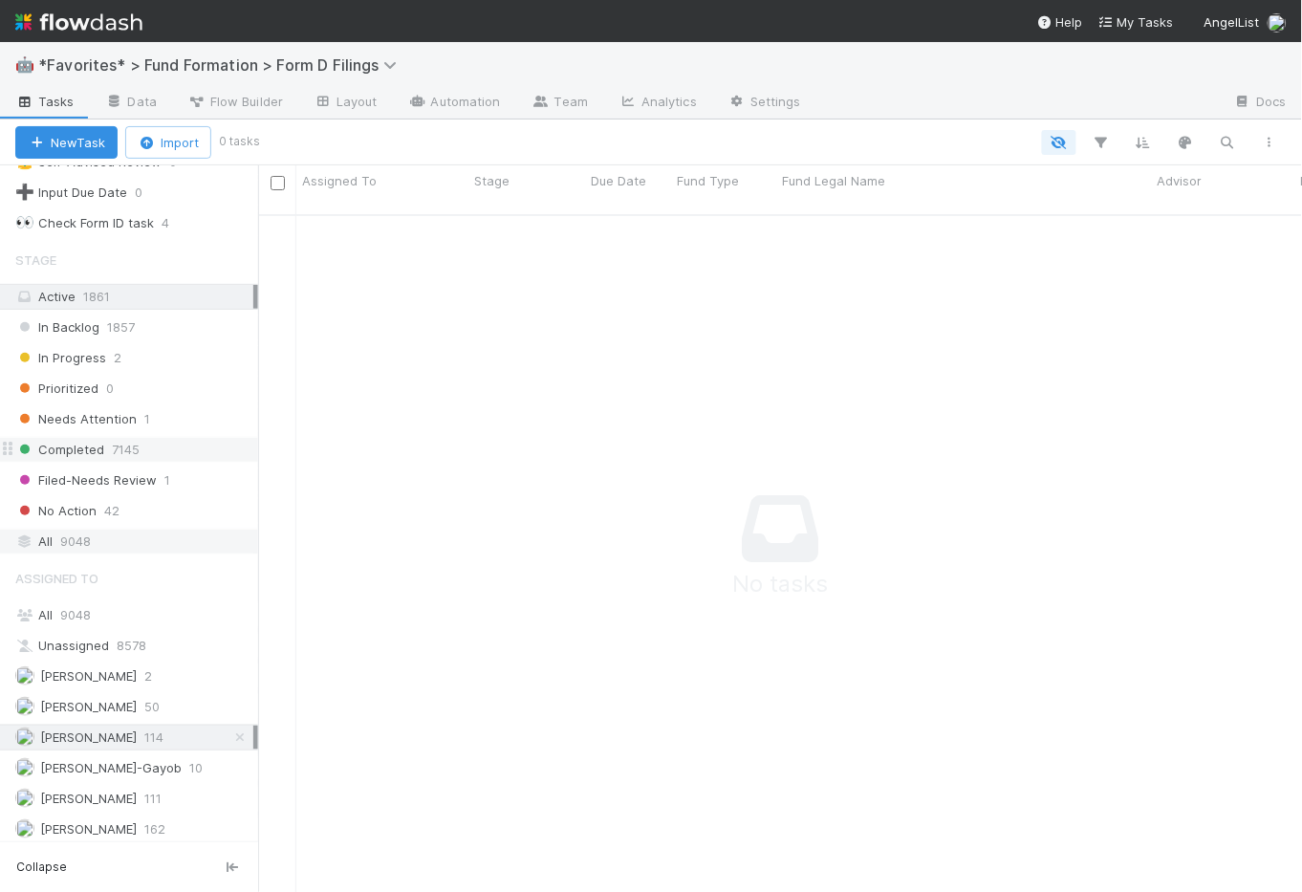
scroll to position [667, 1032]
click at [80, 541] on span "9048" at bounding box center [75, 542] width 31 height 24
click at [231, 732] on icon at bounding box center [239, 738] width 19 height 12
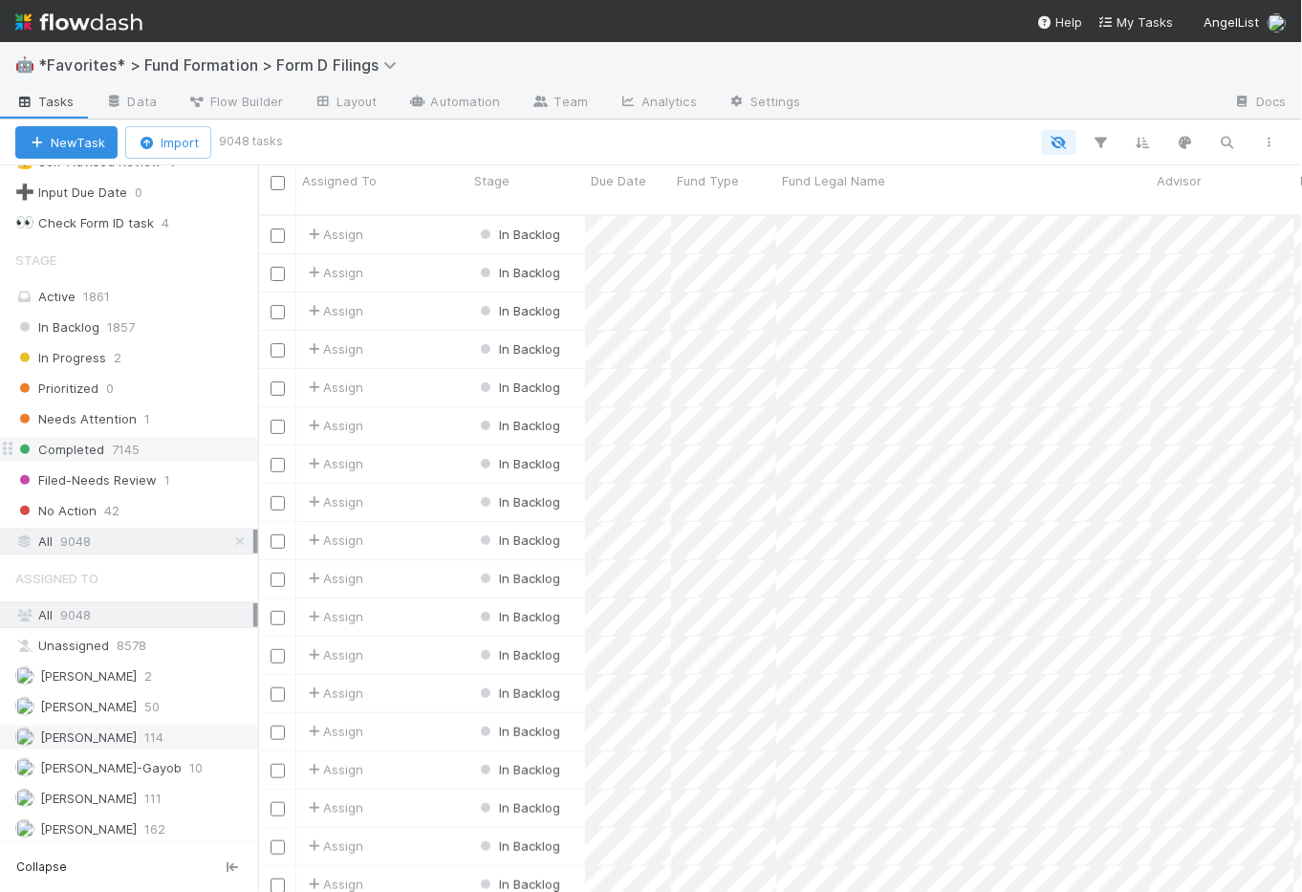
scroll to position [680, 1032]
click at [1228, 140] on icon "button" at bounding box center [1227, 142] width 19 height 17
click at [1137, 110] on input at bounding box center [1129, 109] width 191 height 23
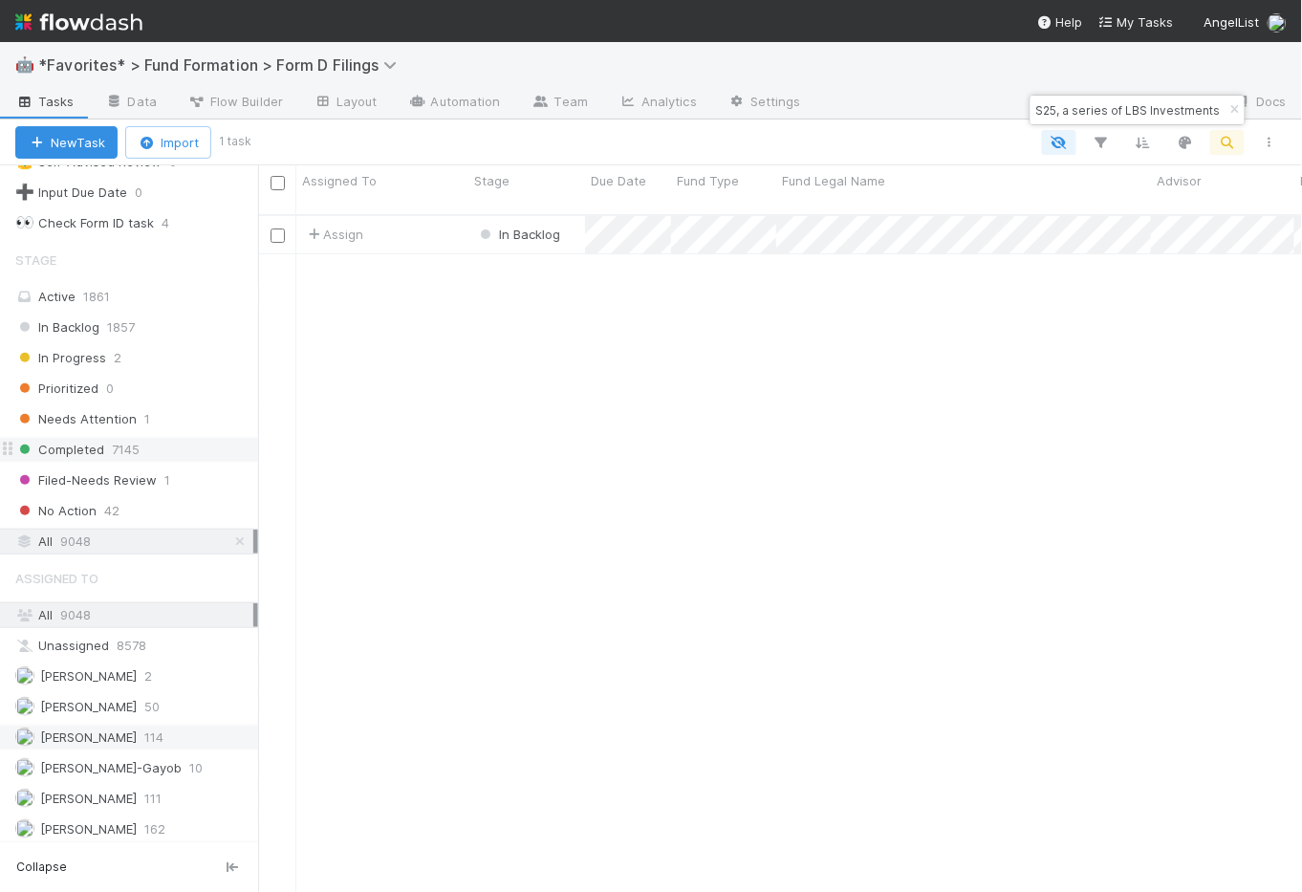
type input "S25, a series of LBS Investments"
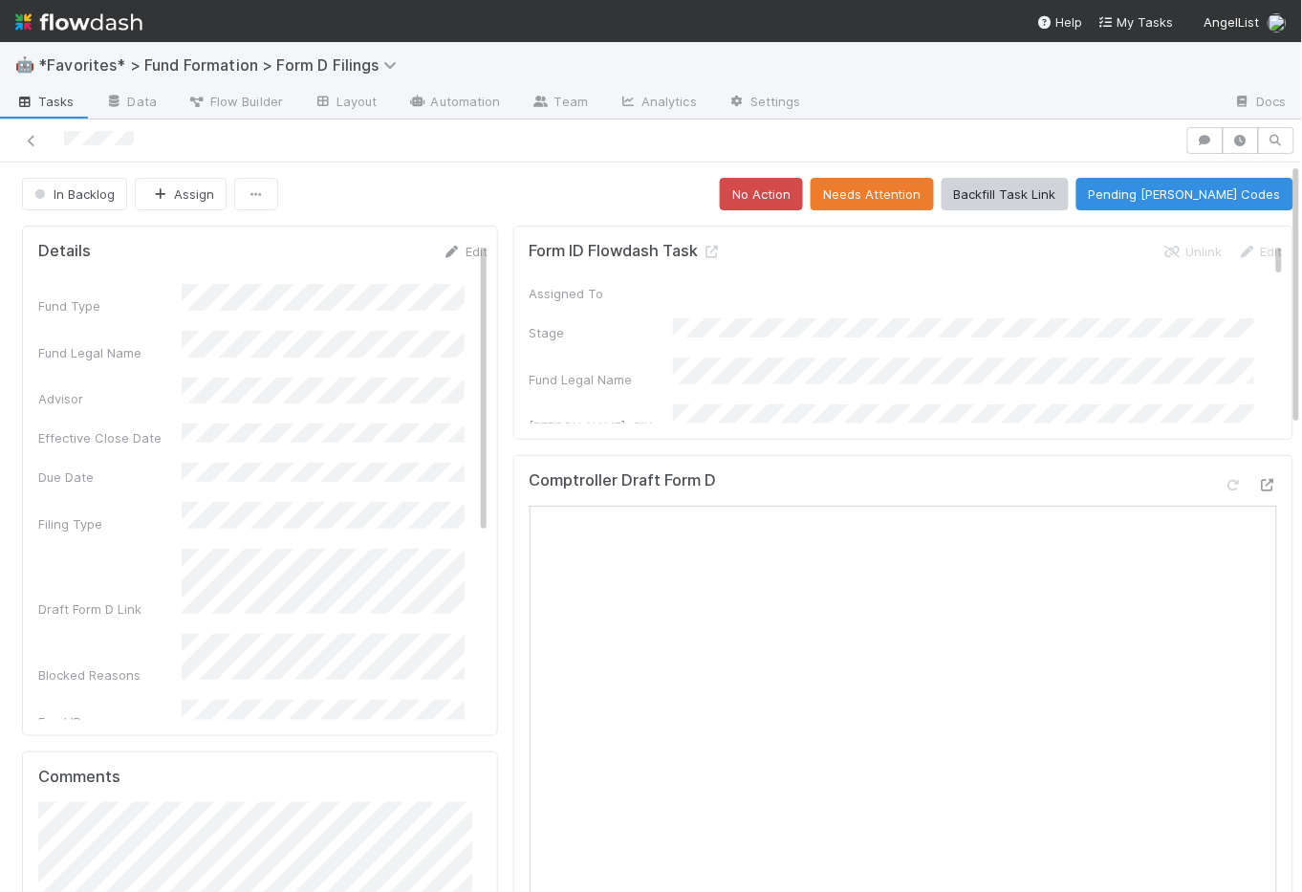
scroll to position [600, 0]
